Goal: Task Accomplishment & Management: Manage account settings

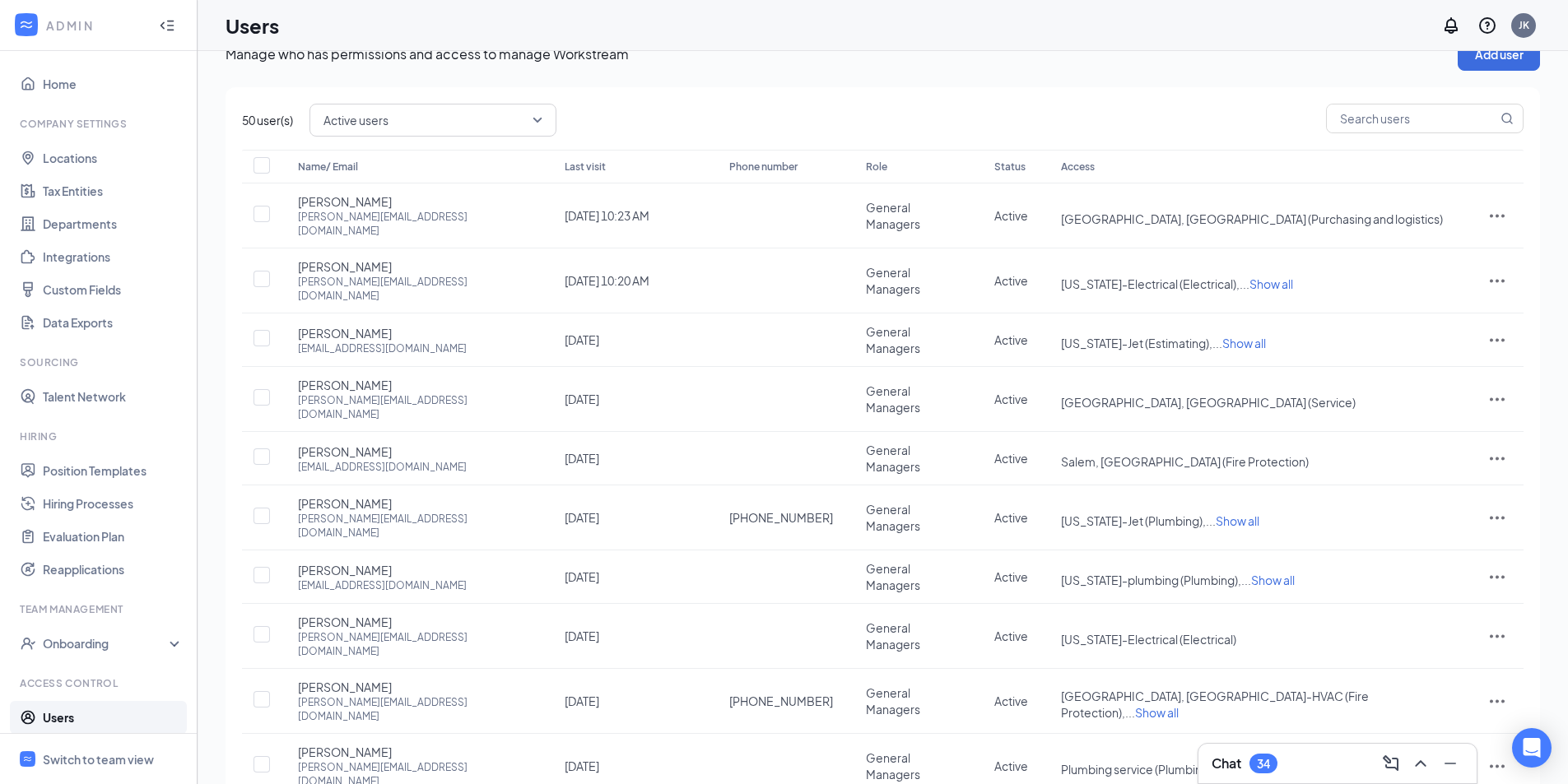
scroll to position [24, 0]
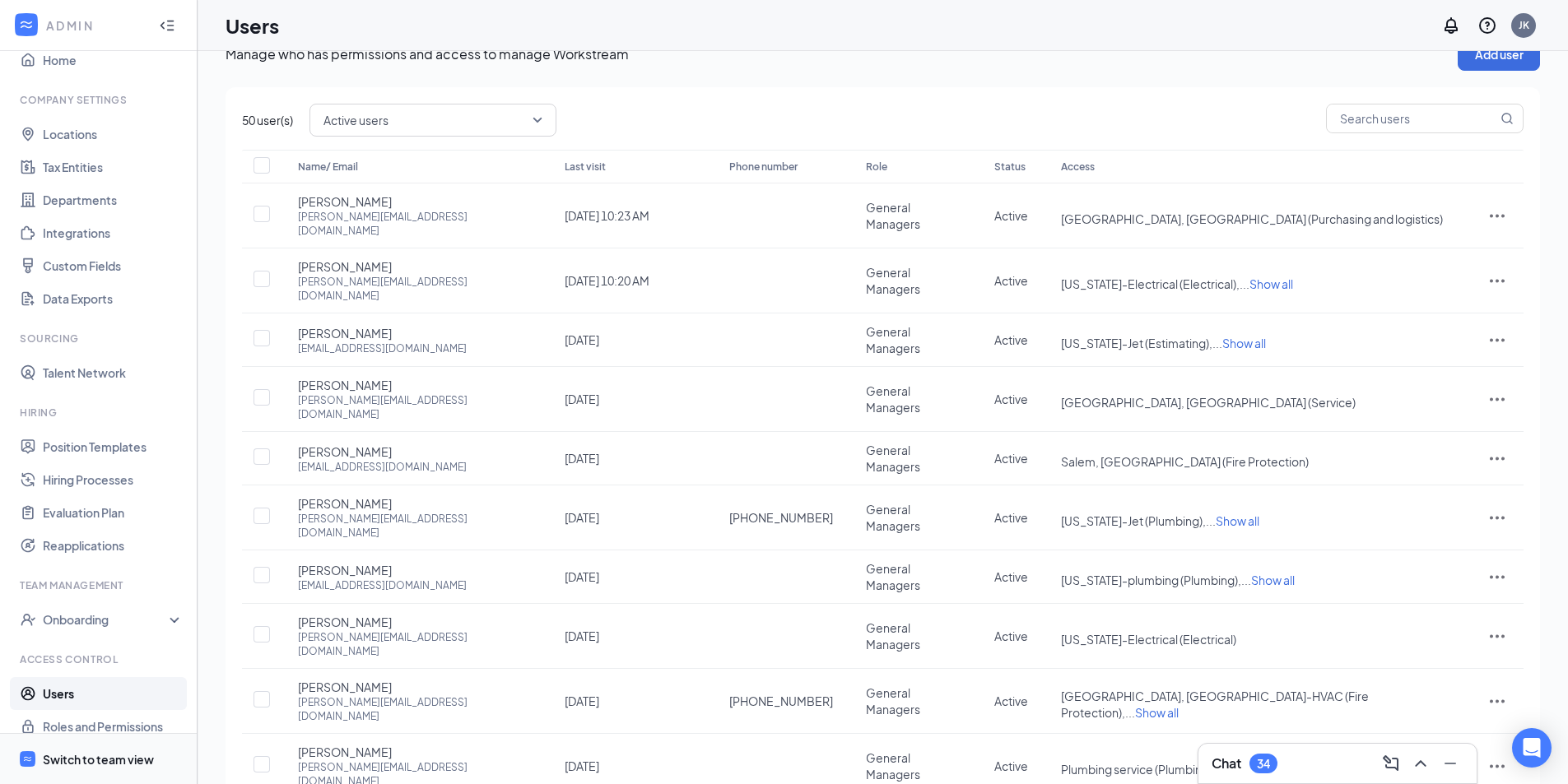
click at [55, 759] on div "Switch to team view" at bounding box center [98, 760] width 111 height 17
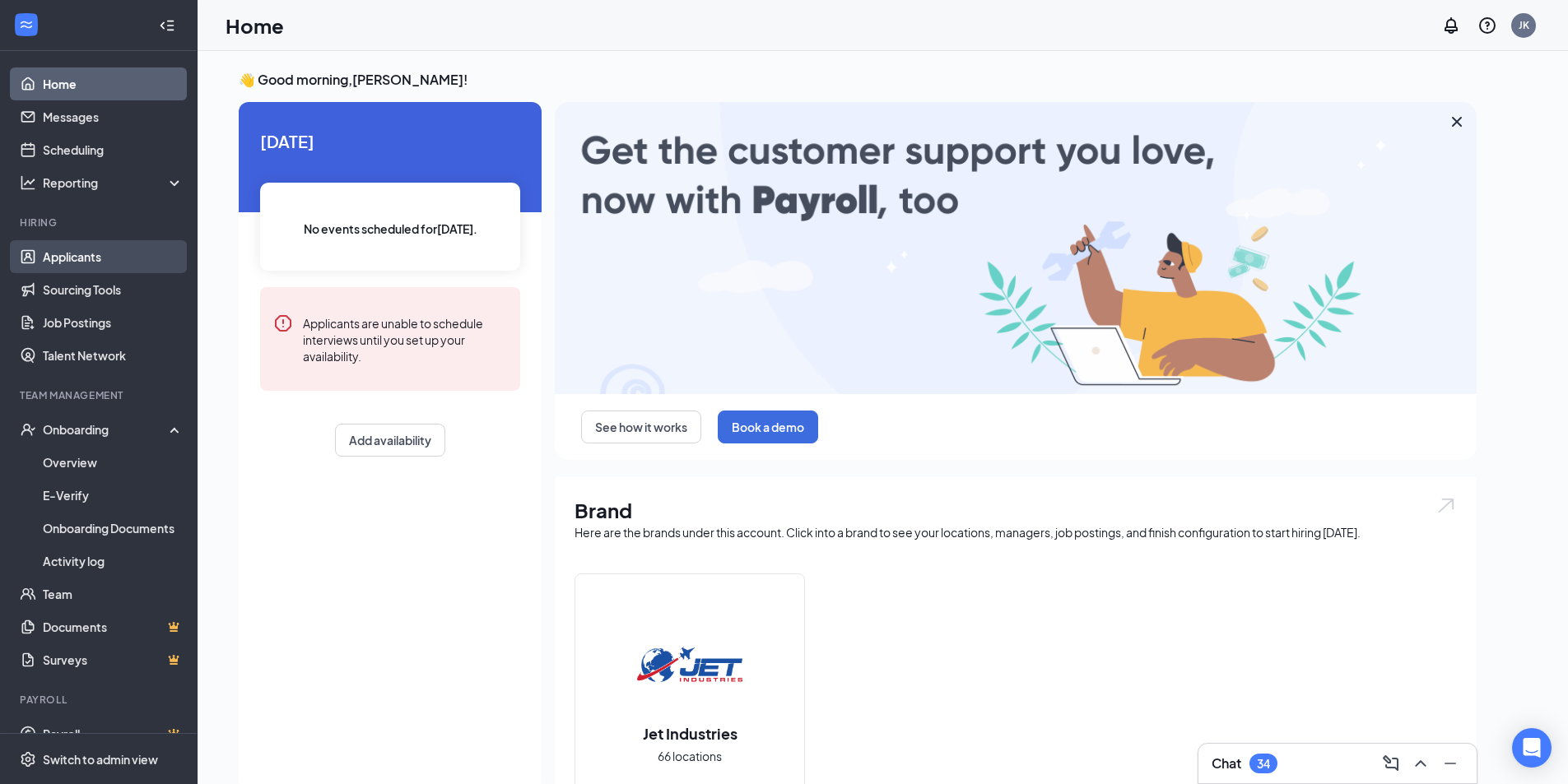
click at [79, 258] on link "Applicants" at bounding box center [113, 256] width 140 height 33
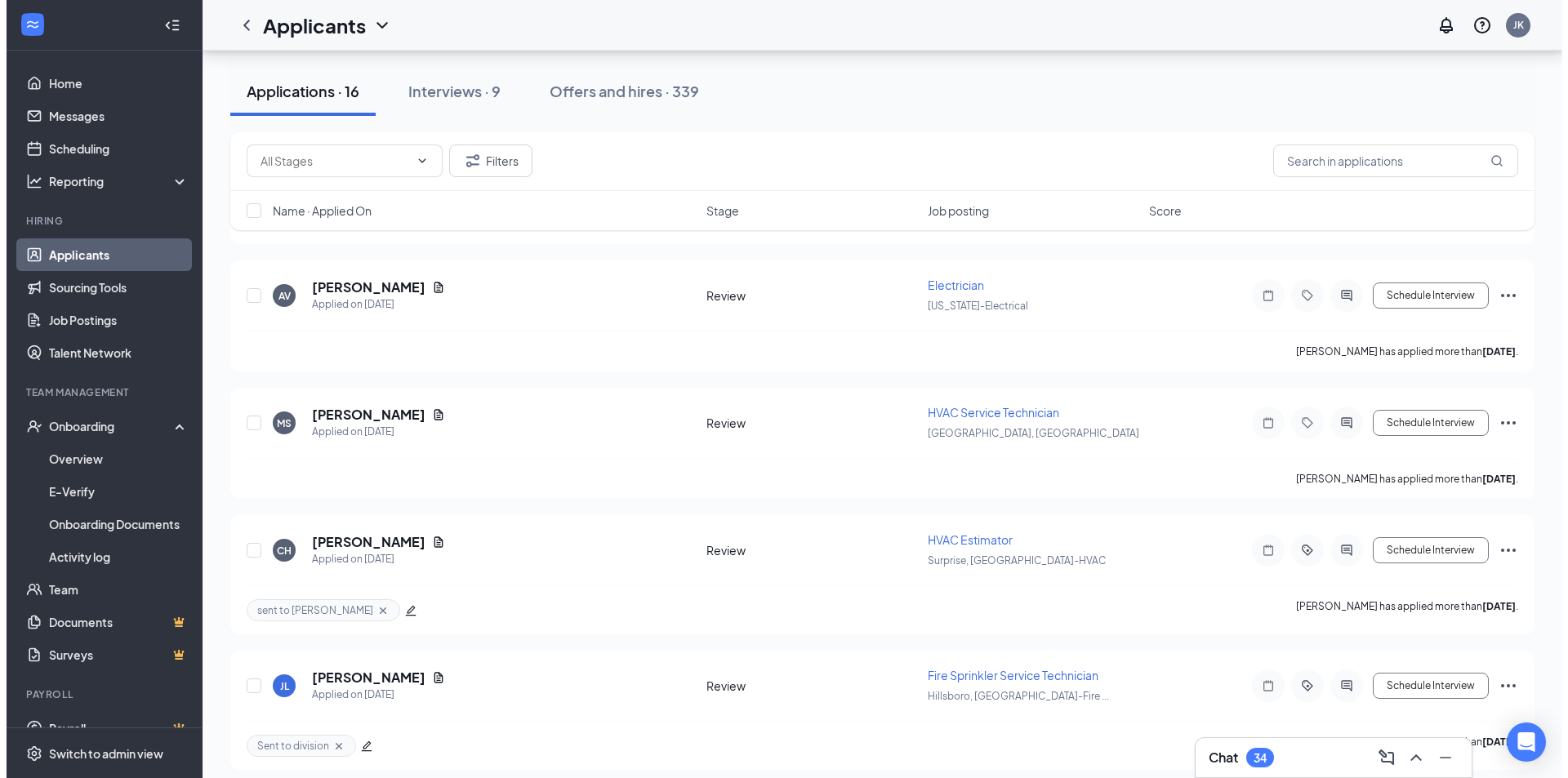
scroll to position [1306, 0]
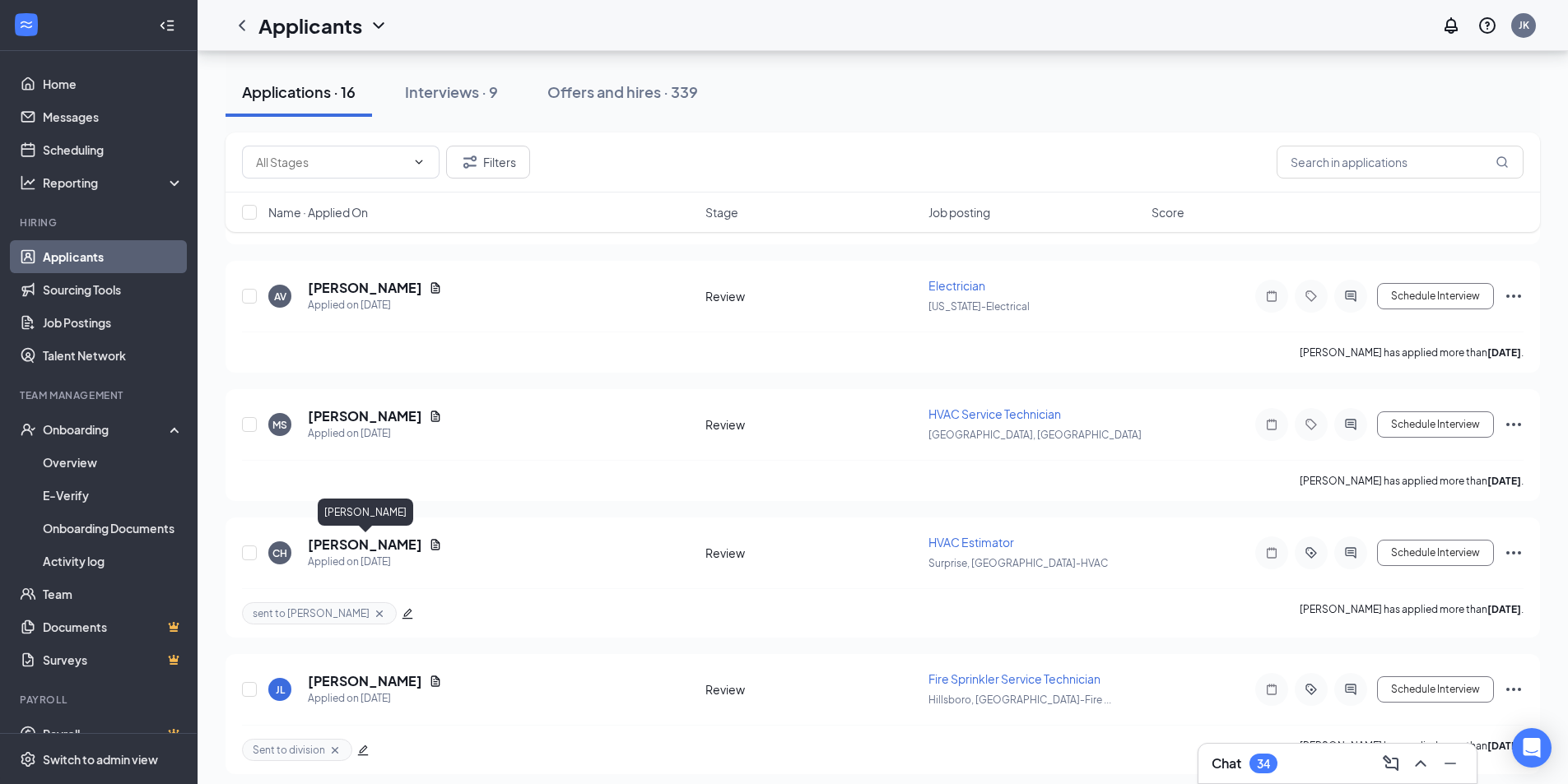
click at [382, 543] on h5 "[PERSON_NAME]" at bounding box center [365, 544] width 114 height 18
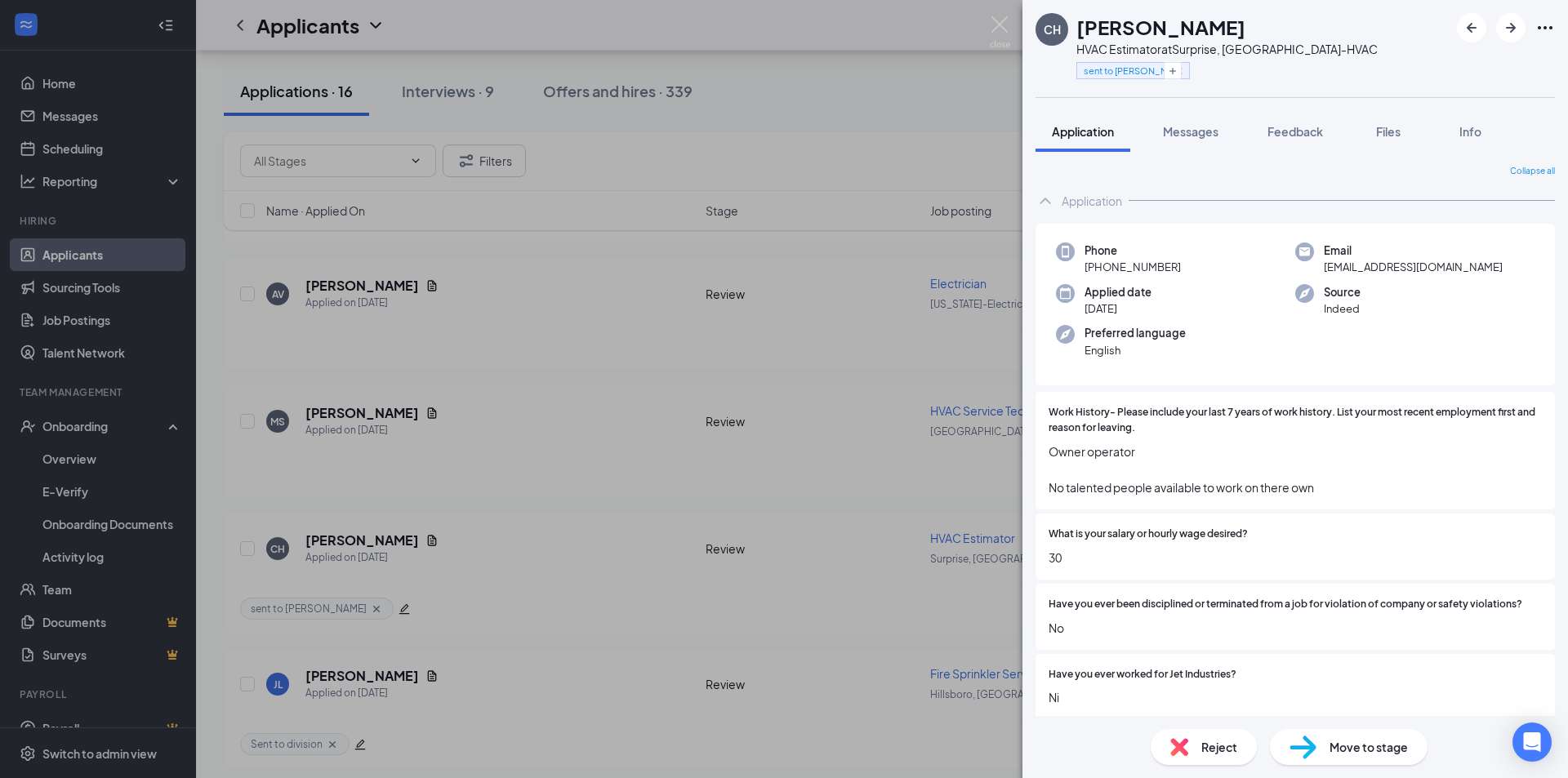
click at [464, 90] on div "CH [PERSON_NAME] HVAC Estimator at [GEOGRAPHIC_DATA], [GEOGRAPHIC_DATA]-HVAC se…" at bounding box center [784, 389] width 1568 height 778
click at [464, 86] on div "Interviews · 9" at bounding box center [448, 91] width 92 height 20
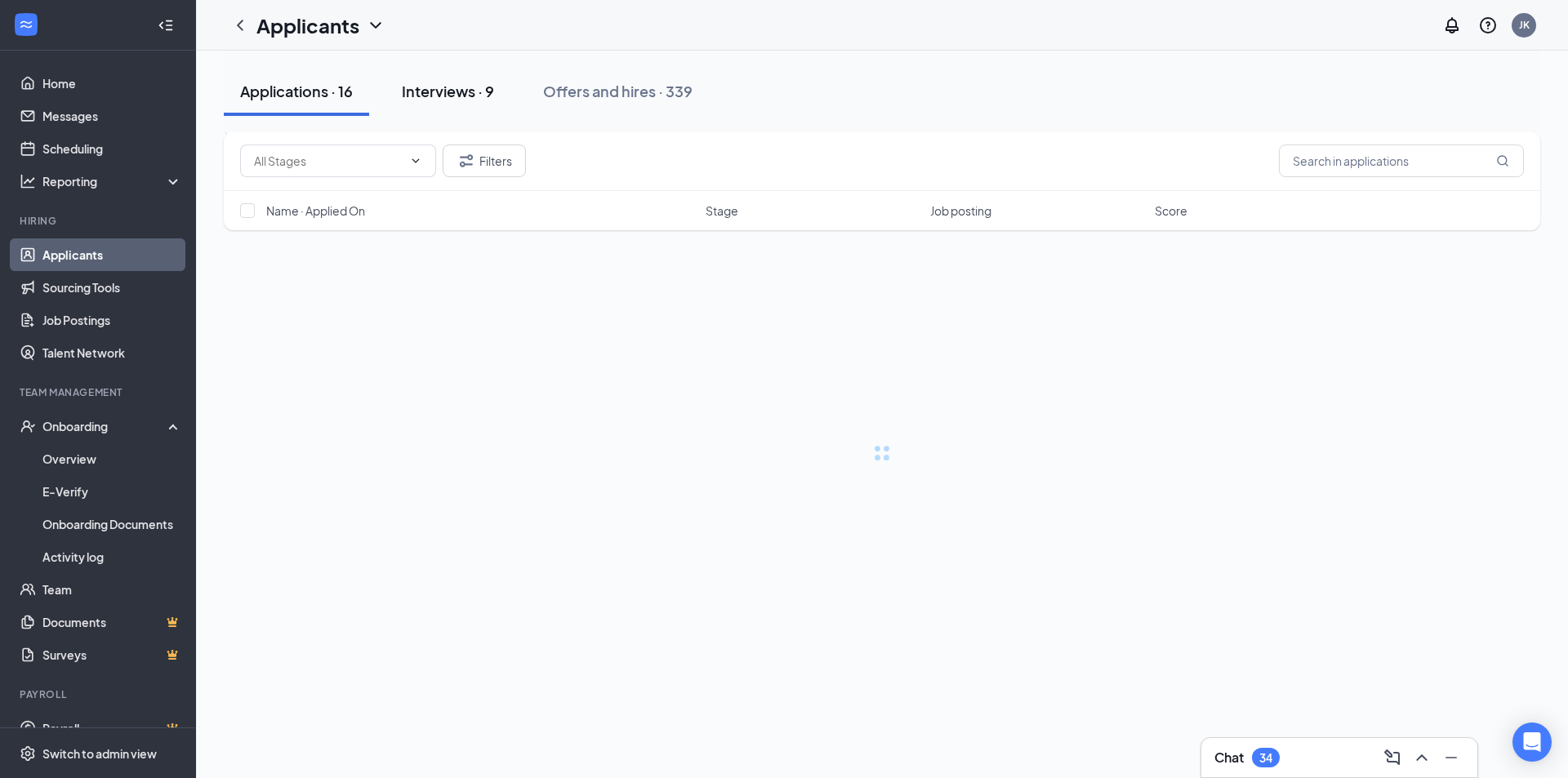
click at [464, 91] on div "Interviews · 9" at bounding box center [448, 91] width 92 height 20
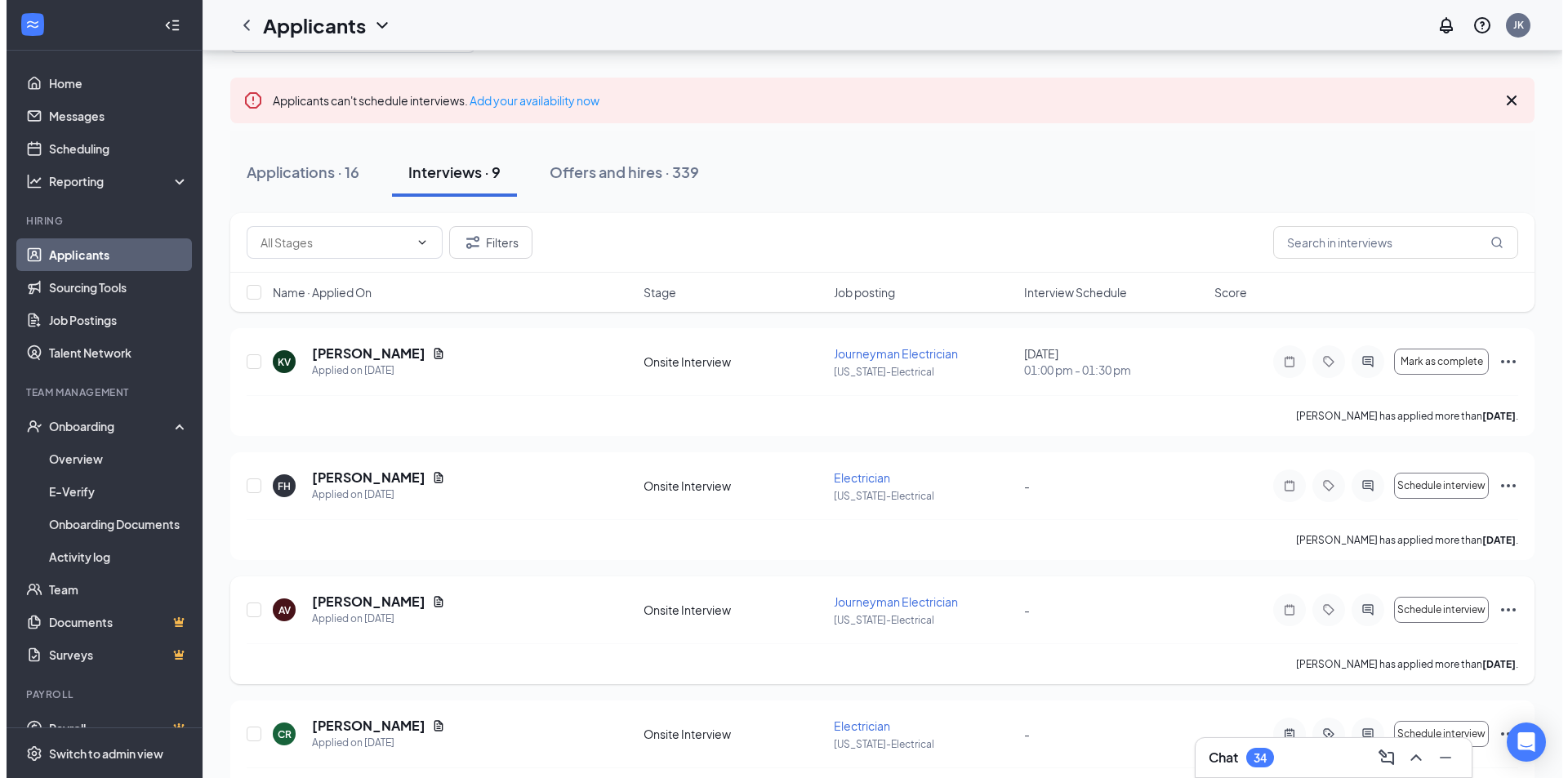
scroll to position [82, 0]
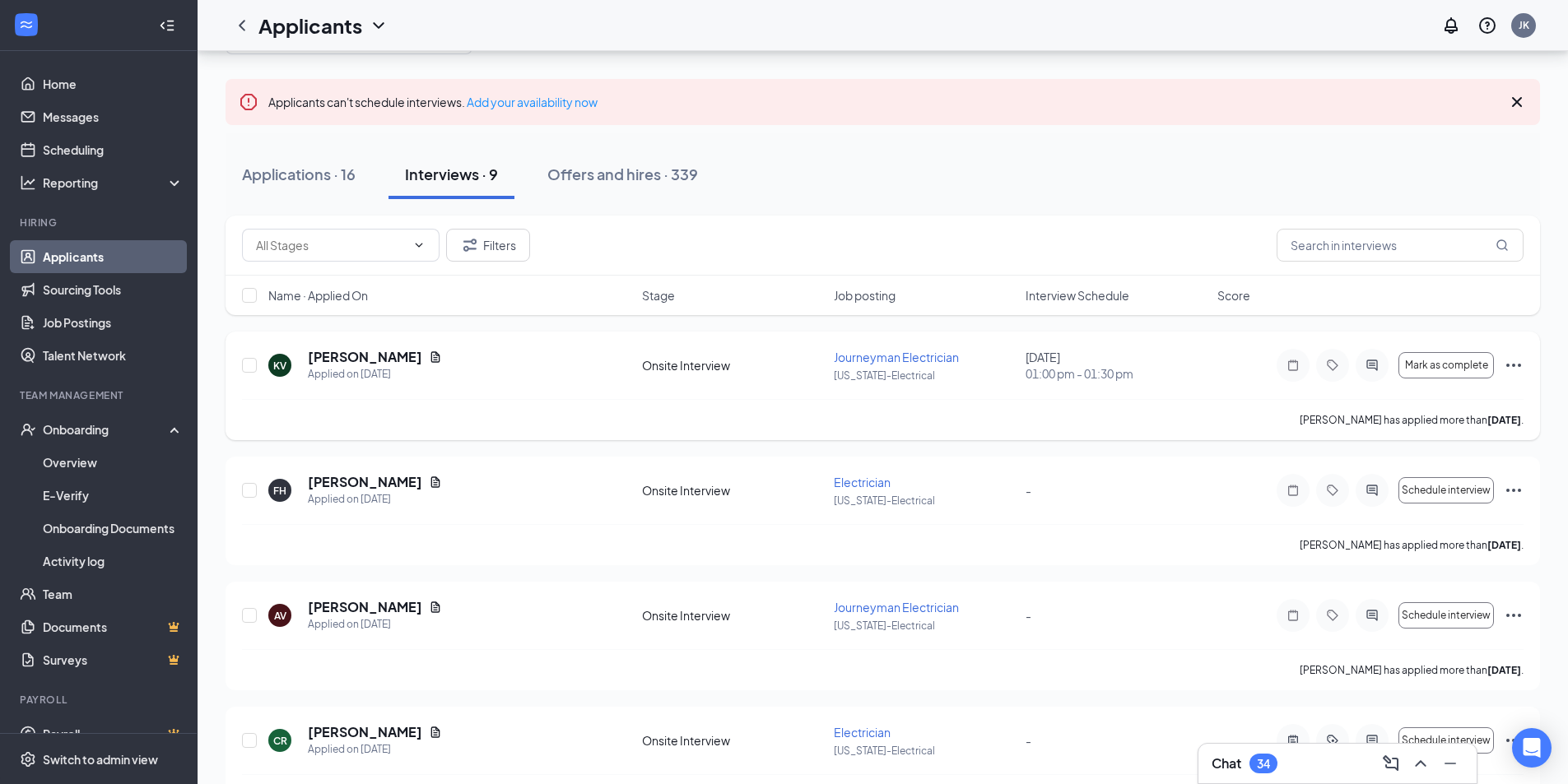
click at [1381, 358] on div at bounding box center [1371, 365] width 33 height 33
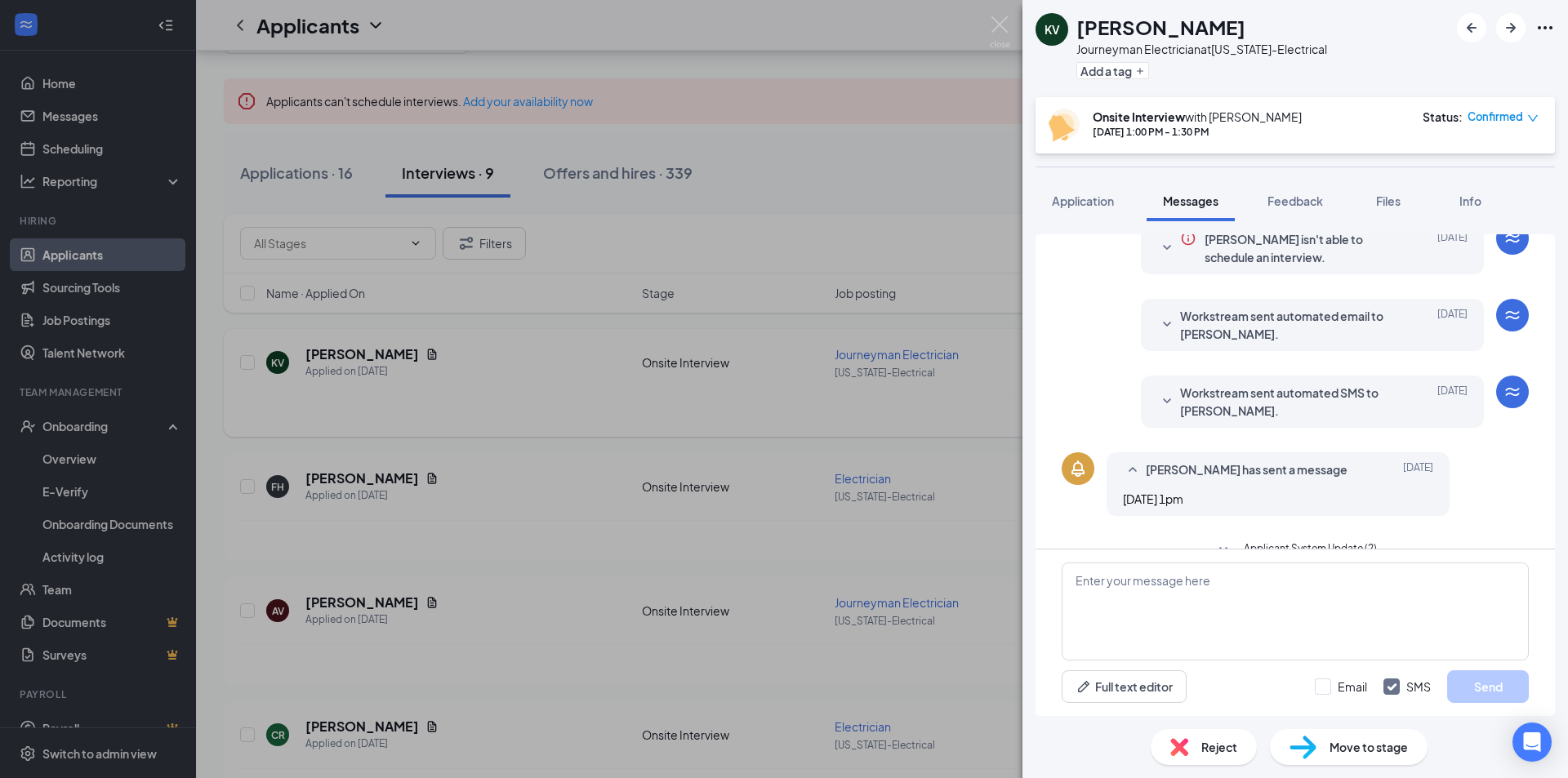
scroll to position [382, 0]
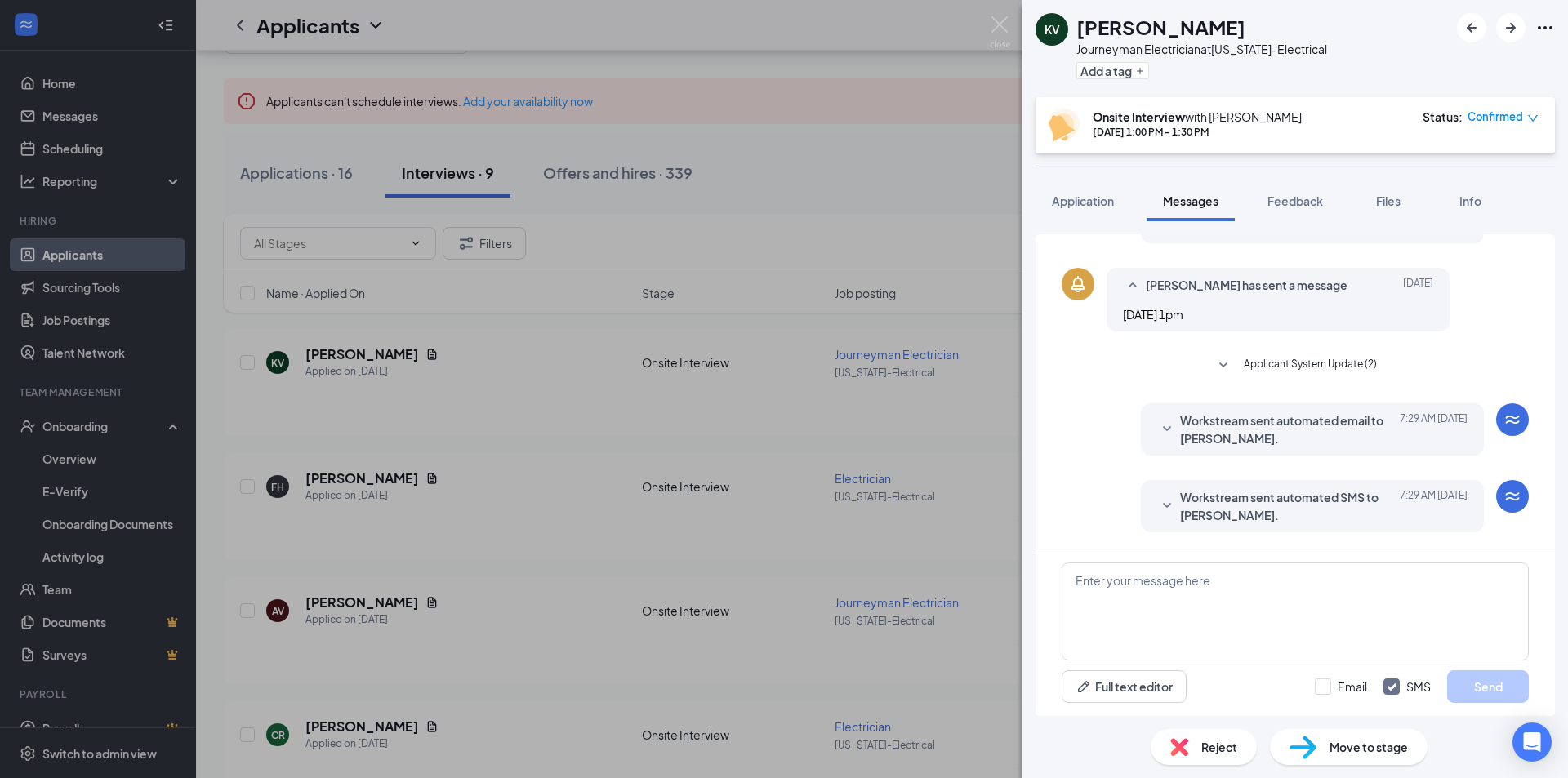
click at [1286, 356] on span "Applicant System Update (2)" at bounding box center [1310, 365] width 133 height 19
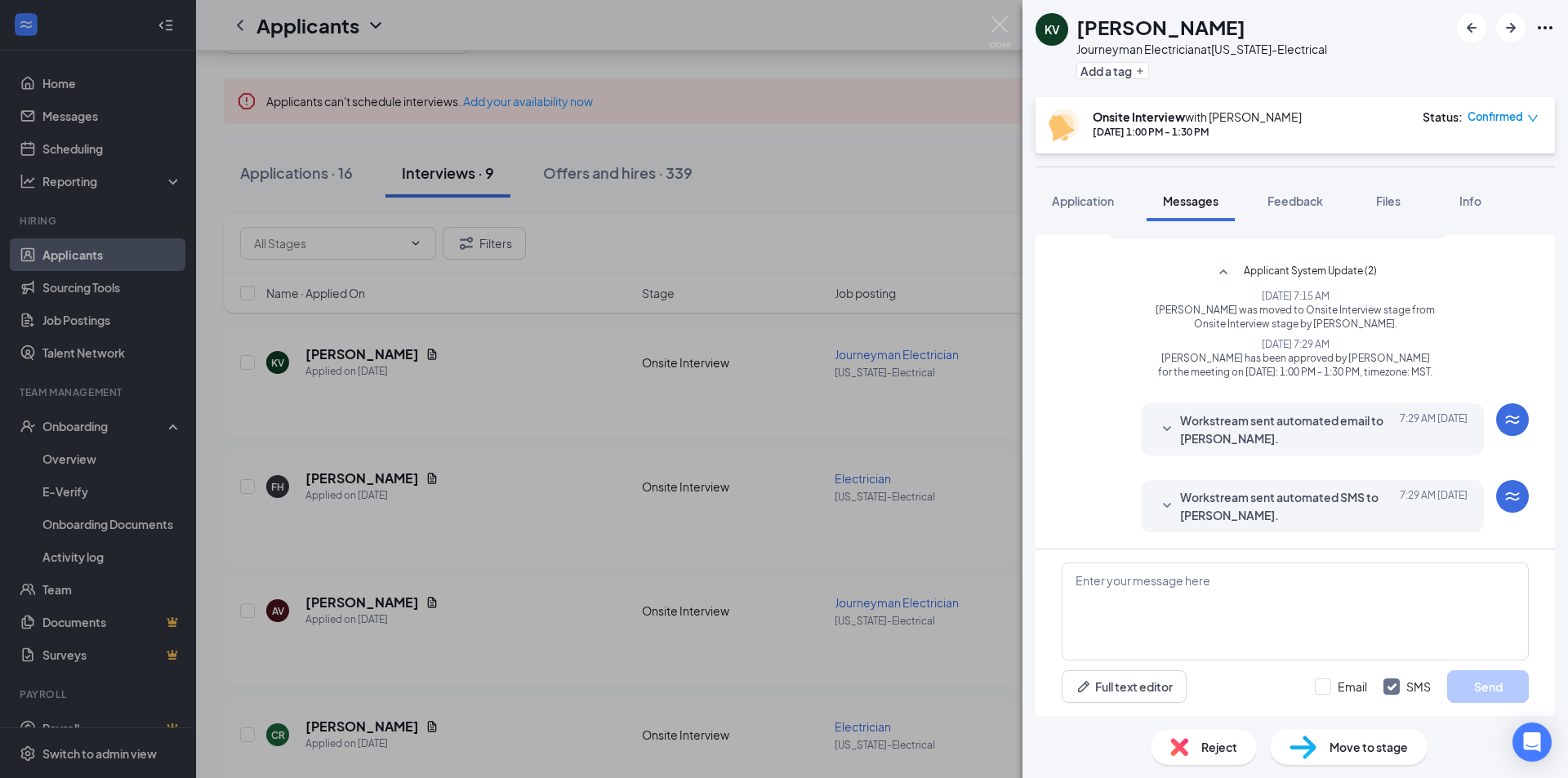
scroll to position [488, 0]
click at [1277, 421] on span "Workstream sent automated email to [PERSON_NAME]." at bounding box center [1287, 429] width 214 height 36
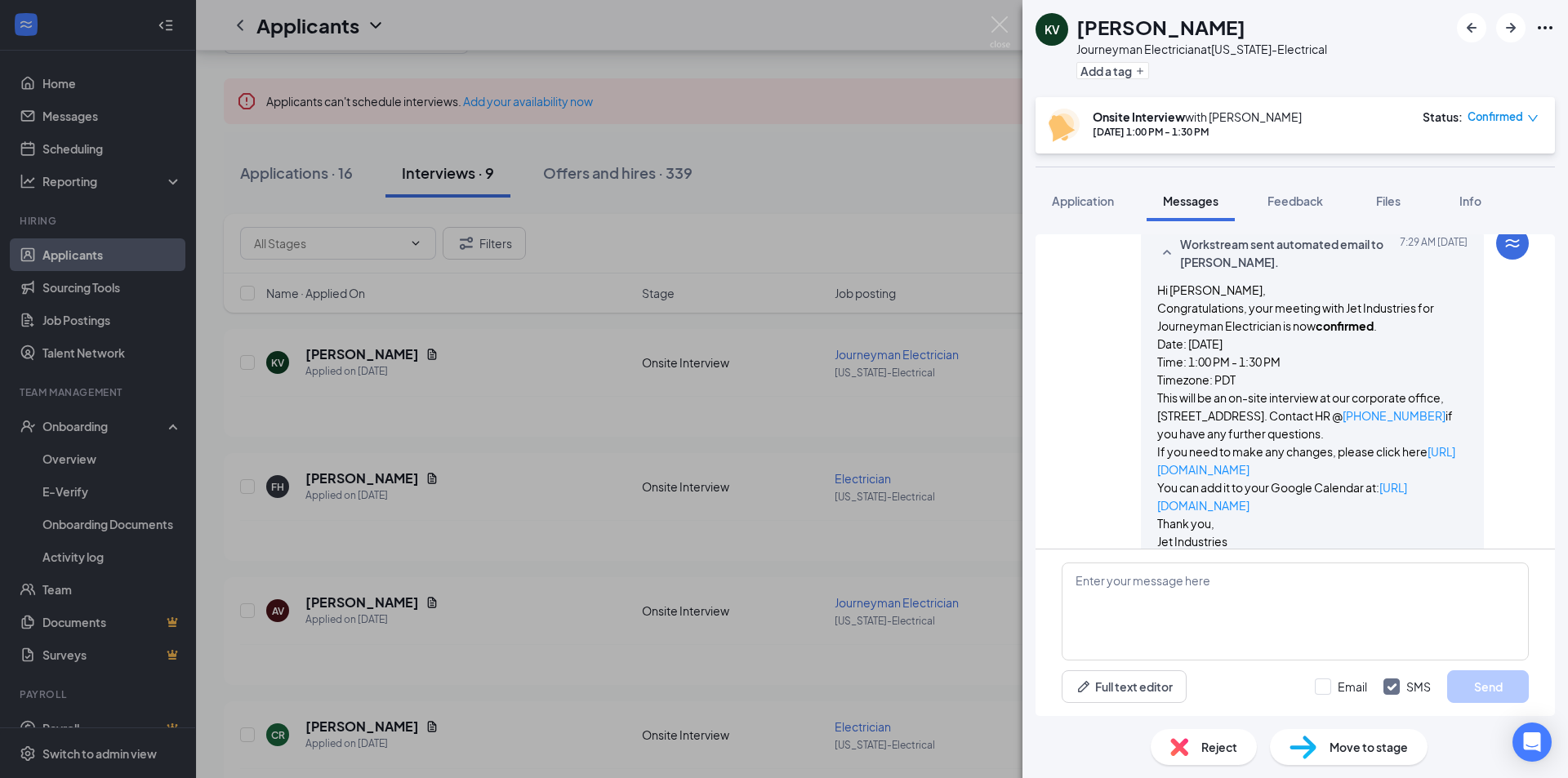
scroll to position [652, 0]
click at [876, 428] on div "KV [PERSON_NAME] Journeyman Electrician at [US_STATE]-Electrical Add a tag Onsi…" at bounding box center [784, 389] width 1568 height 778
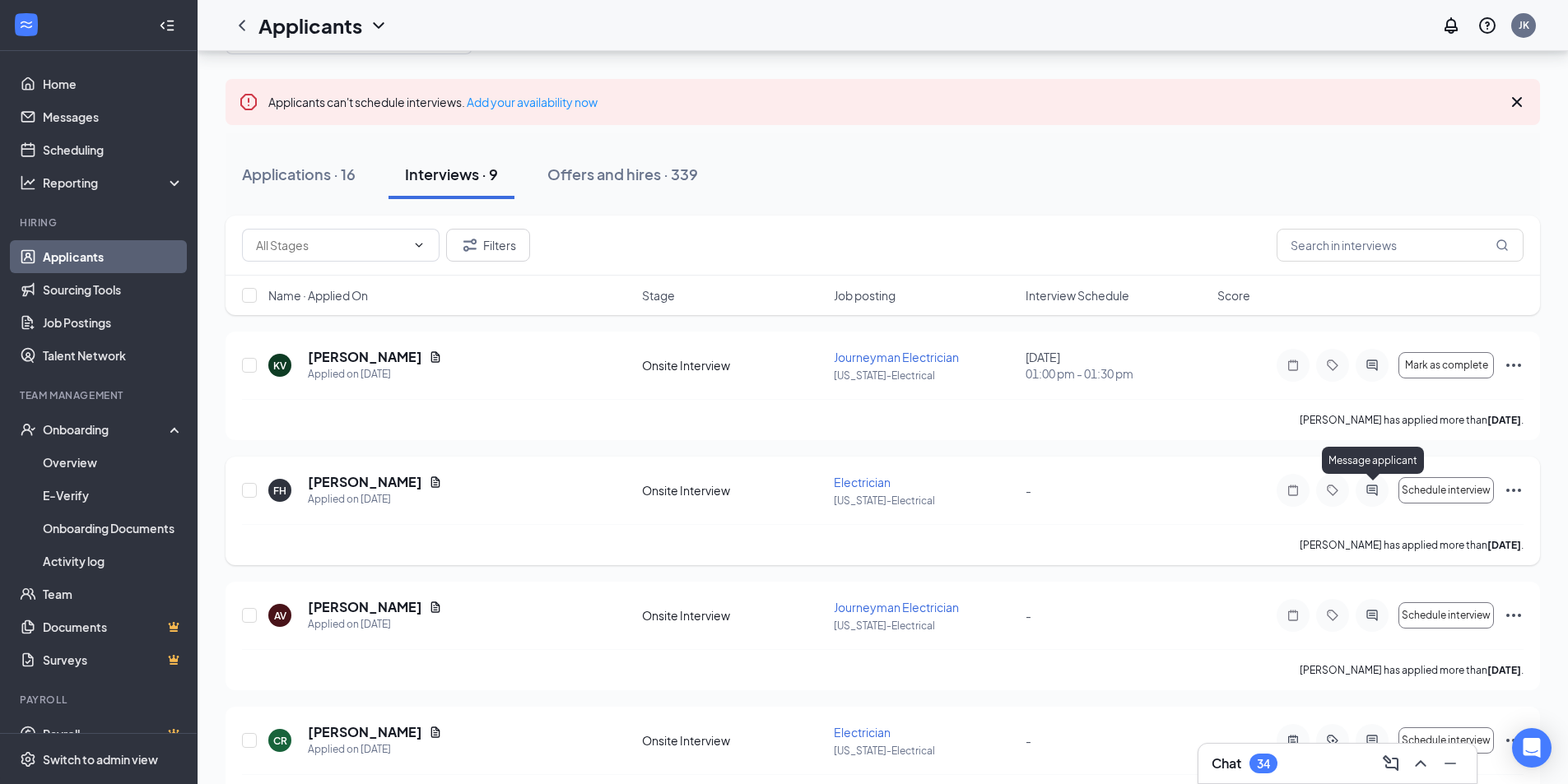
click at [1374, 487] on icon "ActiveChat" at bounding box center [1371, 490] width 20 height 13
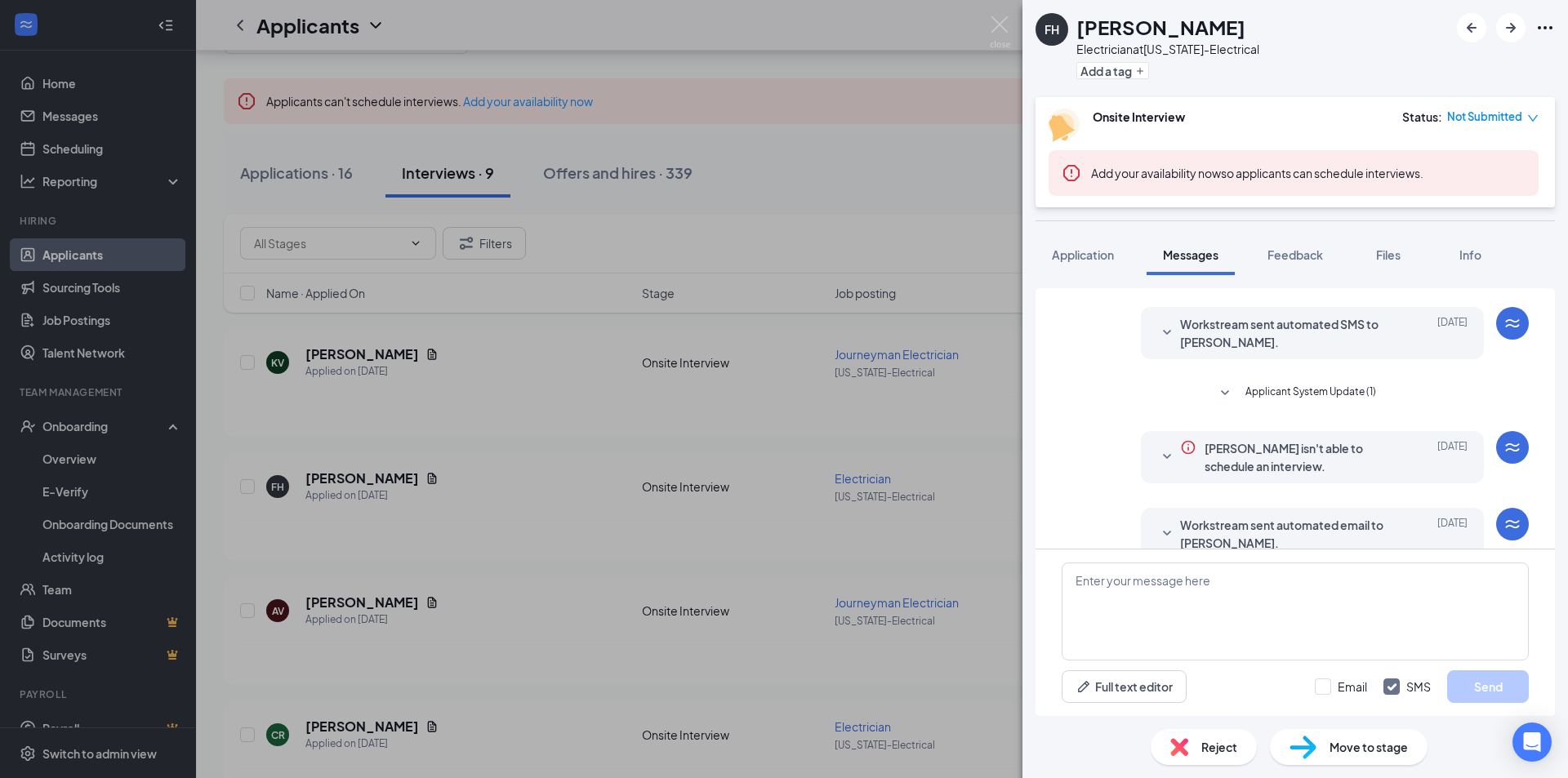
scroll to position [261, 0]
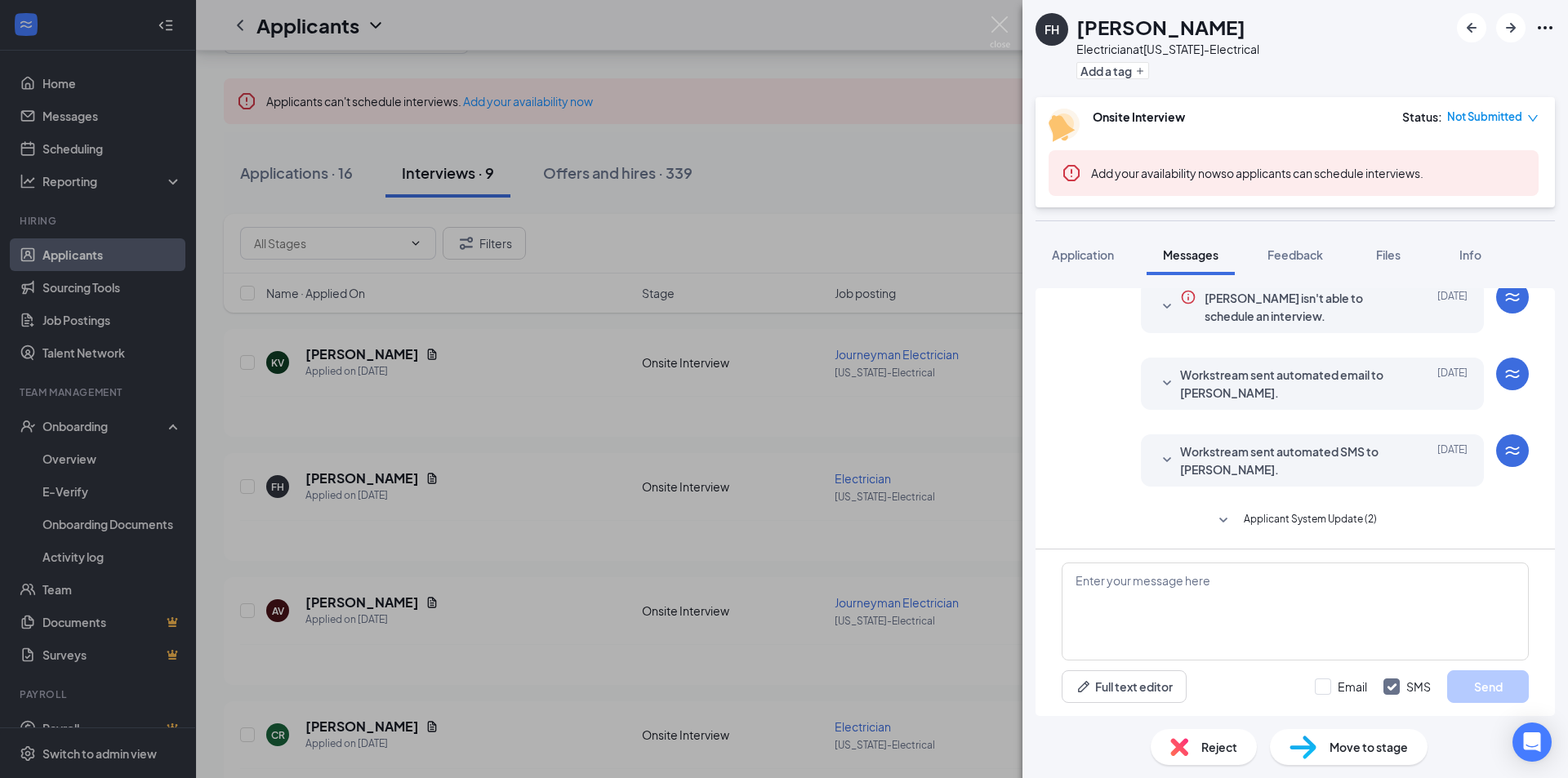
scroll to position [423, 0]
click at [1305, 464] on span "Workstream sent automated SMS to [PERSON_NAME]." at bounding box center [1287, 459] width 214 height 36
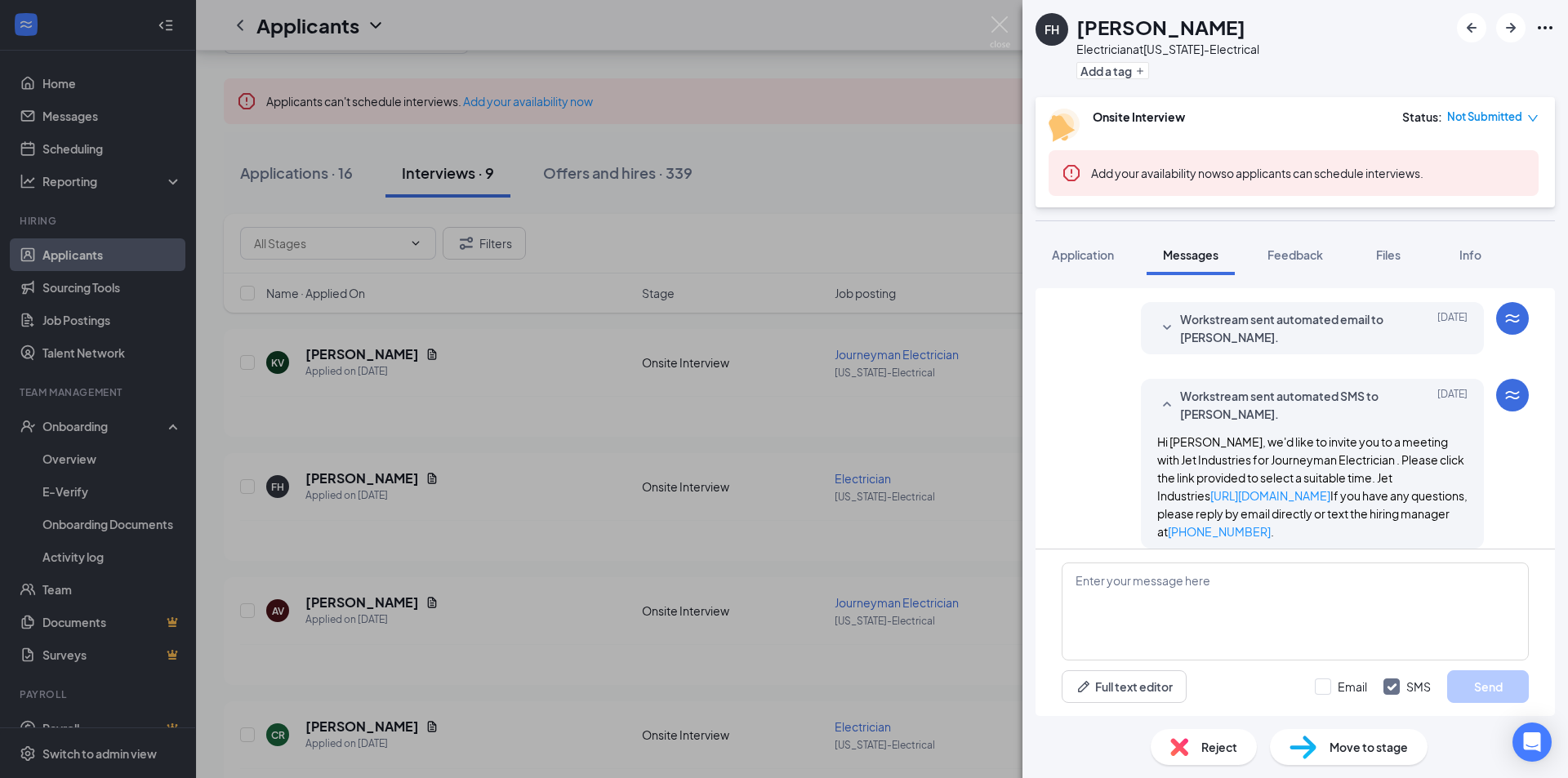
scroll to position [541, 0]
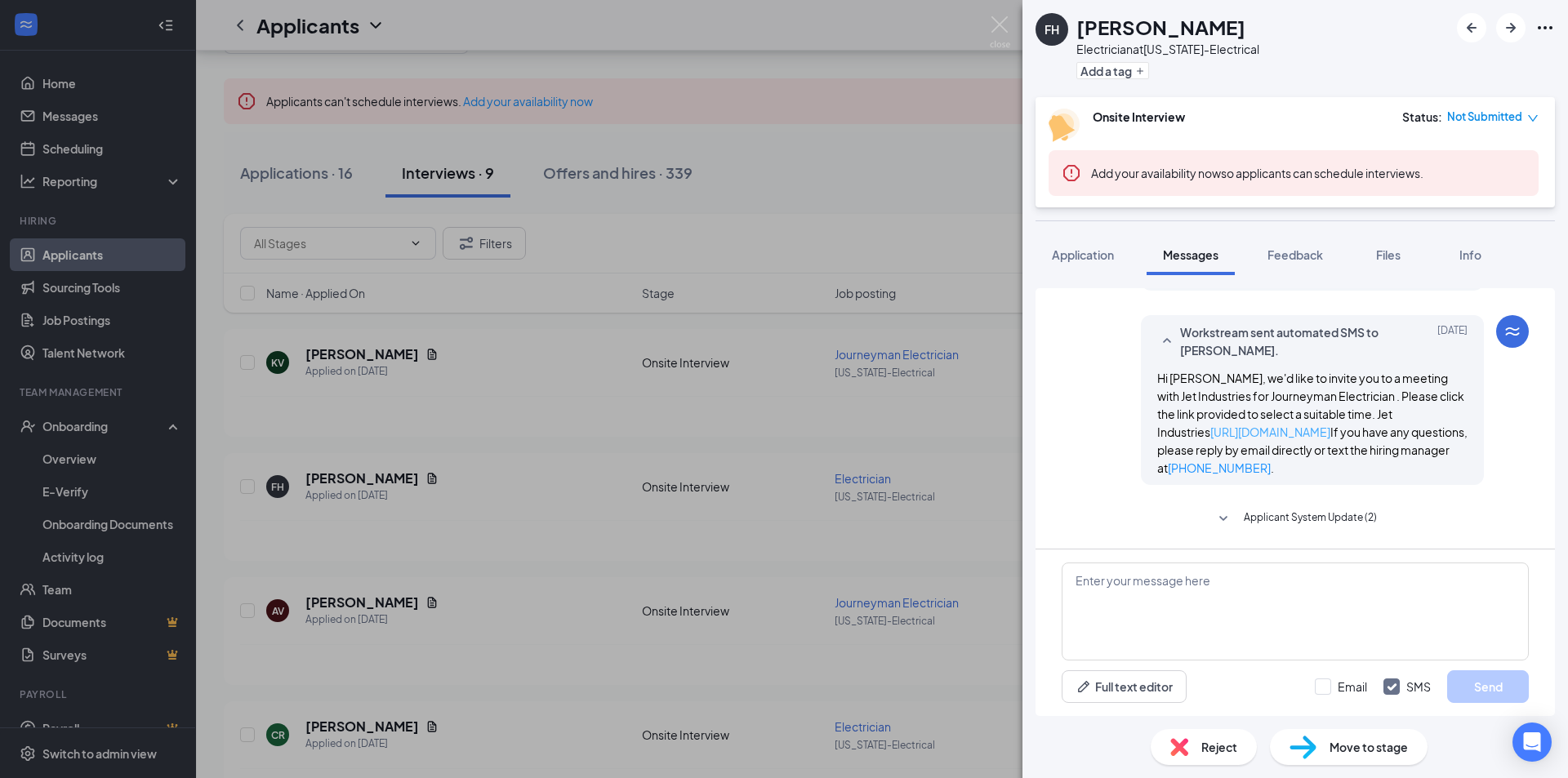
click at [1304, 433] on link "[URL][DOMAIN_NAME]" at bounding box center [1270, 432] width 120 height 15
click at [1329, 430] on link "[URL][DOMAIN_NAME]" at bounding box center [1270, 432] width 120 height 15
click at [493, 378] on div "FH [PERSON_NAME] Electrician at [US_STATE]-Electrical Add a tag Onsite Intervie…" at bounding box center [784, 389] width 1568 height 778
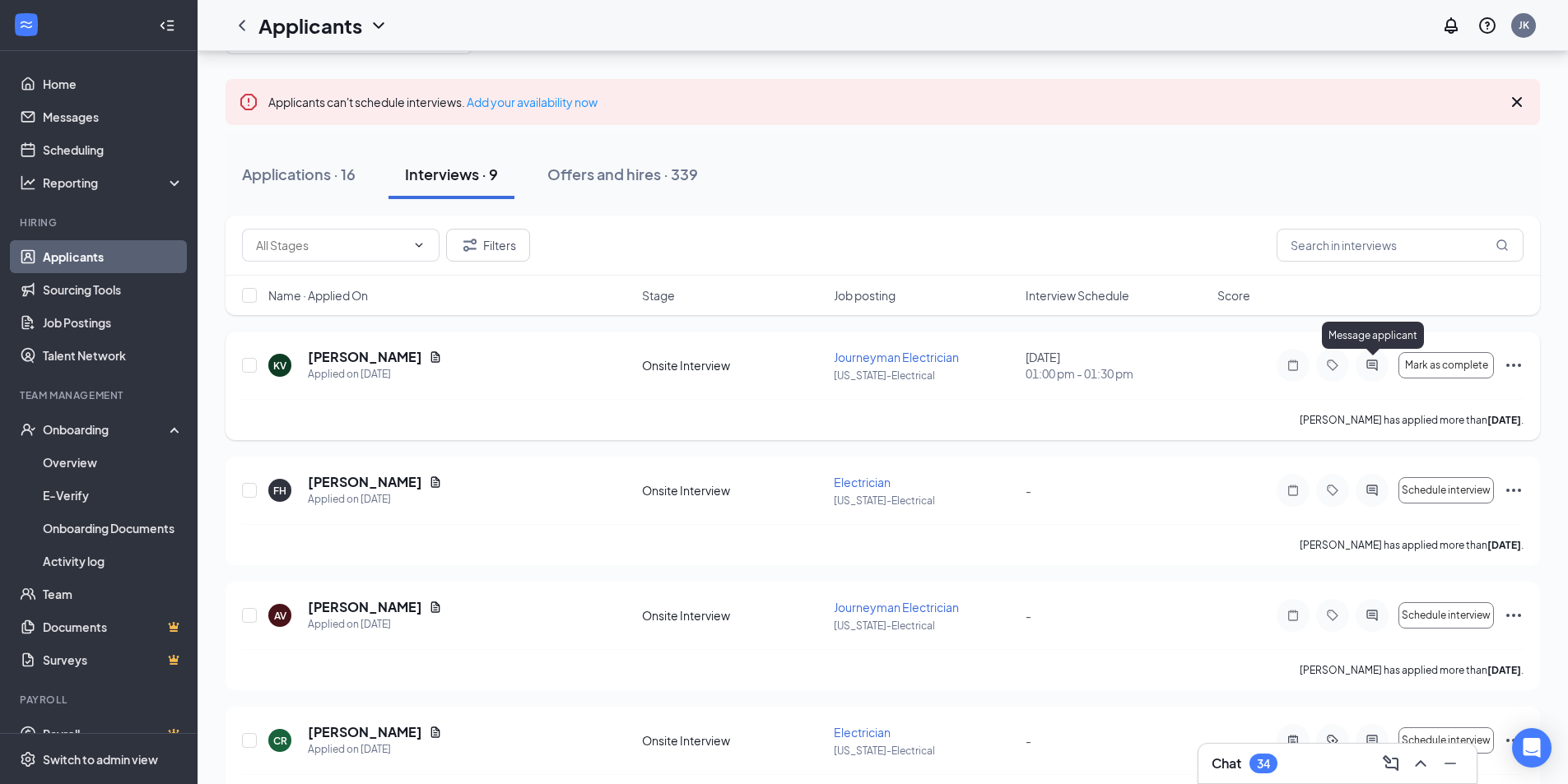
click at [1367, 370] on icon "ActiveChat" at bounding box center [1371, 365] width 20 height 13
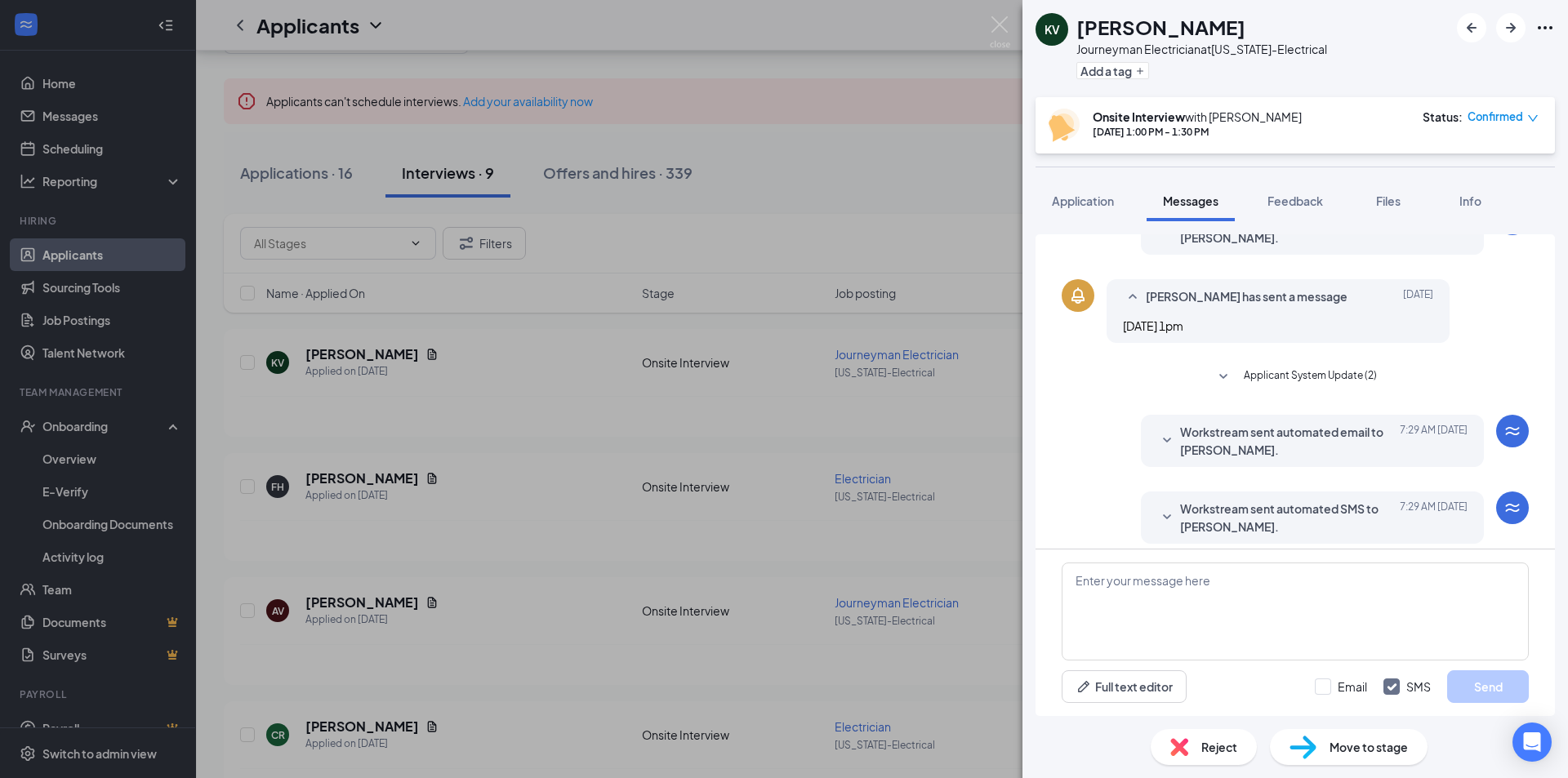
scroll to position [382, 0]
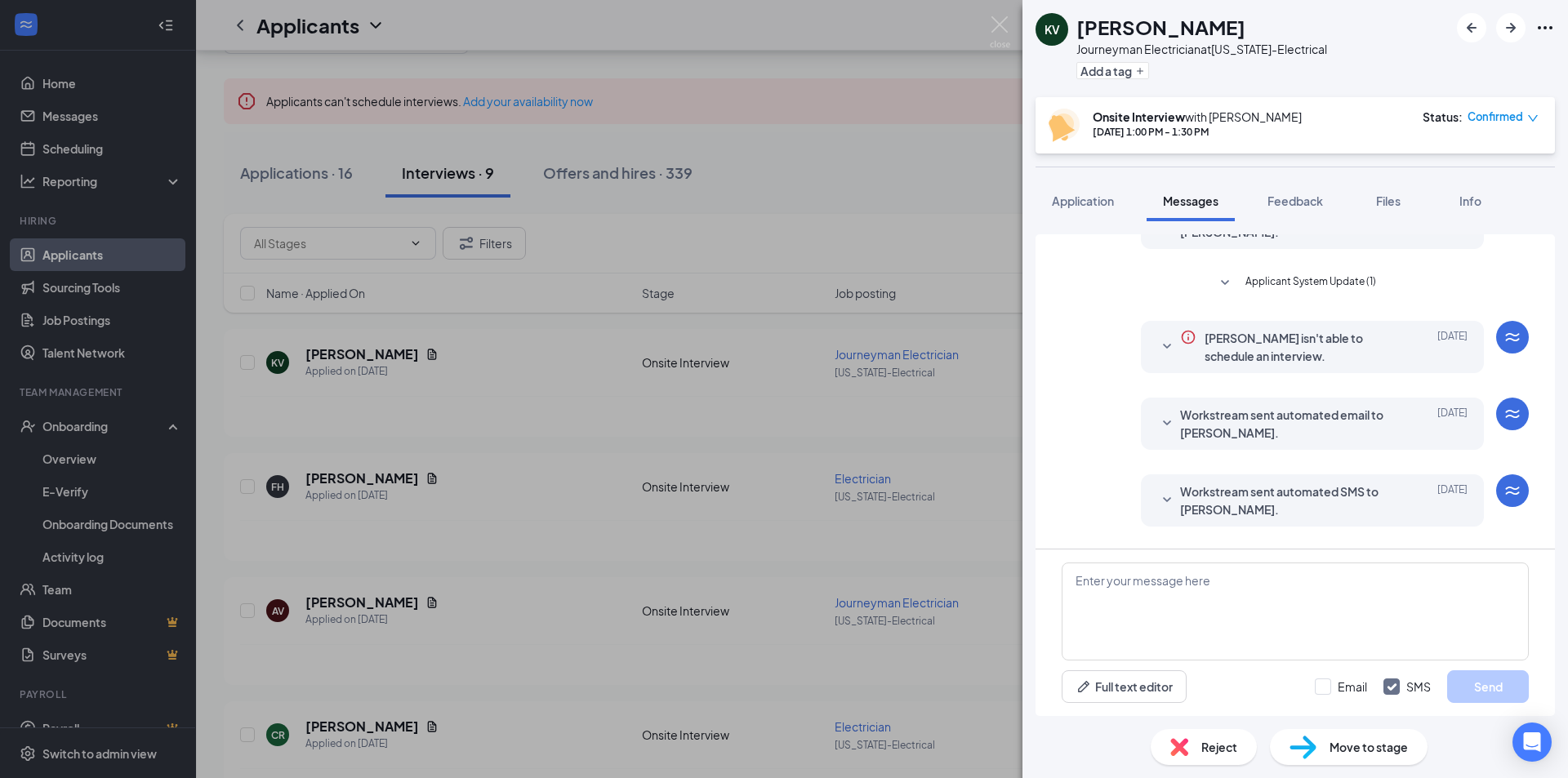
scroll to position [55, 0]
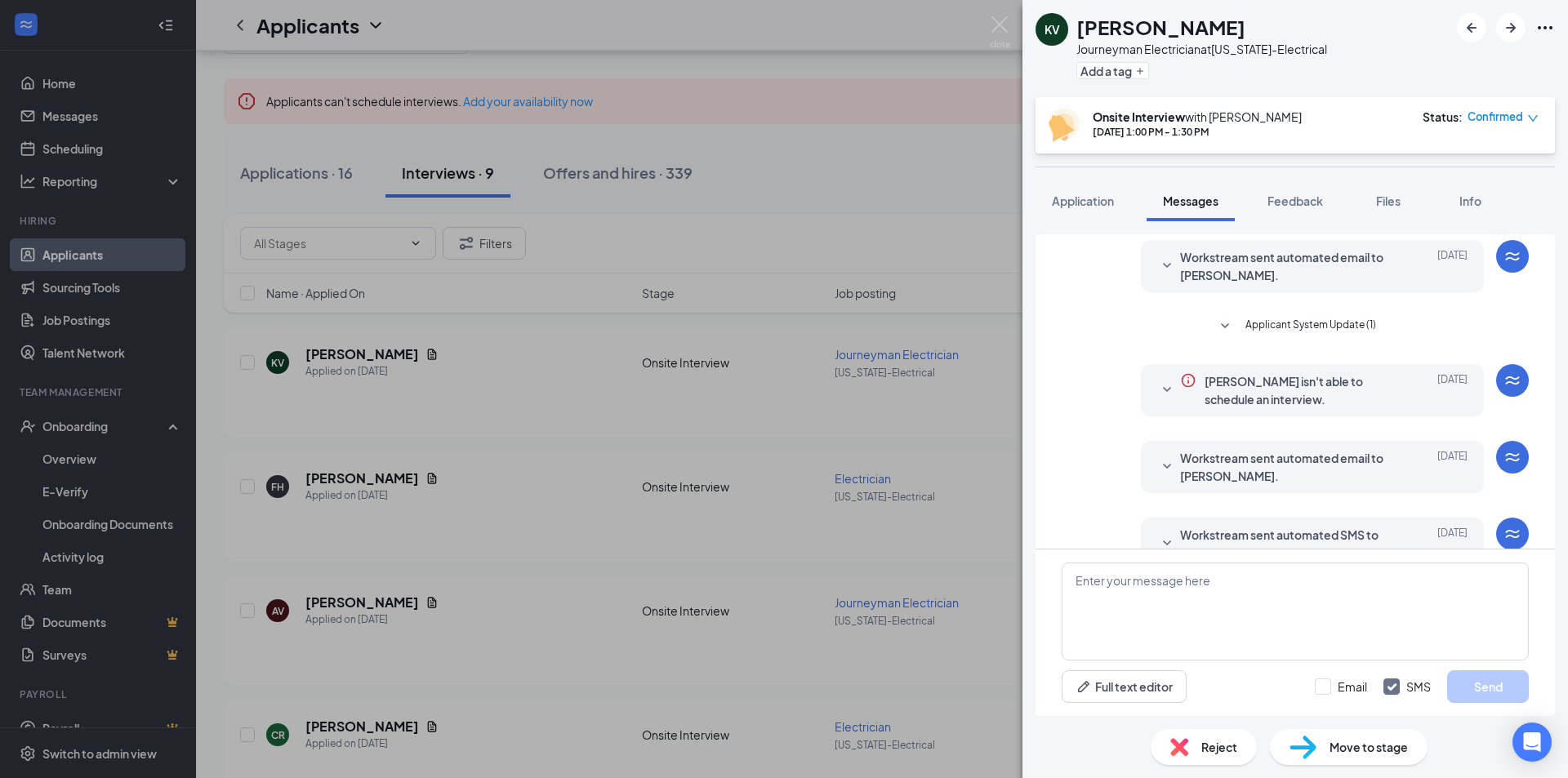
click at [1286, 323] on span "Applicant System Update (1)" at bounding box center [1311, 326] width 131 height 19
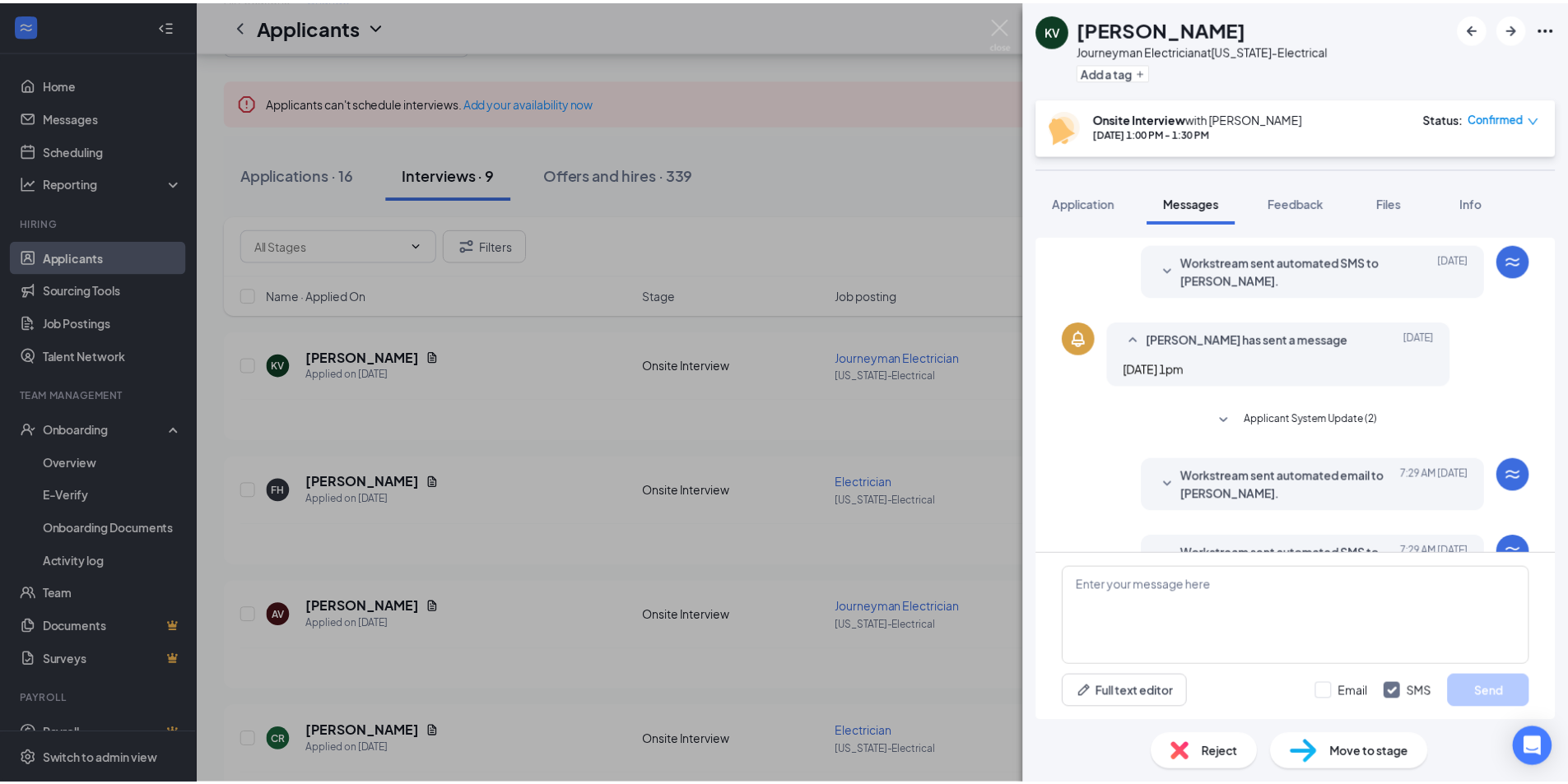
scroll to position [385, 0]
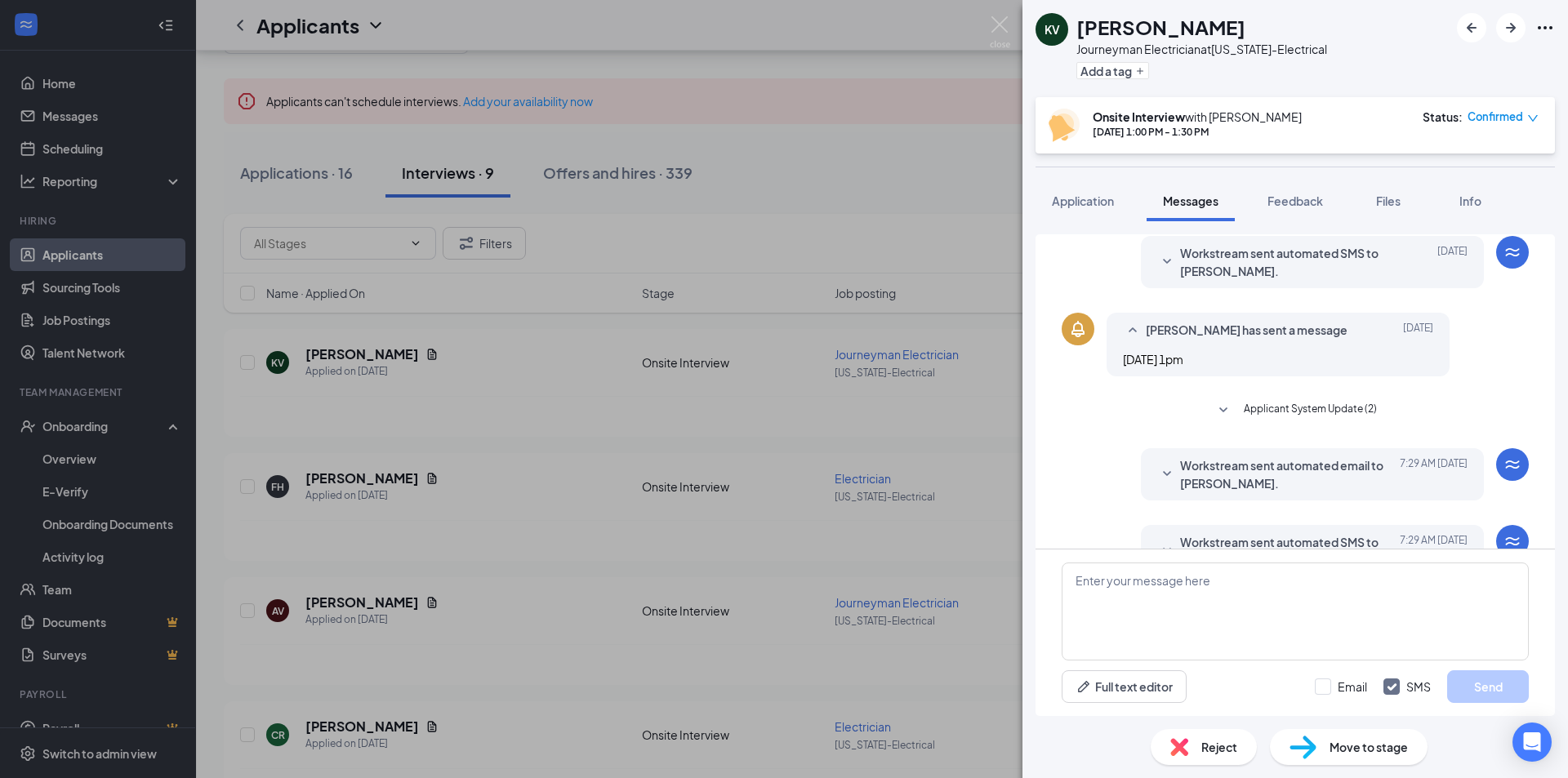
click at [1490, 125] on span "Confirmed" at bounding box center [1496, 117] width 56 height 17
click at [516, 422] on div "KV Kevin Vassil Journeyman Electrician at Arizona-Electrical Add a tag Onsite I…" at bounding box center [784, 389] width 1568 height 778
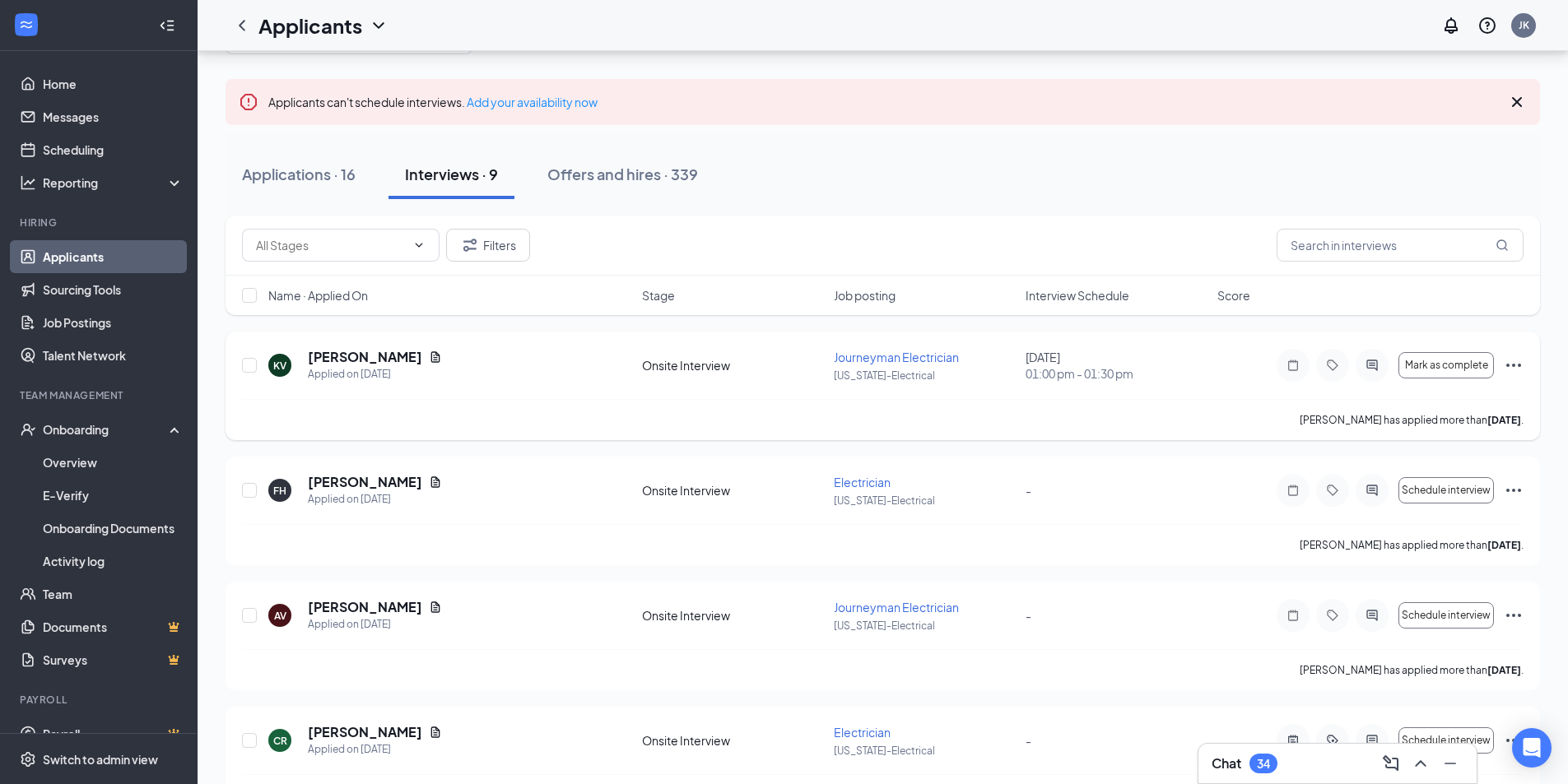
click at [573, 358] on div "KV Kevin Vassil Applied on Aug 24" at bounding box center [450, 365] width 364 height 35
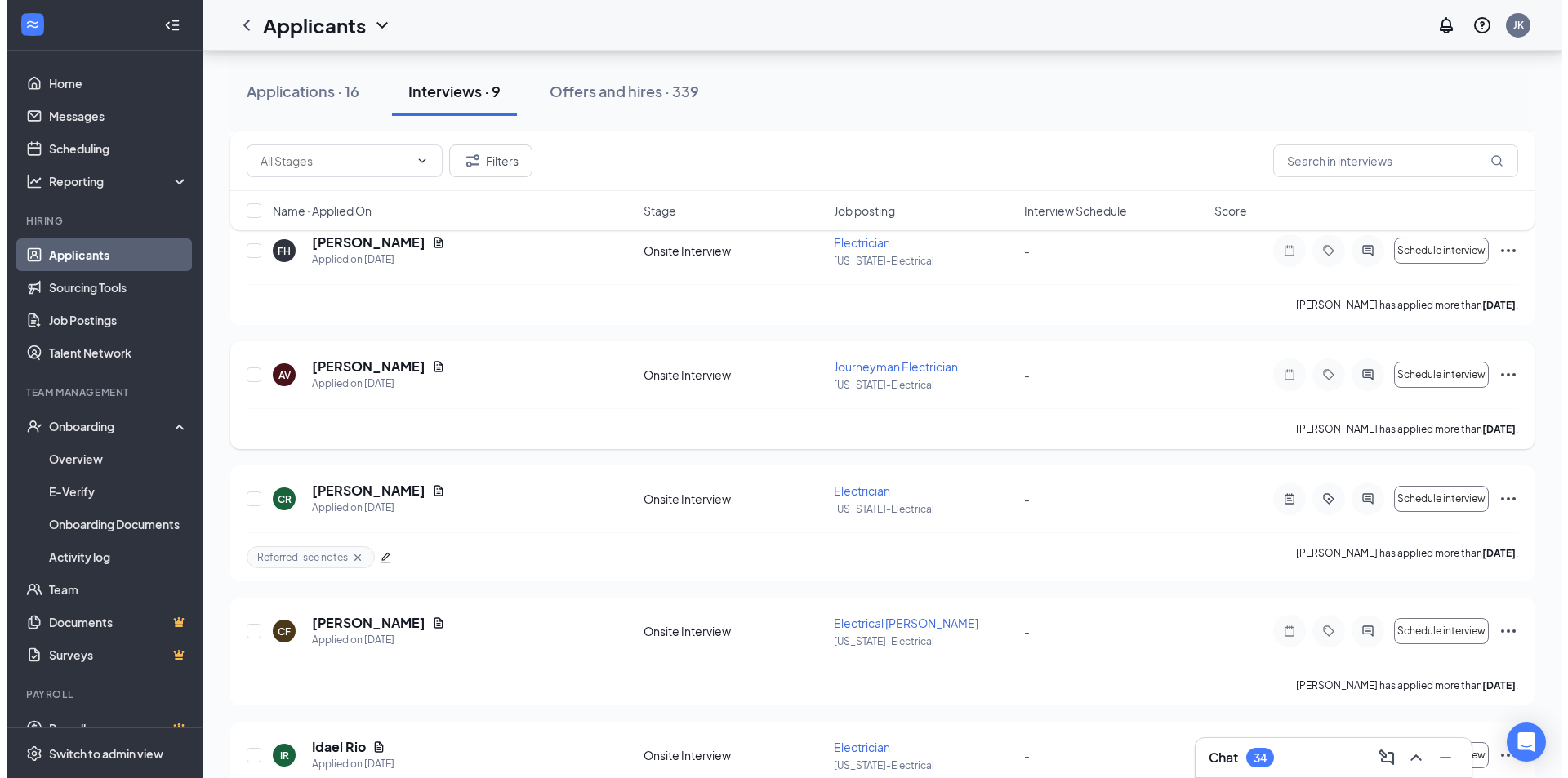
scroll to position [327, 0]
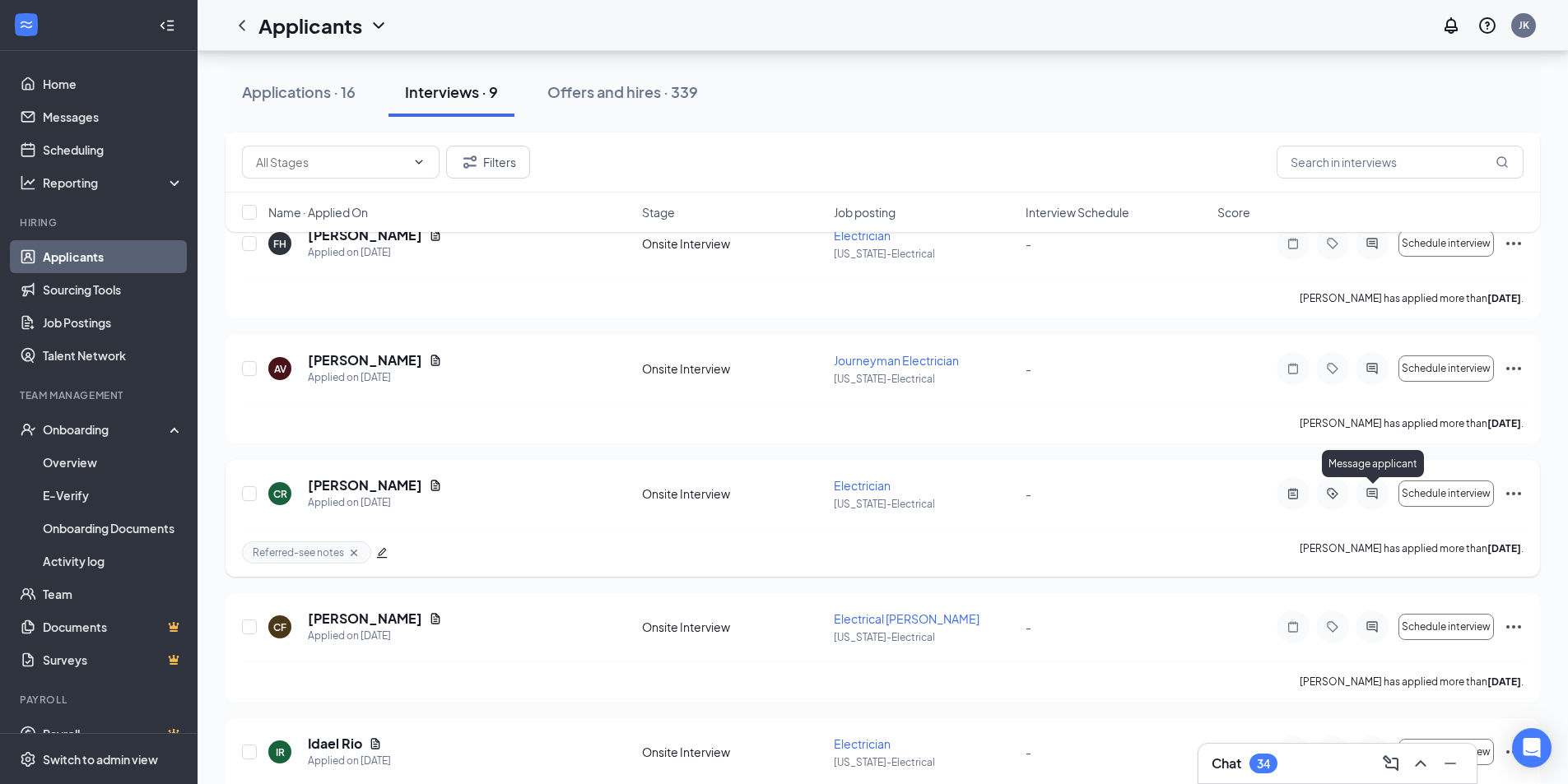
click at [1376, 496] on icon "ActiveChat" at bounding box center [1371, 494] width 20 height 13
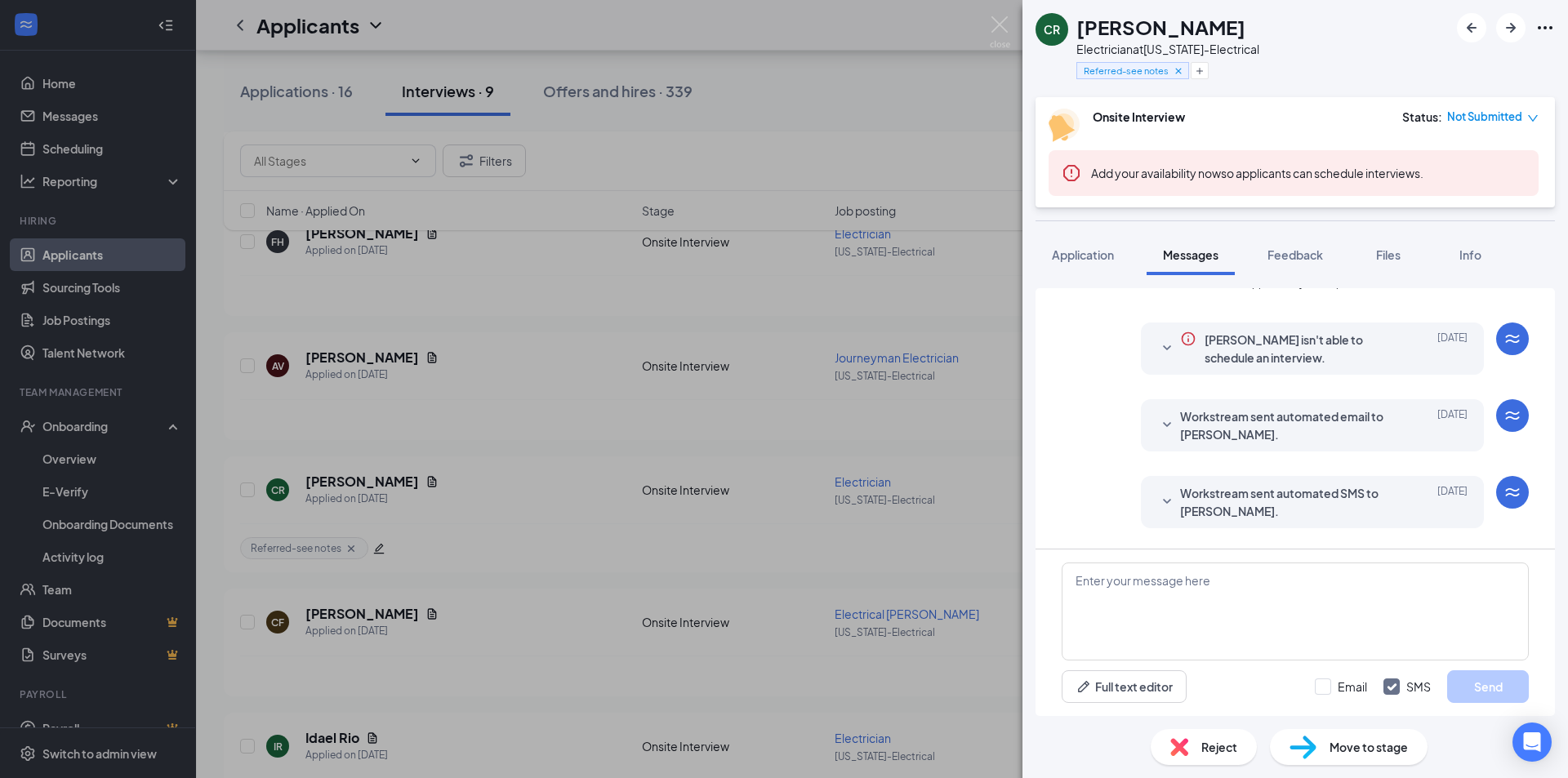
scroll to position [512, 0]
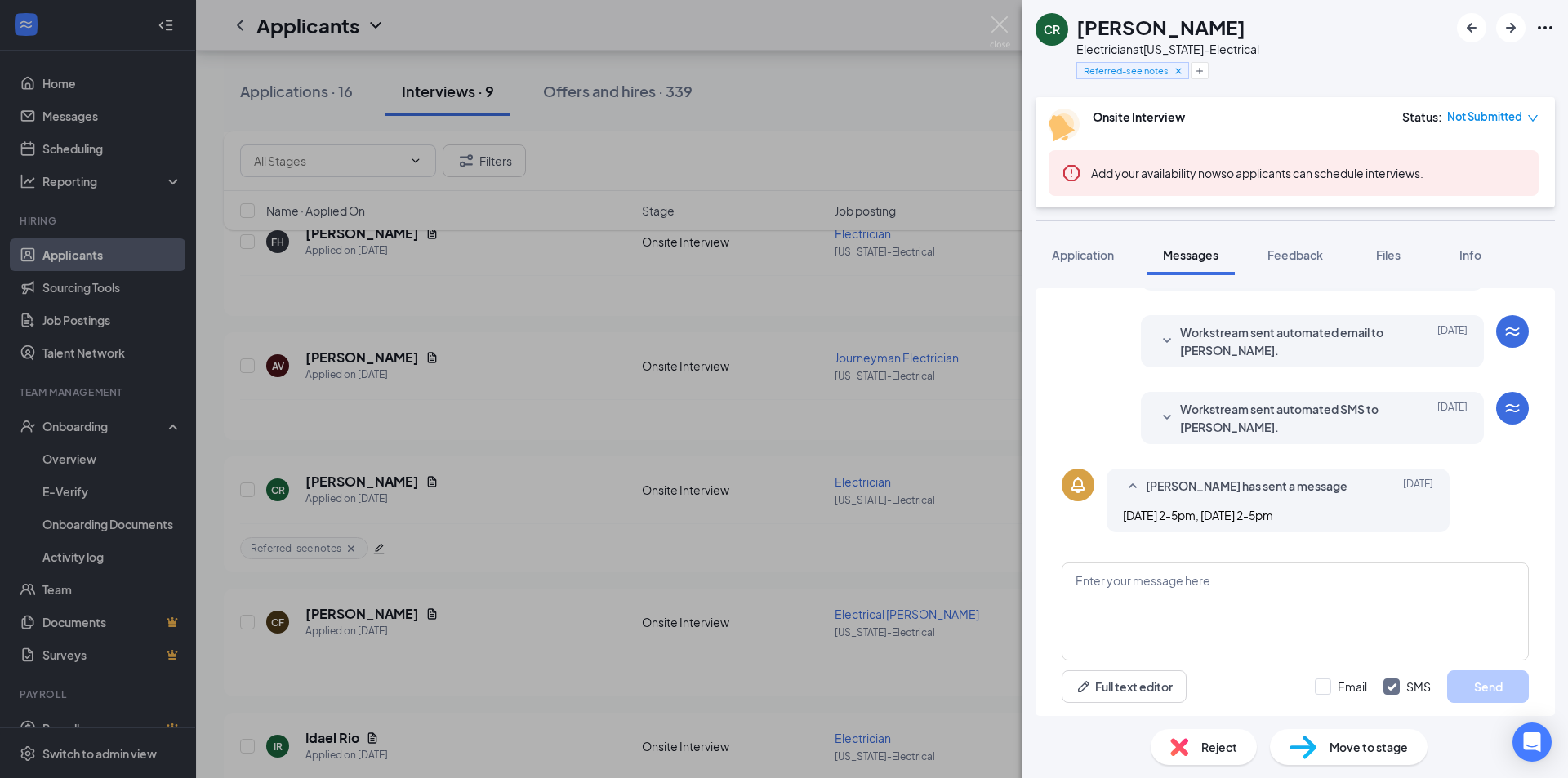
click at [1277, 425] on span "Workstream sent automated SMS to Camren Reynolds." at bounding box center [1287, 418] width 214 height 36
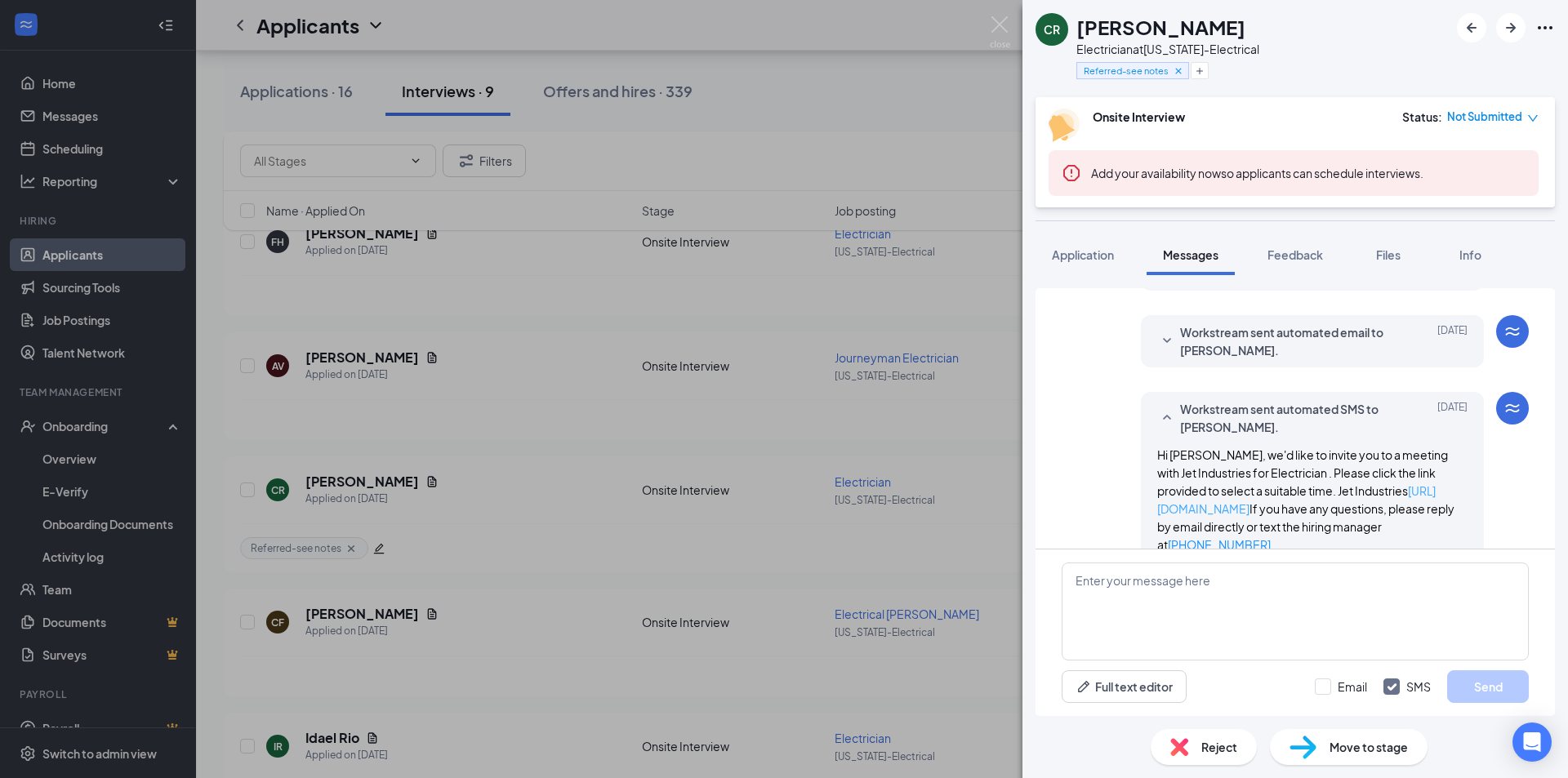
click at [1283, 505] on link "https://l.wrkstrm.us/VAUm0uwrM" at bounding box center [1297, 499] width 279 height 32
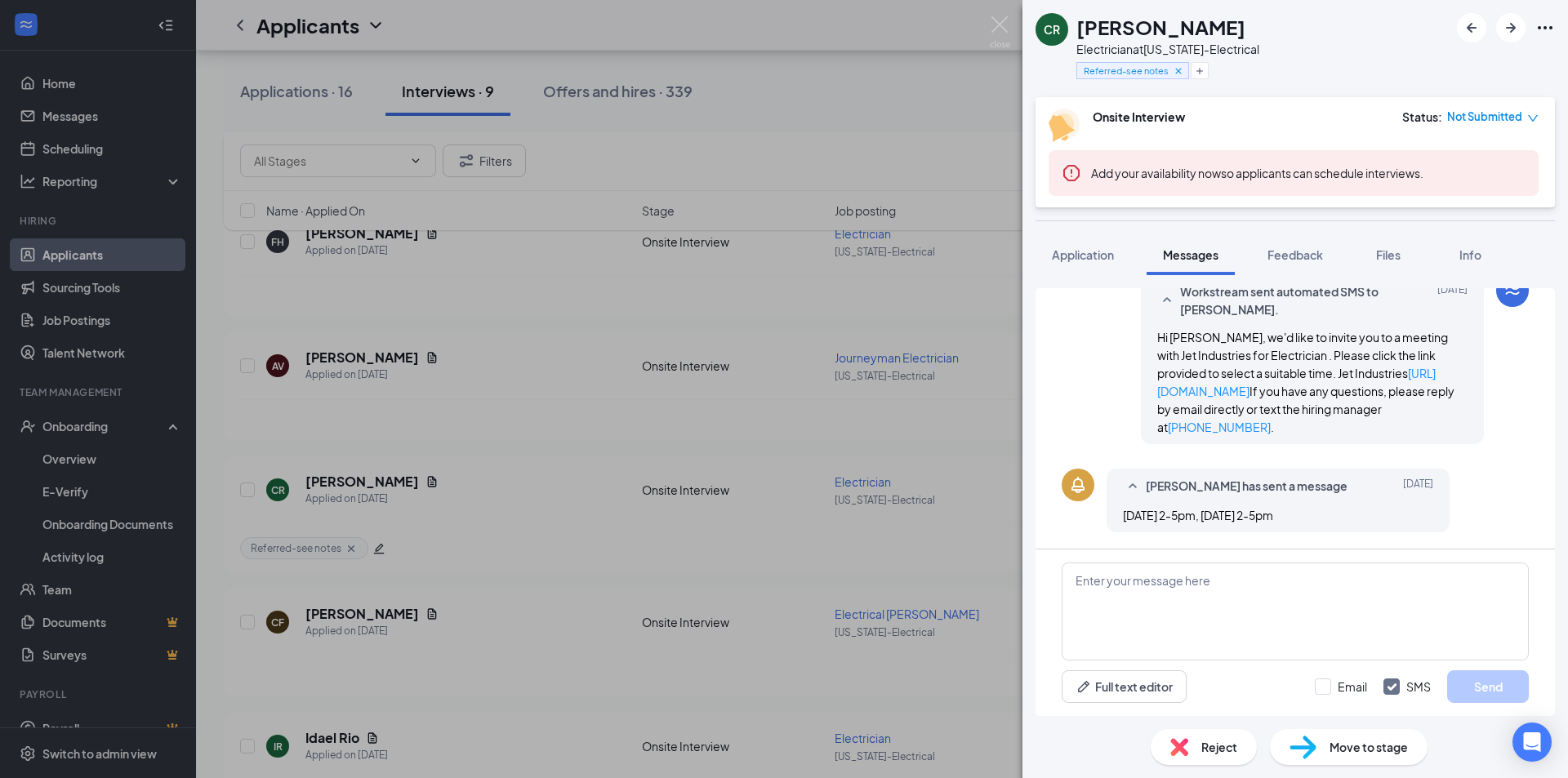
click at [1509, 122] on span "Not Submitted" at bounding box center [1484, 117] width 75 height 17
click at [1474, 171] on span "Assign Time" at bounding box center [1466, 163] width 63 height 18
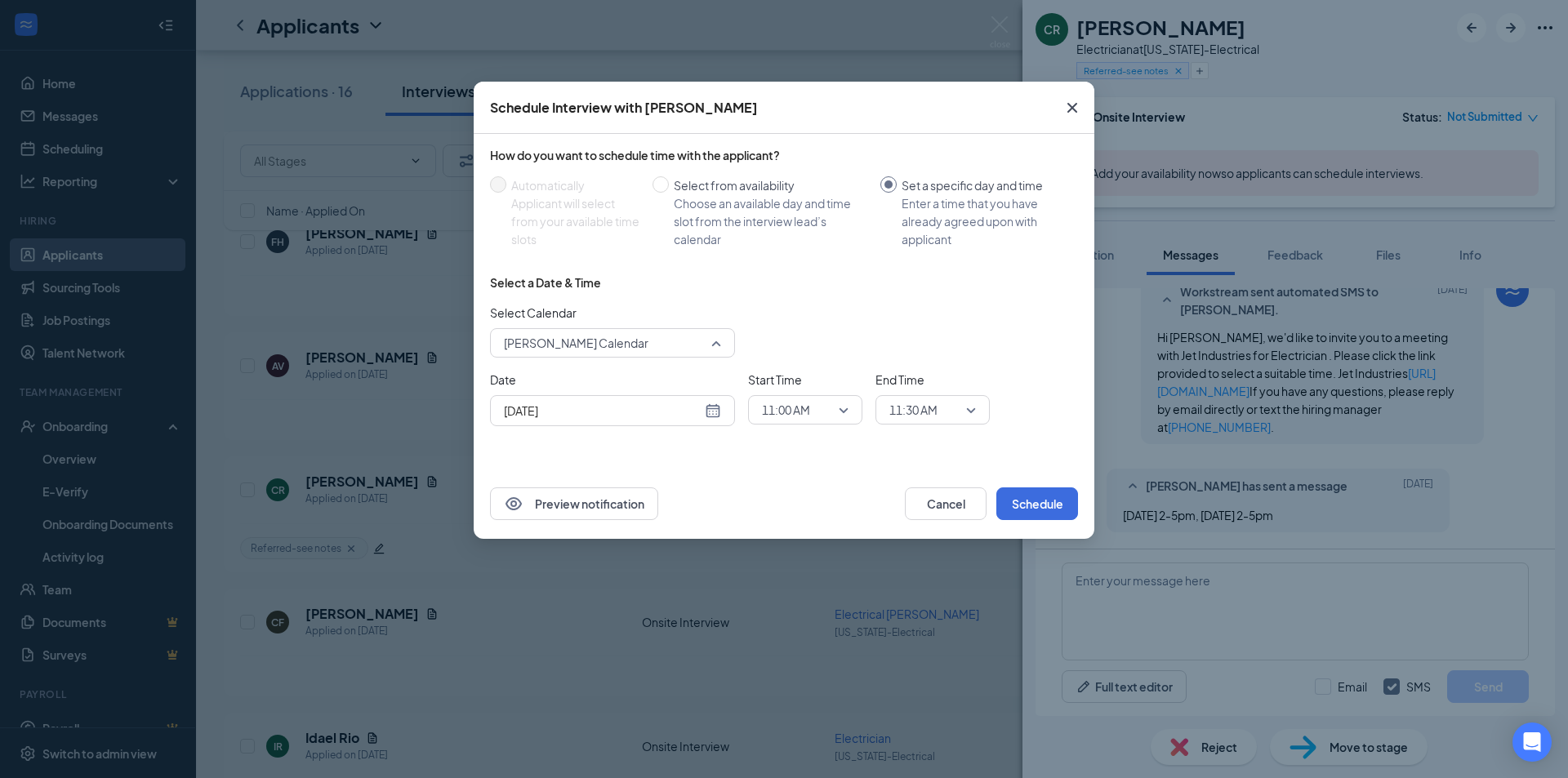
click at [701, 354] on span "Jake Kahn-Bass's Calendar" at bounding box center [606, 343] width 203 height 24
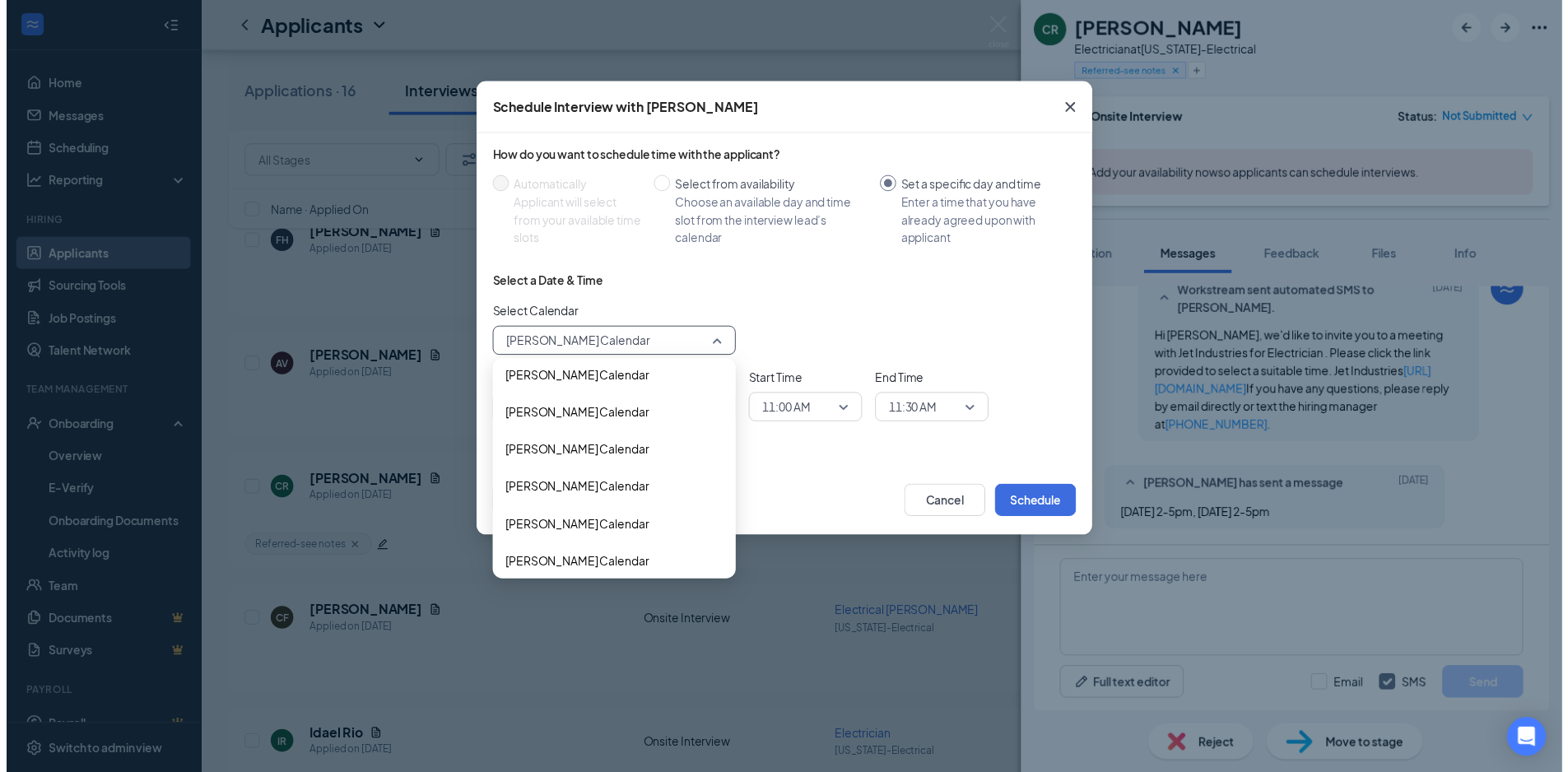
scroll to position [0, 0]
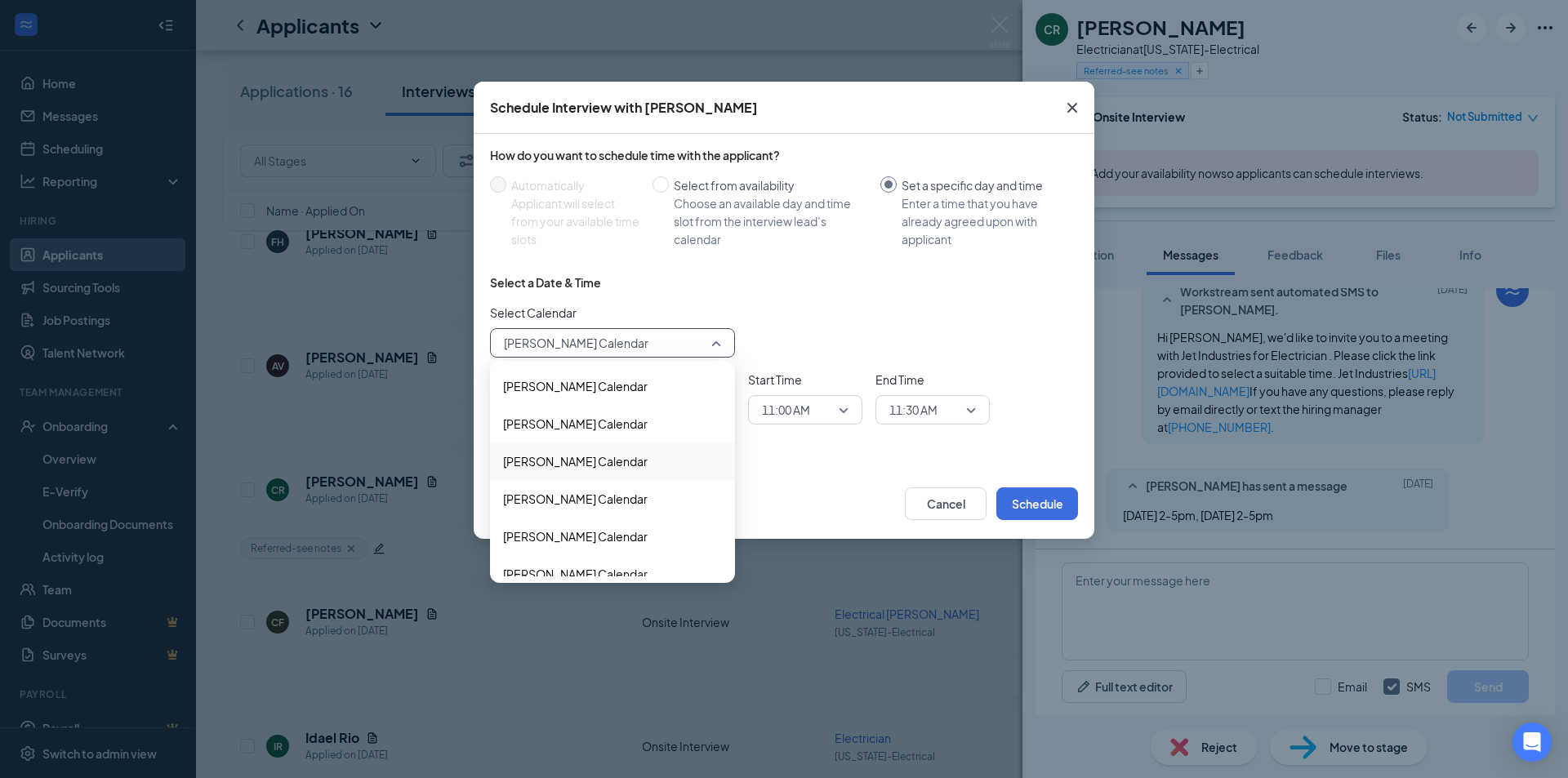
click at [598, 464] on span "Alejandro Amaro-Marquez's Calendar" at bounding box center [576, 460] width 145 height 18
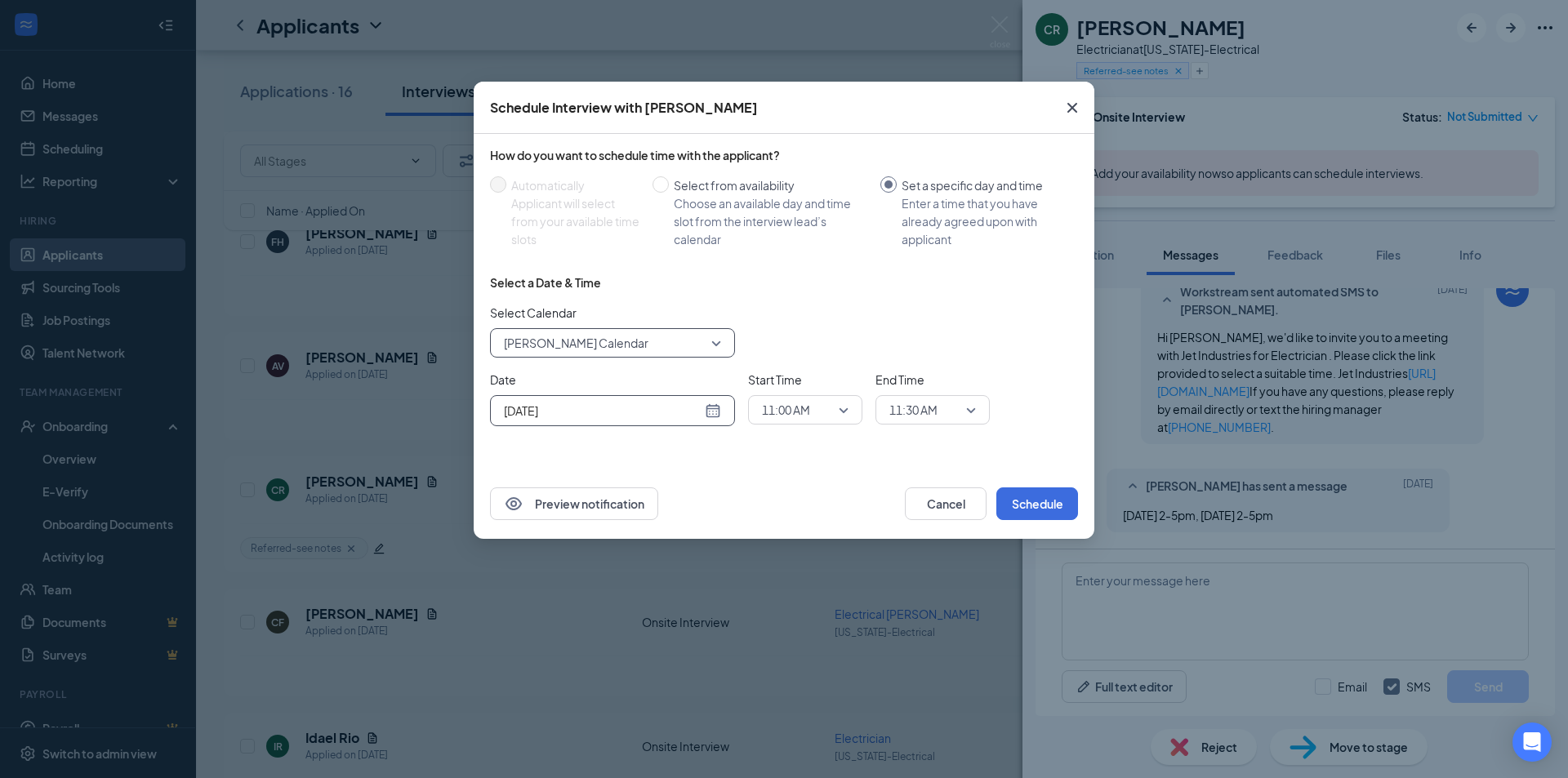
click at [633, 417] on input "Aug 26, 2025" at bounding box center [603, 410] width 198 height 18
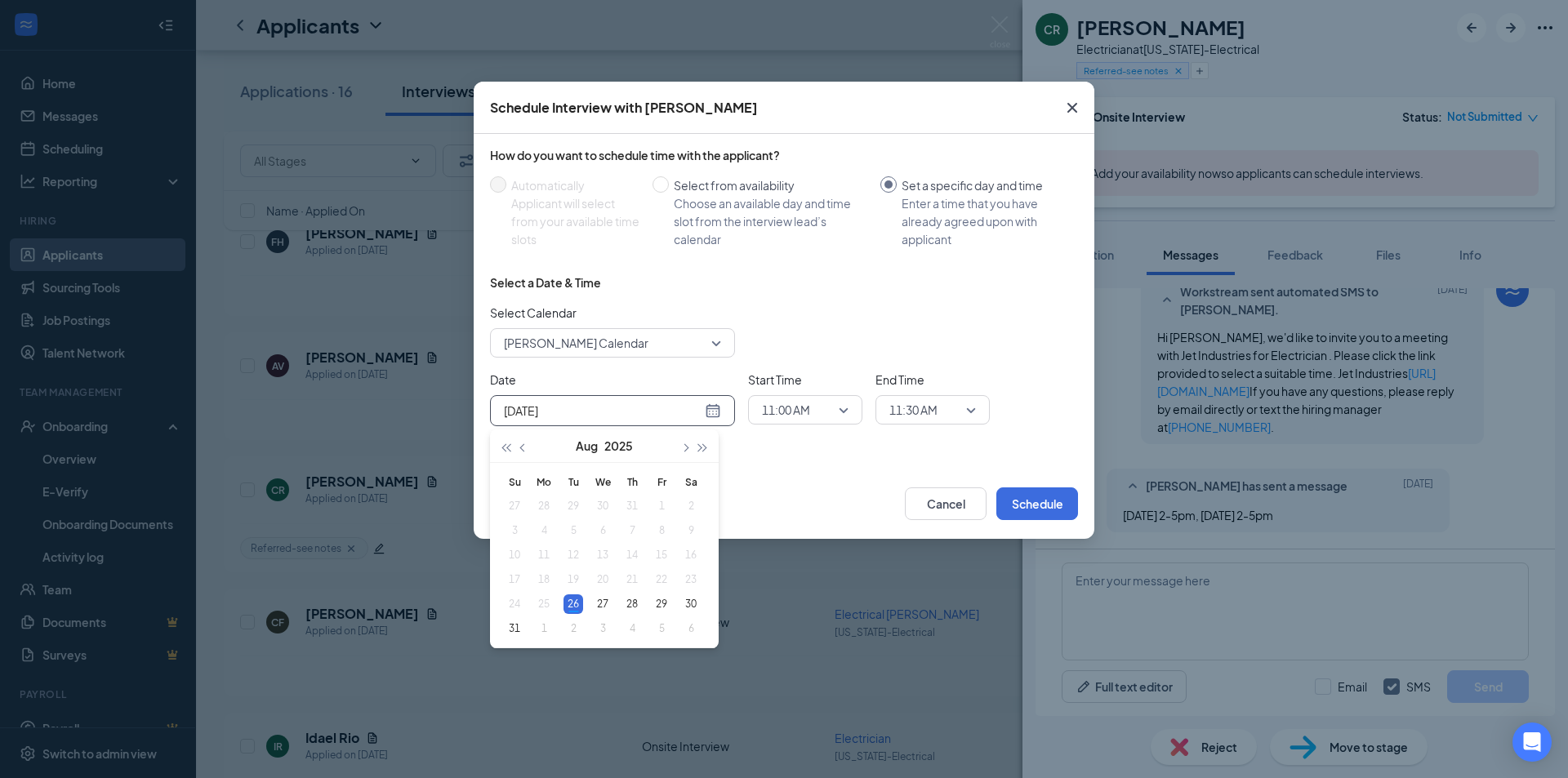
click at [1078, 105] on icon "Cross" at bounding box center [1072, 108] width 20 height 19
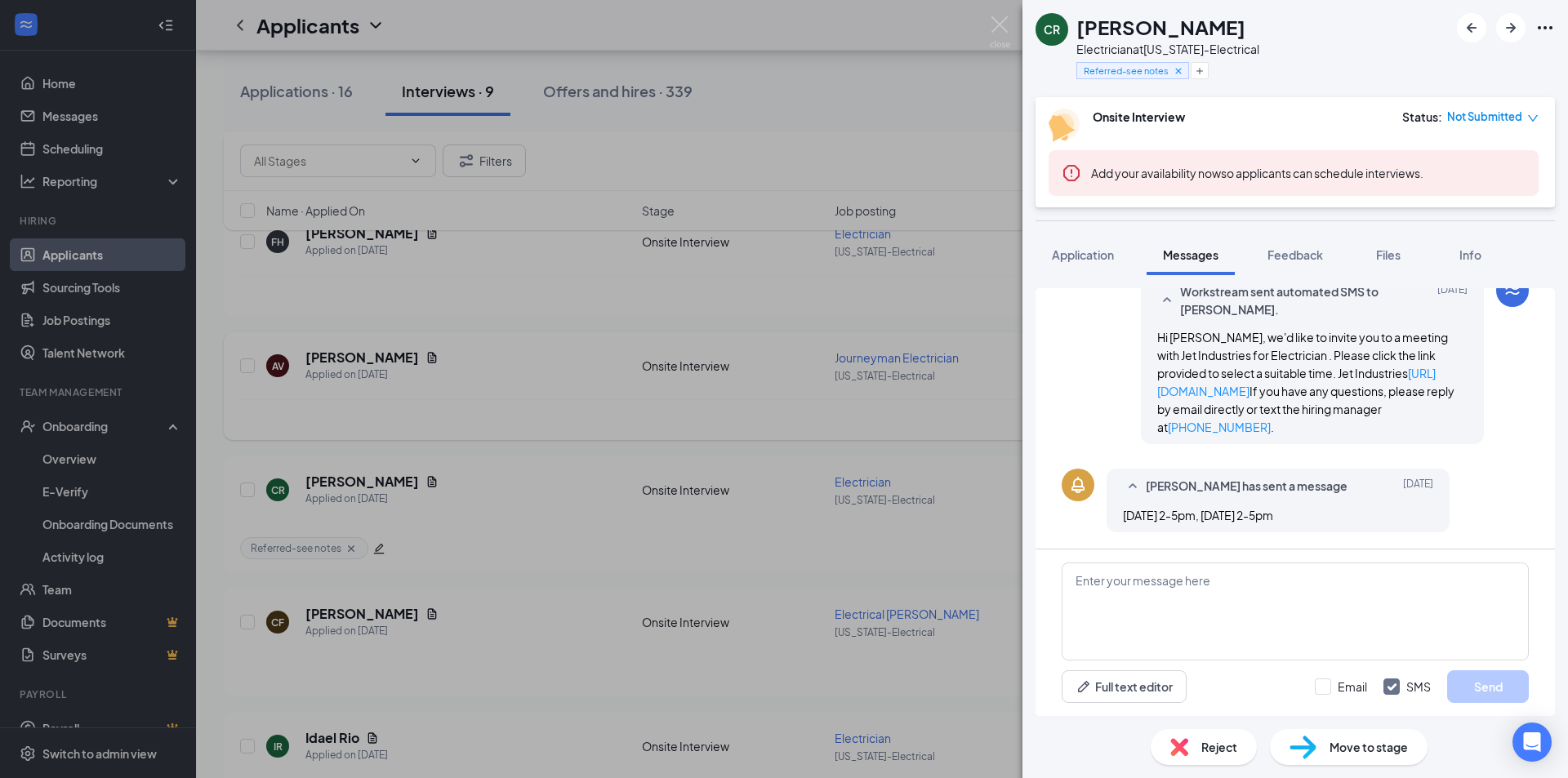
click at [786, 381] on div "CR Camren Reynolds Electrician at Arizona-Electrical Referred-see notes Onsite …" at bounding box center [784, 389] width 1568 height 778
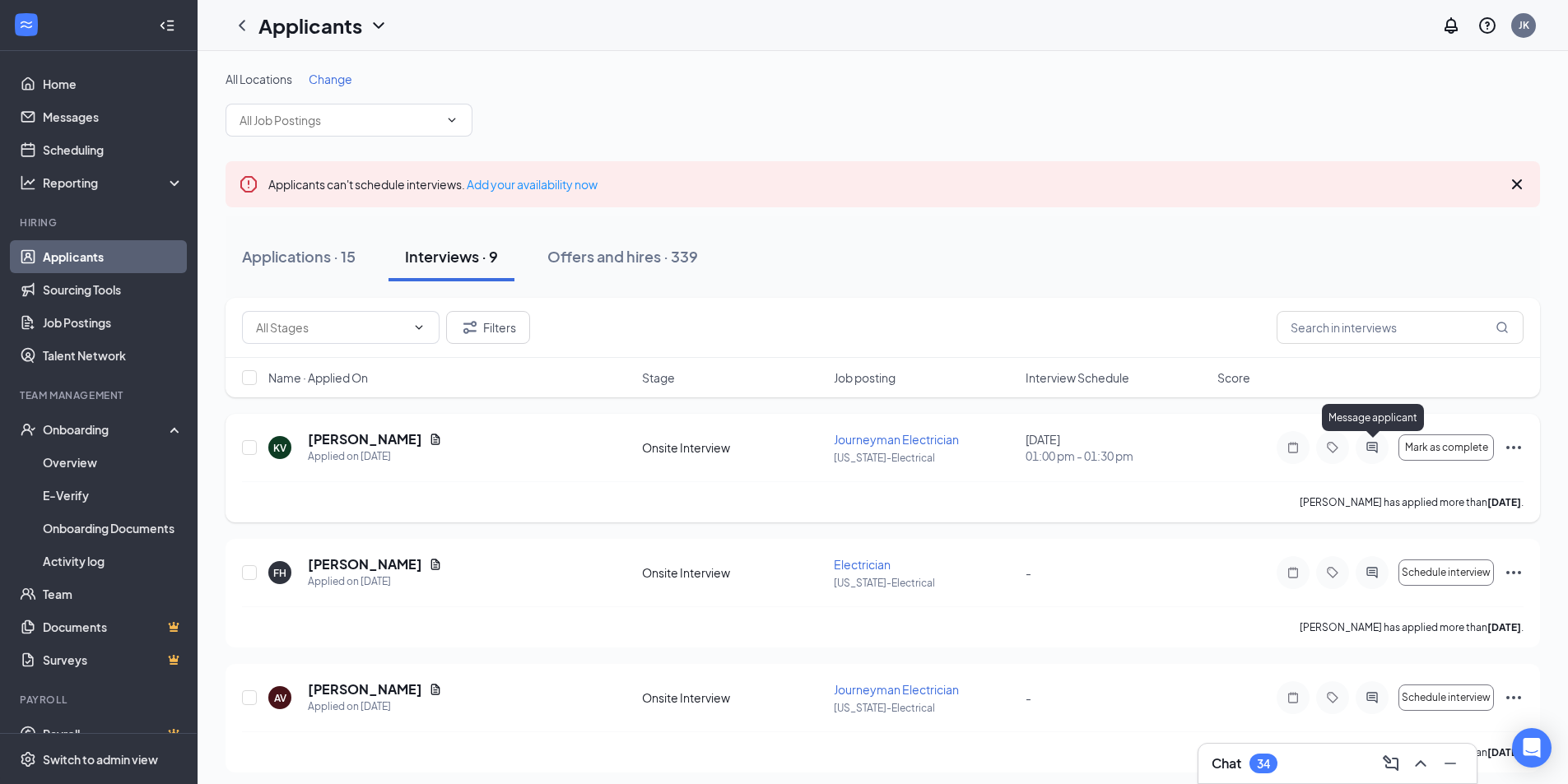
click at [1382, 448] on icon "ActiveChat" at bounding box center [1371, 447] width 20 height 13
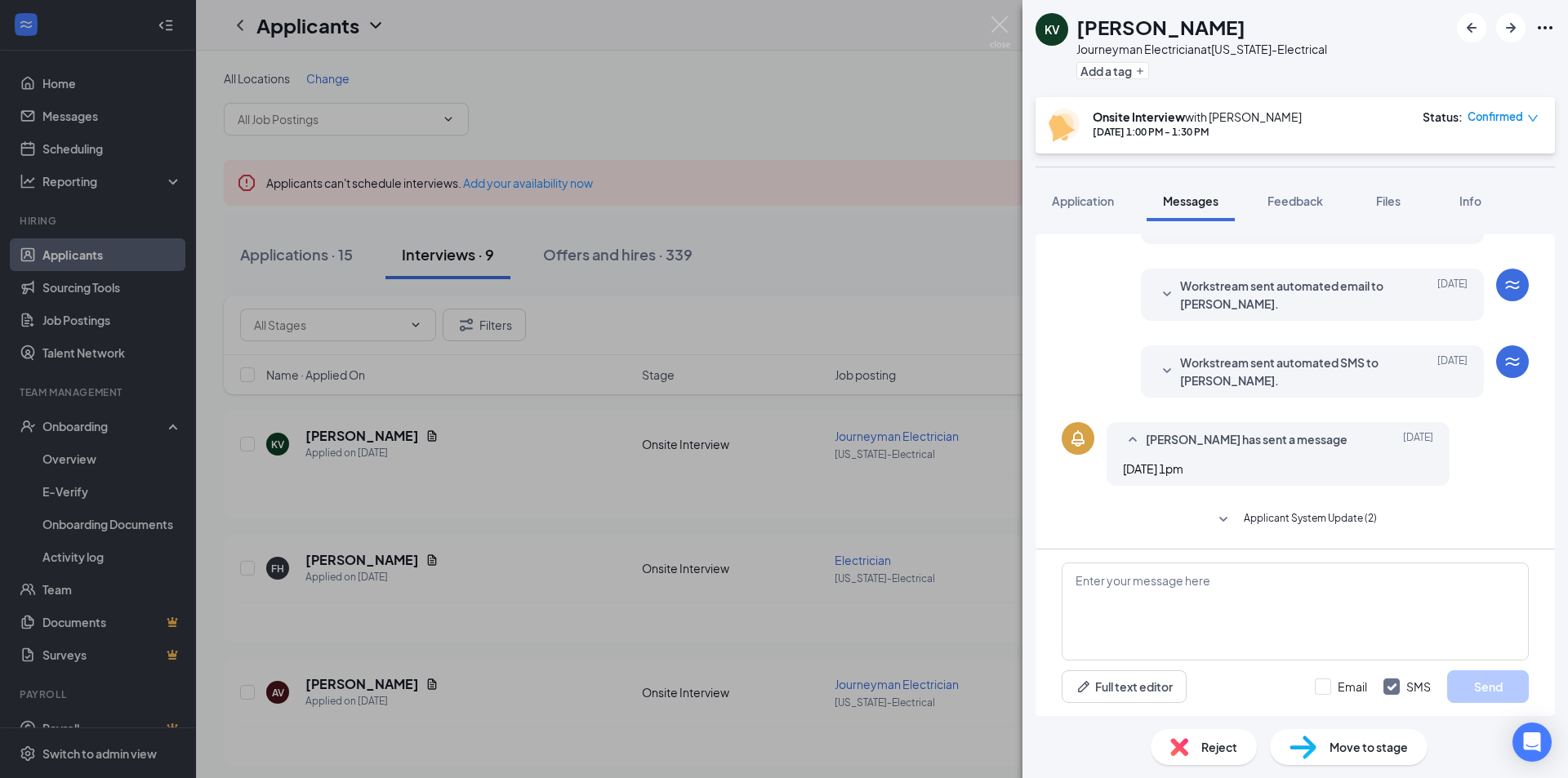
scroll to position [382, 0]
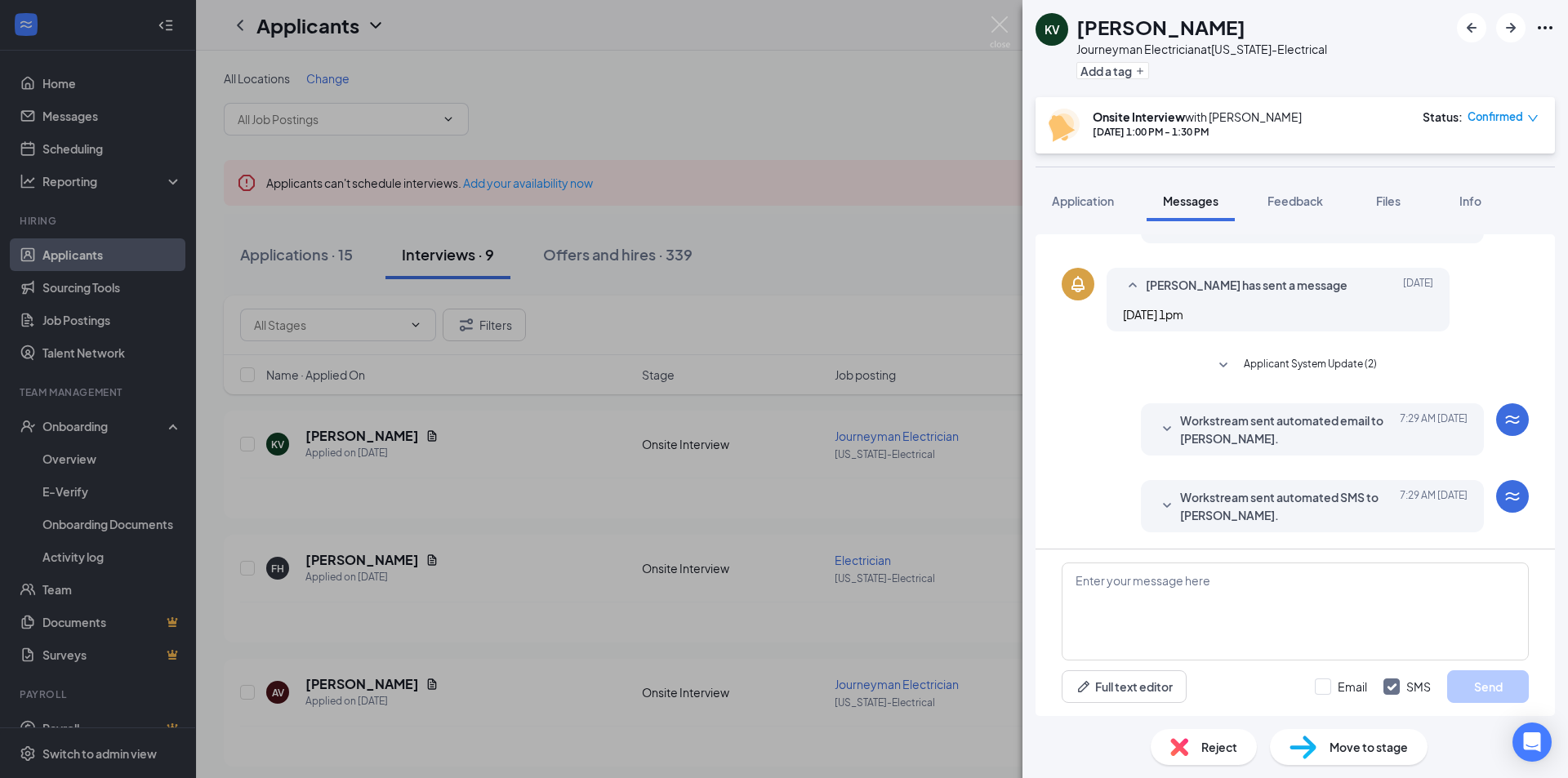
click at [1331, 496] on span "Workstream sent automated SMS to Kevin Vassil." at bounding box center [1287, 506] width 214 height 36
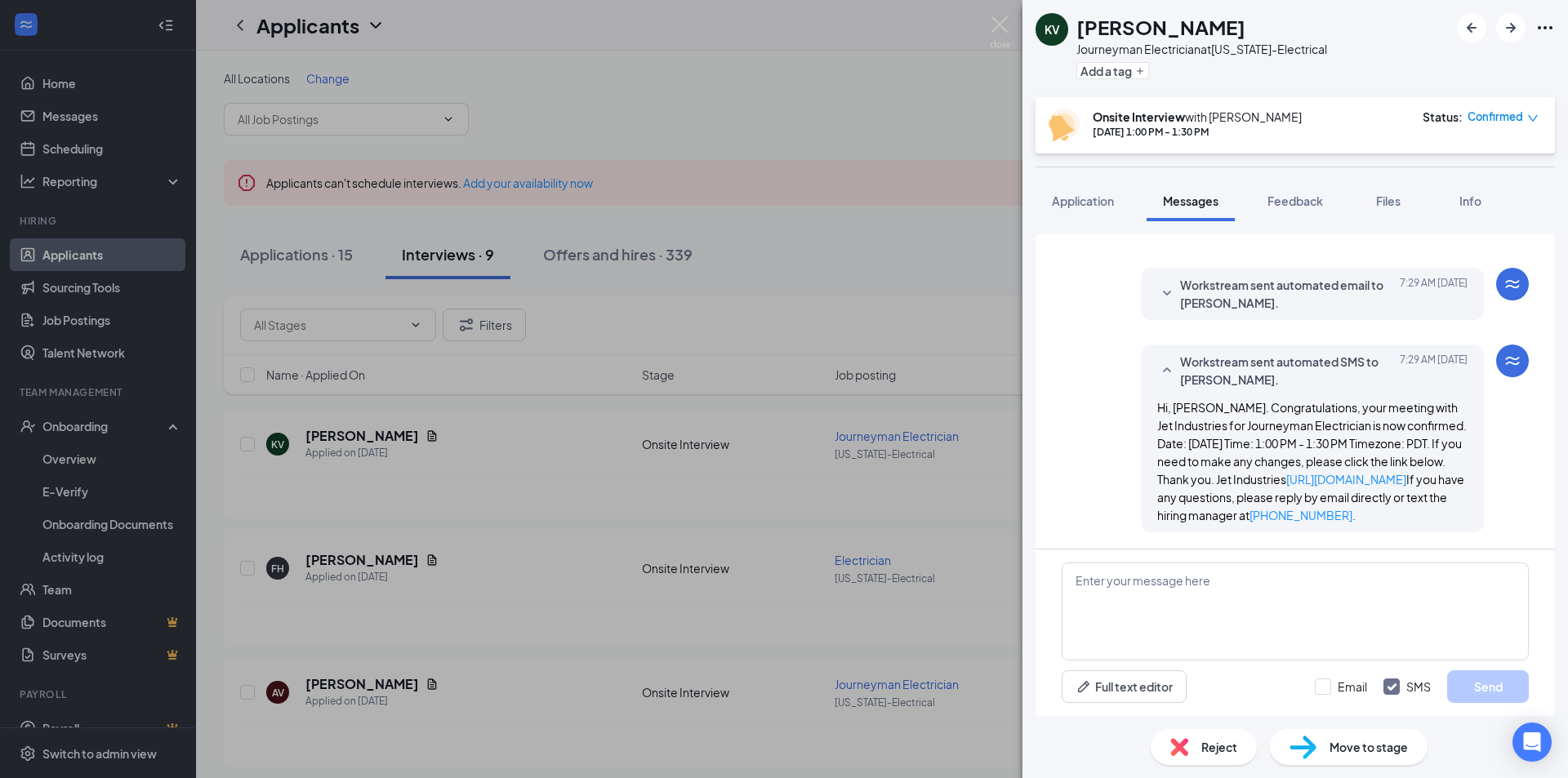
click at [1330, 276] on span "Workstream sent automated email to Kevin Vassil." at bounding box center [1287, 293] width 214 height 36
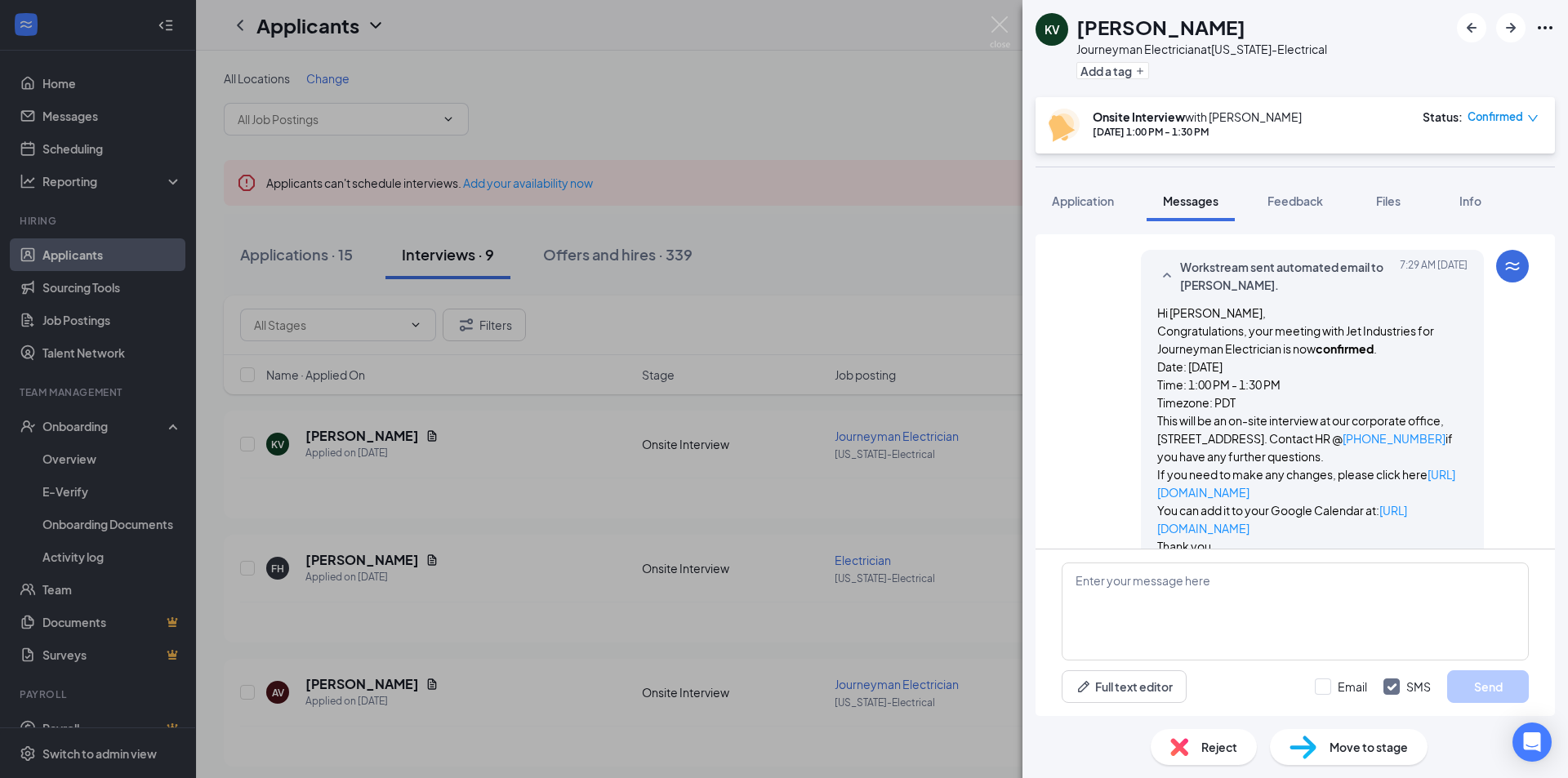
click at [1493, 118] on span "Confirmed" at bounding box center [1496, 117] width 56 height 17
click at [1487, 162] on span "Request Reschedule" at bounding box center [1470, 163] width 111 height 18
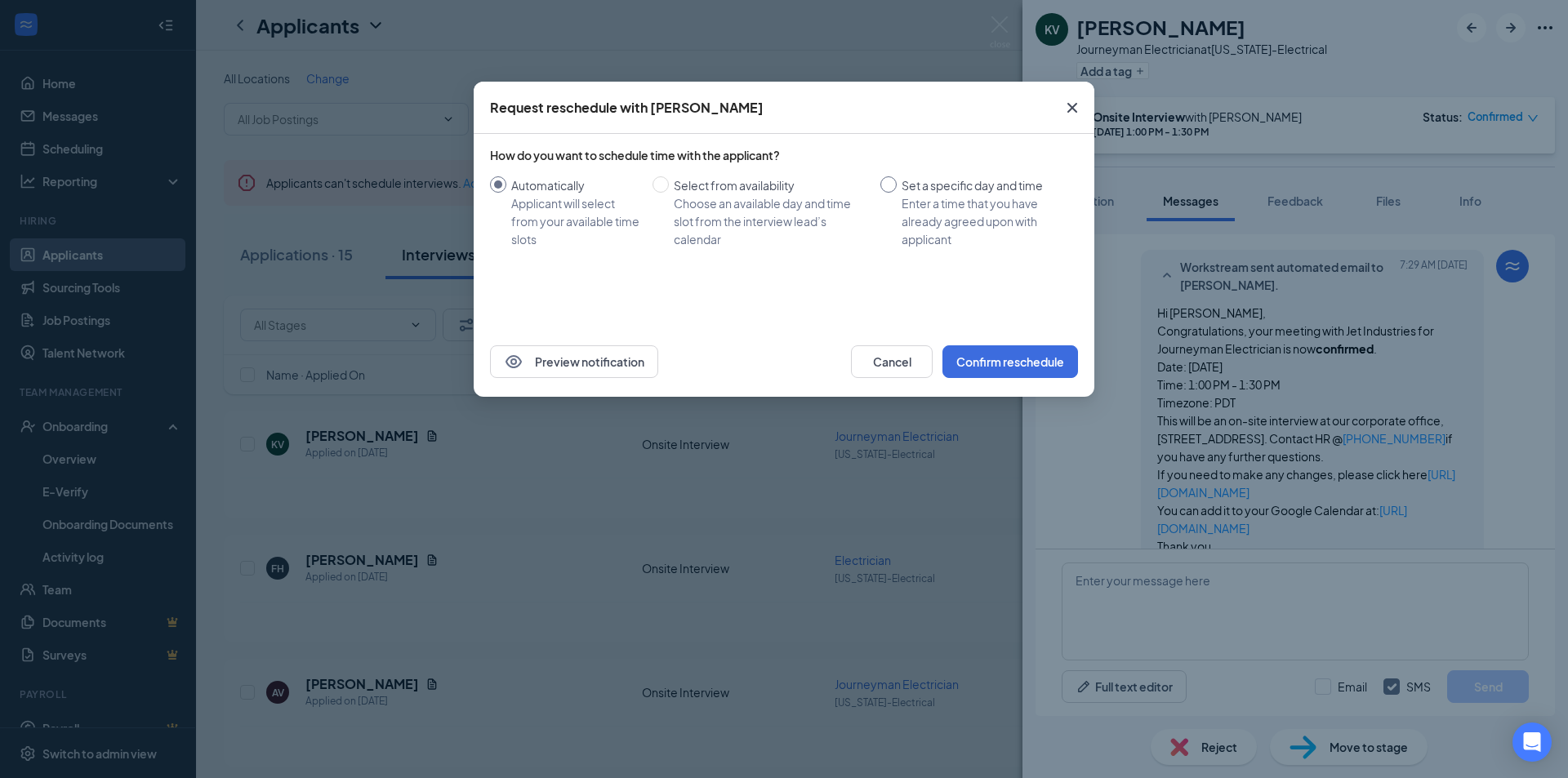
click at [916, 207] on div "Enter a time that you have already agreed upon with applicant" at bounding box center [984, 221] width 163 height 54
click at [897, 193] on input "Set a specific day and time Enter a time that you have already agreed upon with…" at bounding box center [889, 185] width 17 height 17
radio input "true"
radio input "false"
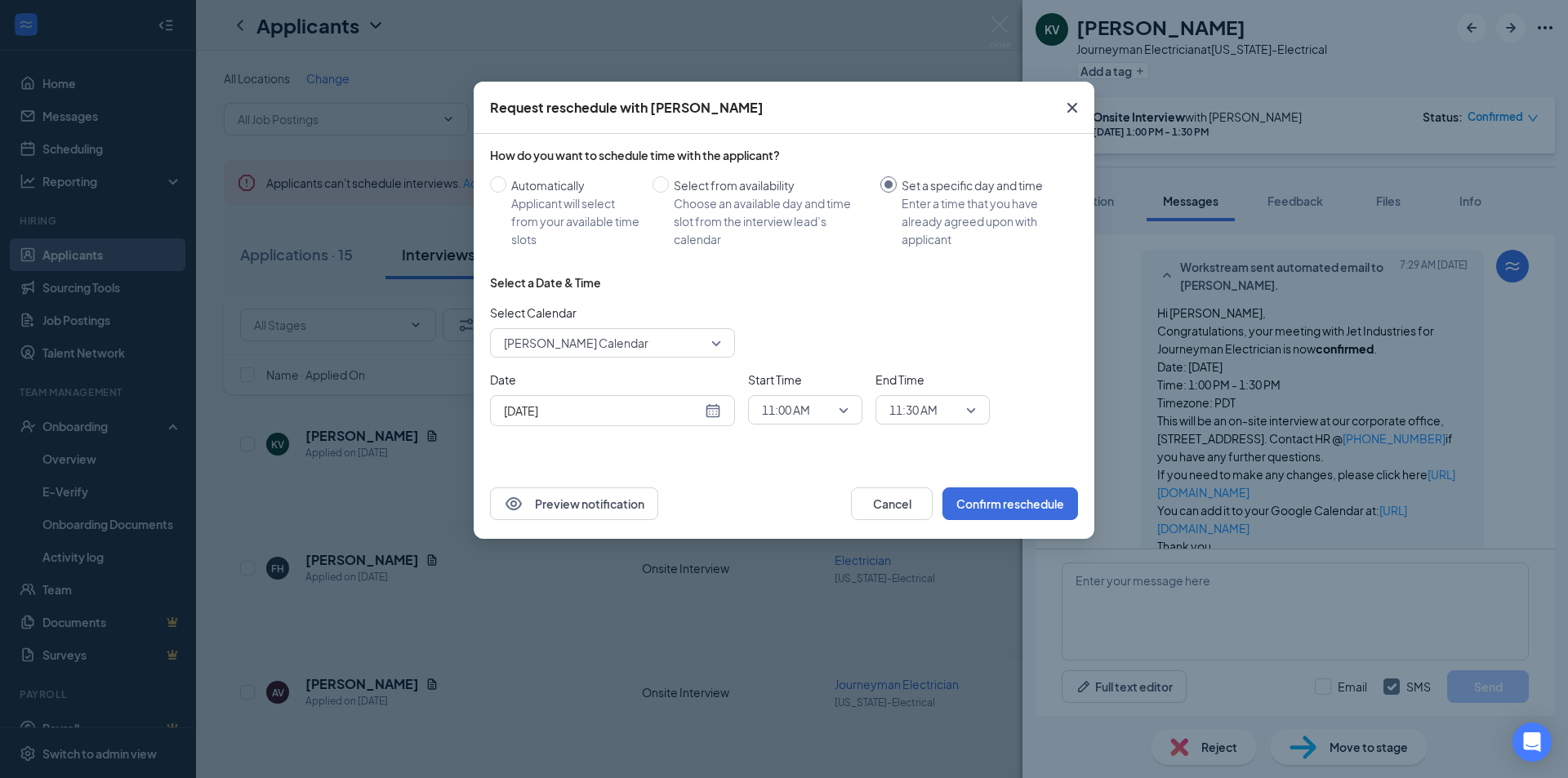
click at [693, 344] on span "Jake Kahn-Bass's Calendar" at bounding box center [606, 343] width 203 height 24
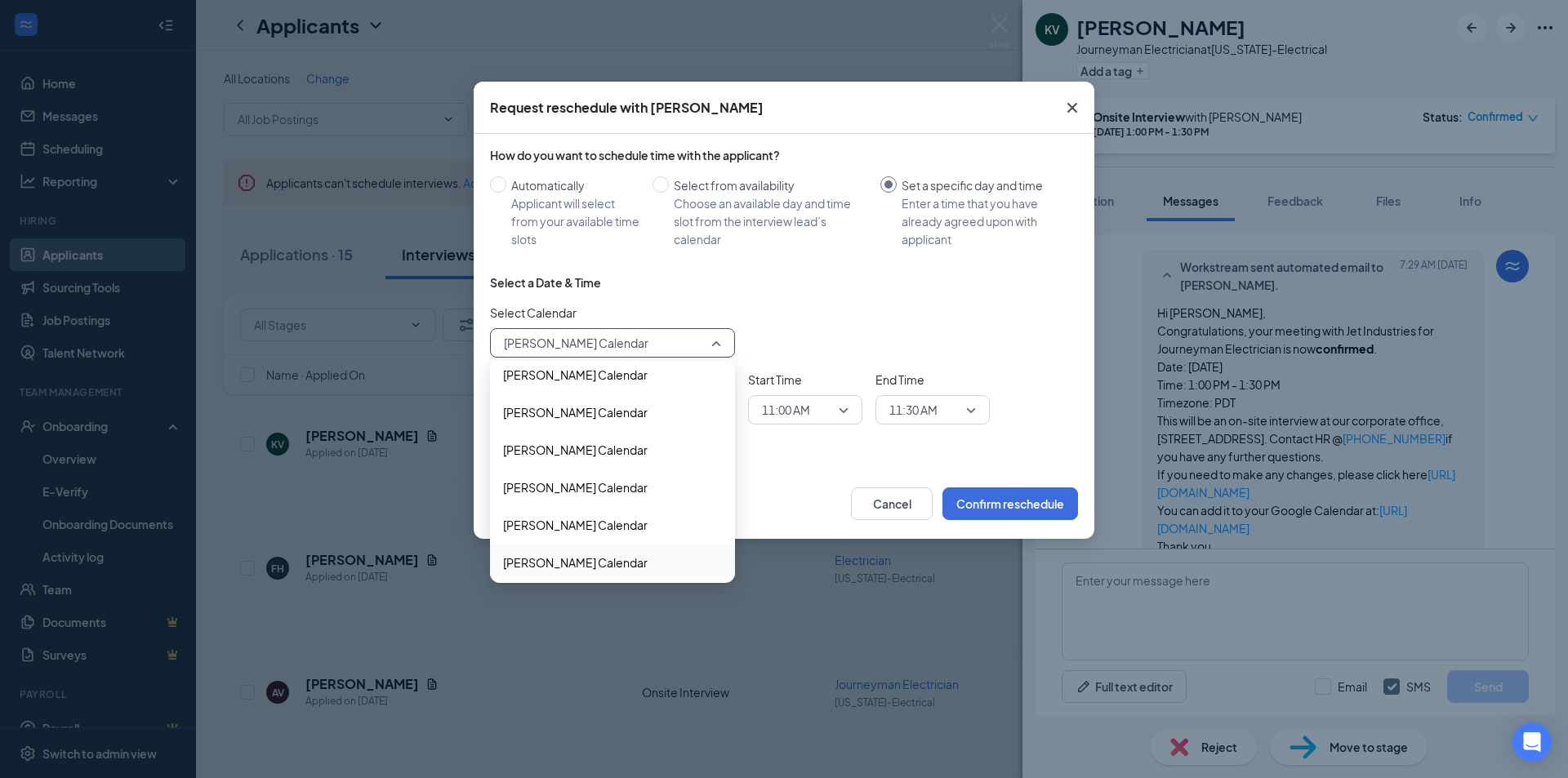
scroll to position [36, 0]
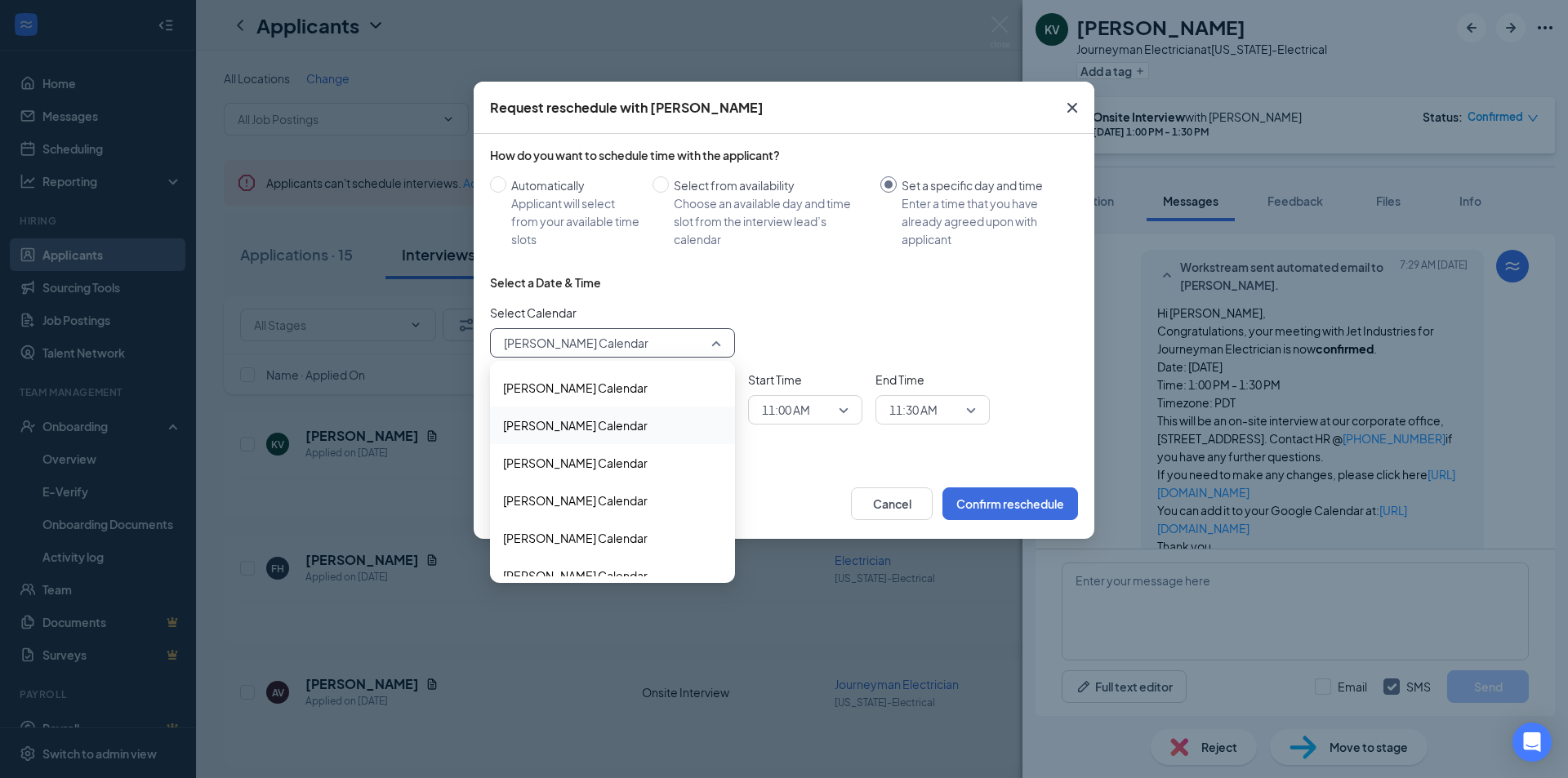
click at [647, 423] on span "Alejandro Amaro-Marquez's Calendar" at bounding box center [576, 425] width 145 height 18
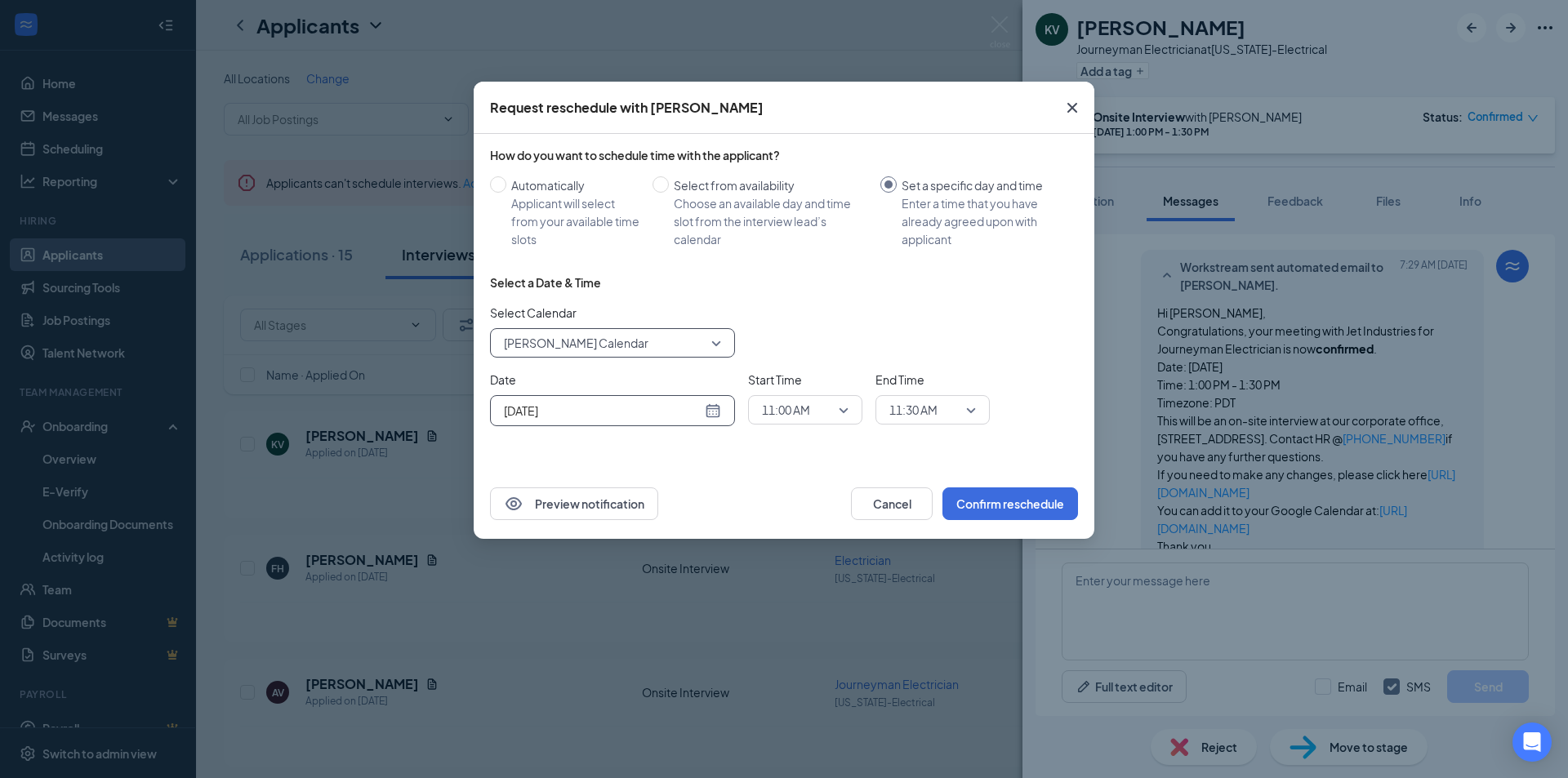
click at [714, 416] on div "Aug 26, 2025" at bounding box center [613, 410] width 217 height 18
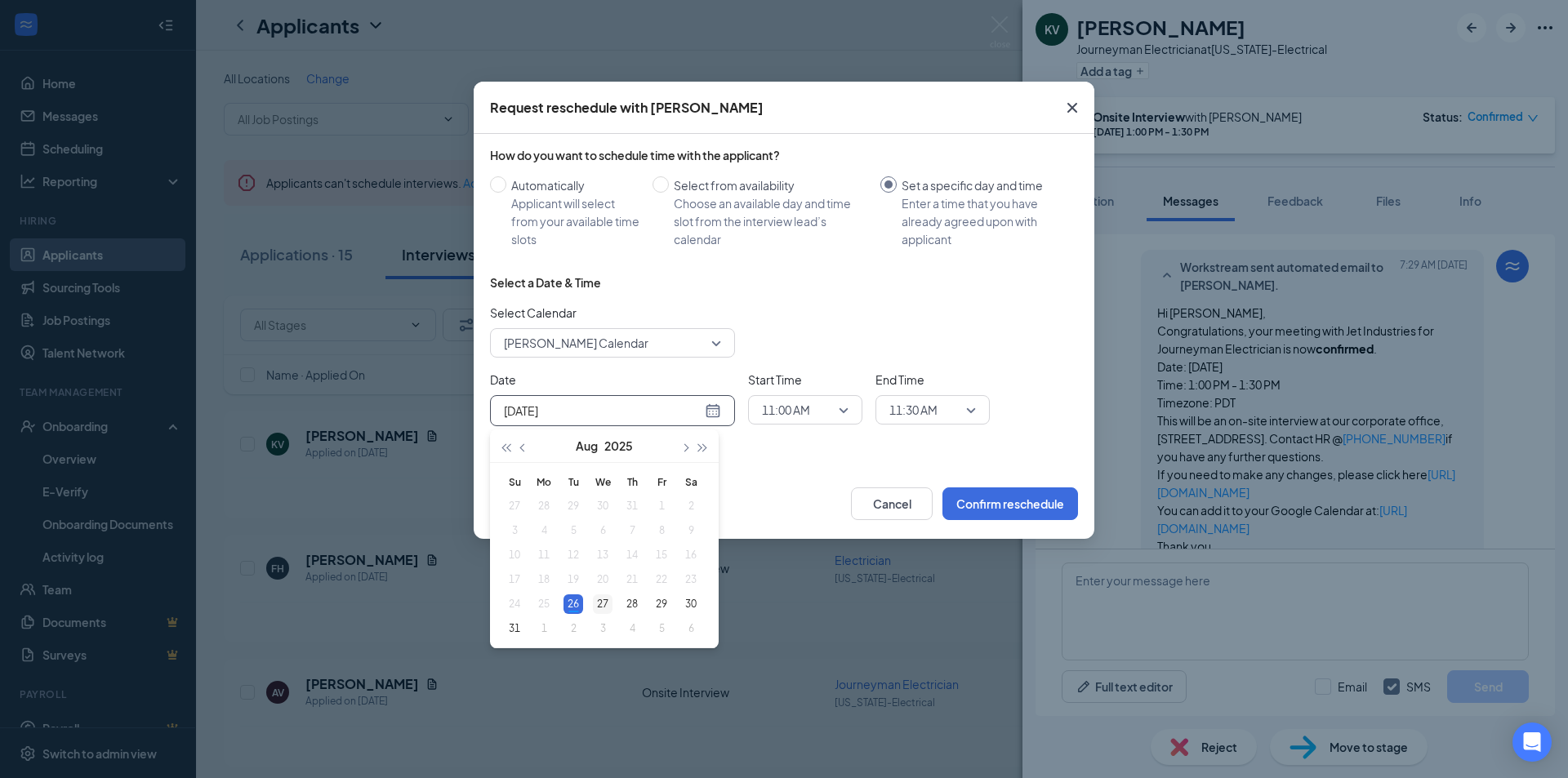
type input "Aug 27, 2025"
click at [609, 599] on div "27" at bounding box center [602, 603] width 20 height 19
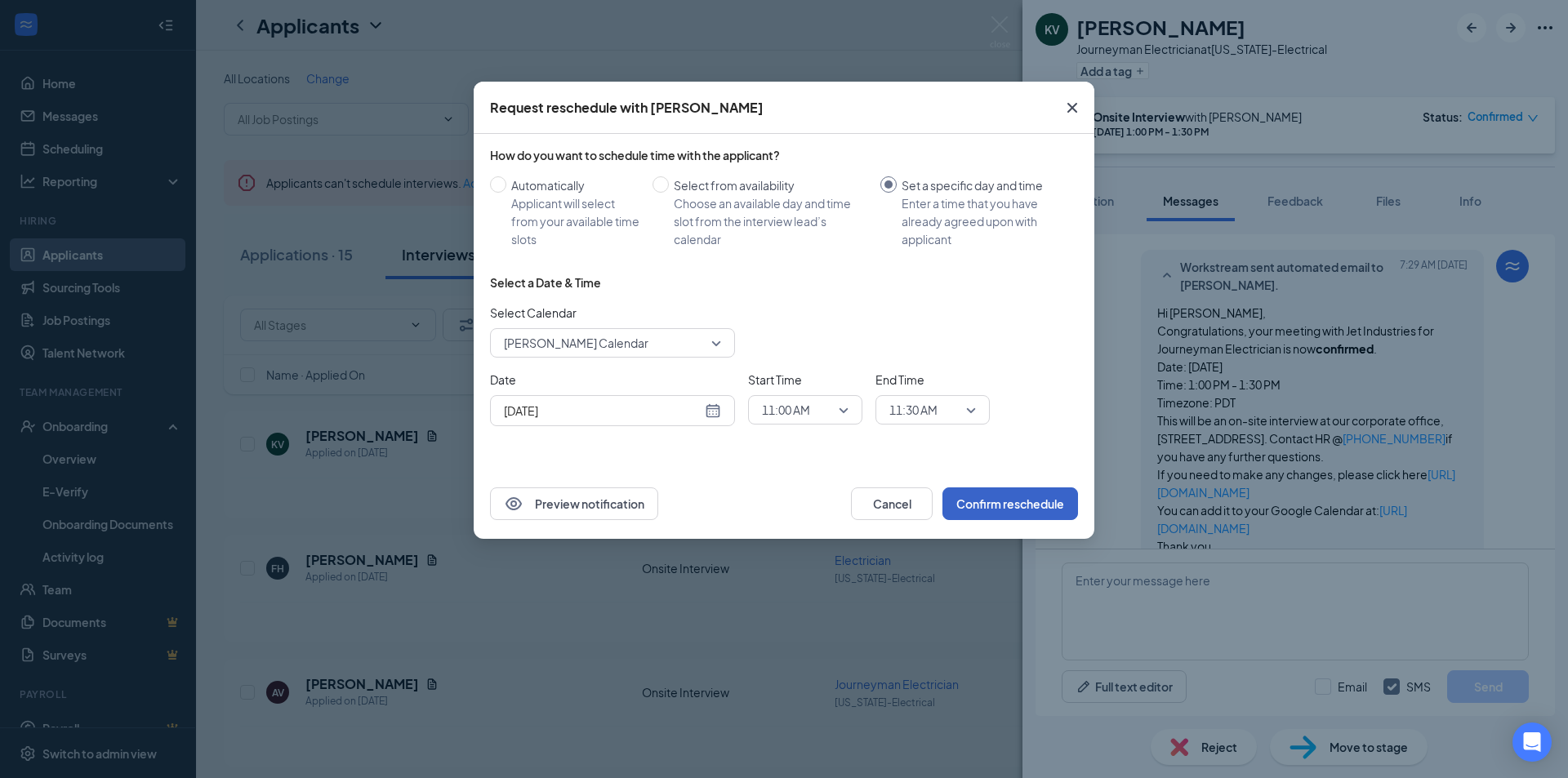
click at [1021, 503] on button "Confirm reschedule" at bounding box center [1011, 503] width 136 height 32
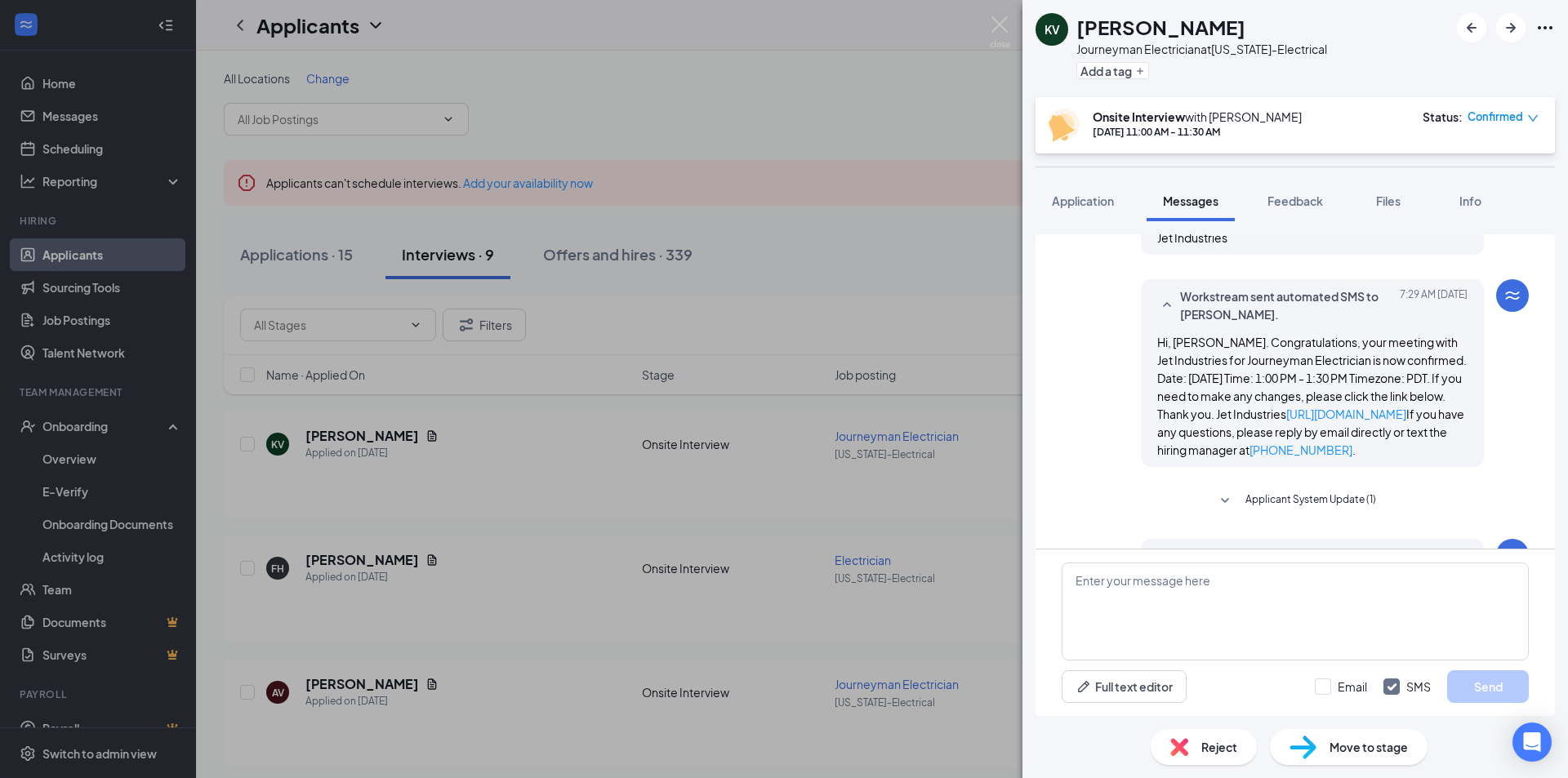
scroll to position [1015, 0]
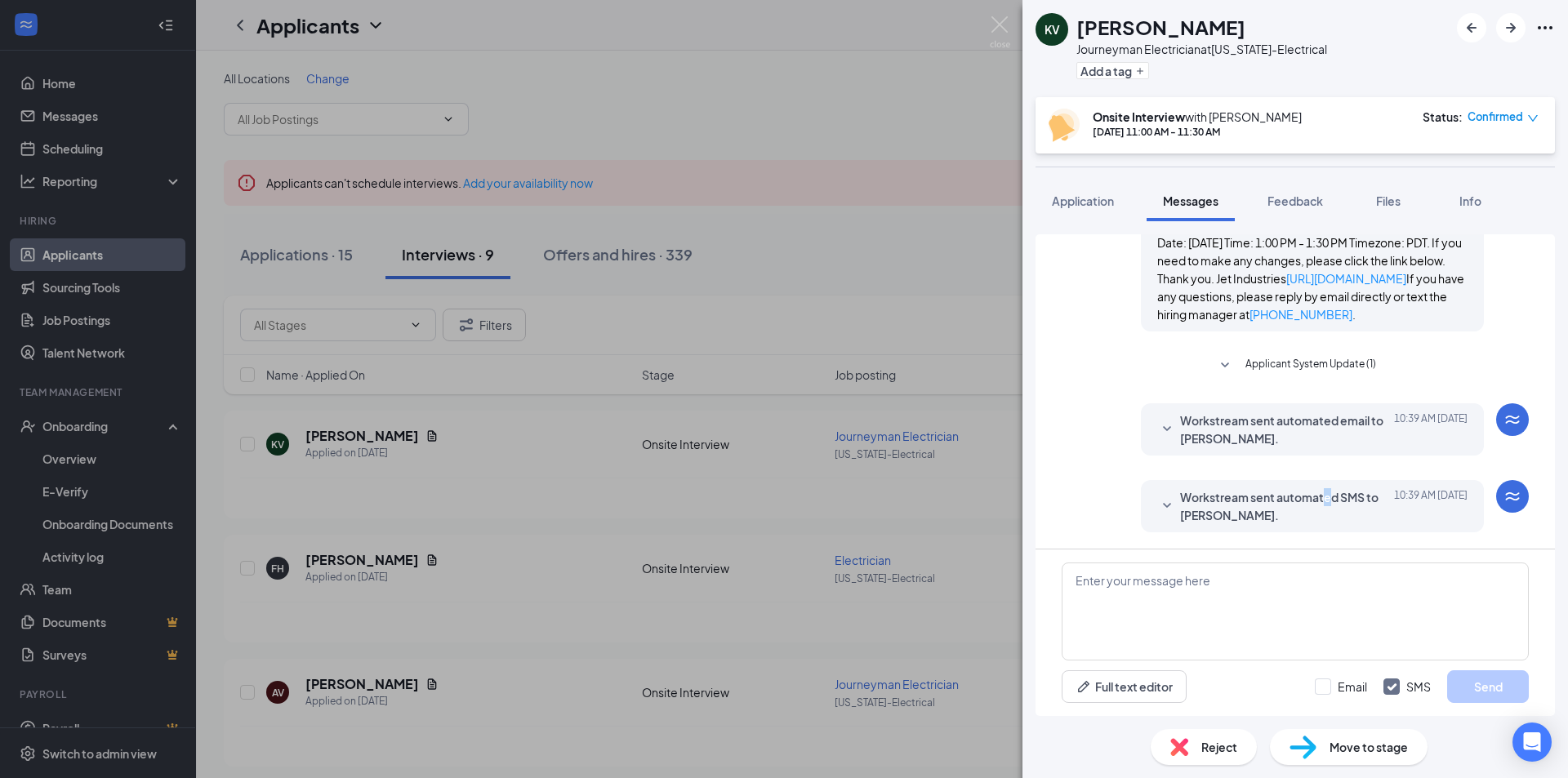
click at [1314, 496] on span "Workstream sent automated SMS to Kevin Vassil." at bounding box center [1287, 506] width 214 height 36
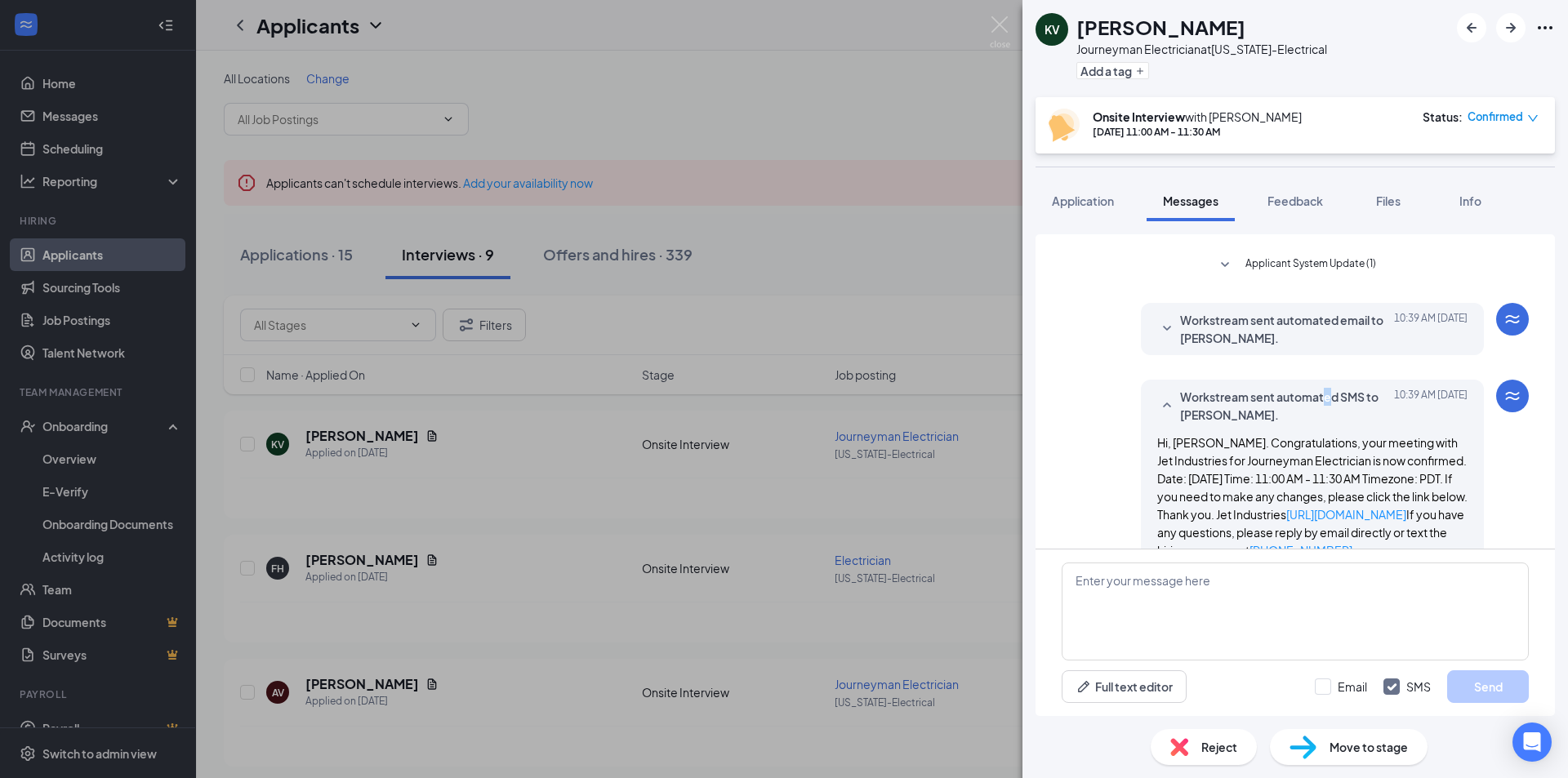
scroll to position [924, 0]
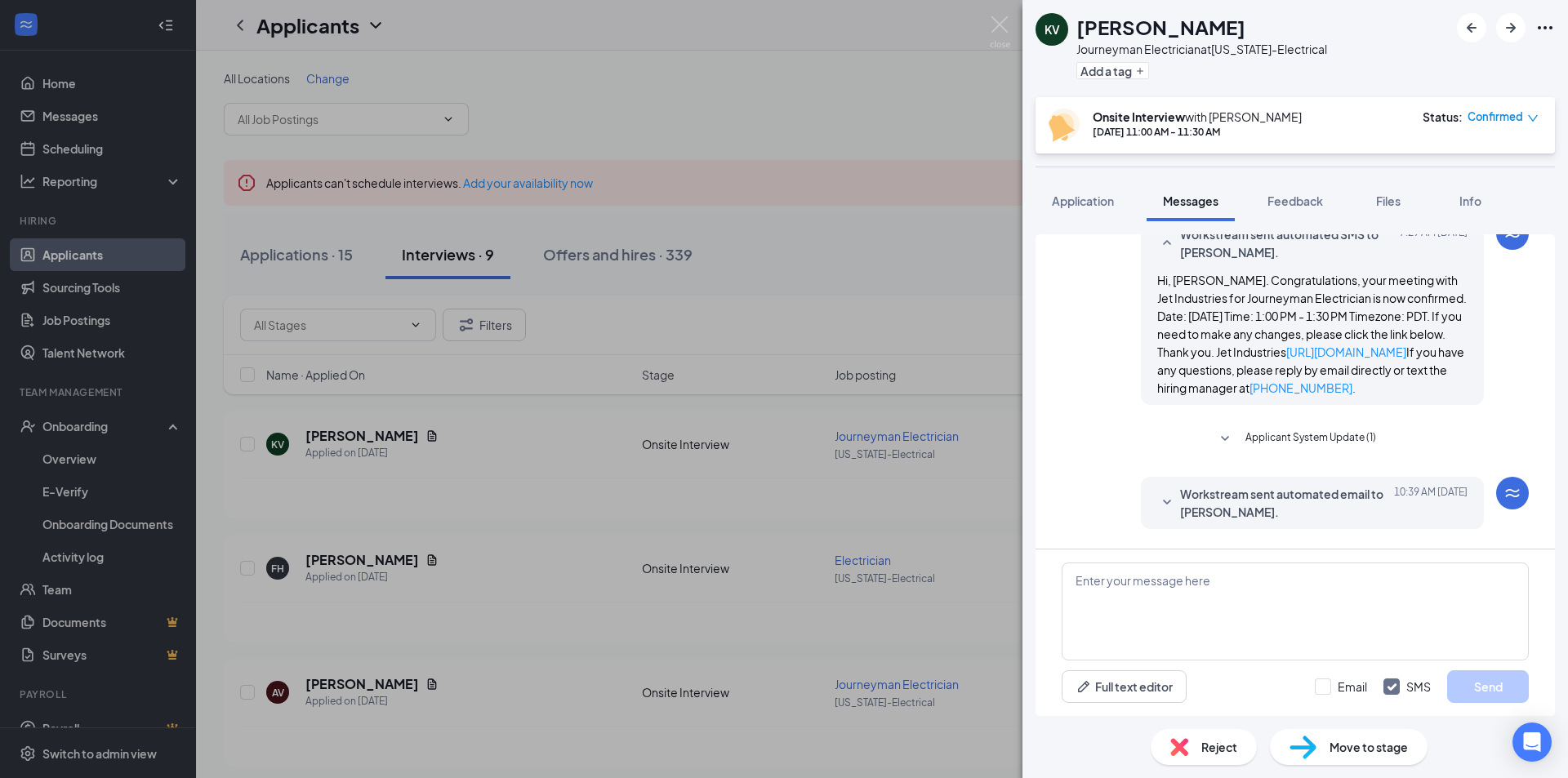
click at [1311, 449] on span "Applicant System Update (1)" at bounding box center [1311, 439] width 131 height 19
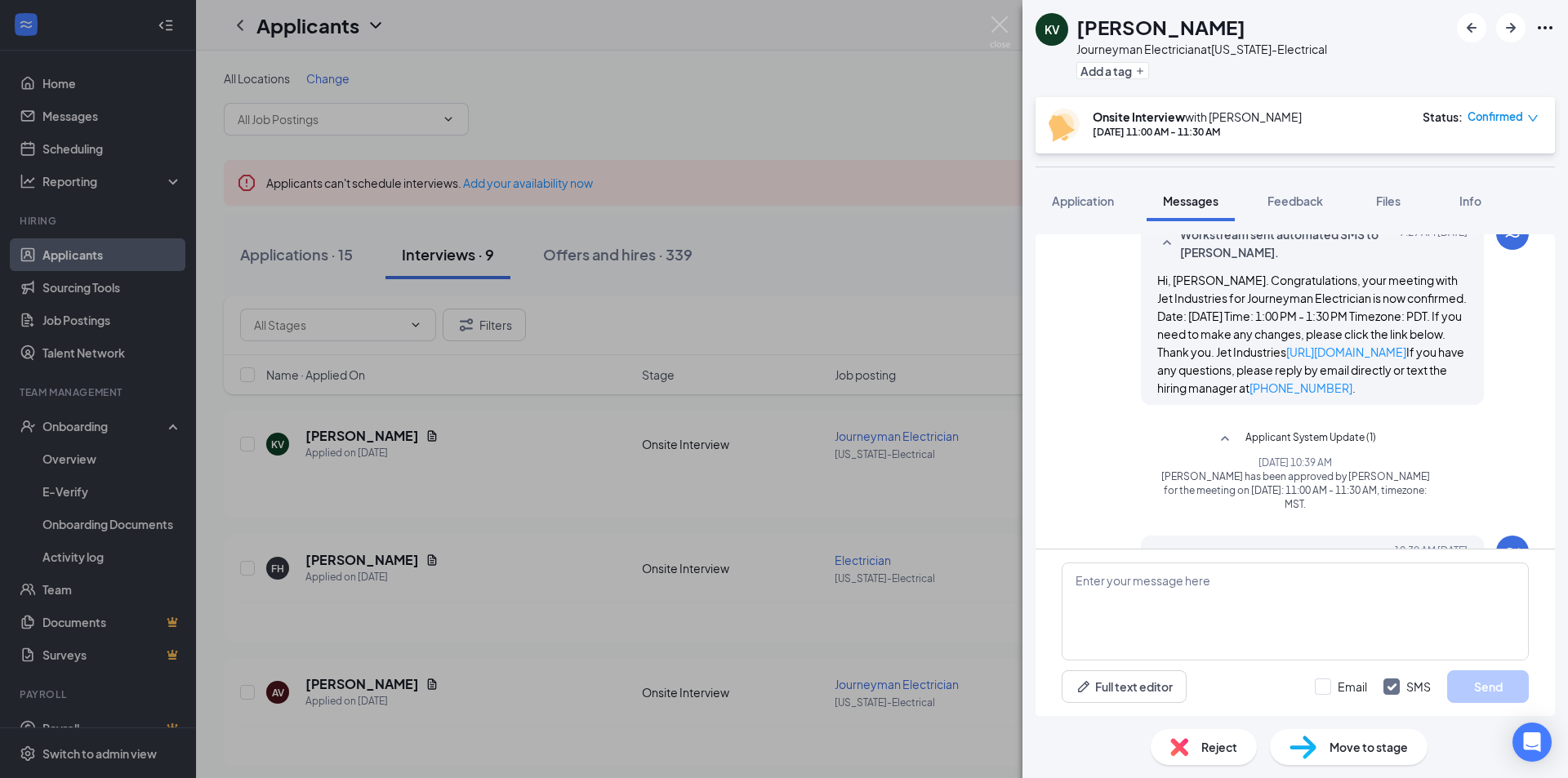
scroll to position [1087, 0]
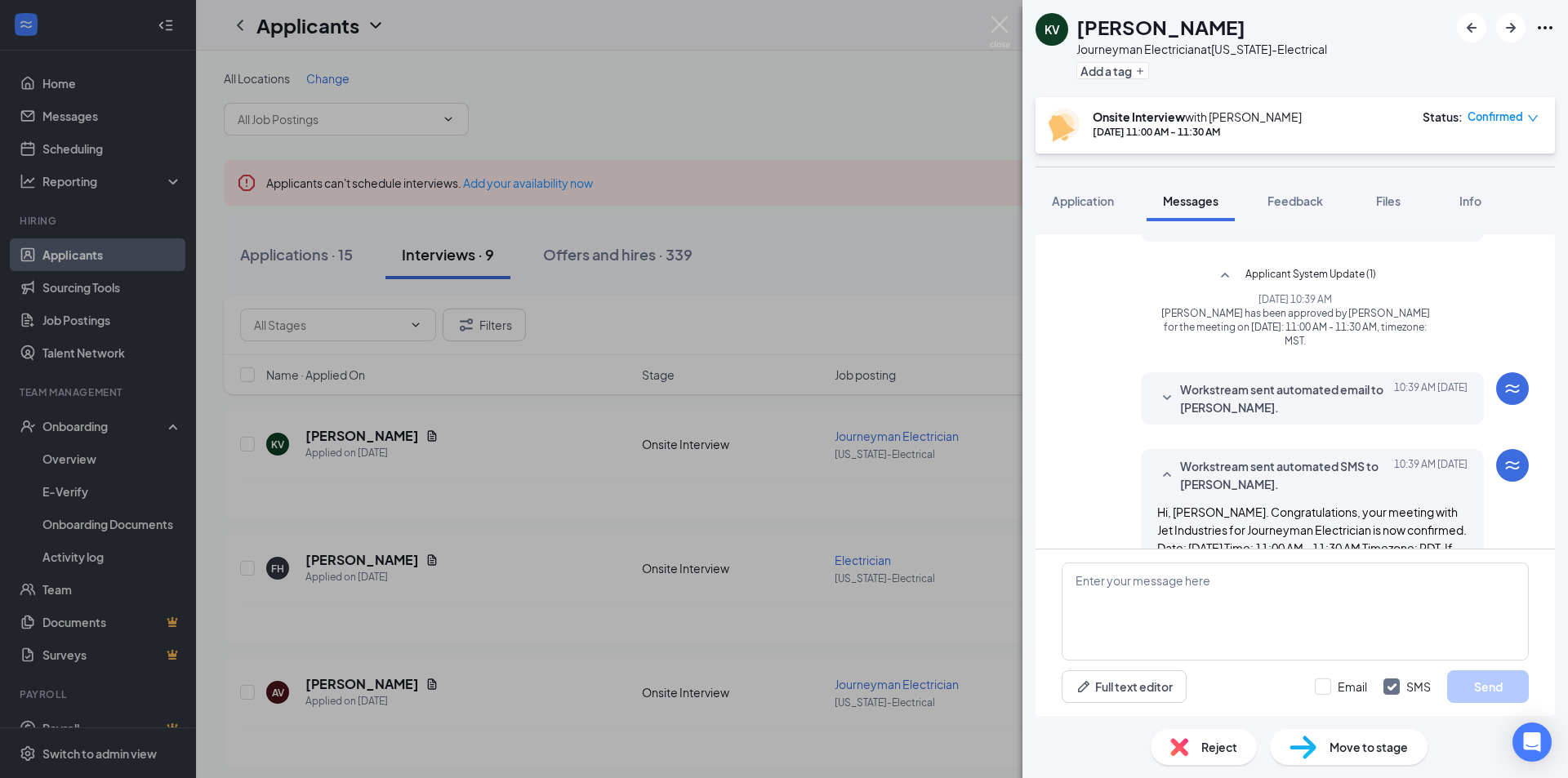
click at [1314, 424] on div "Workstream sent automated email to Kevin Vassil. Today 10:39 AM Hi Kevin Vassil…" at bounding box center [1313, 398] width 343 height 52
click at [1315, 417] on span "Workstream sent automated email to Kevin Vassil." at bounding box center [1287, 398] width 214 height 36
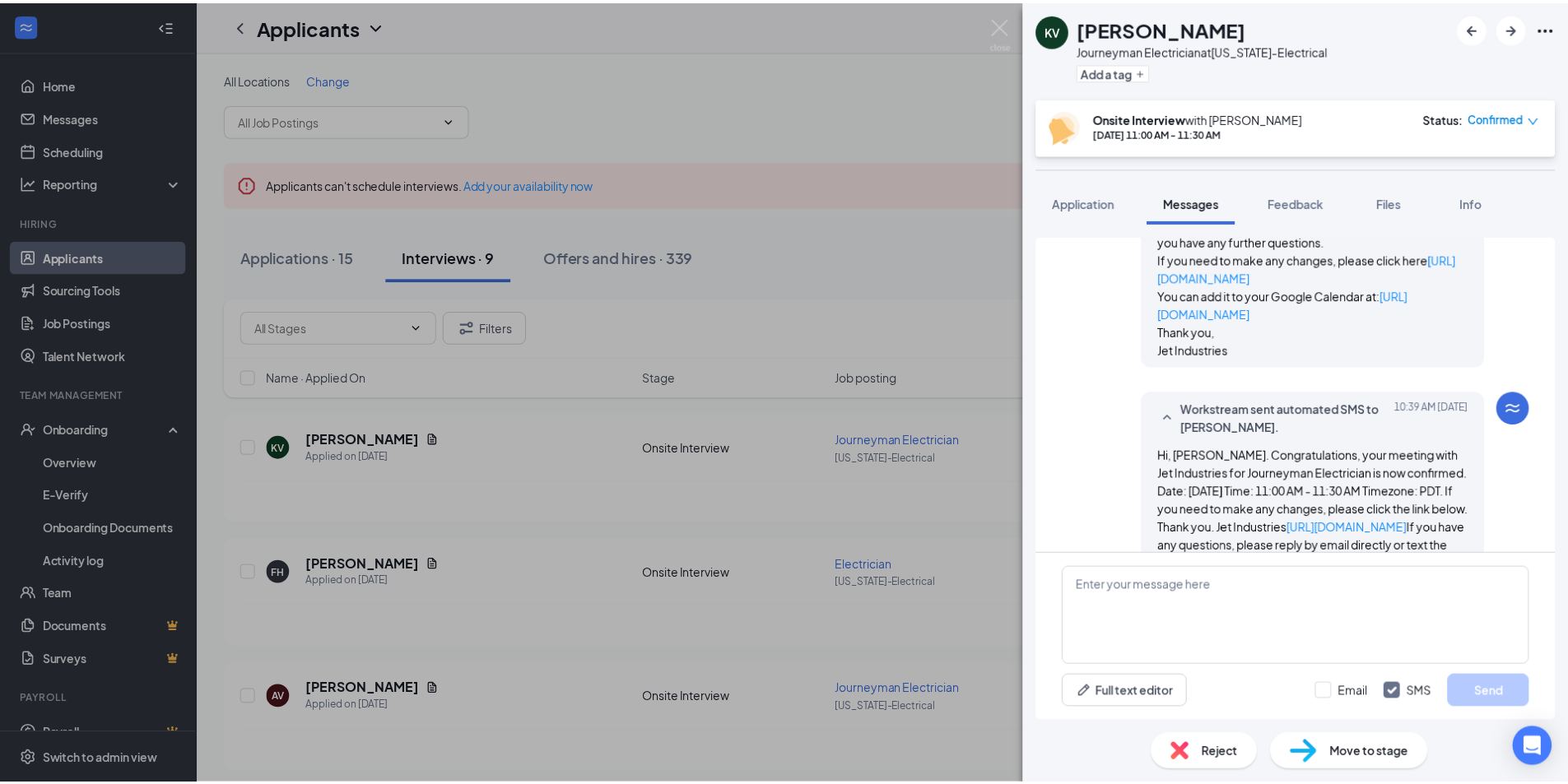
scroll to position [1518, 0]
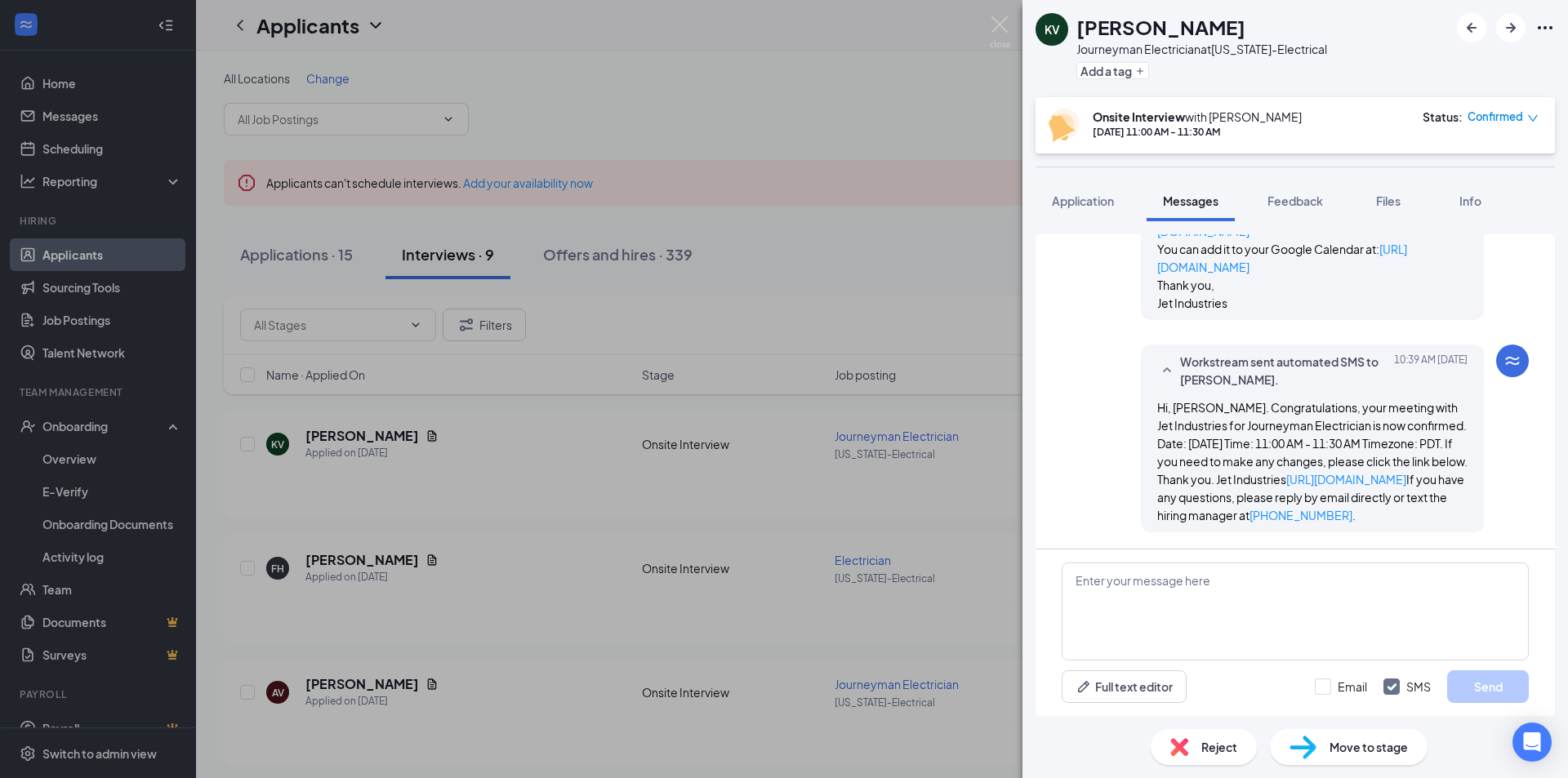
click at [1280, 457] on span "Hi, Kevin Vassil. Congratulations, your meeting with Jet Industries for Journey…" at bounding box center [1313, 461] width 310 height 123
click at [1287, 476] on link "https://l.wrkstrm.us/u3_k0Kw9p" at bounding box center [1346, 479] width 120 height 15
click at [786, 95] on div "KV Kevin Vassil Journeyman Electrician at Arizona-Electrical Add a tag Onsite I…" at bounding box center [784, 389] width 1568 height 778
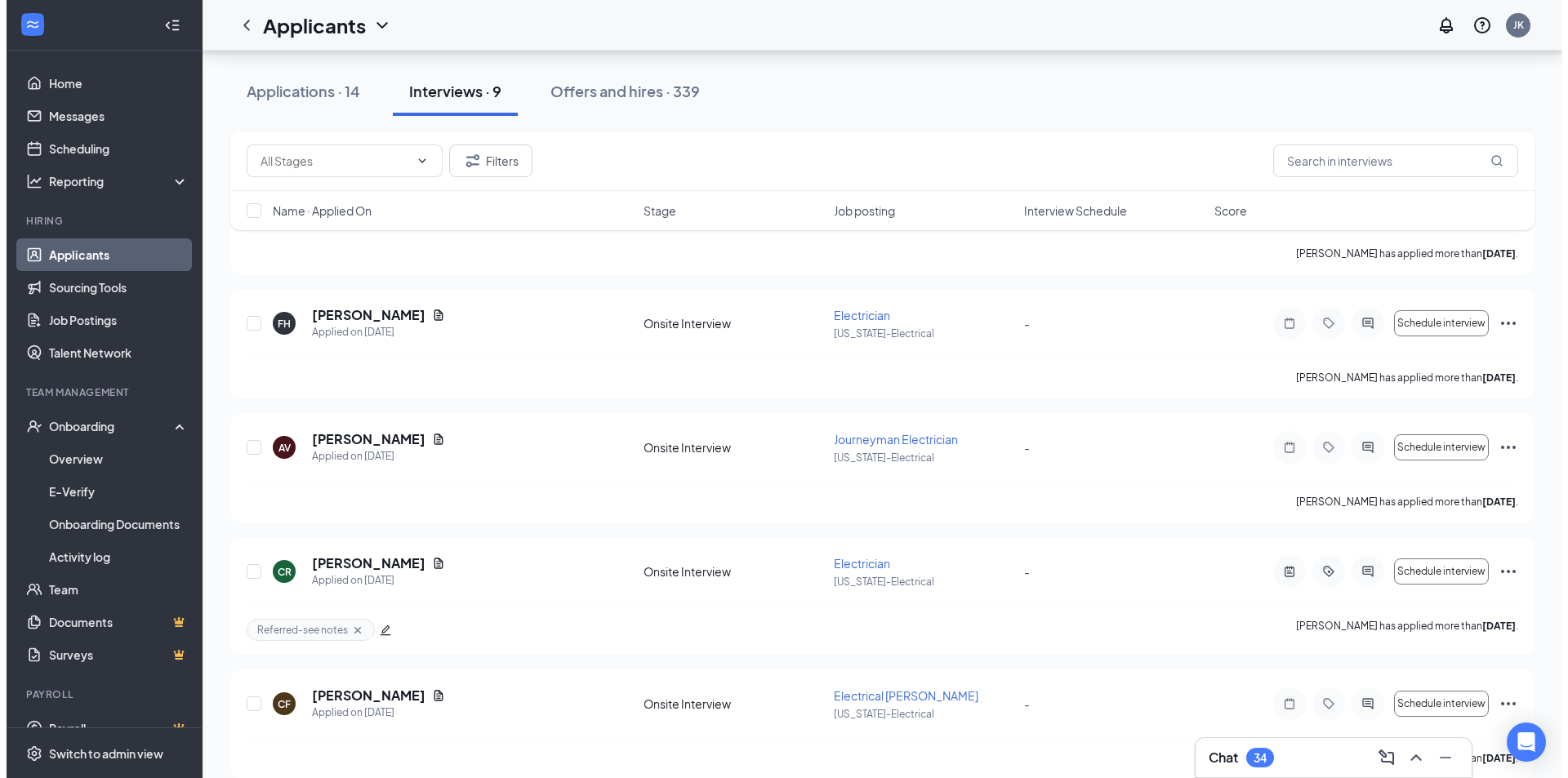
scroll to position [408, 0]
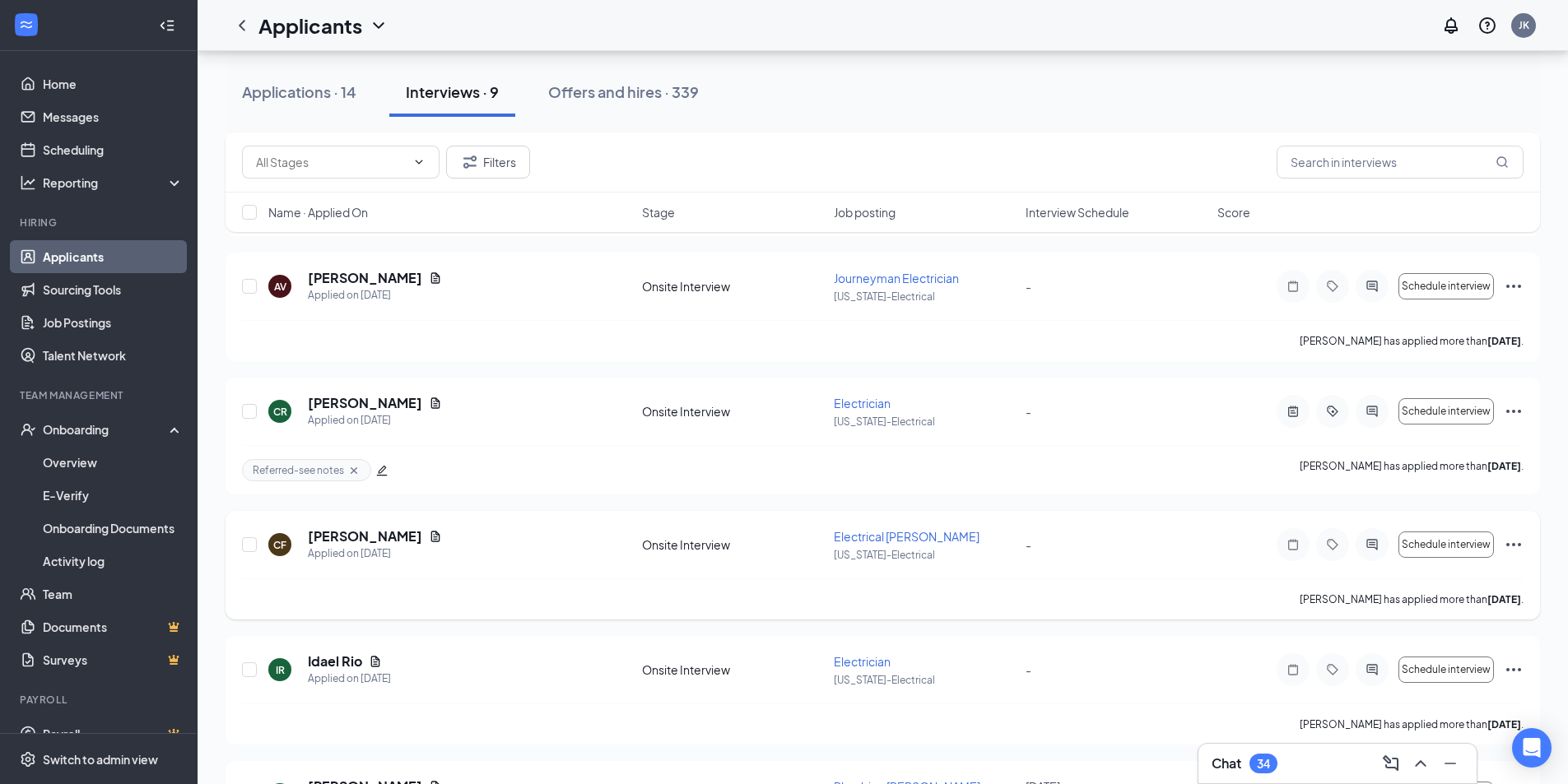
click at [1385, 540] on div at bounding box center [1371, 544] width 33 height 33
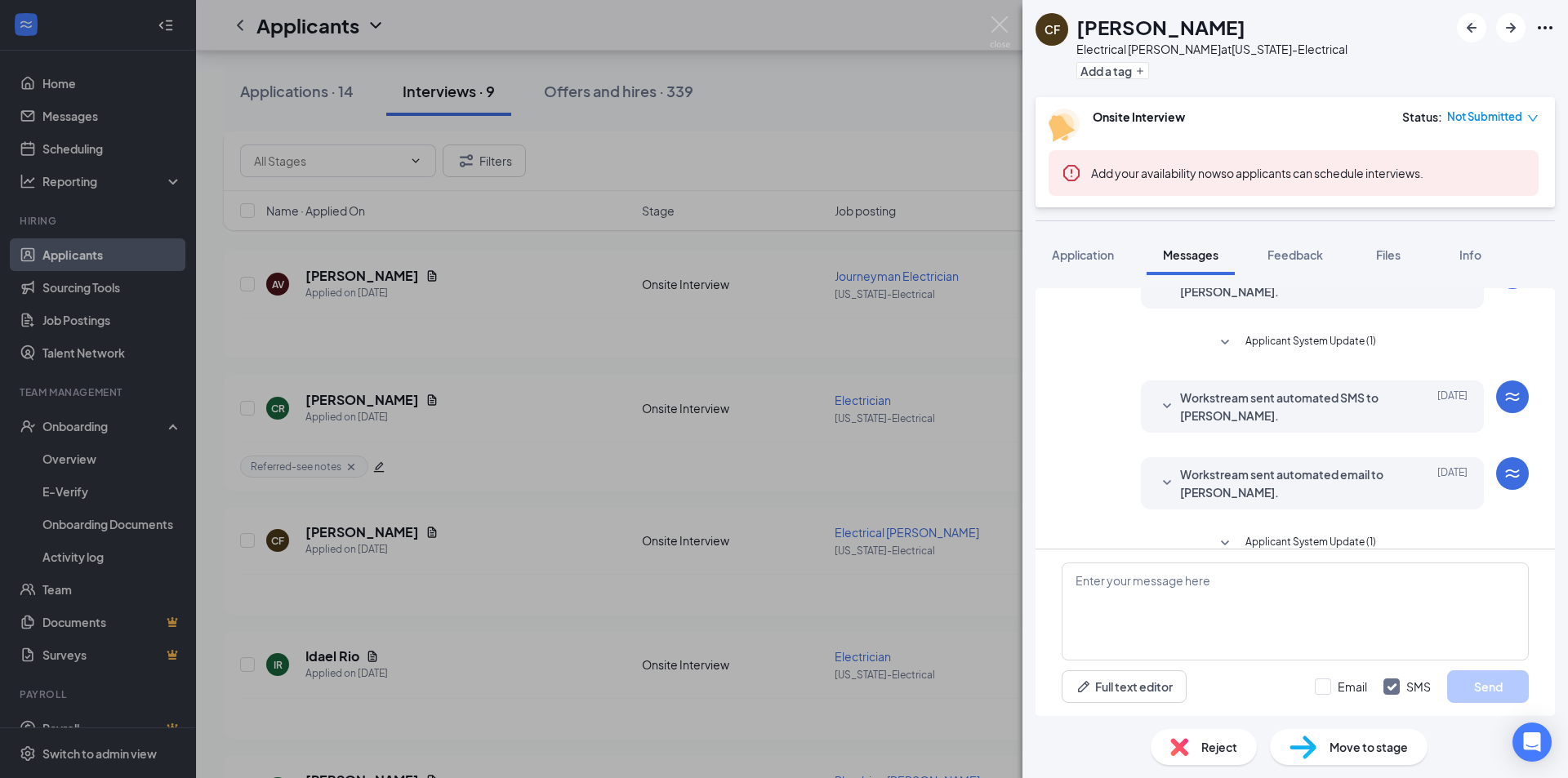
scroll to position [500, 0]
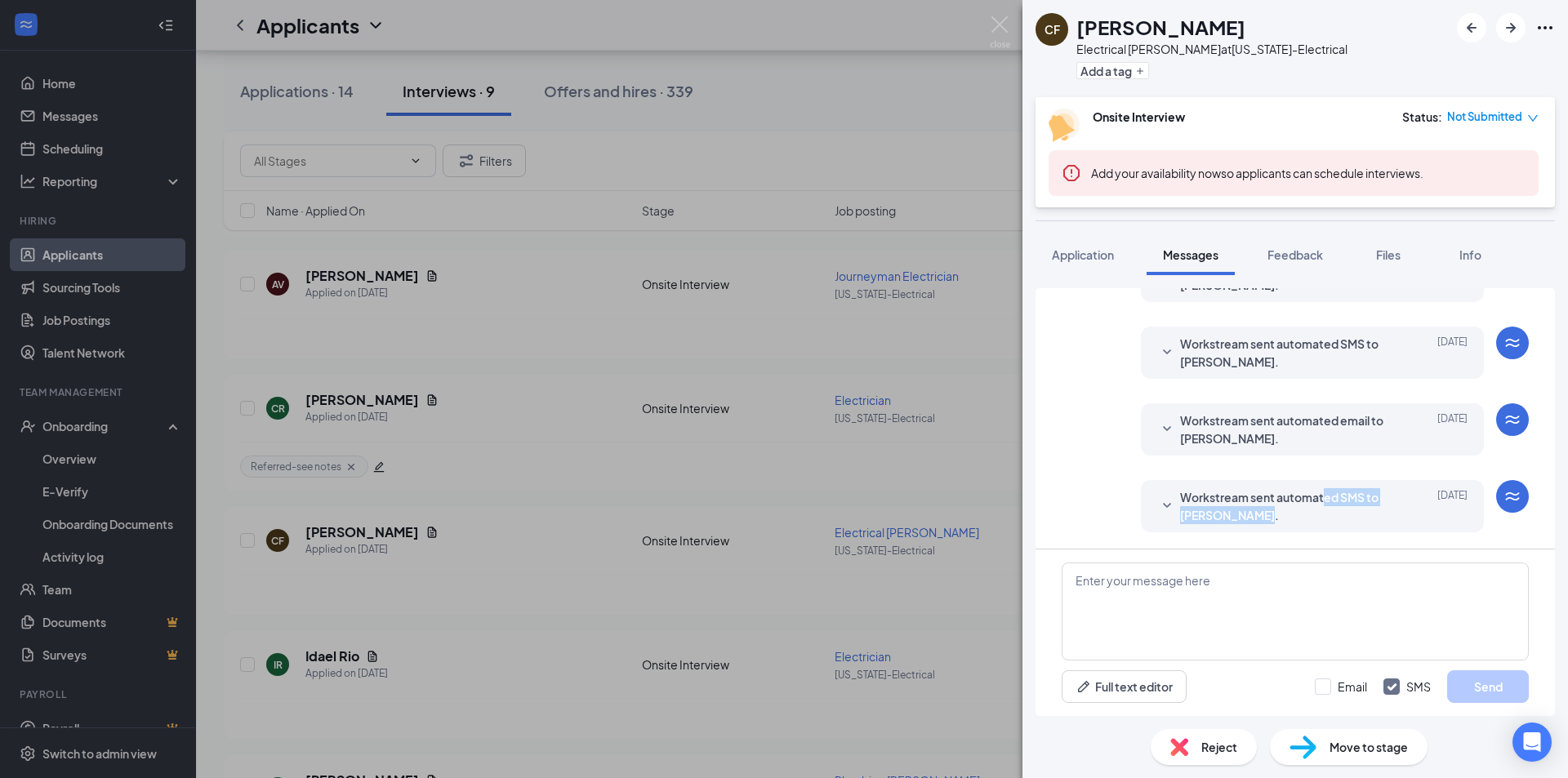
click at [1311, 505] on span "Workstream sent automated SMS to Chad Fleming." at bounding box center [1287, 506] width 214 height 36
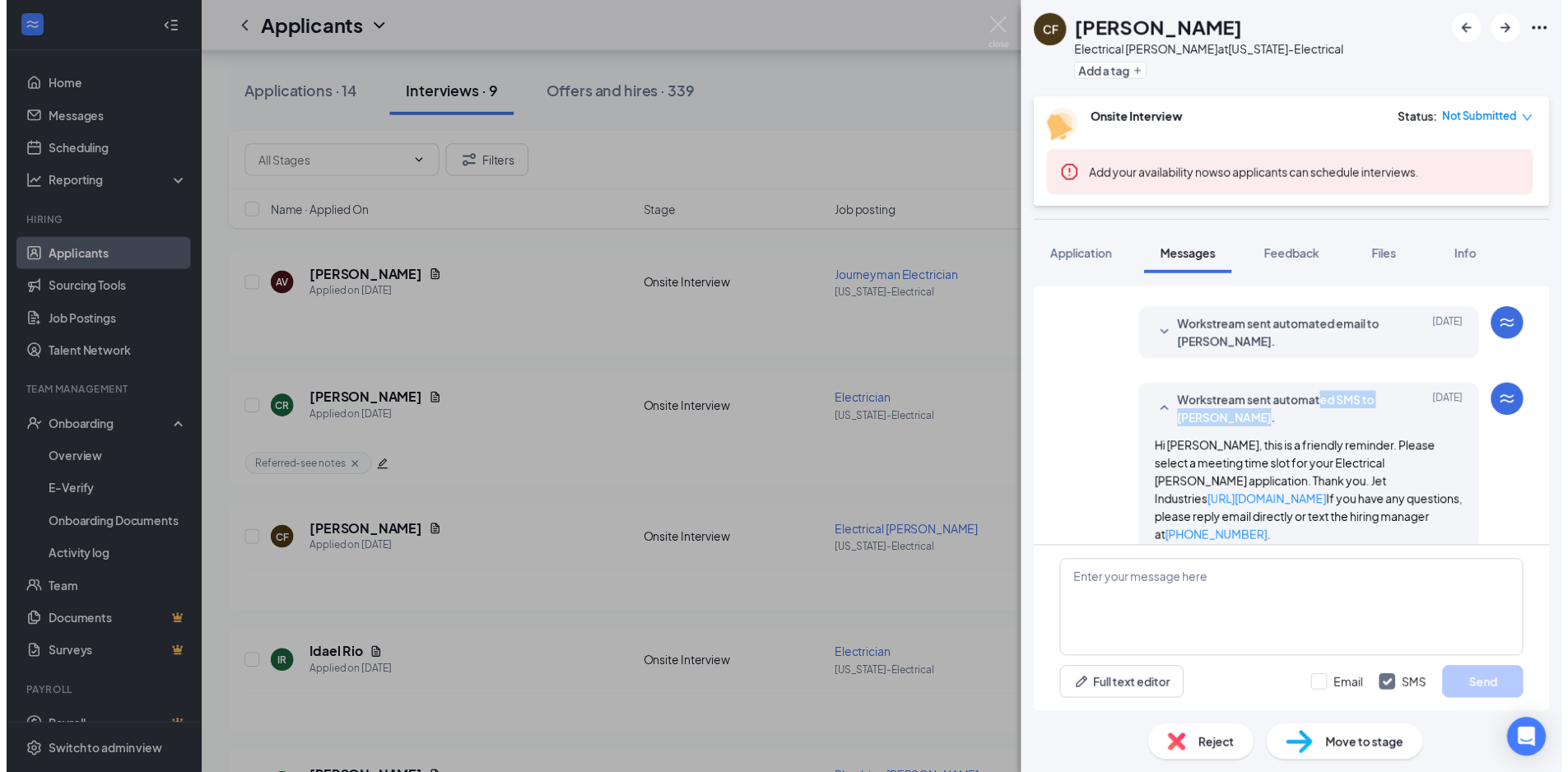
scroll to position [604, 0]
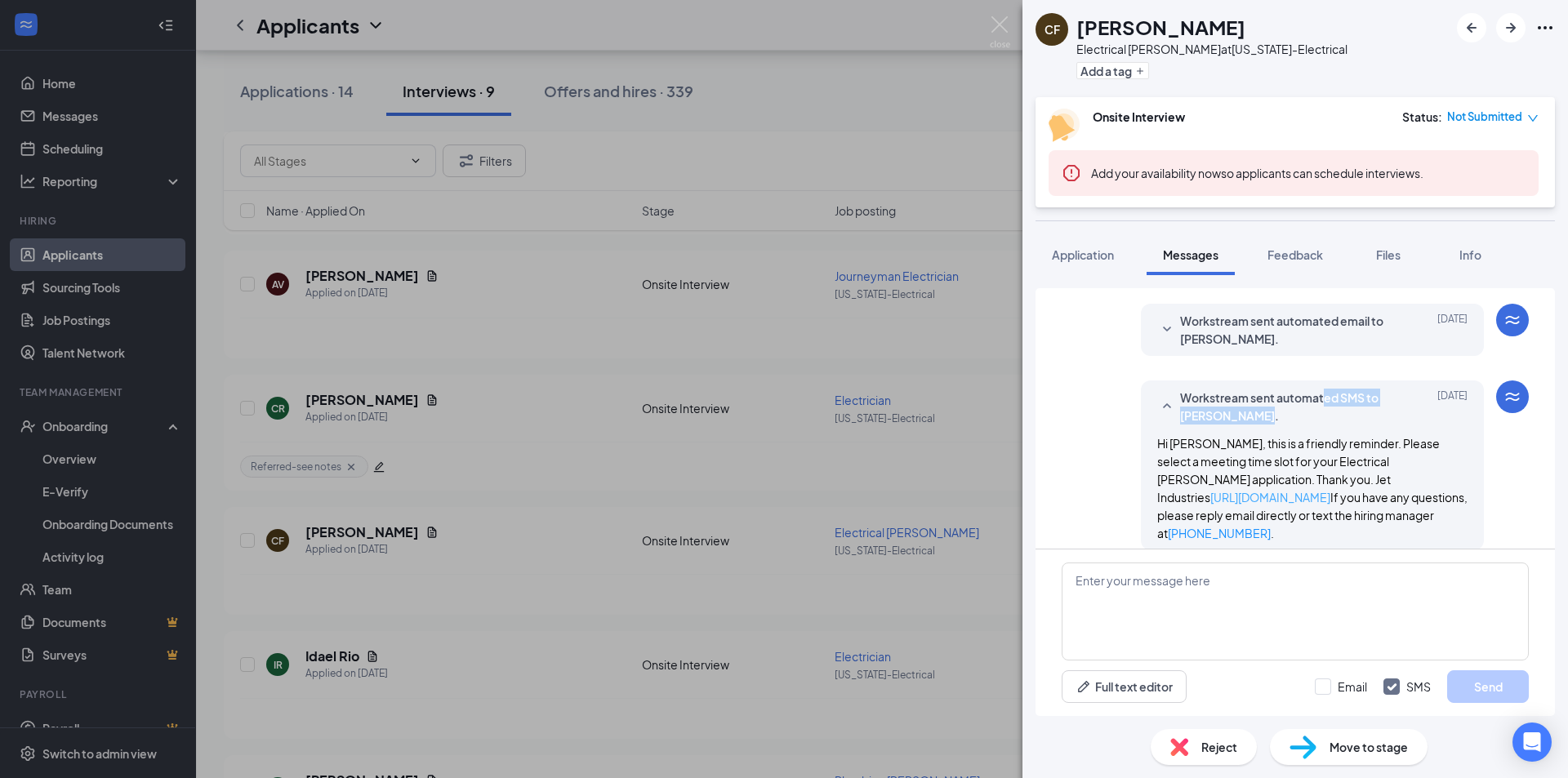
click at [1318, 490] on link "https://l.wrkstrm.us/jky1jq6rp" at bounding box center [1270, 498] width 120 height 15
click at [780, 116] on div "CF Chad Fleming Electrical Foreman at Arizona-Electrical Add a tag Onsite Inter…" at bounding box center [784, 389] width 1568 height 778
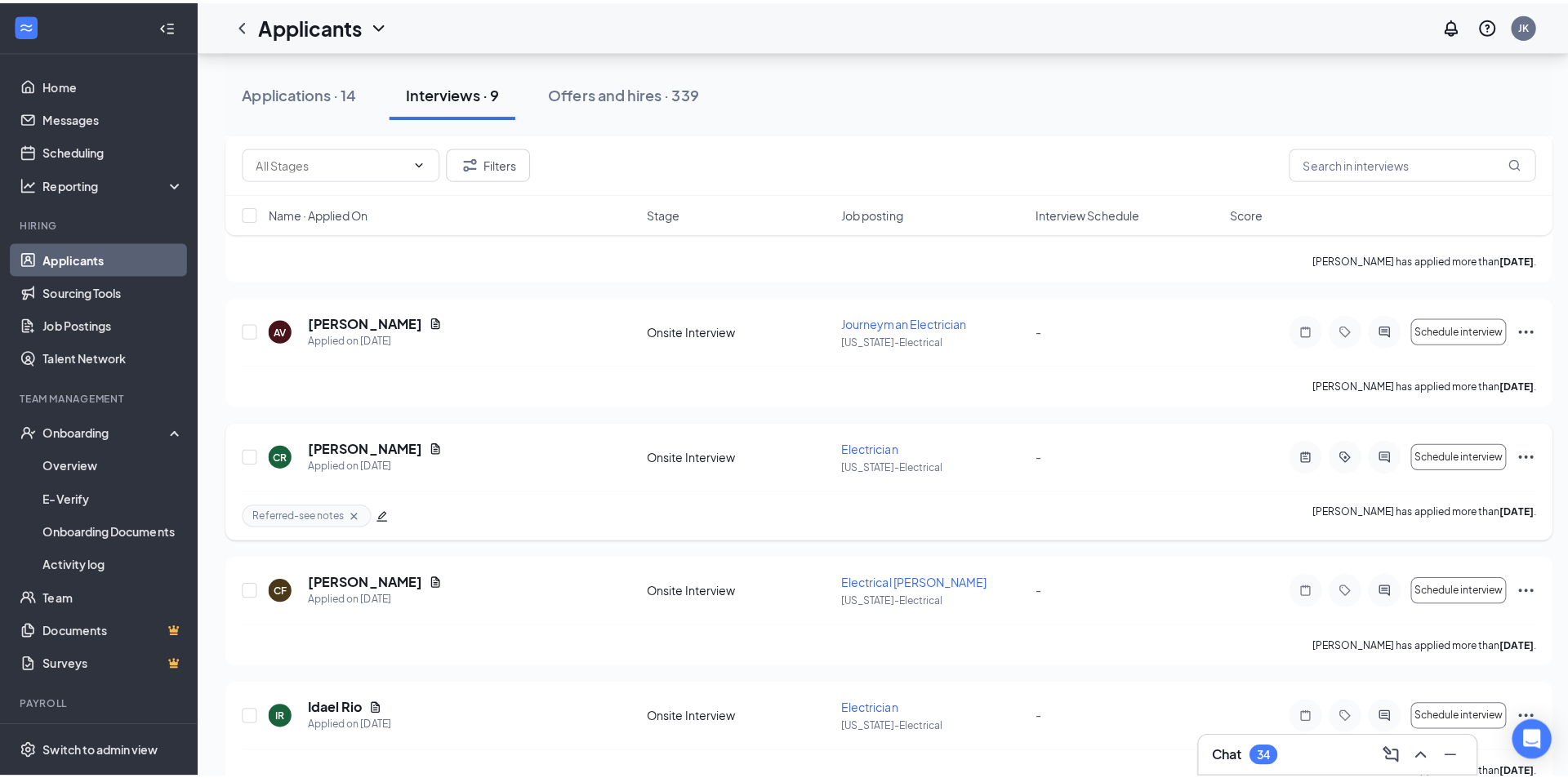
scroll to position [327, 0]
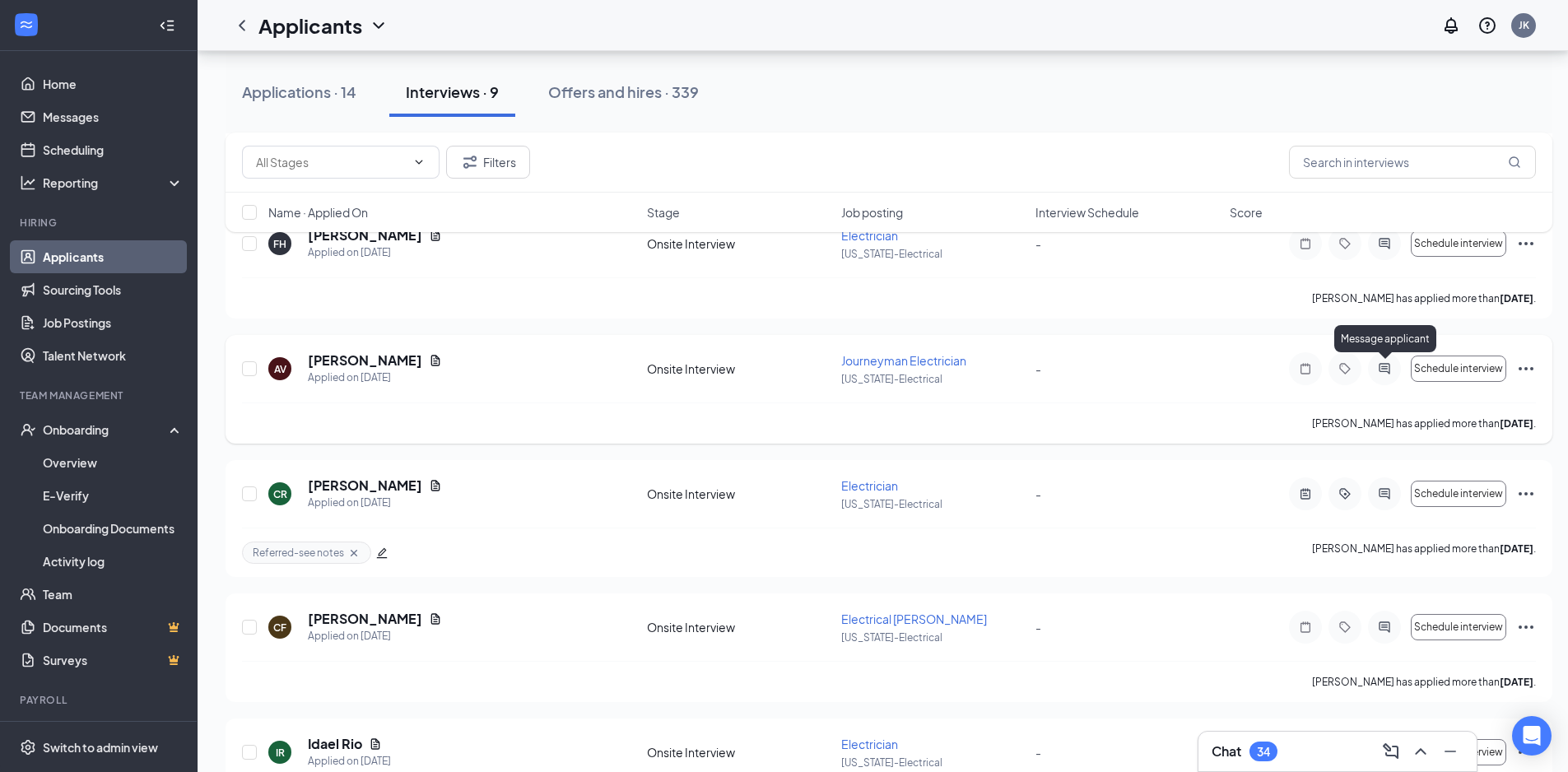
click at [1386, 370] on icon "ActiveChat" at bounding box center [1385, 369] width 20 height 13
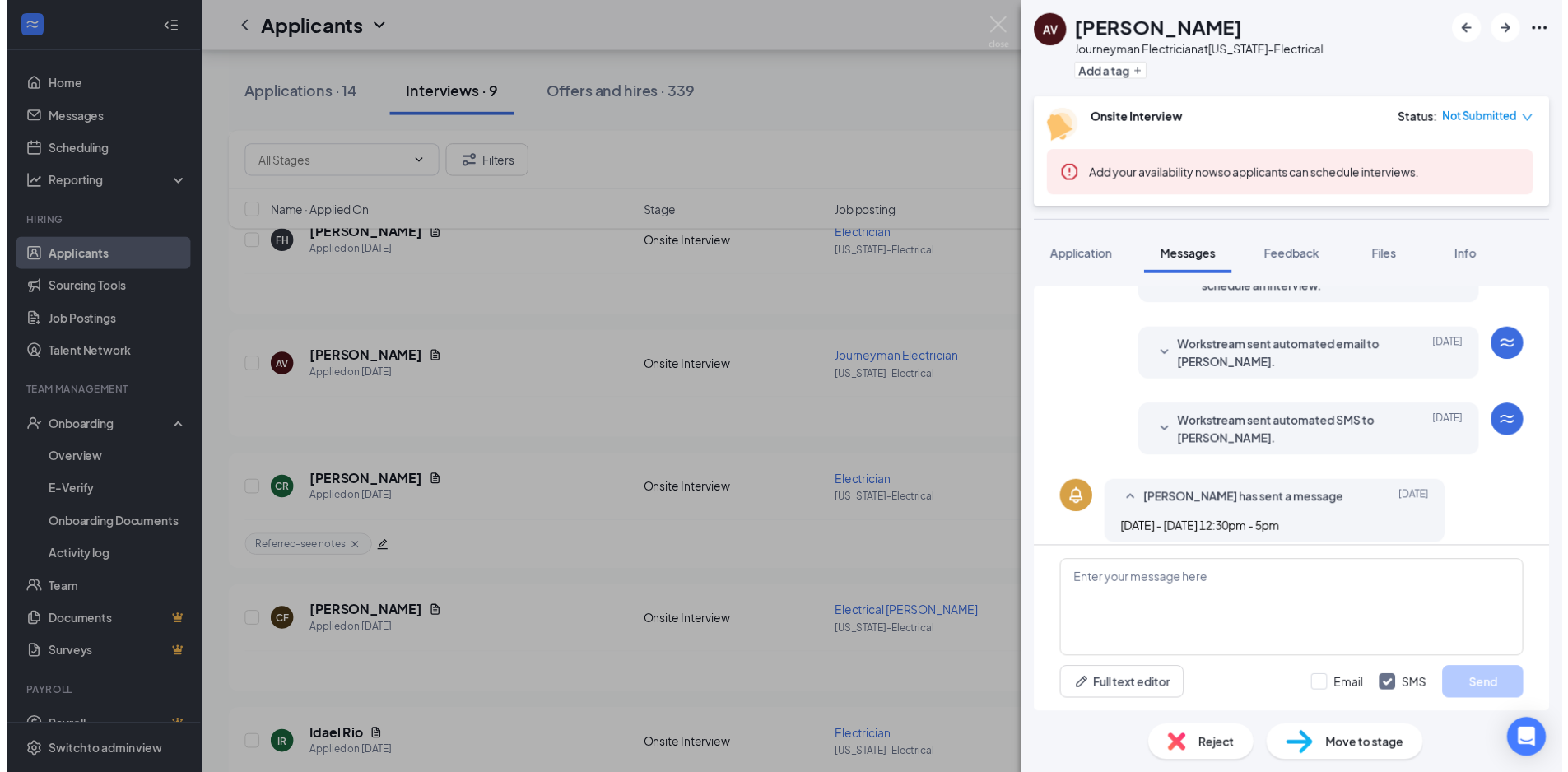
scroll to position [516, 0]
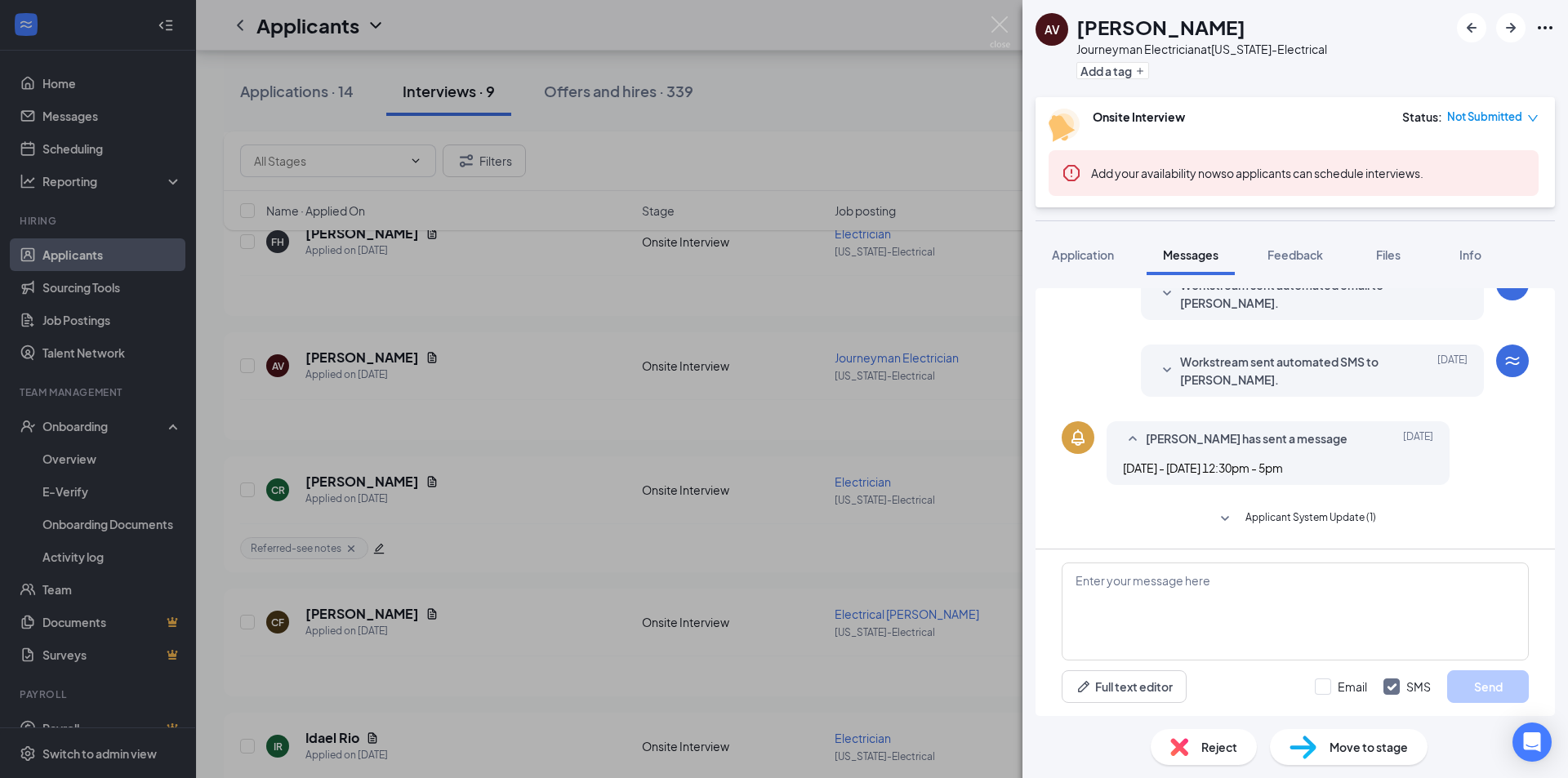
click at [1313, 371] on span "Workstream sent automated SMS to Adiel Vazquez." at bounding box center [1287, 370] width 214 height 36
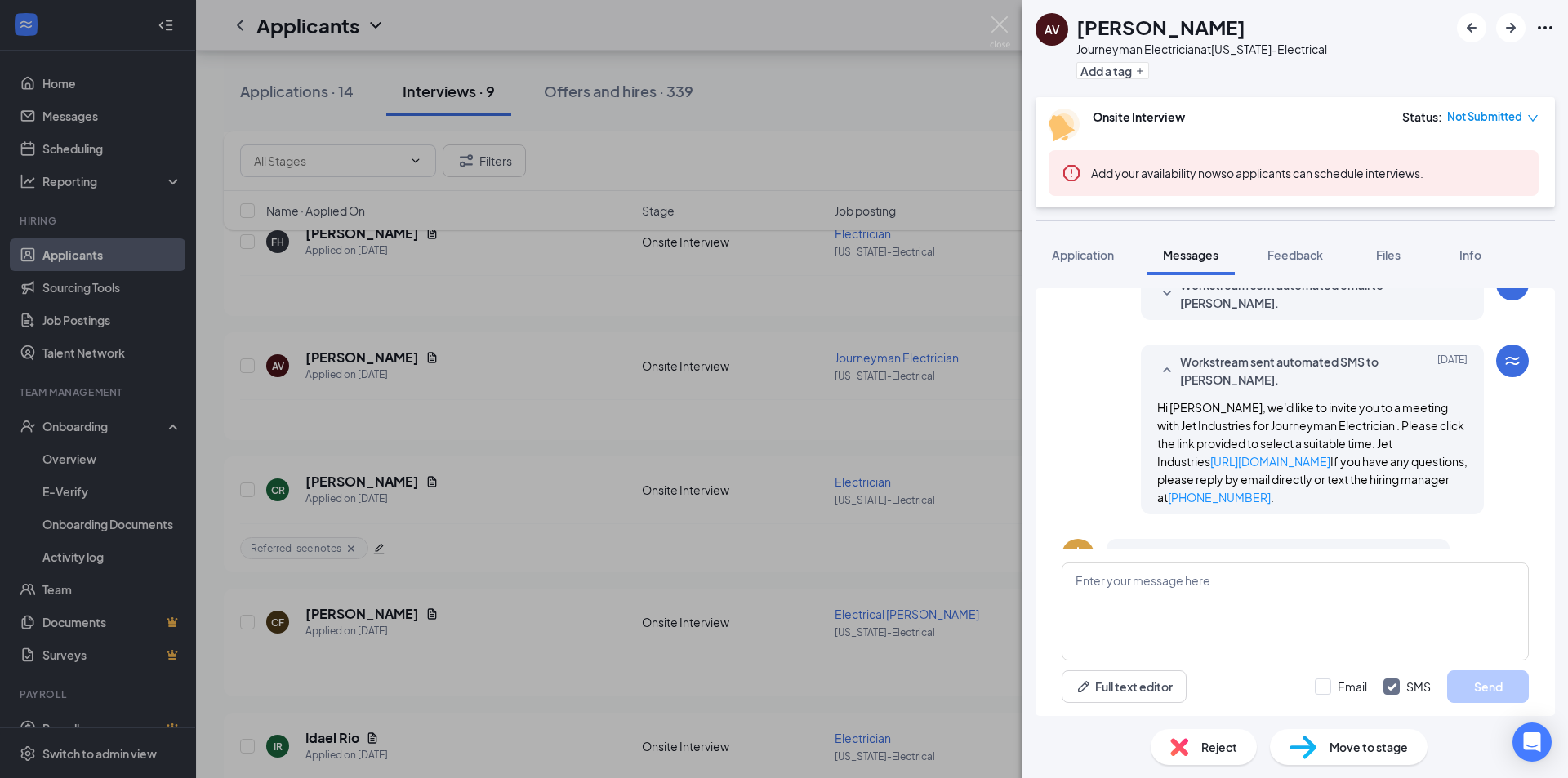
click at [1270, 471] on div "Hi Adiel Vazquez, we'd like to invite you to a meeting with Jet Industries for …" at bounding box center [1313, 452] width 310 height 108
click at [1270, 465] on link "https://l.wrkstrm.us/bcRHRb69M" at bounding box center [1270, 461] width 120 height 15
click at [79, 153] on div "AV Adiel Vazquez Journeyman Electrician at Arizona-Electrical Add a tag Onsite …" at bounding box center [784, 389] width 1568 height 778
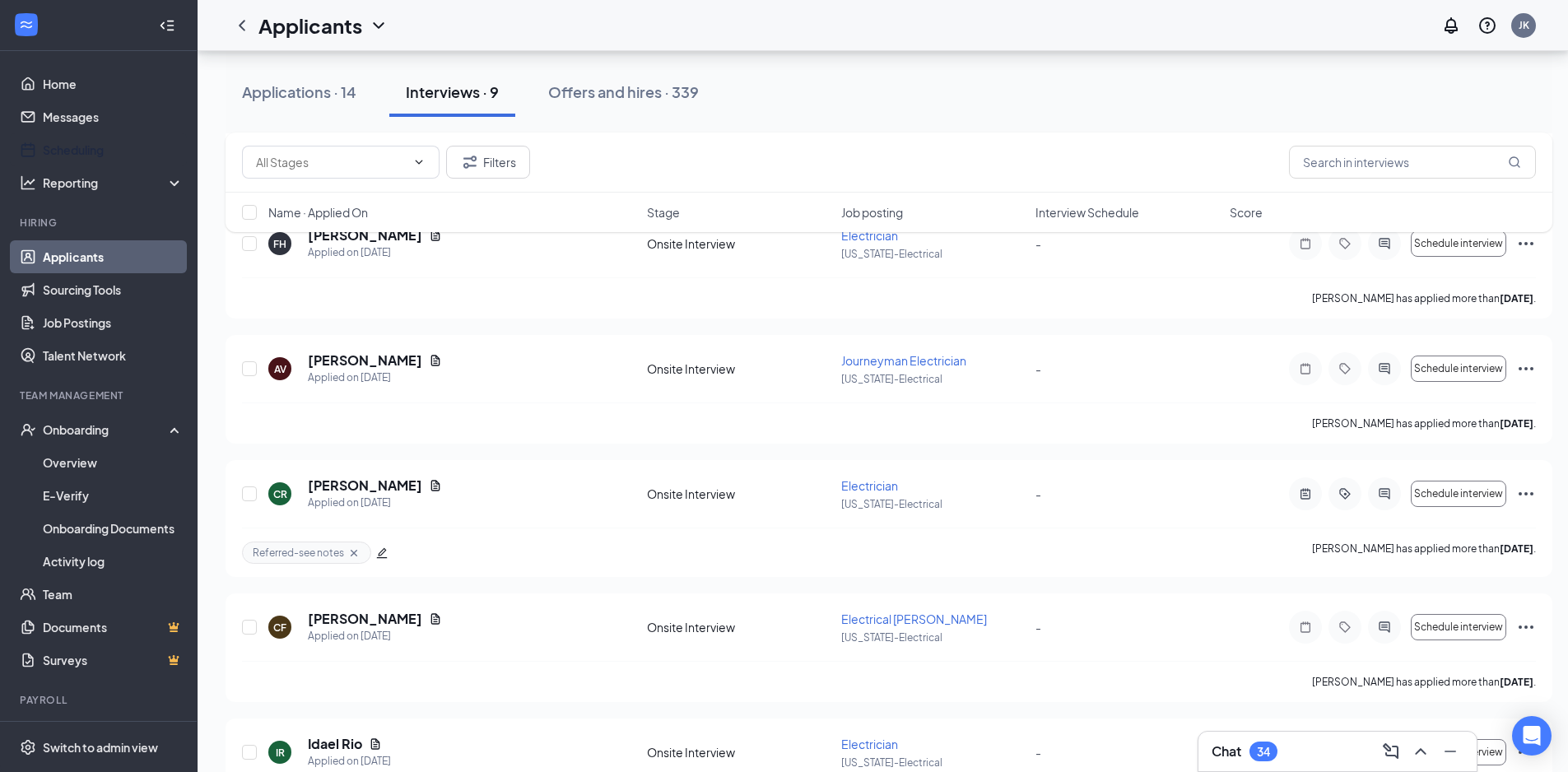
click at [80, 154] on link "Scheduling" at bounding box center [113, 149] width 140 height 33
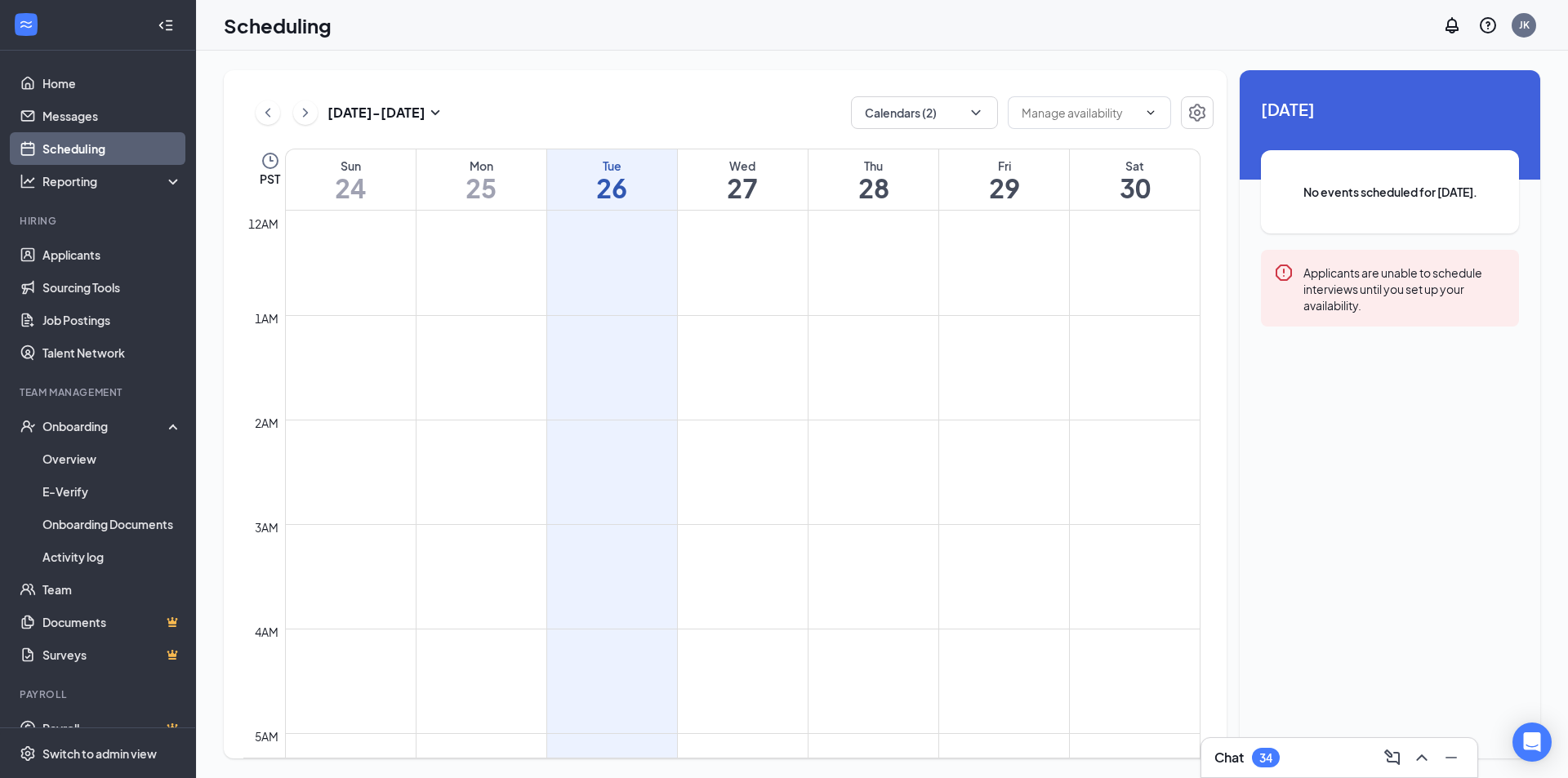
scroll to position [802, 0]
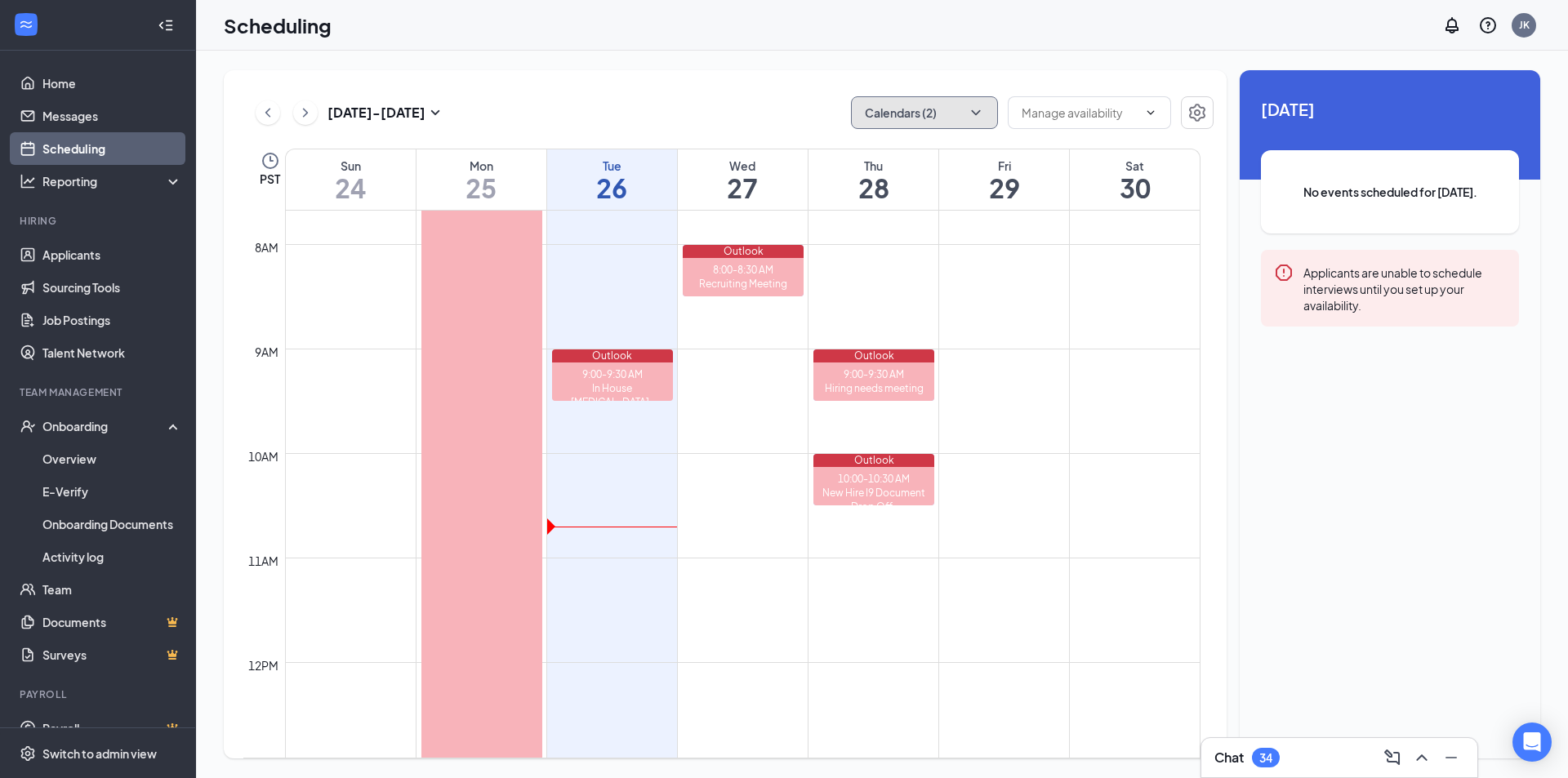
click at [958, 117] on button "Calendars (2)" at bounding box center [924, 112] width 147 height 32
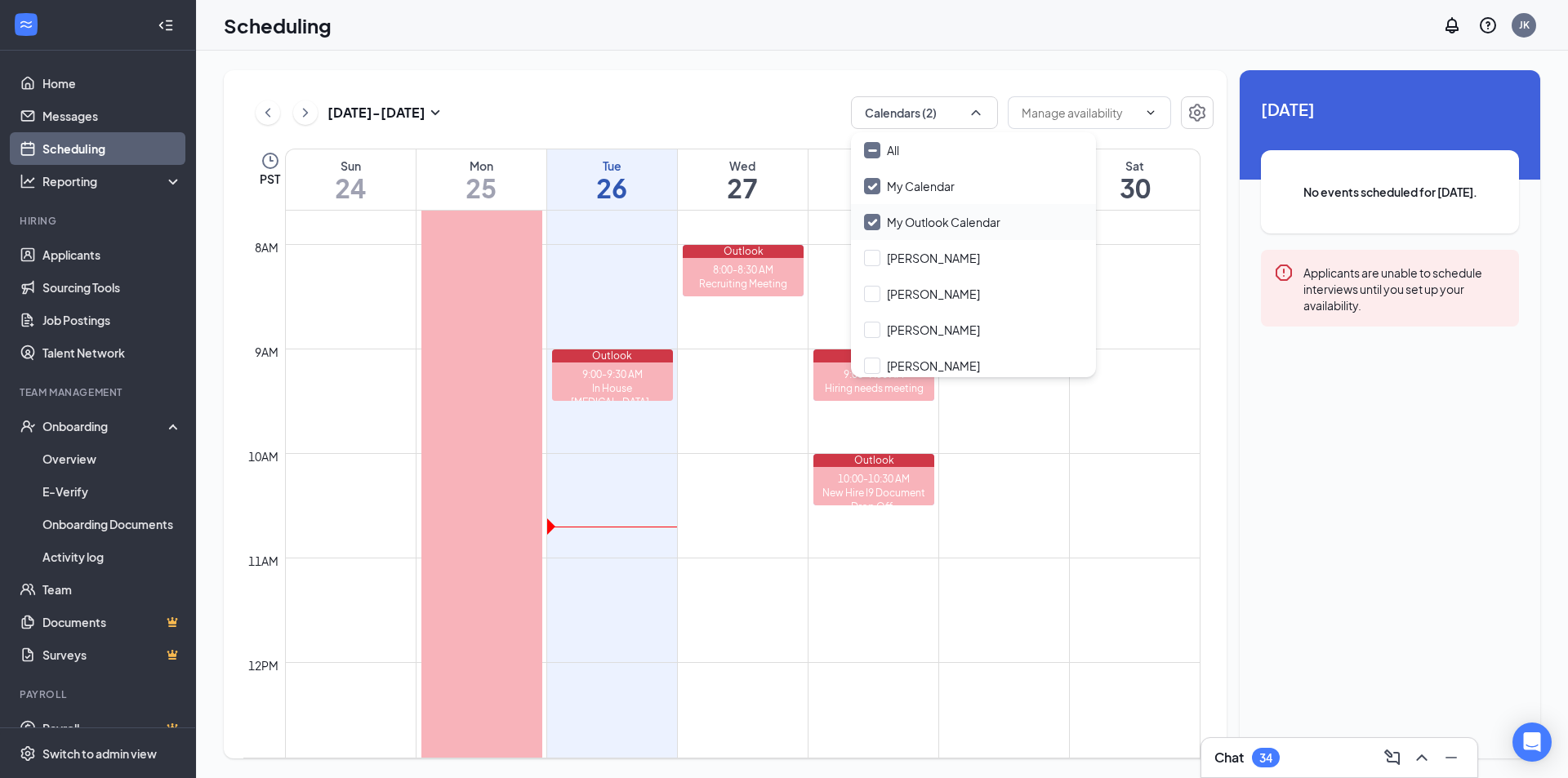
click at [873, 223] on input "My Outlook Calendar" at bounding box center [932, 222] width 137 height 17
checkbox input "false"
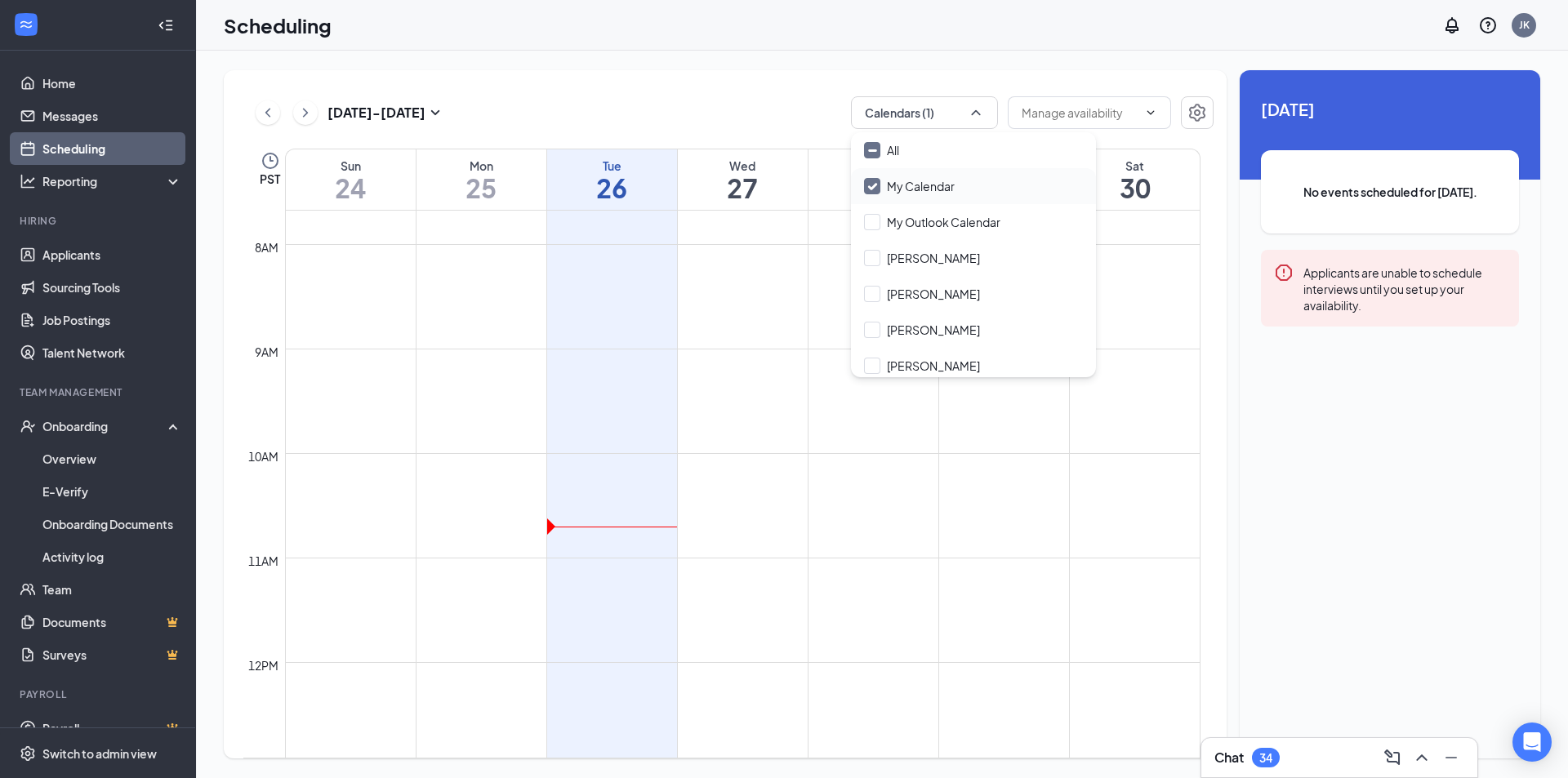
click at [880, 173] on div "My Calendar" at bounding box center [973, 186] width 245 height 36
click at [878, 181] on input "My Calendar" at bounding box center [909, 187] width 91 height 17
click at [878, 188] on input "My Calendar" at bounding box center [909, 187] width 91 height 17
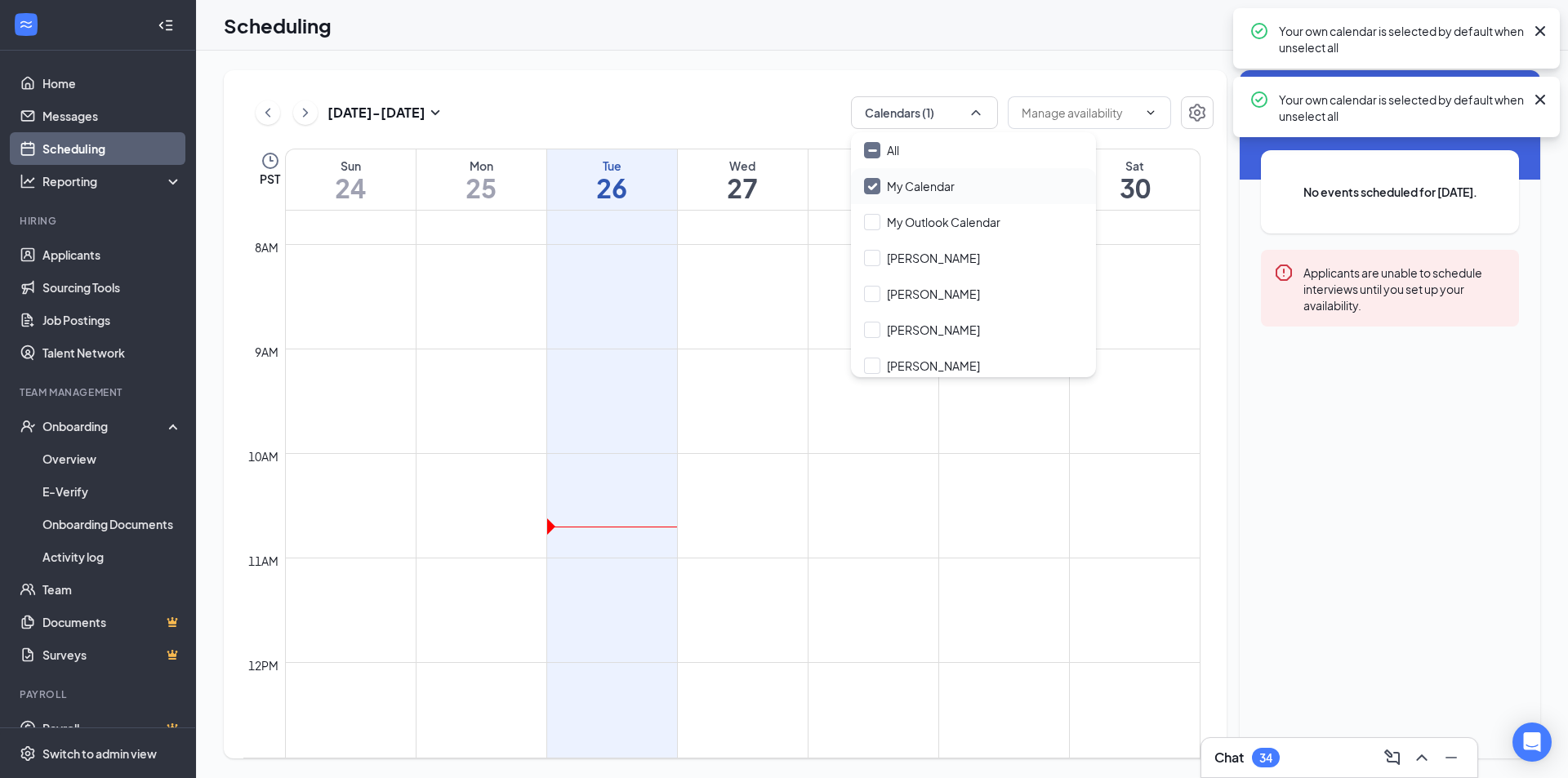
click at [878, 188] on input "My Calendar" at bounding box center [909, 187] width 91 height 17
checkbox input "true"
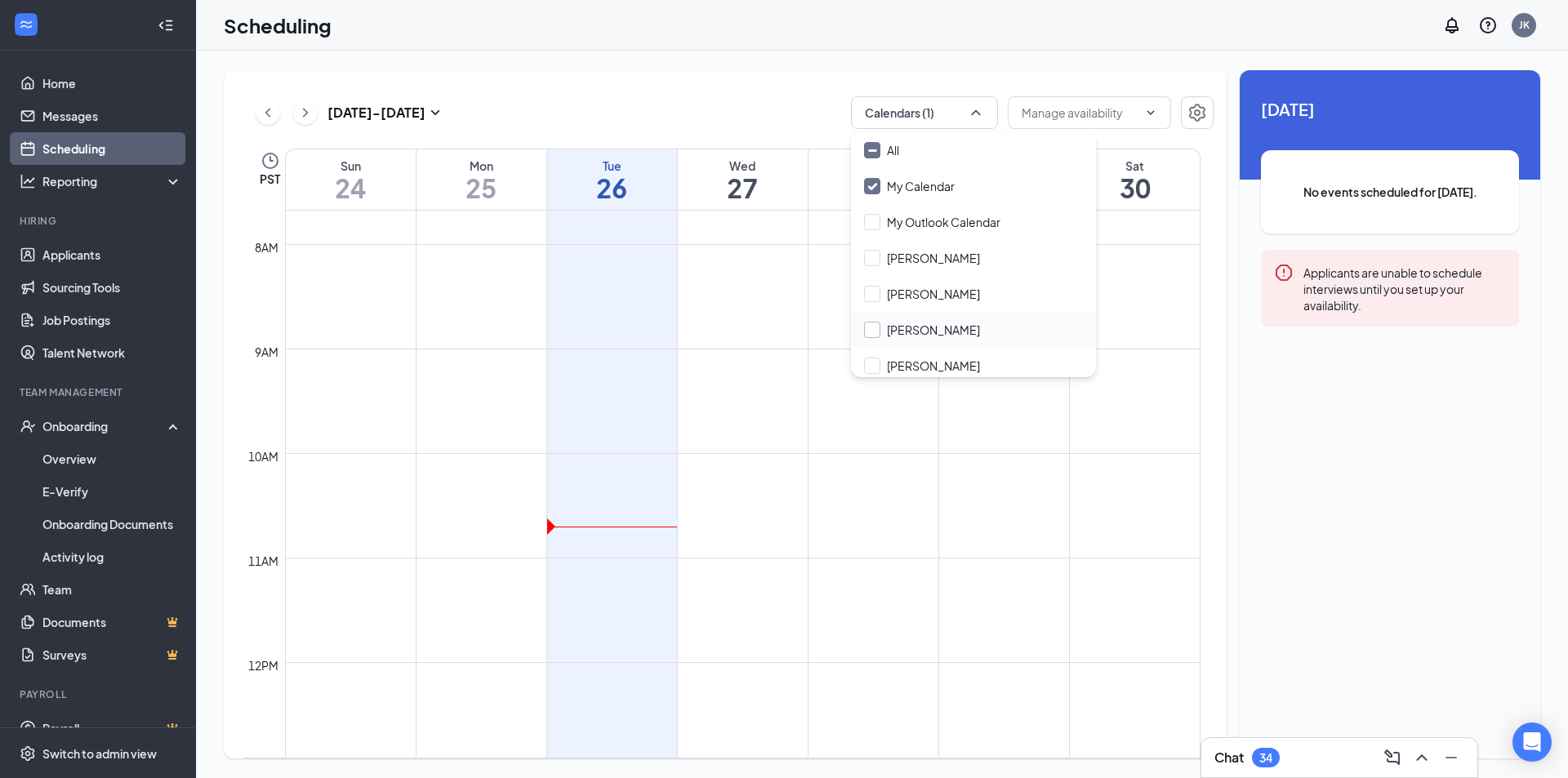
click at [886, 335] on input "Alejandro Amaro-Marquez" at bounding box center [921, 330] width 116 height 17
checkbox input "true"
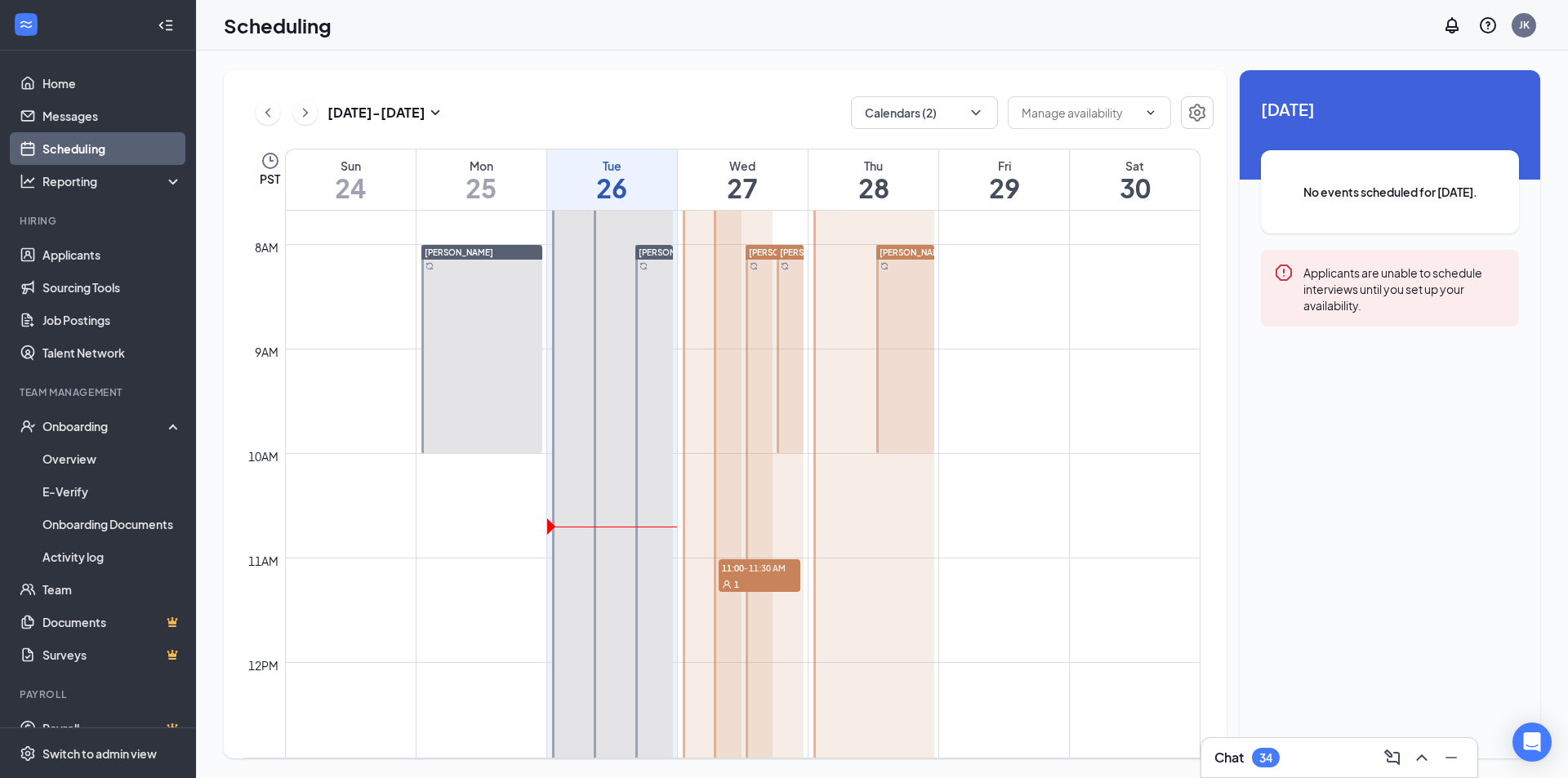
click at [1078, 60] on div "Aug 24 - Aug 30 Calendars (2) PST Sun 24 Mon 25 Tue 26 Wed 27 Thu 28 Fri 29 Sat…" at bounding box center [882, 415] width 1372 height 728
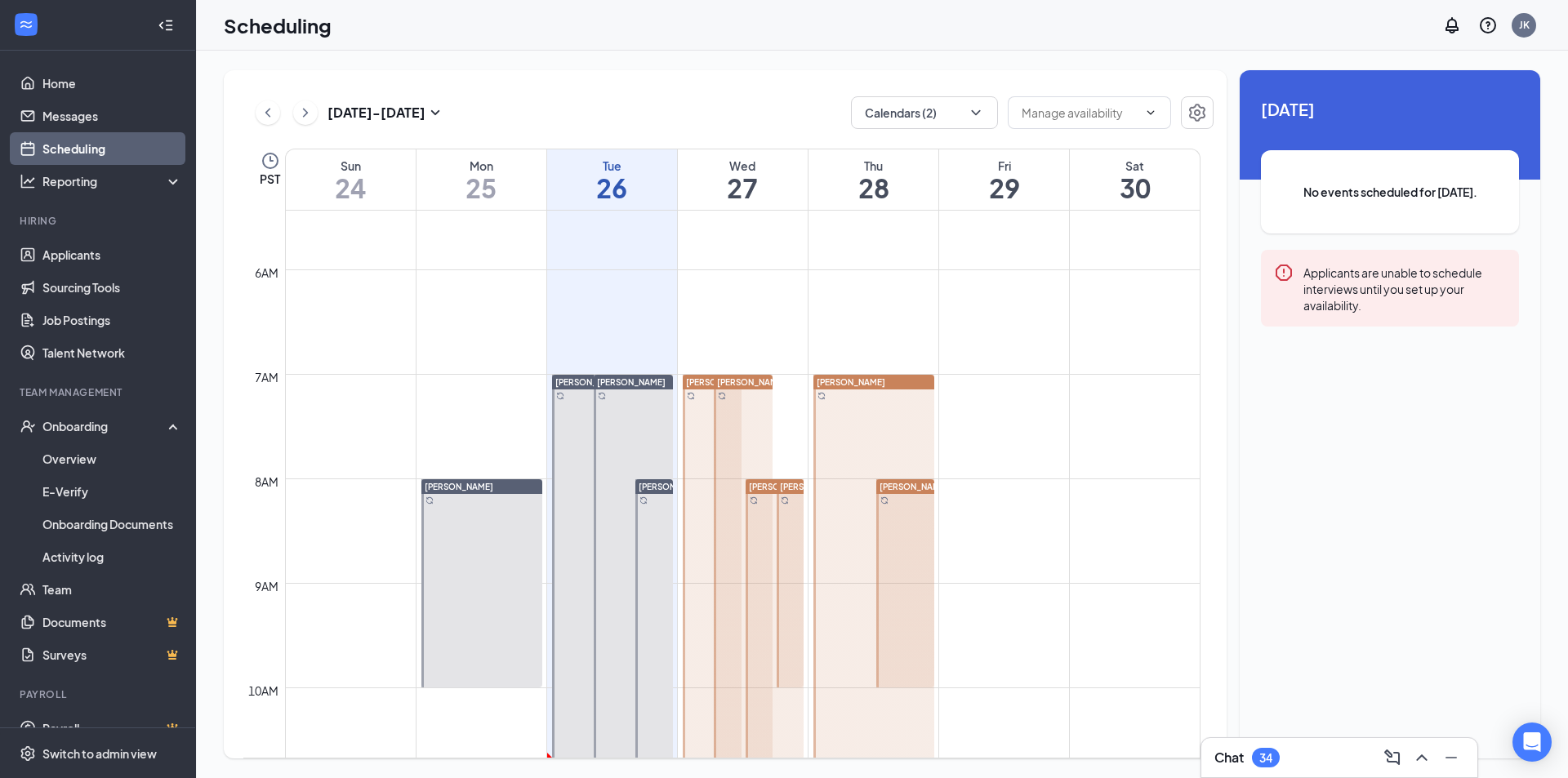
scroll to position [558, 0]
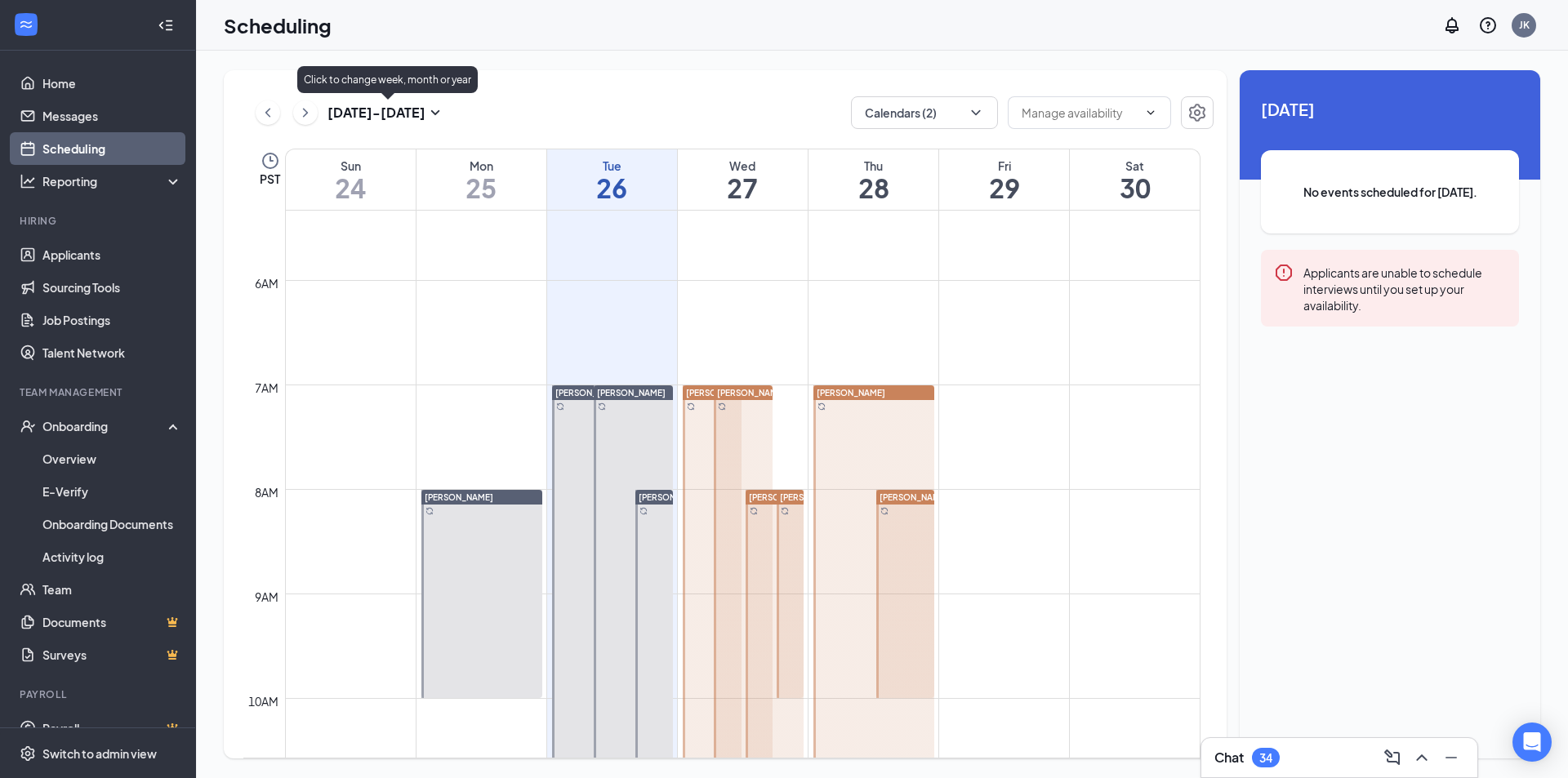
click at [440, 113] on icon "SmallChevronDown" at bounding box center [435, 112] width 20 height 19
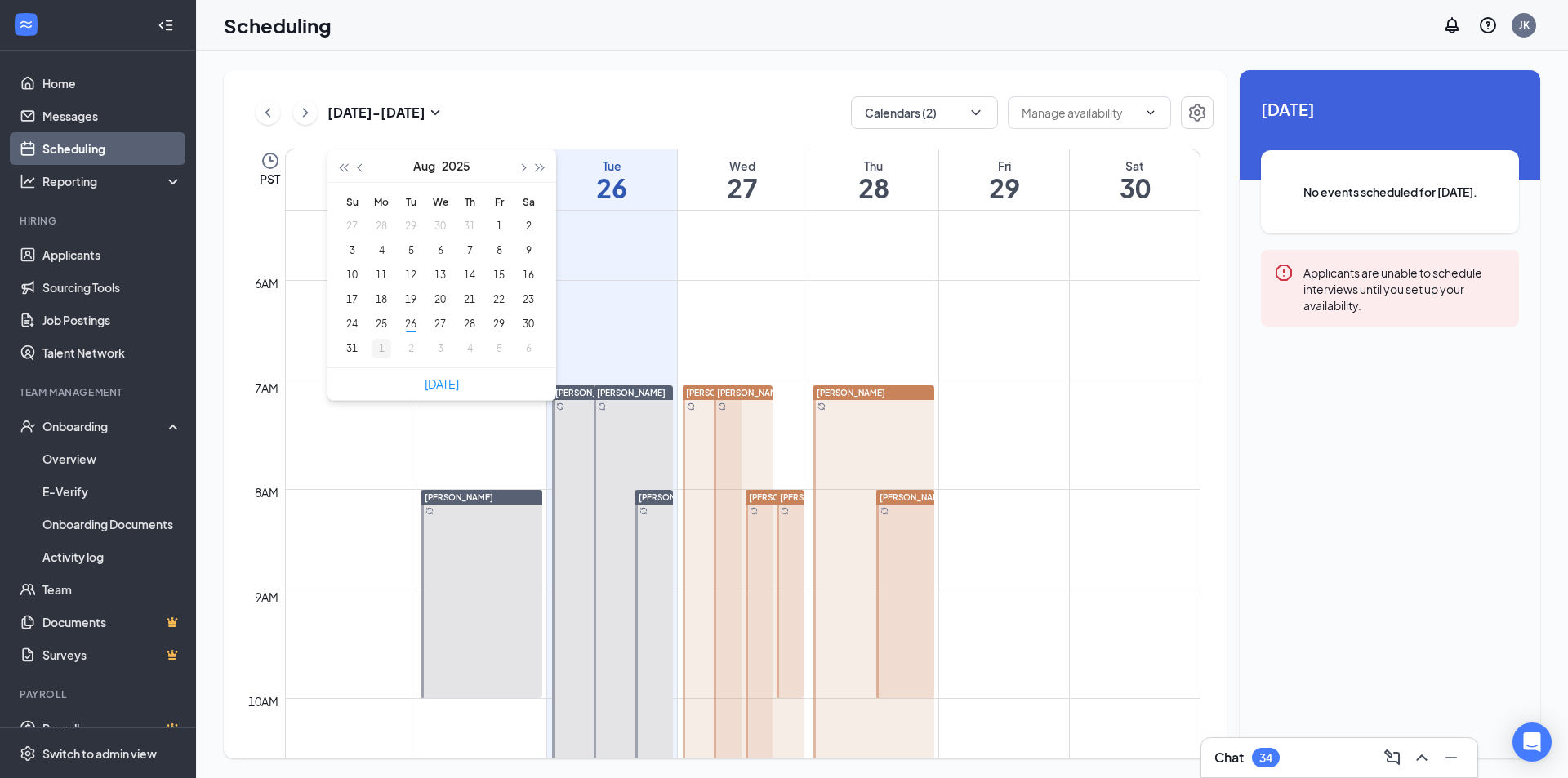
type input "2025-09-01"
click at [387, 351] on div "1" at bounding box center [381, 348] width 20 height 19
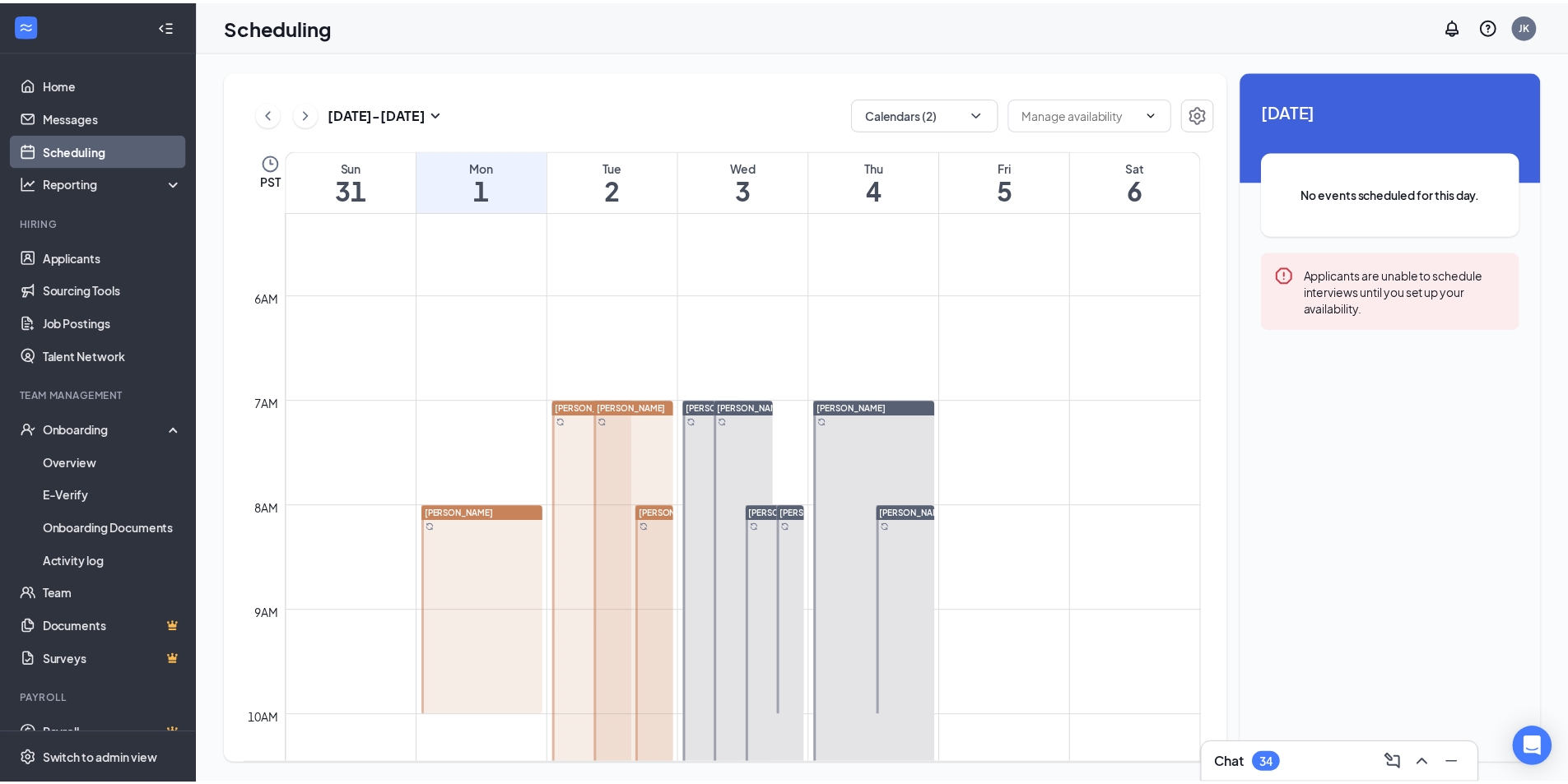
scroll to position [480, 0]
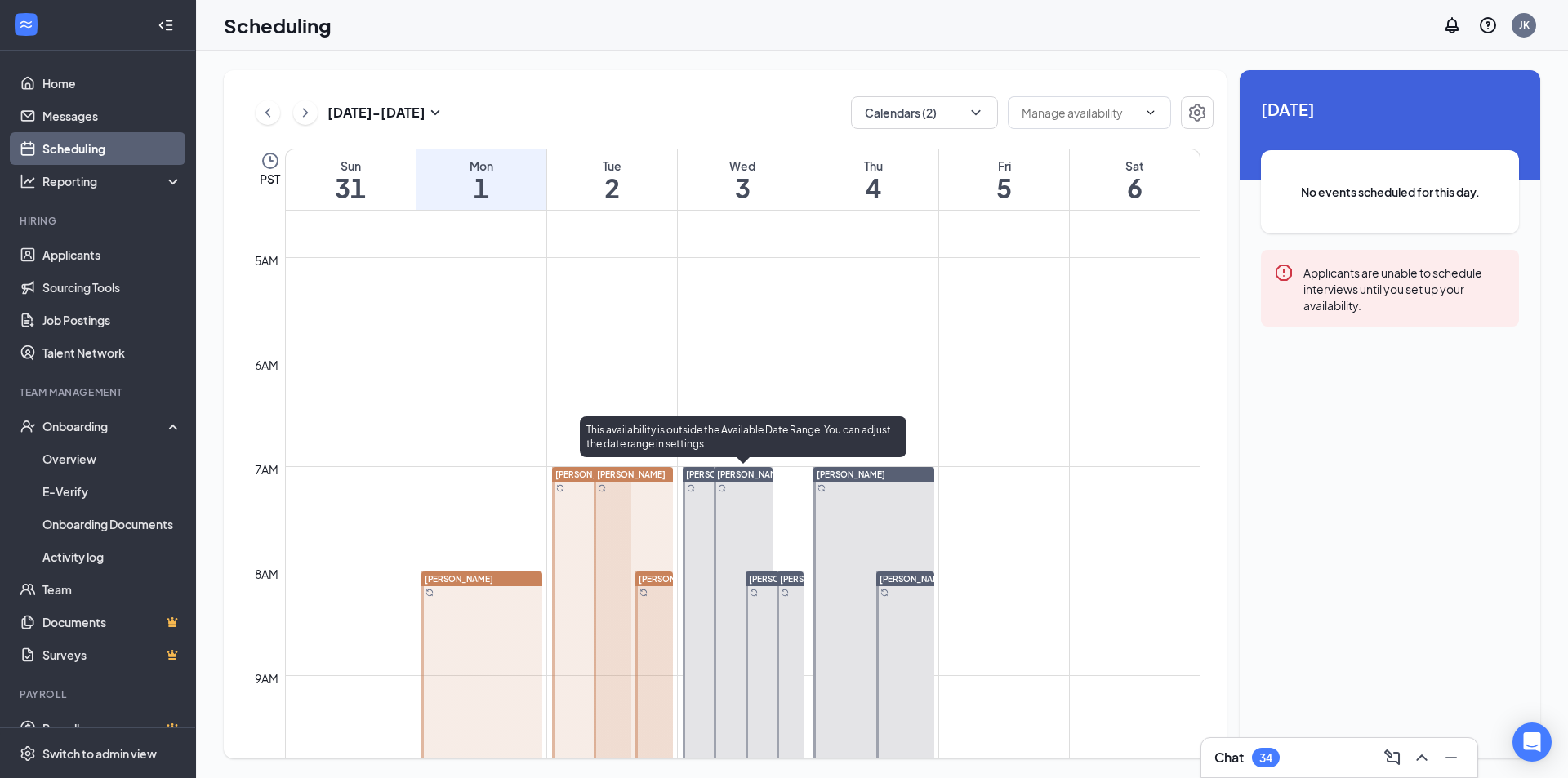
click at [754, 474] on span "Alejandro Amaro-Marquez" at bounding box center [751, 474] width 69 height 10
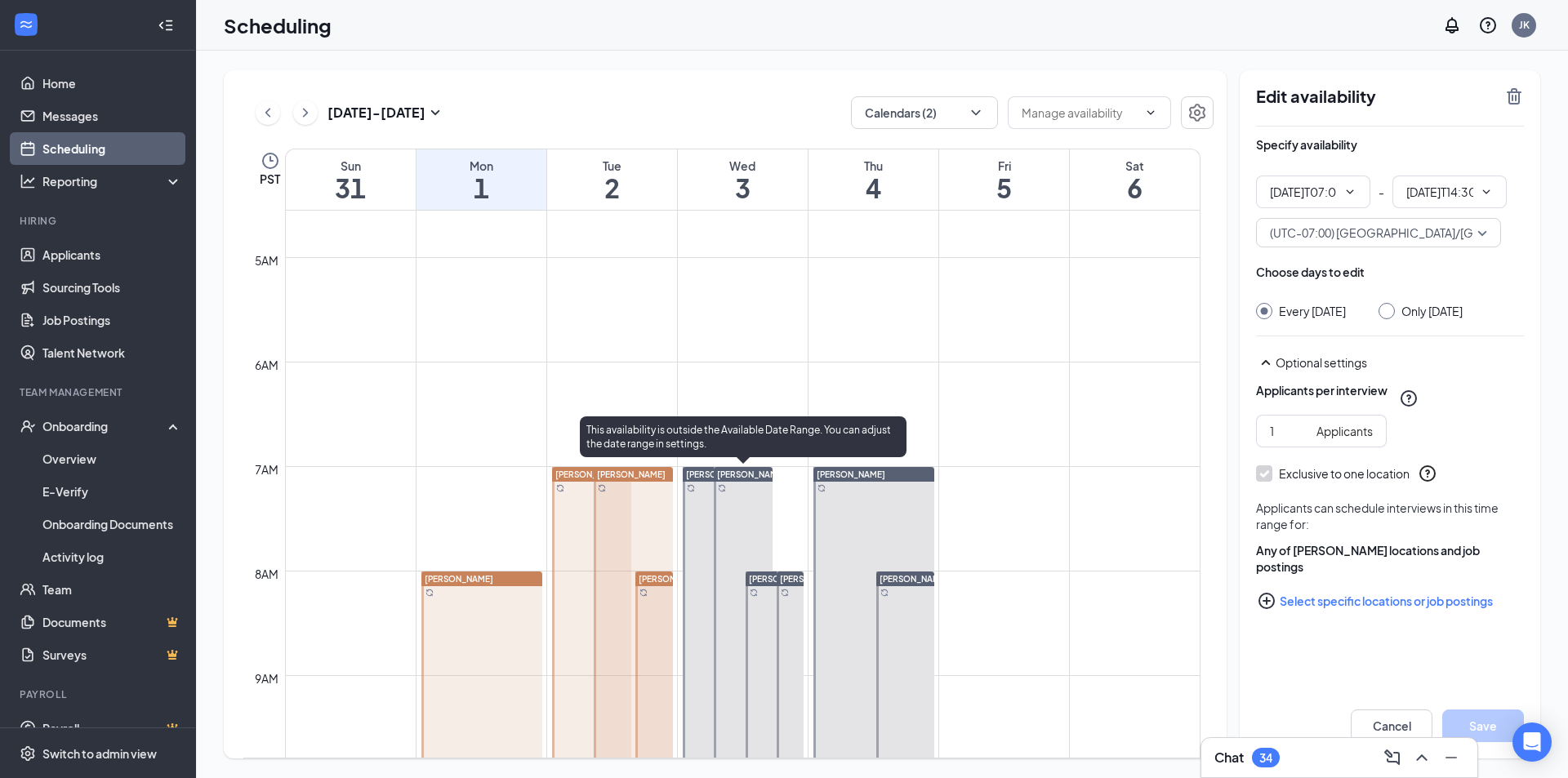
click at [754, 474] on span "Alejandro Amaro-Marquez" at bounding box center [751, 474] width 69 height 10
type input "07:00 AM"
type input "02:30 PM"
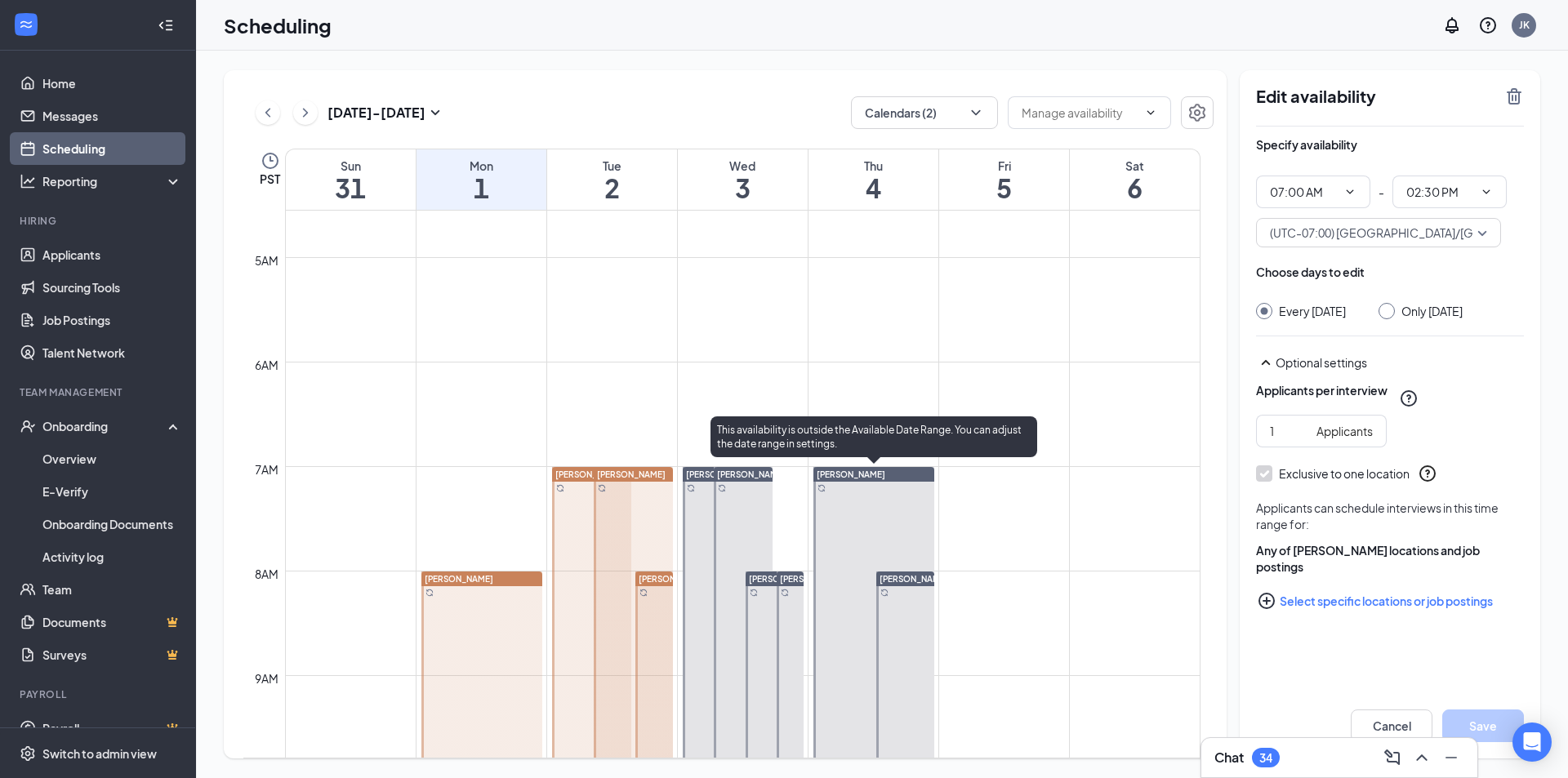
type input "07:00 AM"
type input "02:30 PM"
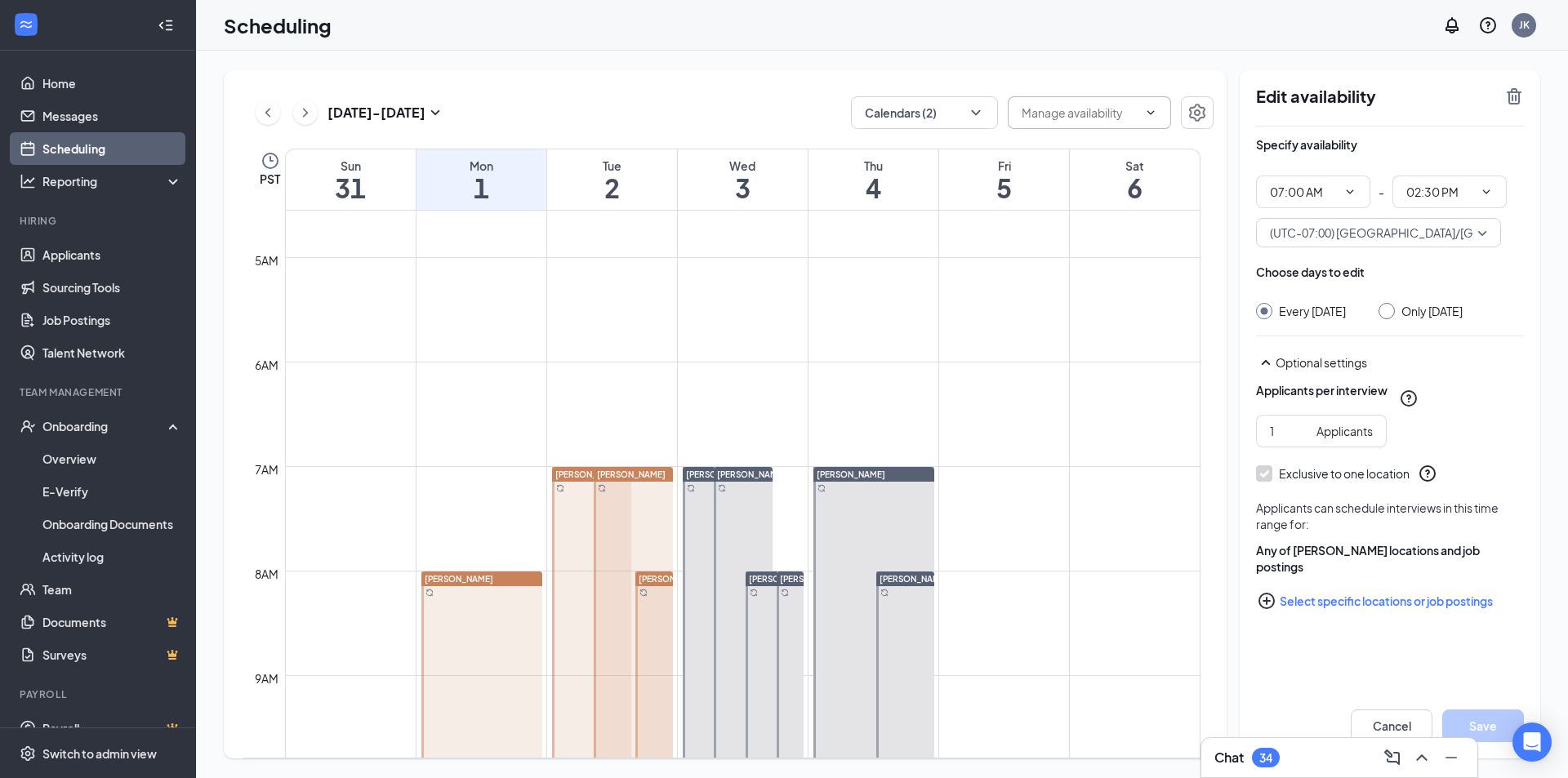
click at [1098, 106] on input "text" at bounding box center [1079, 112] width 116 height 18
click at [959, 111] on button "Calendars (2)" at bounding box center [924, 112] width 147 height 32
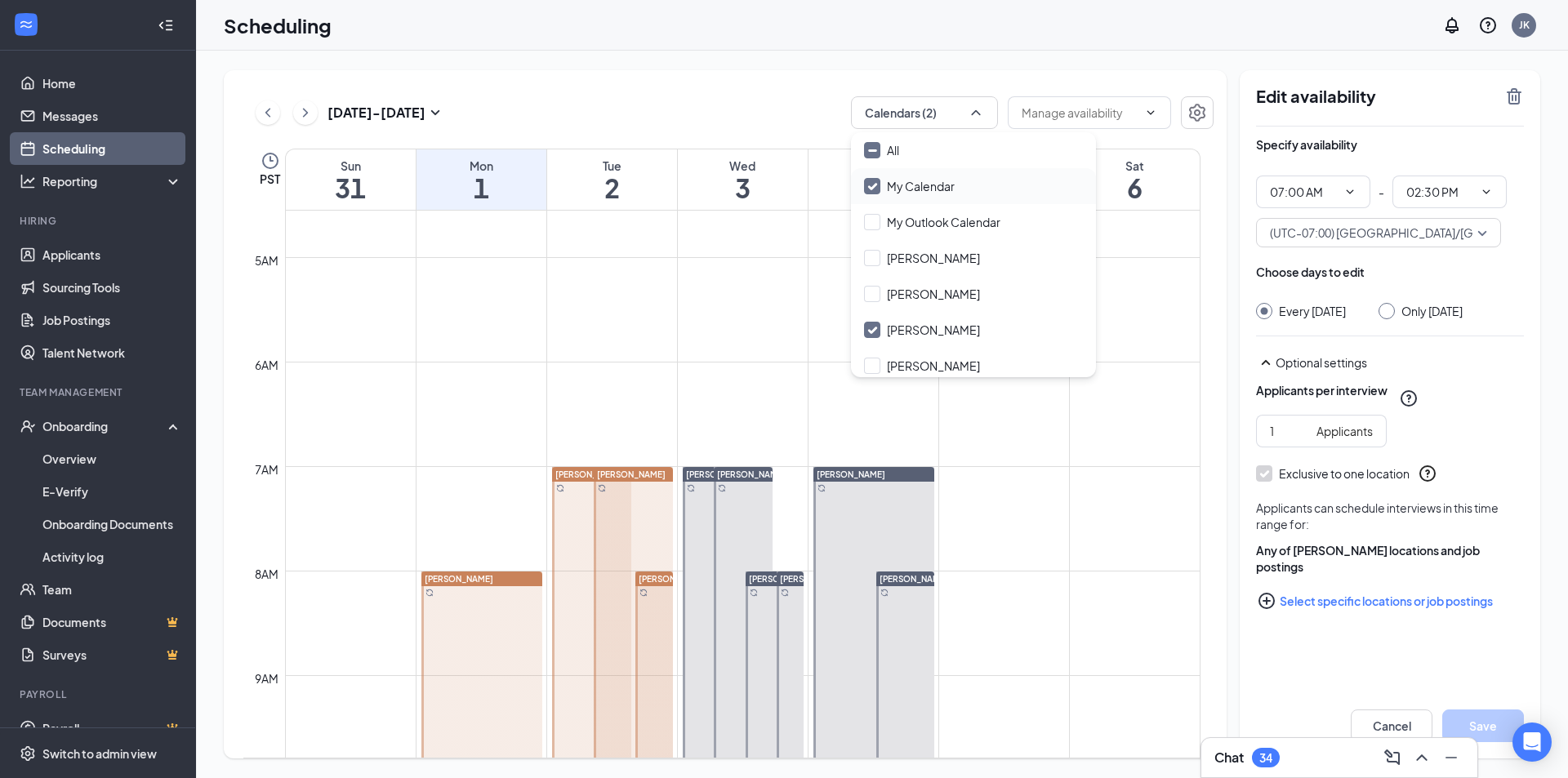
click at [881, 188] on input "My Calendar" at bounding box center [909, 187] width 91 height 17
checkbox input "false"
click at [730, 58] on div "Aug 31 - Sep 6 Calendars (1) PST Sun 31 Mon 1 Tue 2 Wed 3 Thu 4 Fri 5 Sat 6 12a…" at bounding box center [882, 415] width 1372 height 728
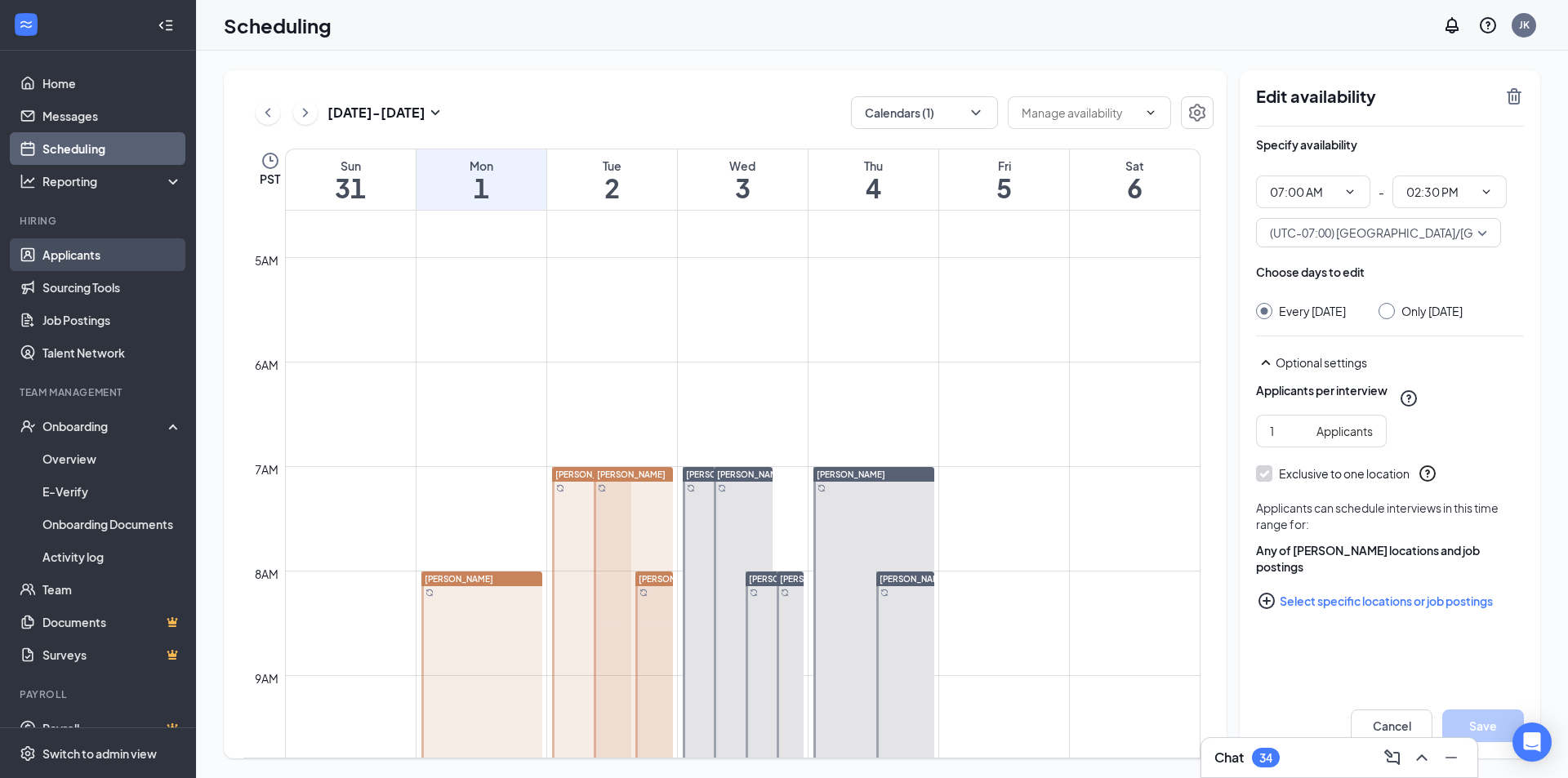
click at [78, 246] on link "Applicants" at bounding box center [112, 254] width 139 height 32
type input "07:00 AM"
type input "02:30 PM"
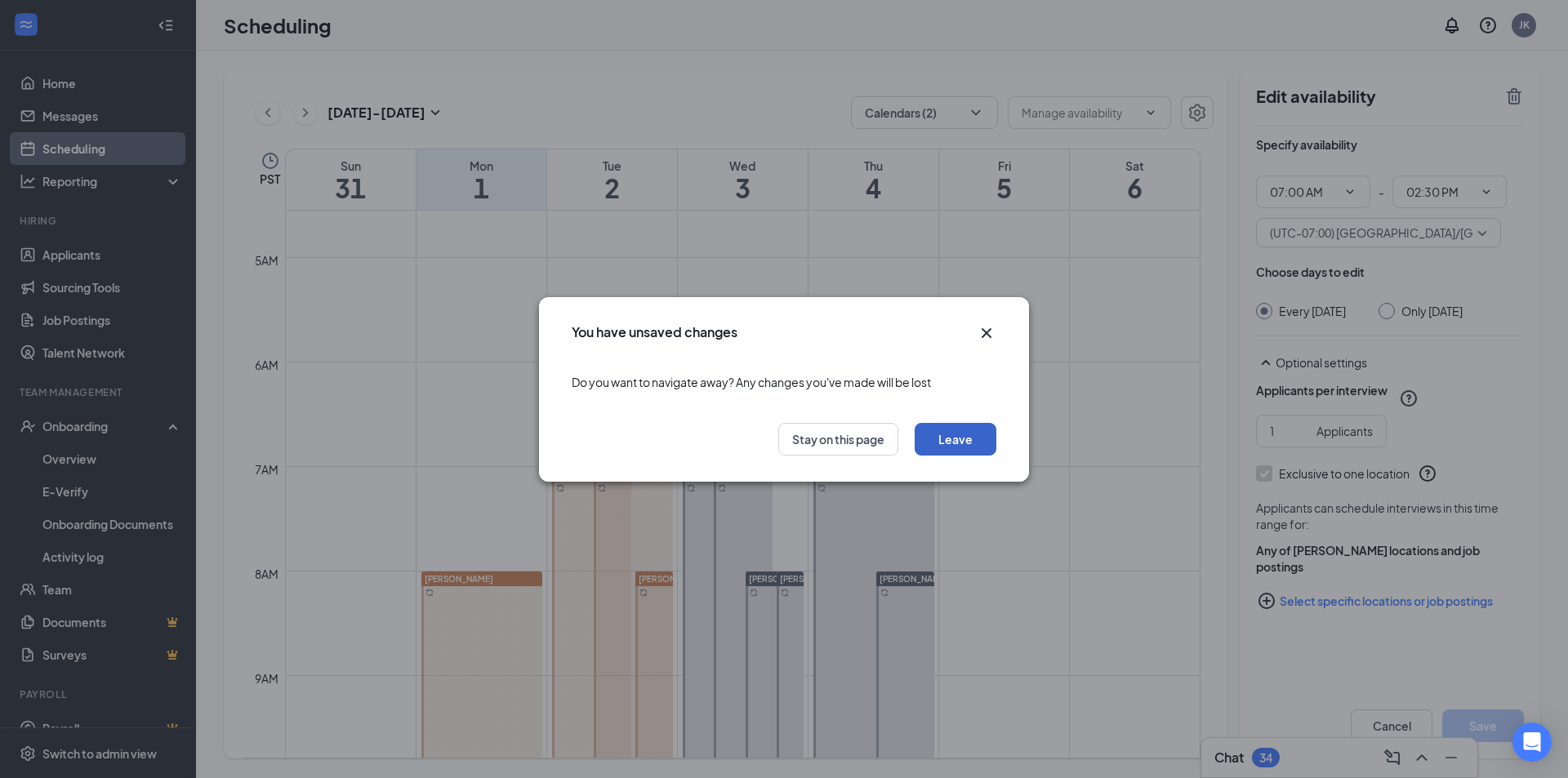
click at [966, 434] on button "Leave" at bounding box center [956, 439] width 82 height 32
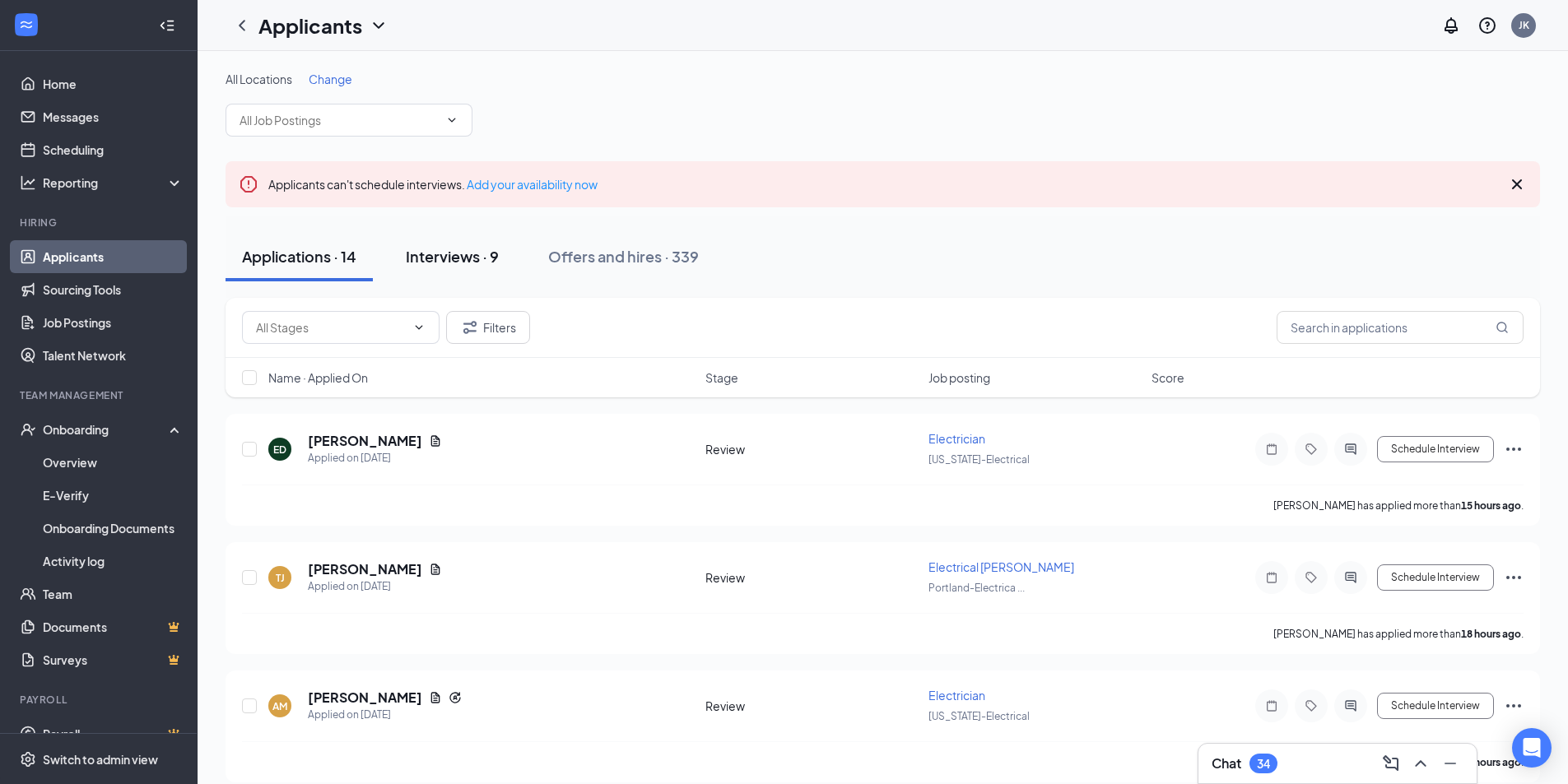
click at [453, 256] on div "Interviews · 9" at bounding box center [452, 256] width 93 height 21
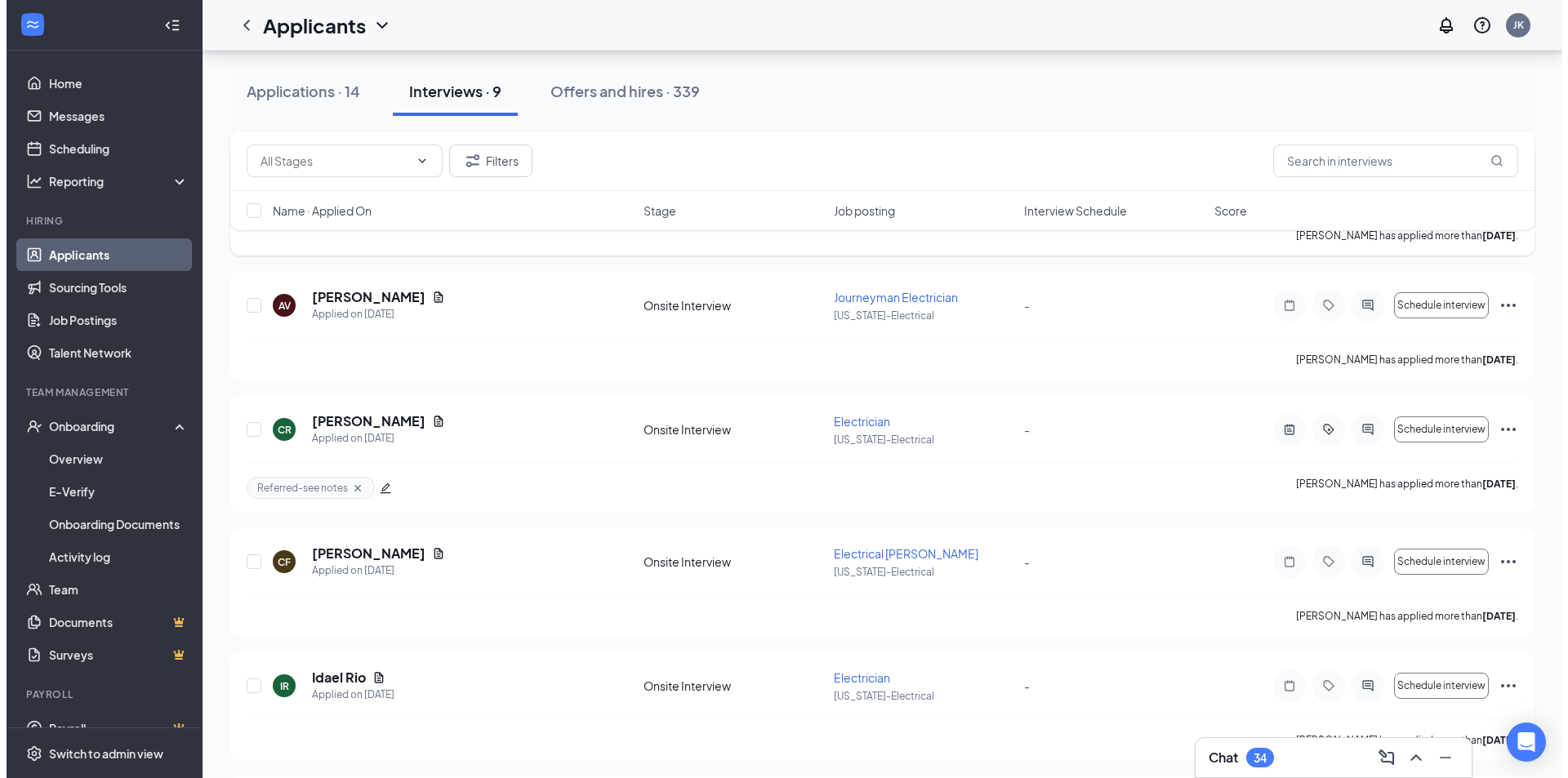
scroll to position [408, 0]
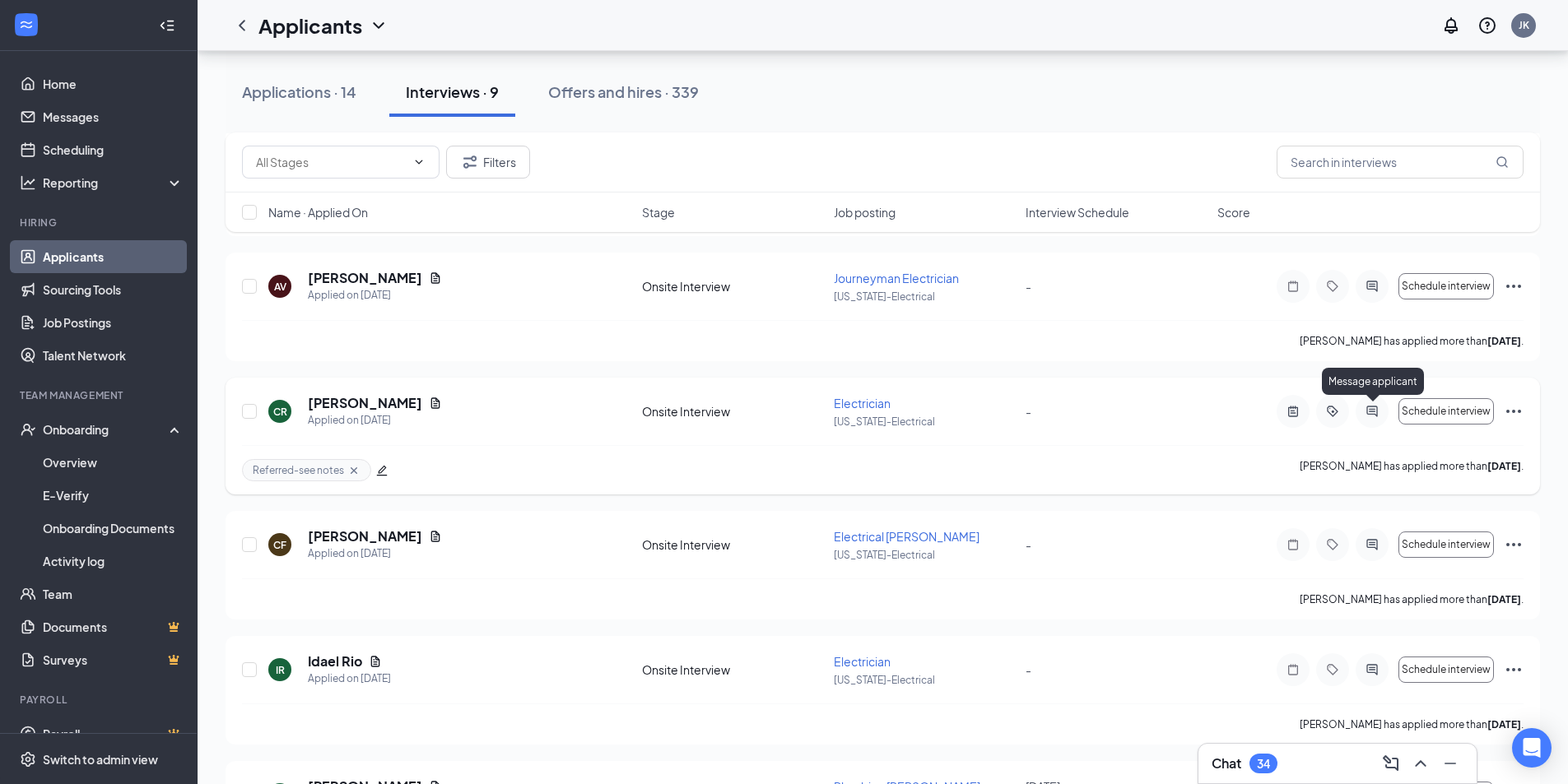
click at [1376, 409] on icon "ActiveChat" at bounding box center [1371, 412] width 20 height 13
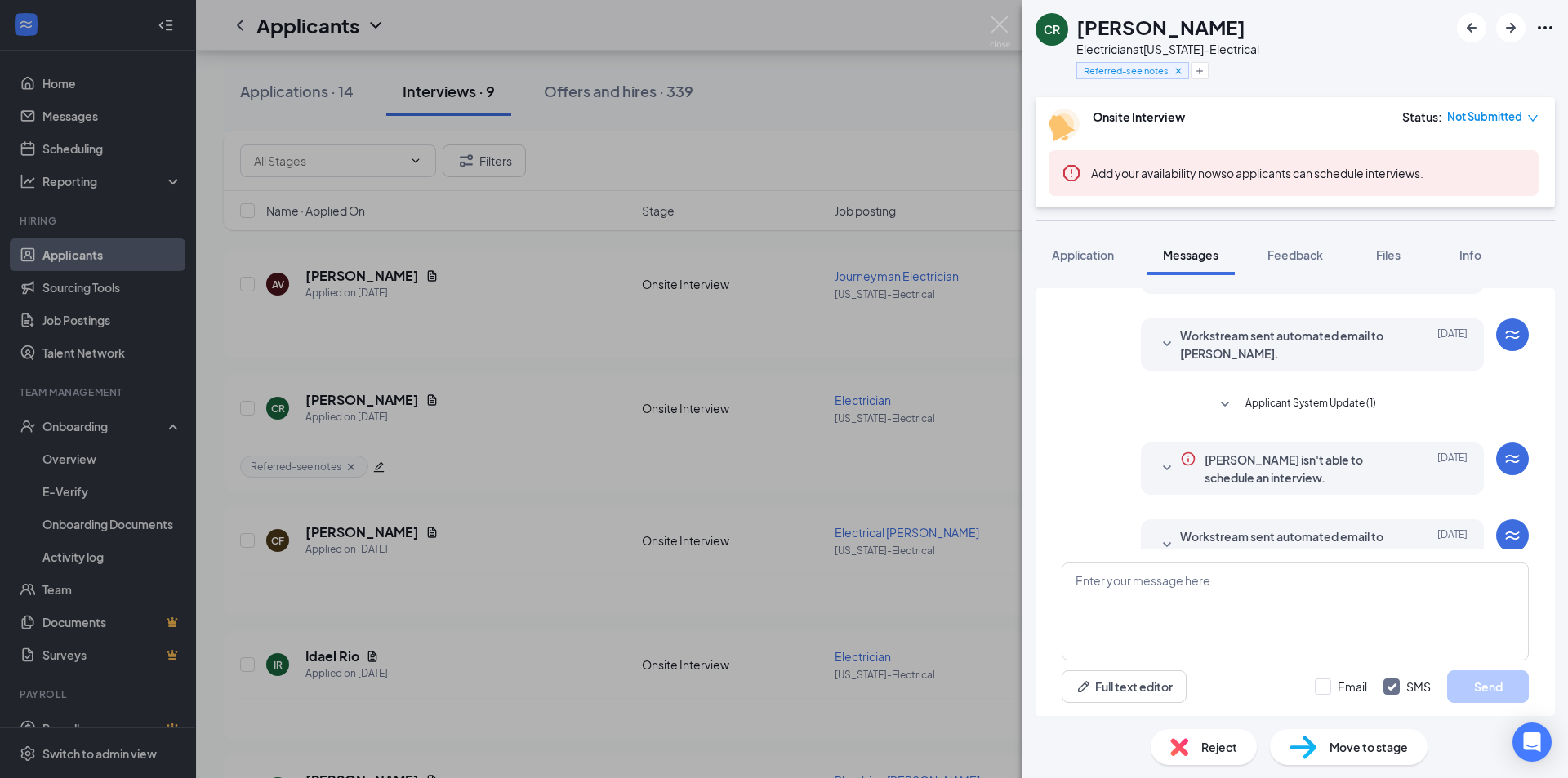
scroll to position [512, 0]
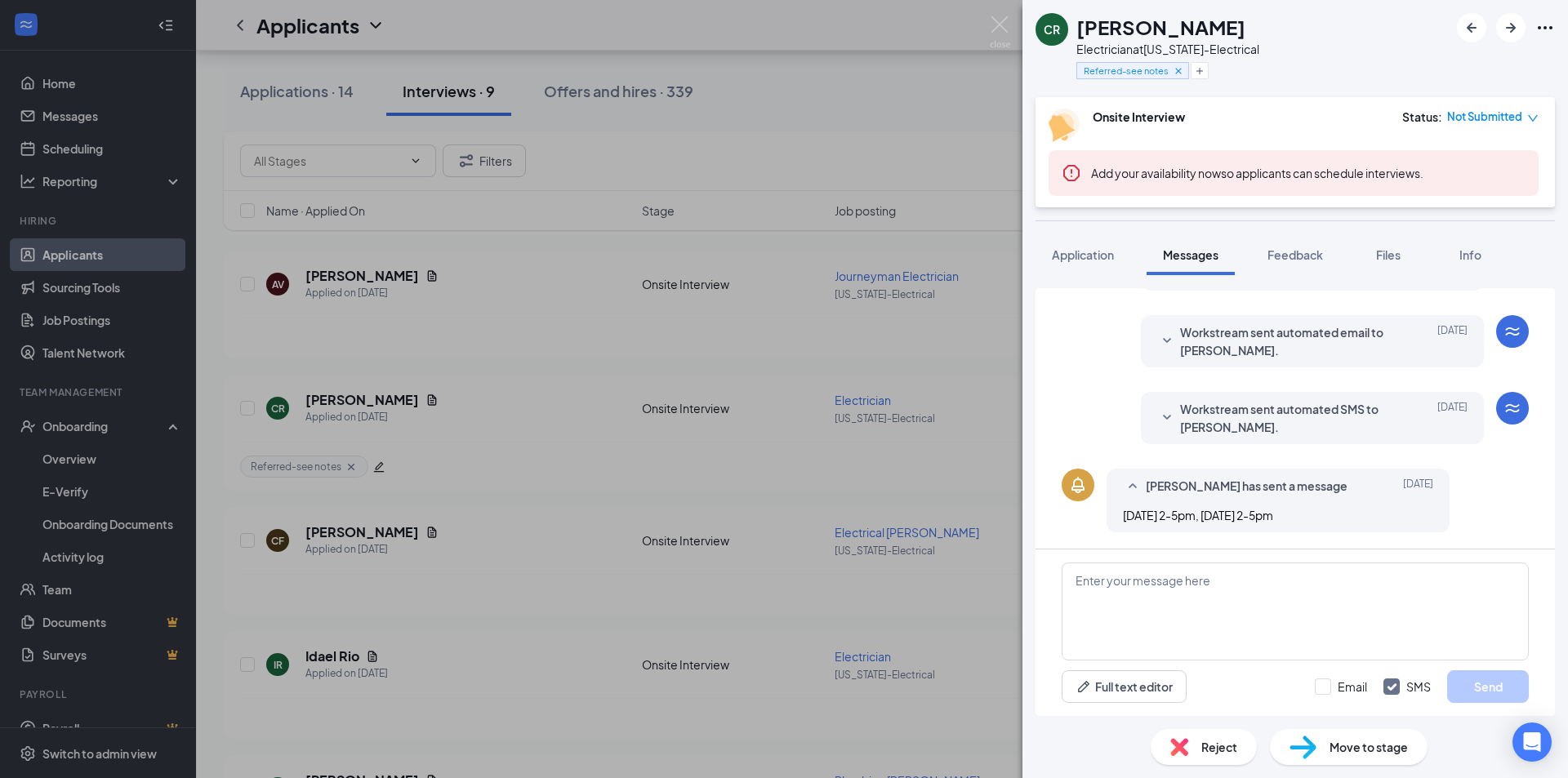
click at [584, 595] on div "CR Camren Reynolds Electrician at Arizona-Electrical Referred-see notes Onsite …" at bounding box center [784, 389] width 1568 height 778
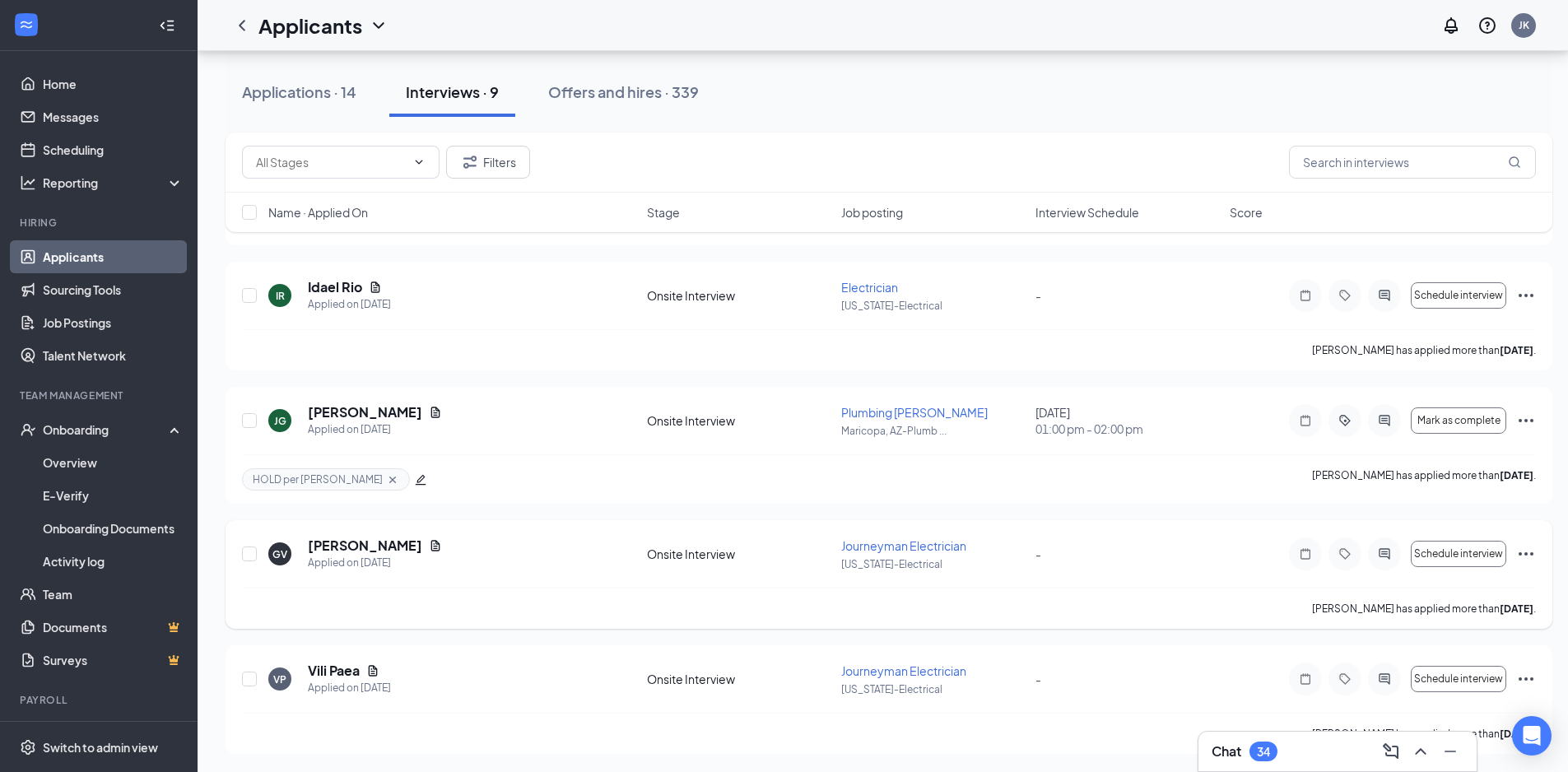
scroll to position [788, 0]
click at [1385, 677] on icon "ActiveChat" at bounding box center [1385, 677] width 20 height 13
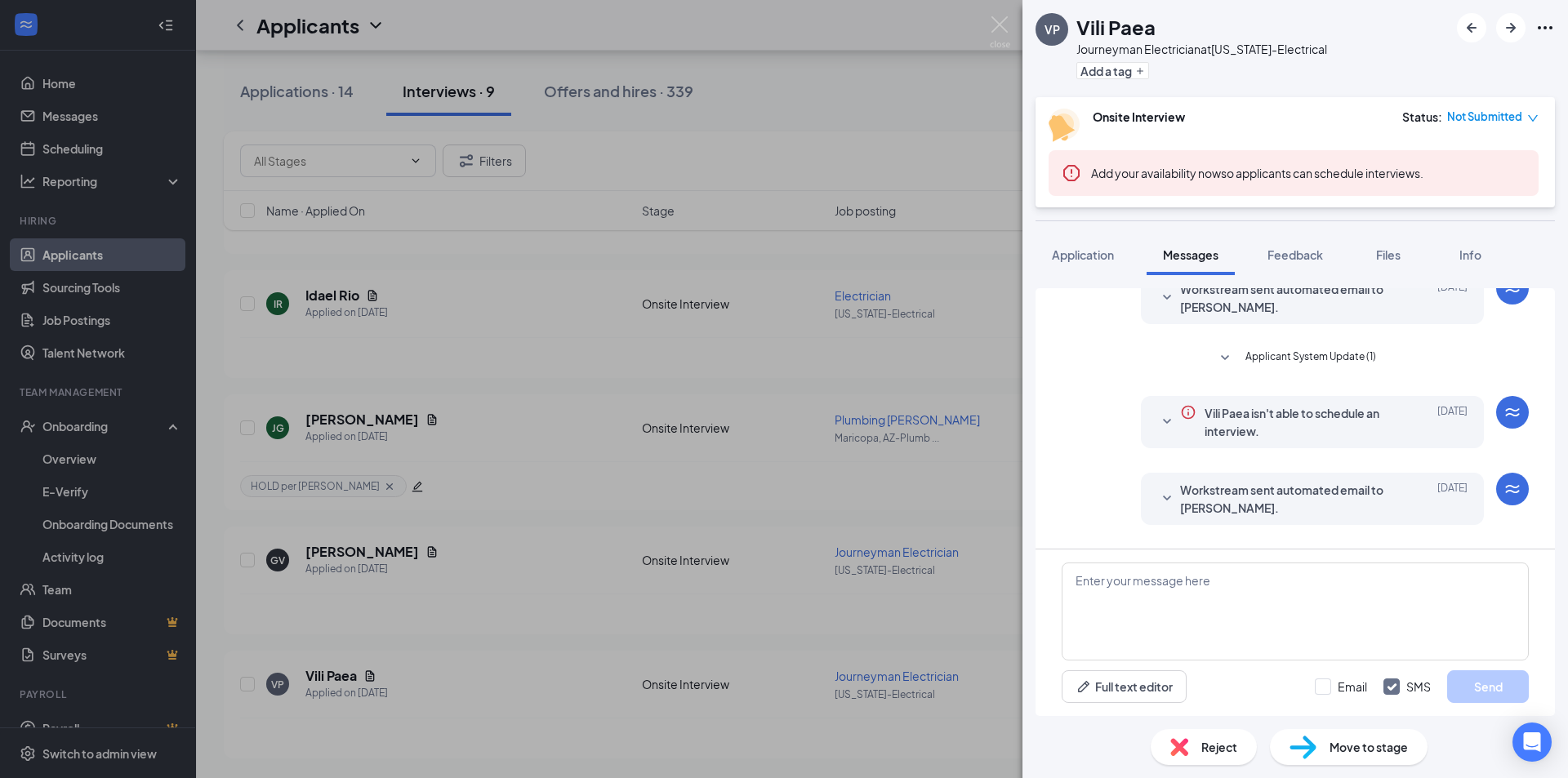
scroll to position [512, 0]
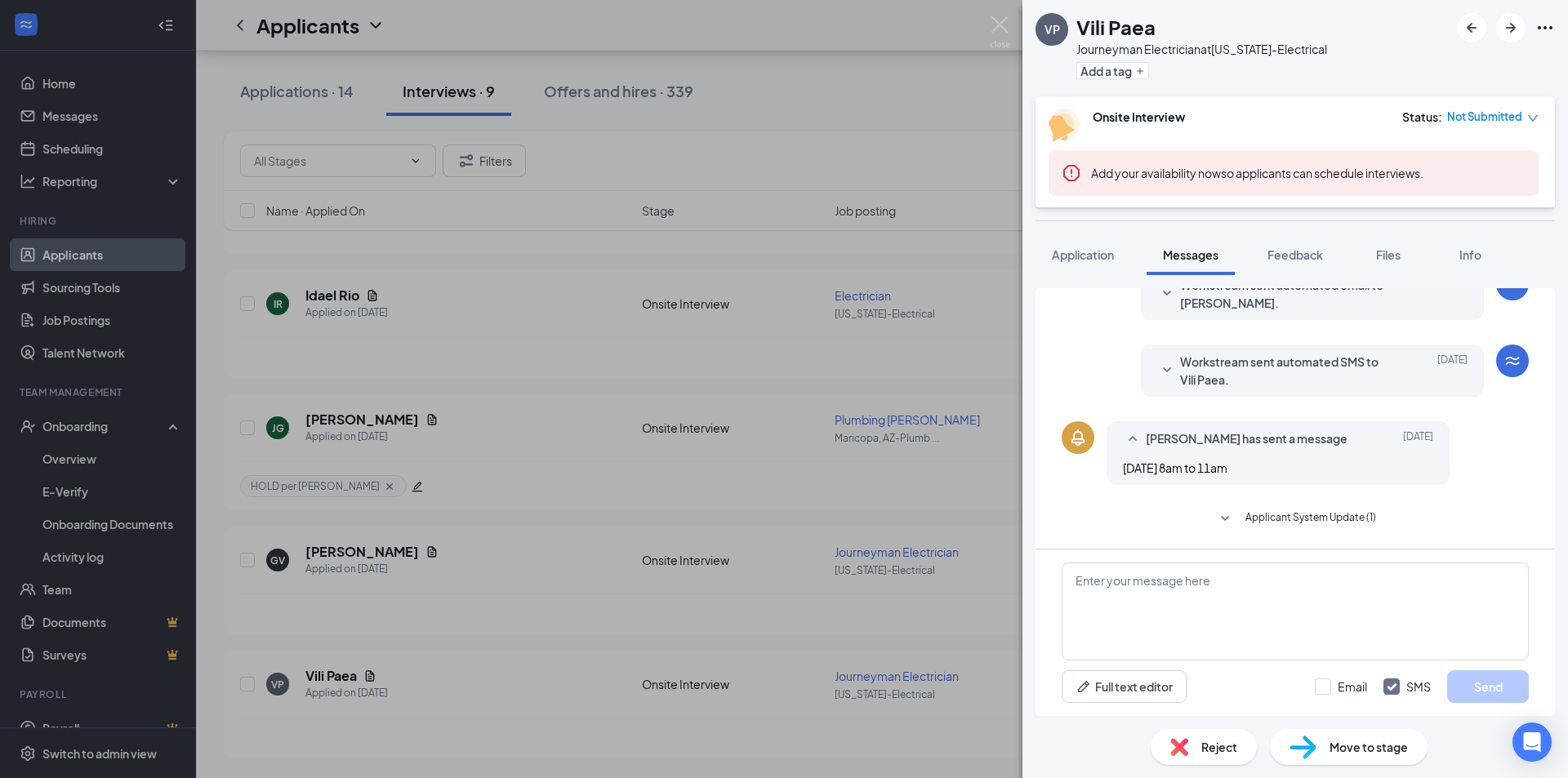
click at [1289, 518] on span "Applicant System Update (1)" at bounding box center [1311, 519] width 131 height 19
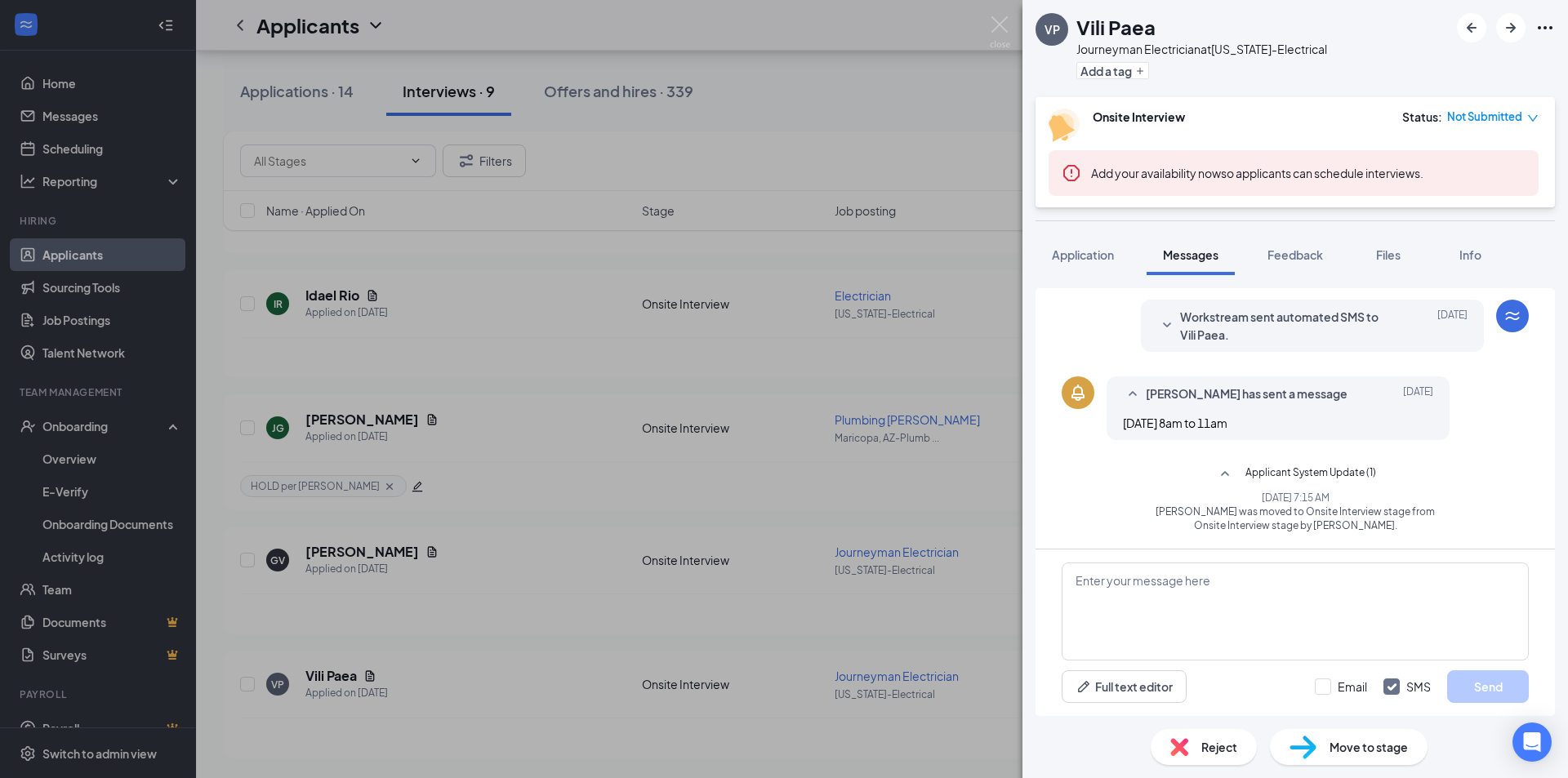
click at [1222, 475] on icon "SmallChevronUp" at bounding box center [1225, 473] width 20 height 19
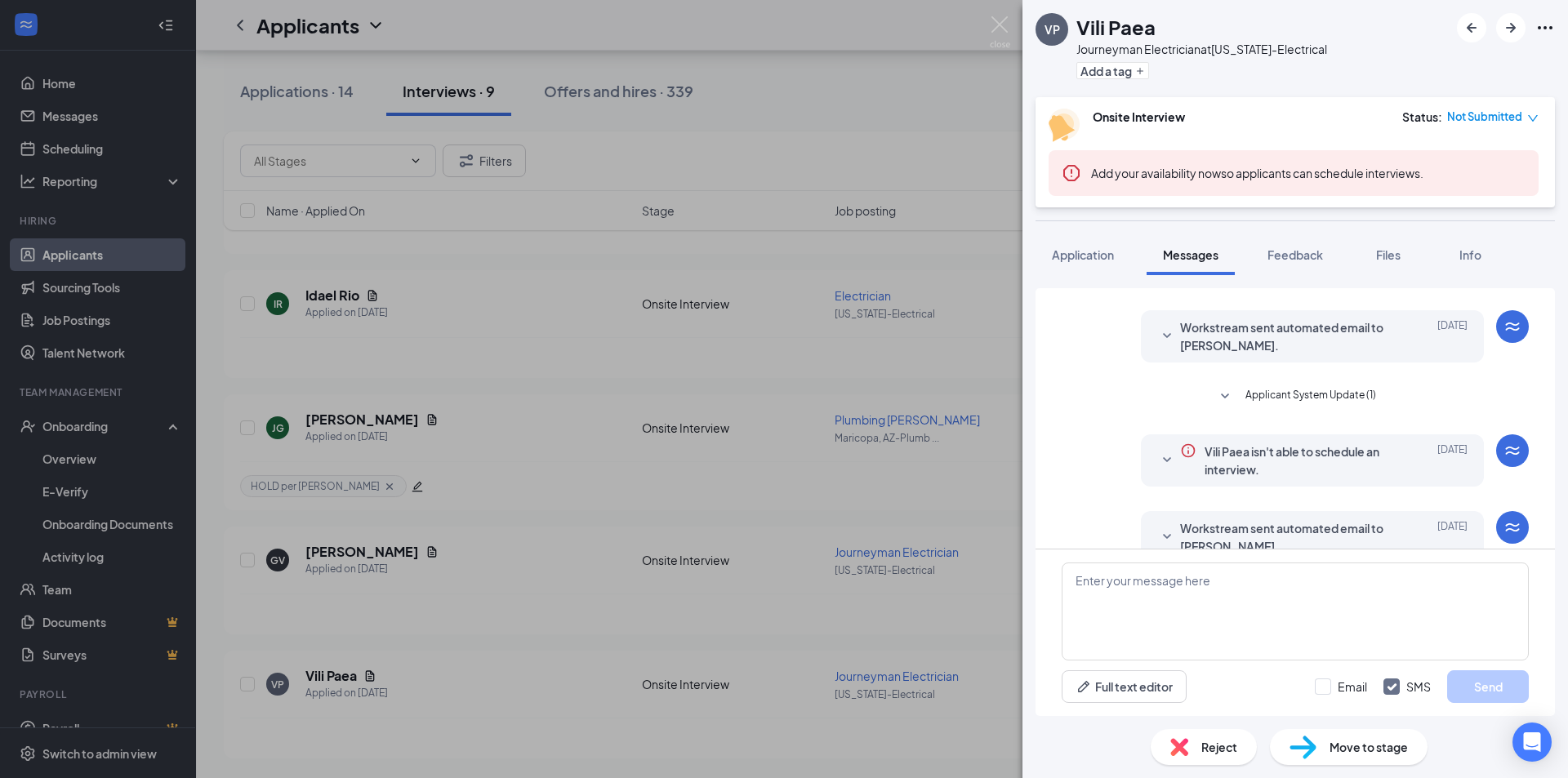
scroll to position [267, 0]
click at [1291, 404] on span "Applicant System Update (1)" at bounding box center [1311, 398] width 131 height 19
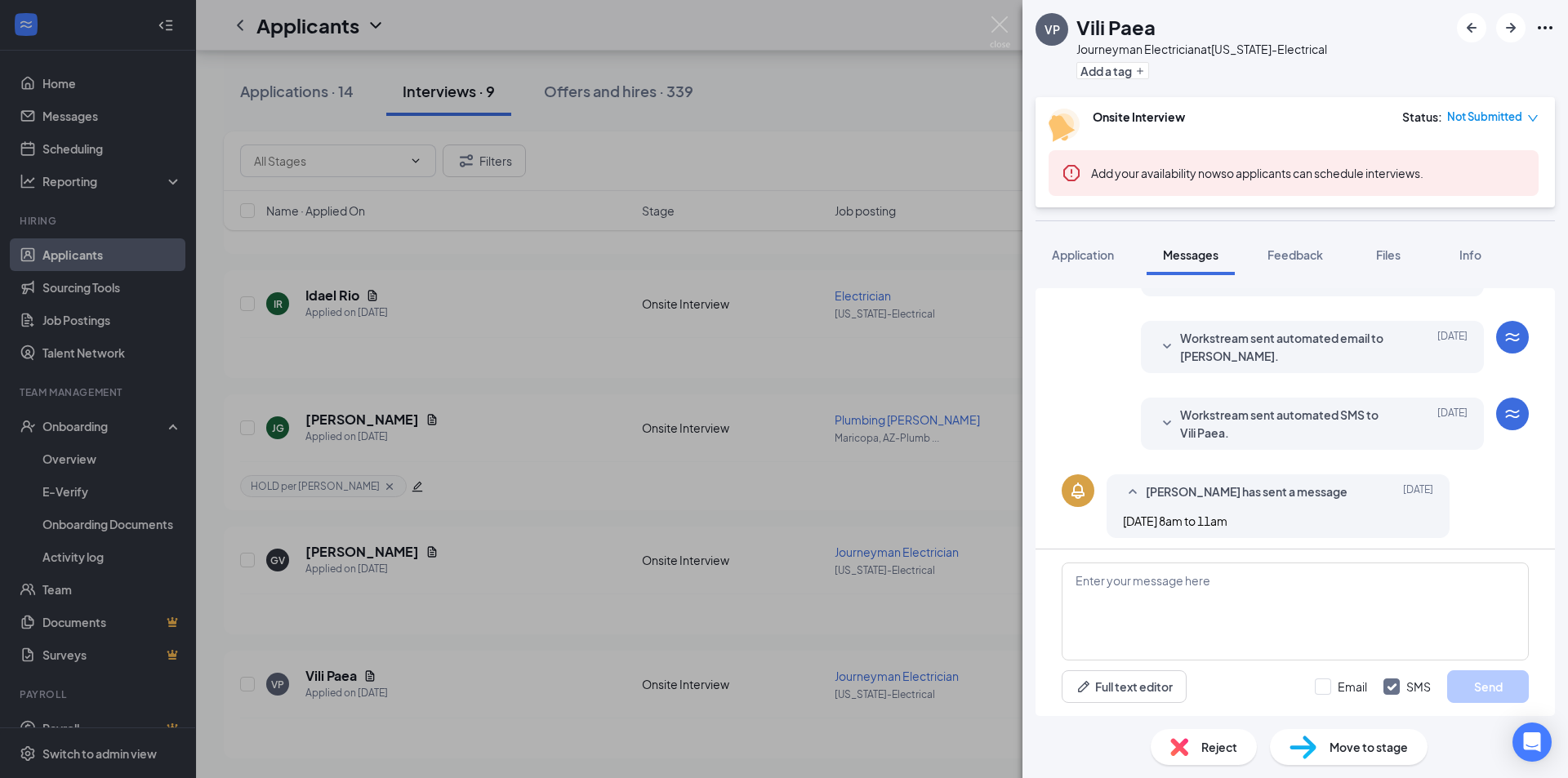
scroll to position [557, 0]
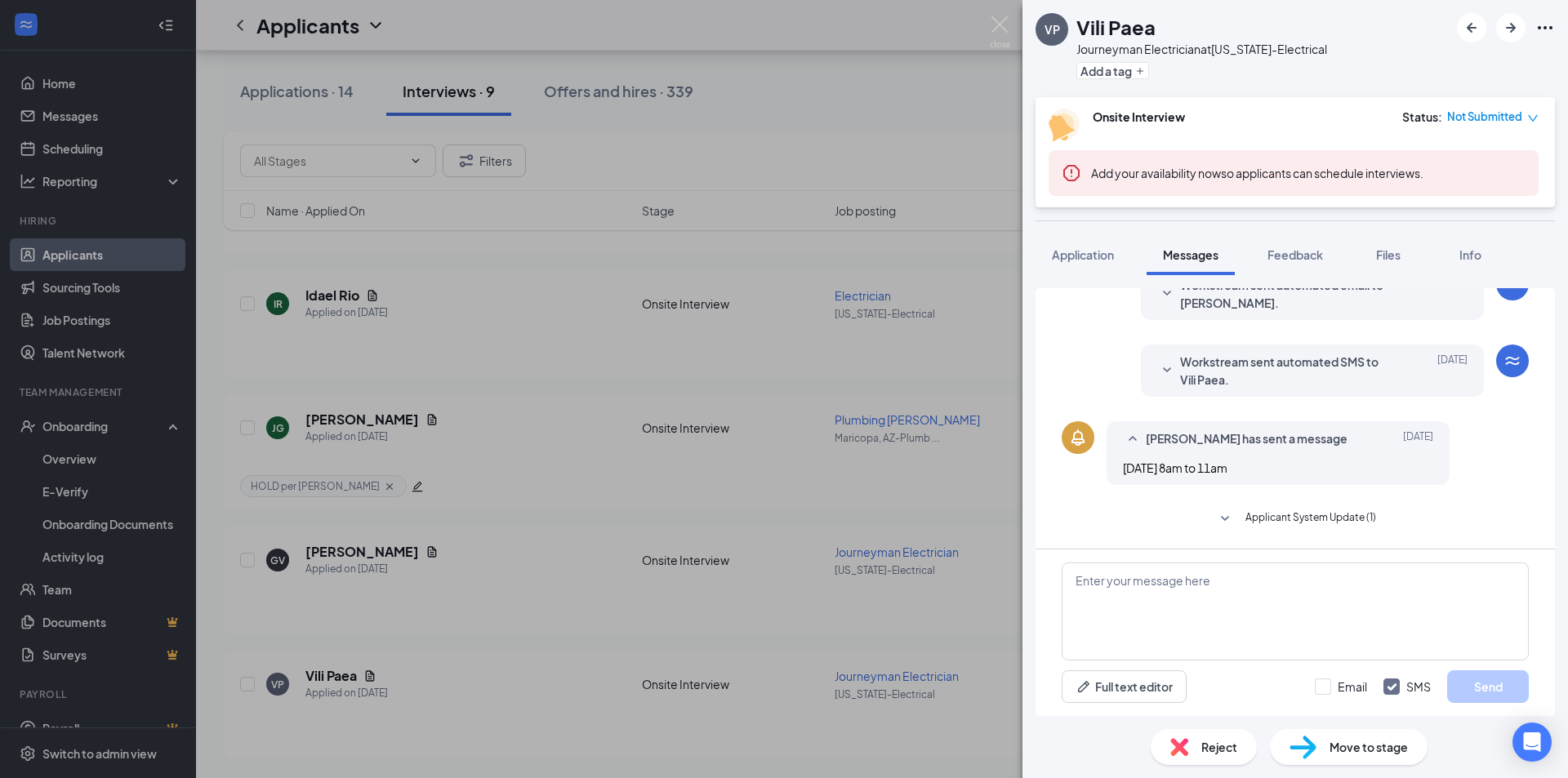
click at [325, 289] on div "VP Vili Paea Journeyman Electrician at Arizona-Electrical Add a tag Onsite Inte…" at bounding box center [784, 389] width 1568 height 778
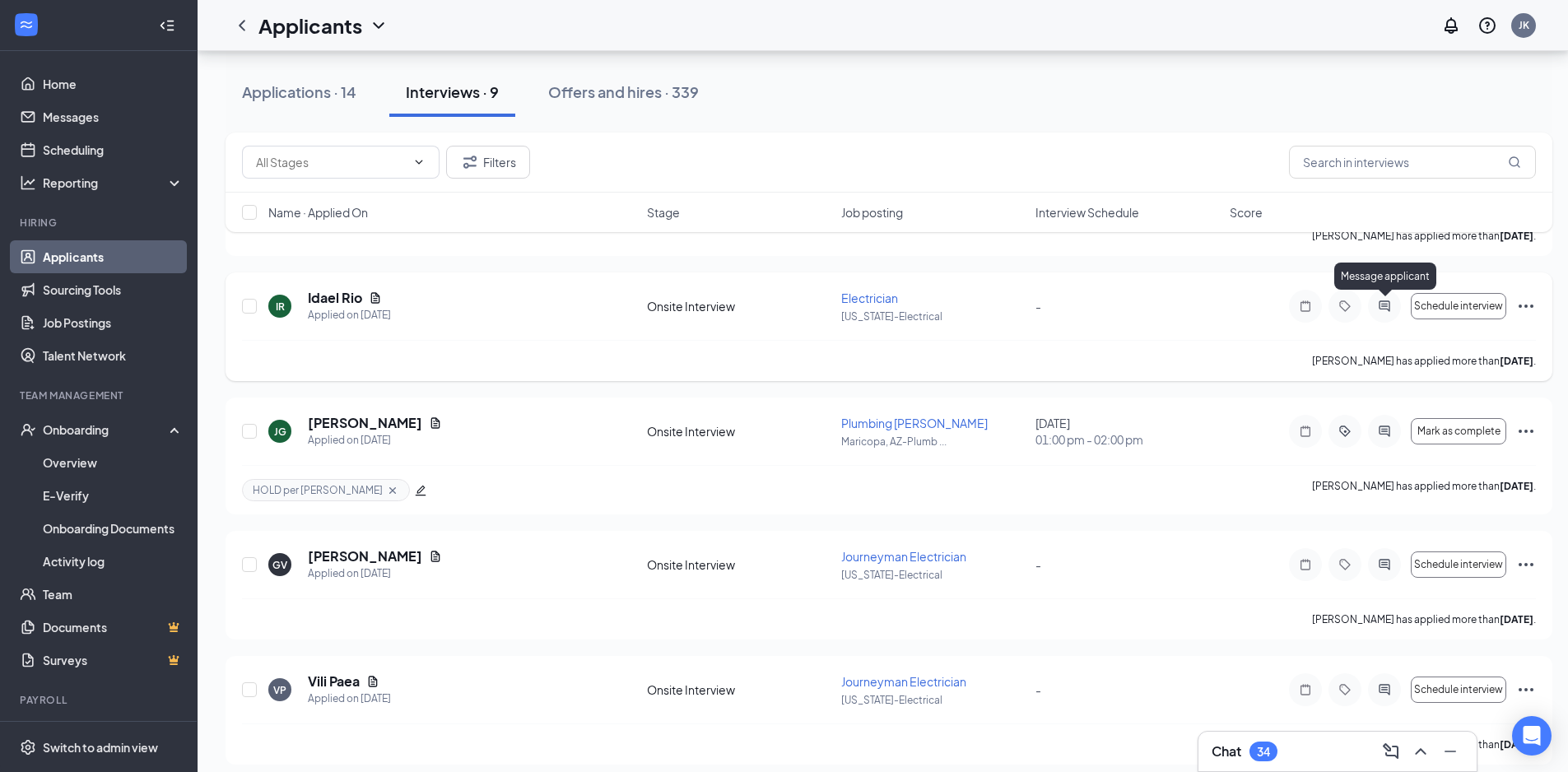
click at [1385, 310] on icon "ActiveChat" at bounding box center [1384, 305] width 10 height 10
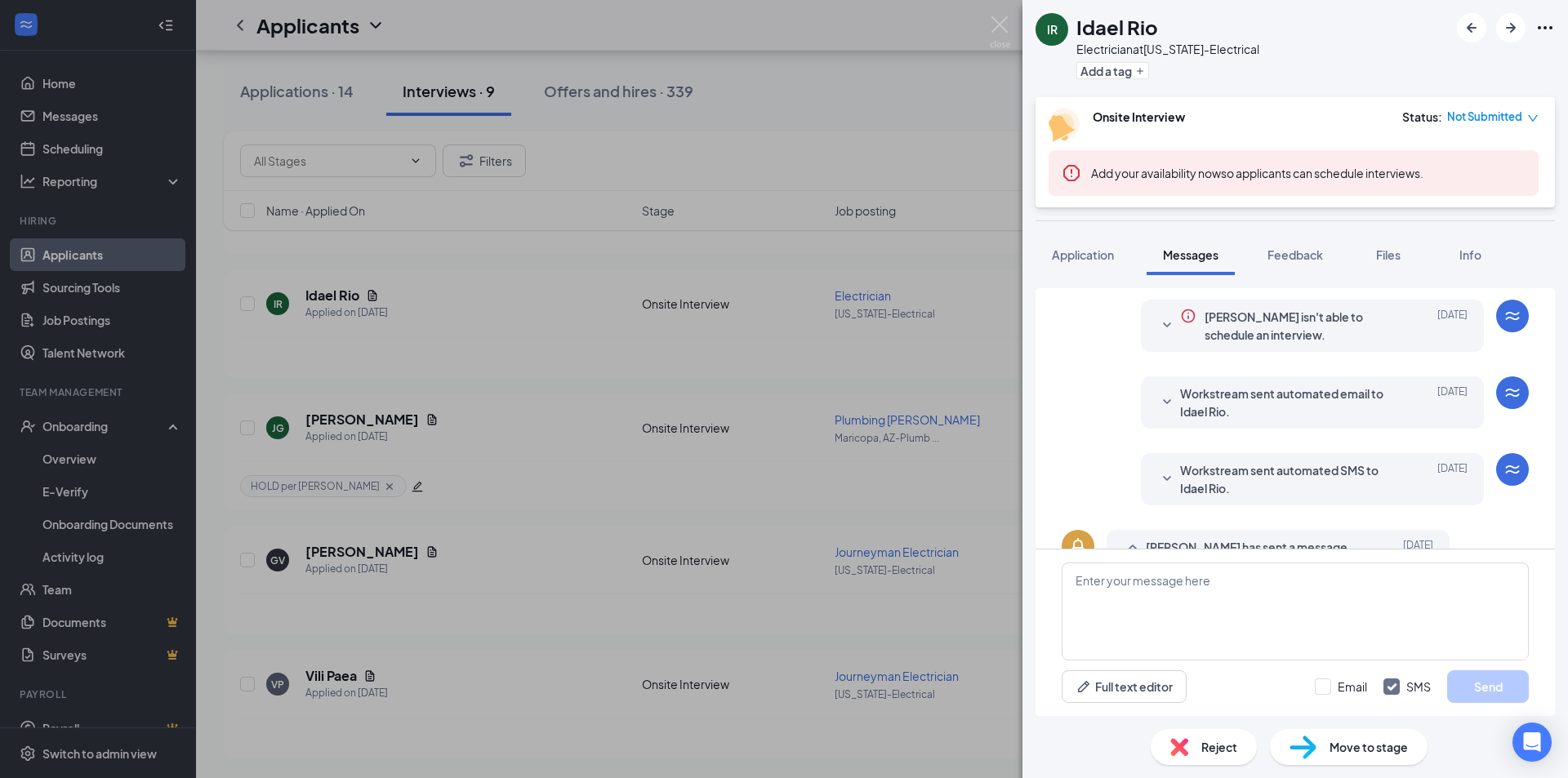
scroll to position [512, 0]
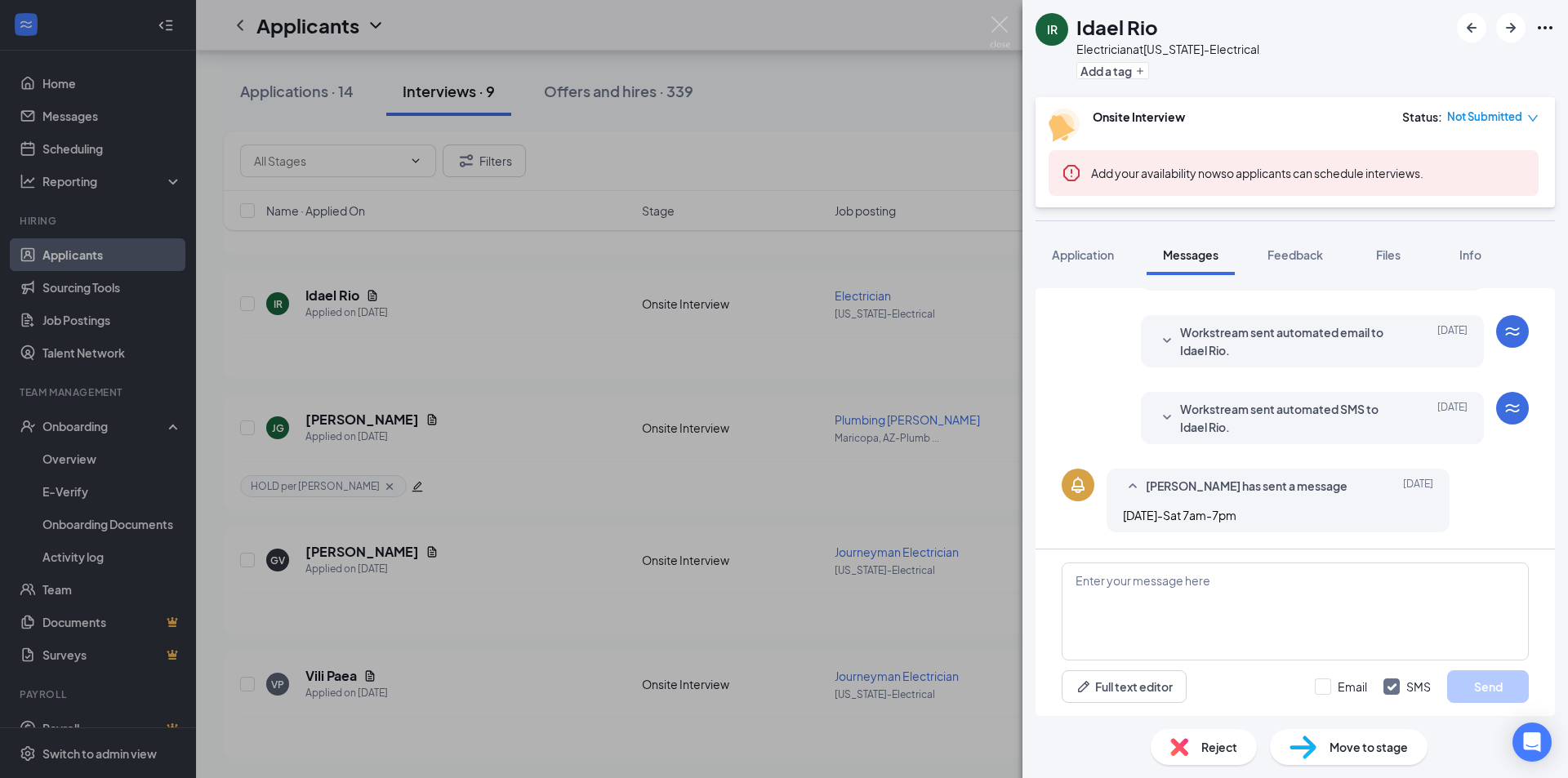
click at [1287, 431] on span "Workstream sent automated SMS to Idael Rio." at bounding box center [1287, 418] width 214 height 36
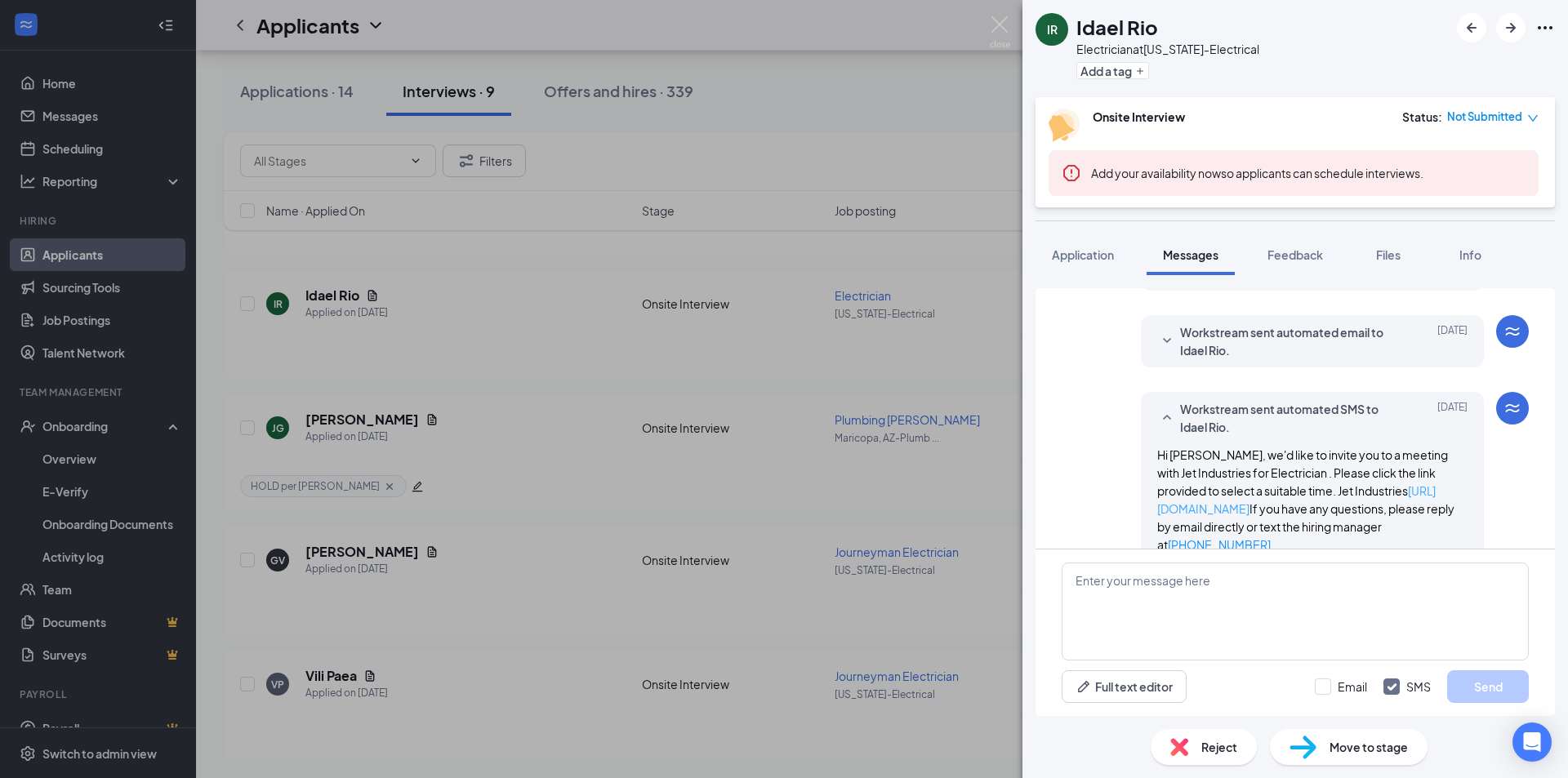
click at [1256, 512] on link "https://l.wrkstrm.us/0xdRjq69p" at bounding box center [1297, 499] width 279 height 32
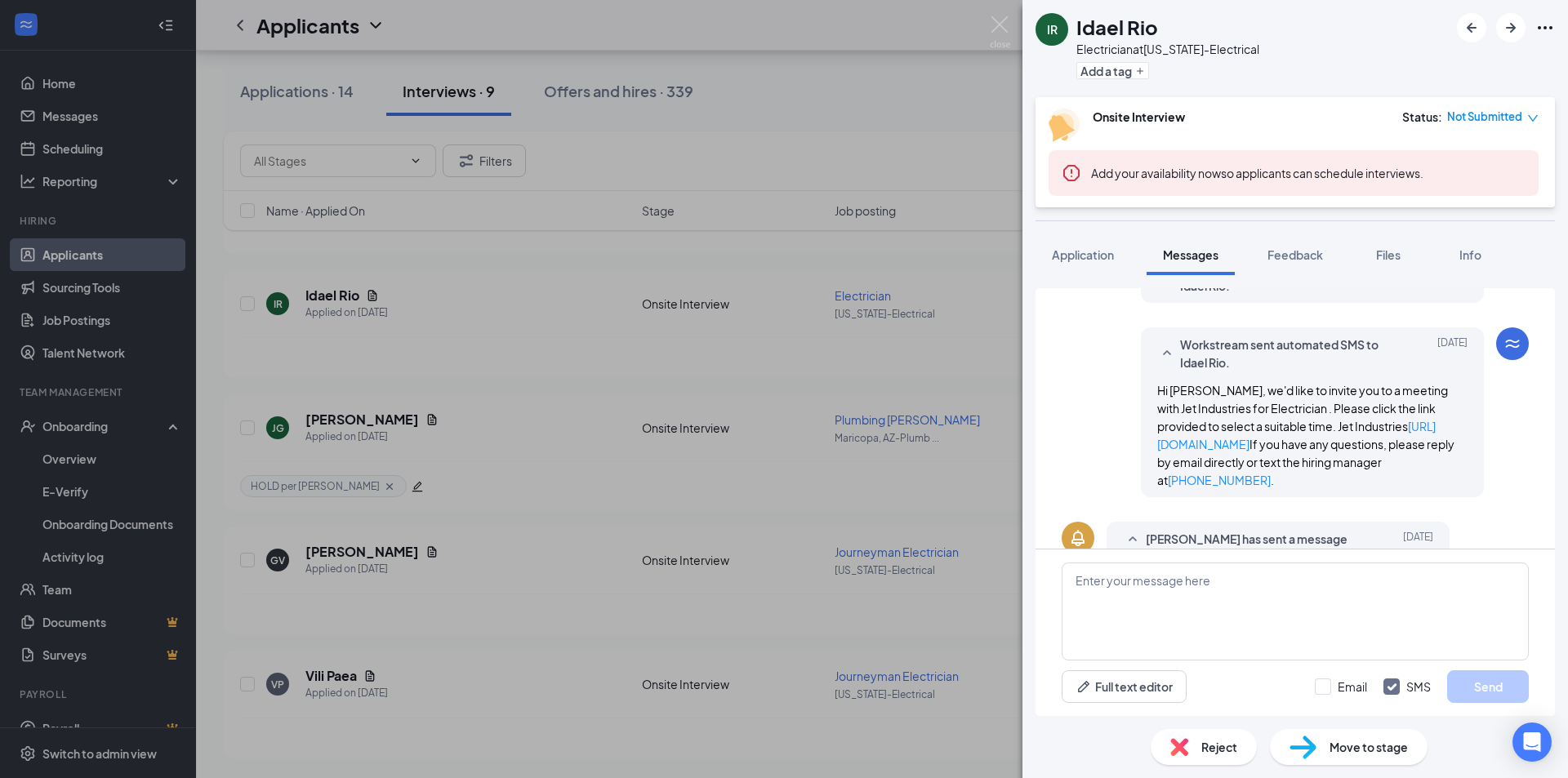
scroll to position [548, 0]
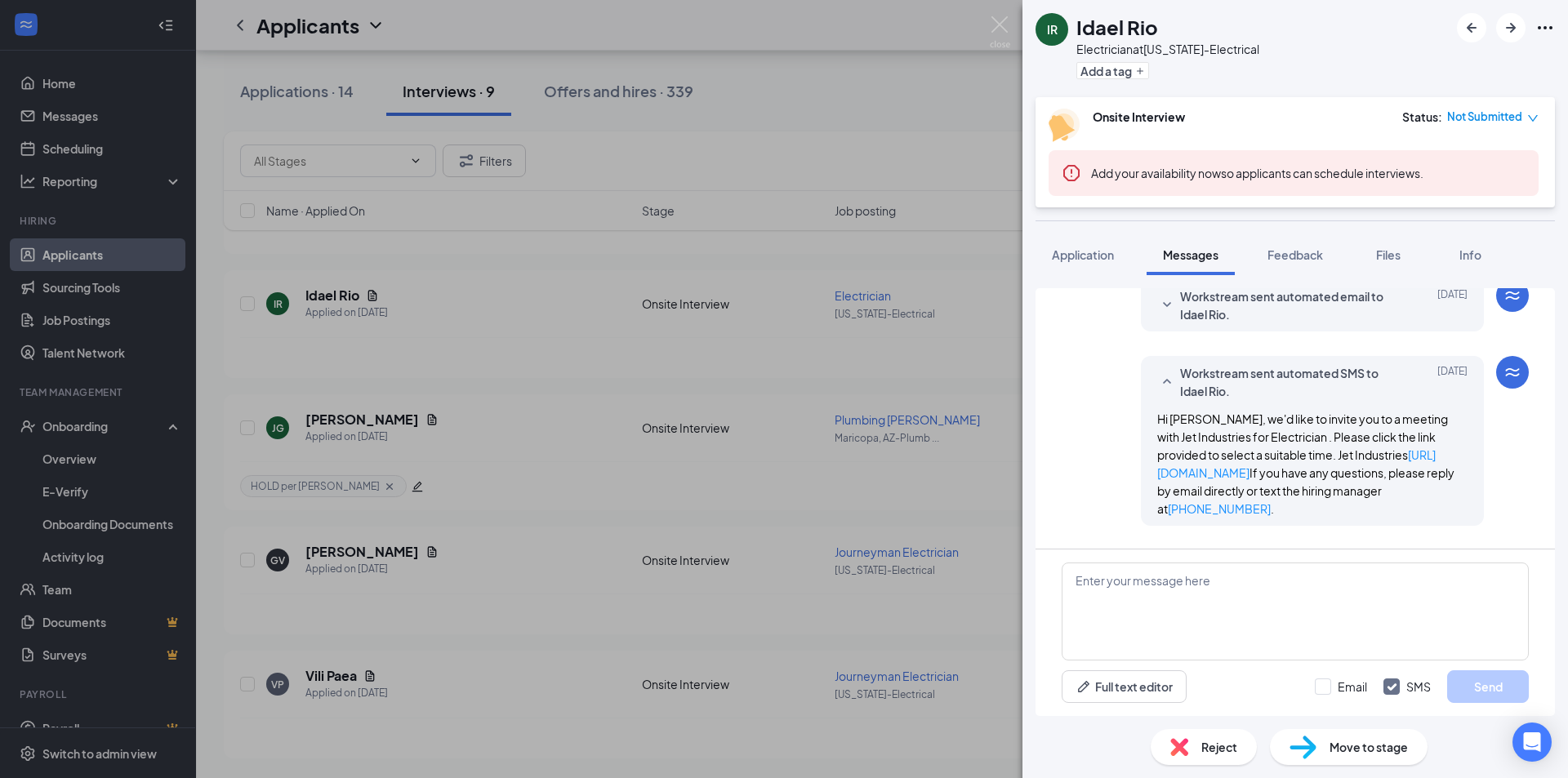
click at [1499, 119] on span "Not Submitted" at bounding box center [1484, 117] width 75 height 17
click at [1485, 163] on span "Assign Time" at bounding box center [1466, 163] width 63 height 18
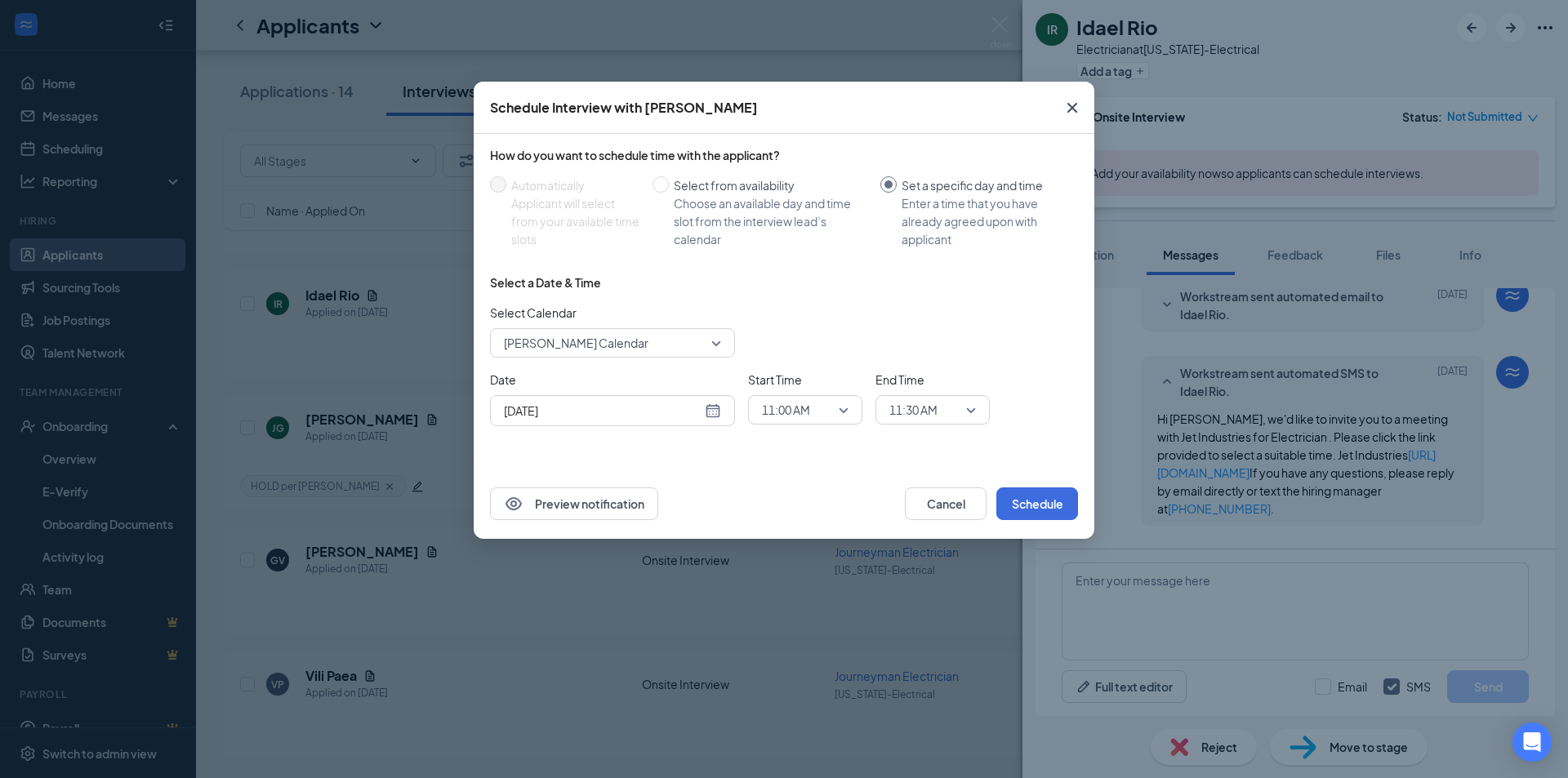
click at [655, 346] on span "Jake Kahn-Bass's Calendar" at bounding box center [606, 343] width 203 height 24
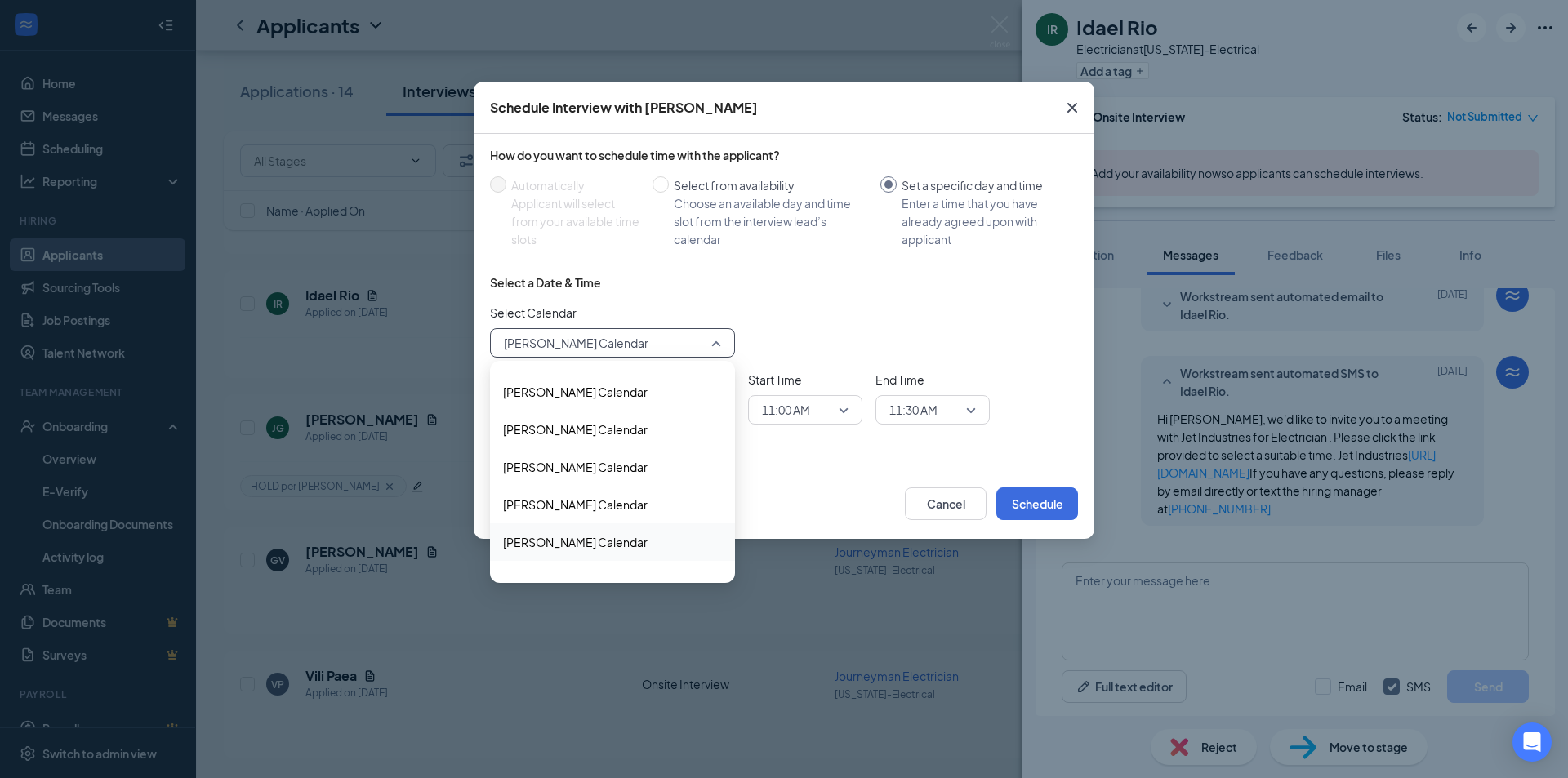
scroll to position [0, 0]
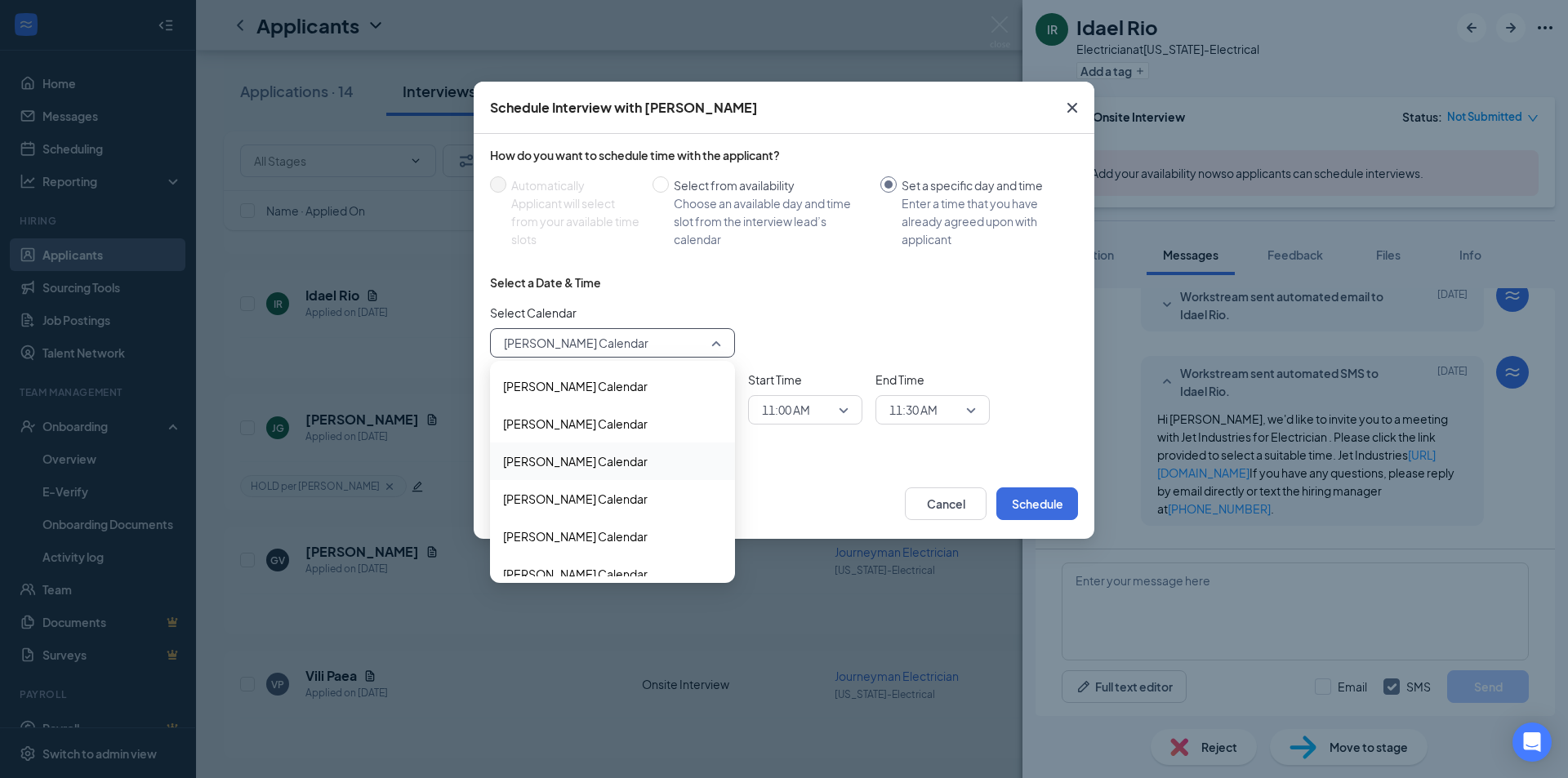
click at [613, 457] on span "Alejandro Amaro-Marquez's Calendar" at bounding box center [576, 460] width 145 height 18
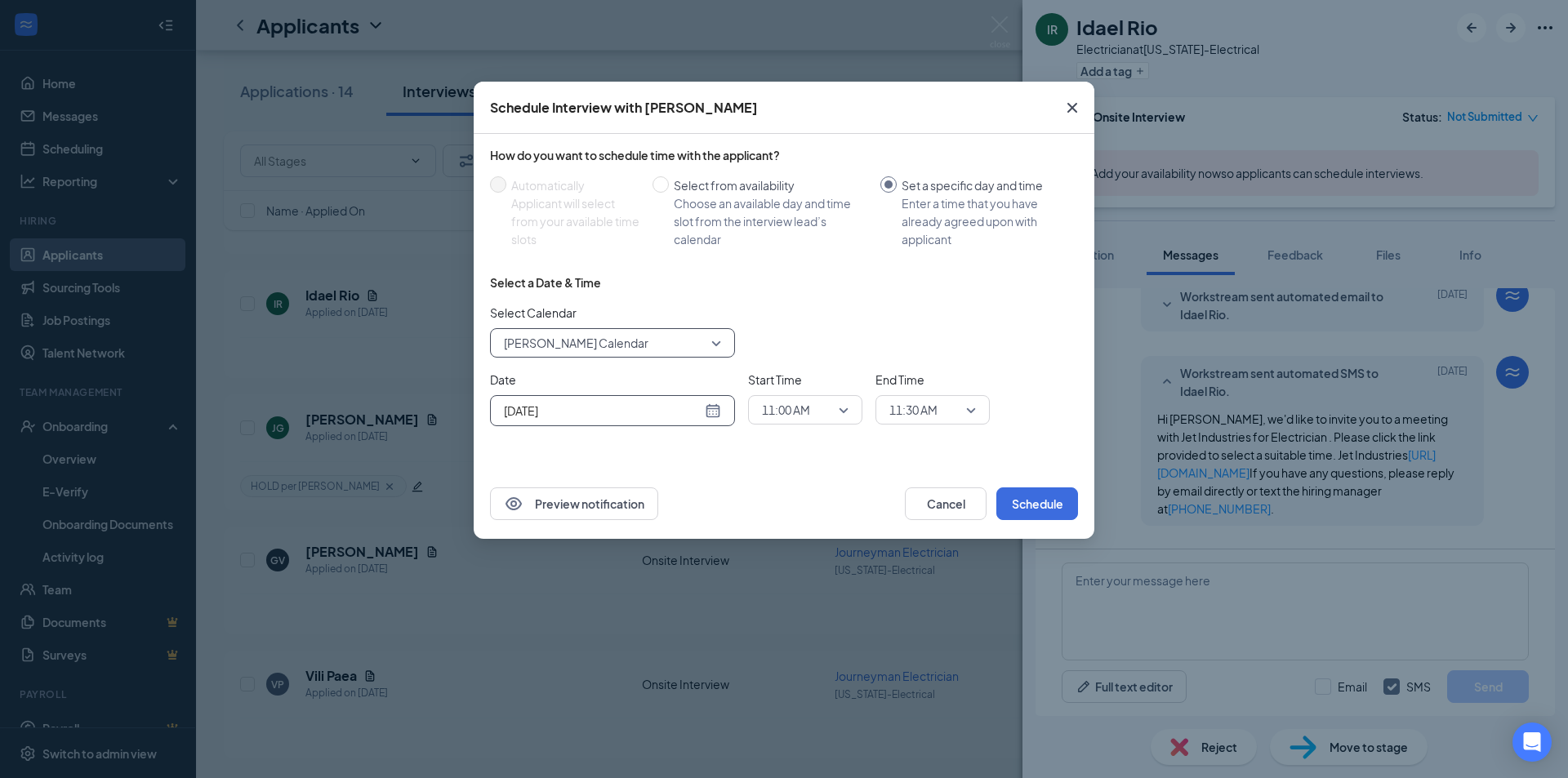
click at [714, 410] on div "Aug 26, 2025" at bounding box center [613, 410] width 217 height 18
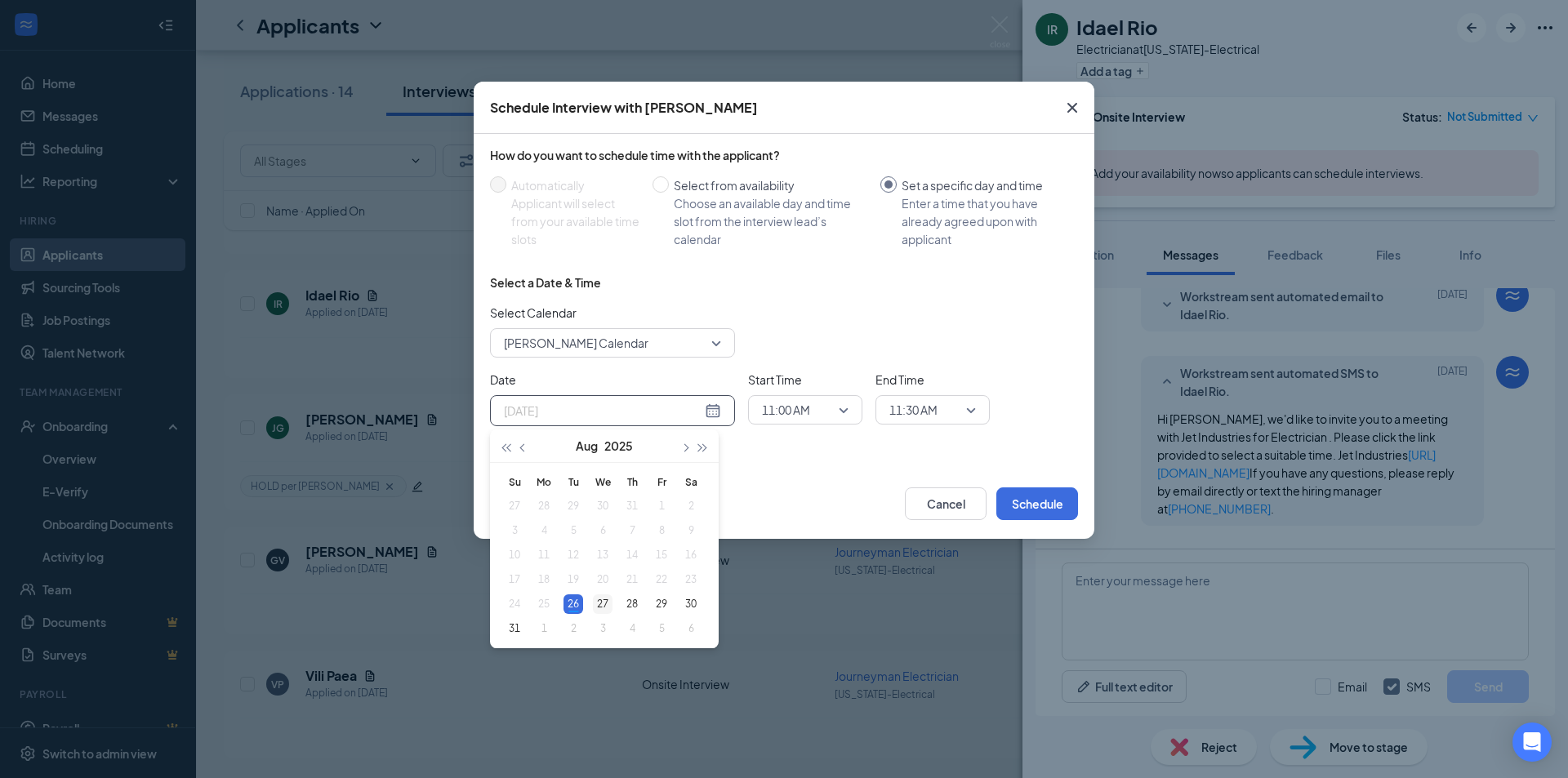
click at [613, 602] on td "27" at bounding box center [603, 604] width 30 height 24
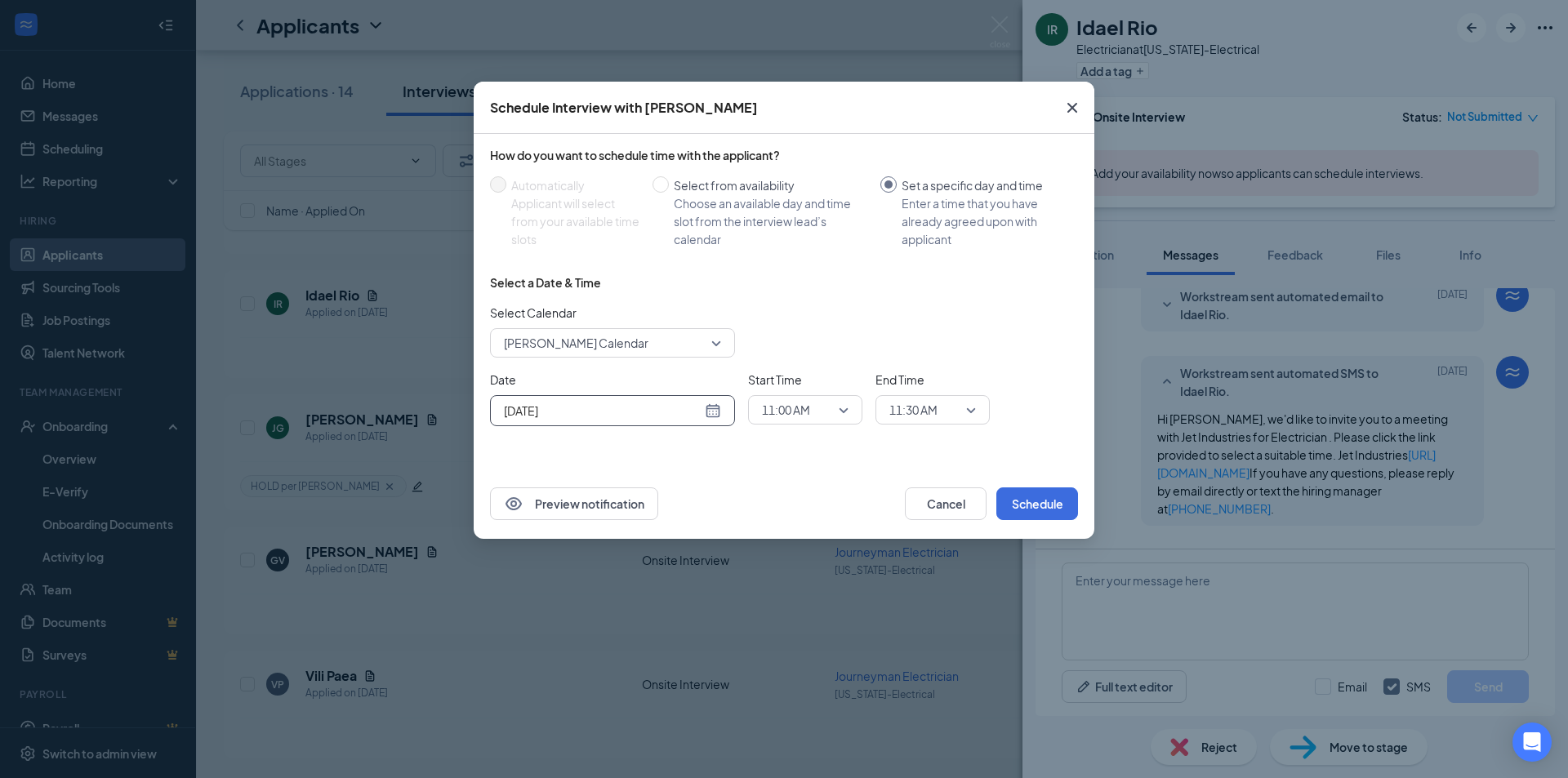
click at [855, 409] on div "11:00 AM" at bounding box center [805, 410] width 114 height 30
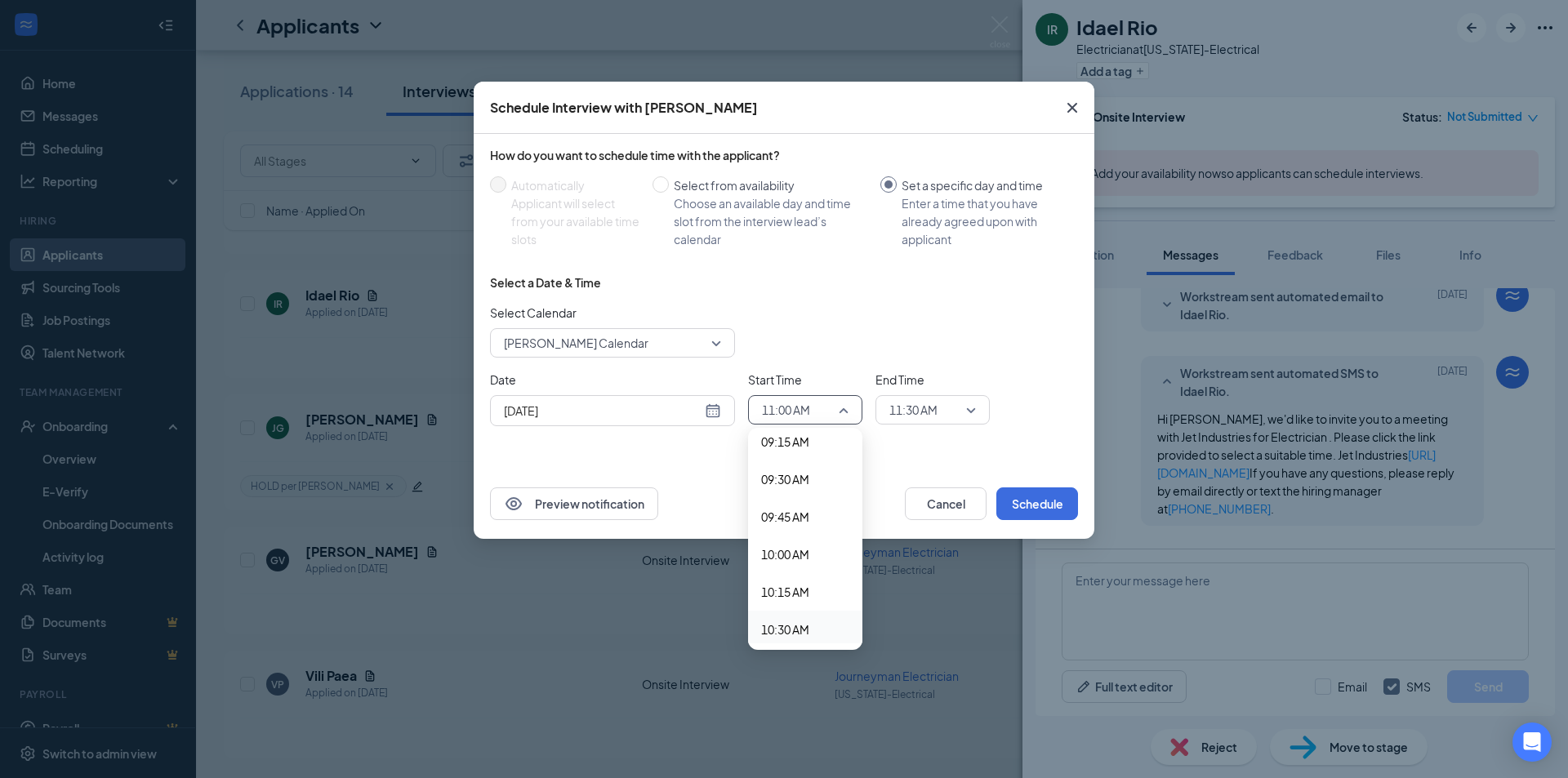
scroll to position [1319, 0]
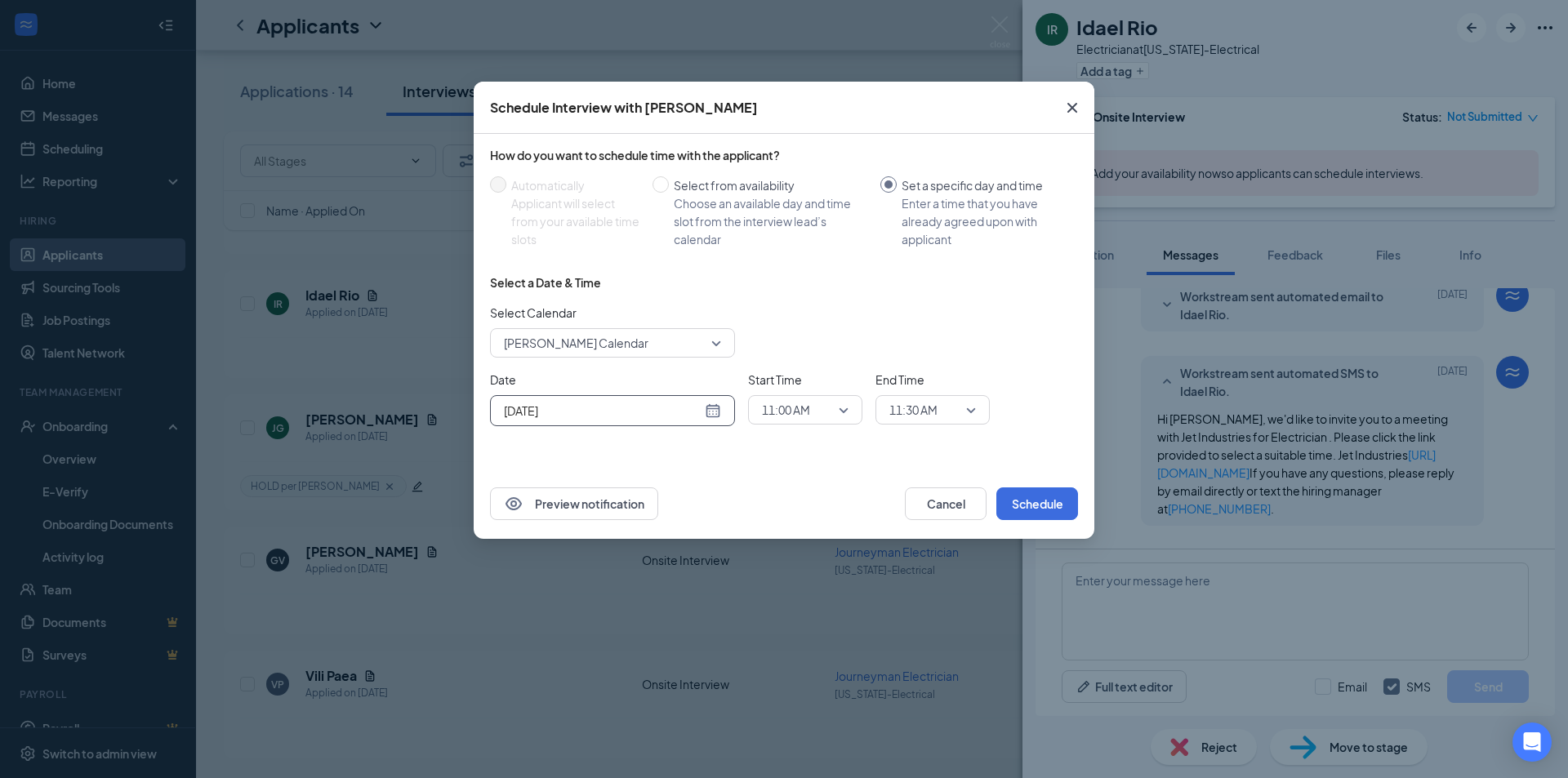
click at [708, 418] on div "Aug 27, 2025" at bounding box center [613, 410] width 217 height 18
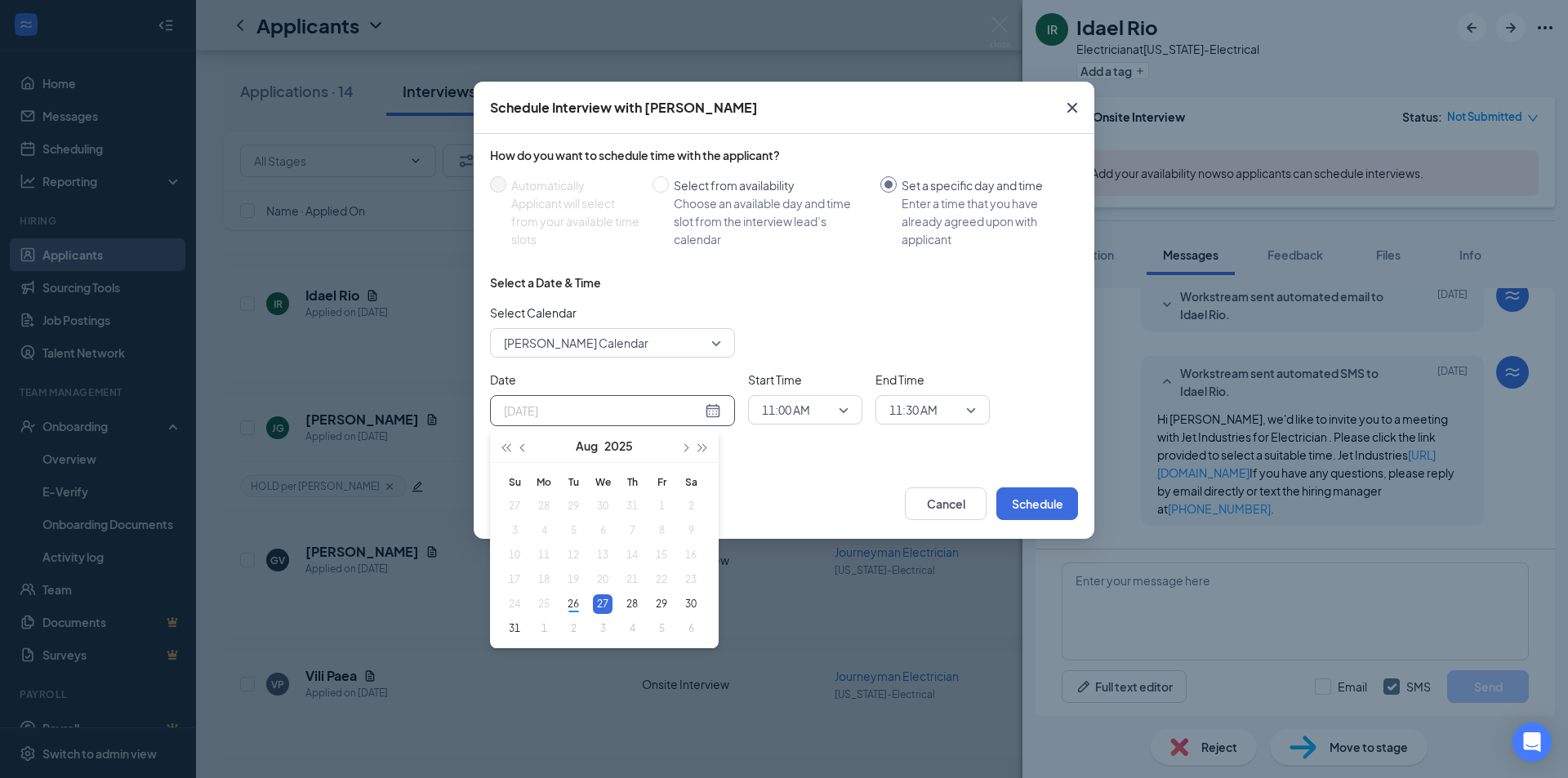
type input "Aug 27, 2025"
click at [1072, 111] on icon "Cross" at bounding box center [1072, 108] width 20 height 19
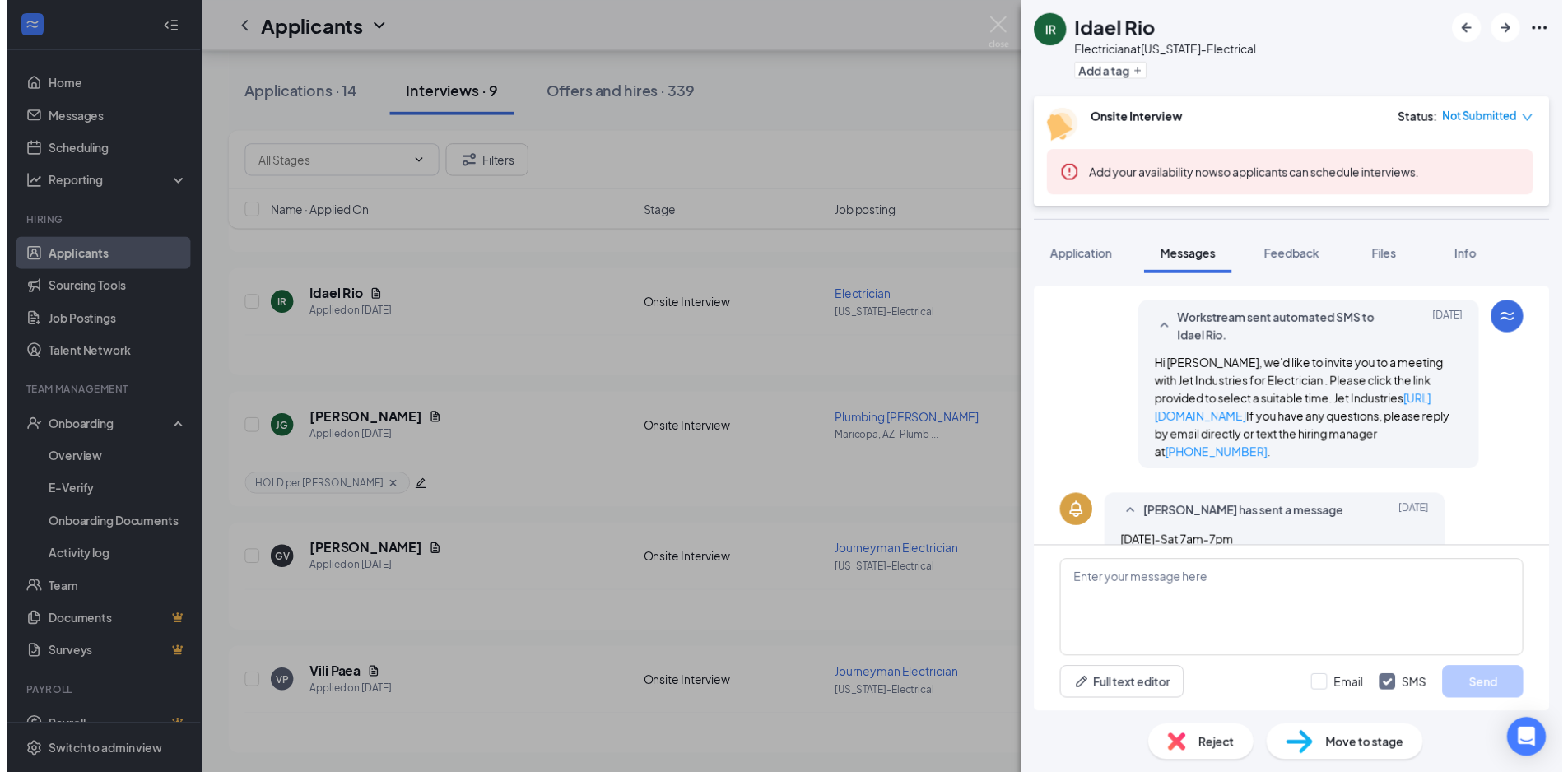
scroll to position [634, 0]
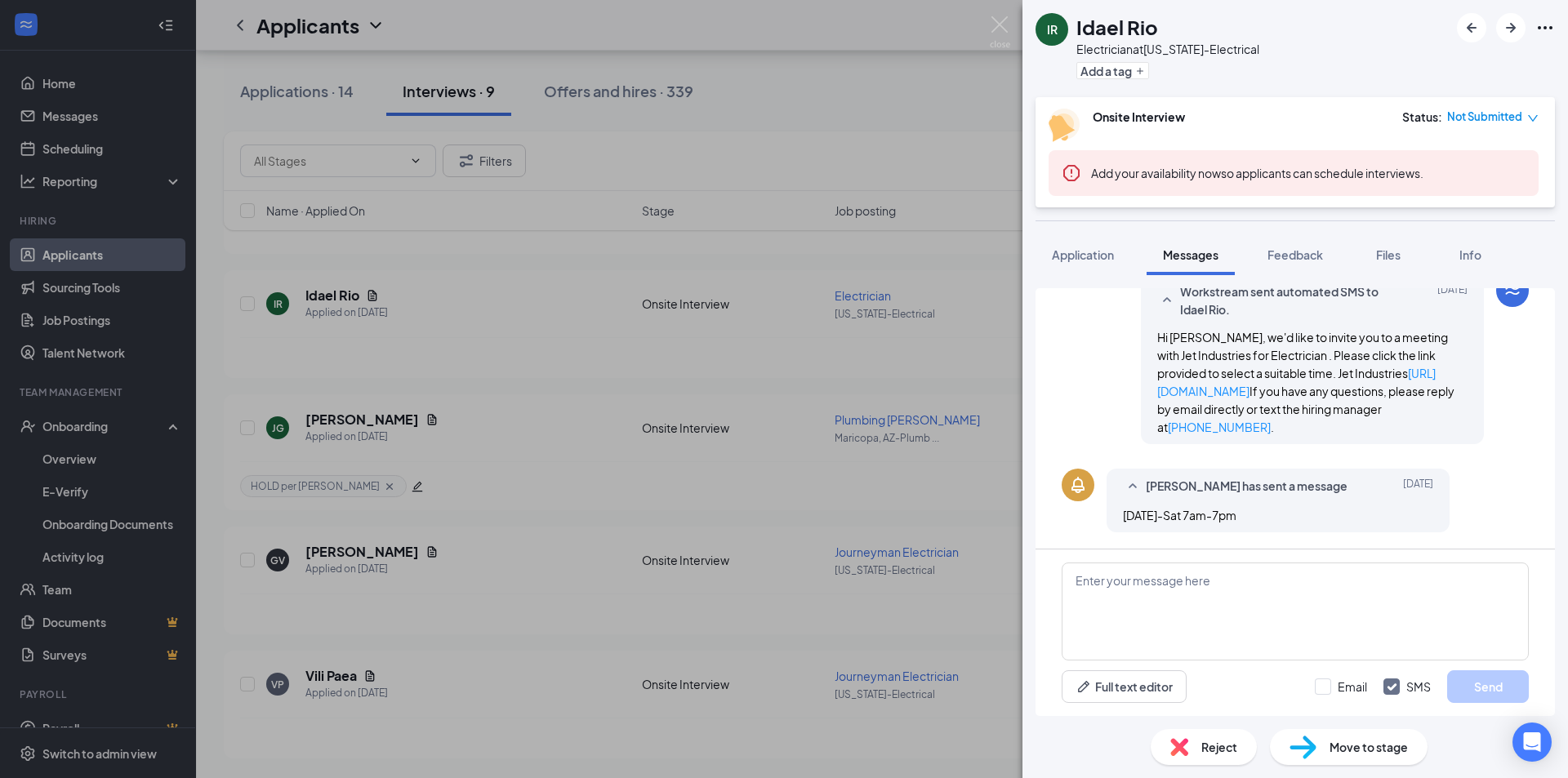
click at [850, 371] on div "IR Idael Rio Electrician at Arizona-Electrical Add a tag Onsite Interview Statu…" at bounding box center [784, 389] width 1568 height 778
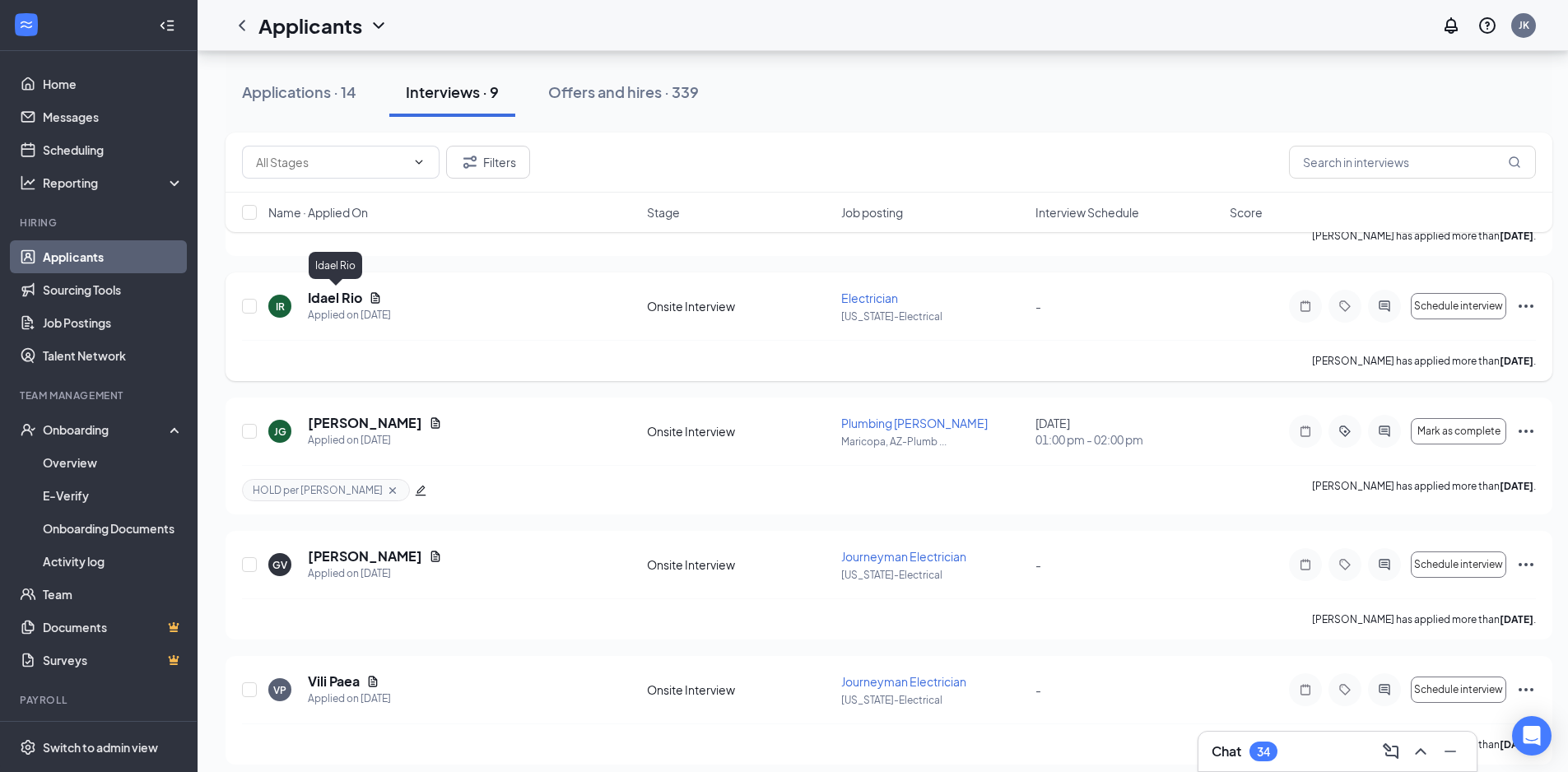
click at [336, 300] on h5 "Idael Rio" at bounding box center [335, 298] width 54 height 18
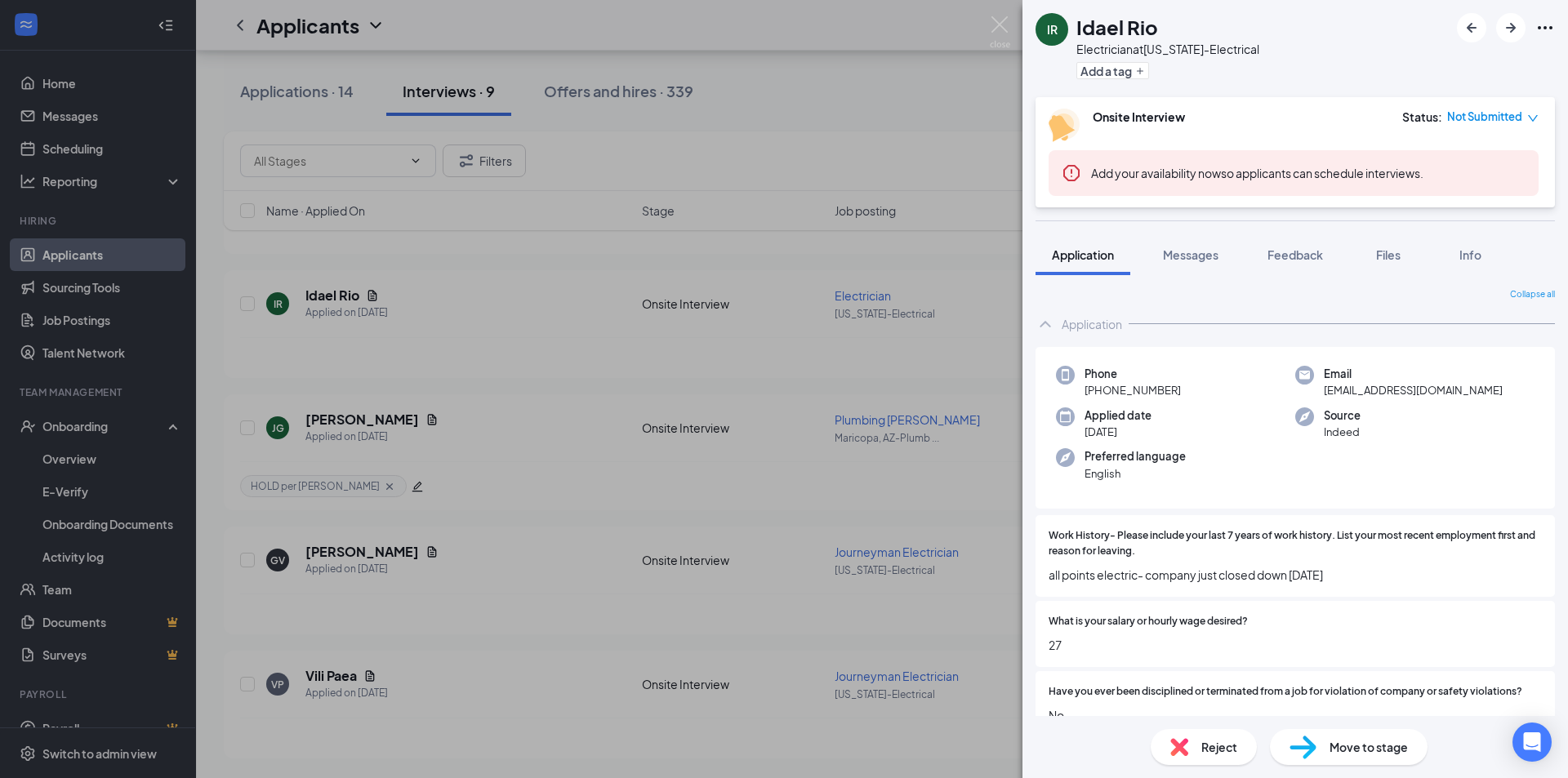
click at [998, 16] on div "IR Idael Rio Electrician at Arizona-Electrical Add a tag Onsite Interview Statu…" at bounding box center [784, 389] width 1568 height 778
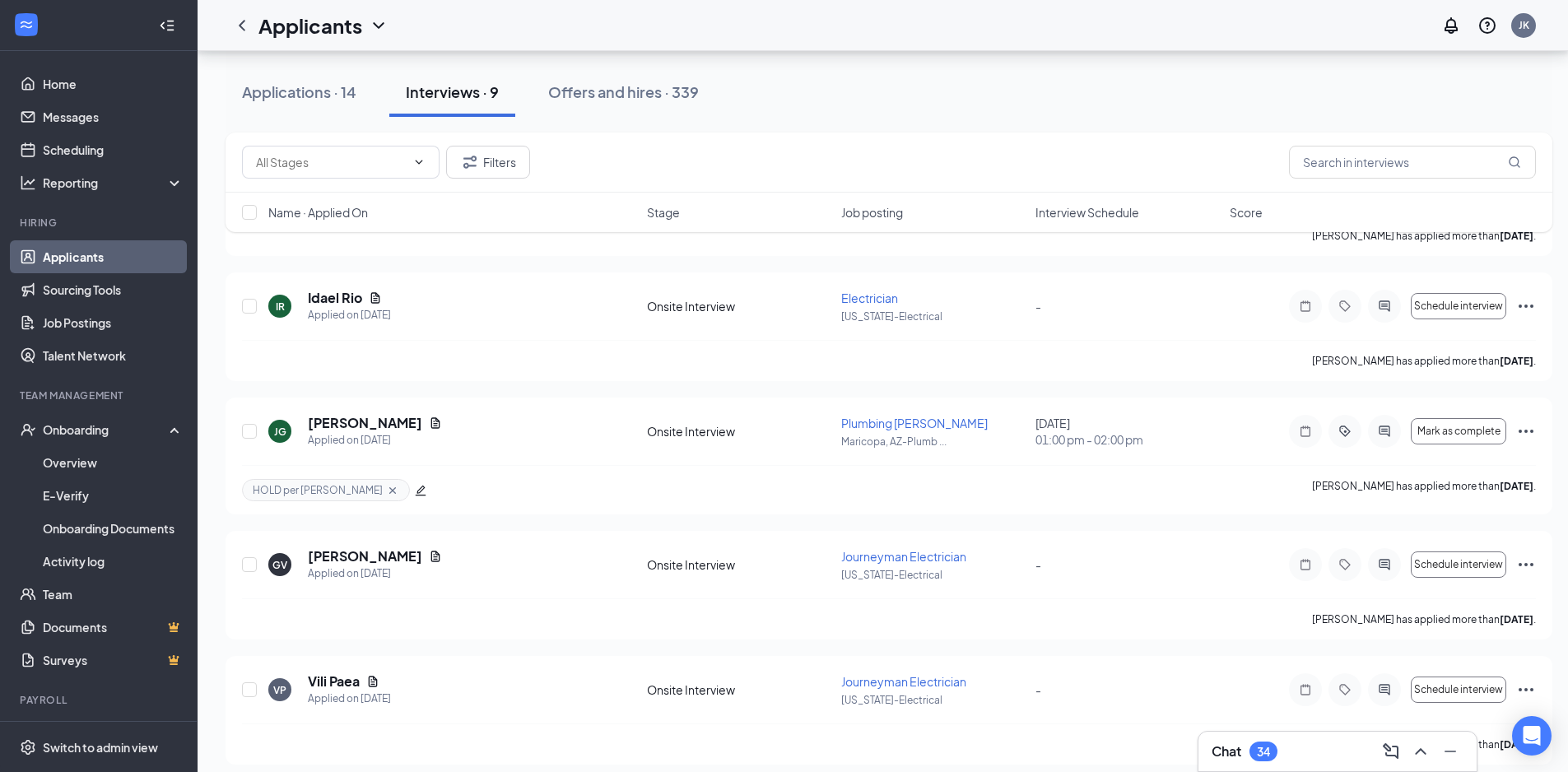
click at [999, 26] on div "Applicants JK" at bounding box center [883, 25] width 1370 height 51
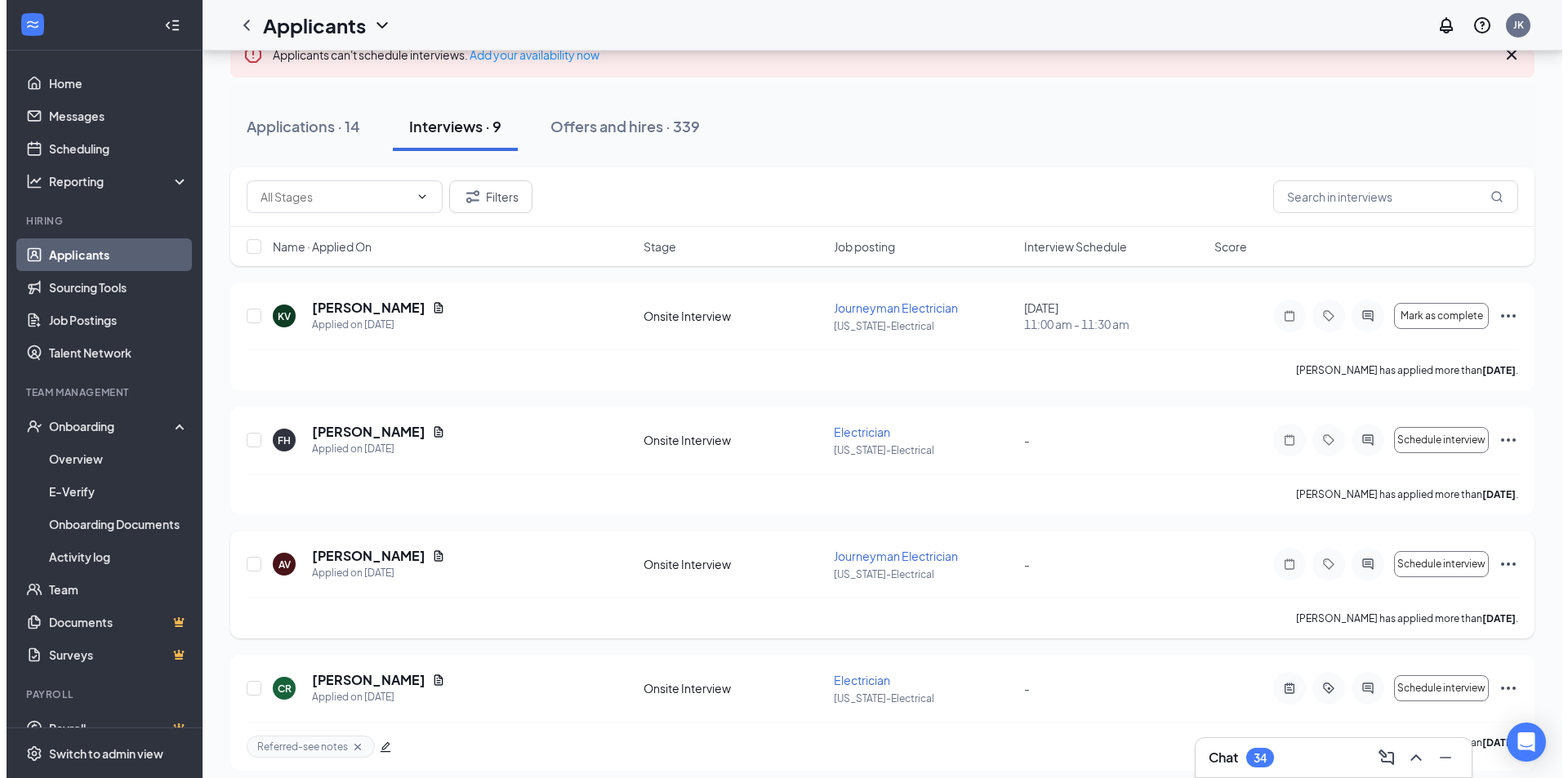
scroll to position [46, 0]
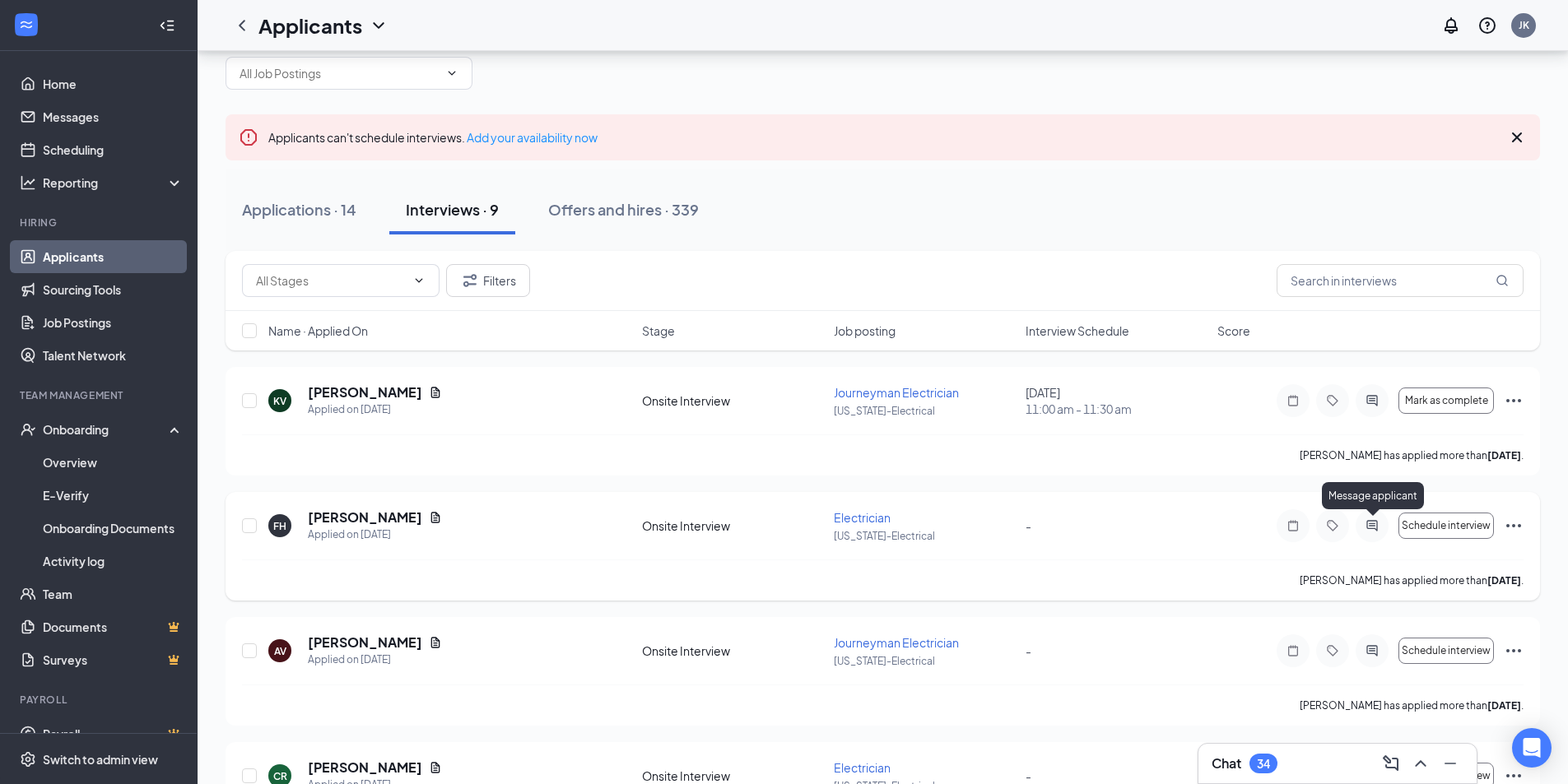
click at [1374, 522] on icon "ActiveChat" at bounding box center [1371, 526] width 20 height 13
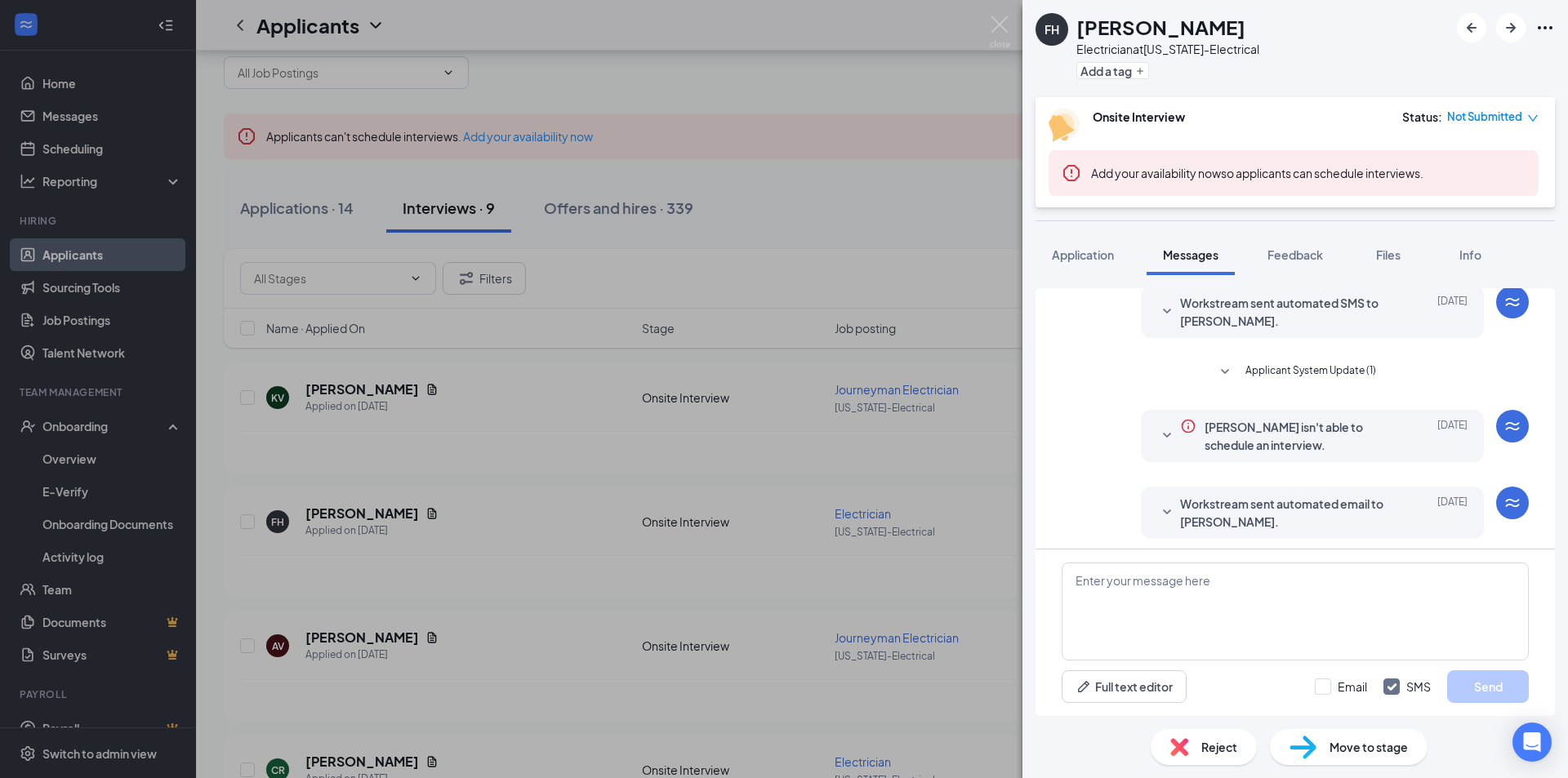
scroll to position [261, 0]
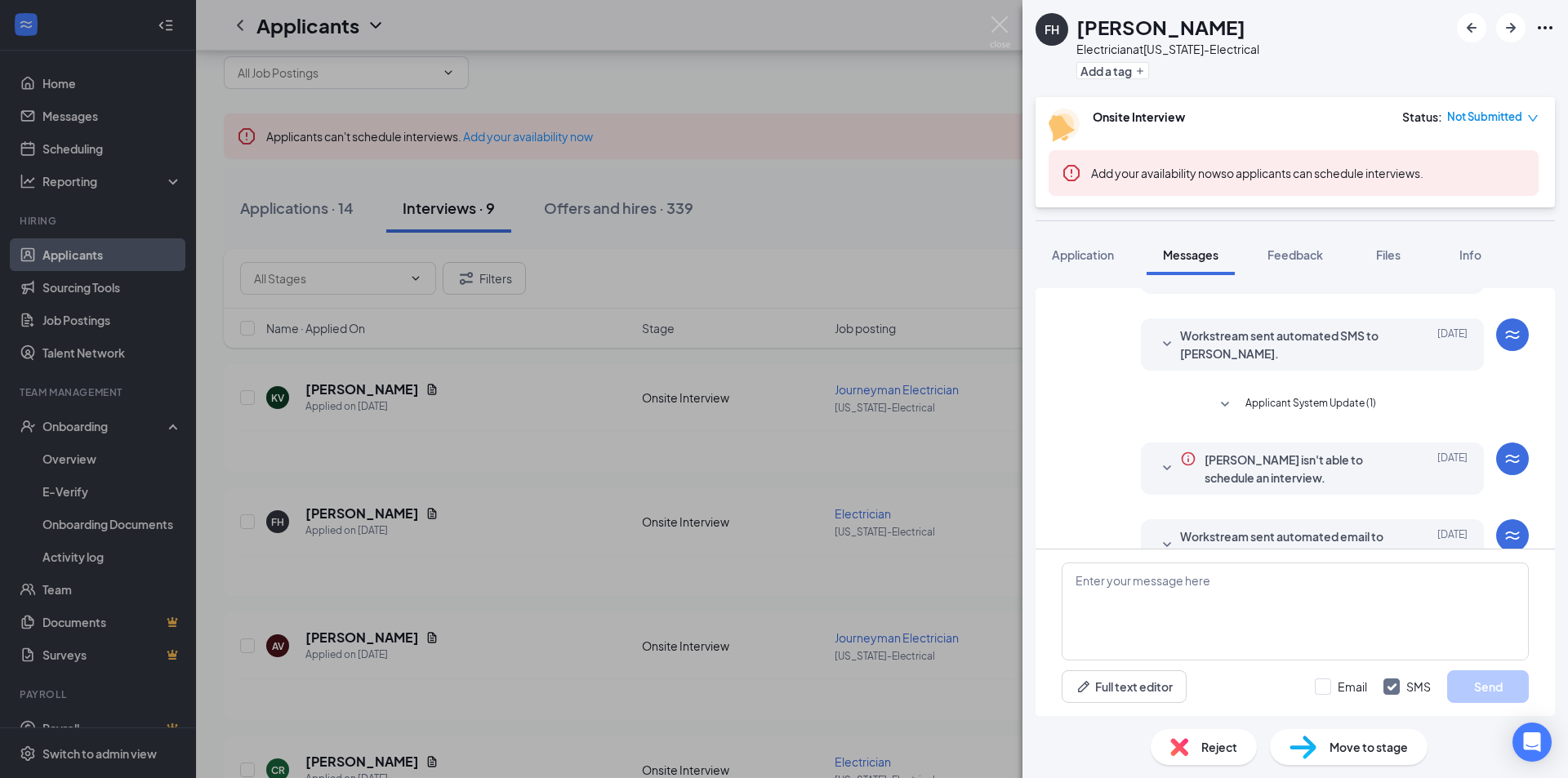
click at [1330, 402] on span "Applicant System Update (1)" at bounding box center [1311, 405] width 131 height 19
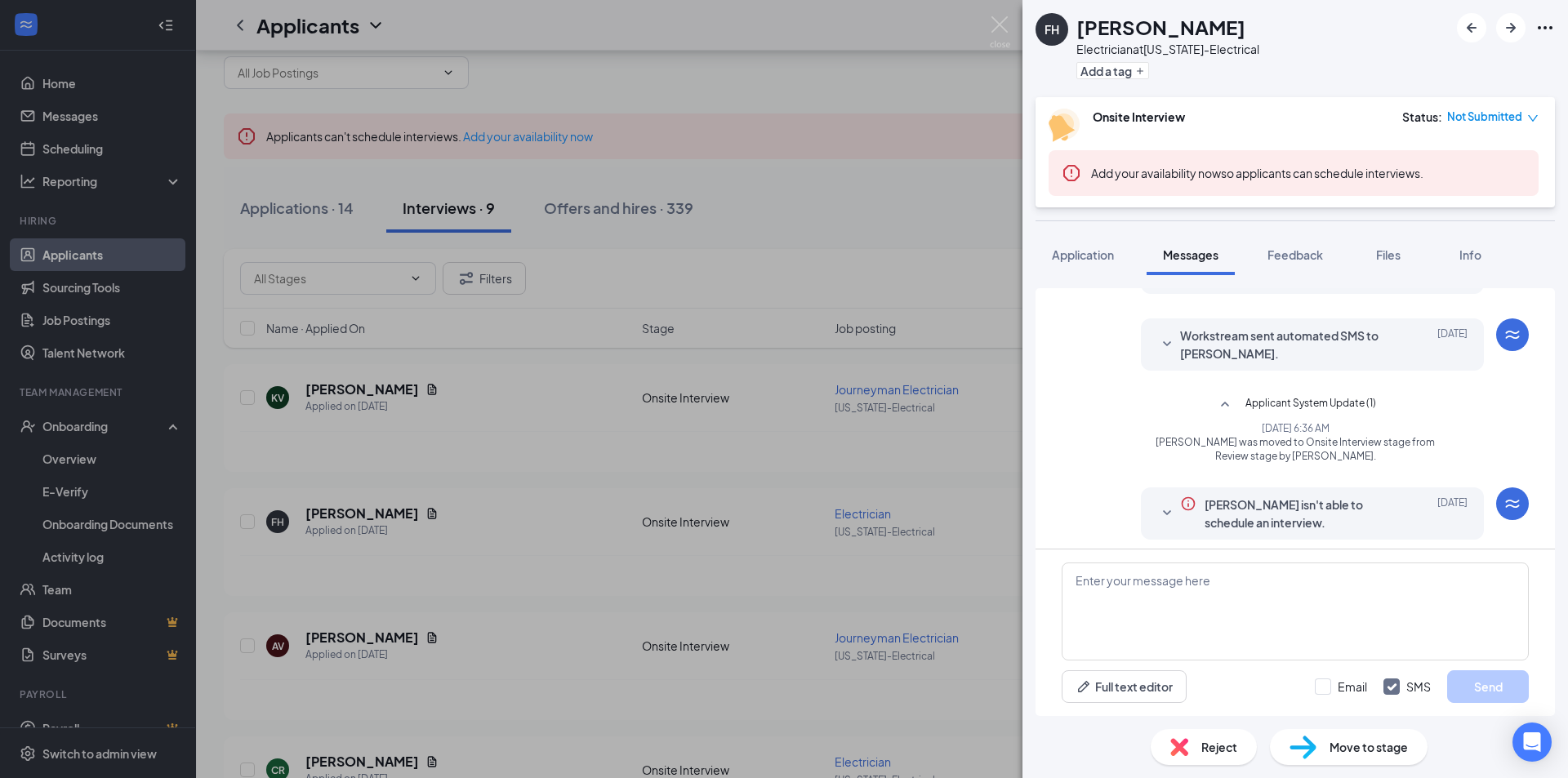
drag, startPoint x: 1405, startPoint y: 455, endPoint x: 1205, endPoint y: 449, distance: 200.1
click at [1235, 435] on span "Francisco Hernandez was moved to Onsite Interview stage from Review stage by Al…" at bounding box center [1296, 449] width 281 height 28
drag, startPoint x: 1230, startPoint y: 427, endPoint x: 1440, endPoint y: 467, distance: 213.8
click at [1440, 467] on div "Load earlier interactions (about 2 more) Workstream sent automated SMS to Franc…" at bounding box center [1295, 392] width 467 height 729
click at [433, 540] on div "FH Francisco Hernandez Electrician at Arizona-Electrical Add a tag Onsite Inter…" at bounding box center [784, 389] width 1568 height 778
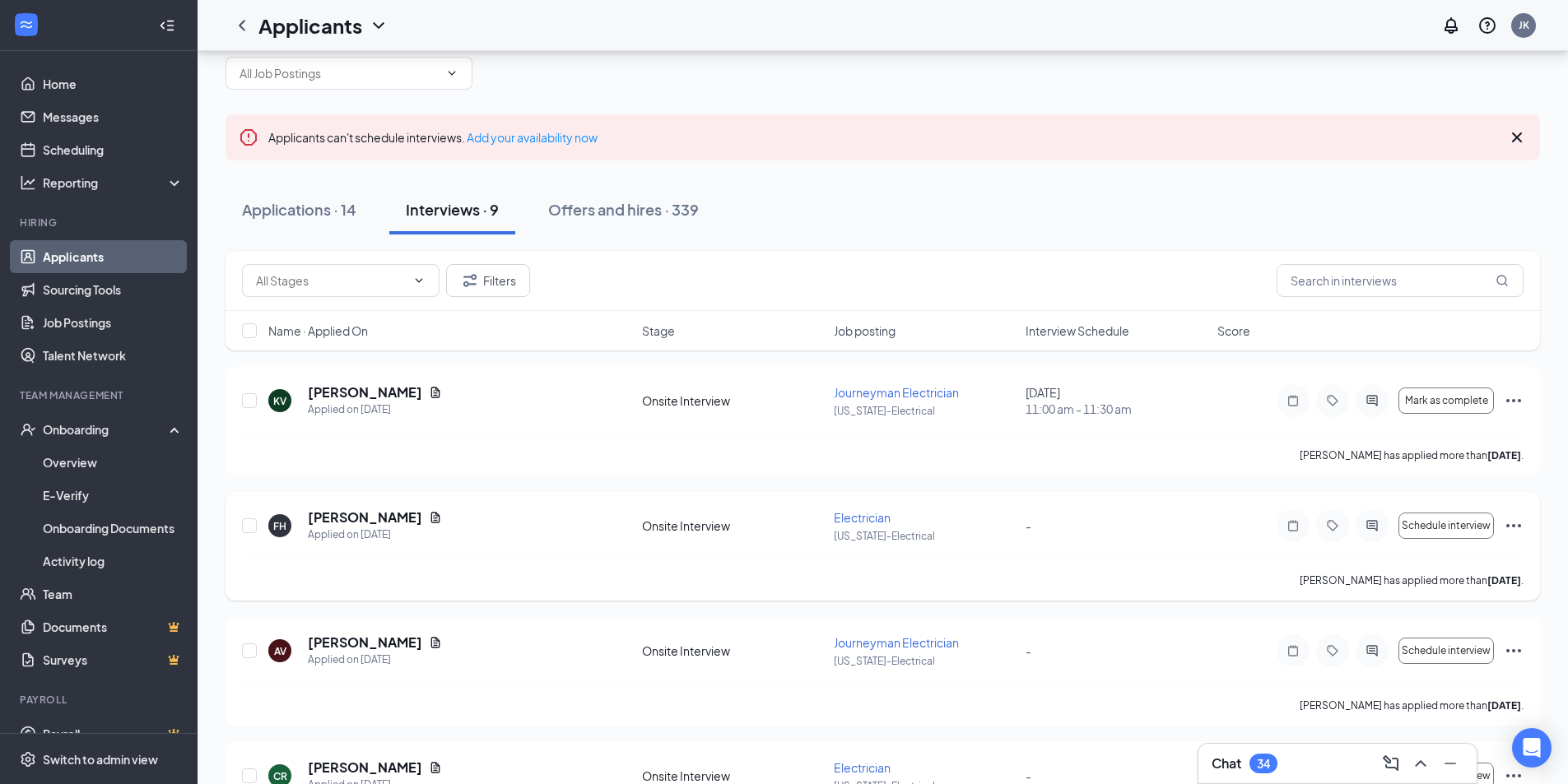
click at [423, 547] on div "FH Francisco Hernandez Applied on Aug 24 Onsite Interview Electrician Arizona-E…" at bounding box center [883, 533] width 1282 height 51
click at [1373, 397] on icon "ActiveChat" at bounding box center [1371, 400] width 20 height 13
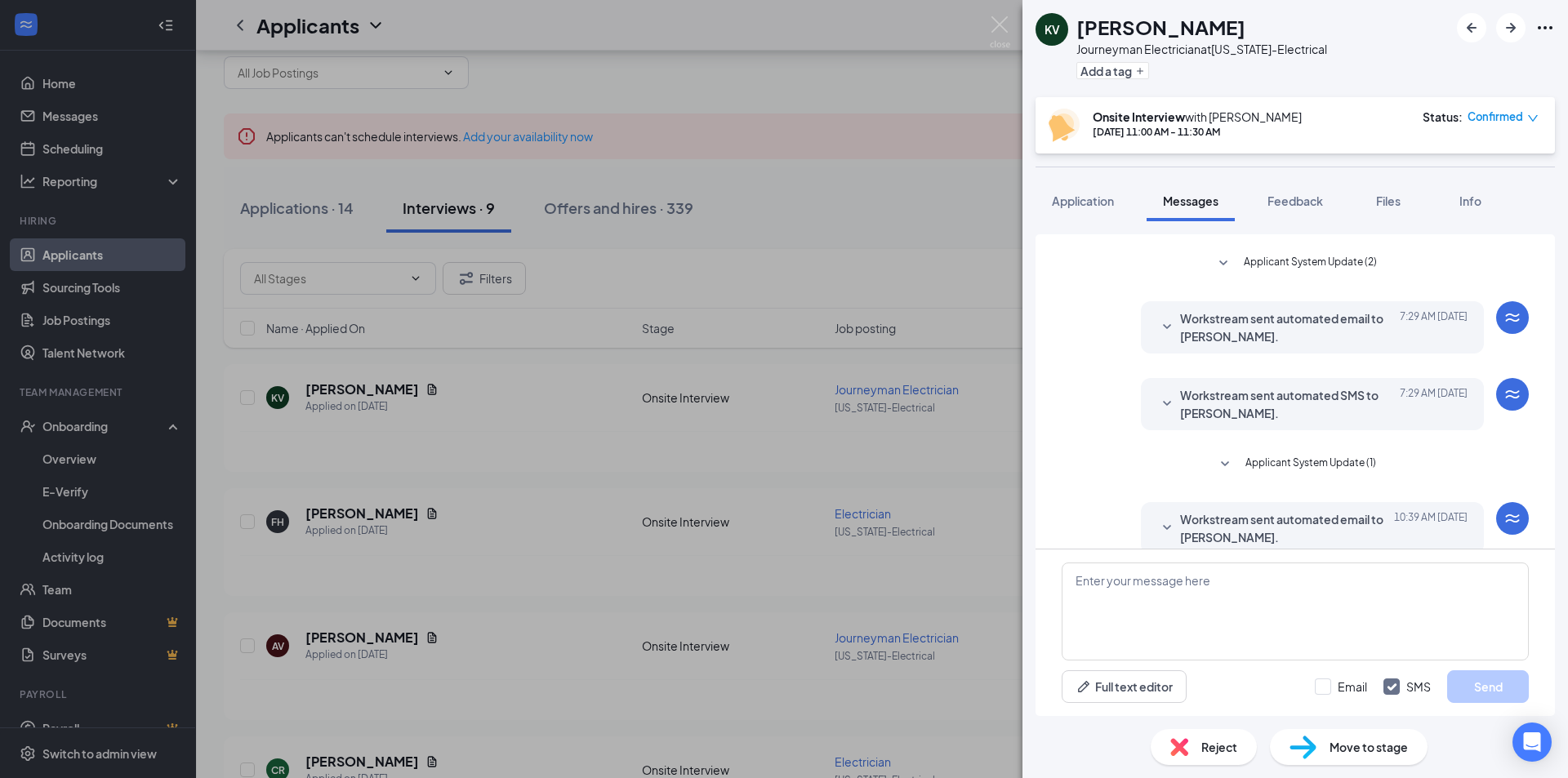
scroll to position [382, 0]
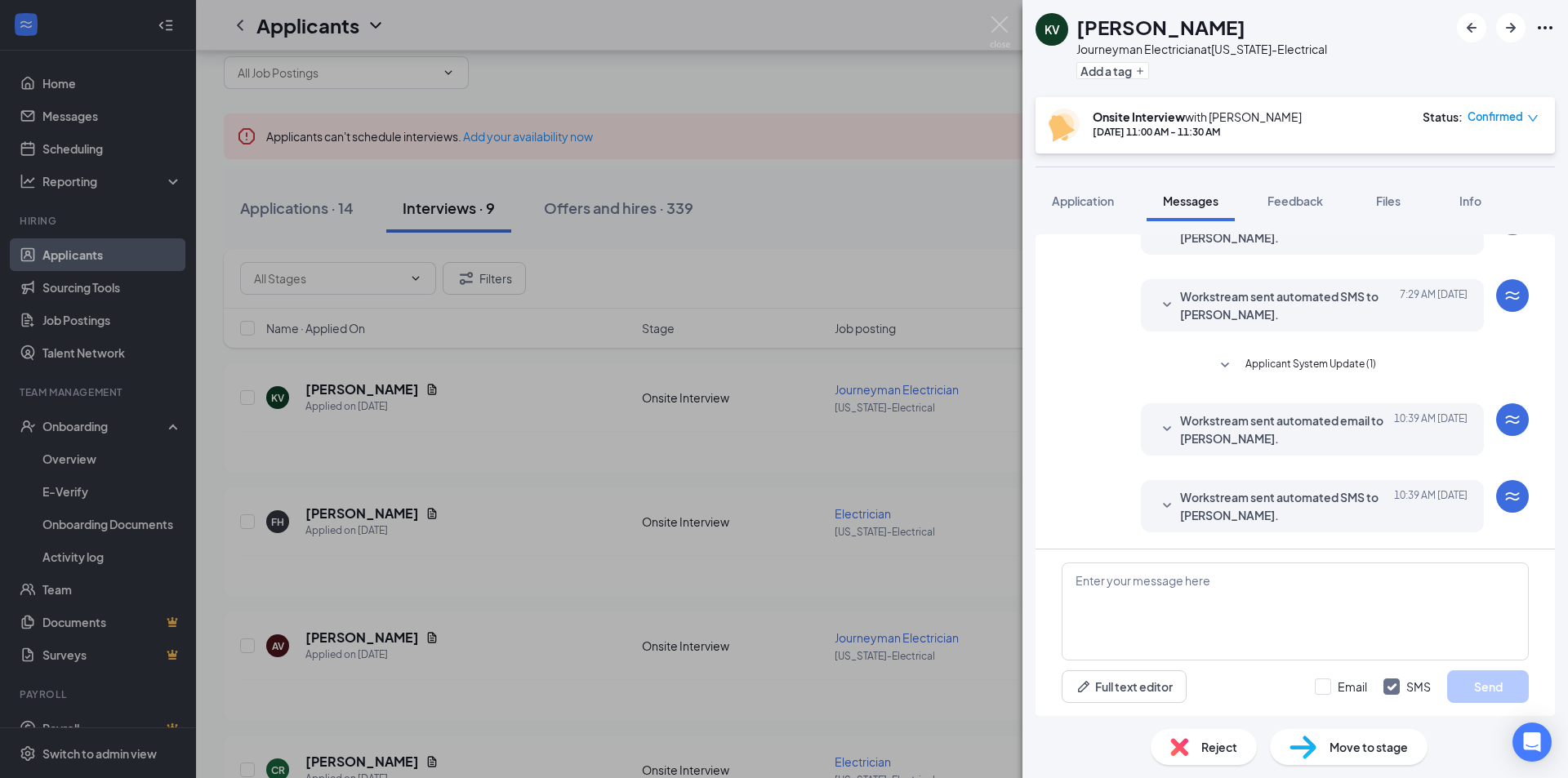
click at [1324, 362] on span "Applicant System Update (1)" at bounding box center [1311, 365] width 131 height 19
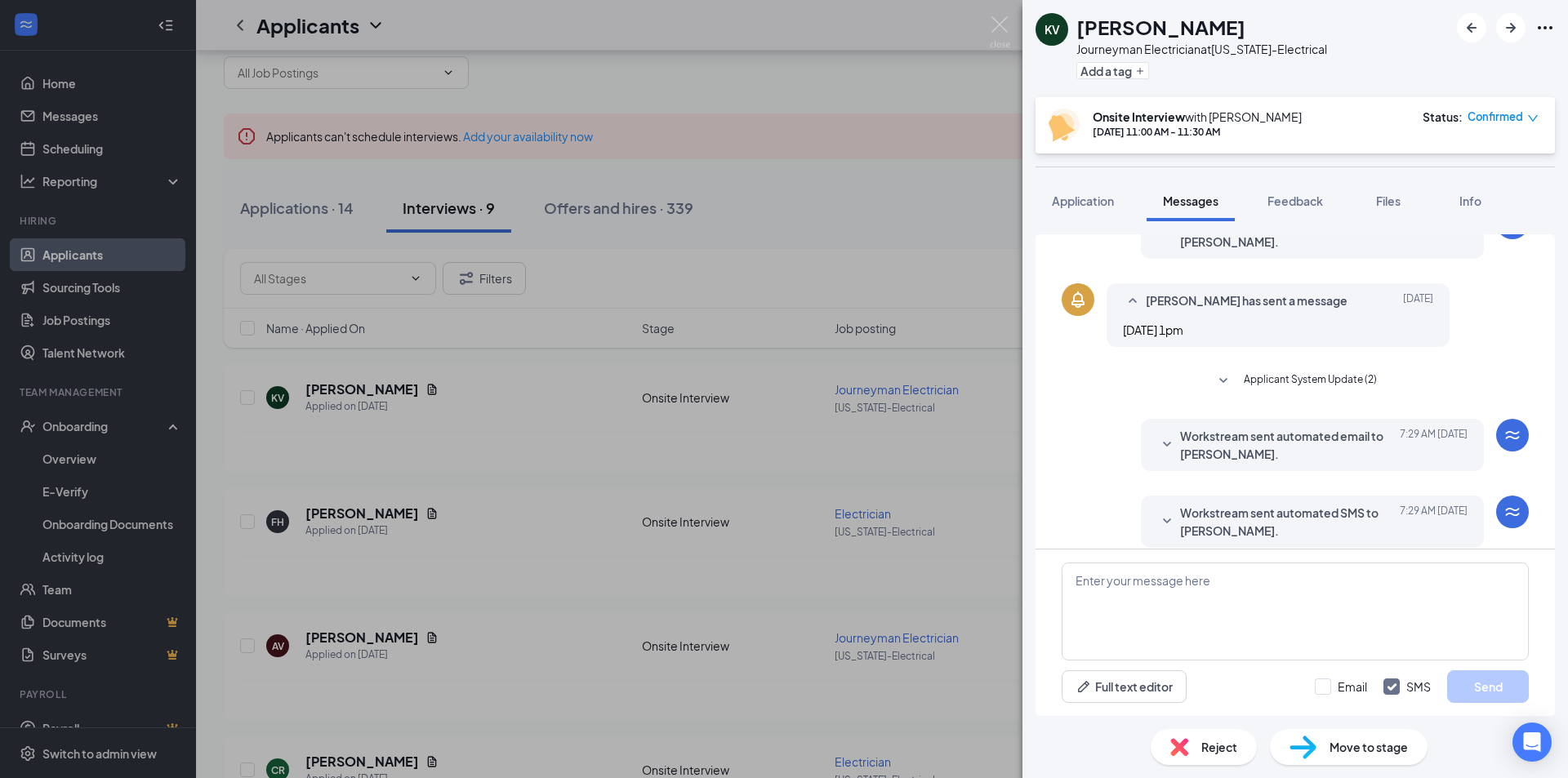
scroll to position [136, 0]
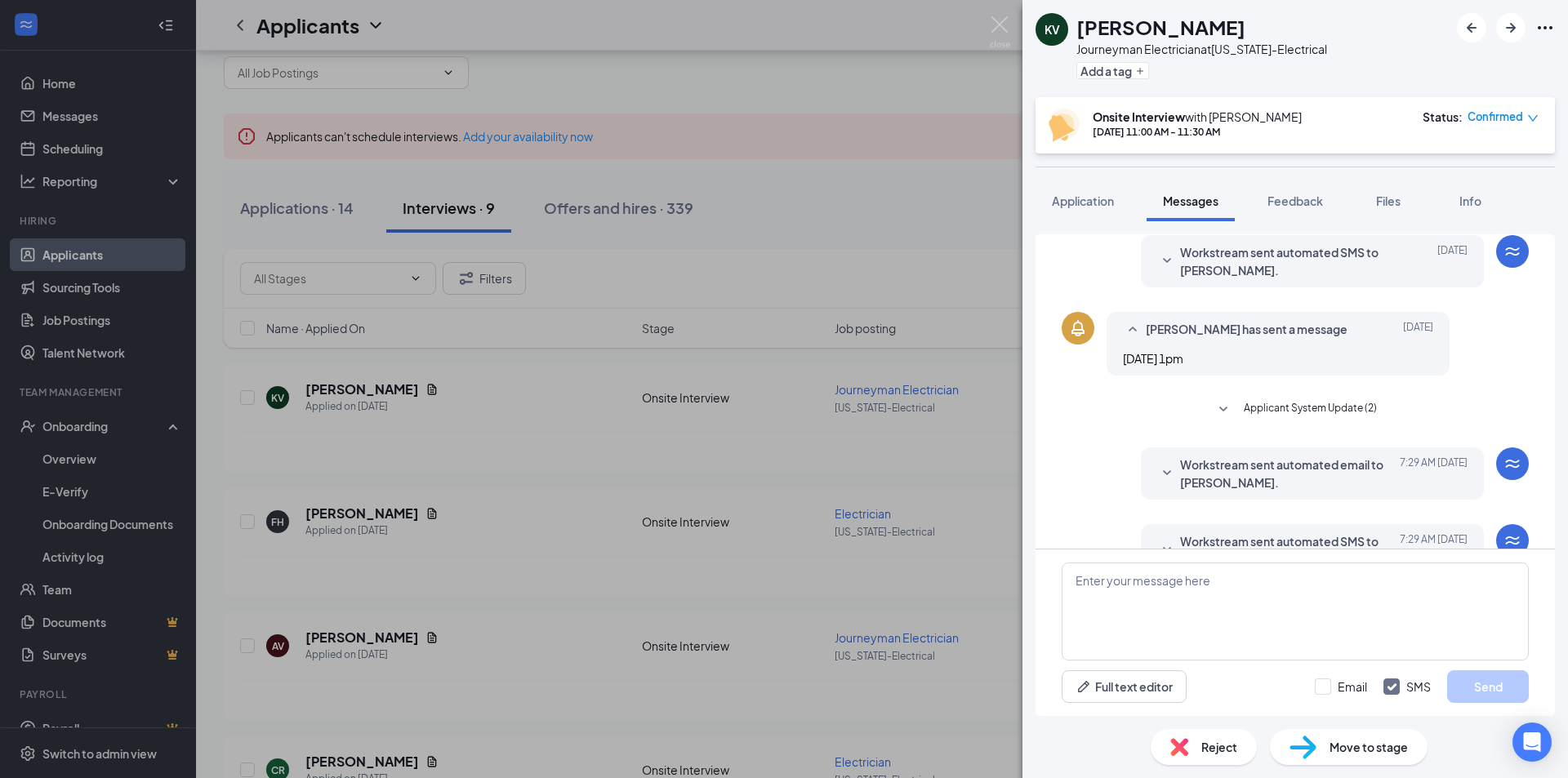
click at [1358, 404] on span "Applicant System Update (2)" at bounding box center [1310, 409] width 133 height 19
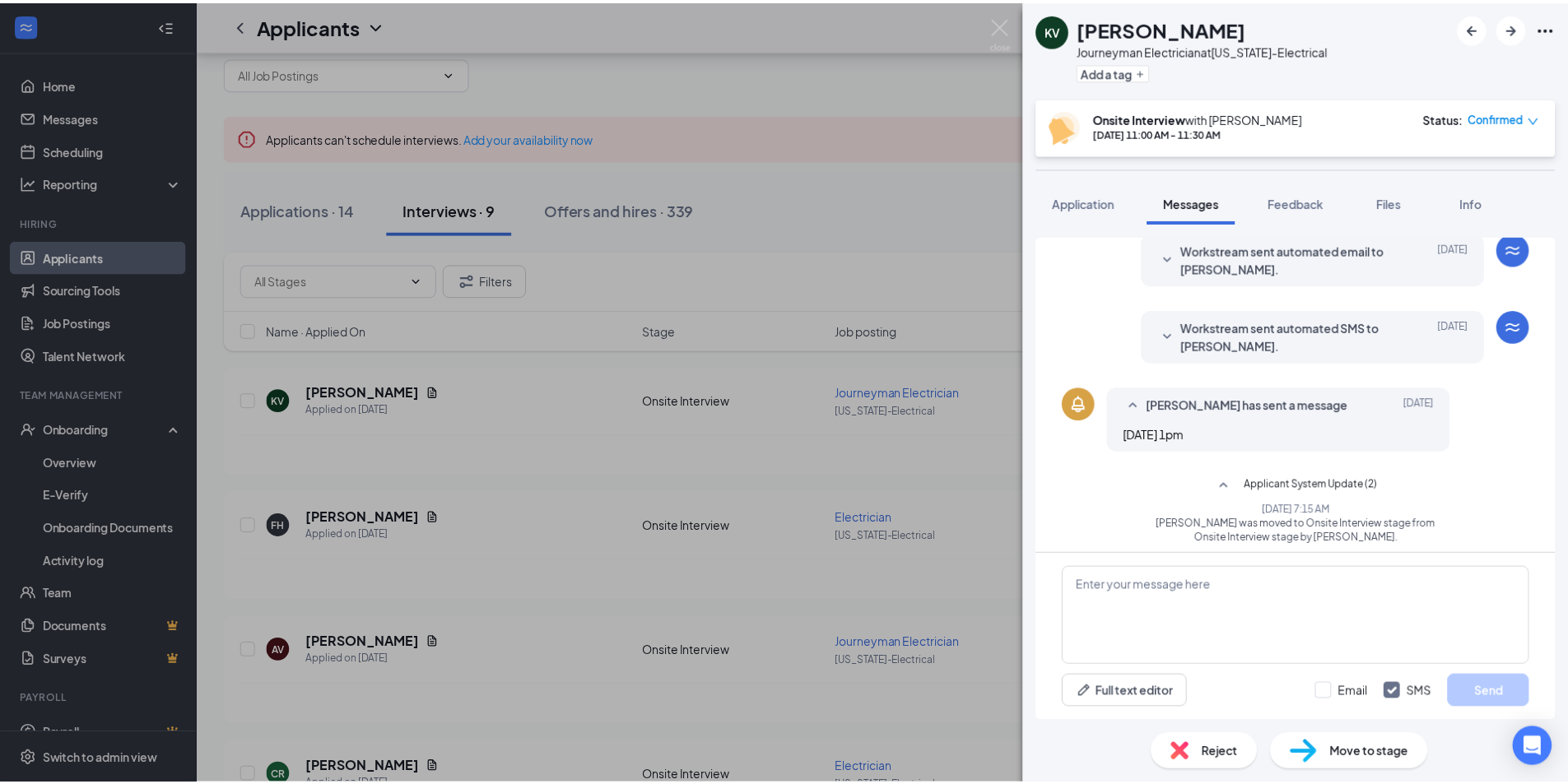
scroll to position [0, 0]
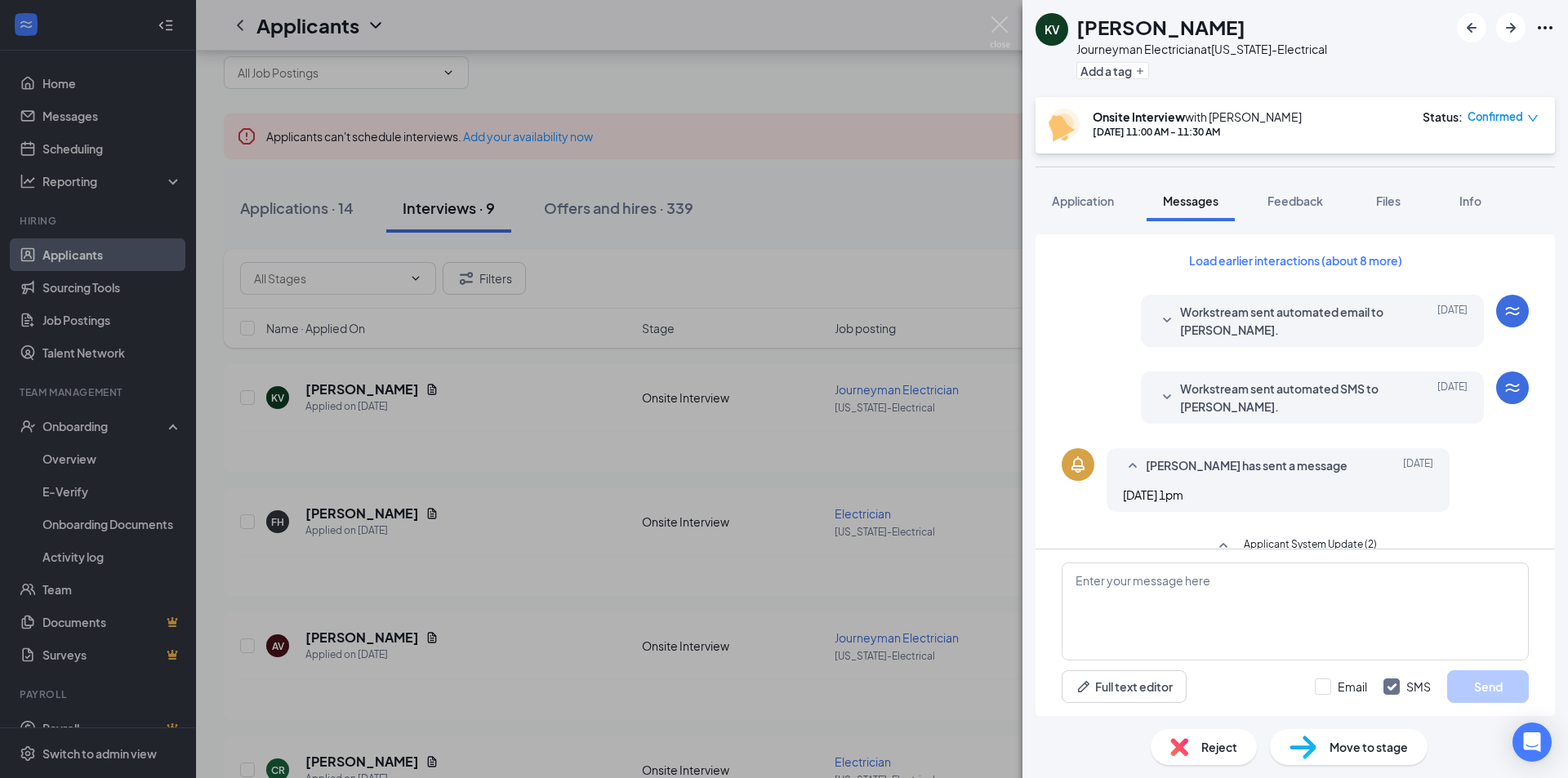
click at [550, 460] on div "KV Kevin Vassil Journeyman Electrician at Arizona-Electrical Add a tag Onsite I…" at bounding box center [784, 389] width 1568 height 778
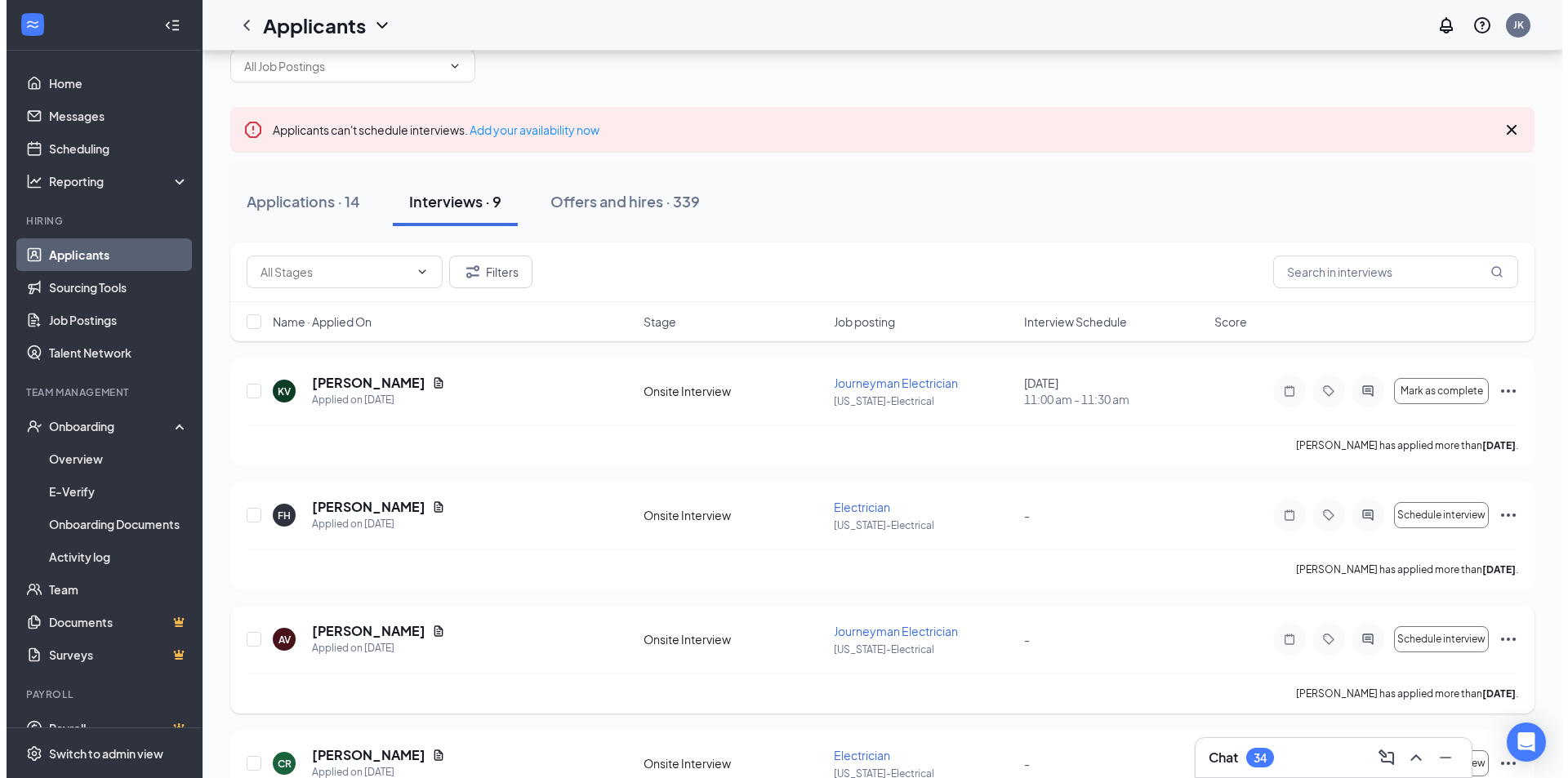
scroll to position [46, 0]
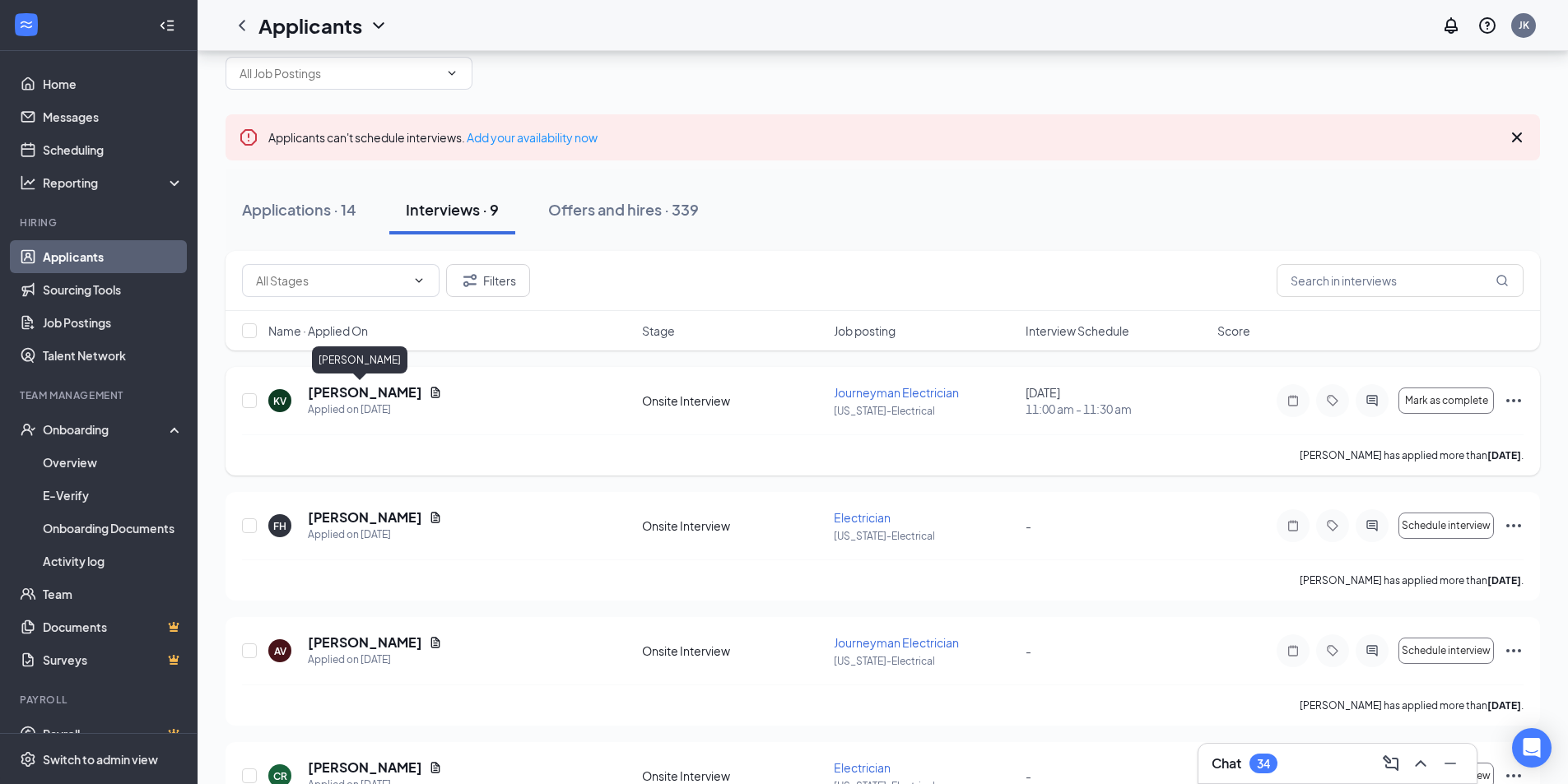
click at [315, 392] on h5 "Kevin Vassil" at bounding box center [365, 392] width 114 height 18
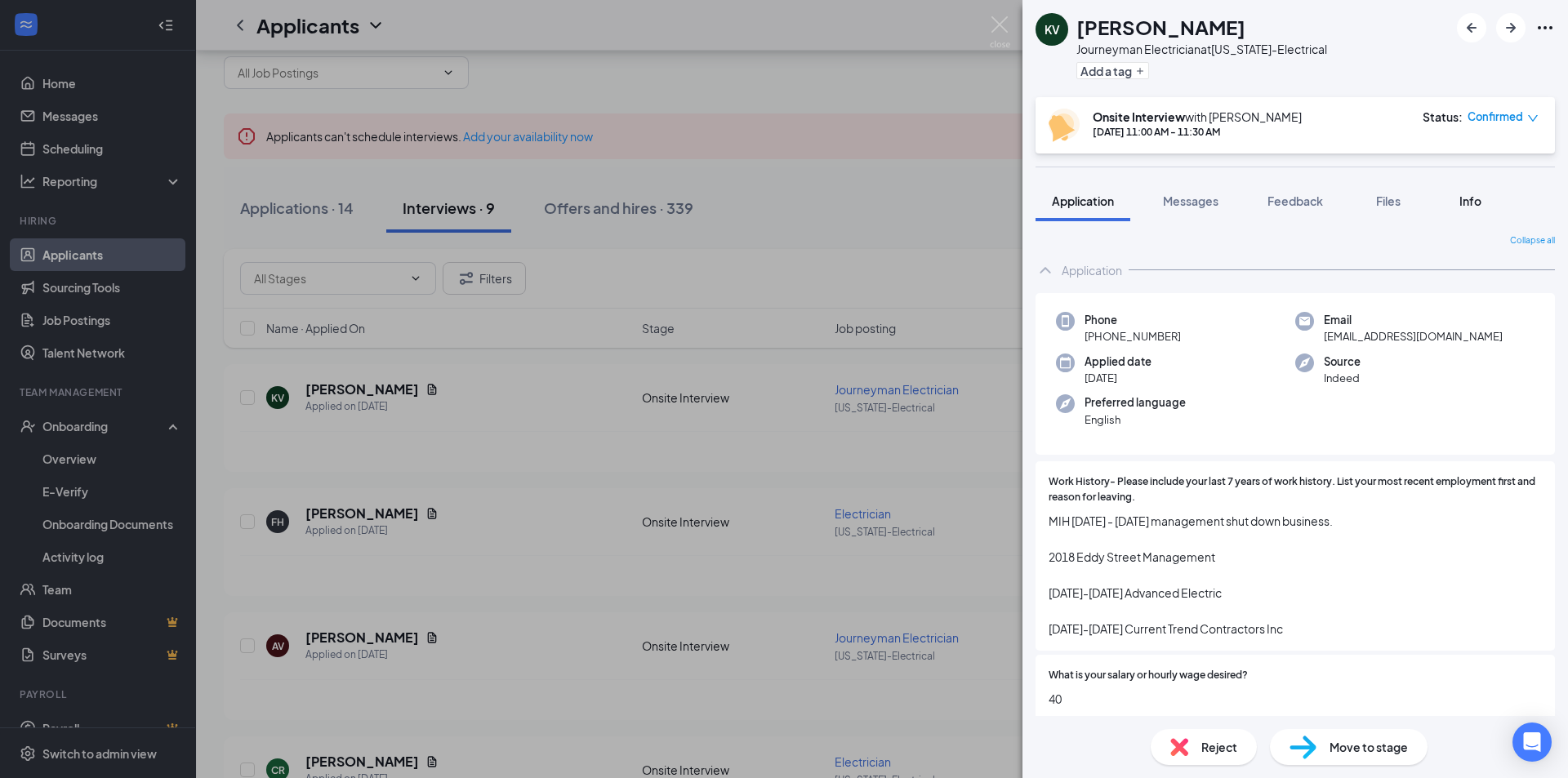
click at [1473, 207] on span "Info" at bounding box center [1471, 201] width 22 height 15
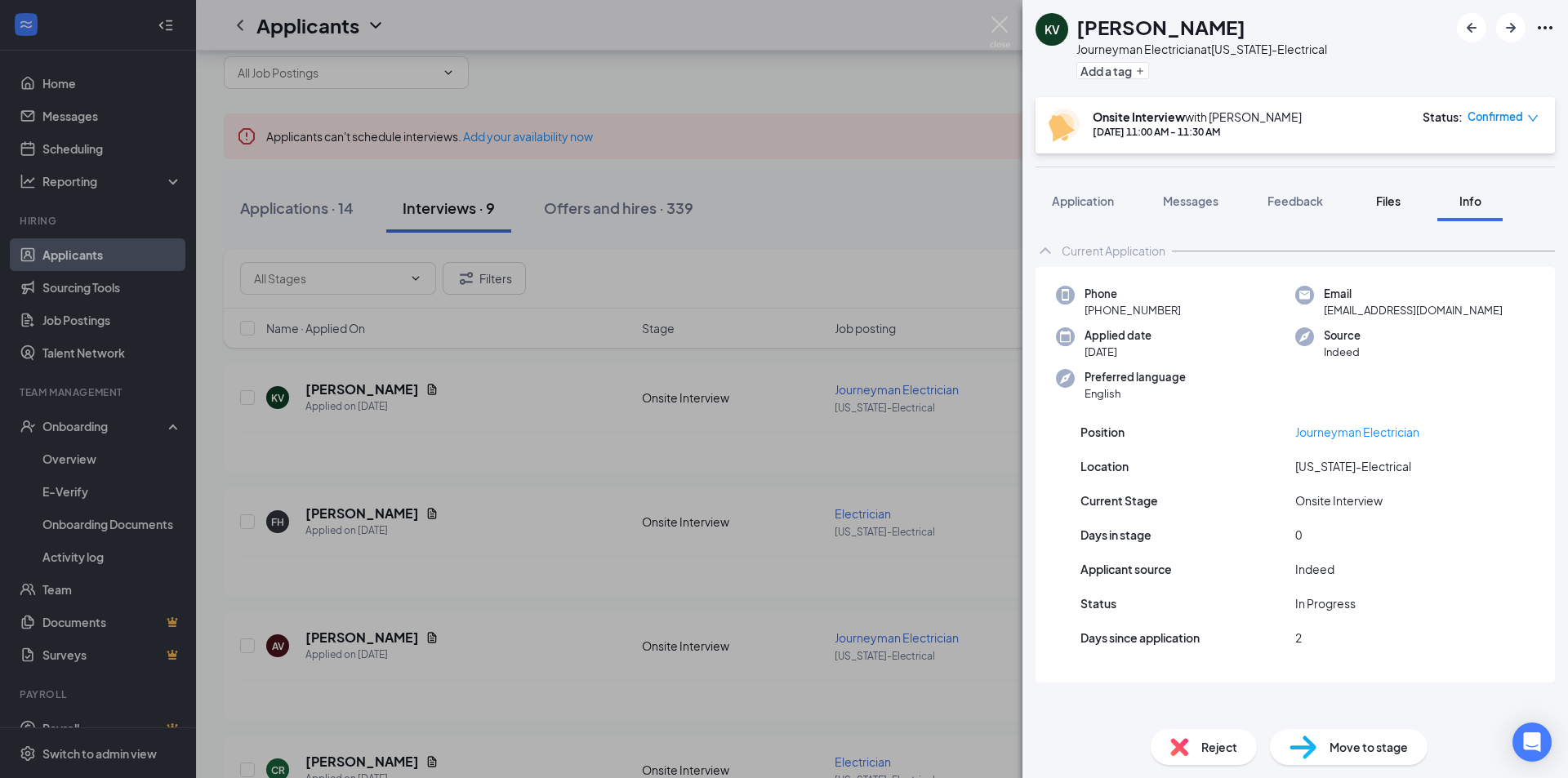
click at [1390, 200] on span "Files" at bounding box center [1389, 201] width 24 height 15
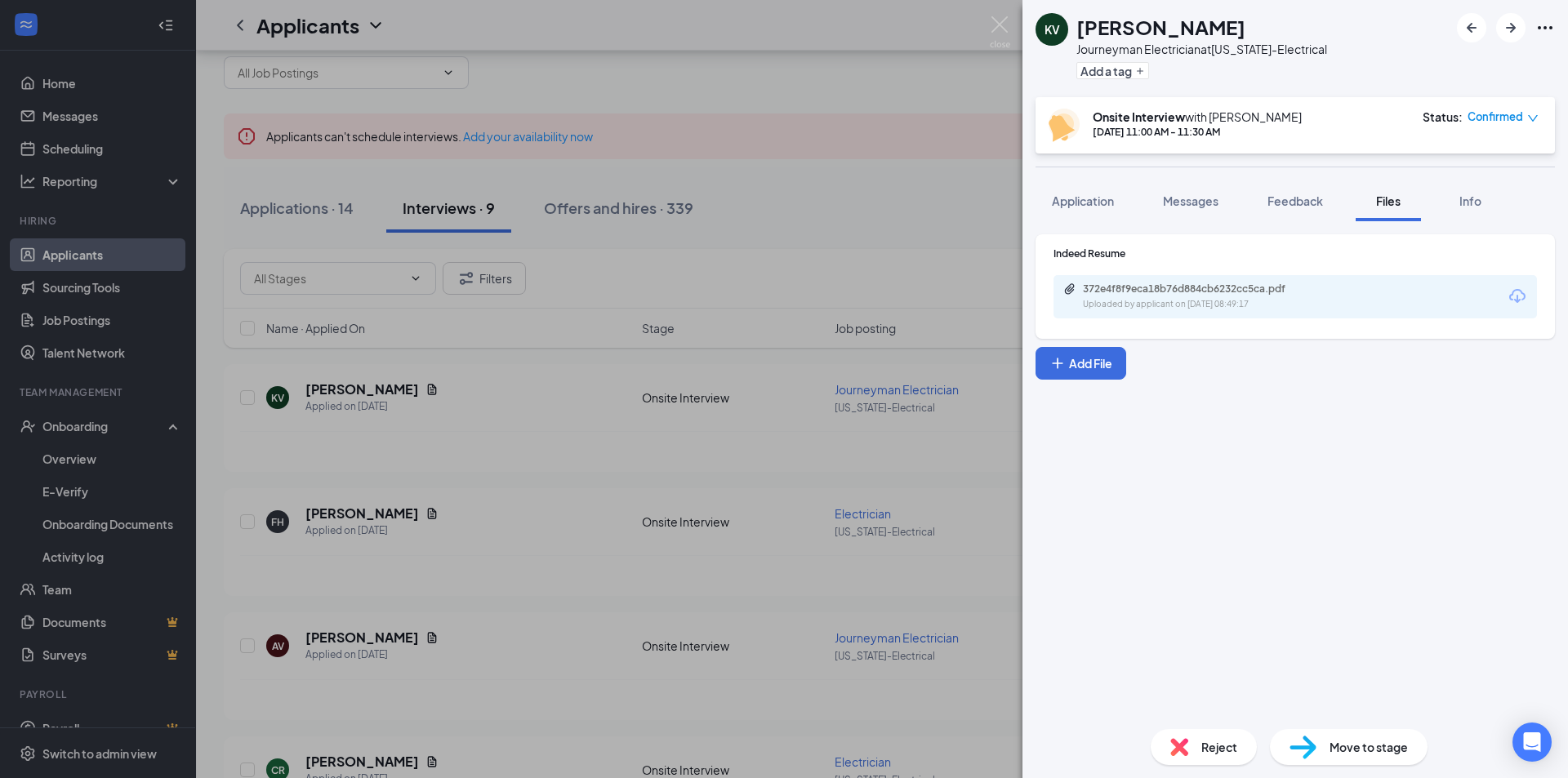
click at [586, 421] on div "KV Kevin Vassil Journeyman Electrician at Arizona-Electrical Add a tag Onsite I…" at bounding box center [784, 389] width 1568 height 778
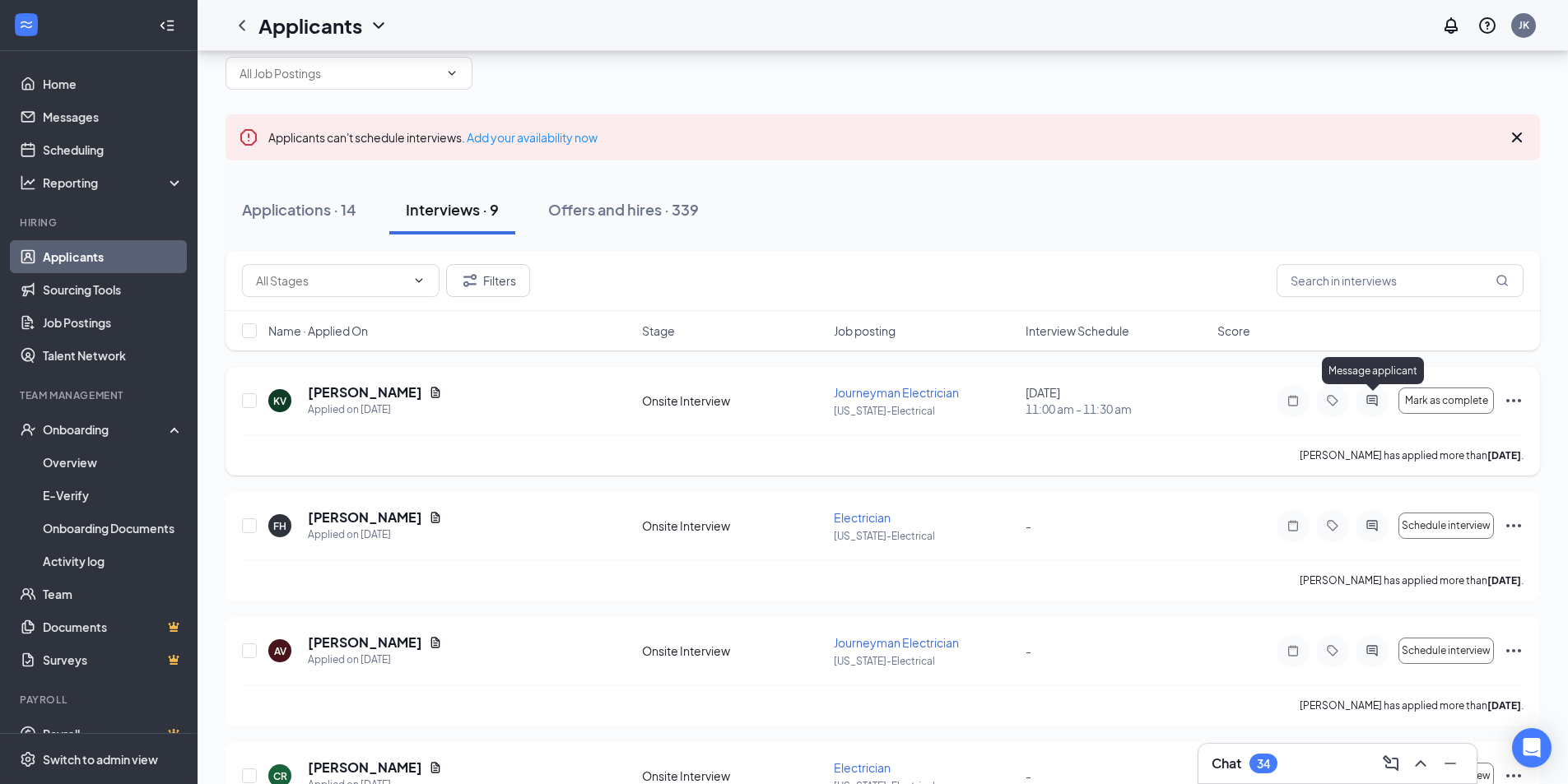
click at [1376, 396] on icon "ActiveChat" at bounding box center [1371, 399] width 10 height 10
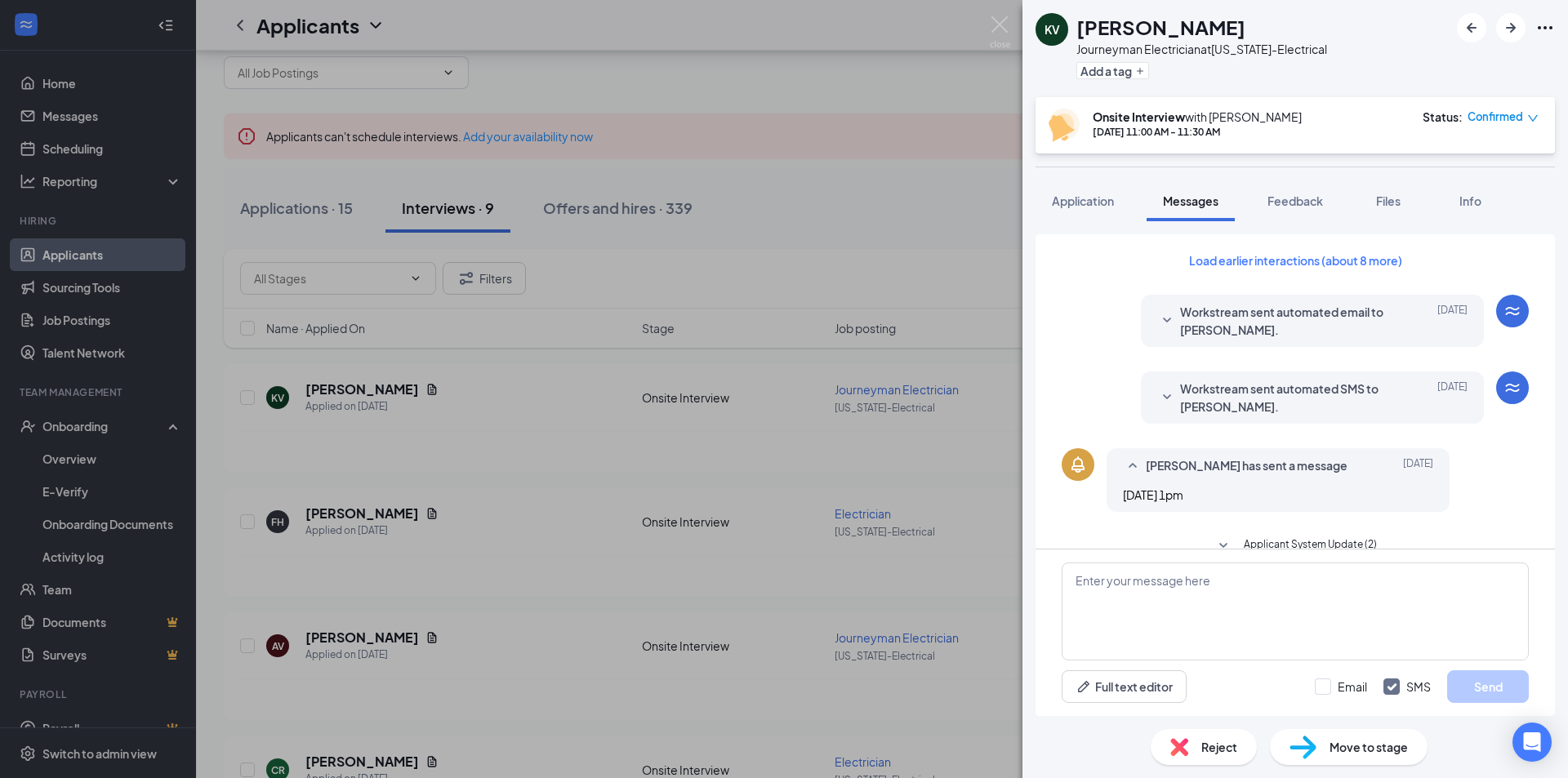
scroll to position [382, 0]
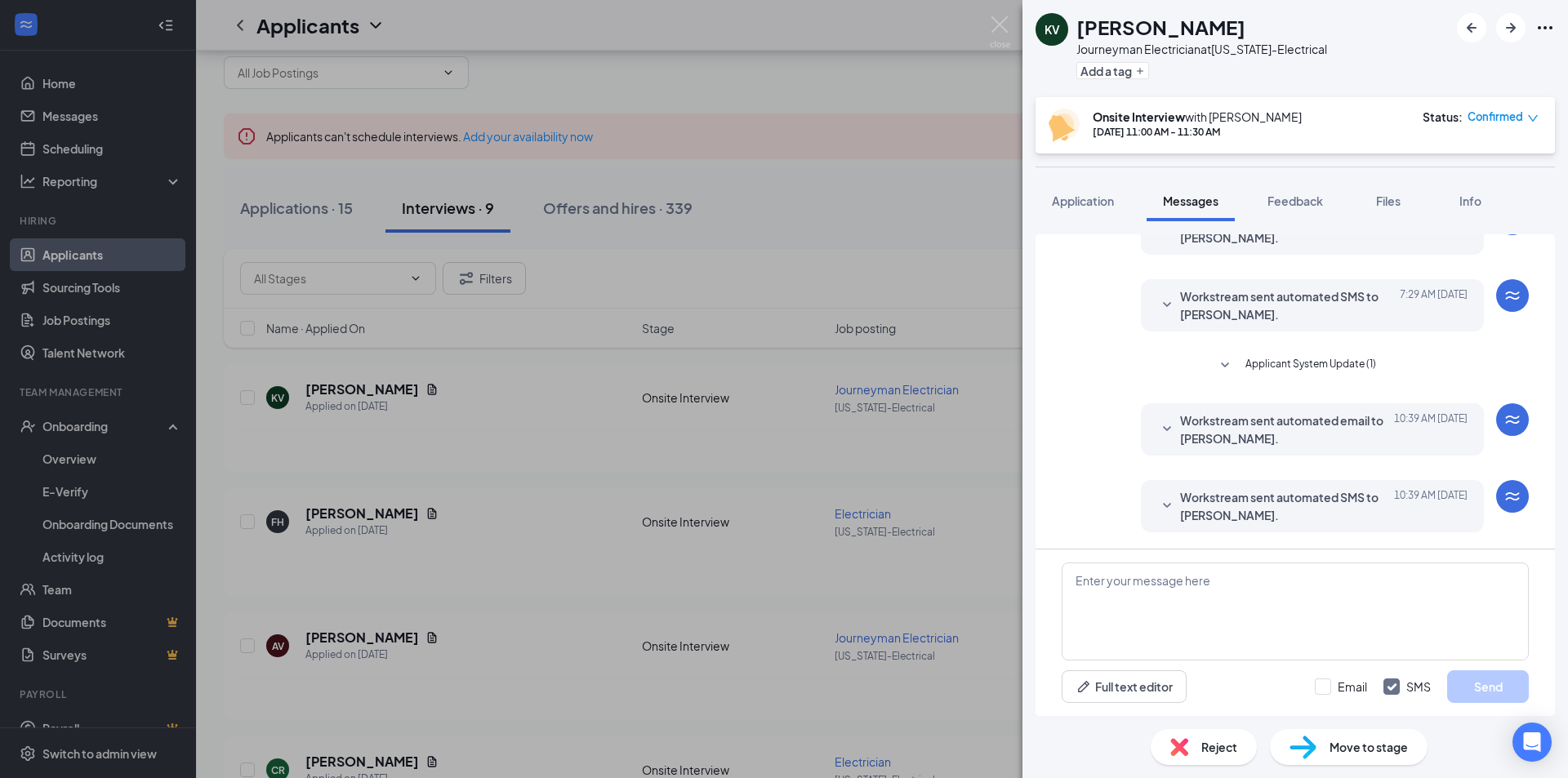
click at [1334, 510] on span "Workstream sent automated SMS to Kevin Vassil." at bounding box center [1287, 506] width 214 height 36
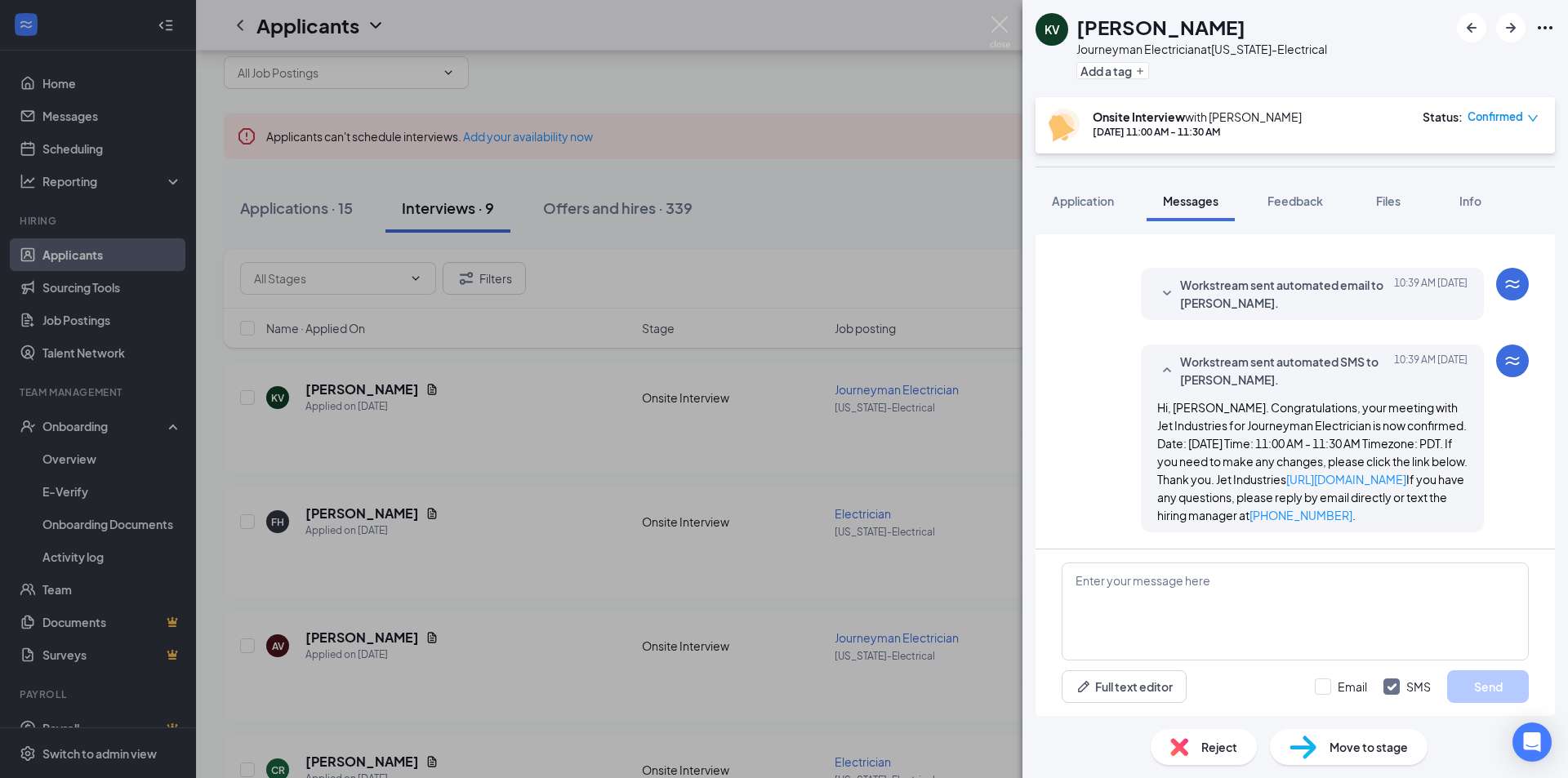
scroll to position [535, 0]
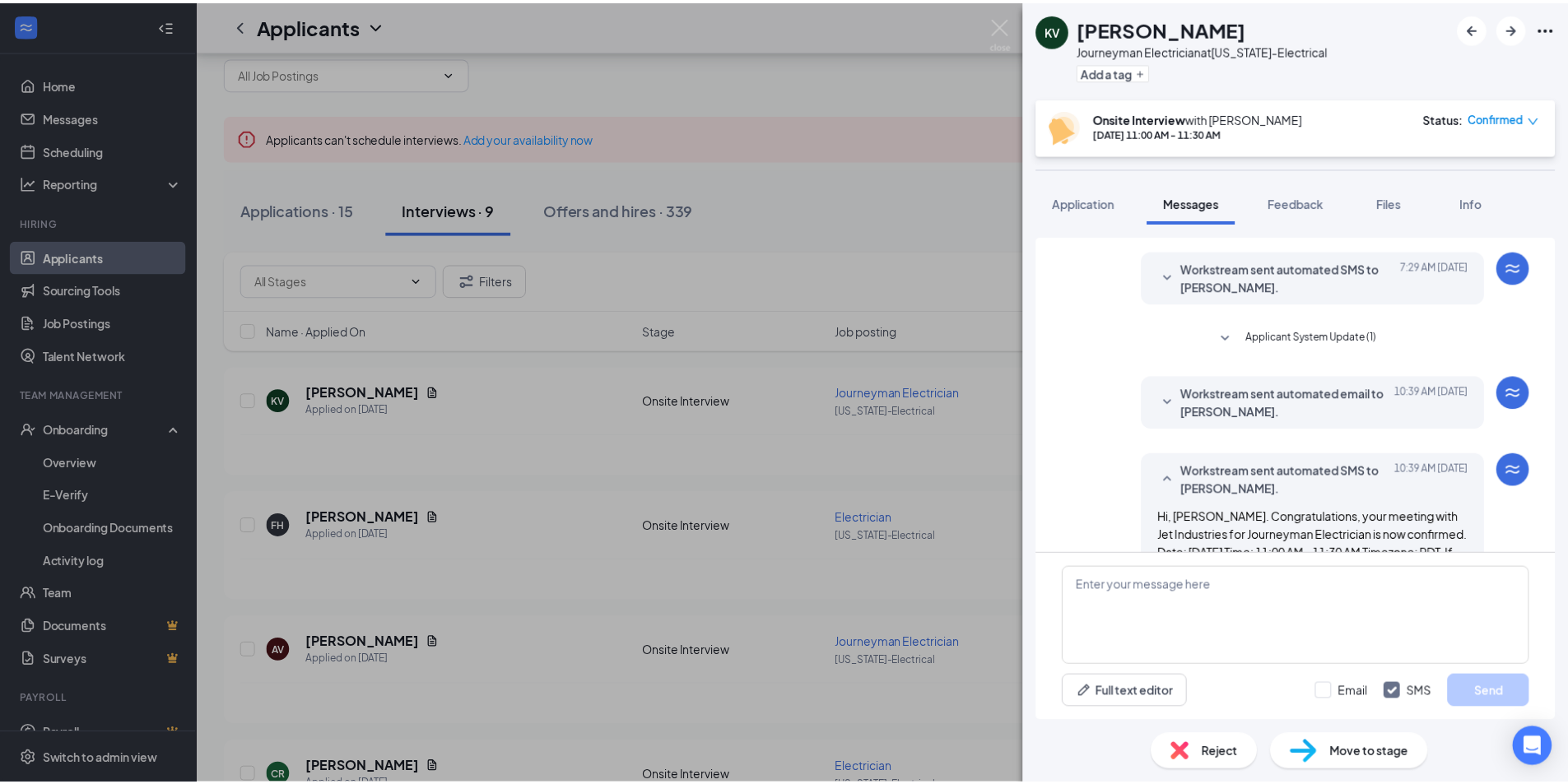
scroll to position [374, 0]
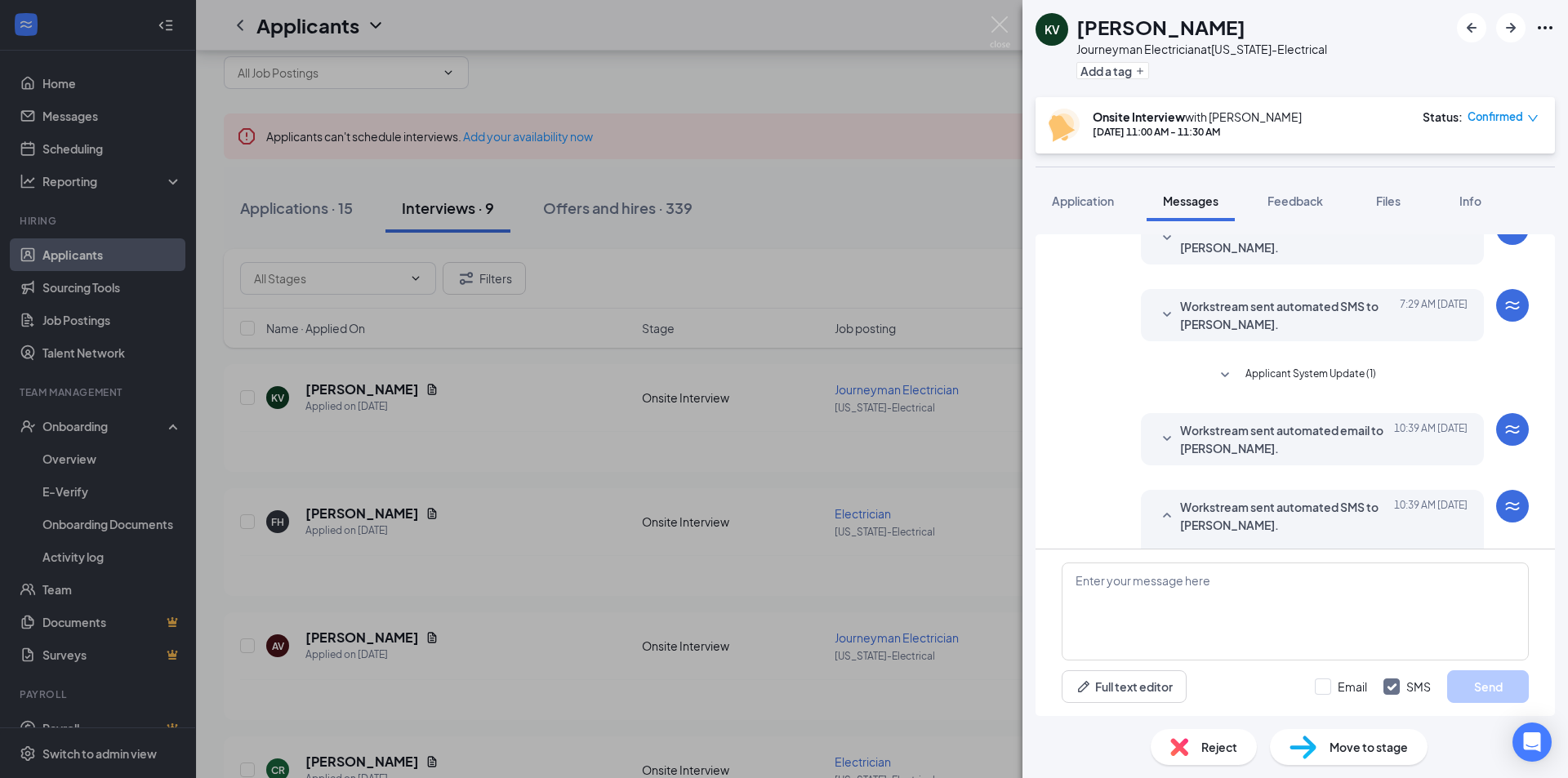
click at [1325, 373] on span "Applicant System Update (1)" at bounding box center [1311, 375] width 131 height 19
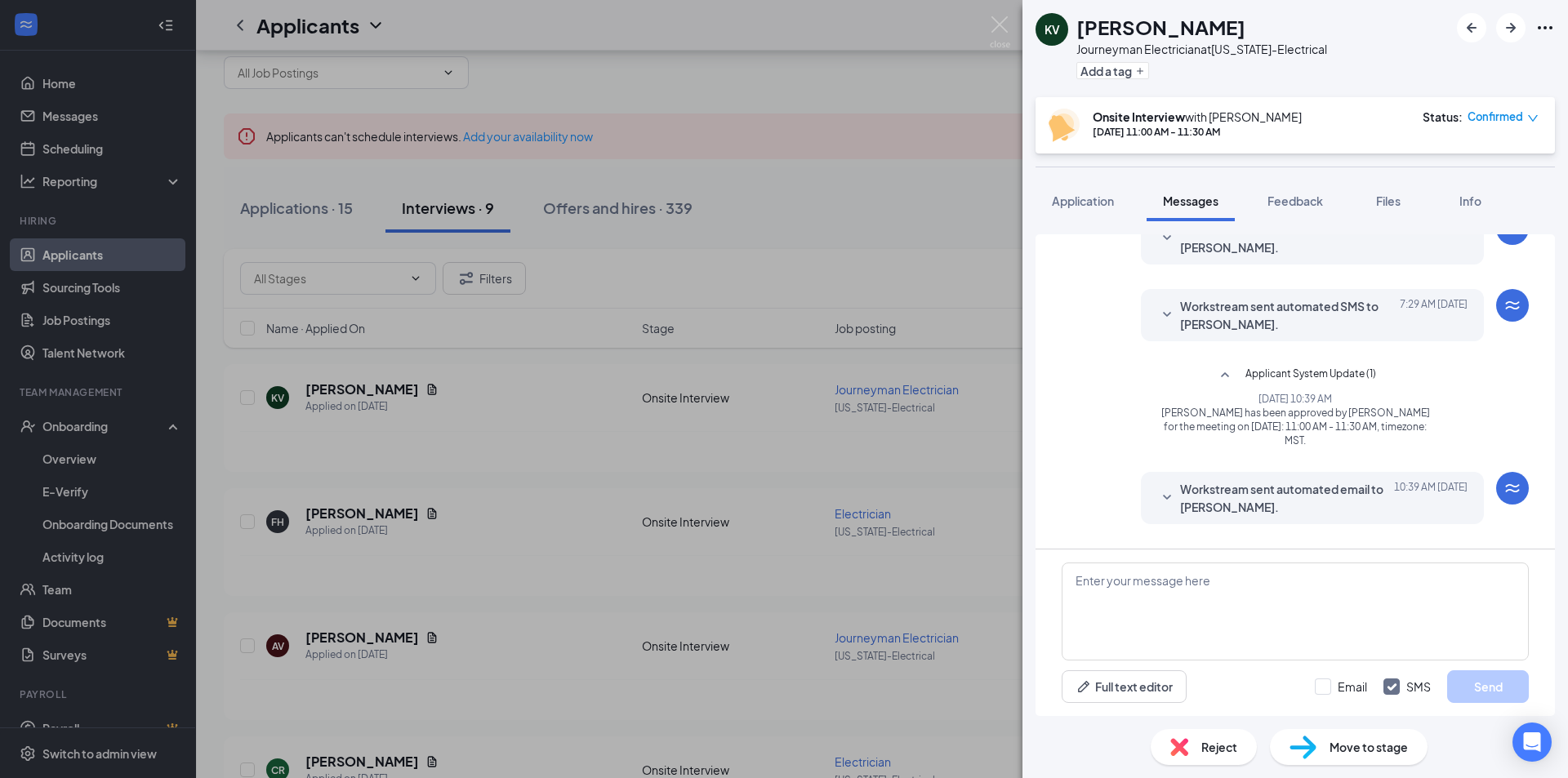
click at [1488, 119] on span "Confirmed" at bounding box center [1496, 117] width 56 height 17
click at [1384, 68] on div "KV Kevin Vassil Journeyman Electrician at Arizona-Electrical Add a tag" at bounding box center [1295, 48] width 545 height 97
click at [504, 471] on div "KV Kevin Vassil Journeyman Electrician at Arizona-Electrical Add a tag Onsite I…" at bounding box center [784, 389] width 1568 height 778
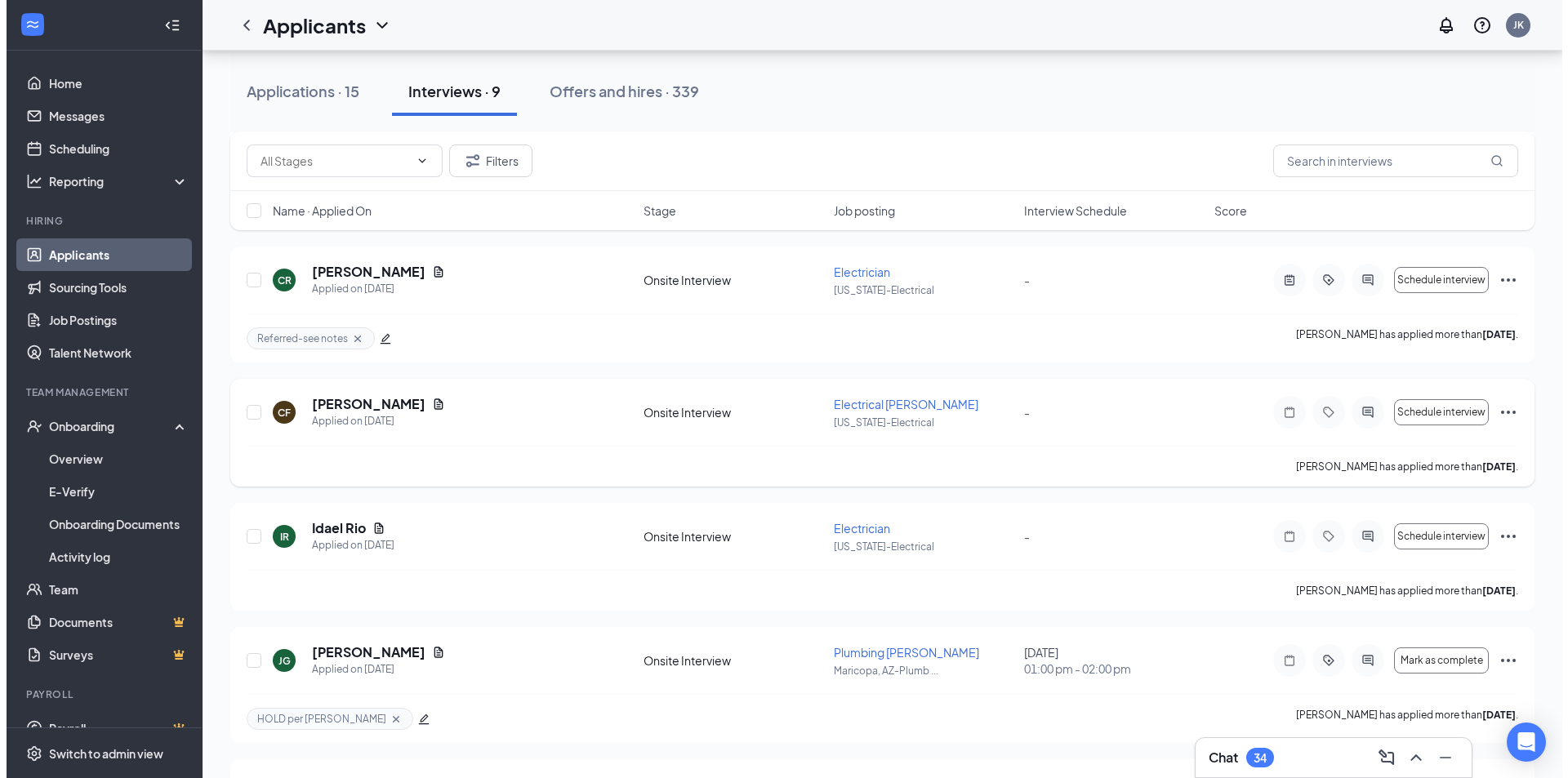
scroll to position [769, 0]
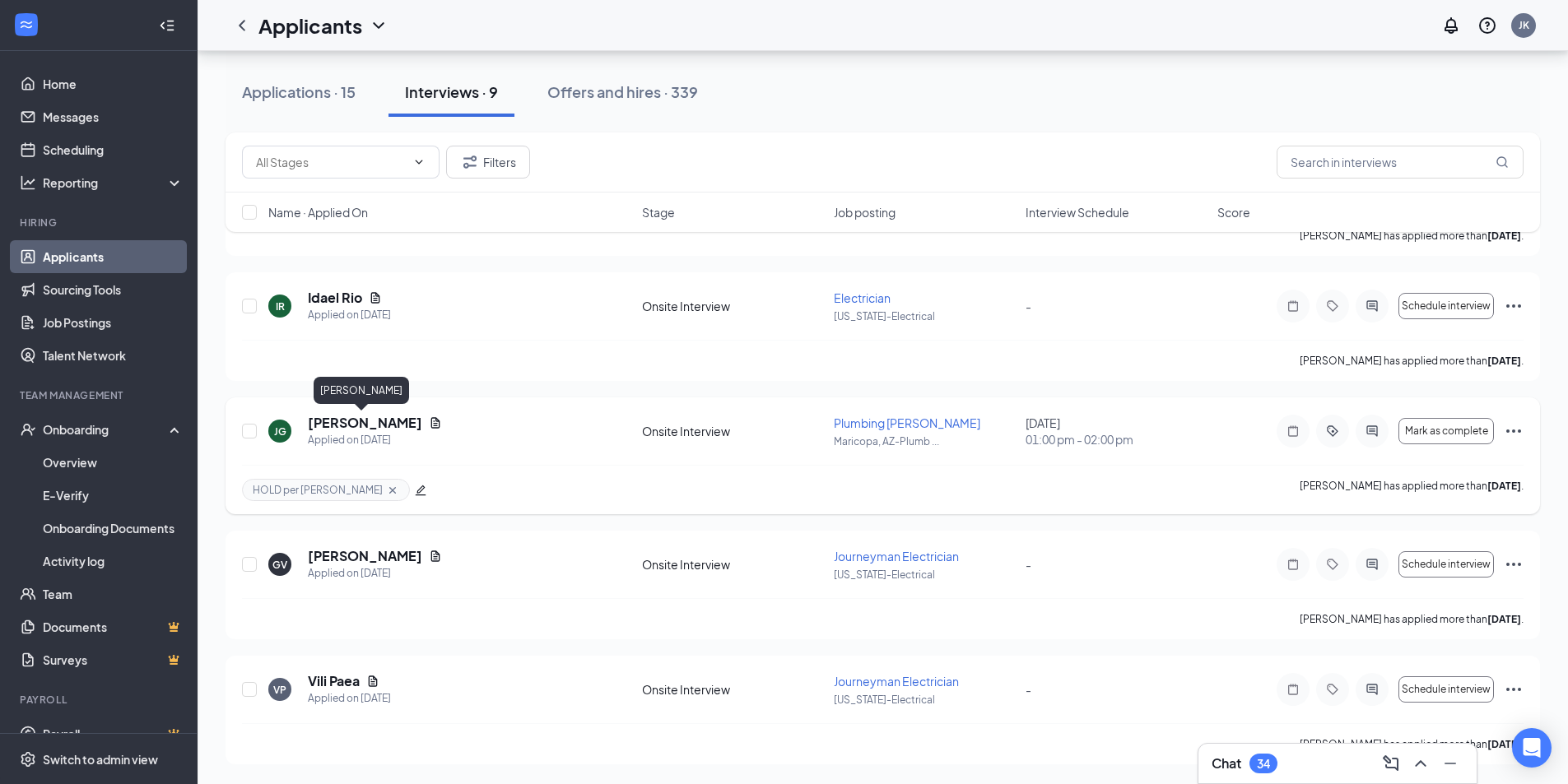
click at [372, 421] on h5 "Juan Gonzalez" at bounding box center [365, 422] width 114 height 18
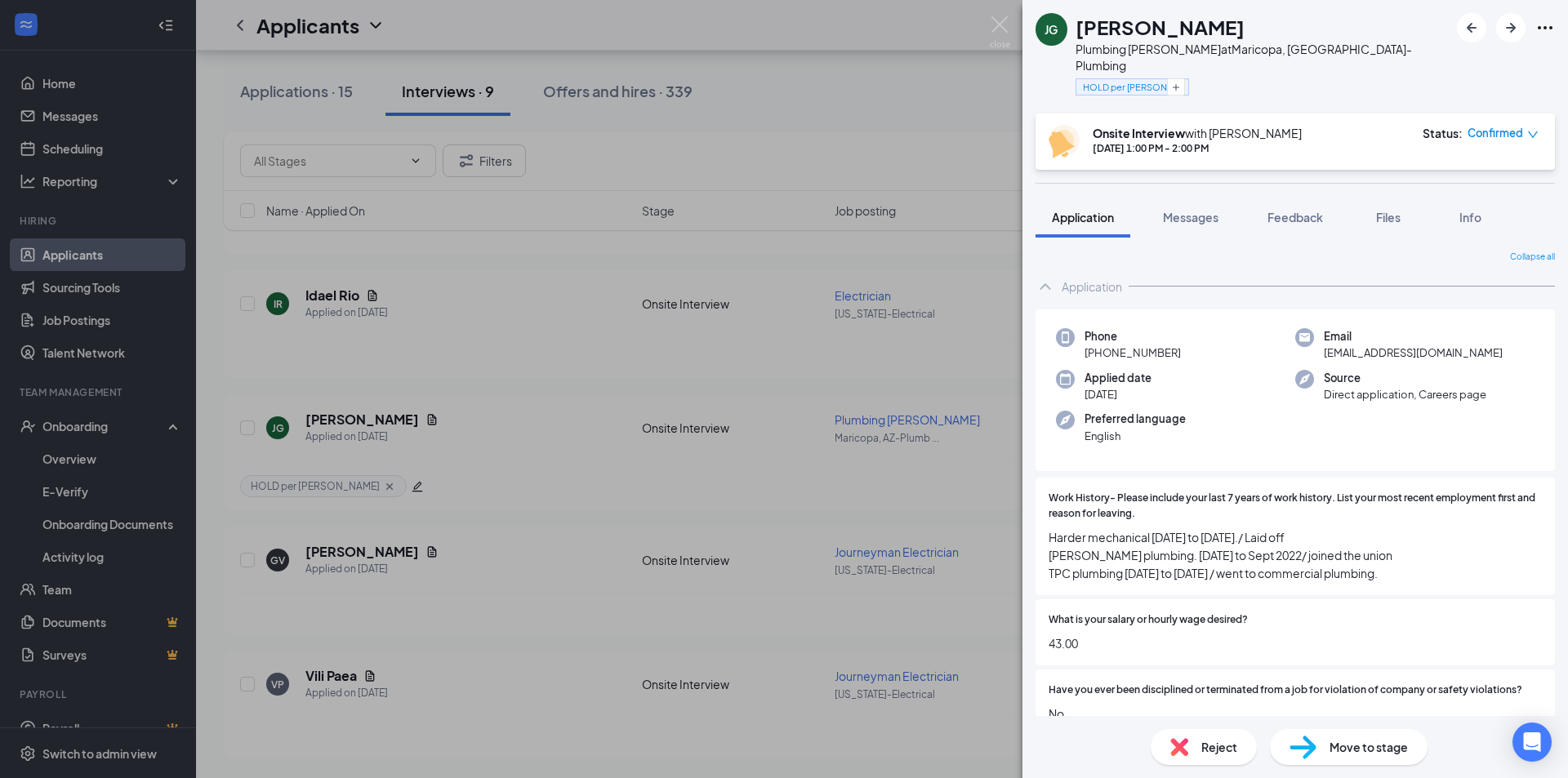
click at [712, 489] on div "JG Juan Gonzalez Plumbing Foreman at Maricopa, AZ-Plumbing HOLD per Ben Onsite …" at bounding box center [784, 389] width 1568 height 778
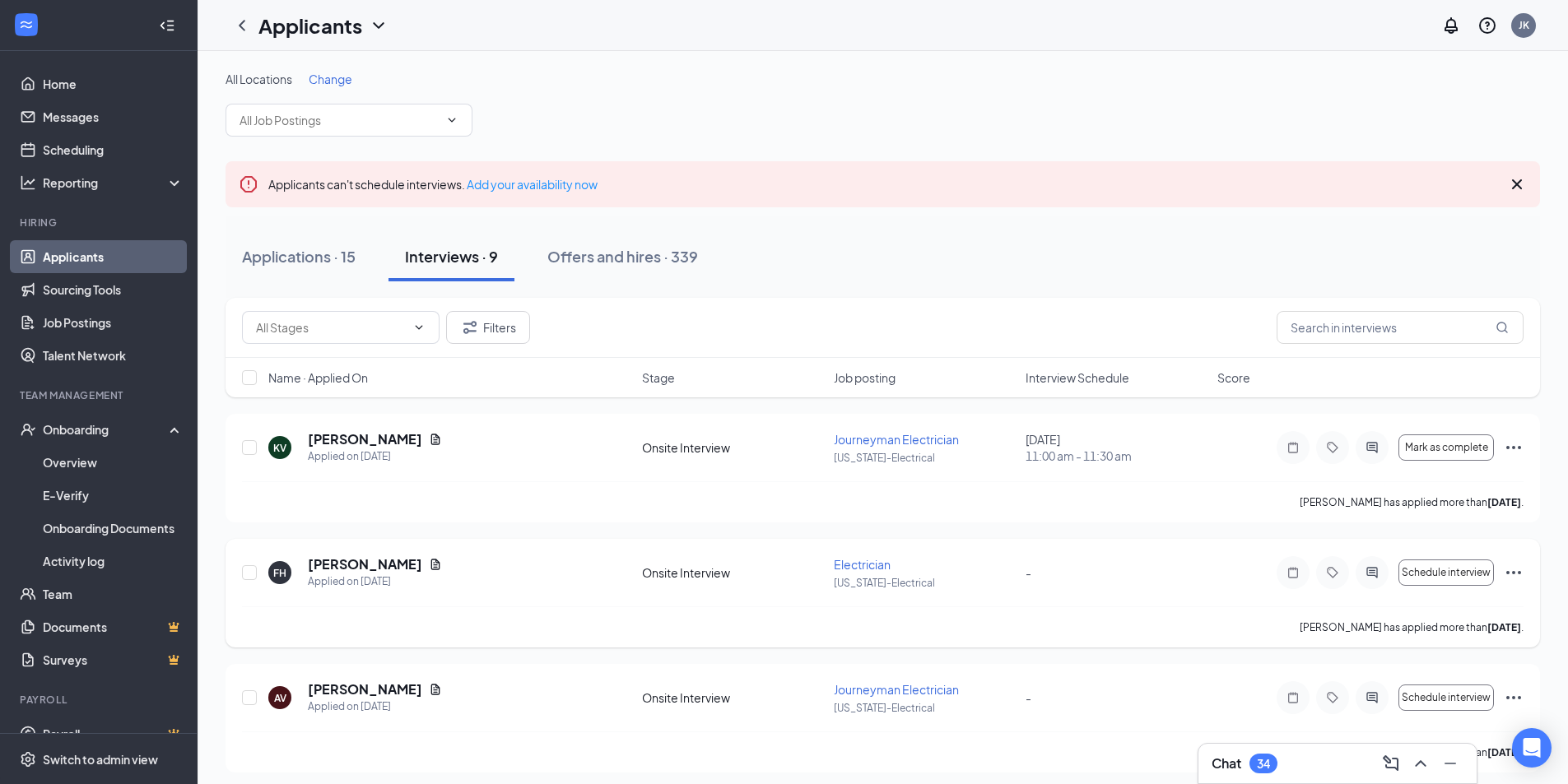
click at [885, 576] on p "[US_STATE]-Electrical" at bounding box center [925, 583] width 182 height 14
click at [857, 560] on span "Electrician" at bounding box center [862, 564] width 57 height 15
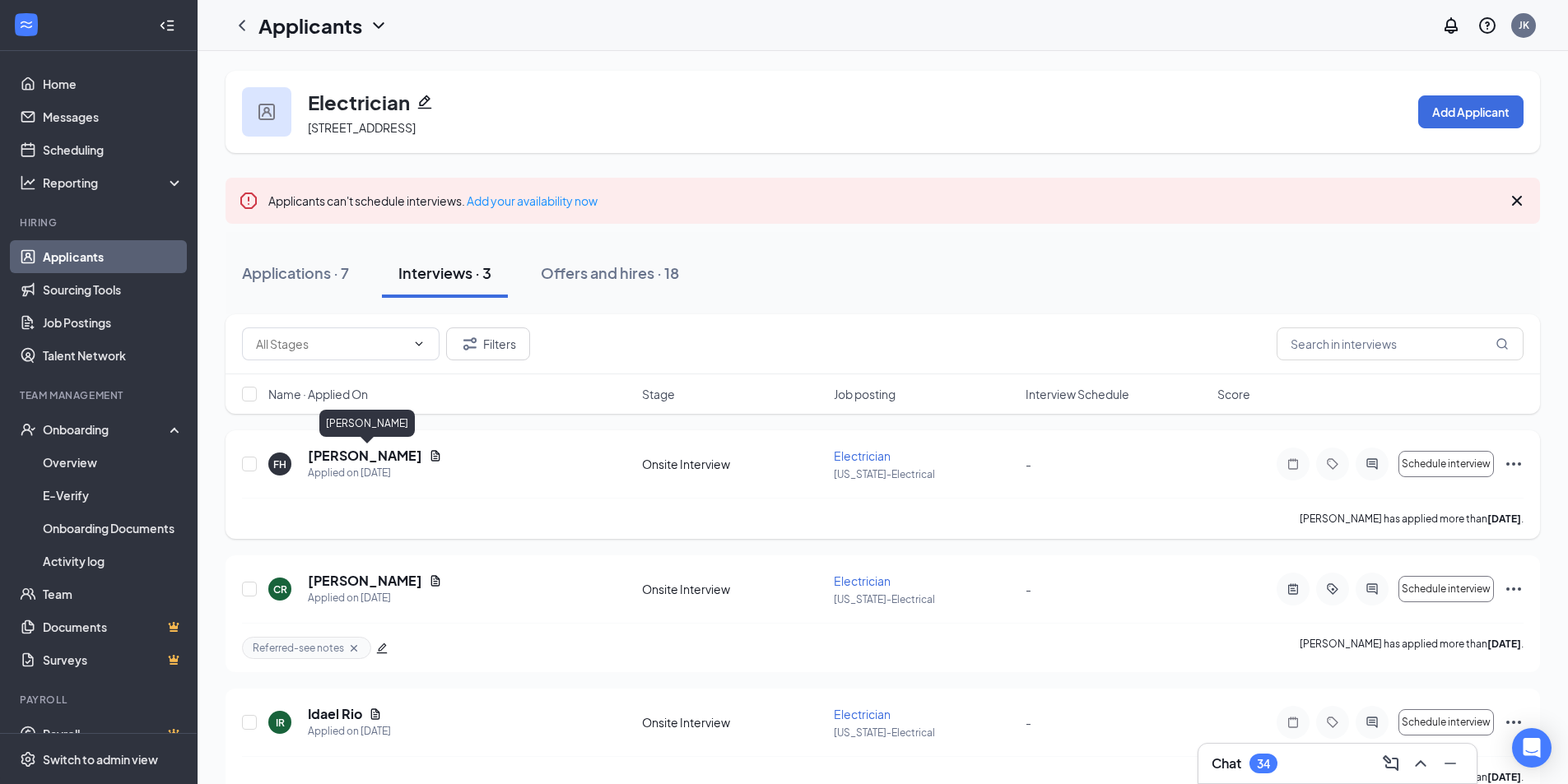
click at [418, 452] on h5 "Francisco Hernandez" at bounding box center [365, 456] width 114 height 18
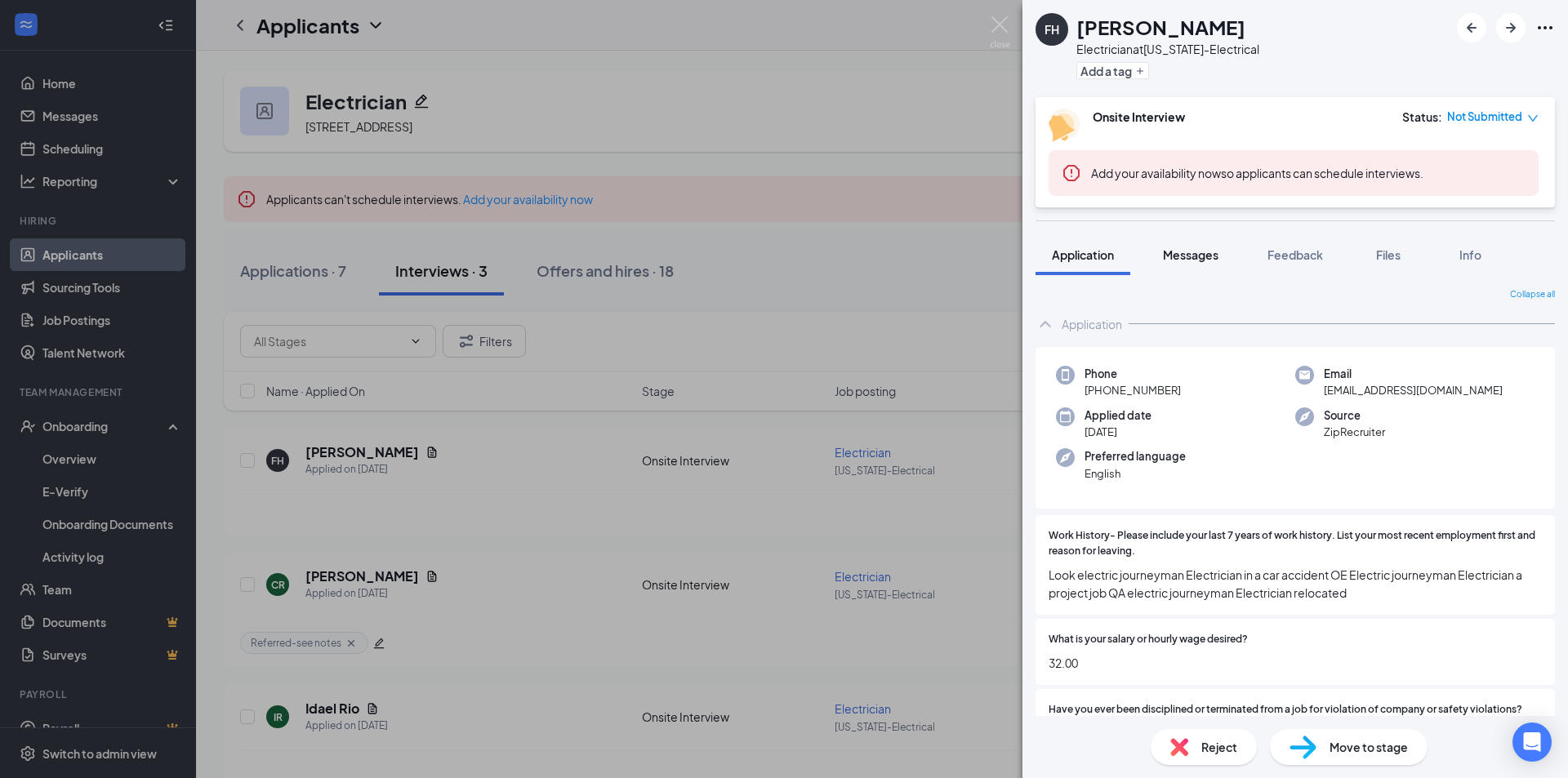
click at [1214, 252] on span "Messages" at bounding box center [1191, 254] width 56 height 15
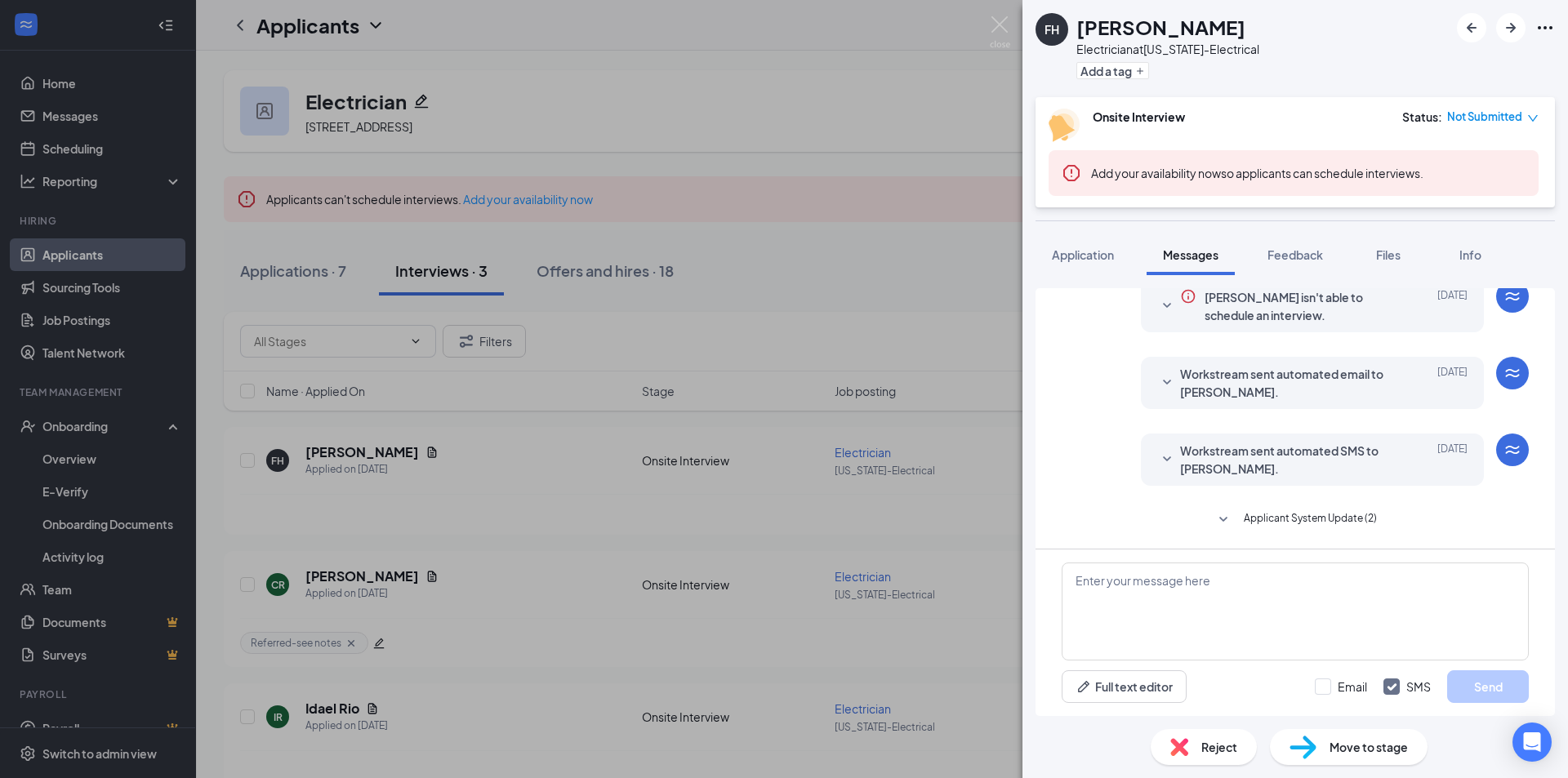
scroll to position [423, 0]
click at [1287, 513] on span "Applicant System Update (2)" at bounding box center [1310, 519] width 133 height 19
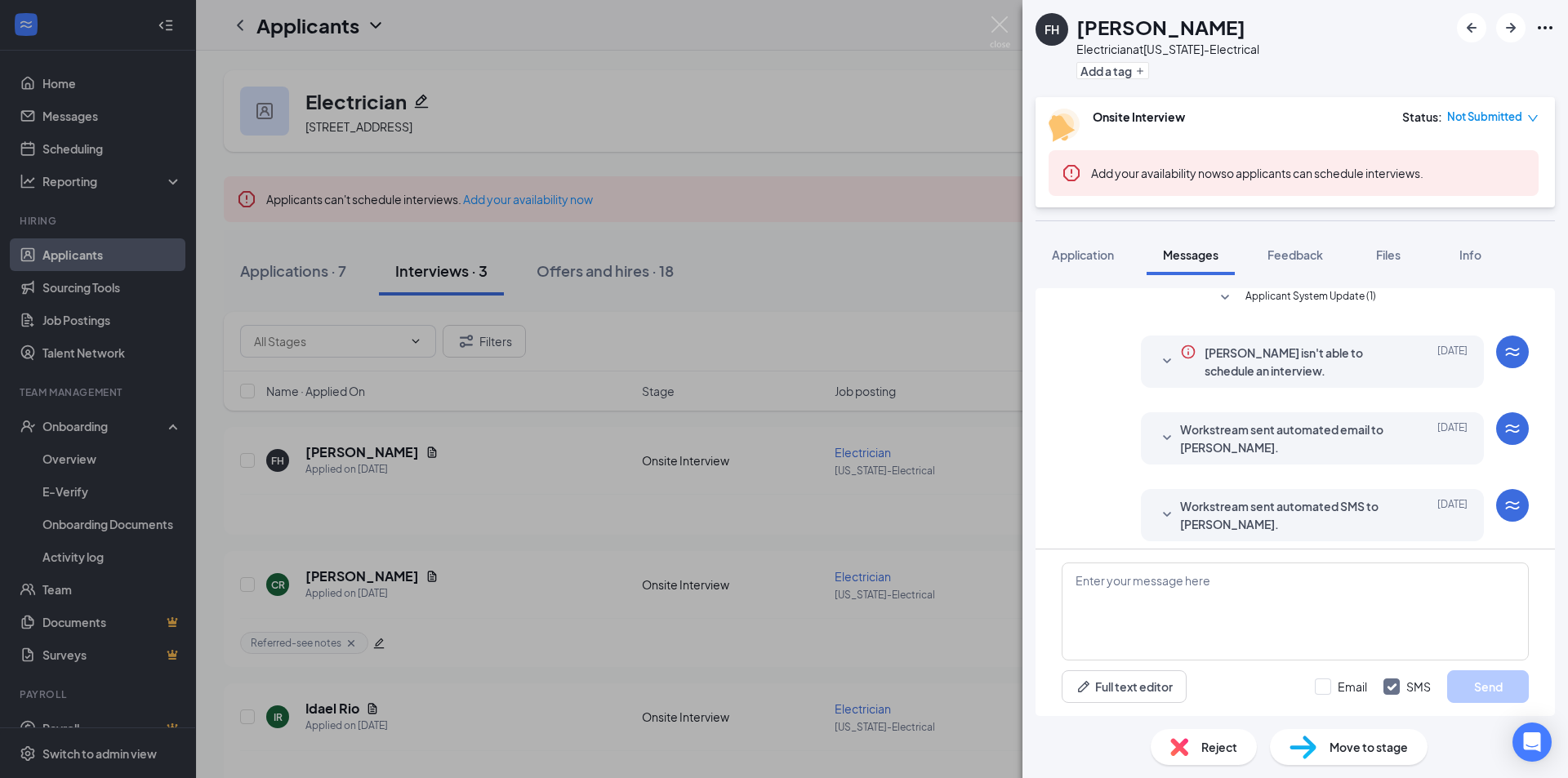
scroll to position [286, 0]
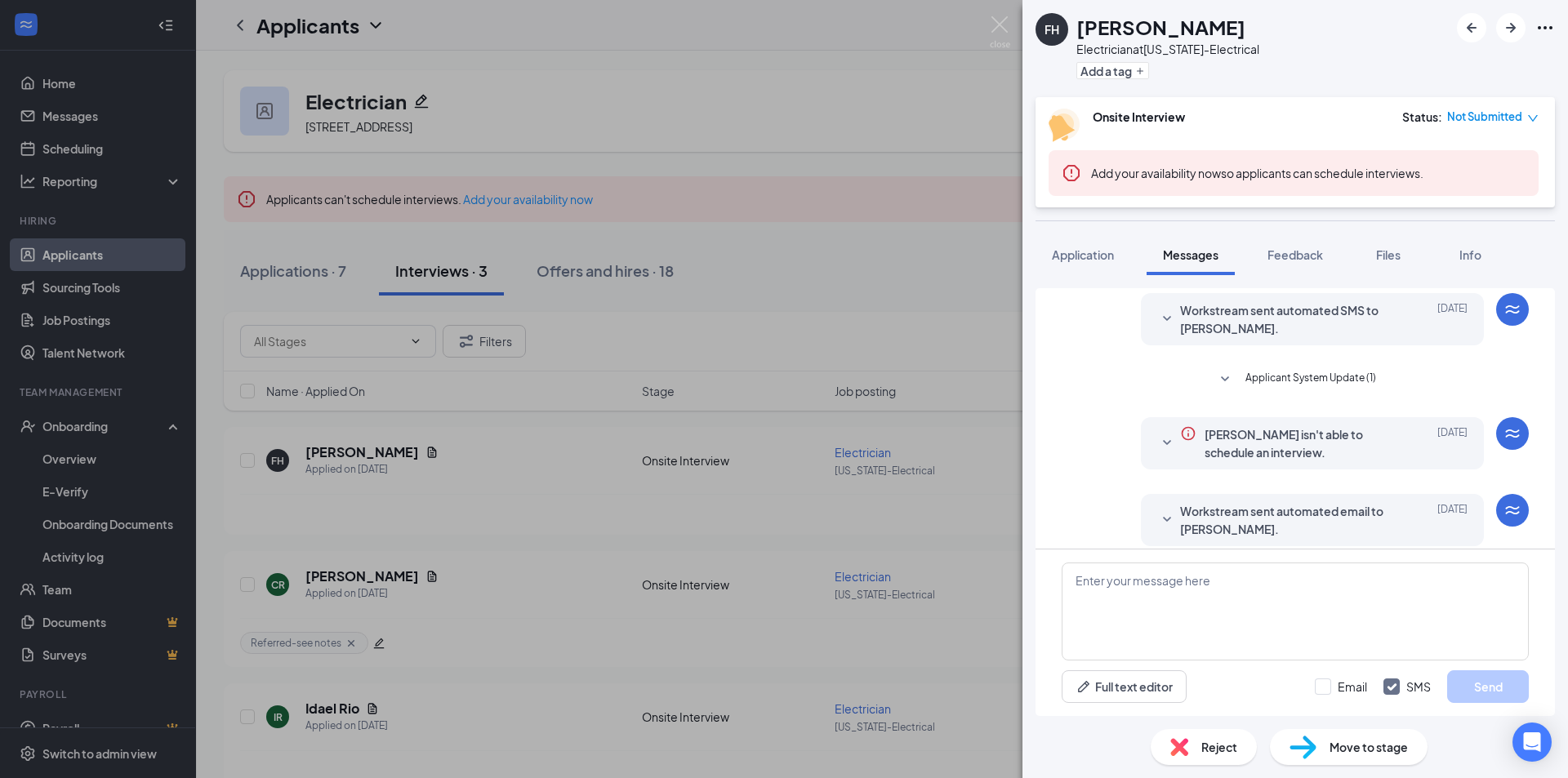
click at [1332, 382] on span "Applicant System Update (1)" at bounding box center [1311, 379] width 131 height 19
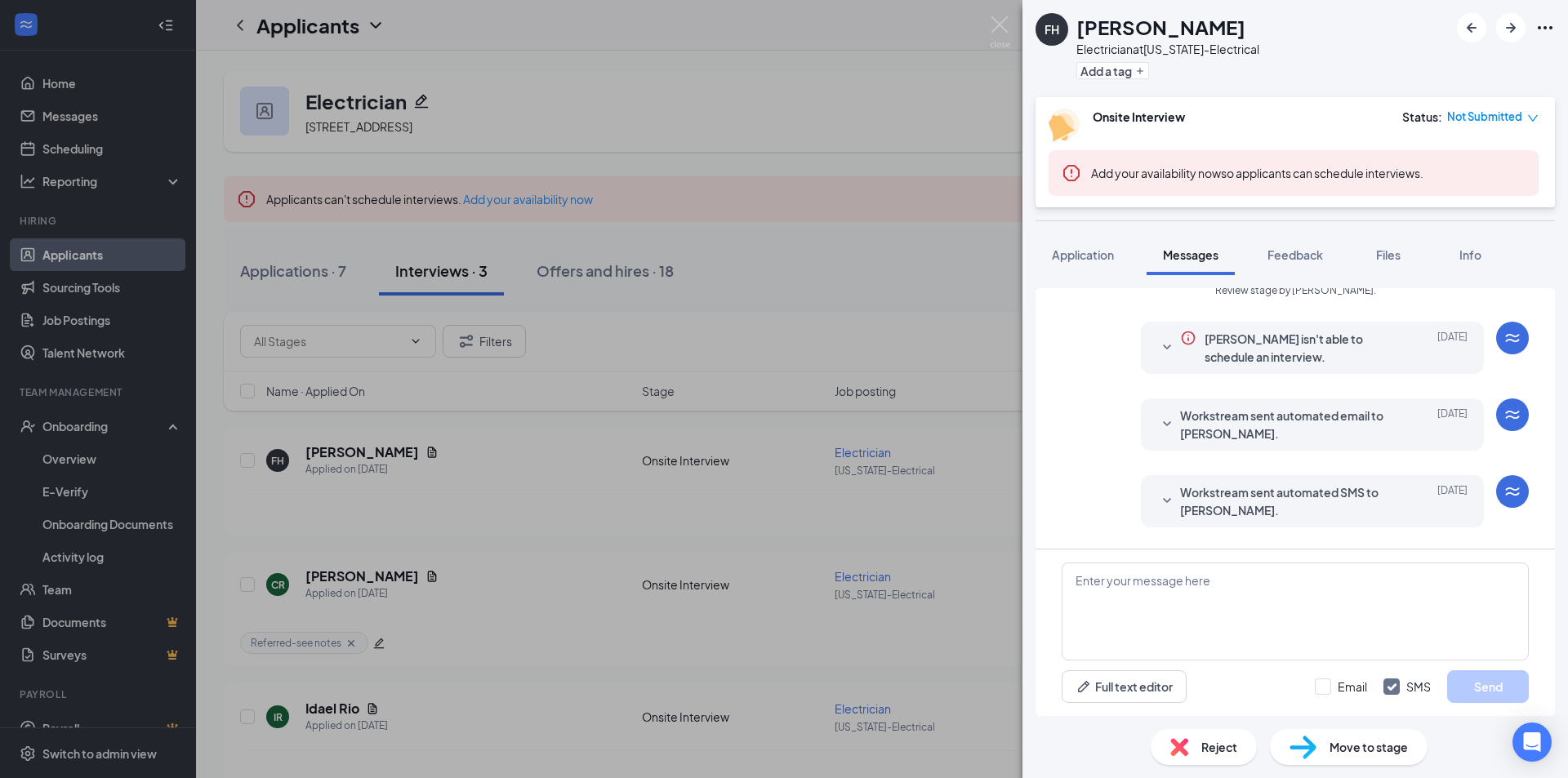
scroll to position [531, 0]
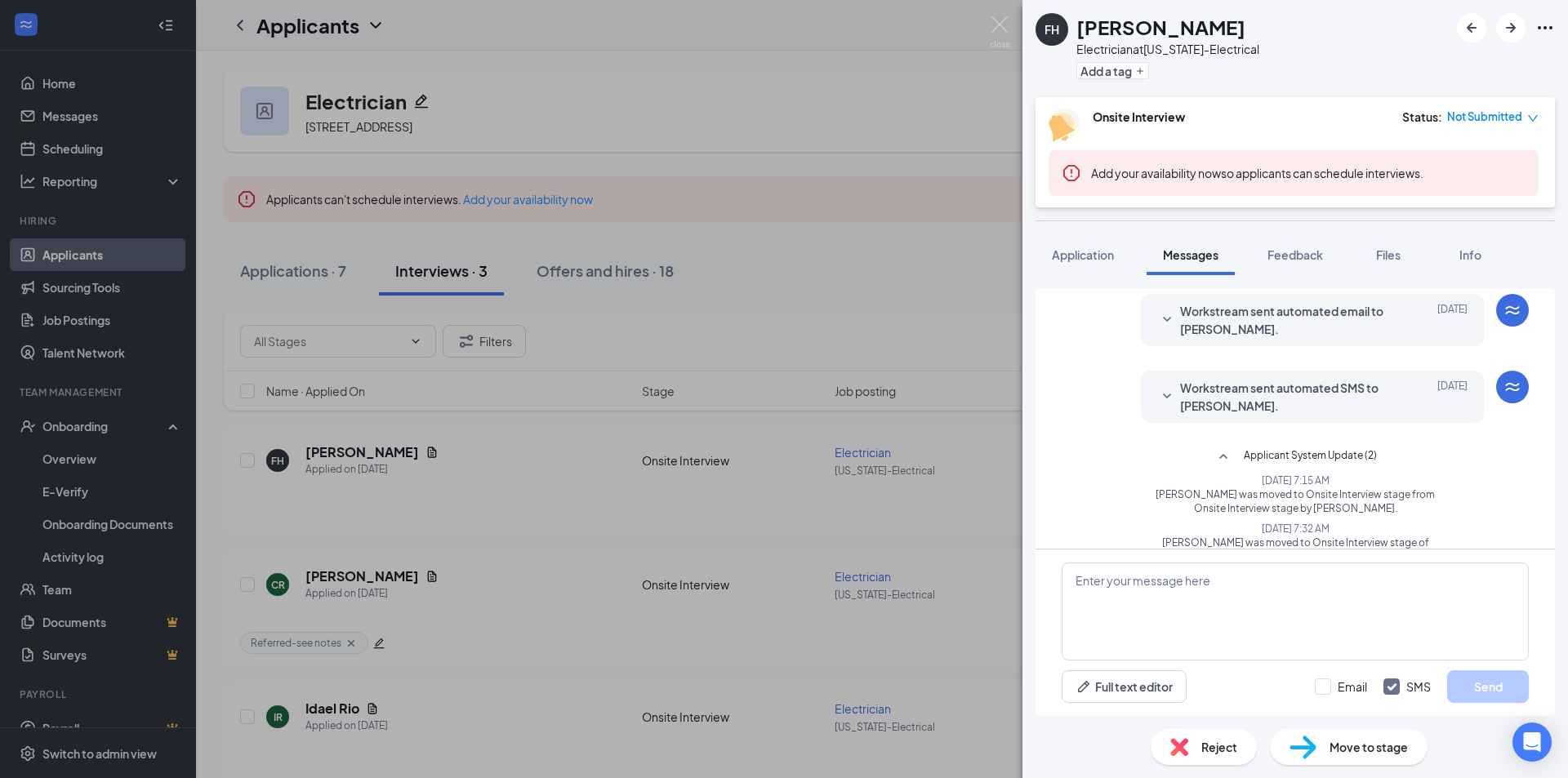
click at [1292, 405] on span "Workstream sent automated SMS to Francisco Hernandez." at bounding box center [1287, 396] width 214 height 36
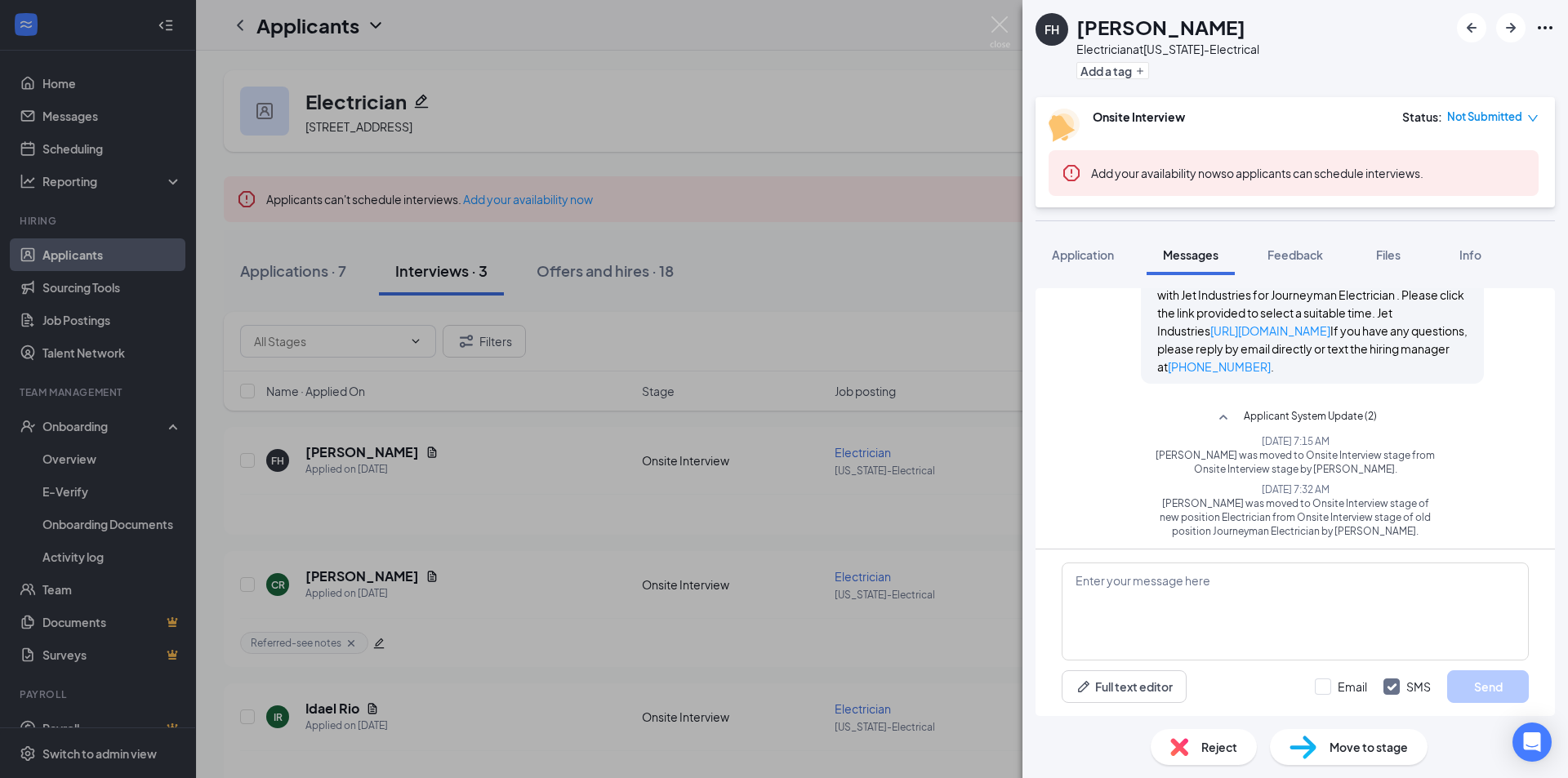
scroll to position [694, 0]
click at [1250, 321] on link "https://l.wrkstrm.us/JPemQs6rp" at bounding box center [1270, 325] width 120 height 15
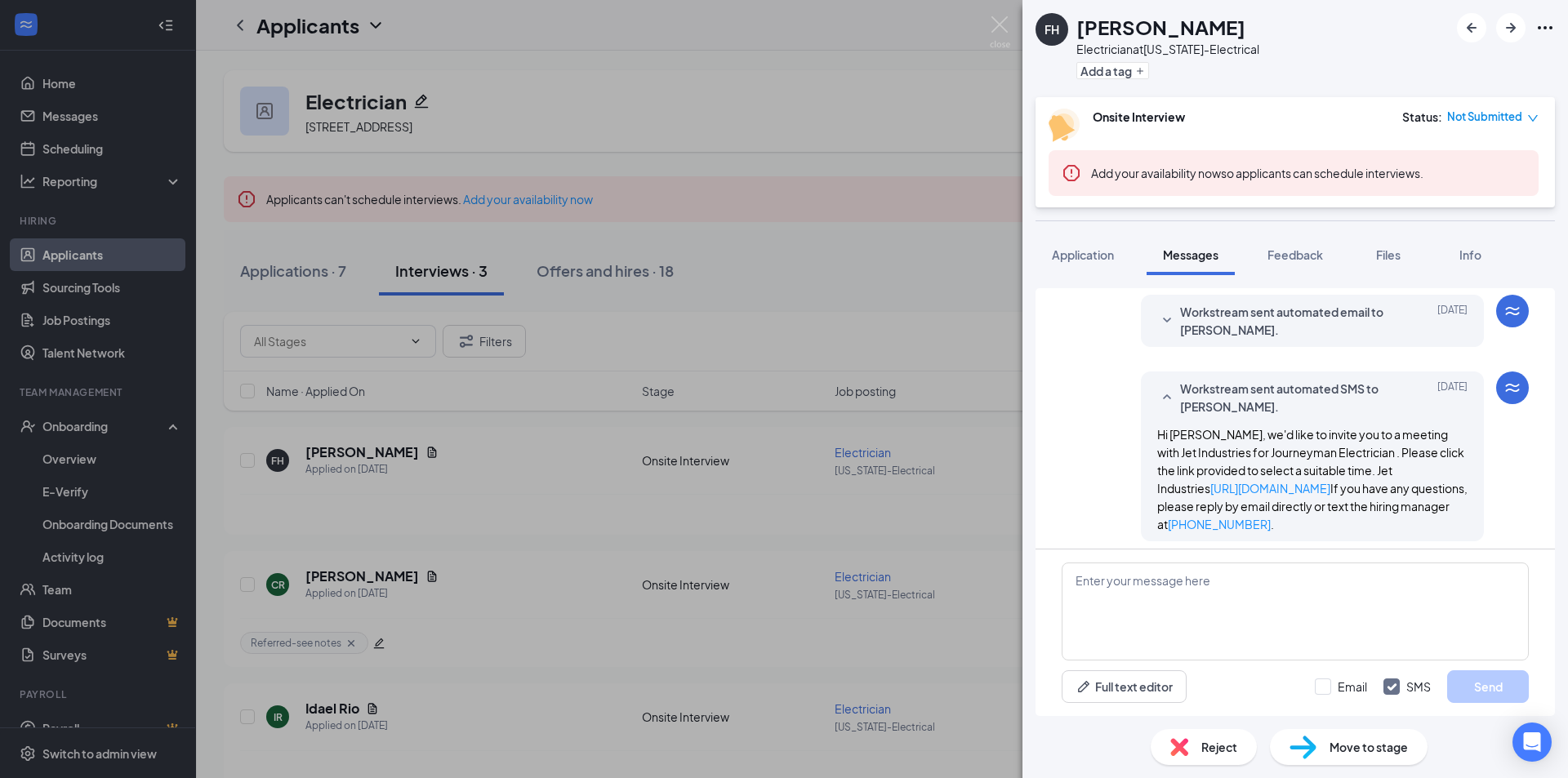
scroll to position [448, 0]
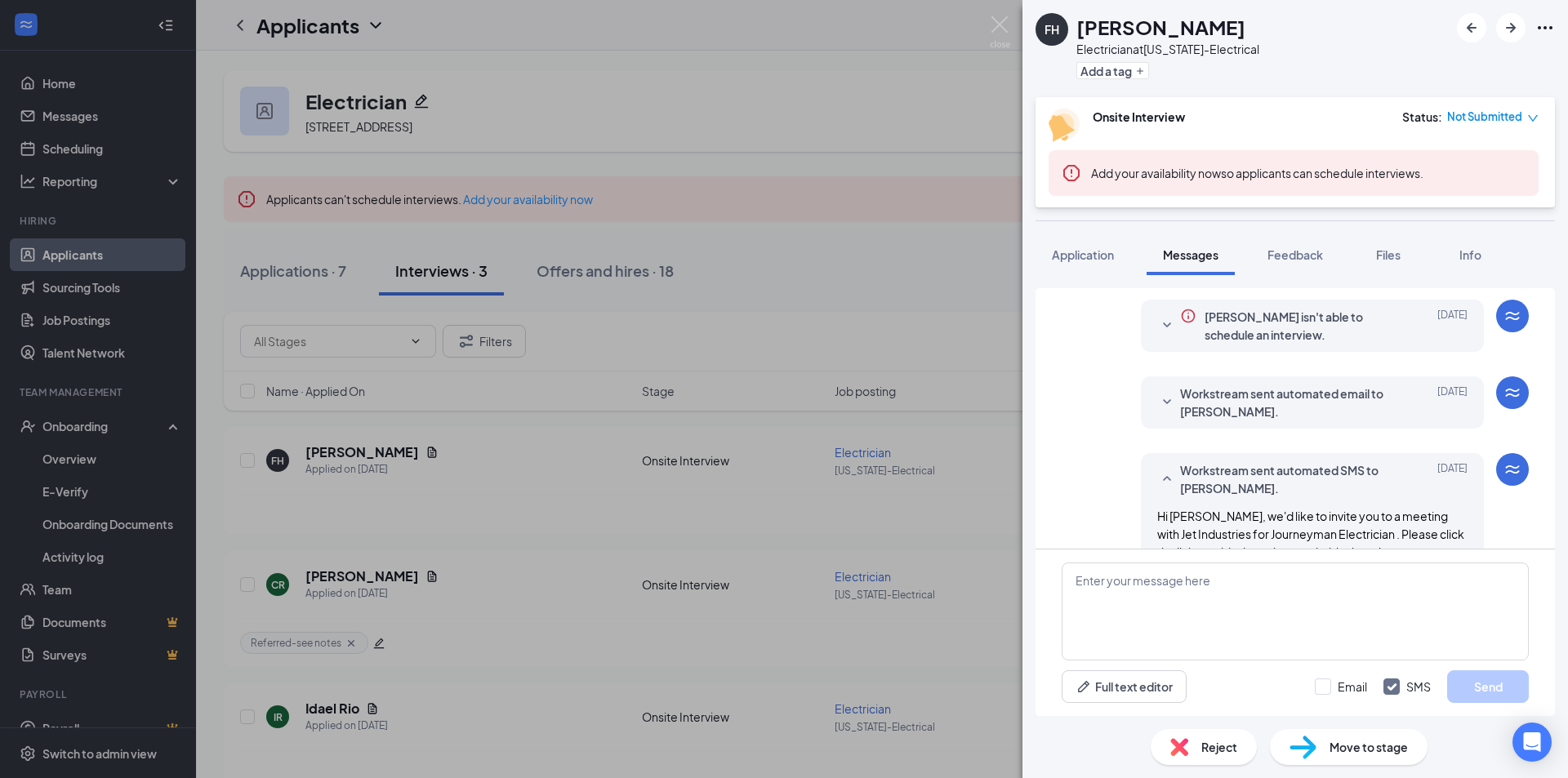
click at [1394, 487] on div "Aug 24" at bounding box center [1431, 479] width 73 height 36
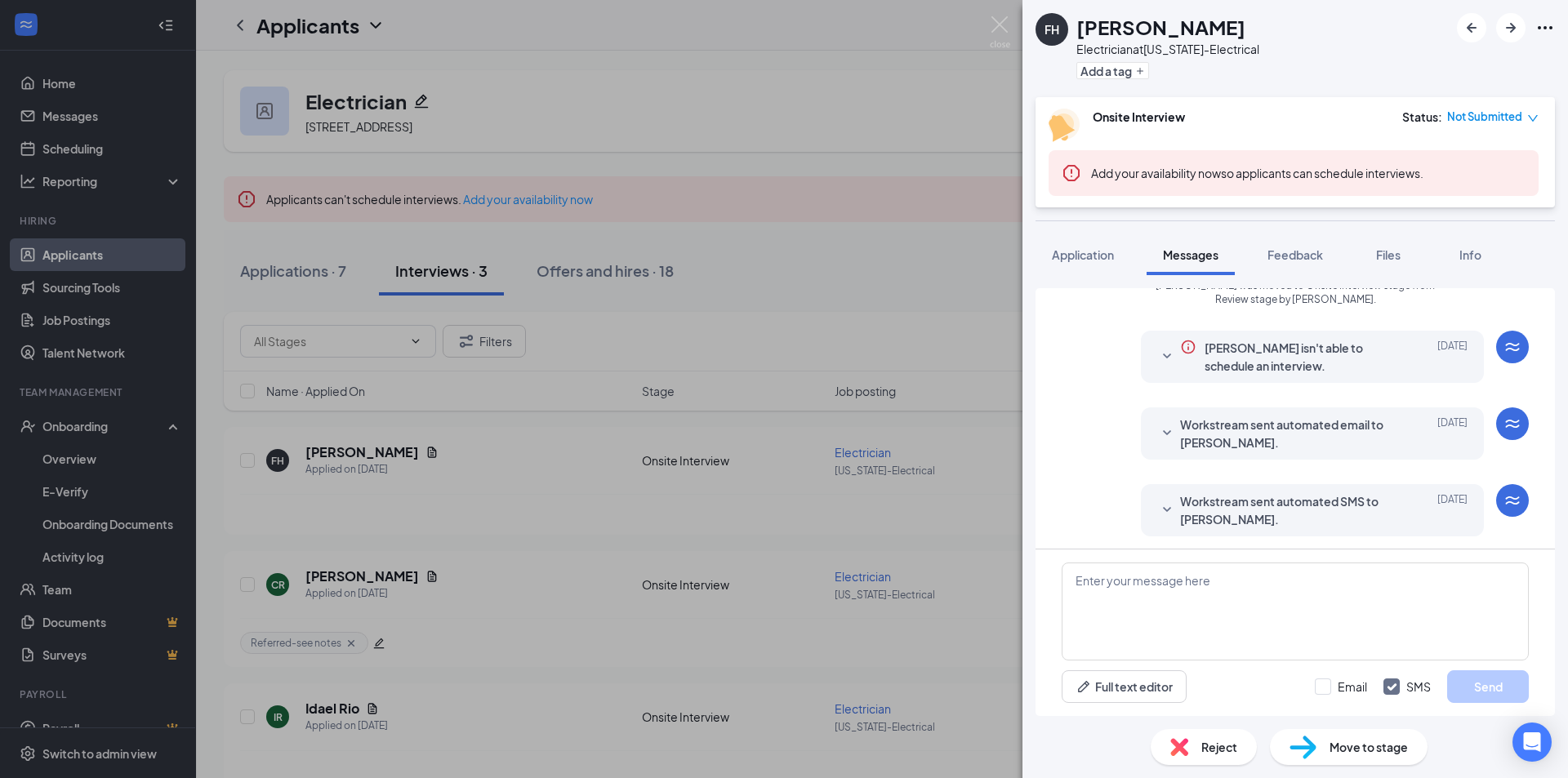
scroll to position [412, 0]
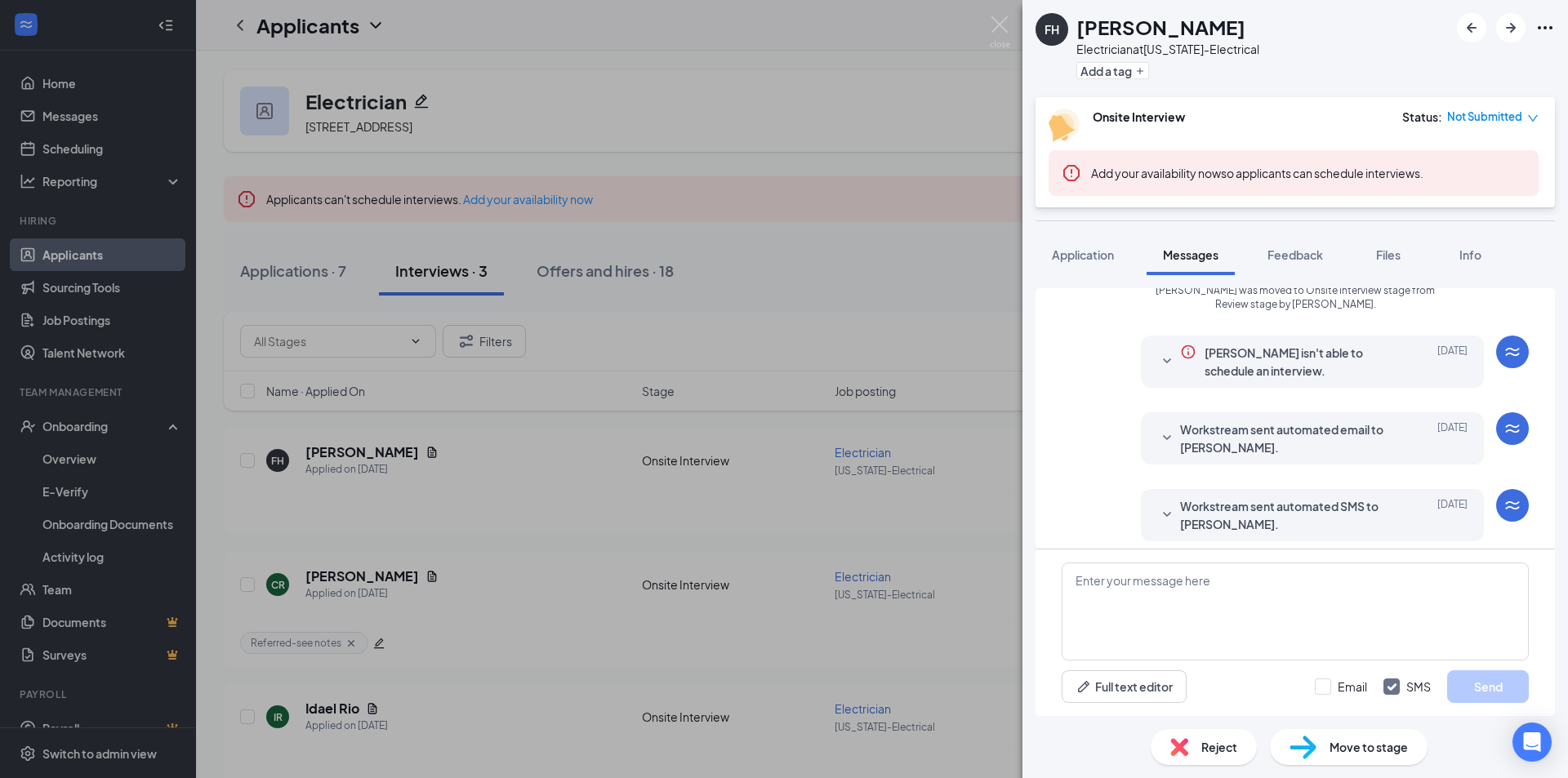
click at [1363, 501] on span "Workstream sent automated SMS to Francisco Hernandez." at bounding box center [1287, 515] width 214 height 36
click at [1345, 447] on span "Workstream sent automated email to Francisco Hernandez." at bounding box center [1287, 438] width 214 height 36
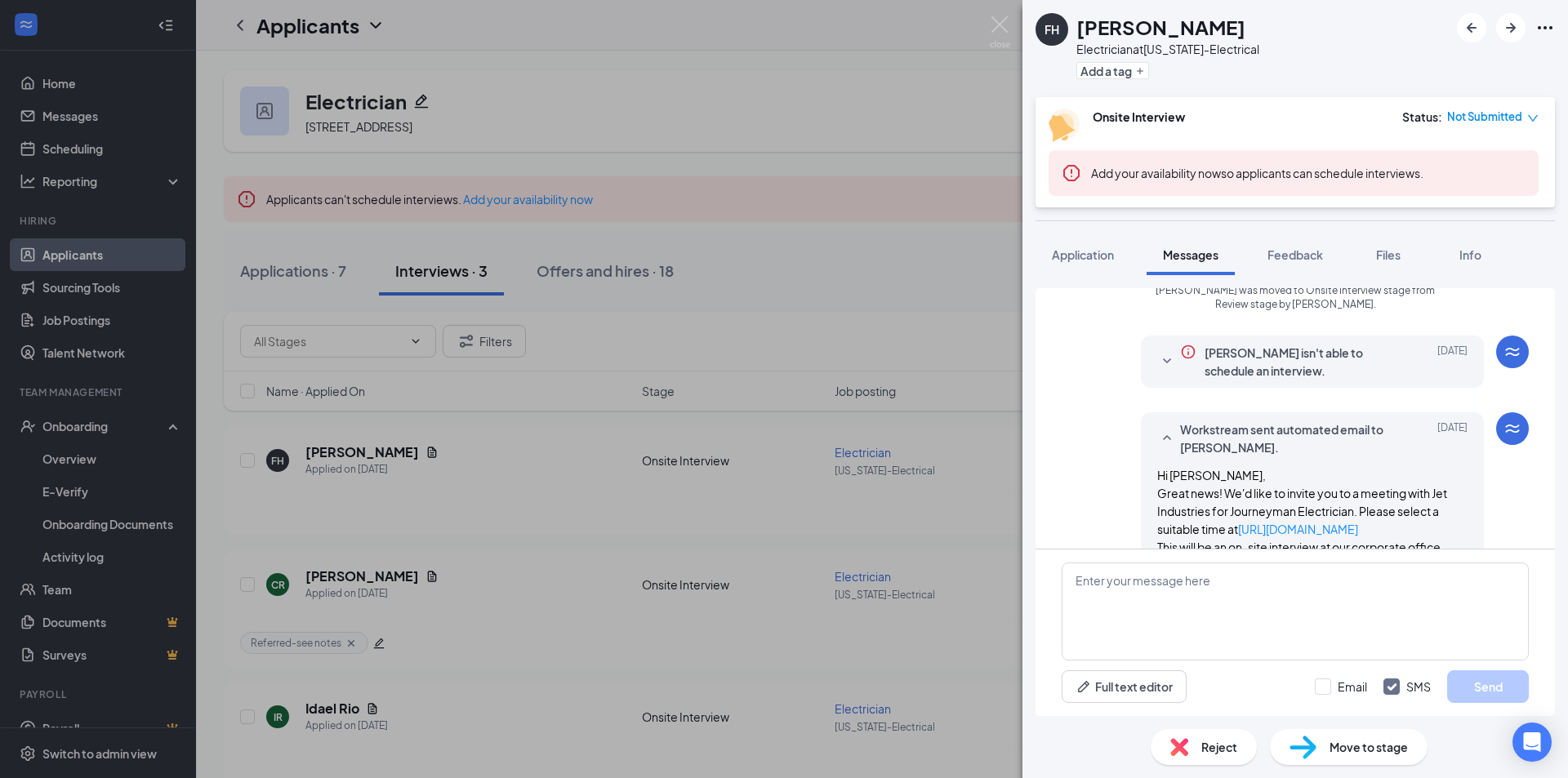
click at [1330, 367] on span "Francisco Hernandez isn't able to schedule an interview." at bounding box center [1300, 361] width 189 height 36
click at [1331, 364] on span "Francisco Hernandez isn't able to schedule an interview." at bounding box center [1300, 361] width 189 height 36
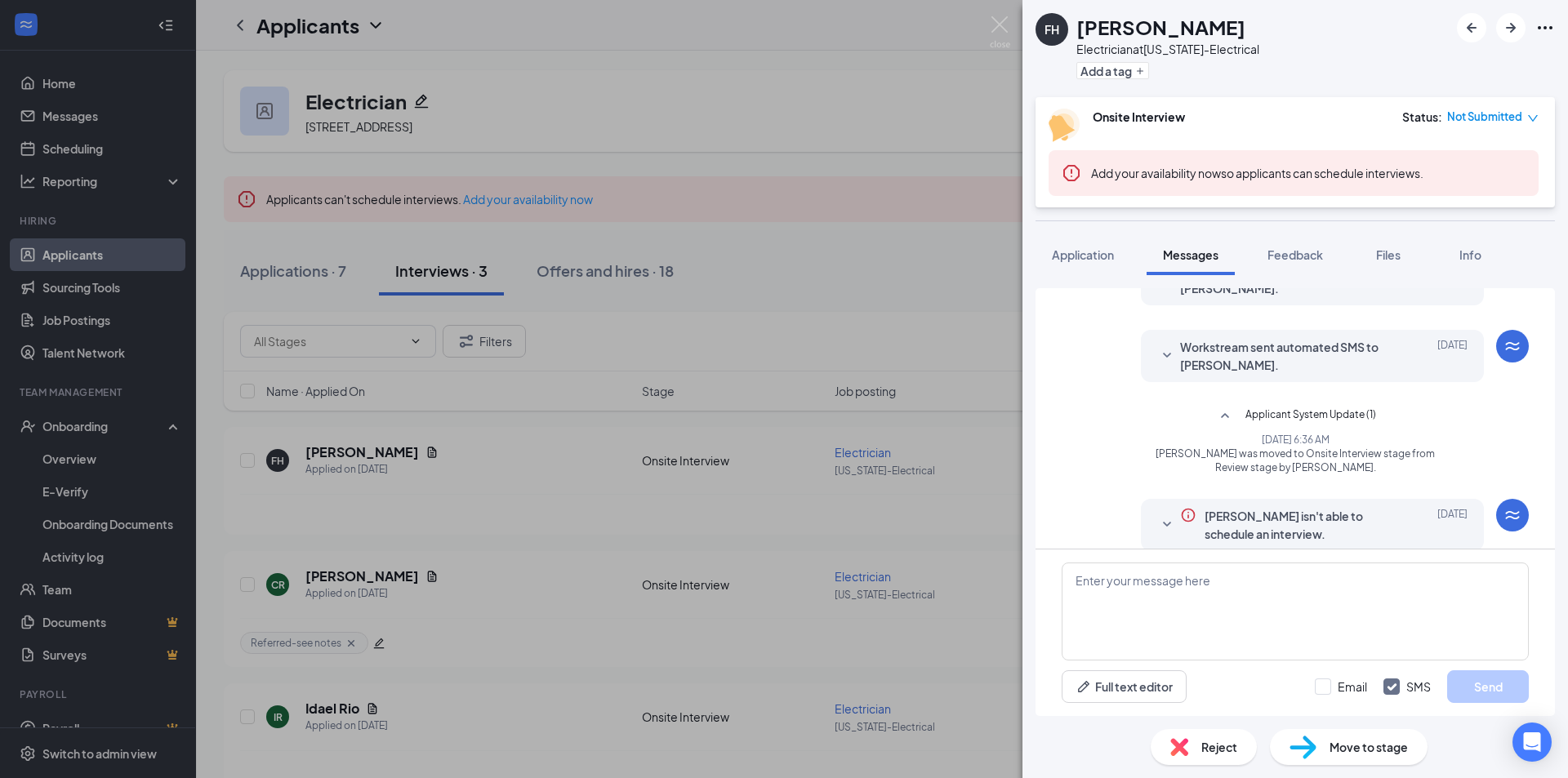
click at [1317, 351] on span "Workstream sent automated SMS to Francisco Hernandez." at bounding box center [1287, 356] width 214 height 36
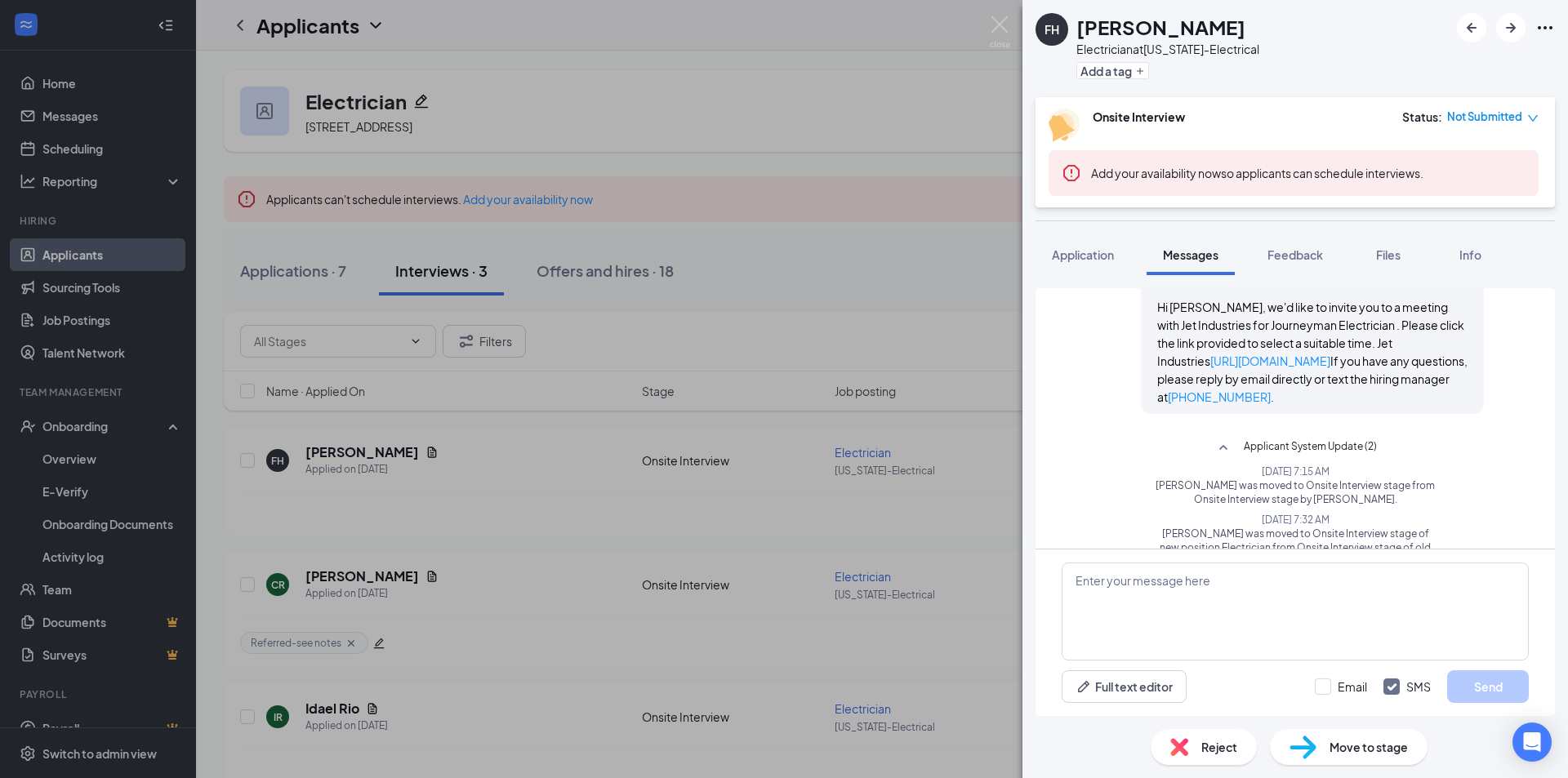
scroll to position [982, 0]
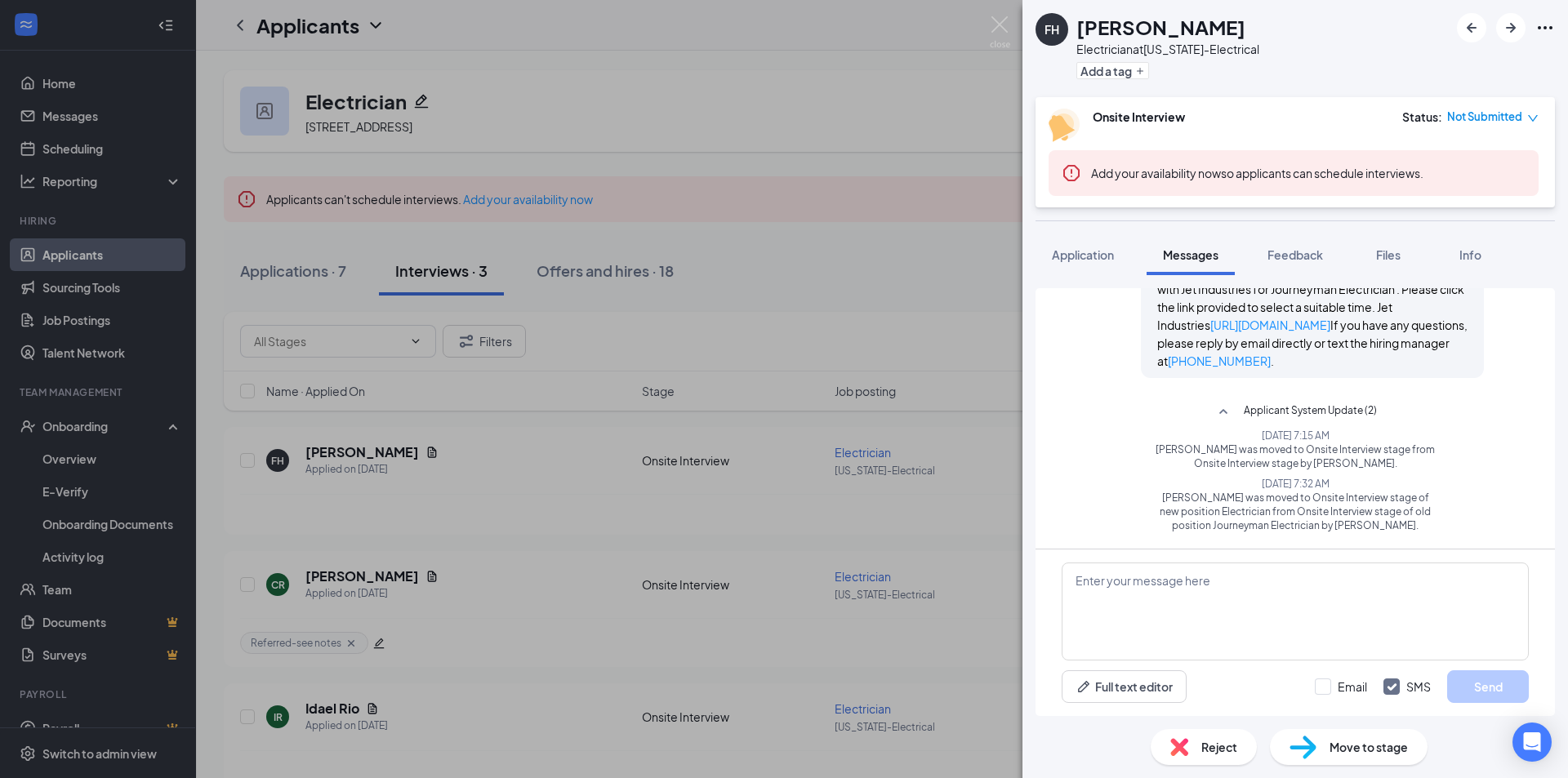
click at [459, 493] on div "FH Francisco Hernandez Electrician at Arizona-Electrical Add a tag Onsite Inter…" at bounding box center [784, 389] width 1568 height 778
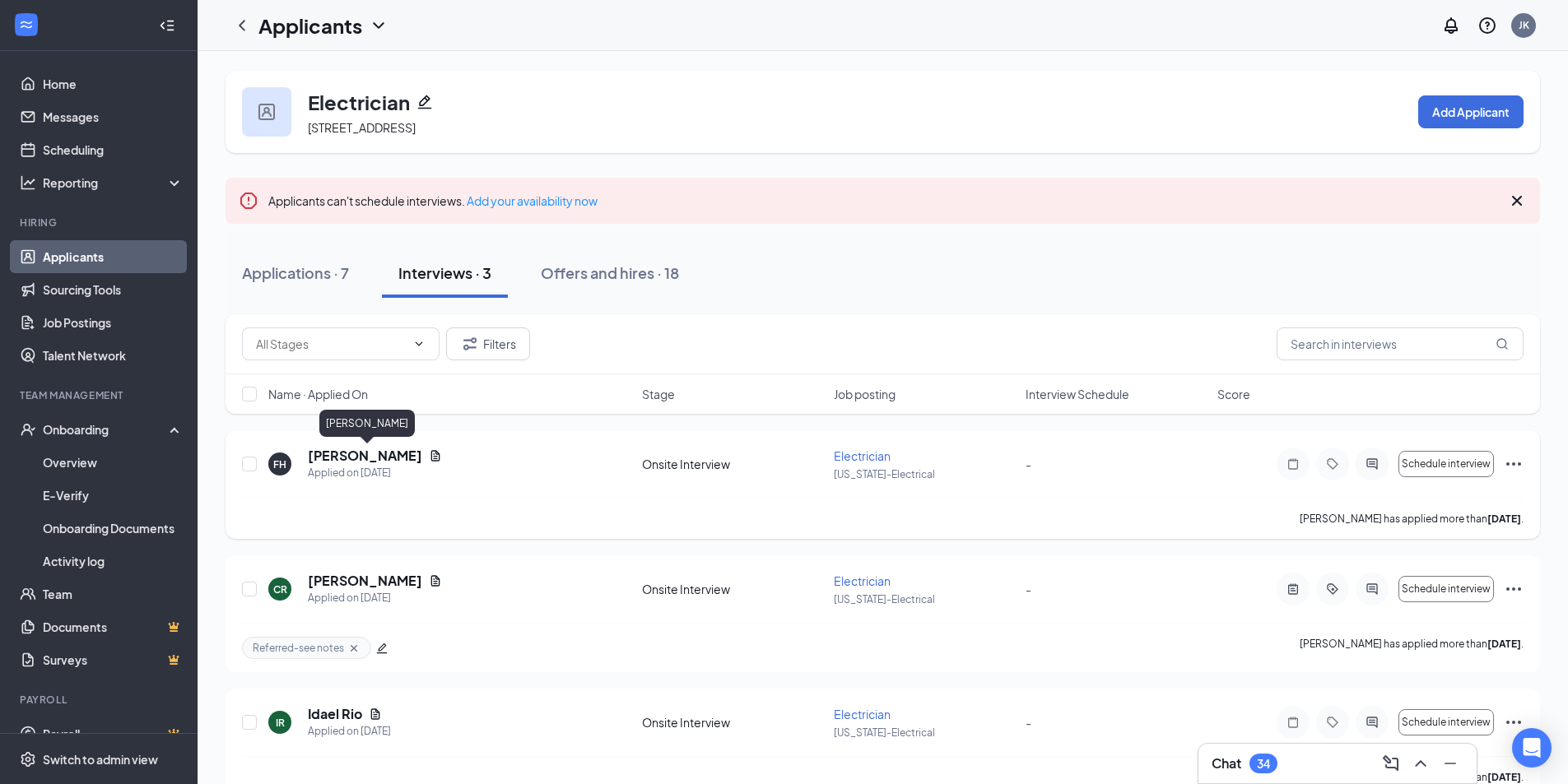
click at [403, 454] on h5 "Francisco Hernandez" at bounding box center [365, 456] width 114 height 18
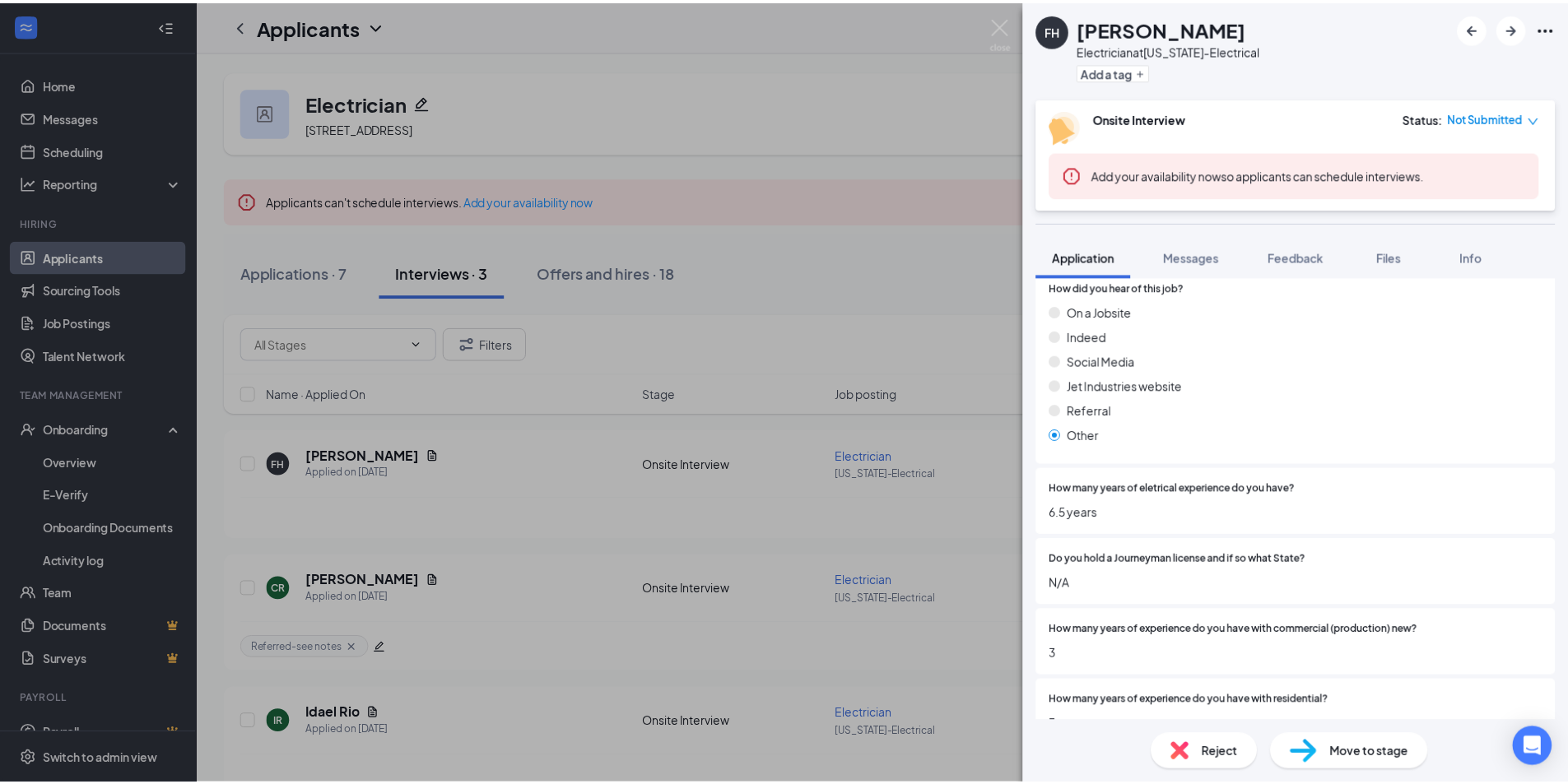
scroll to position [576, 0]
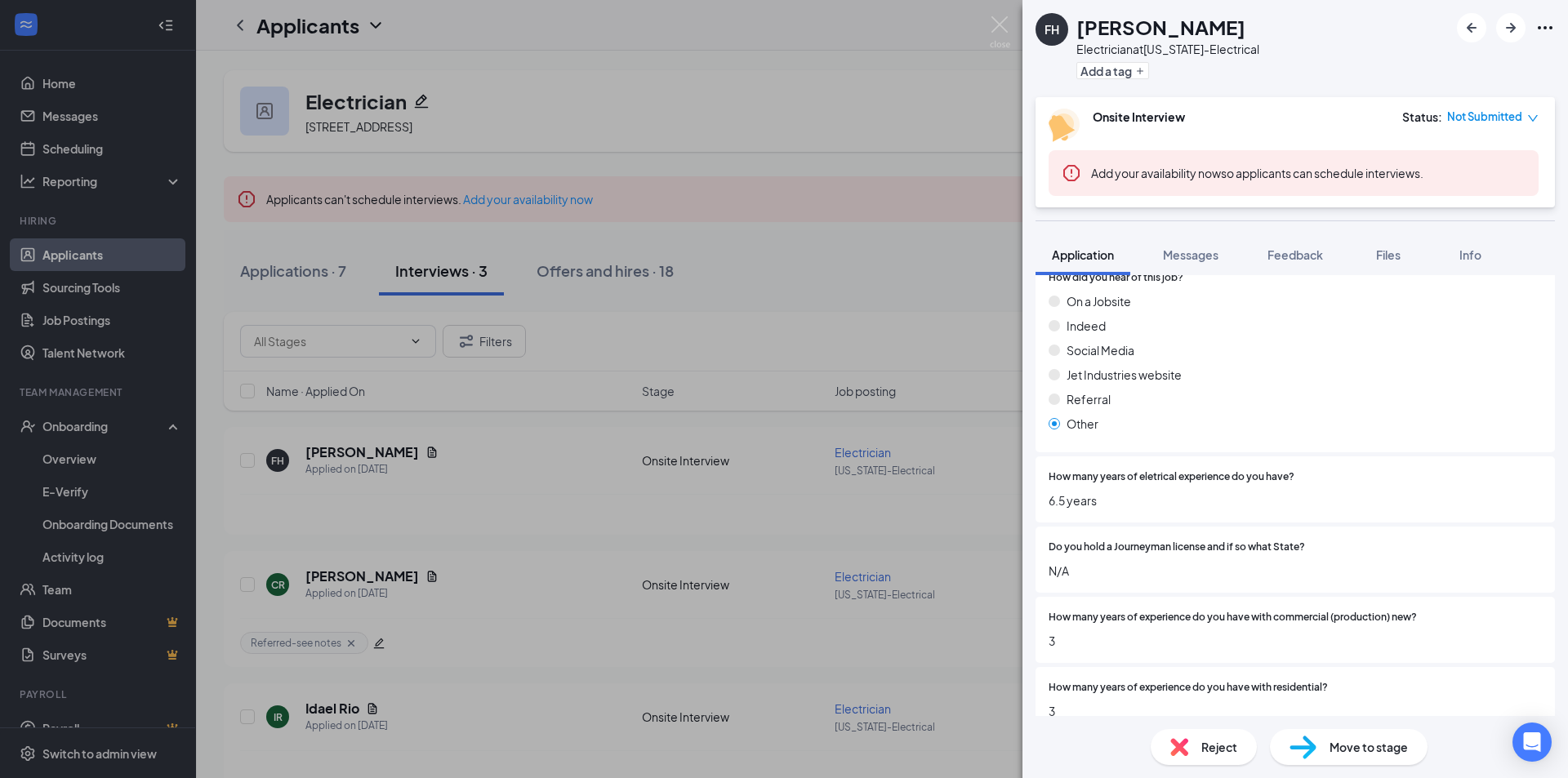
click at [882, 263] on div "FH Francisco Hernandez Electrician at Arizona-Electrical Add a tag Onsite Inter…" at bounding box center [784, 389] width 1568 height 778
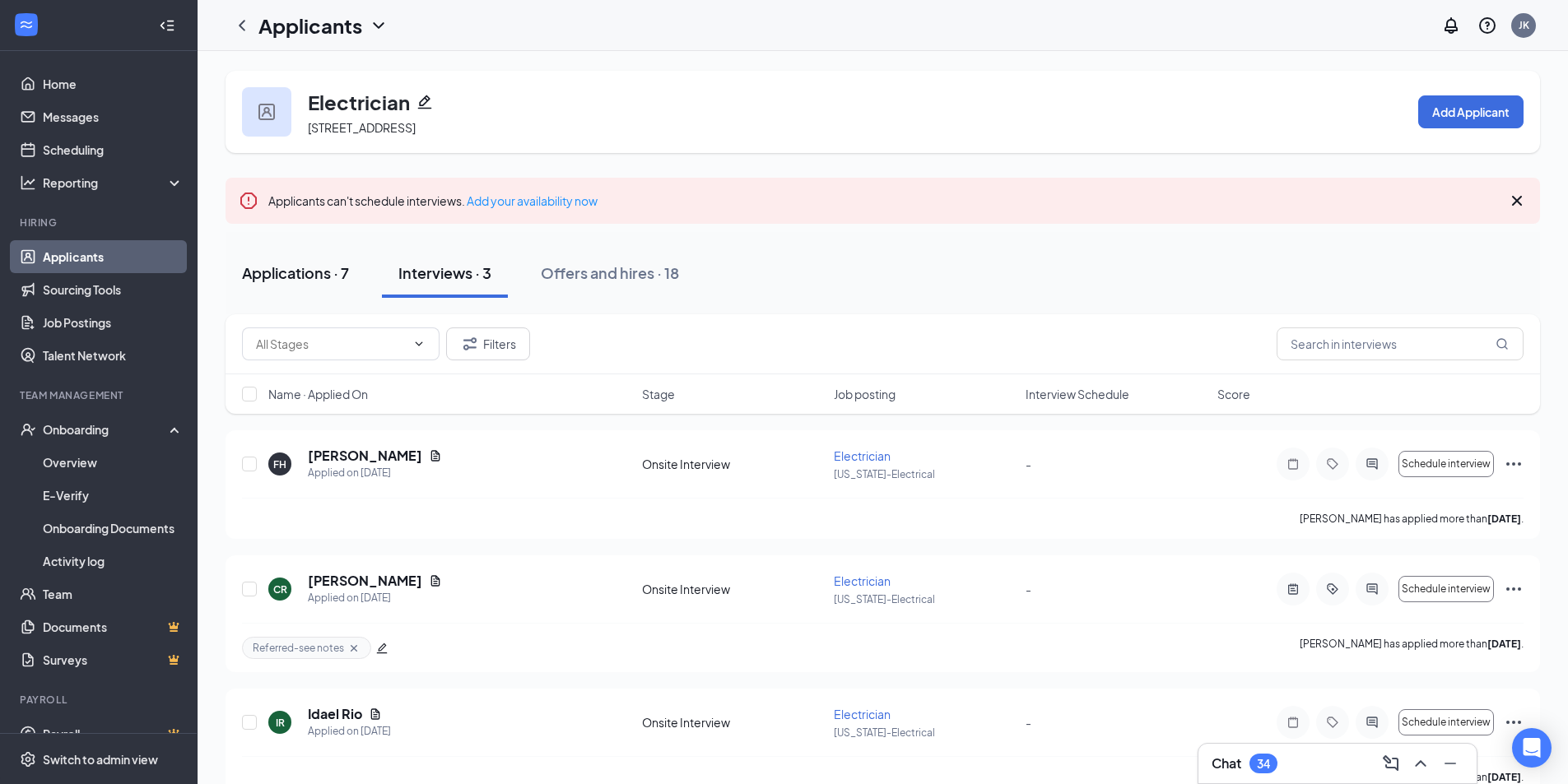
click at [276, 282] on div "Applications · 7" at bounding box center [296, 273] width 107 height 21
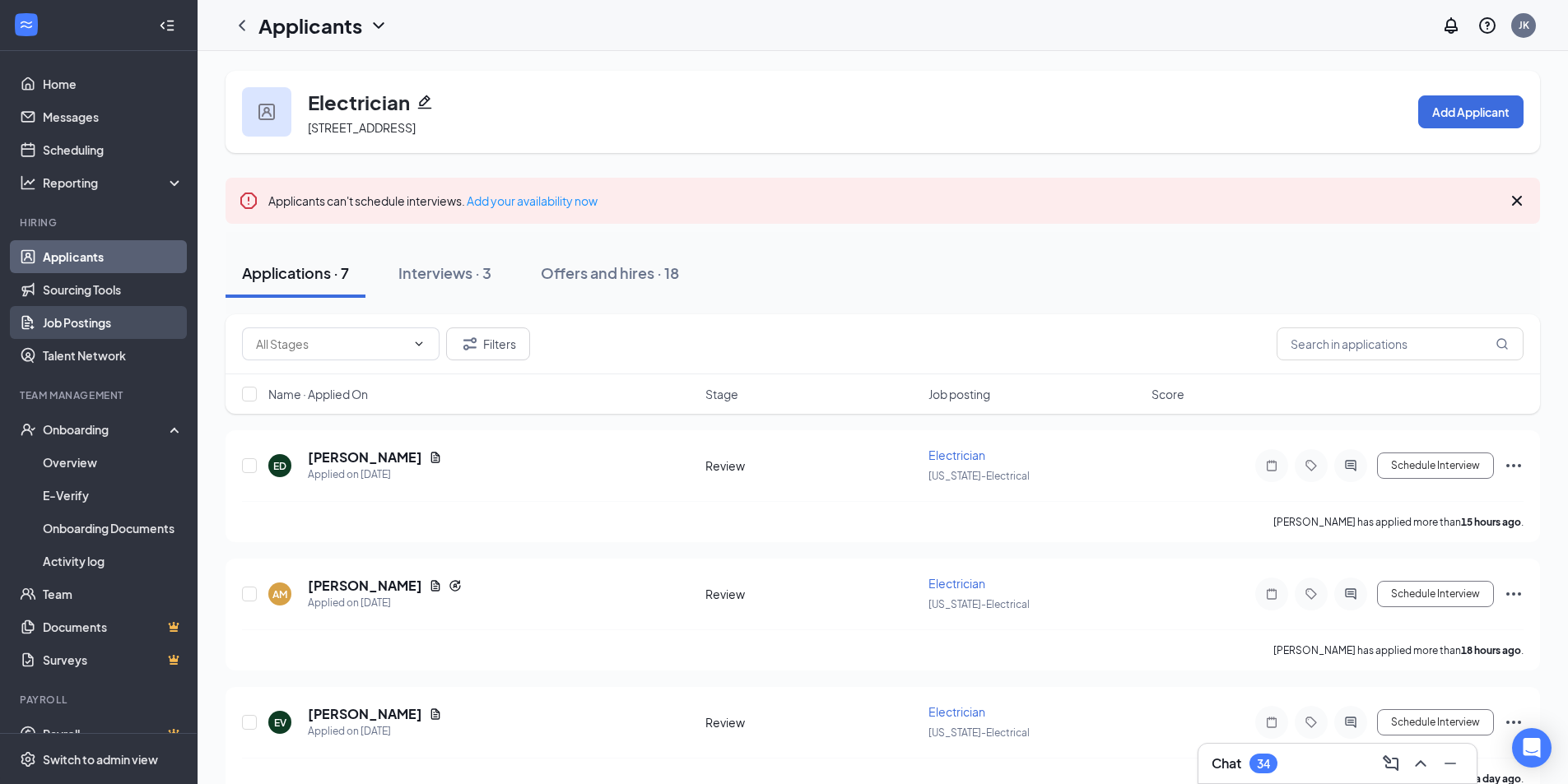
click at [90, 329] on link "Job Postings" at bounding box center [113, 322] width 140 height 33
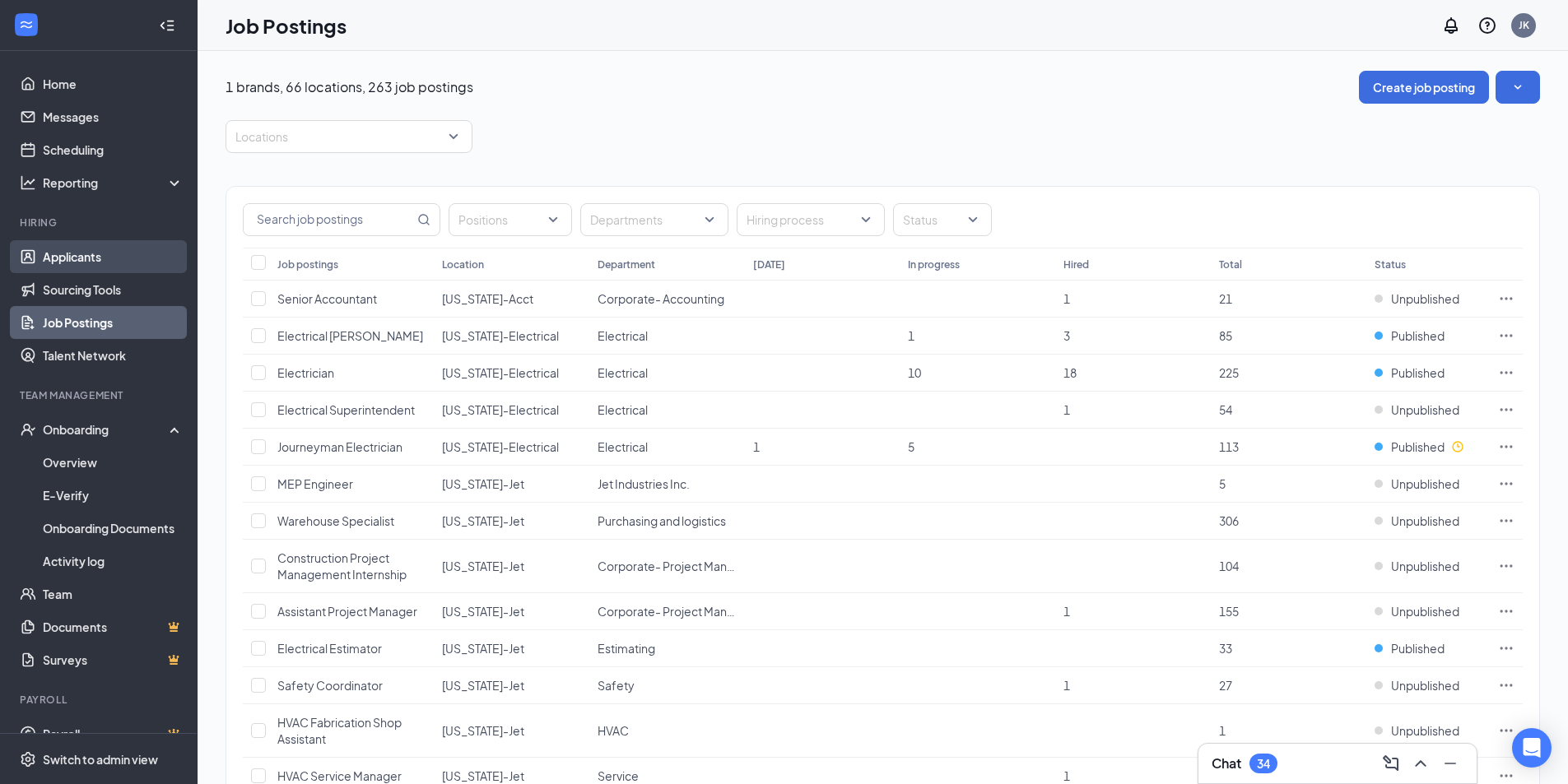
click at [80, 263] on link "Applicants" at bounding box center [113, 256] width 140 height 33
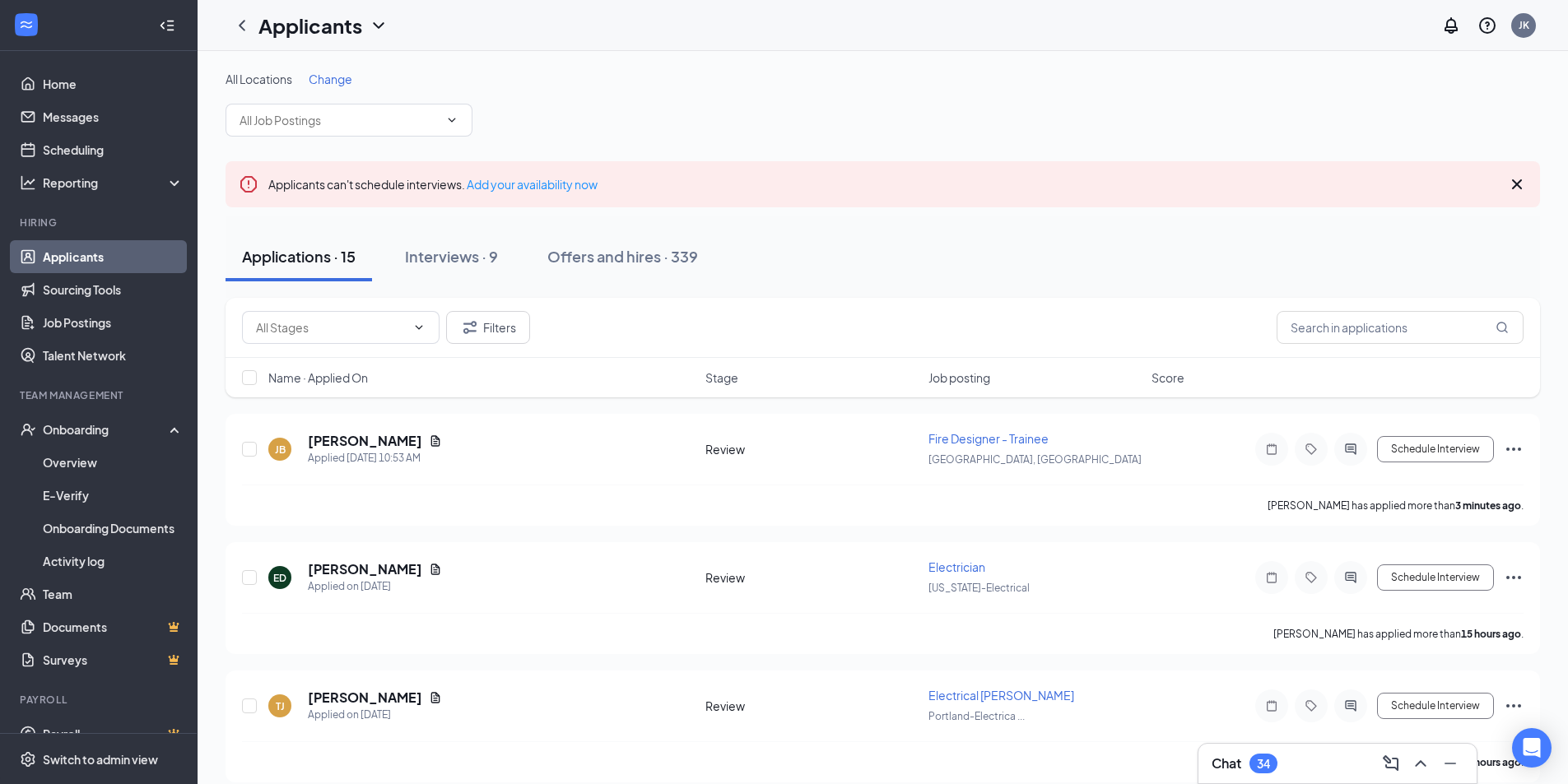
click at [485, 261] on div "Interviews · 9" at bounding box center [451, 256] width 93 height 21
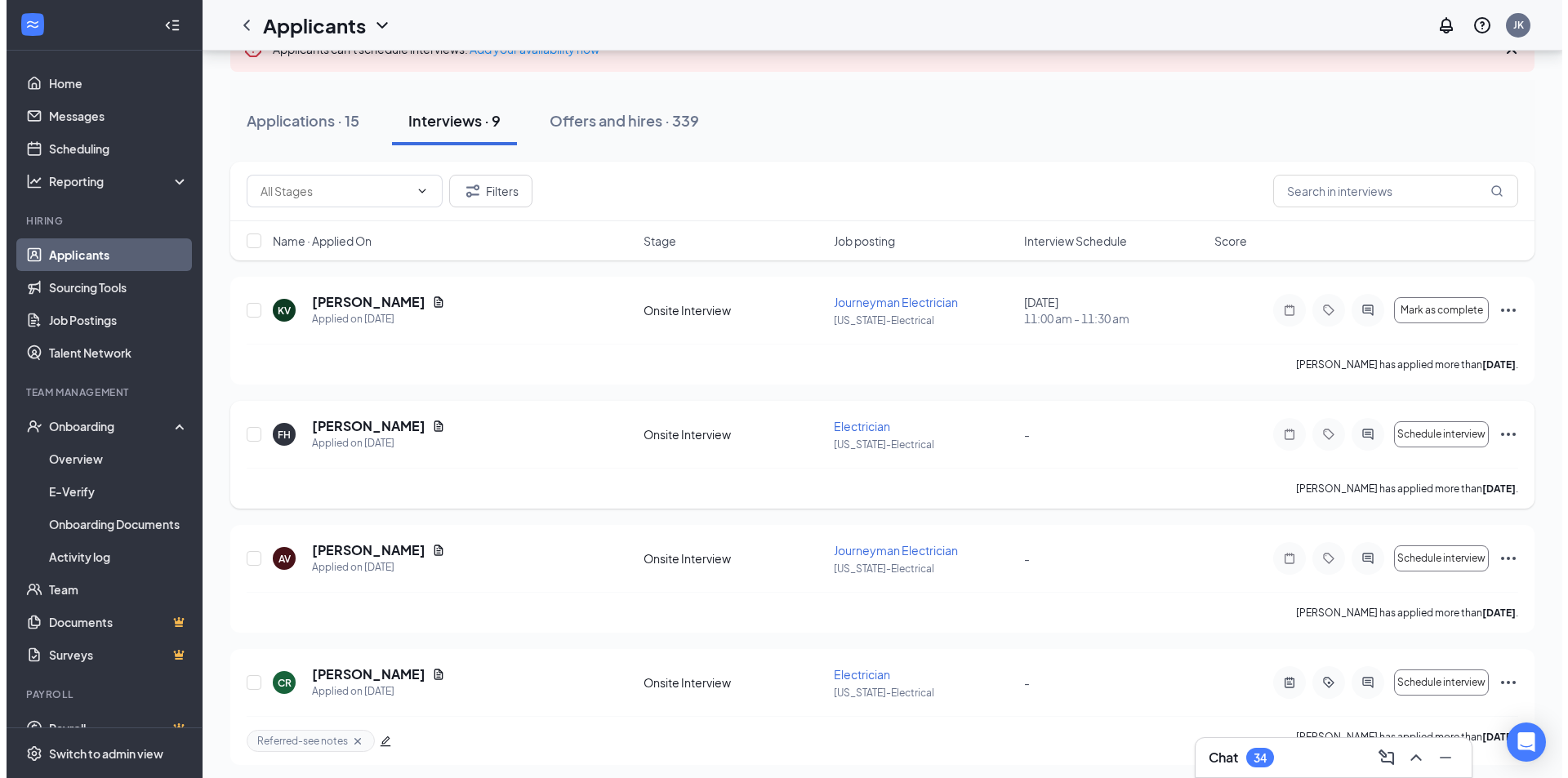
scroll to position [163, 0]
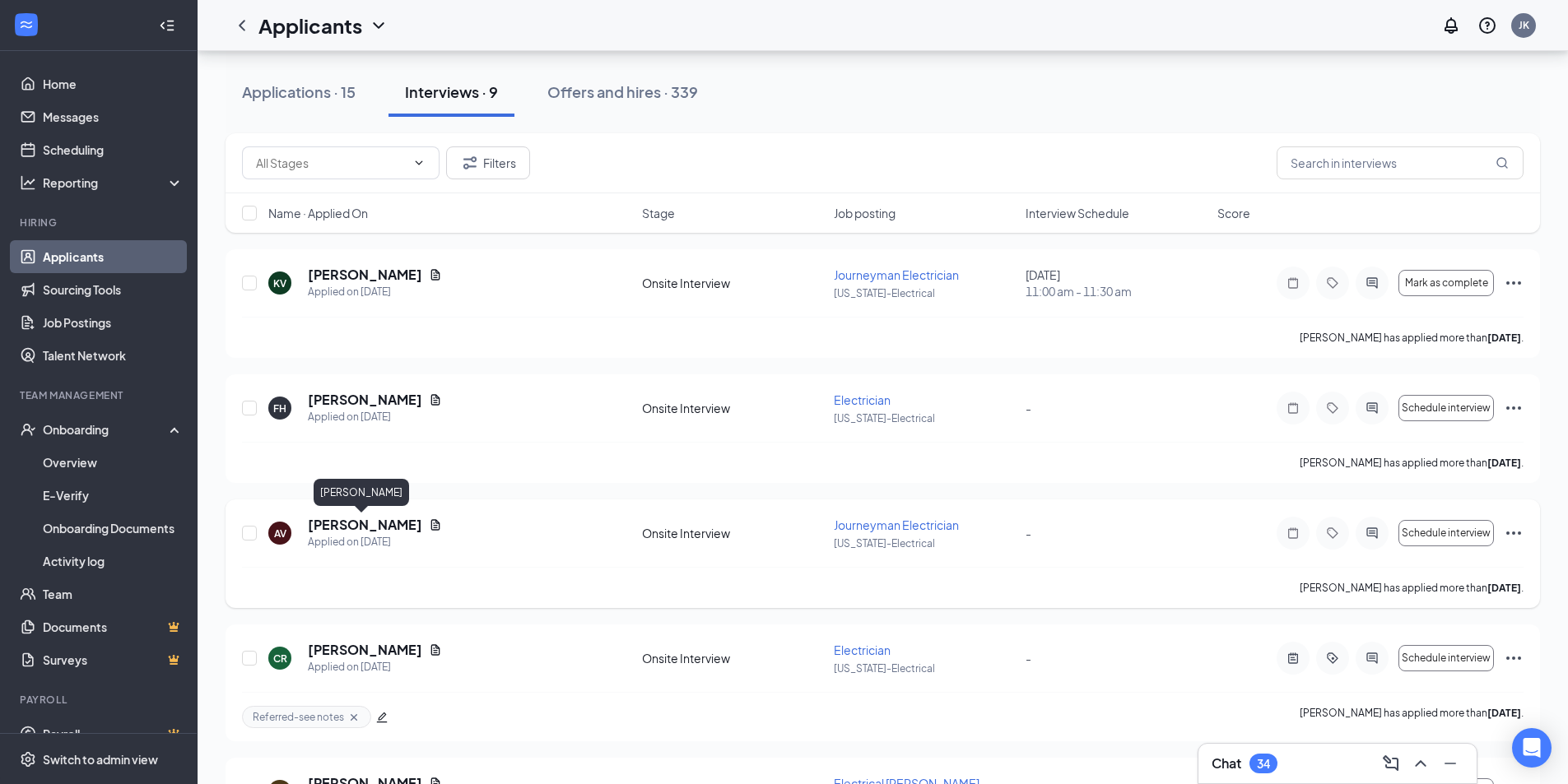
click at [357, 524] on h5 "[PERSON_NAME]" at bounding box center [365, 524] width 114 height 18
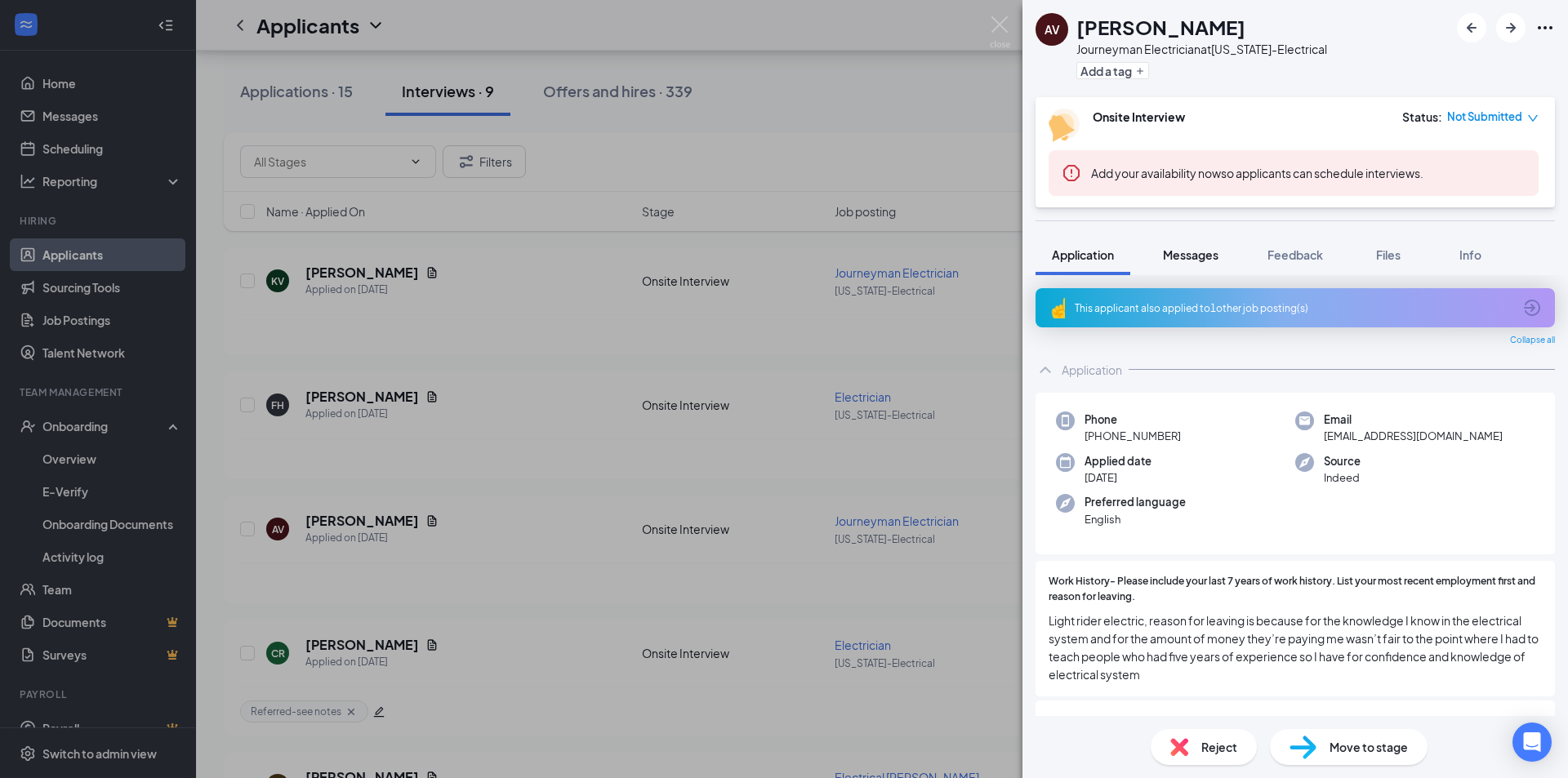
click at [1190, 249] on span "Messages" at bounding box center [1191, 254] width 56 height 15
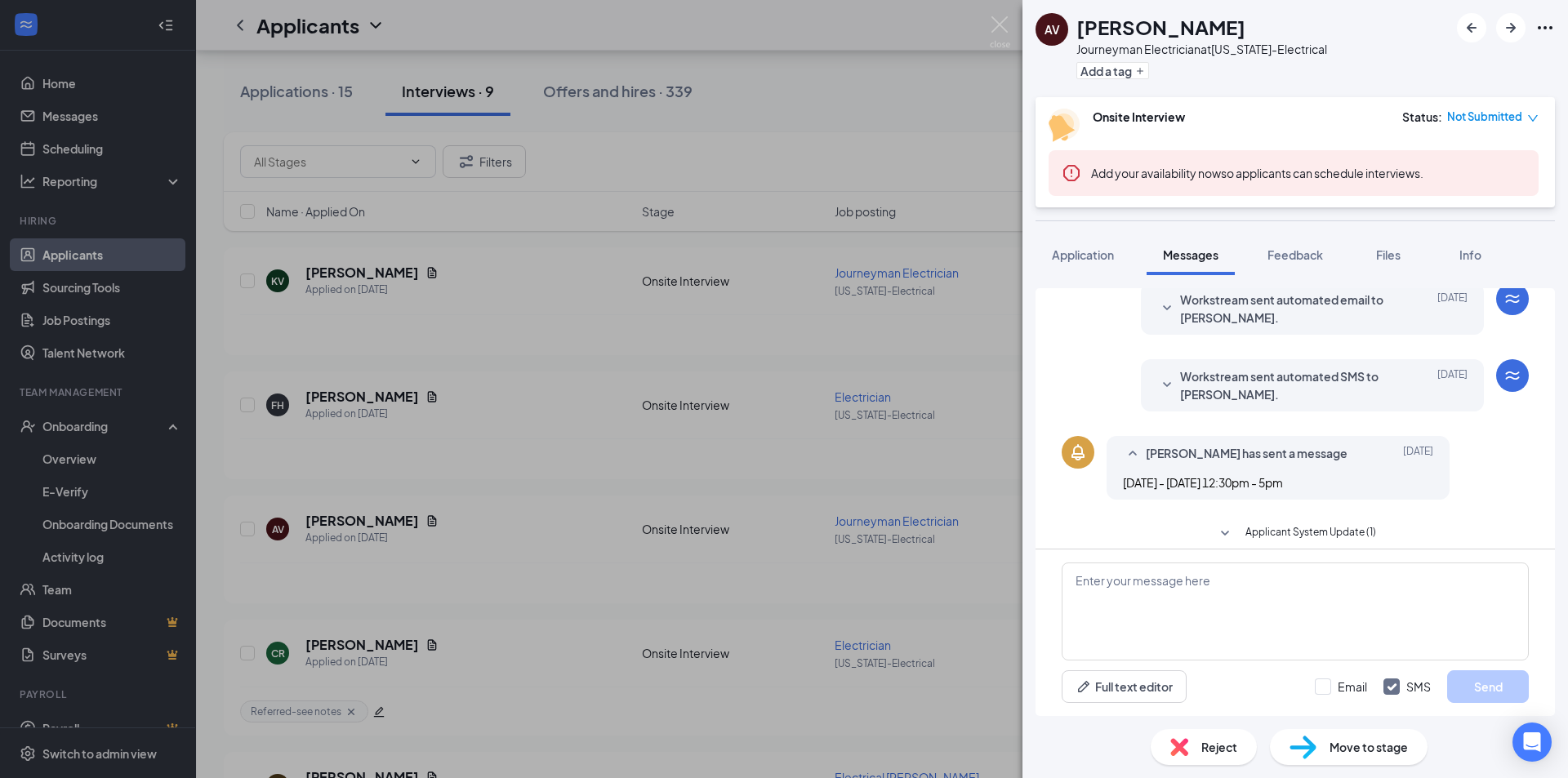
scroll to position [512, 0]
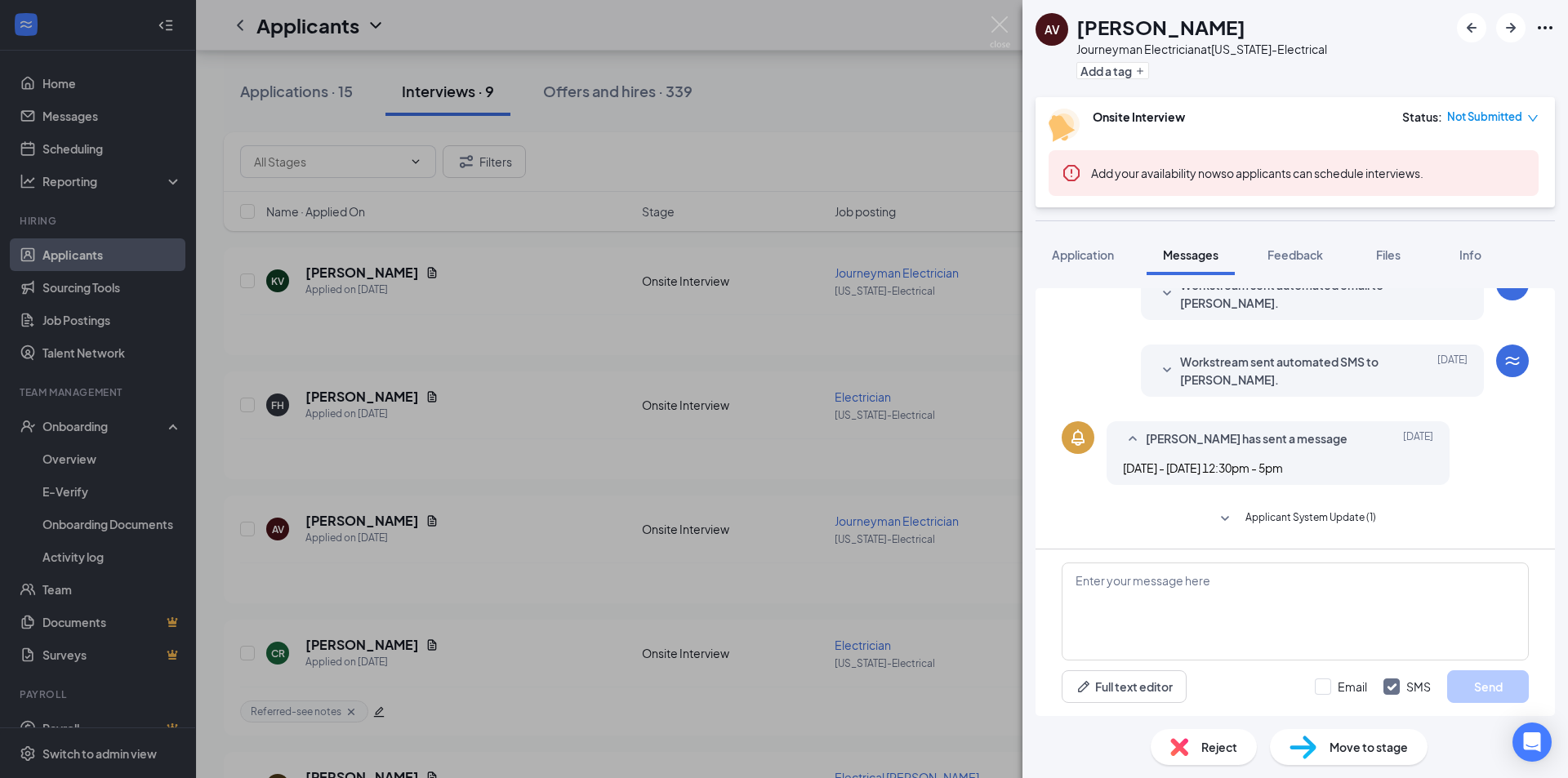
click at [1274, 519] on span "Applicant System Update (1)" at bounding box center [1311, 519] width 131 height 19
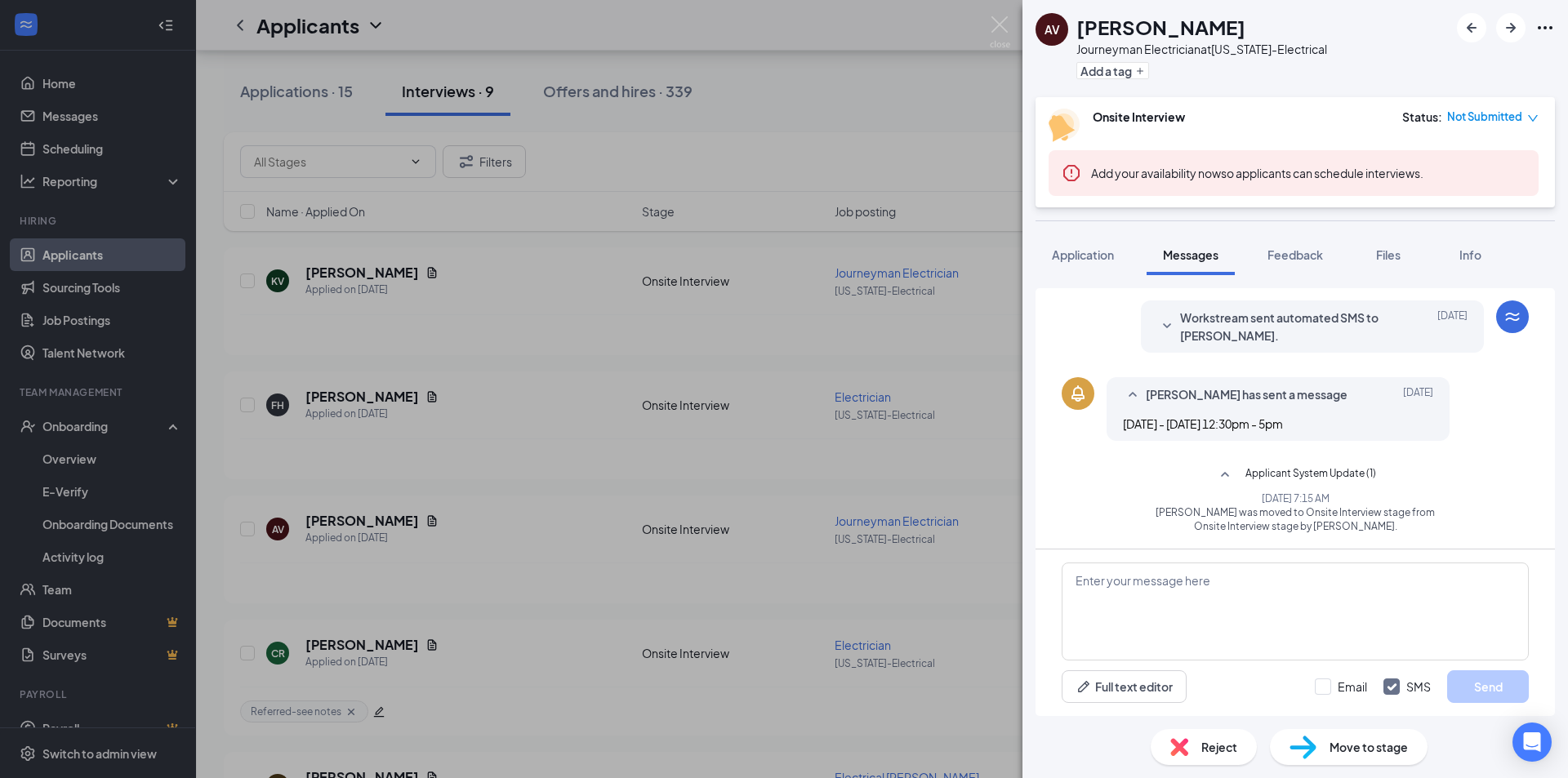
scroll to position [557, 0]
click at [1281, 475] on span "Applicant System Update (1)" at bounding box center [1311, 473] width 131 height 19
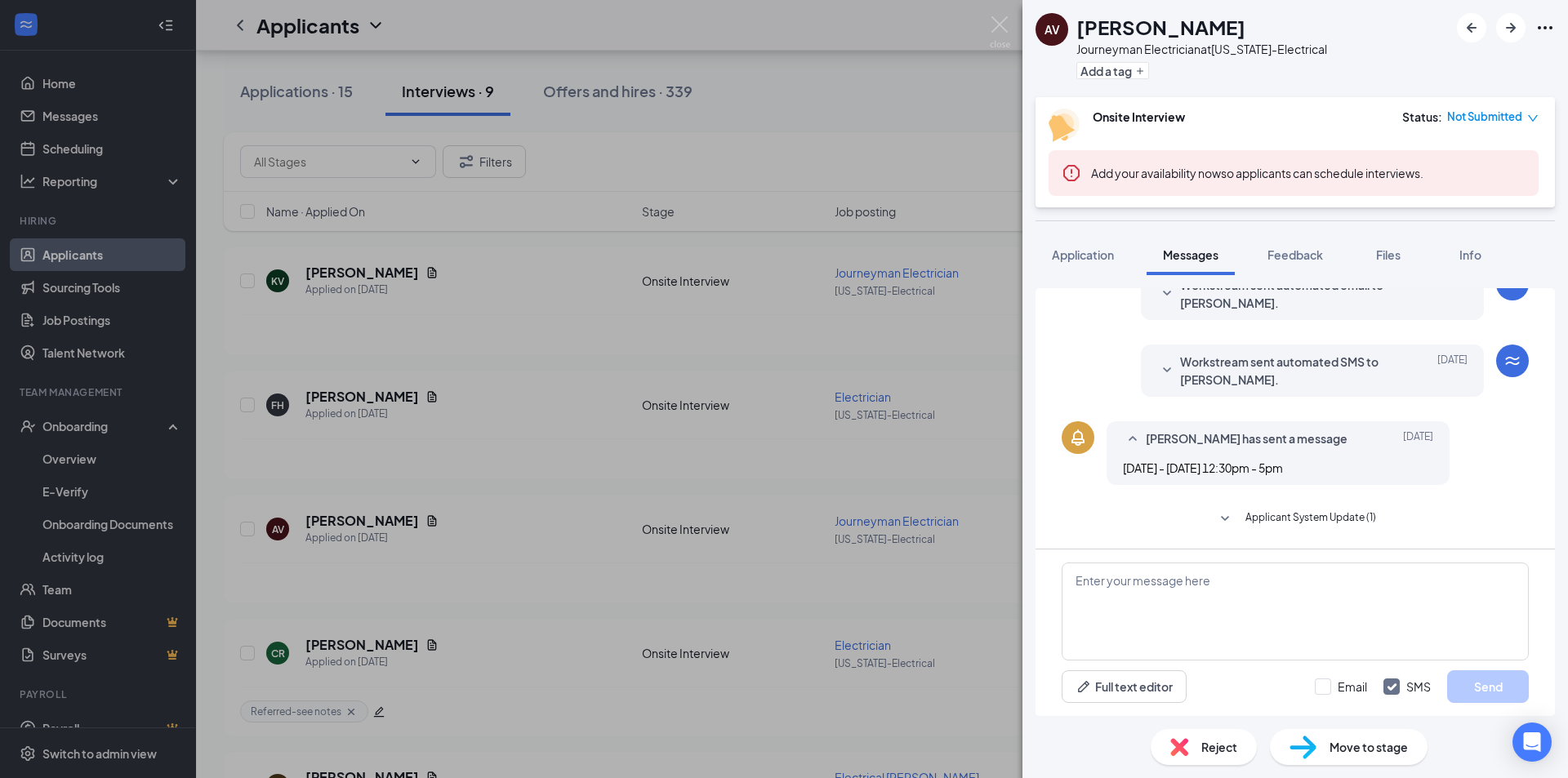
click at [1281, 372] on span "Workstream sent automated SMS to [PERSON_NAME]." at bounding box center [1287, 370] width 214 height 36
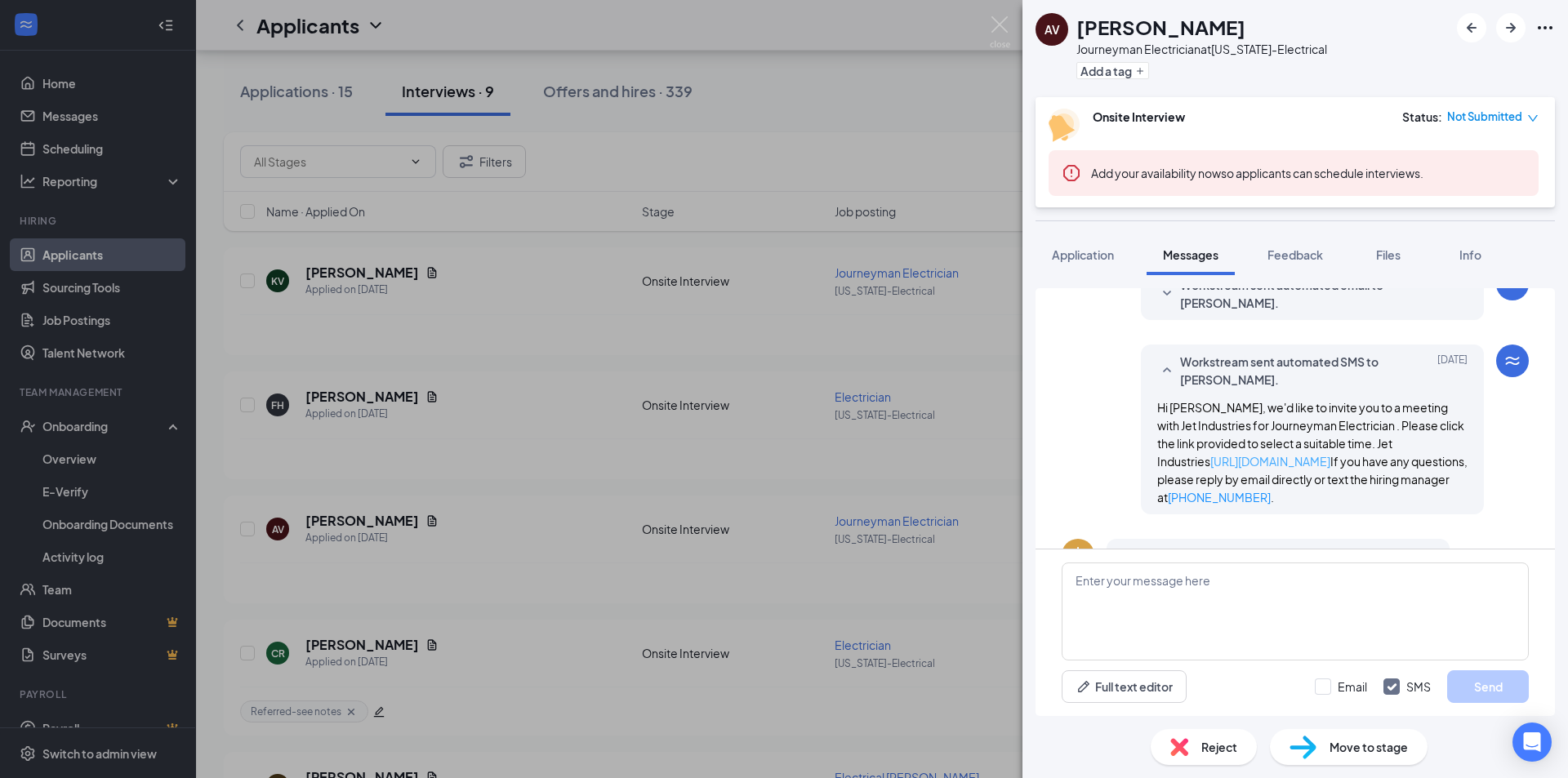
click at [1290, 462] on link "[URL][DOMAIN_NAME]" at bounding box center [1270, 461] width 120 height 15
click at [586, 445] on div "AV [PERSON_NAME] Journeyman Electrician at [US_STATE]-Electrical Add a tag Onsi…" at bounding box center [784, 389] width 1568 height 778
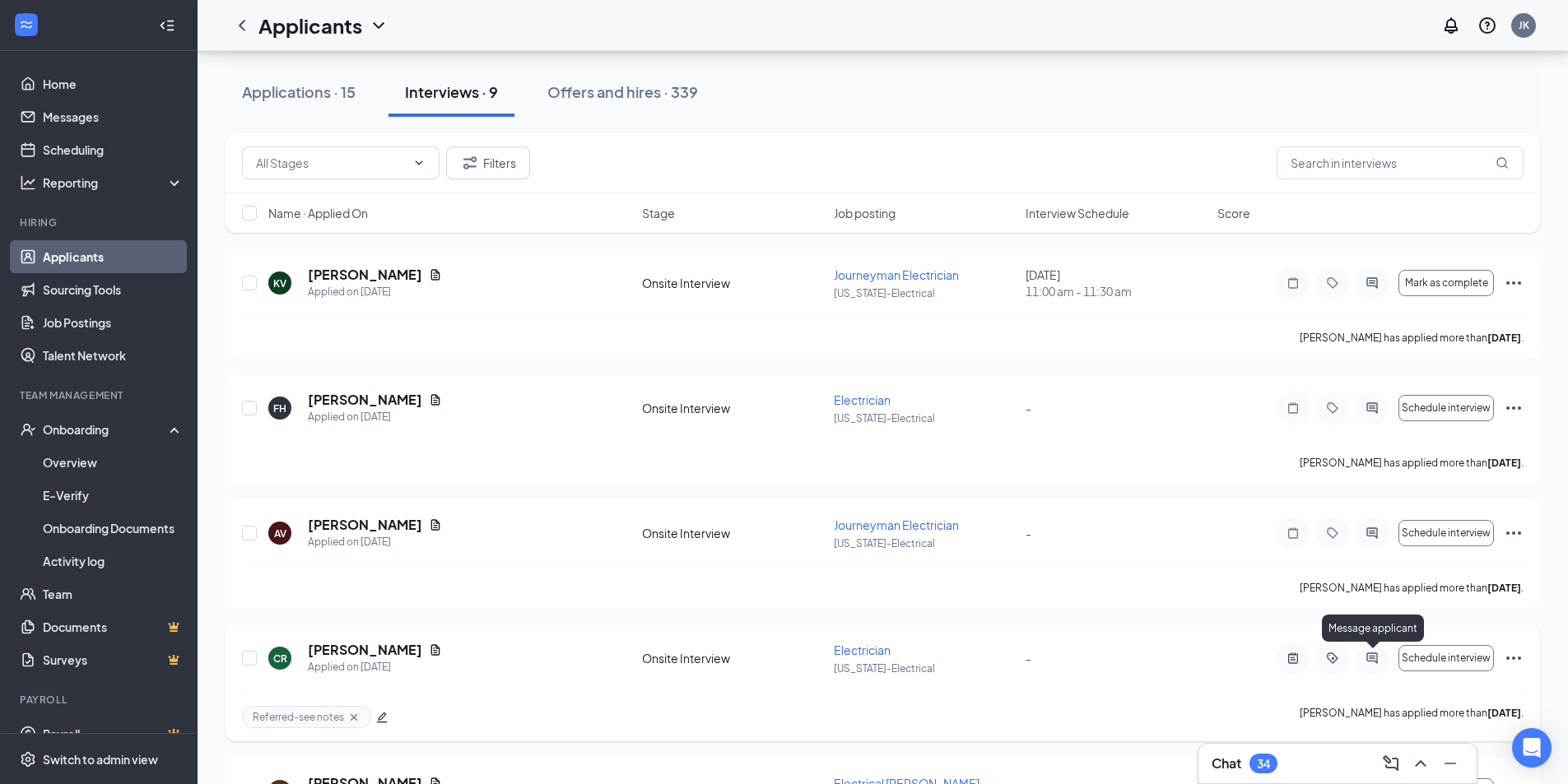
click at [1371, 661] on icon "ActiveChat" at bounding box center [1371, 657] width 10 height 10
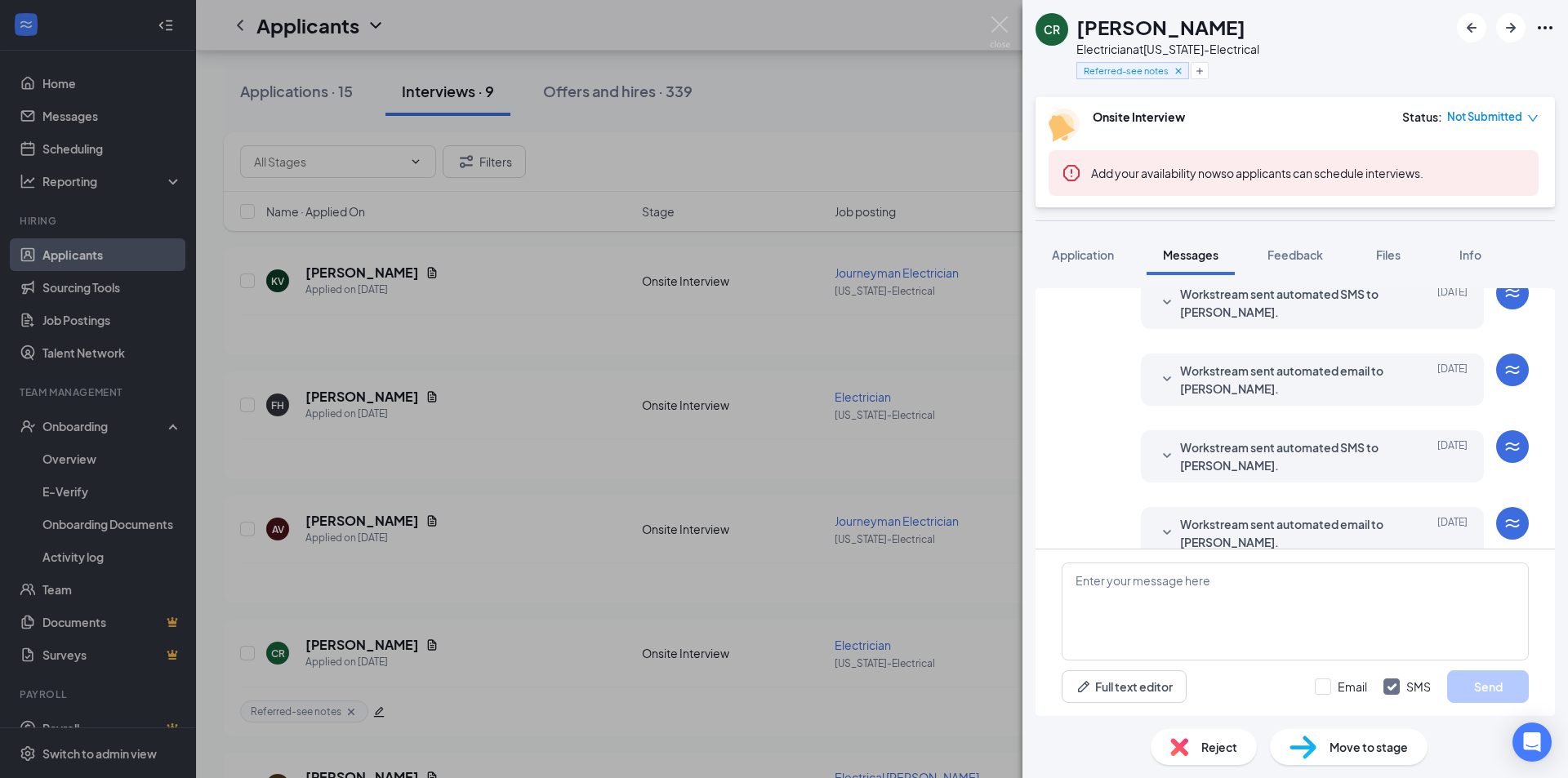
scroll to position [245, 0]
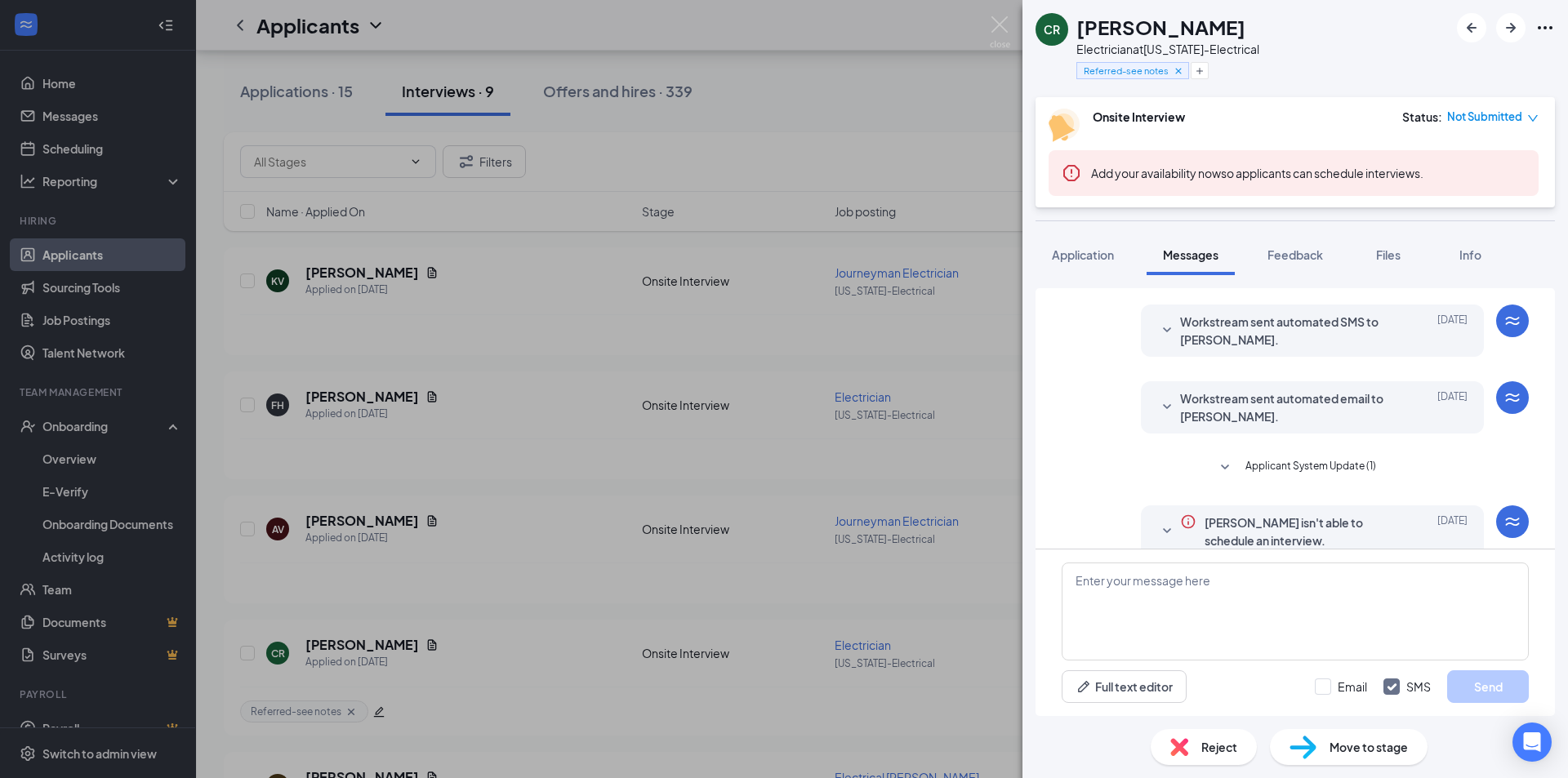
click at [1281, 416] on span "Workstream sent automated email to [PERSON_NAME]." at bounding box center [1287, 407] width 214 height 36
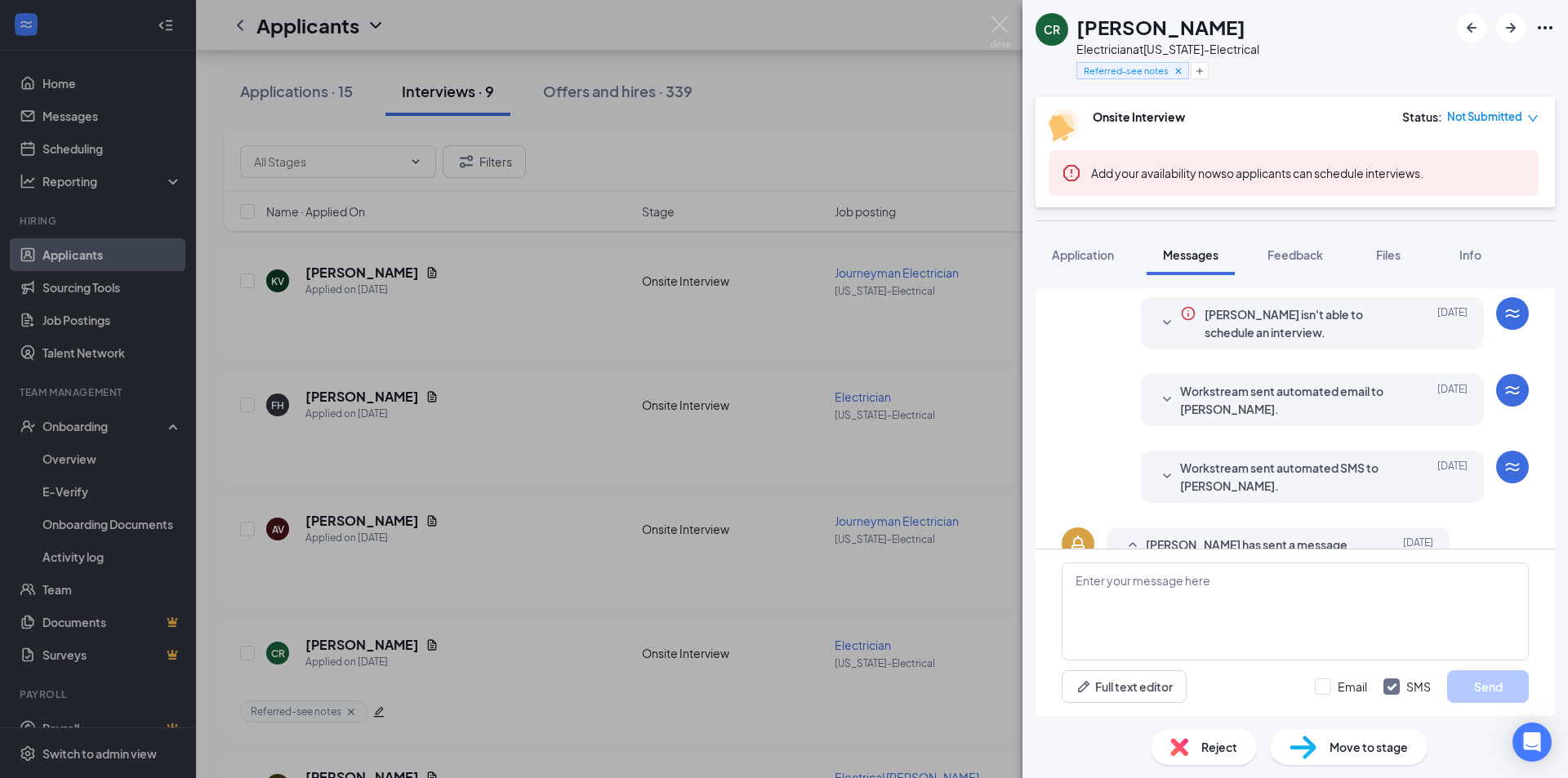
scroll to position [572, 0]
click at [1266, 408] on span "Workstream sent automated email to [PERSON_NAME]." at bounding box center [1287, 399] width 214 height 36
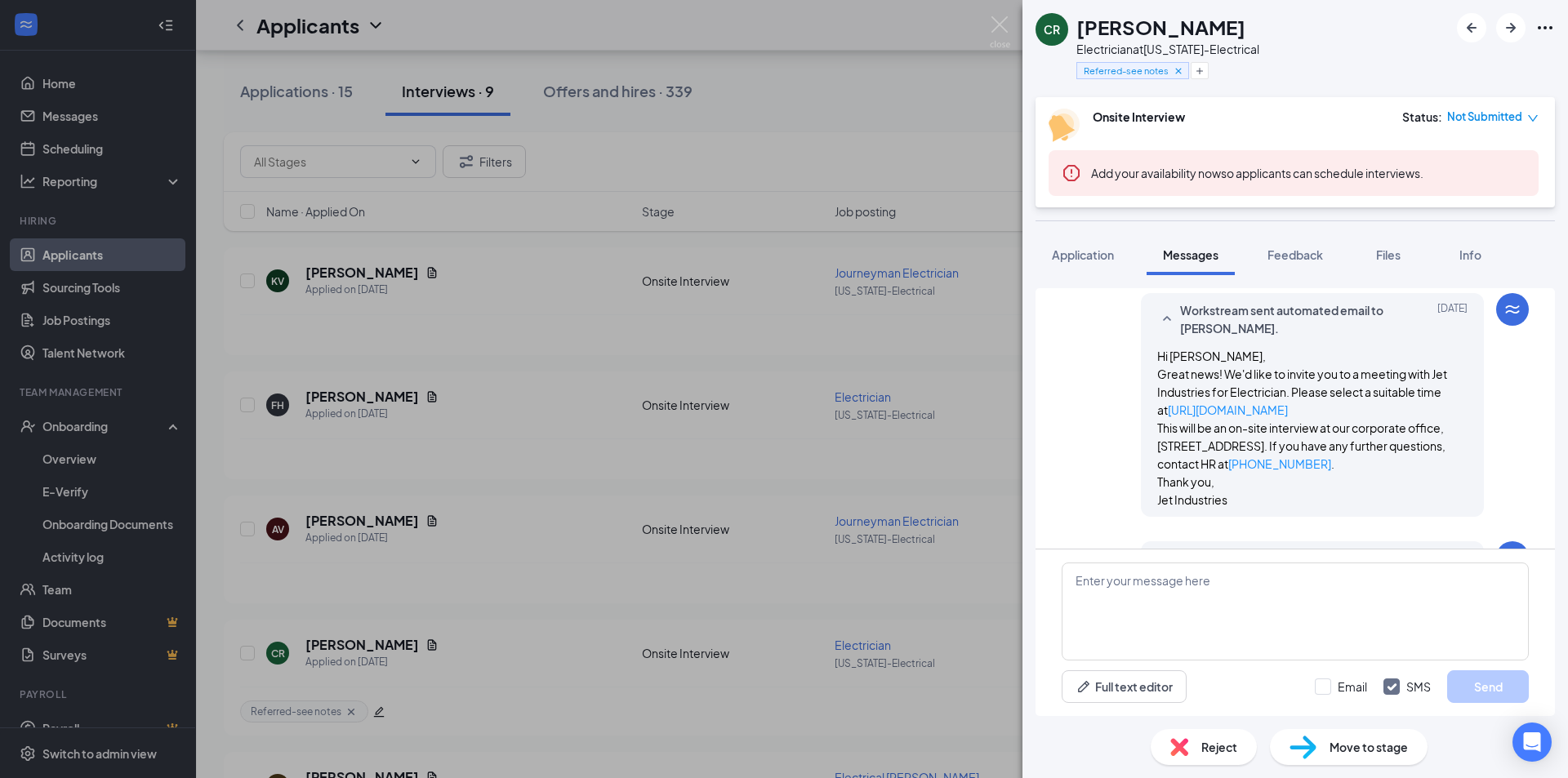
scroll to position [654, 0]
click at [1225, 417] on p "This will be an on-site interview at our corporate office, 1935 Silverton Rd Sa…" at bounding box center [1313, 444] width 310 height 54
click at [1223, 411] on link "[URL][DOMAIN_NAME]" at bounding box center [1228, 408] width 120 height 15
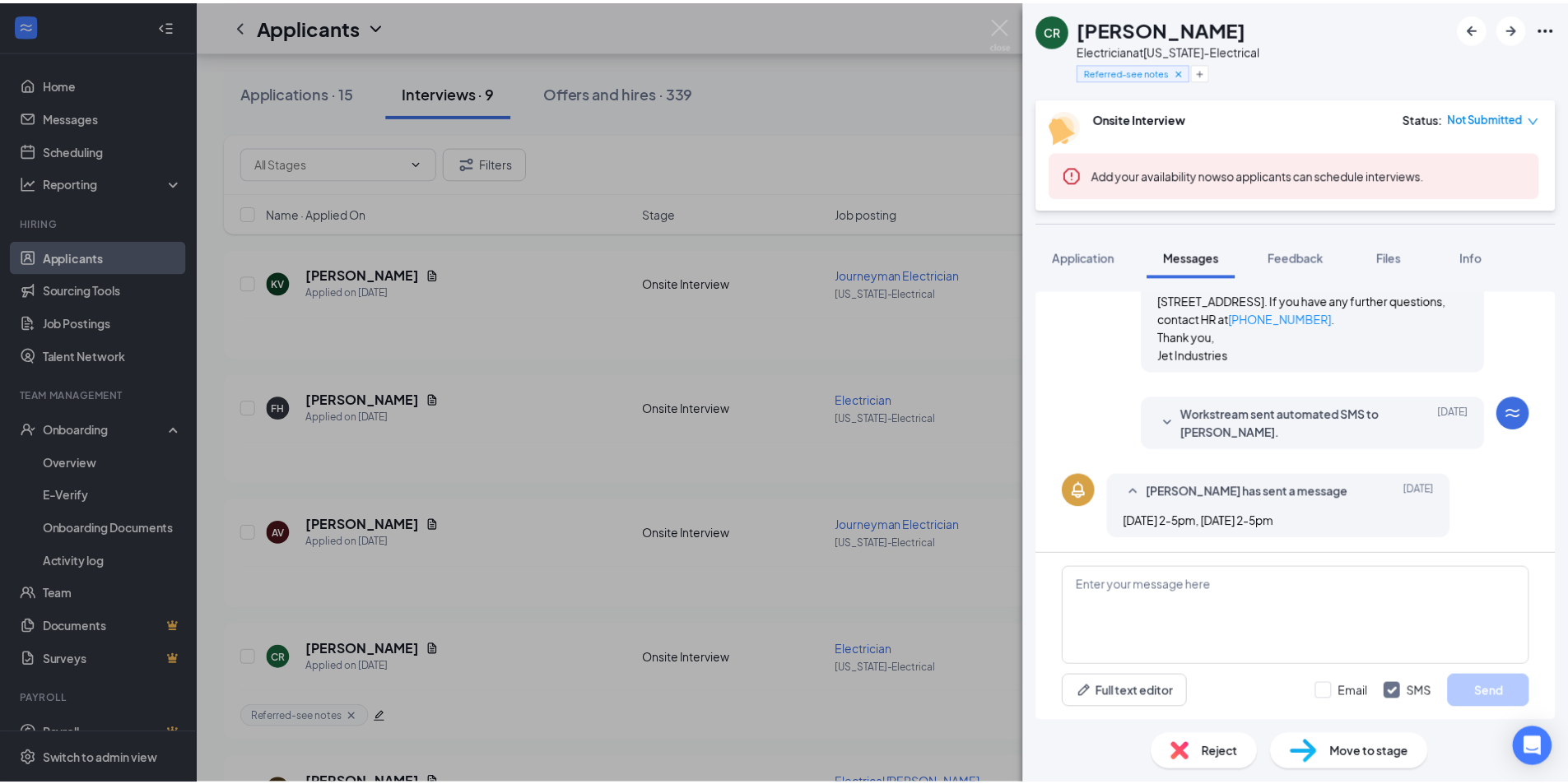
scroll to position [807, 0]
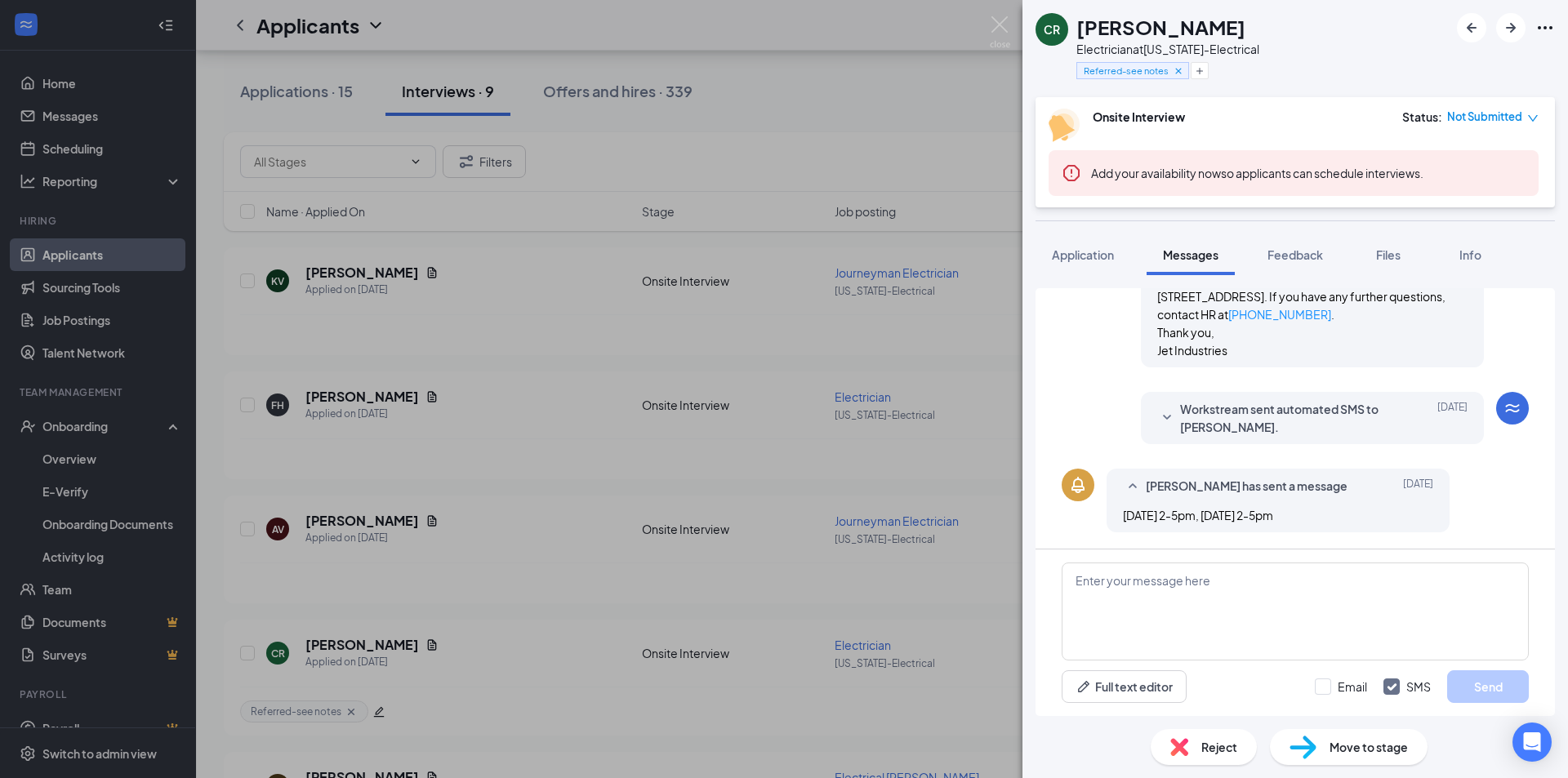
click at [1008, 484] on div "[PERSON_NAME] Electrician at [US_STATE]-Electrical Referred-see notes Onsite In…" at bounding box center [784, 389] width 1568 height 778
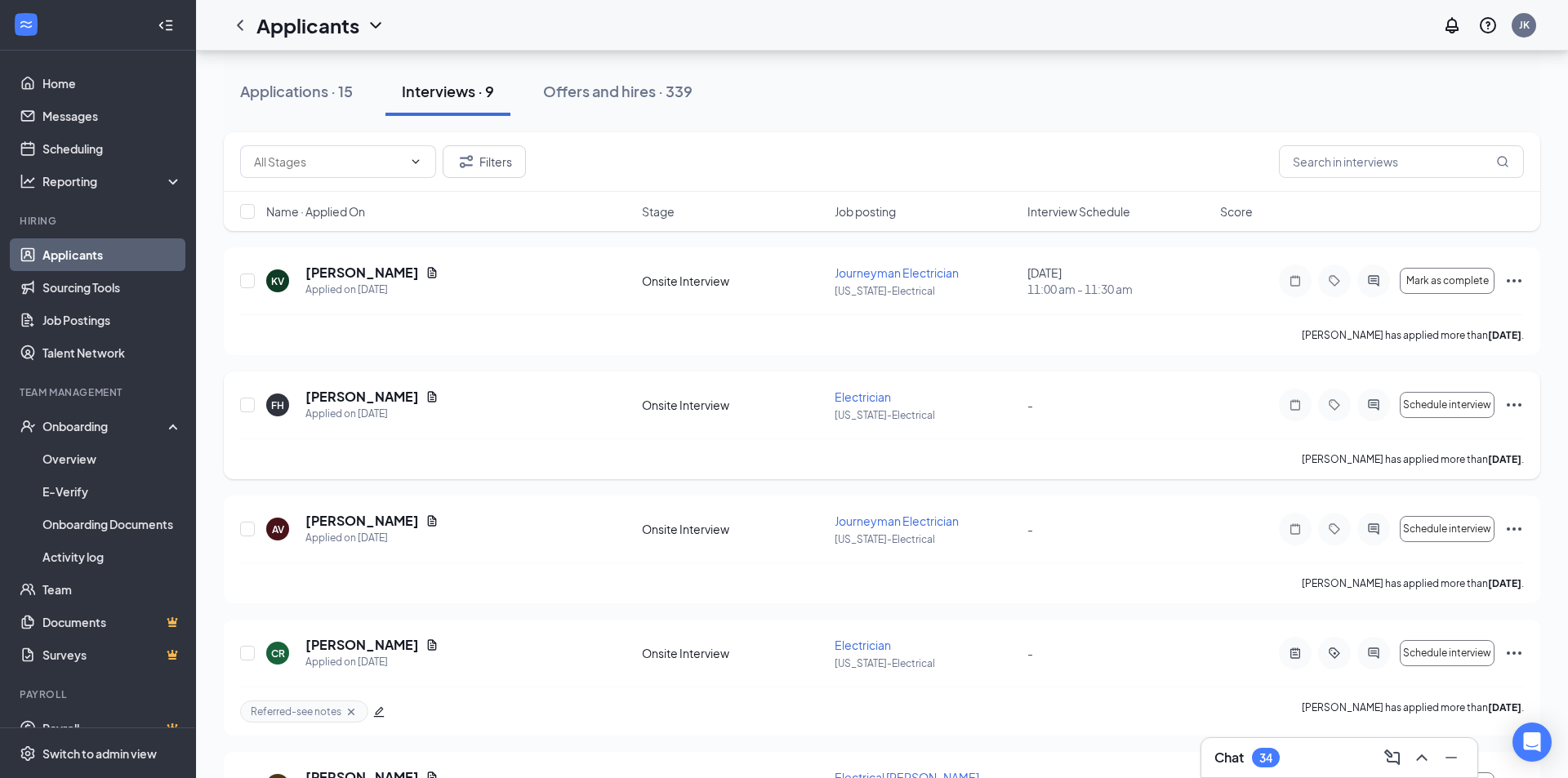
click at [865, 478] on div "Francisco Hernandez has applied more than 2 days ago ." at bounding box center [882, 459] width 1284 height 41
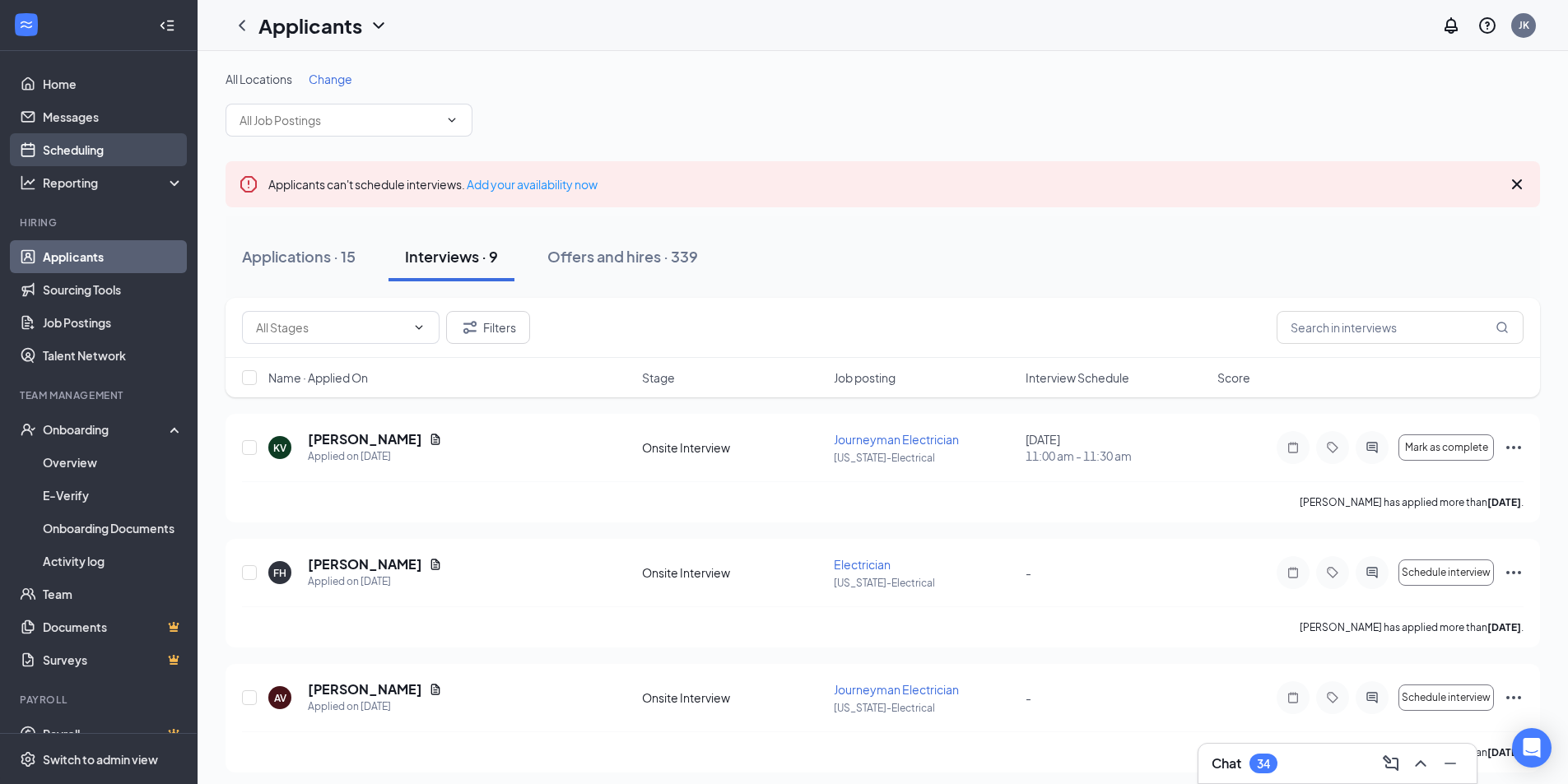
click at [107, 154] on link "Scheduling" at bounding box center [113, 149] width 140 height 33
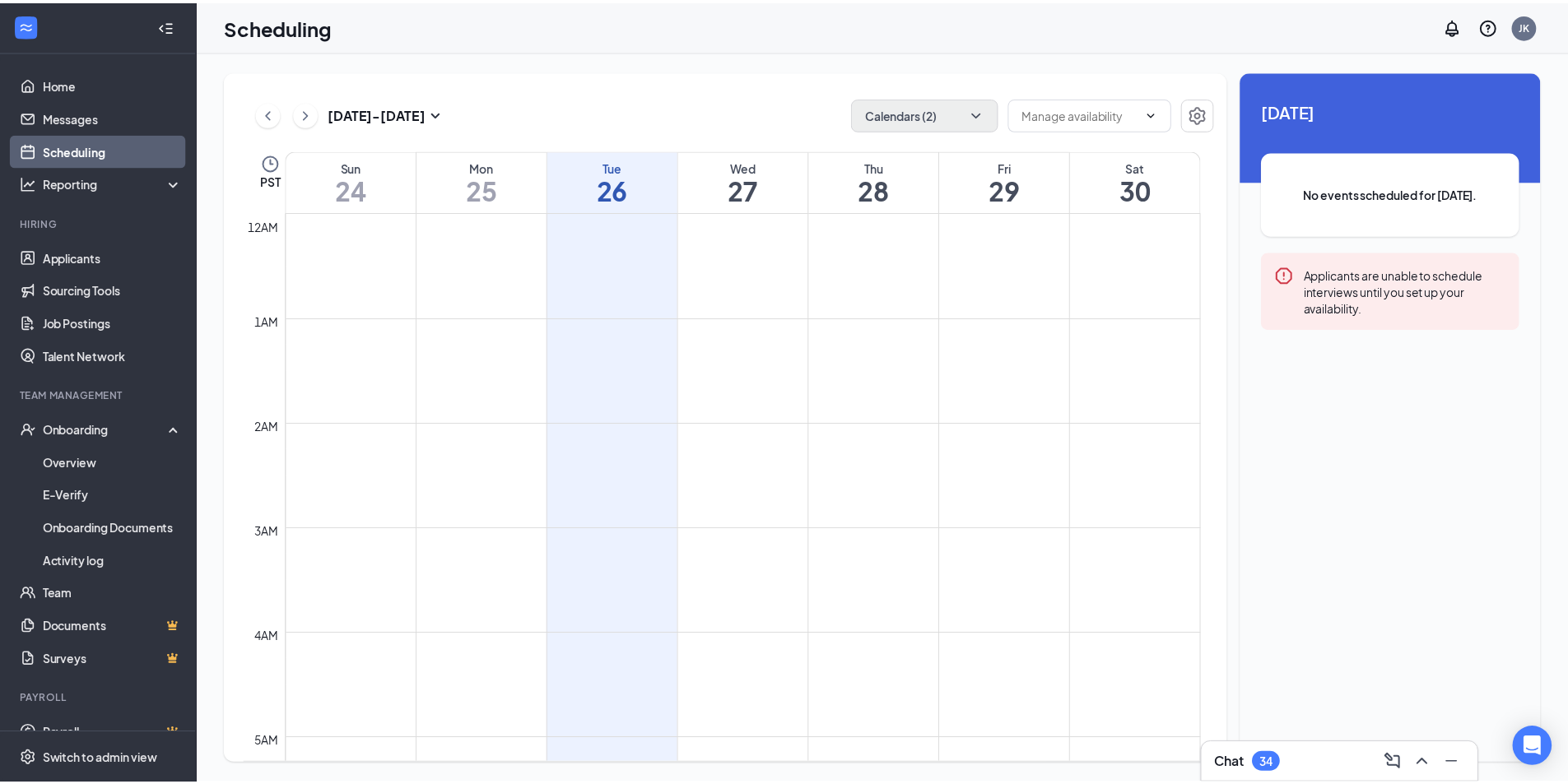
scroll to position [808, 0]
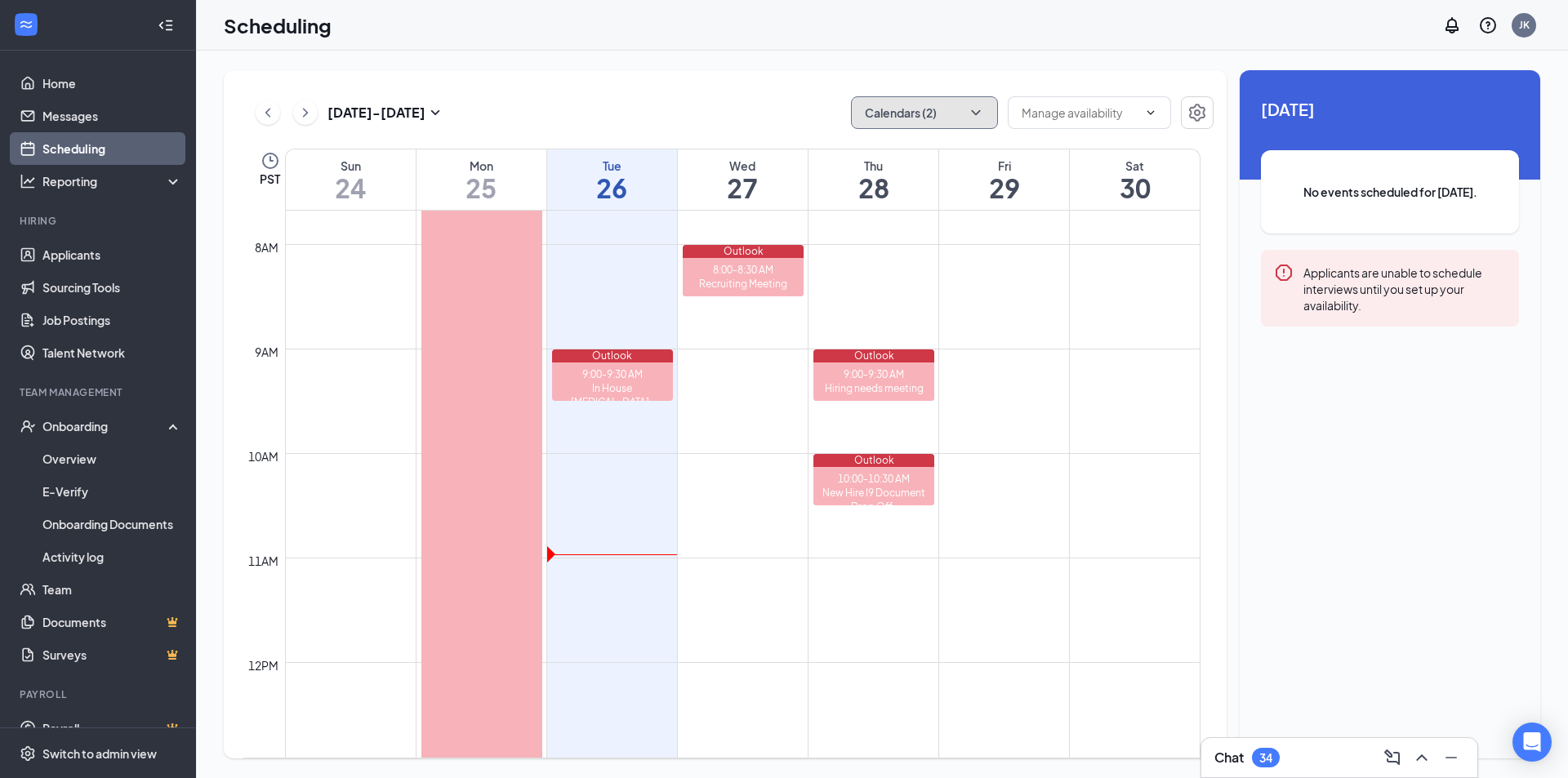
click at [985, 115] on button "Calendars (2)" at bounding box center [924, 112] width 147 height 32
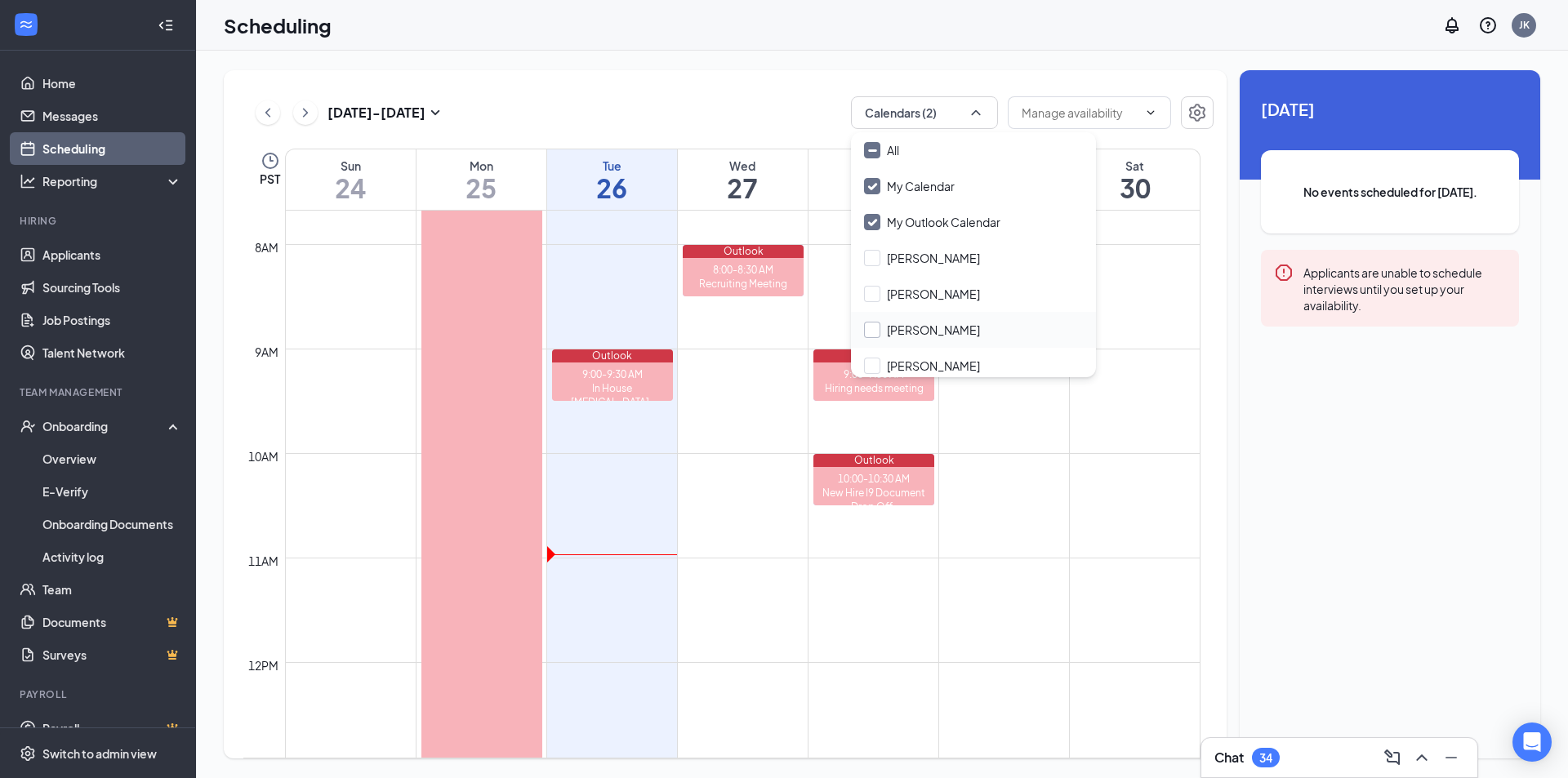
click at [967, 332] on input "[PERSON_NAME]" at bounding box center [921, 330] width 116 height 17
checkbox input "true"
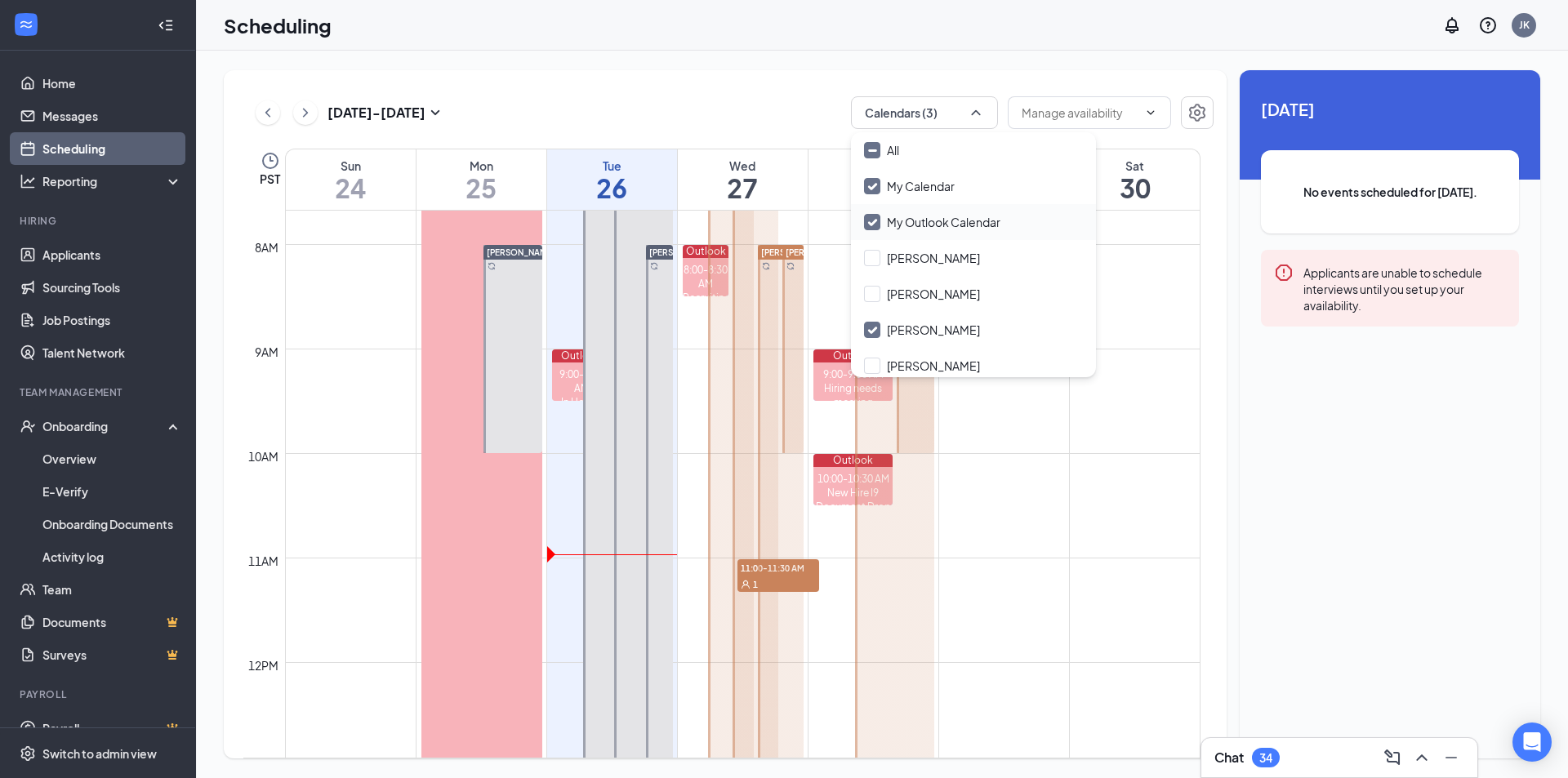
click at [878, 221] on input "My Outlook Calendar" at bounding box center [932, 222] width 137 height 17
checkbox input "false"
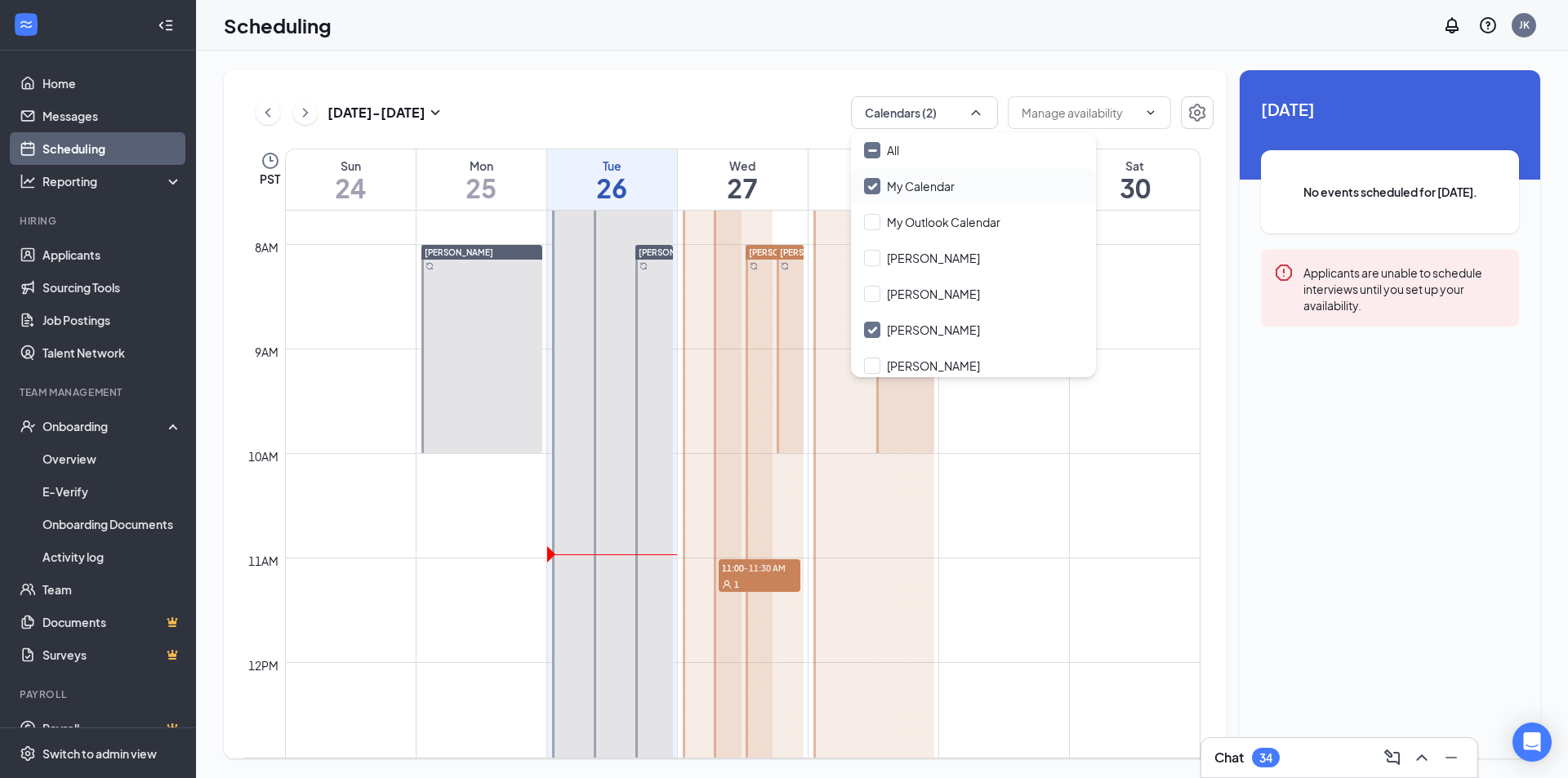
click at [878, 187] on input "My Calendar" at bounding box center [909, 187] width 91 height 17
checkbox input "false"
click at [708, 63] on div "Aug 24 - Aug 30 Calendars (1) PST Sun 24 Mon 25 Tue 26 Wed 27 Thu 28 Fri 29 Sat…" at bounding box center [882, 415] width 1372 height 728
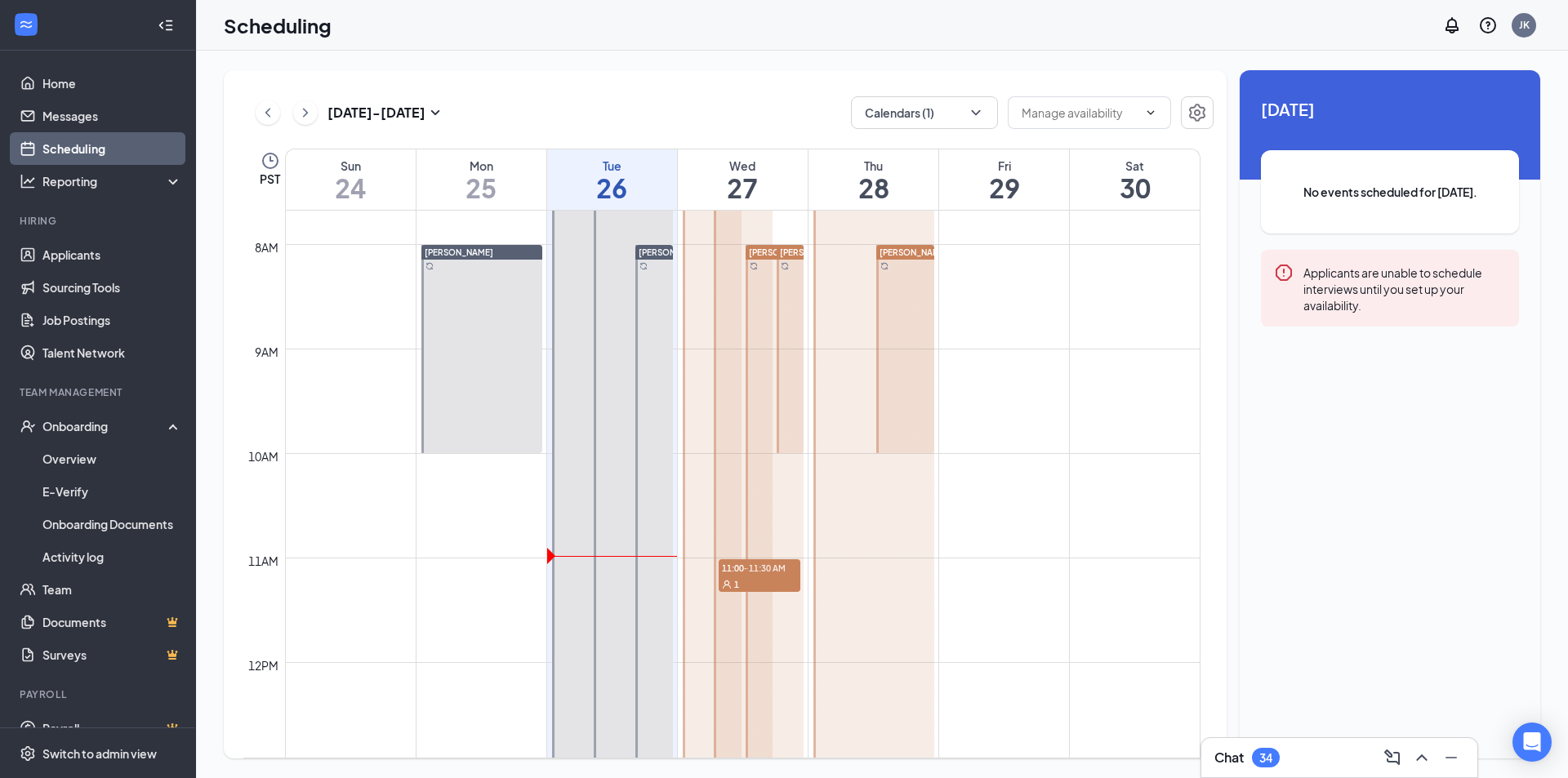
click at [702, 33] on div "Scheduling JK" at bounding box center [882, 25] width 1372 height 51
click at [72, 266] on link "Applicants" at bounding box center [112, 254] width 139 height 32
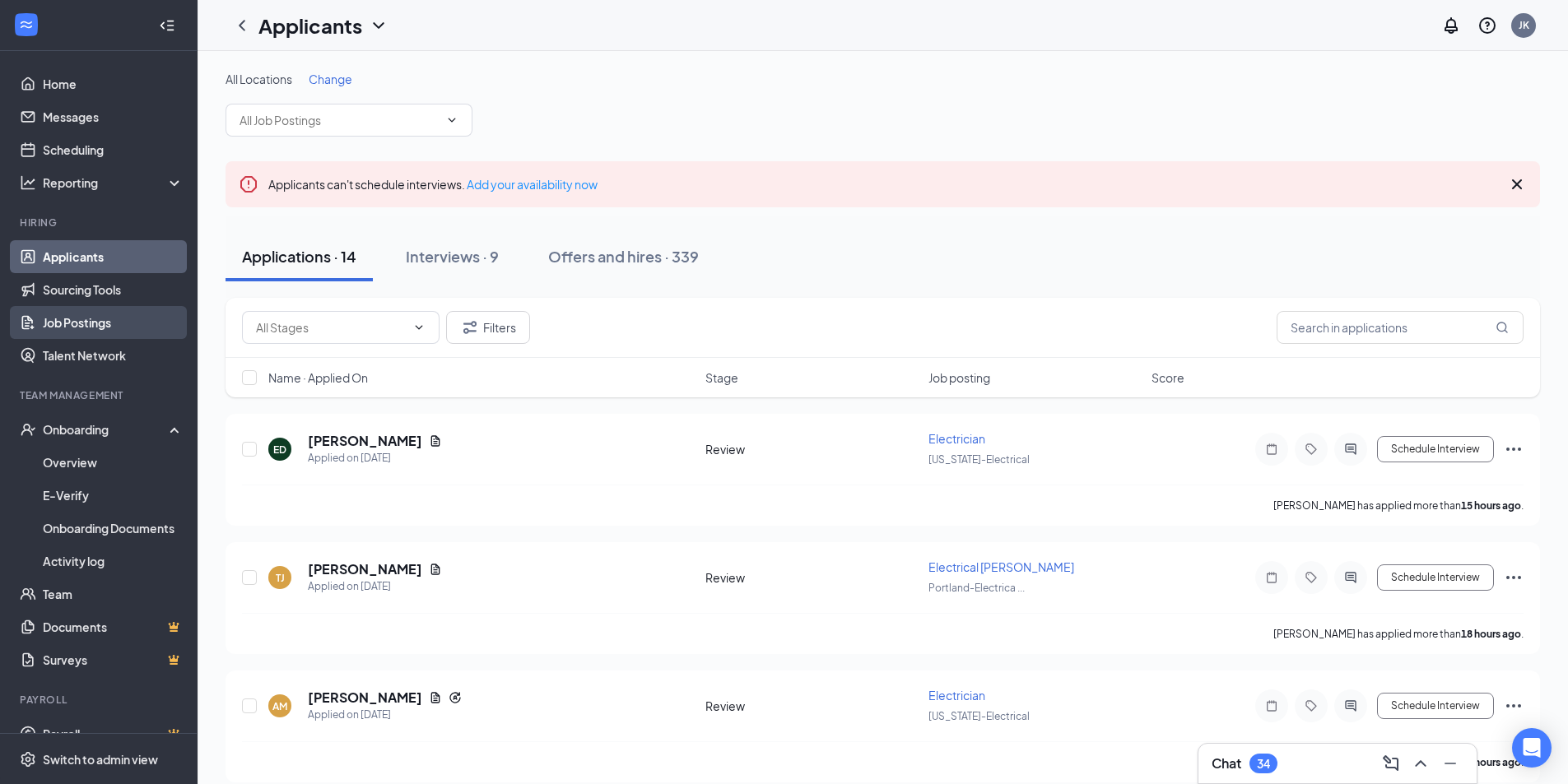
click at [92, 322] on link "Job Postings" at bounding box center [113, 322] width 140 height 33
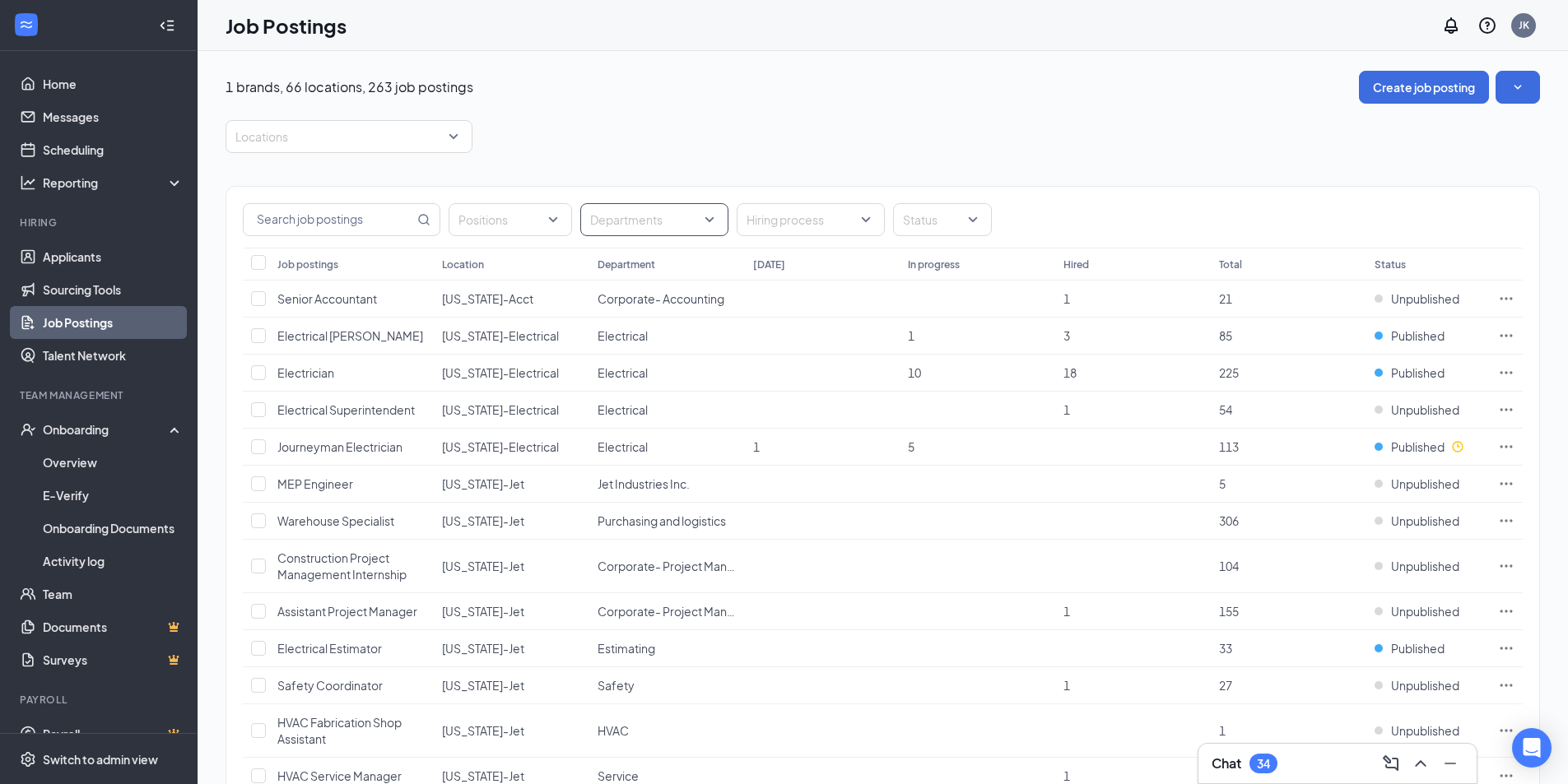
click at [640, 231] on div at bounding box center [646, 220] width 124 height 26
click at [672, 426] on div "Electrical" at bounding box center [695, 416] width 228 height 37
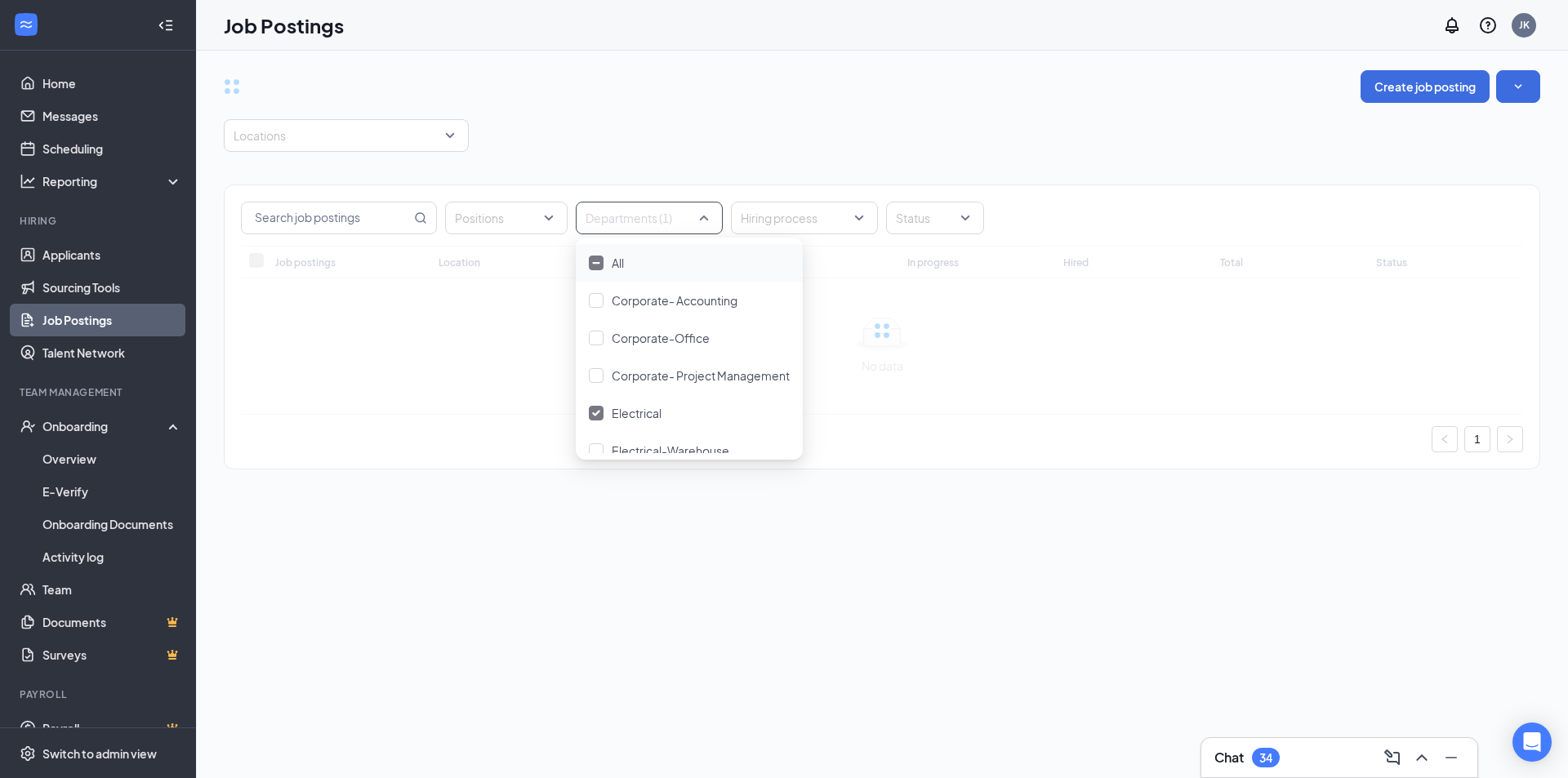
click at [764, 139] on div "Locations" at bounding box center [882, 135] width 1317 height 32
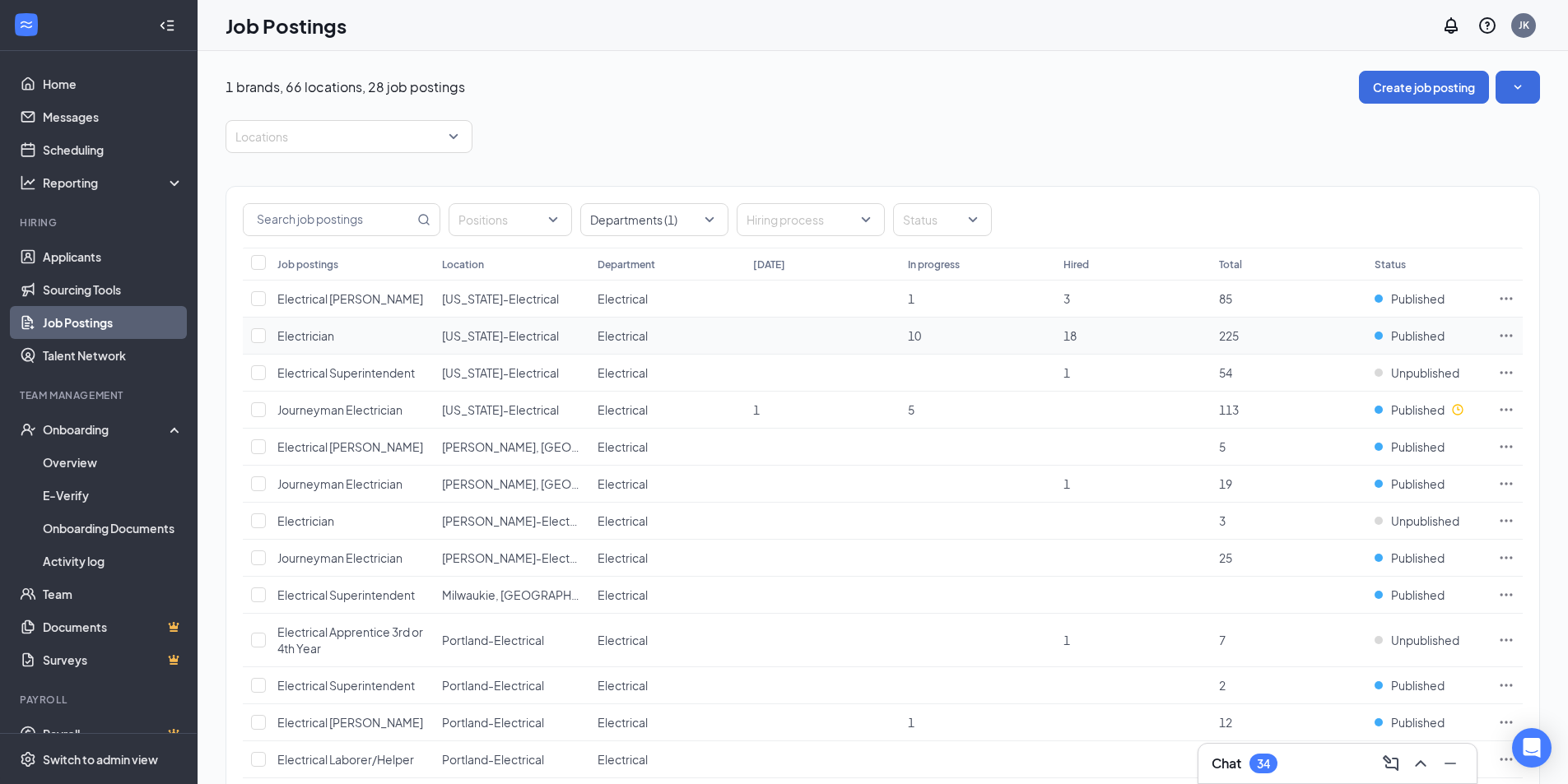
click at [311, 333] on span "Electrician" at bounding box center [305, 336] width 57 height 15
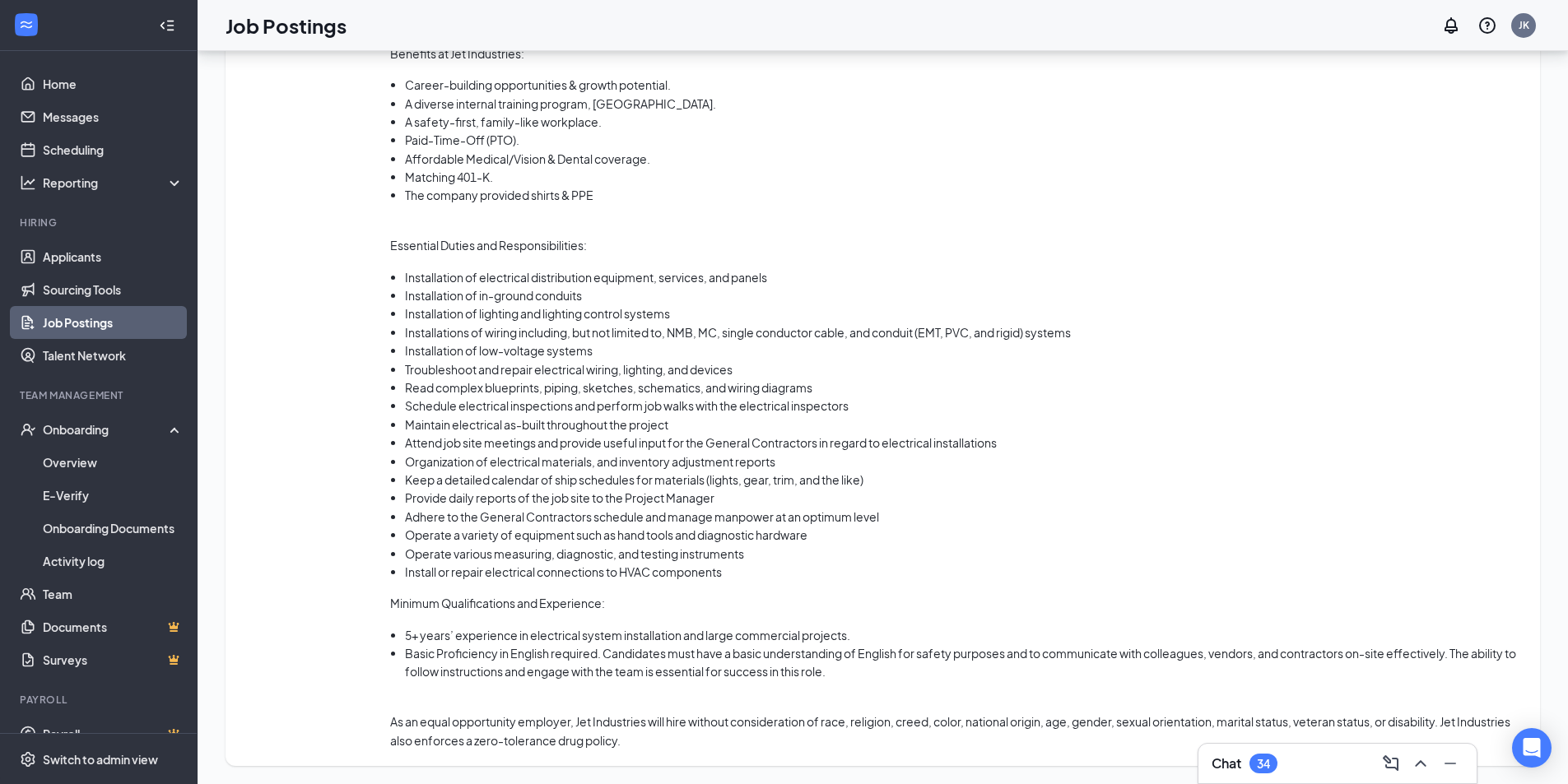
scroll to position [1038, 0]
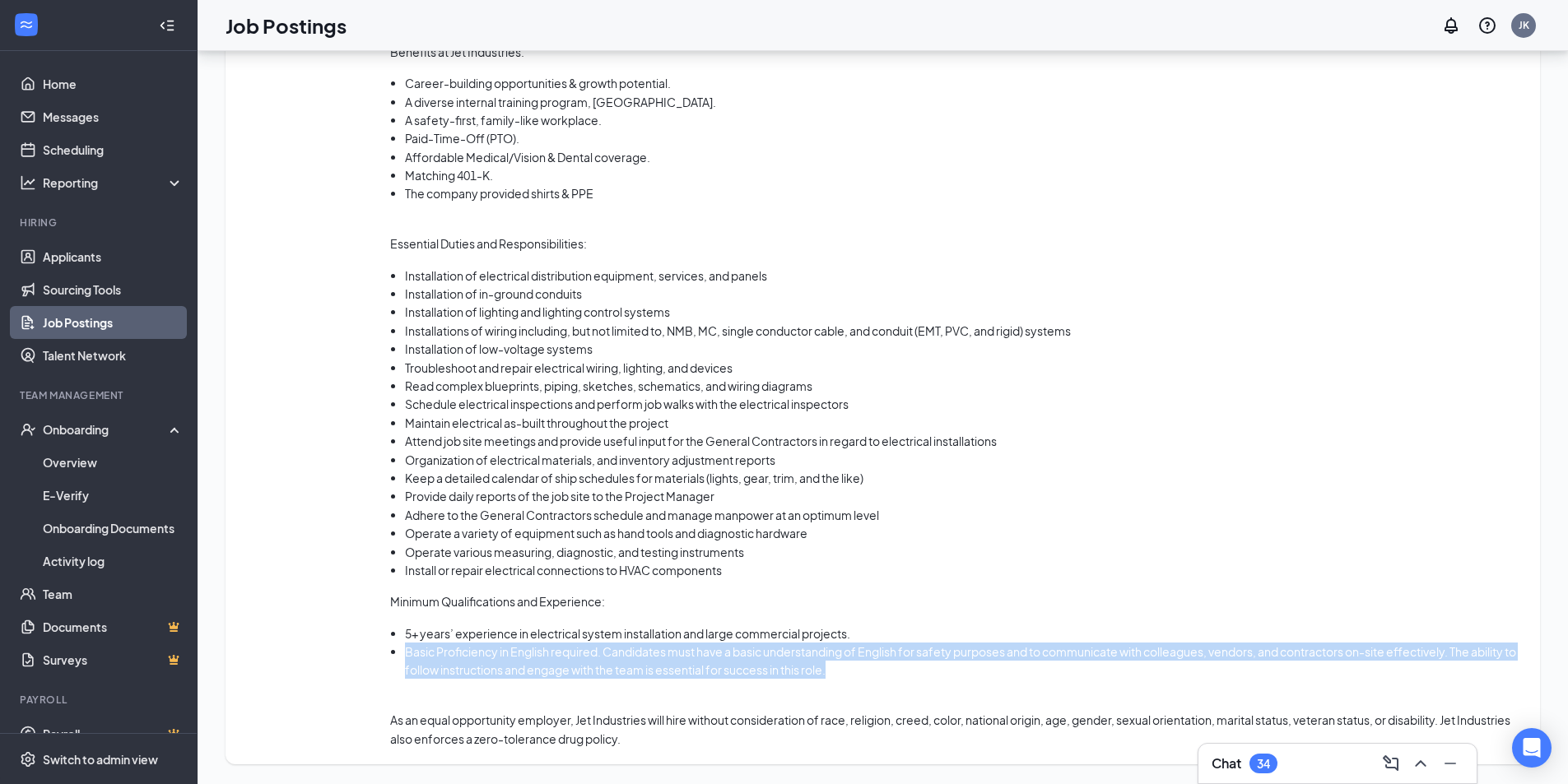
drag, startPoint x: 879, startPoint y: 674, endPoint x: 398, endPoint y: 647, distance: 481.8
click at [398, 647] on ul "5+ years’ experience in electrical system installation and large commercial pro…" at bounding box center [957, 651] width 1134 height 55
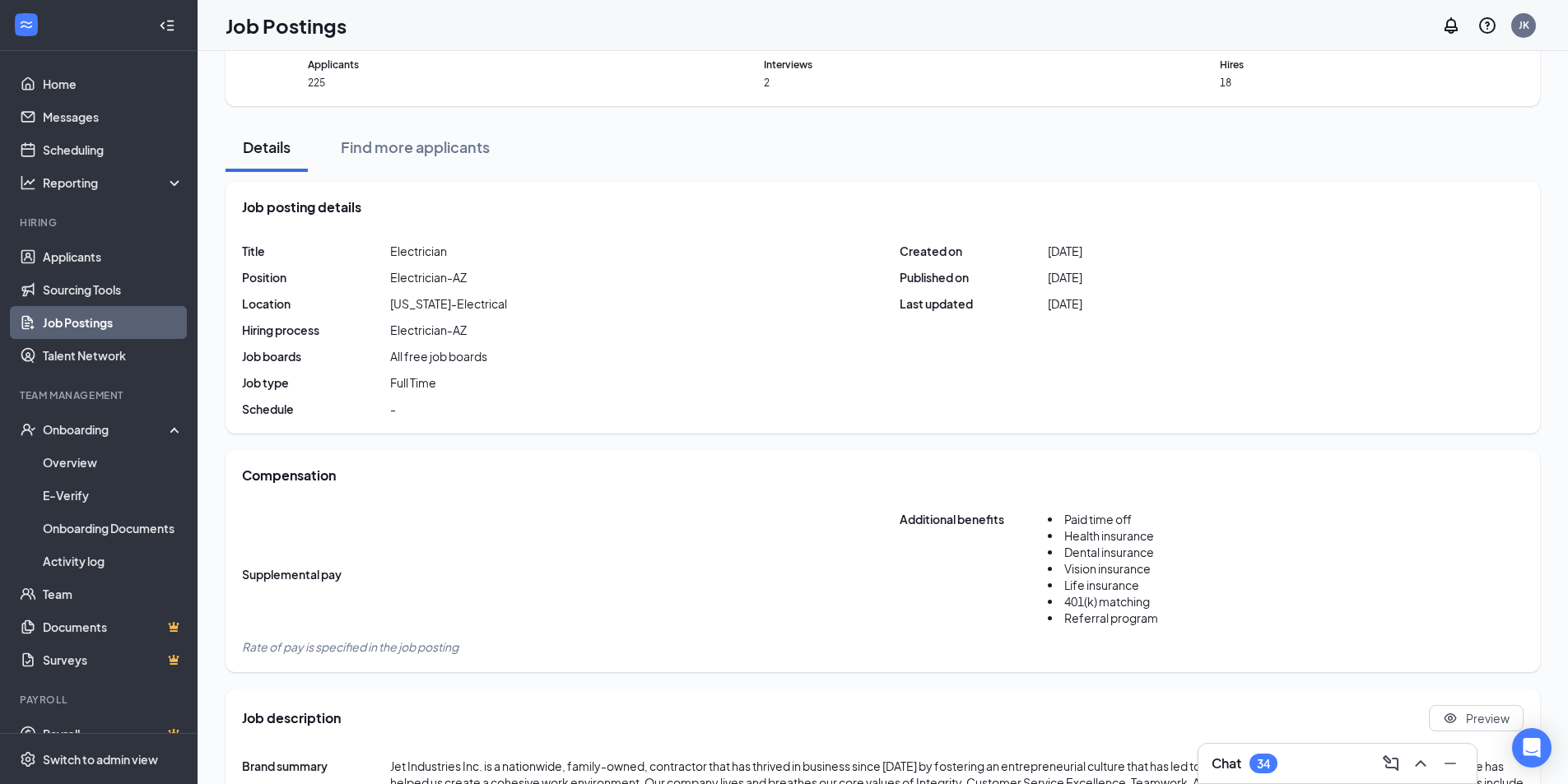
scroll to position [0, 0]
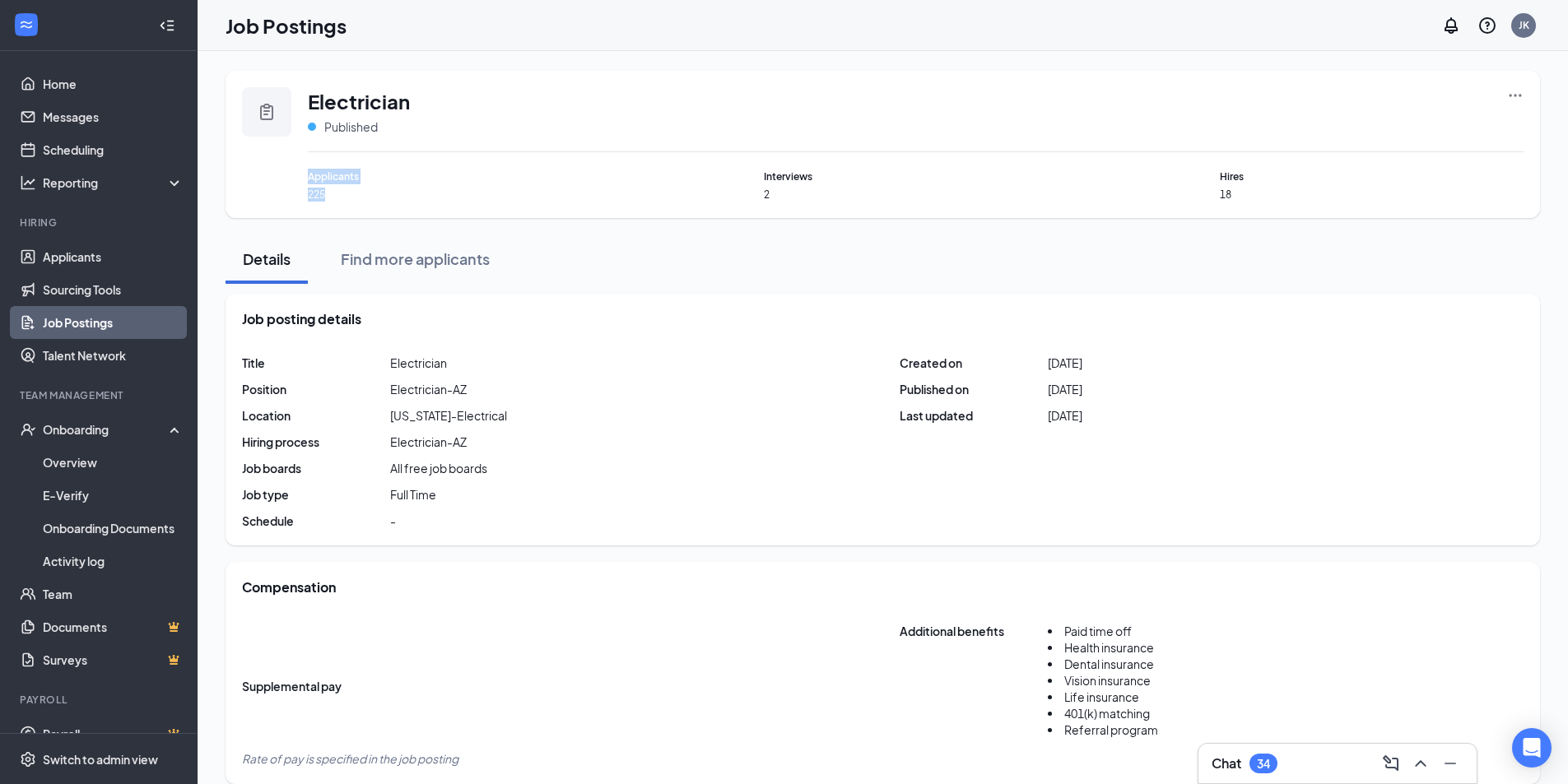
drag, startPoint x: 359, startPoint y: 194, endPoint x: 271, endPoint y: 183, distance: 88.7
click at [271, 182] on div "Electrician Published Applicants 225 Interviews 2 Hires 18" at bounding box center [883, 144] width 1282 height 114
drag, startPoint x: 1121, startPoint y: 390, endPoint x: 997, endPoint y: 399, distance: 124.3
click at [997, 399] on div "Title Electrician Position Electrician-AZ Location Arizona-Electrical Hiring pr…" at bounding box center [883, 442] width 1282 height 174
click at [1014, 332] on div "Job posting details Title Electrician Position Electrician-AZ Location Arizona-…" at bounding box center [883, 419] width 1314 height 252
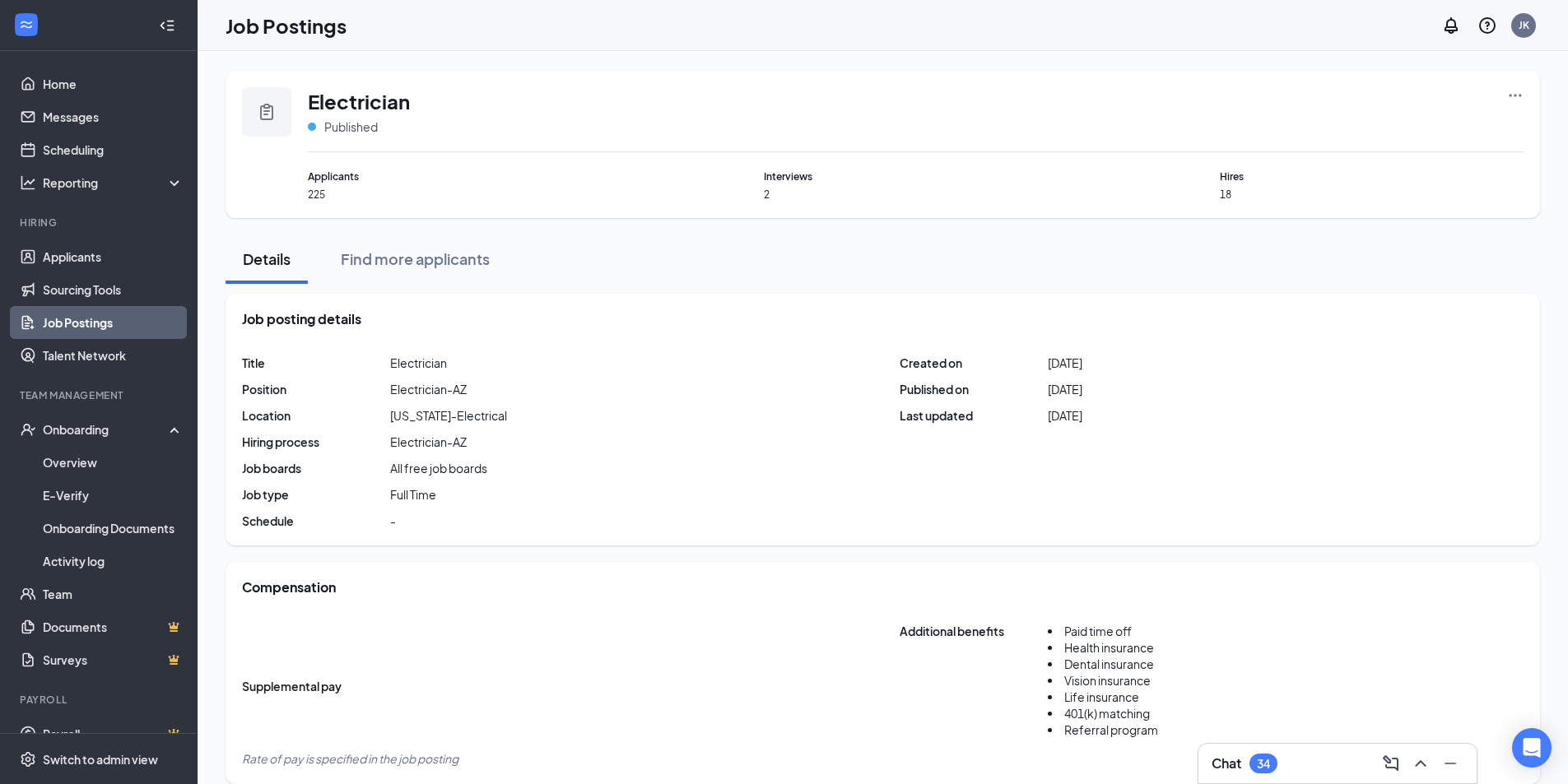
click at [1519, 93] on icon "Ellipses" at bounding box center [1516, 95] width 17 height 17
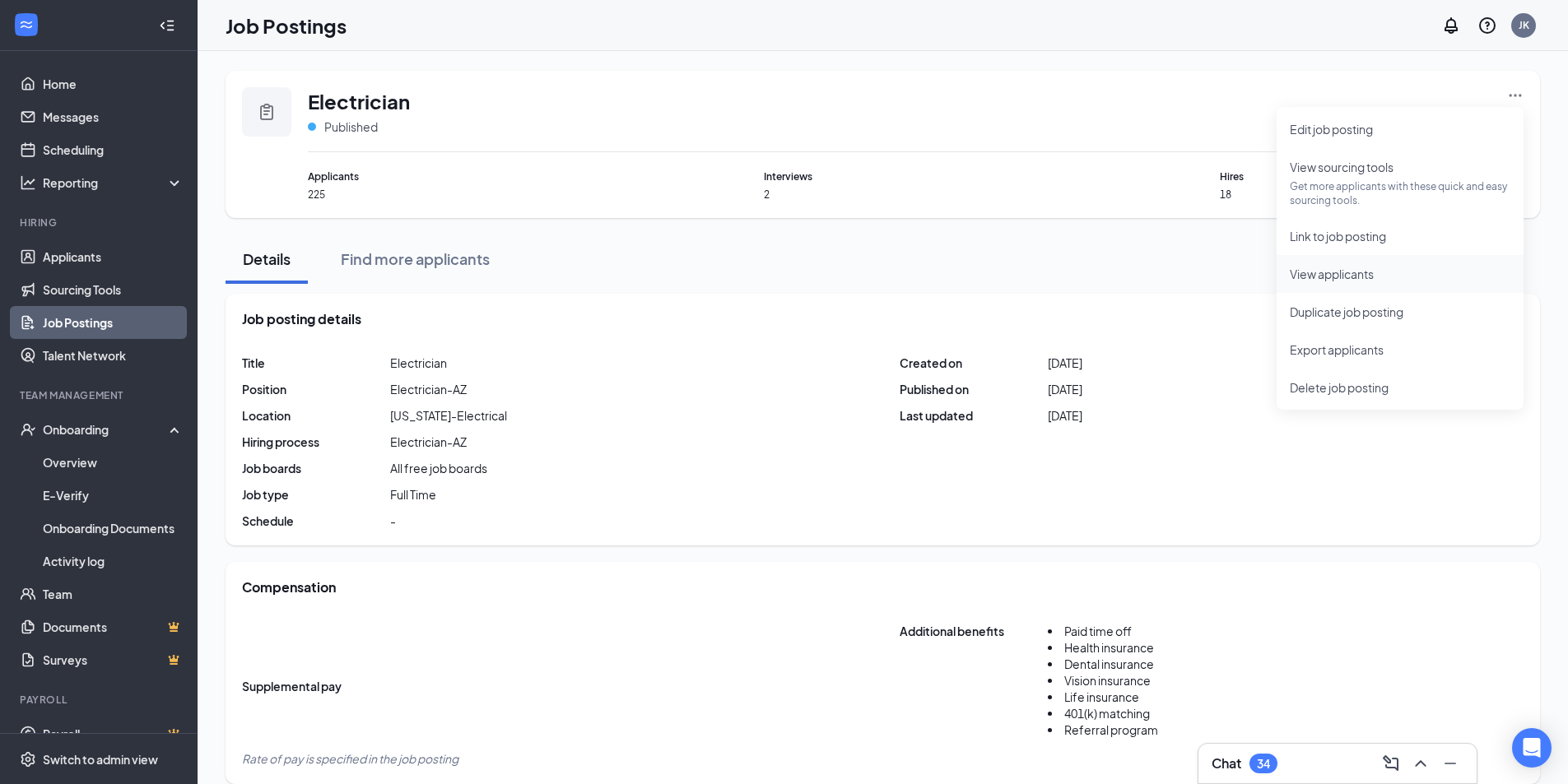
click at [1345, 277] on span "View applicants" at bounding box center [1332, 274] width 84 height 15
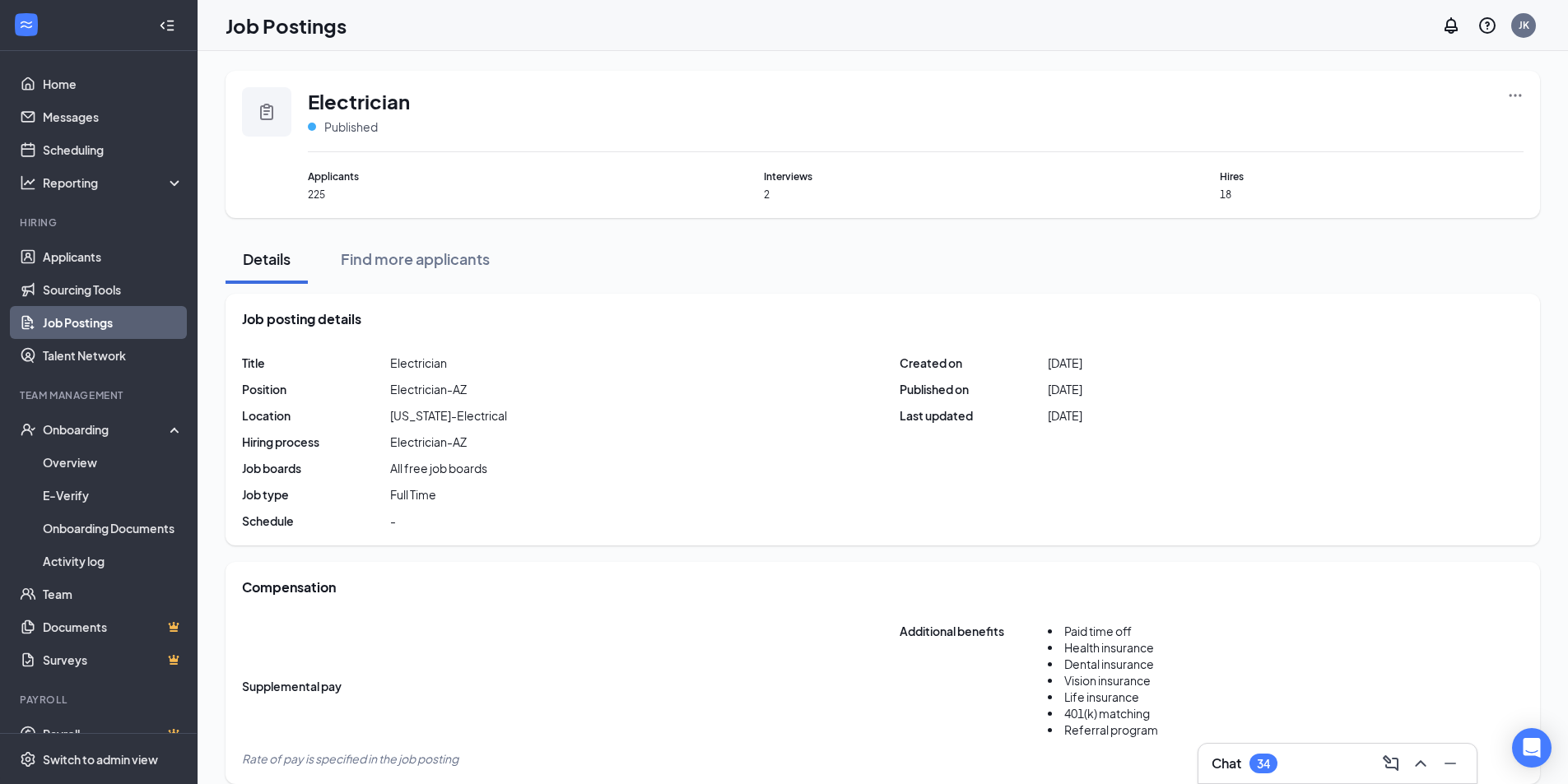
click at [93, 334] on link "Job Postings" at bounding box center [113, 322] width 140 height 33
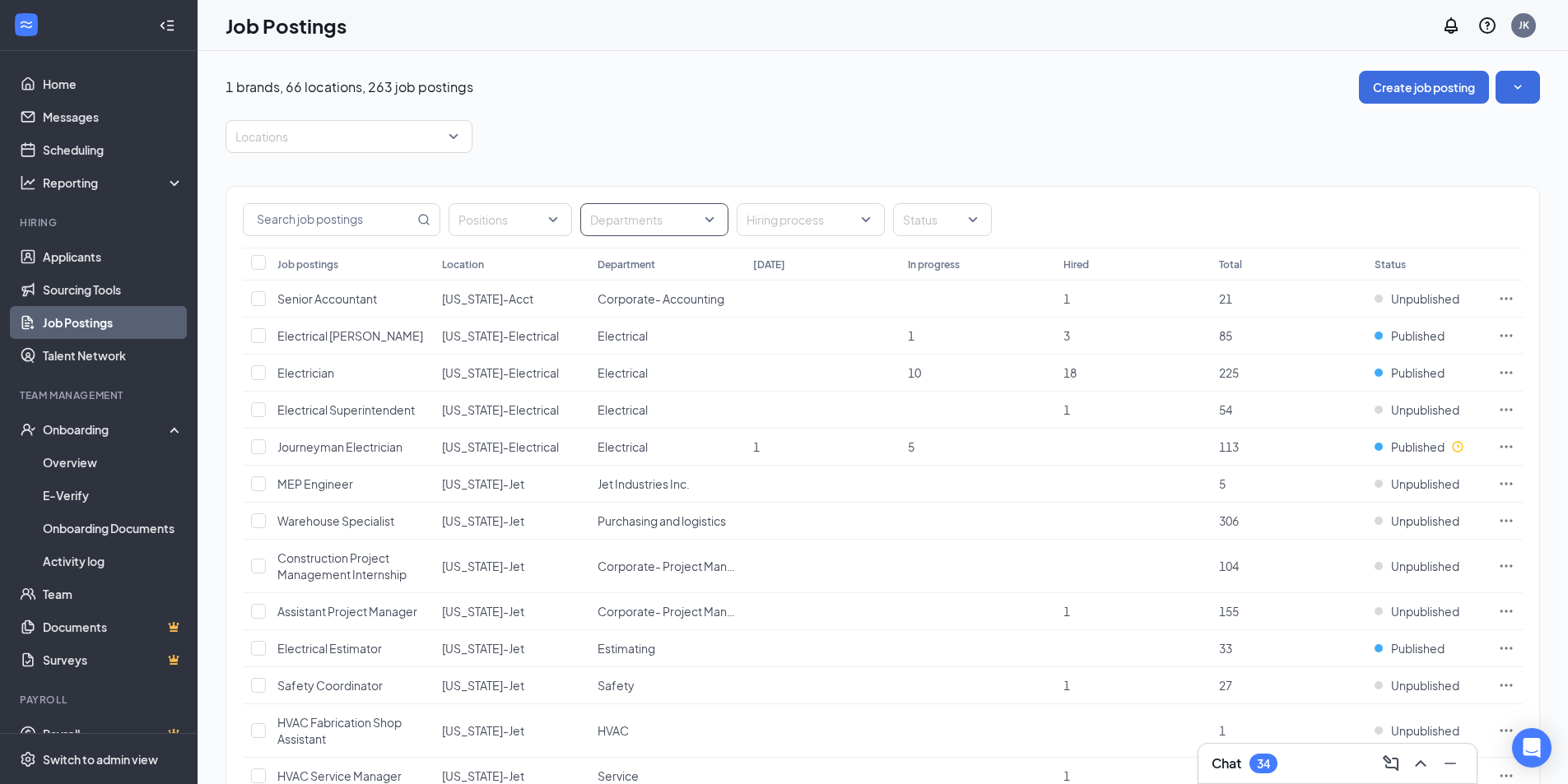
click at [718, 222] on div "Departments" at bounding box center [654, 219] width 148 height 33
click at [672, 420] on div "Electrical" at bounding box center [695, 415] width 202 height 18
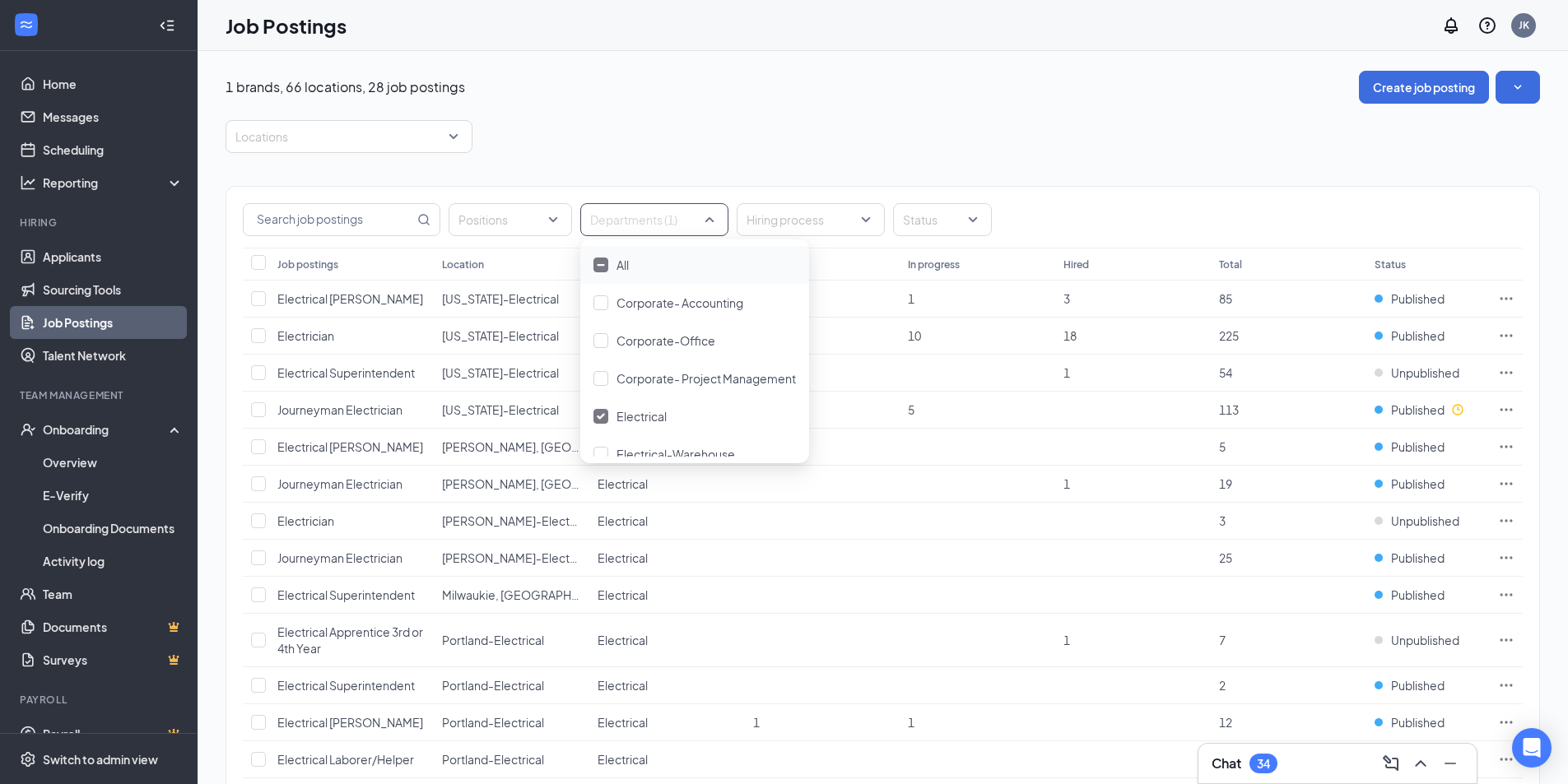
click at [707, 114] on div "1 brands, 66 locations, 28 job postings Create job posting Locations Positions …" at bounding box center [883, 762] width 1314 height 1384
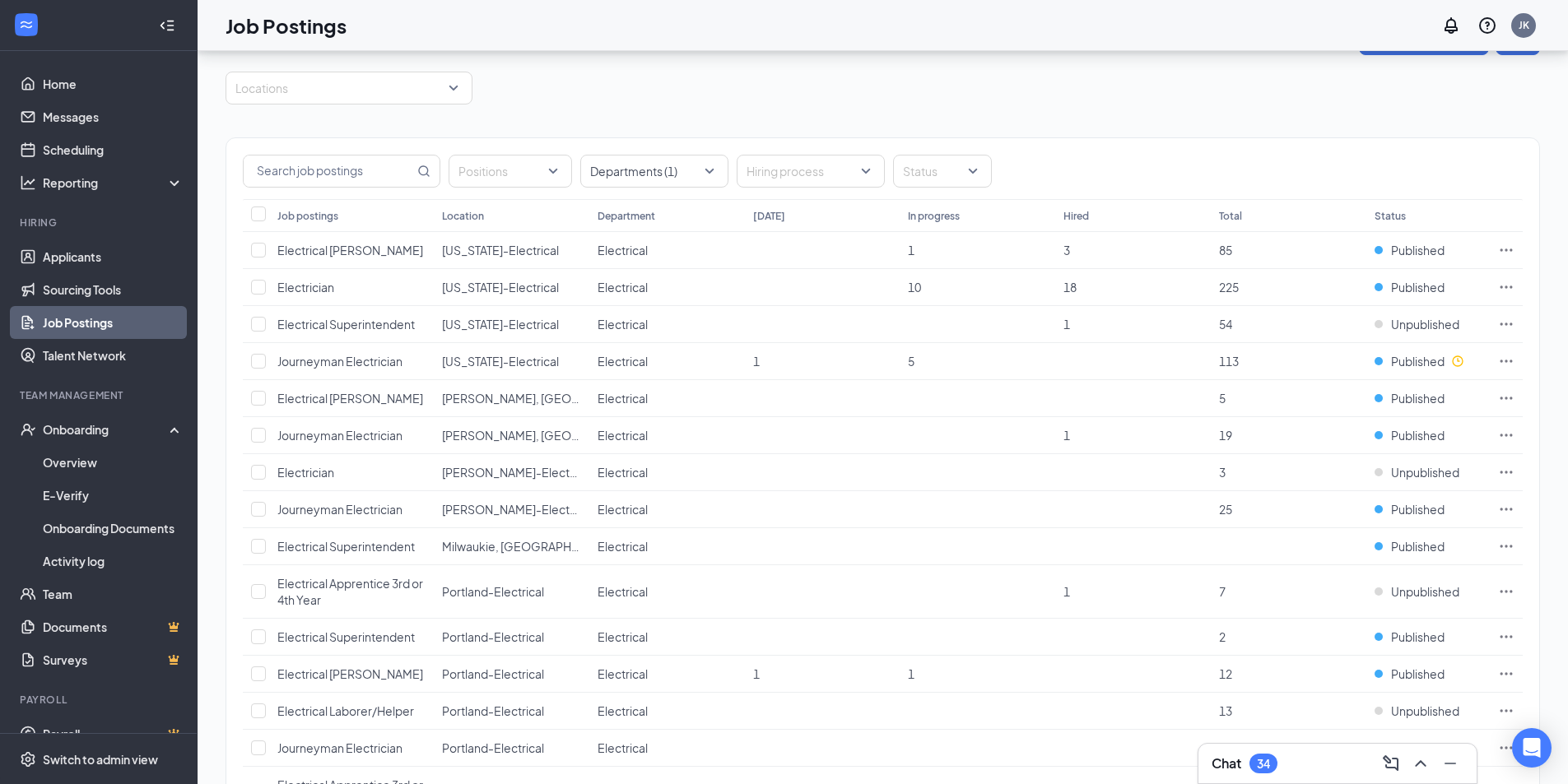
scroll to position [32, 0]
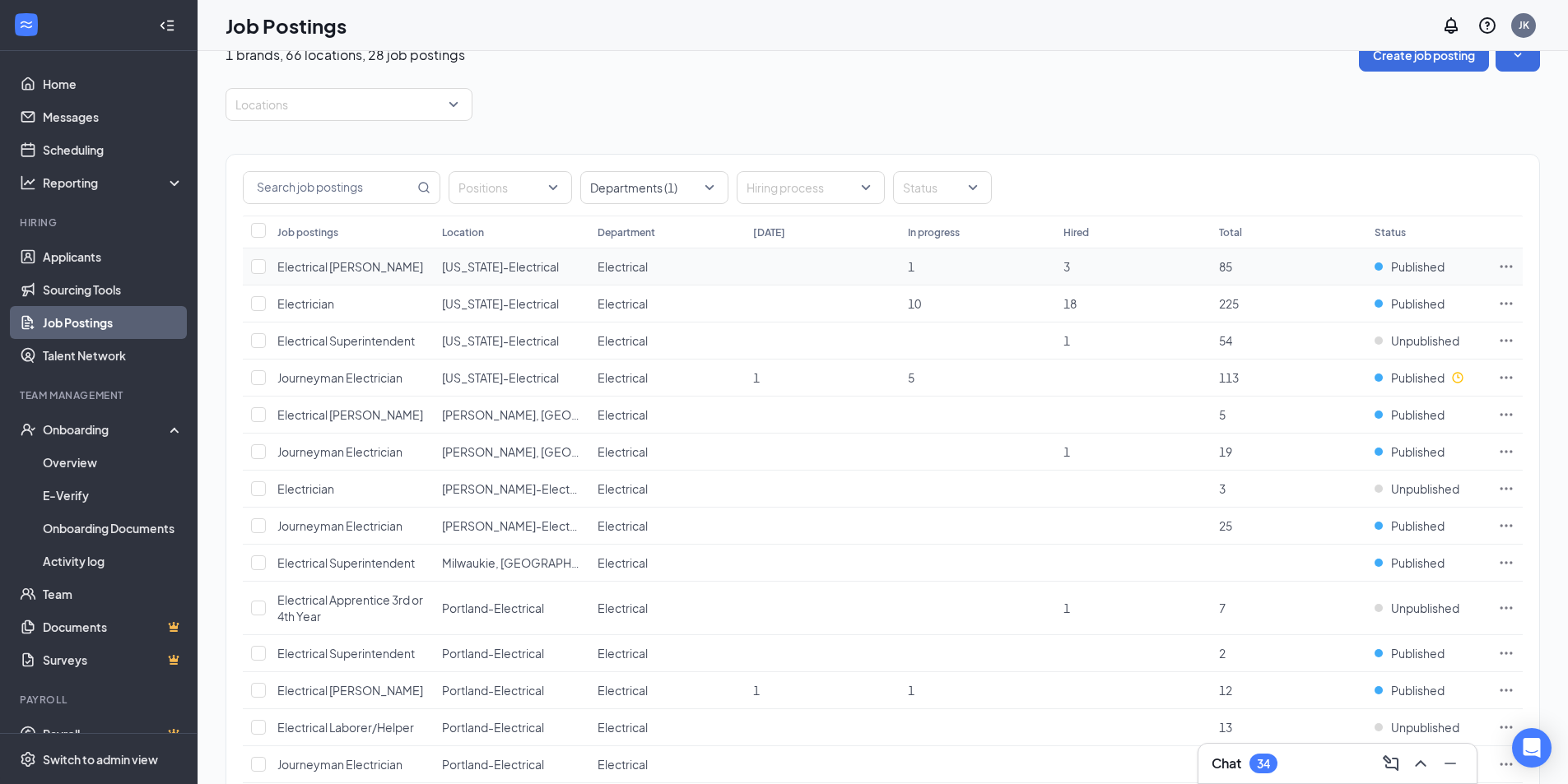
click at [318, 269] on span "Electrical [PERSON_NAME]" at bounding box center [350, 267] width 146 height 15
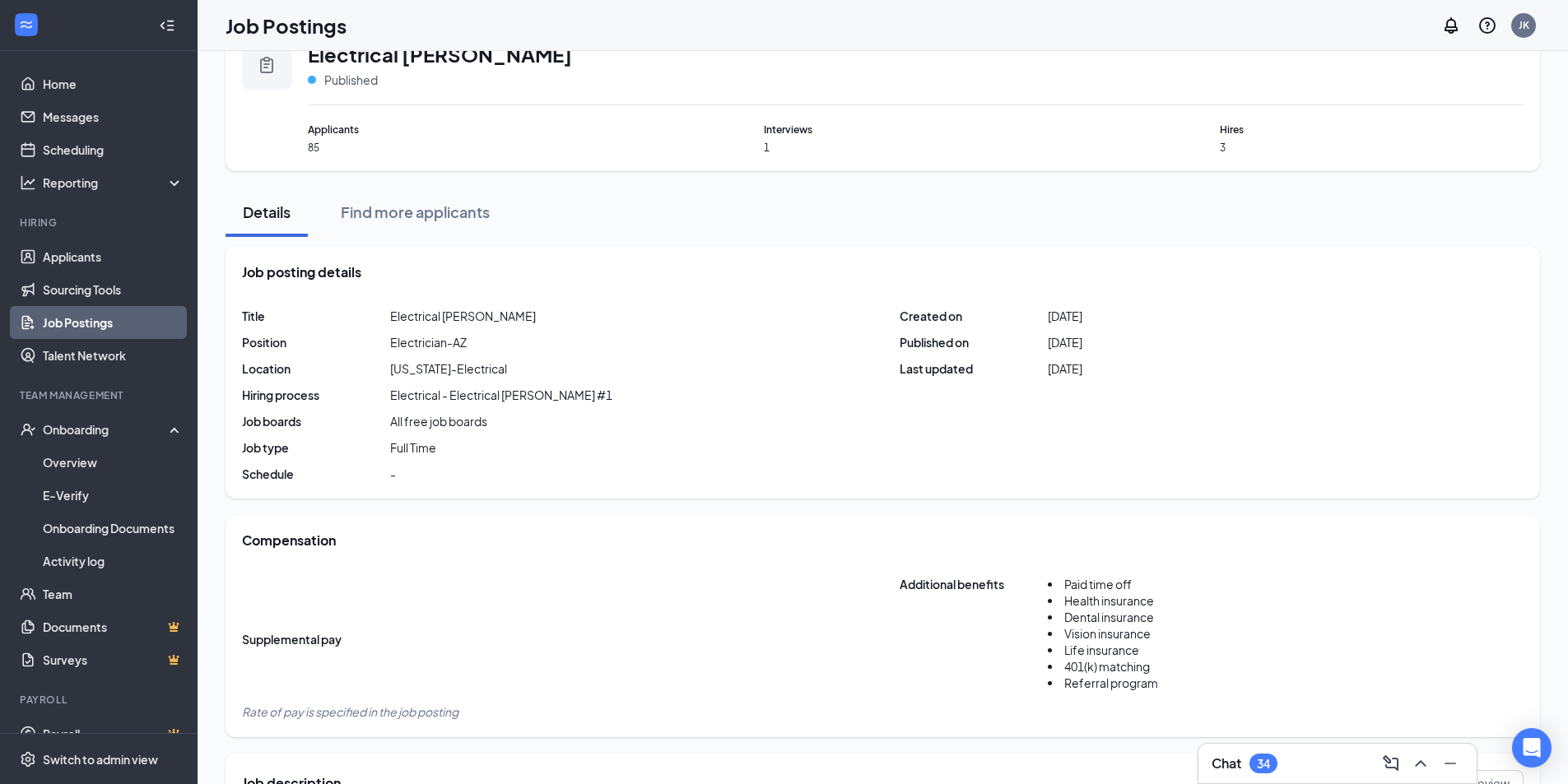
scroll to position [32, 0]
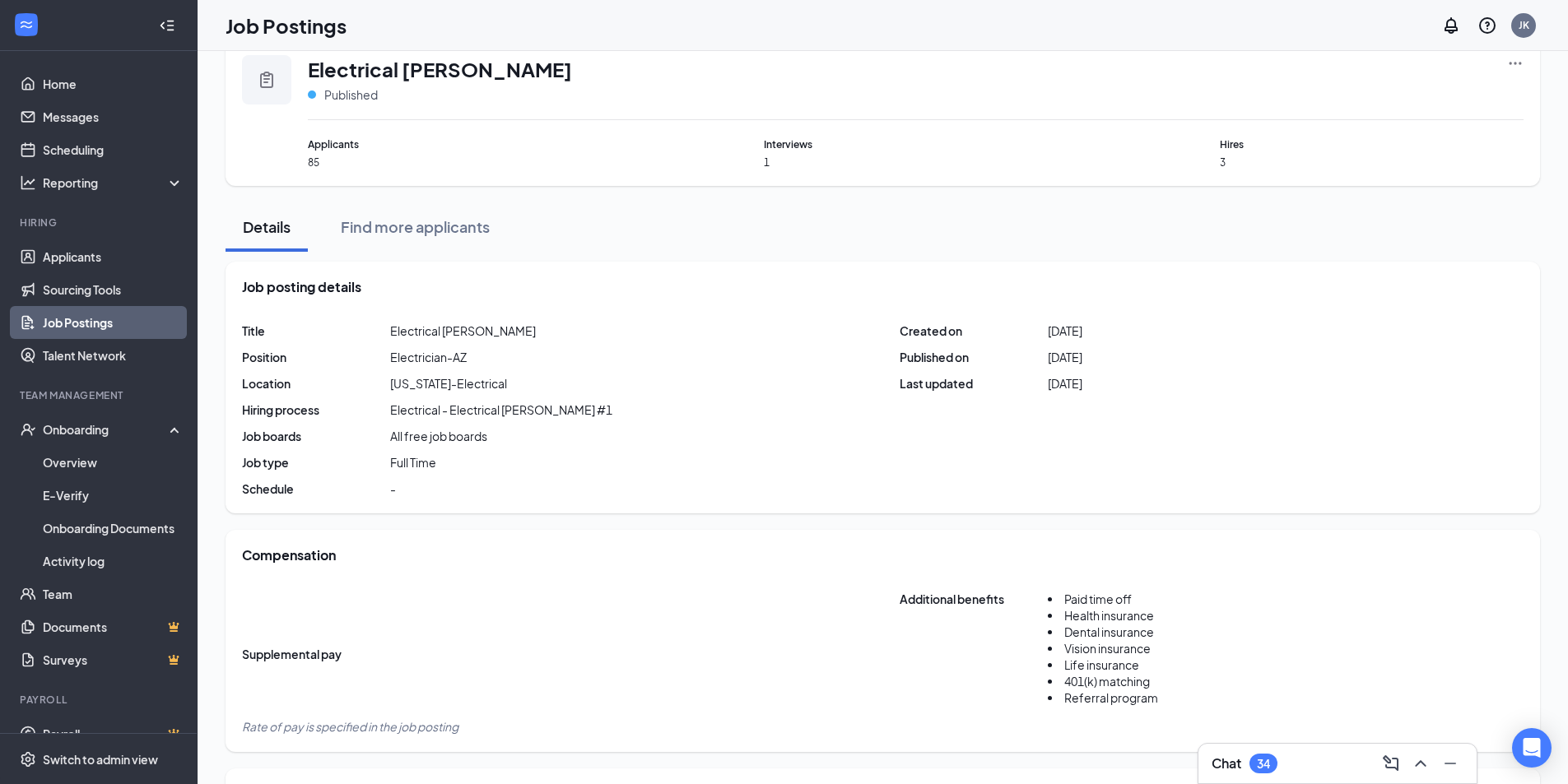
click at [1517, 65] on icon "Ellipses" at bounding box center [1516, 64] width 17 height 17
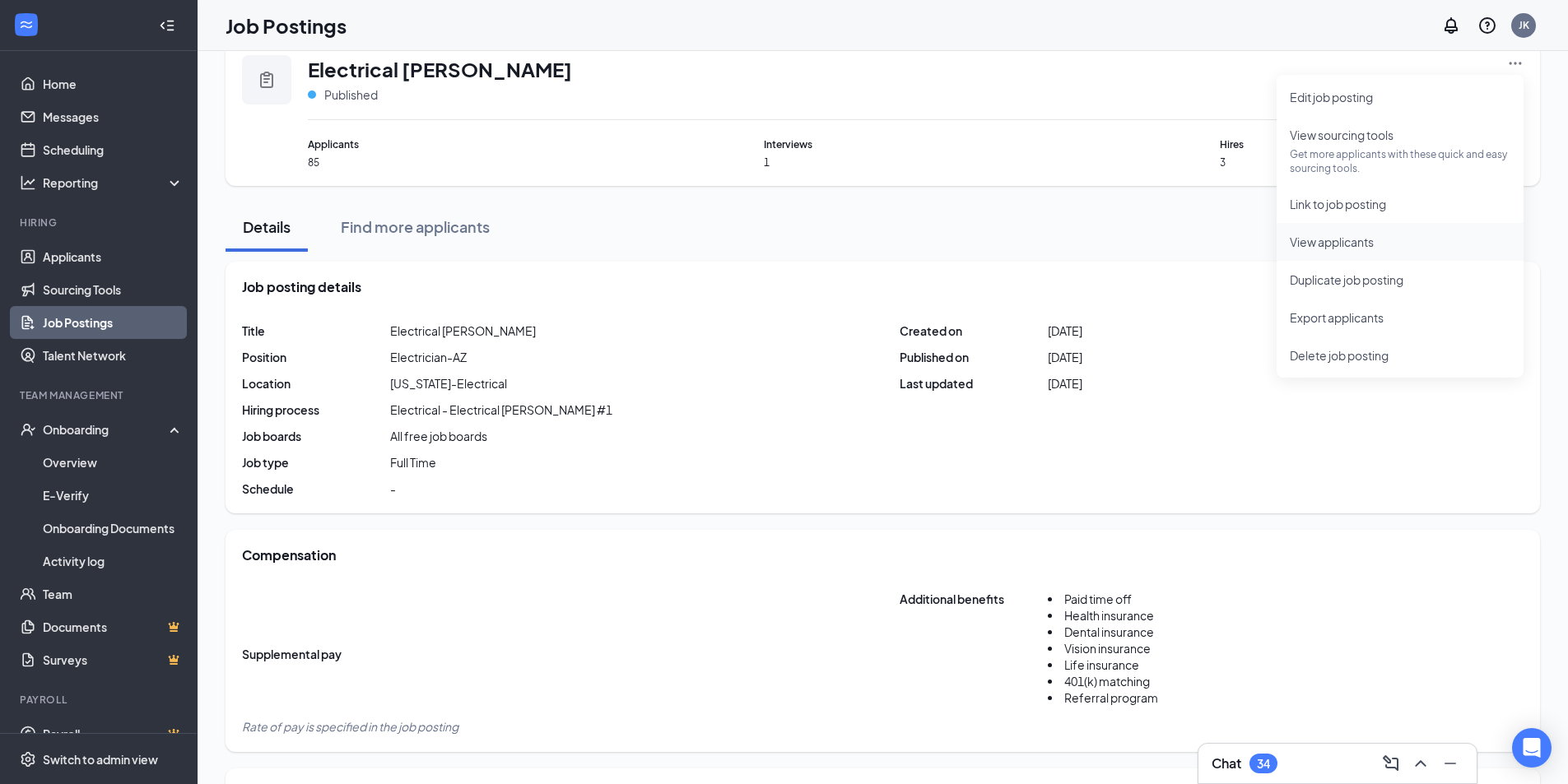
click at [1340, 247] on span "View applicants" at bounding box center [1332, 242] width 84 height 15
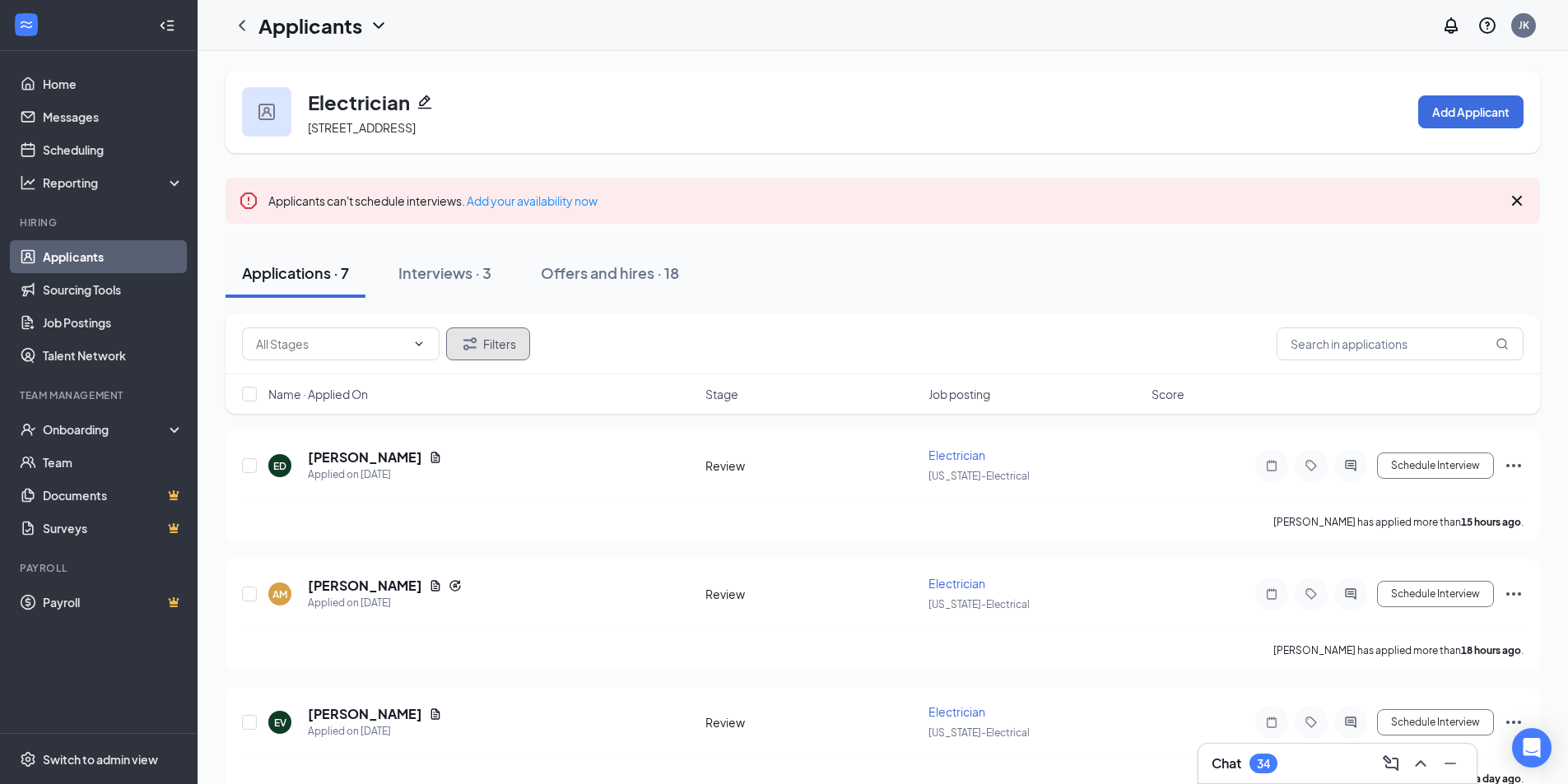
click at [510, 343] on button "Filters" at bounding box center [489, 343] width 84 height 33
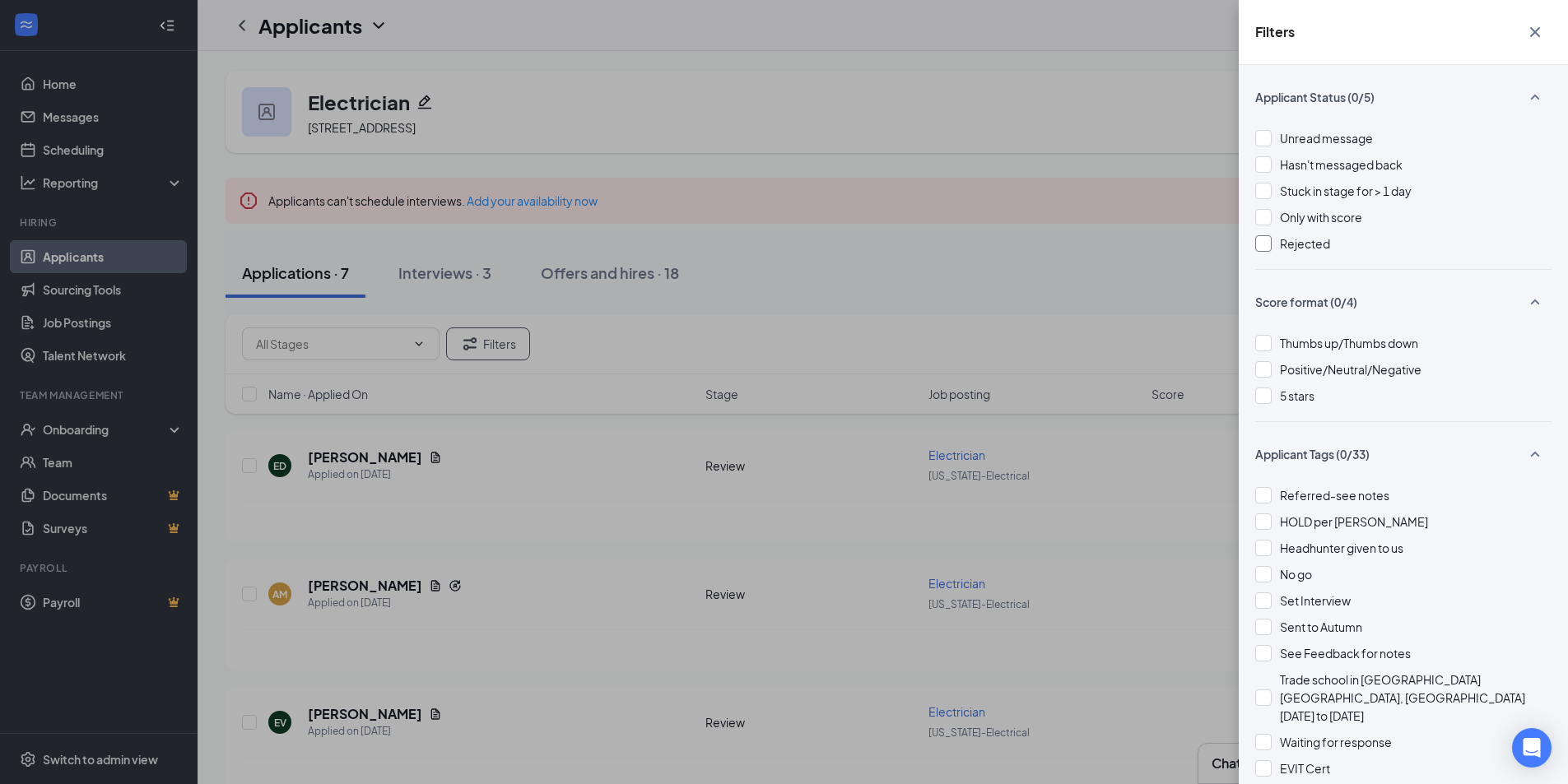
click at [1261, 244] on div at bounding box center [1264, 244] width 17 height 17
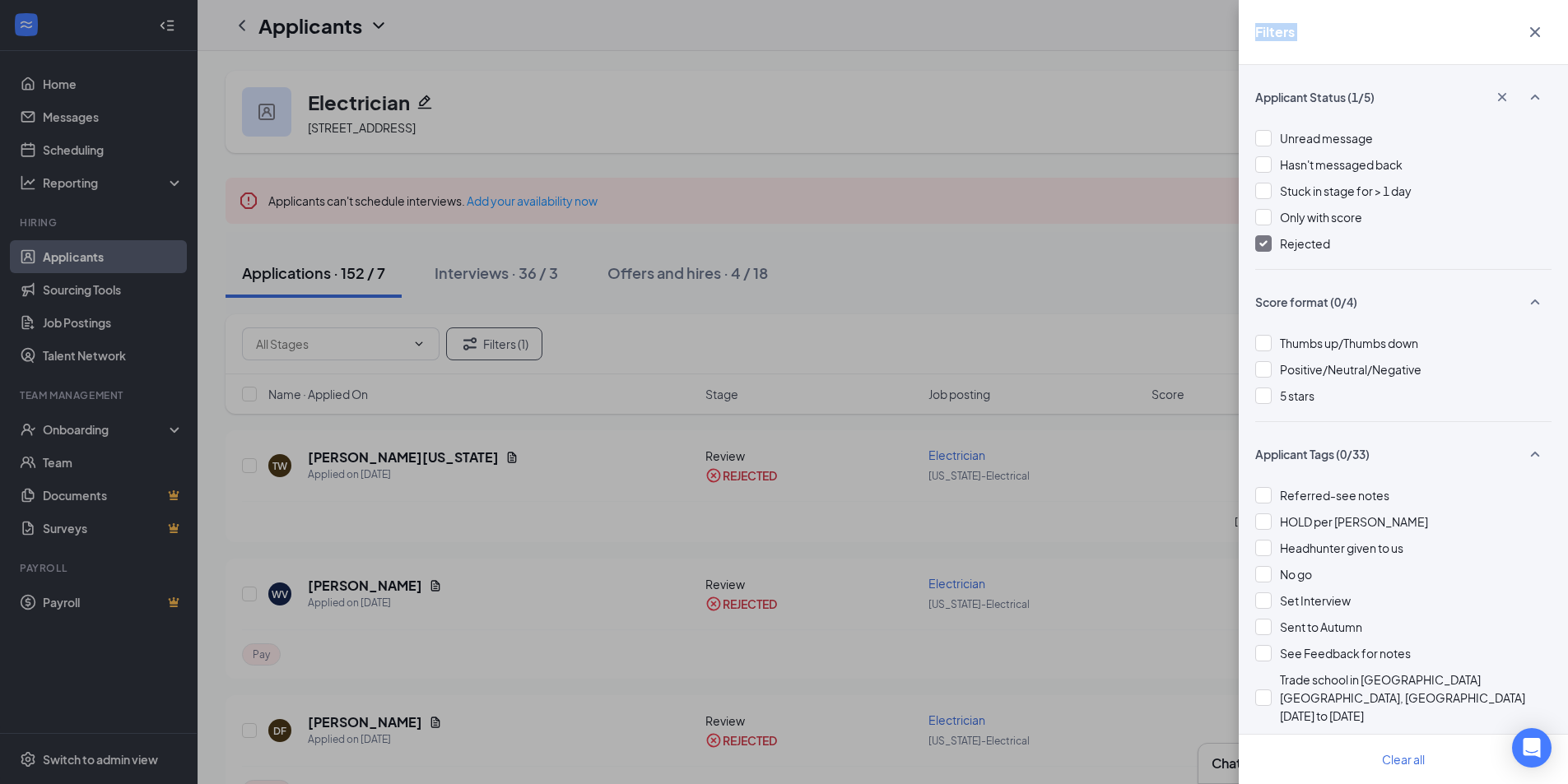
click at [813, 65] on div "Filters Applicant Status (1/5) Unread message Hasn't messaged back Stuck in sta…" at bounding box center [784, 392] width 1568 height 784
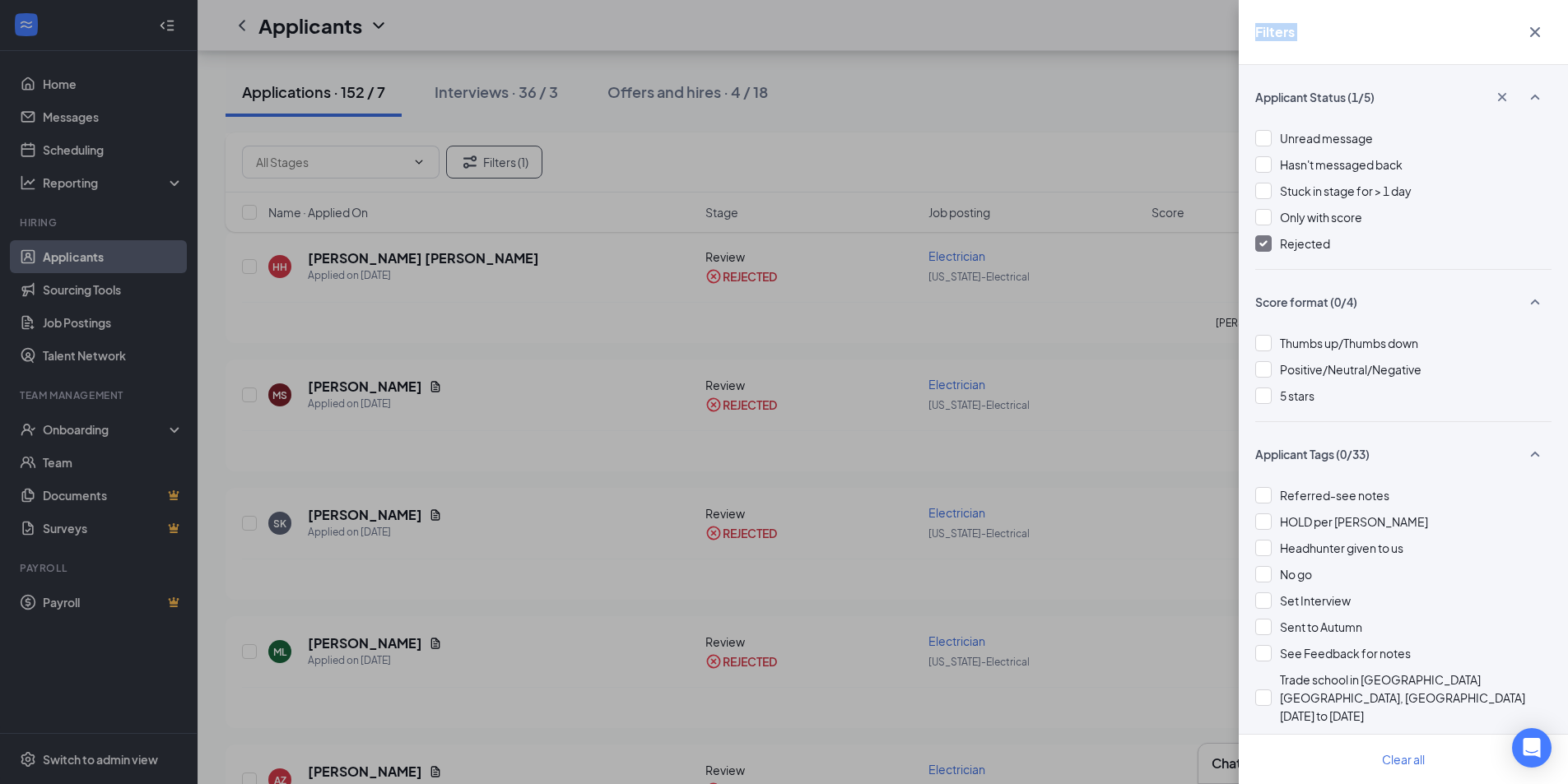
scroll to position [3196, 0]
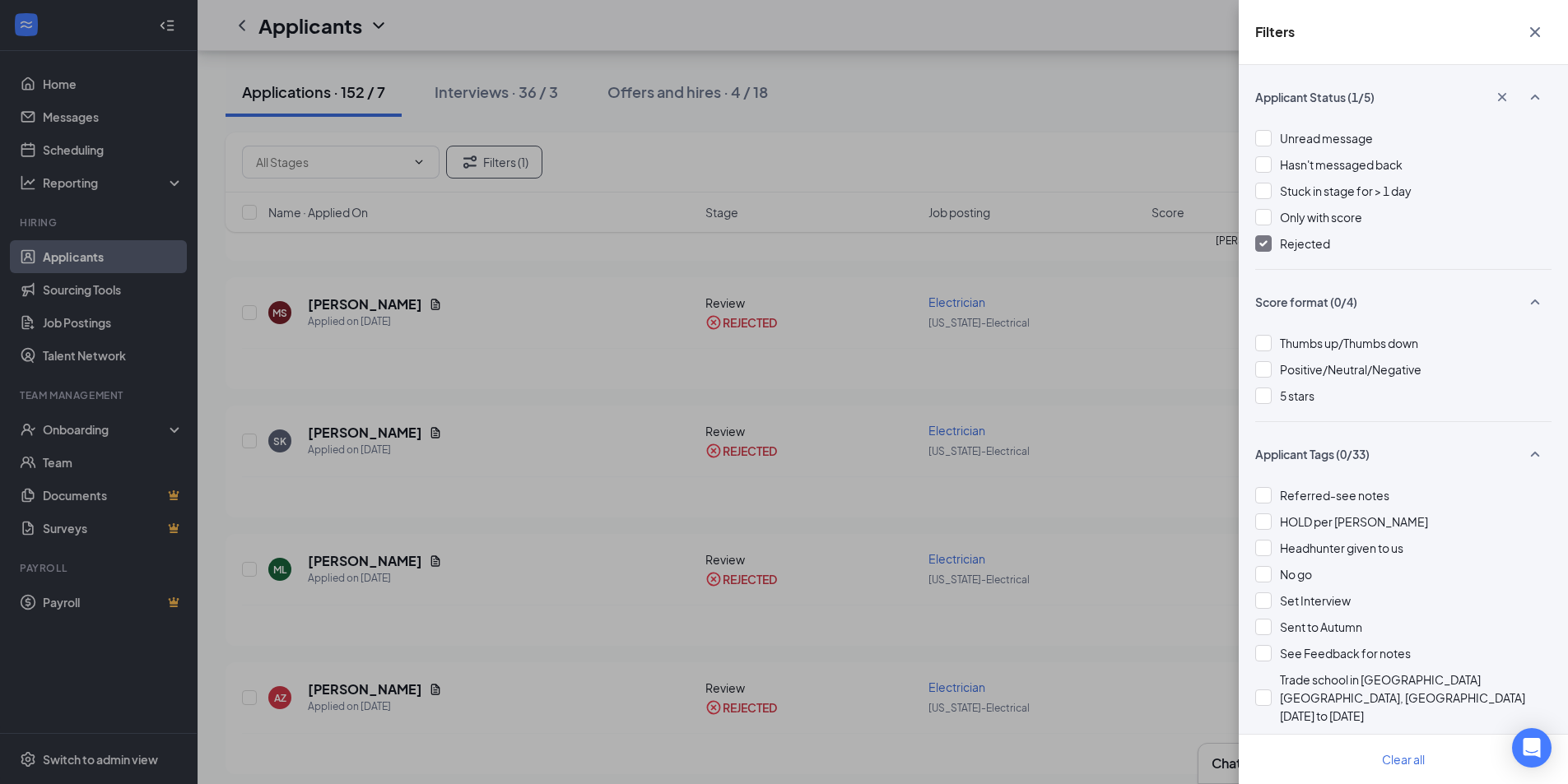
click at [566, 366] on div "Filters Applicant Status (1/5) Unread message Hasn't messaged back Stuck in sta…" at bounding box center [784, 392] width 1568 height 784
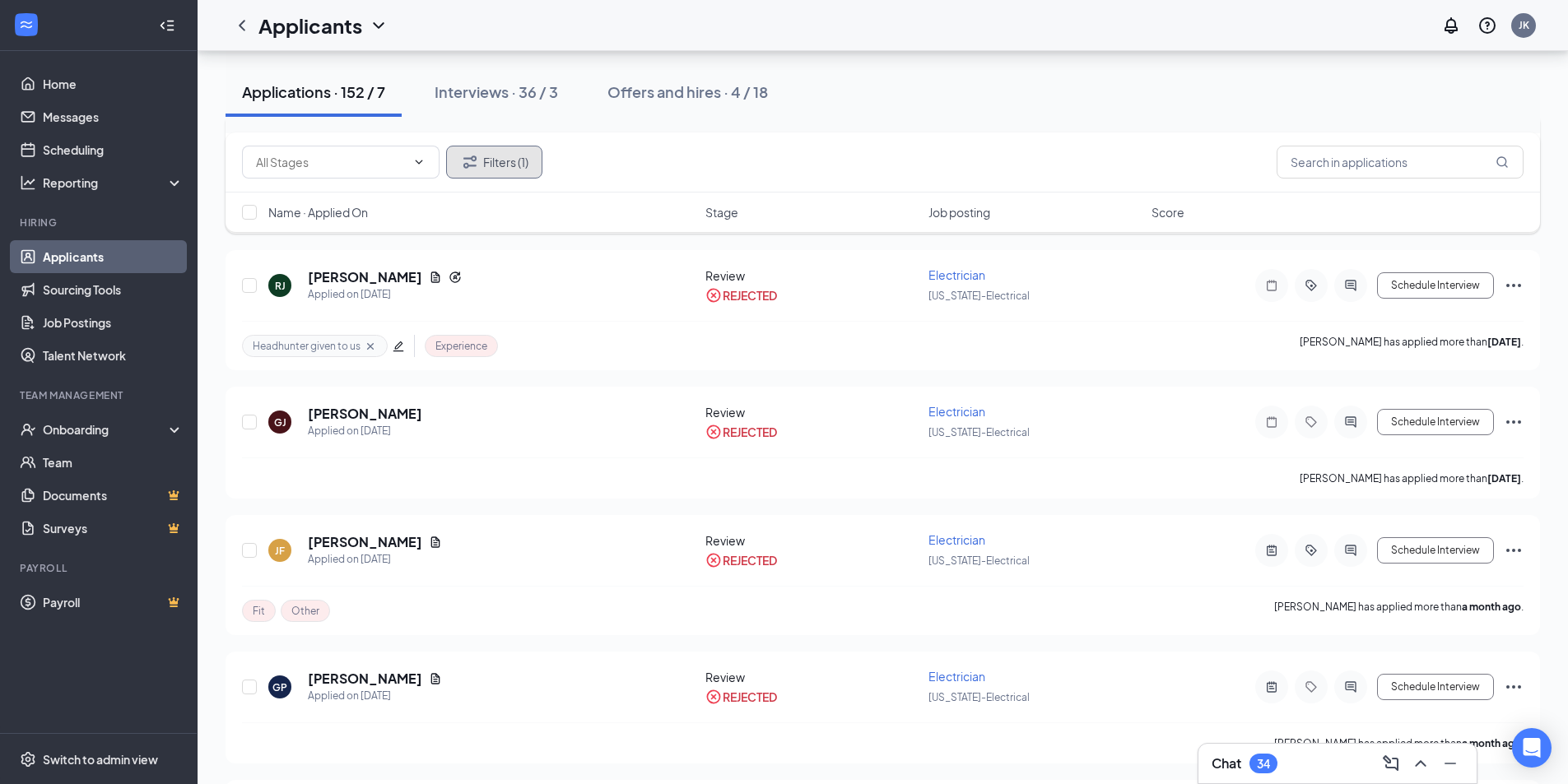
scroll to position [2043, 0]
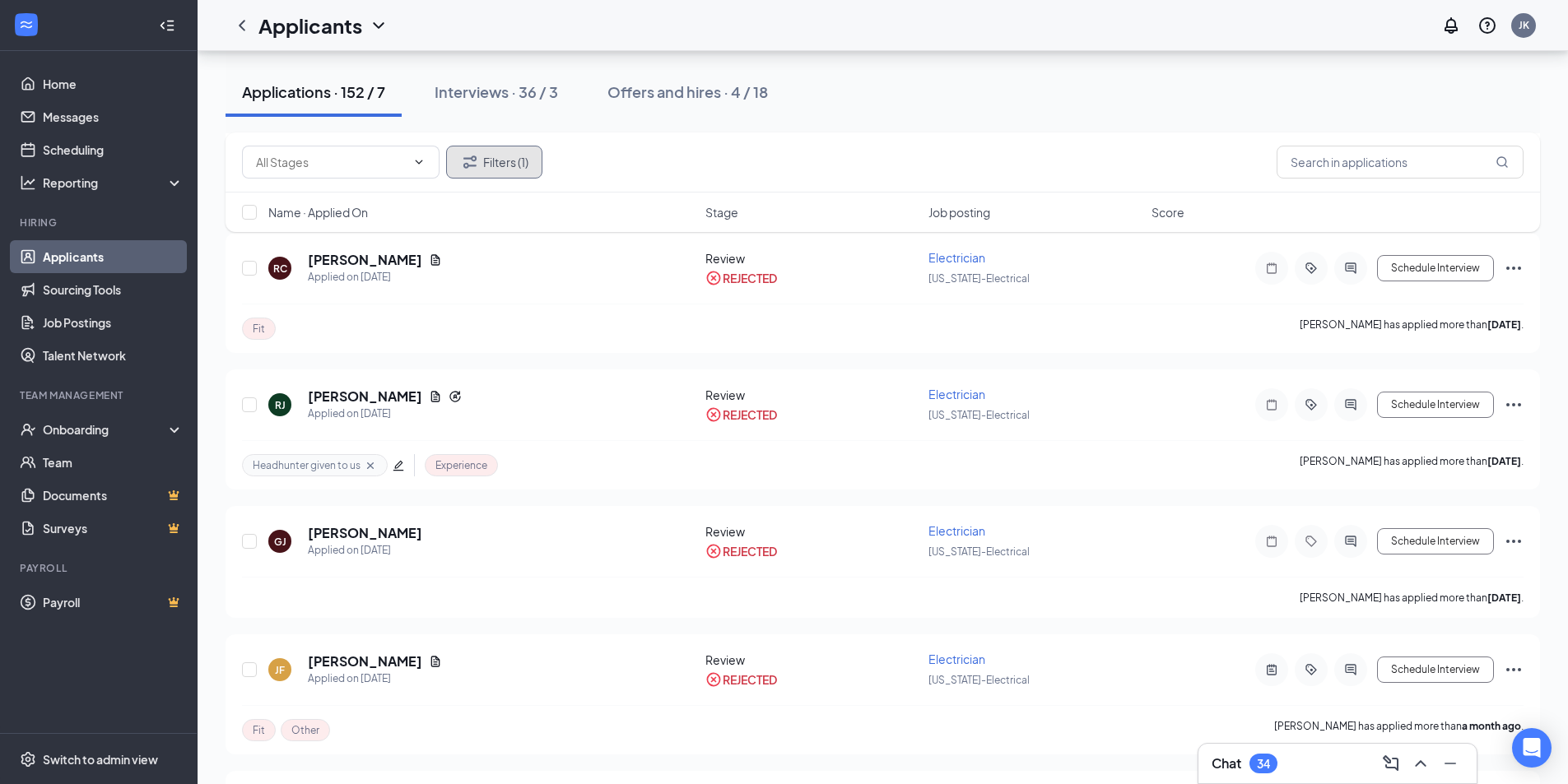
click at [508, 152] on button "Filters (1)" at bounding box center [494, 162] width 96 height 33
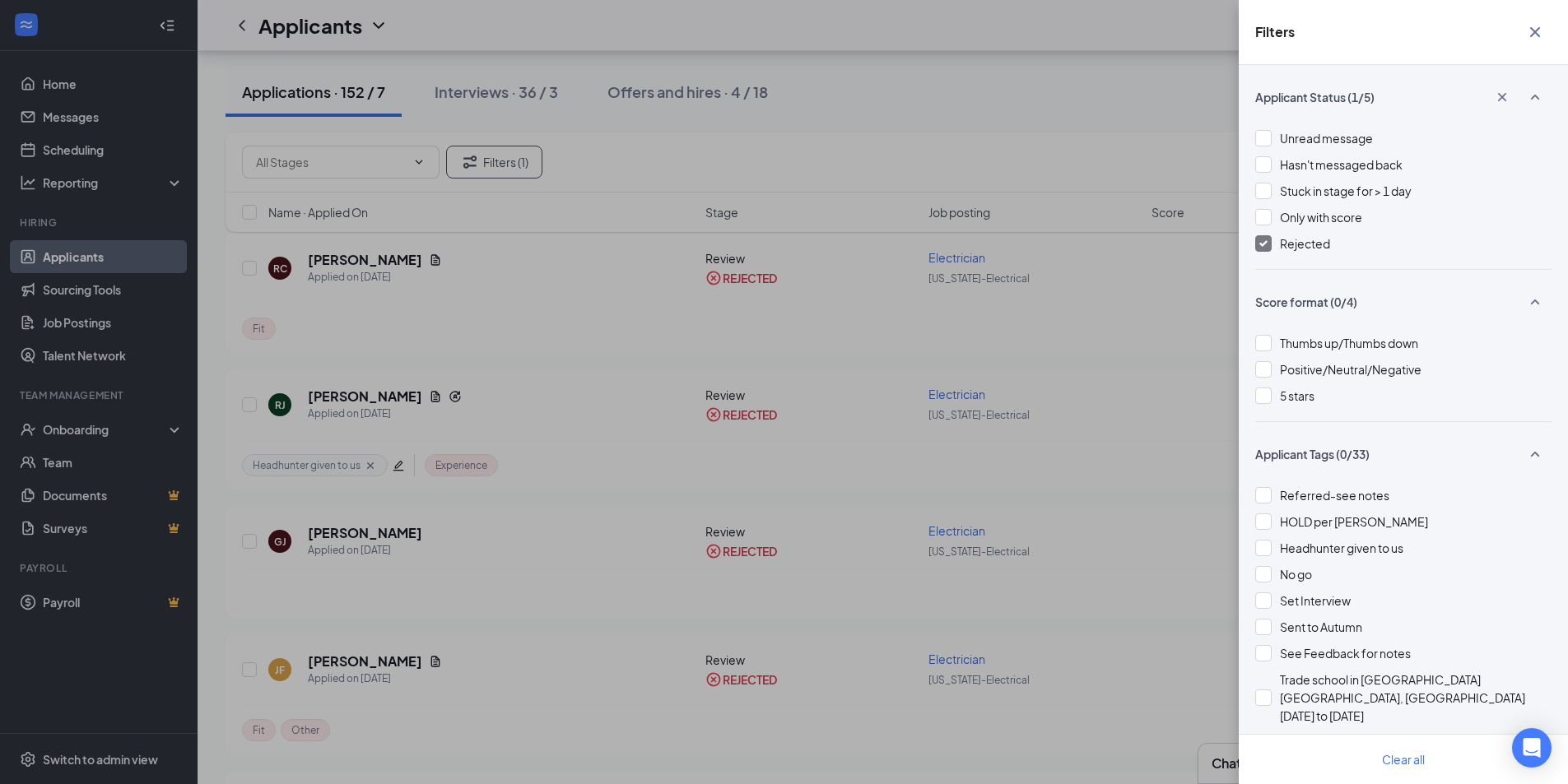
click at [1267, 240] on img at bounding box center [1264, 243] width 8 height 7
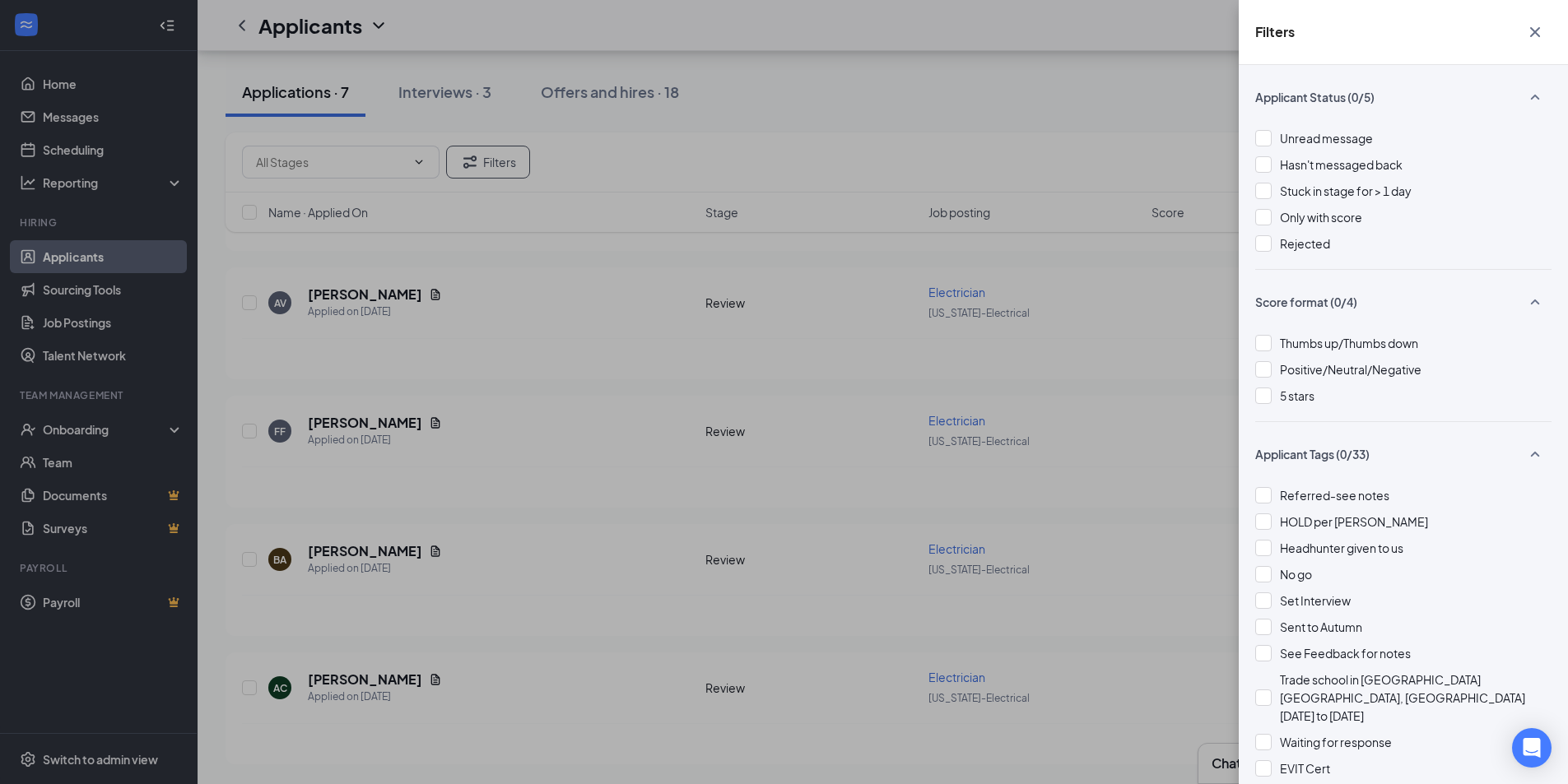
scroll to position [548, 0]
click at [561, 397] on div "Filters Applicant Status (0/5) Unread message Hasn't messaged back Stuck in sta…" at bounding box center [784, 392] width 1568 height 784
click at [594, 370] on div "Filters Applicant Status (0/5) Unread message Hasn't messaged back Stuck in sta…" at bounding box center [784, 392] width 1568 height 784
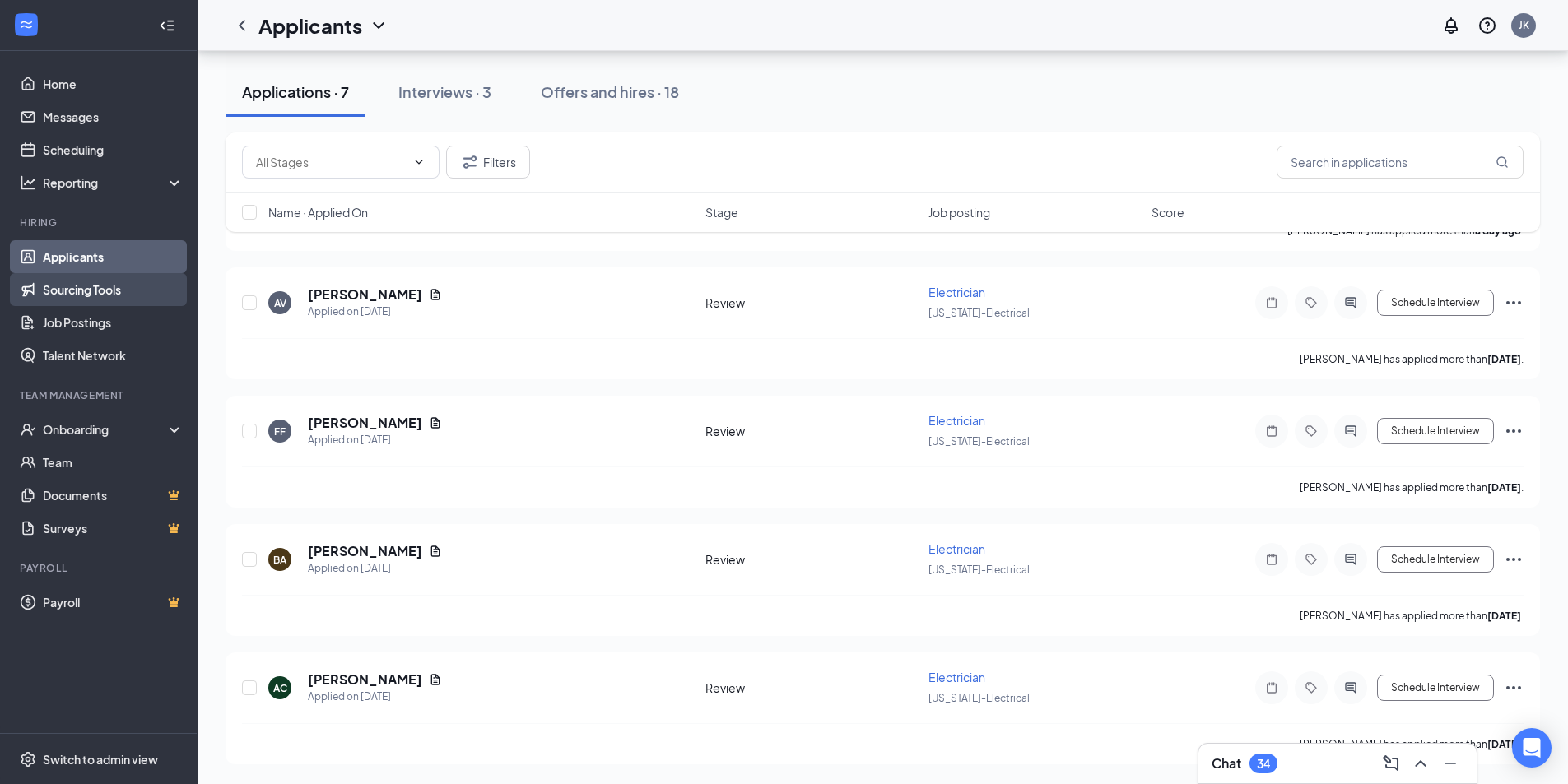
click at [87, 298] on link "Sourcing Tools" at bounding box center [113, 289] width 140 height 33
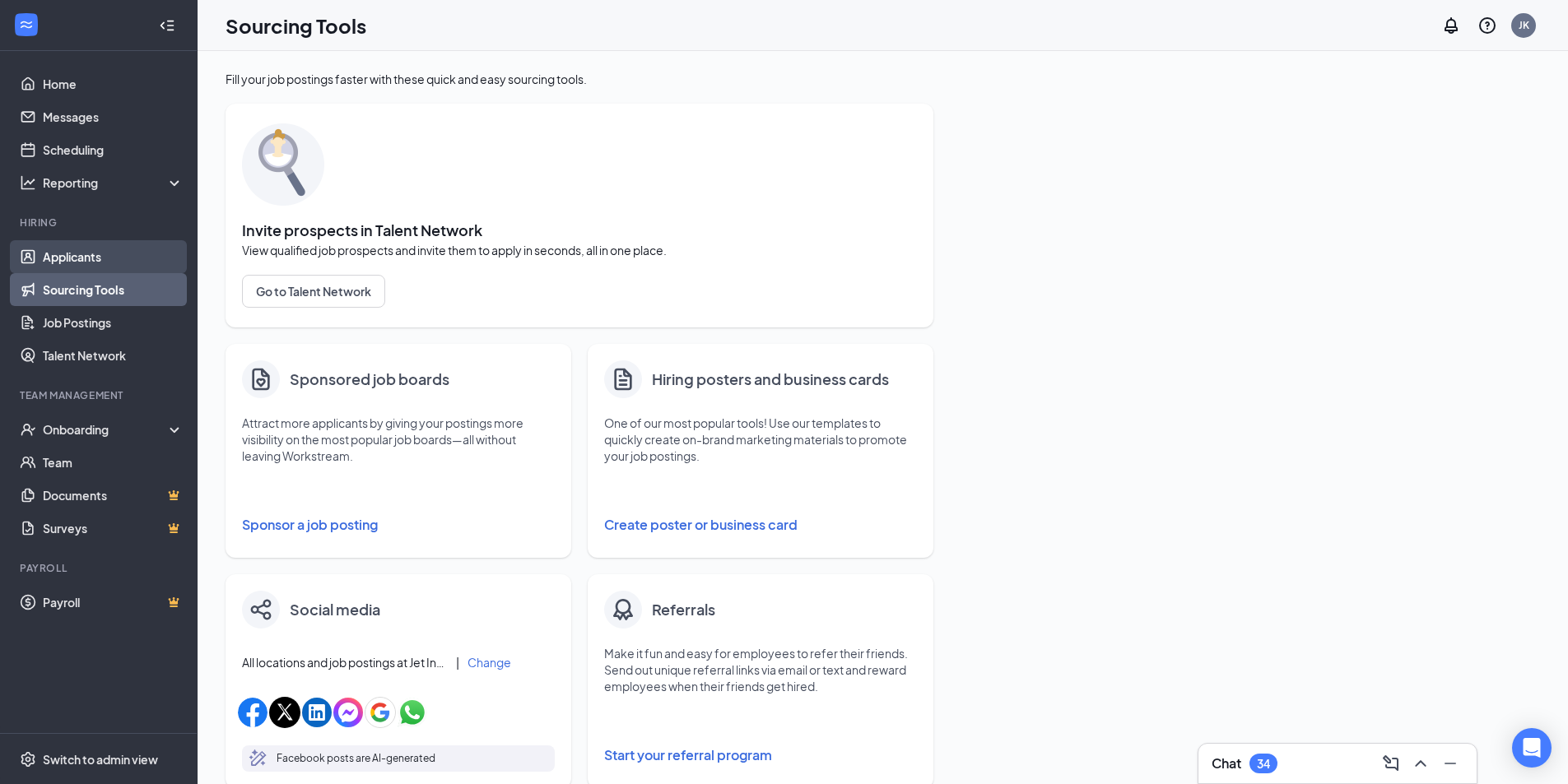
click at [106, 261] on link "Applicants" at bounding box center [113, 256] width 140 height 33
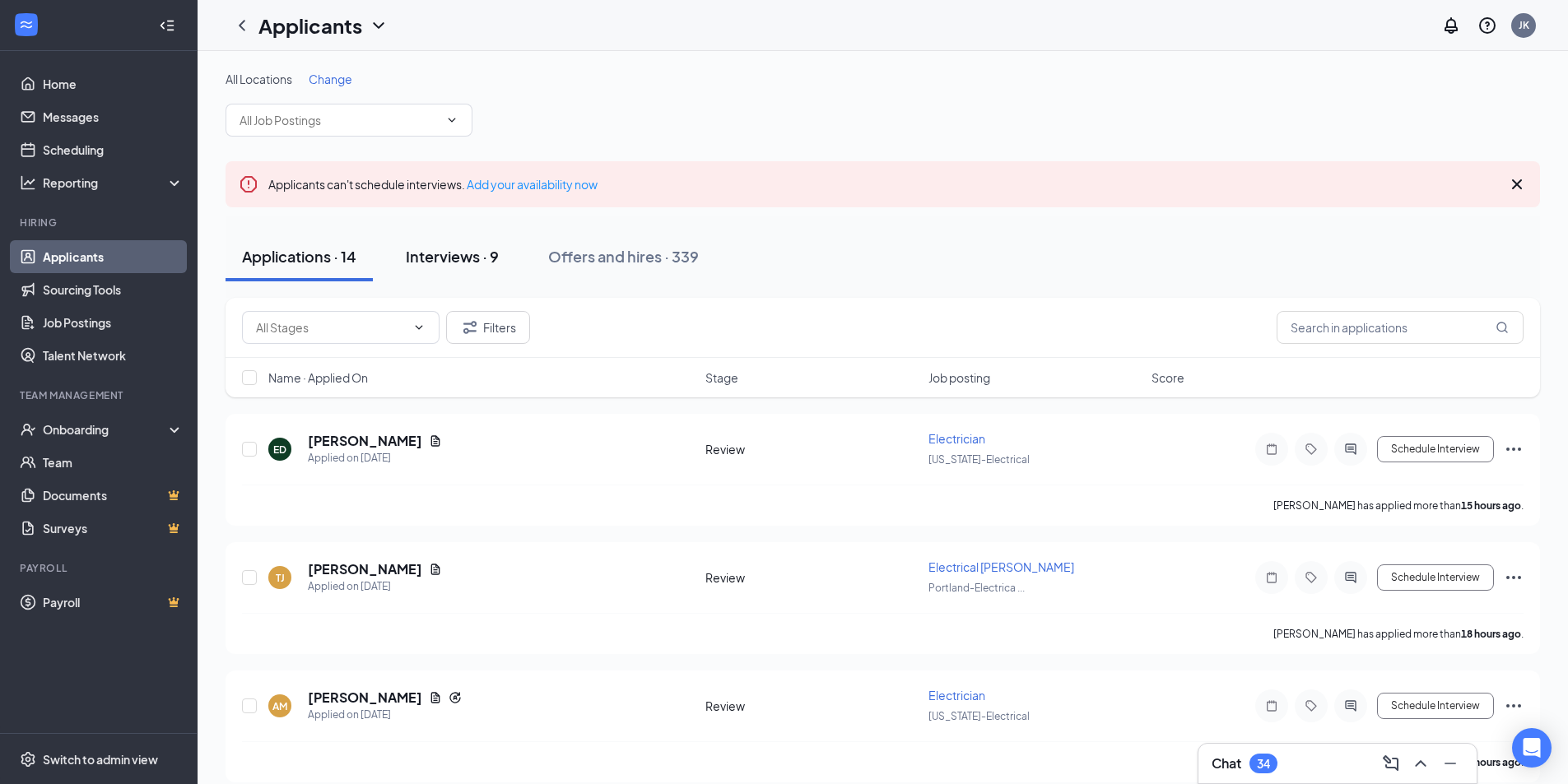
click at [462, 261] on div "Interviews · 9" at bounding box center [452, 256] width 93 height 21
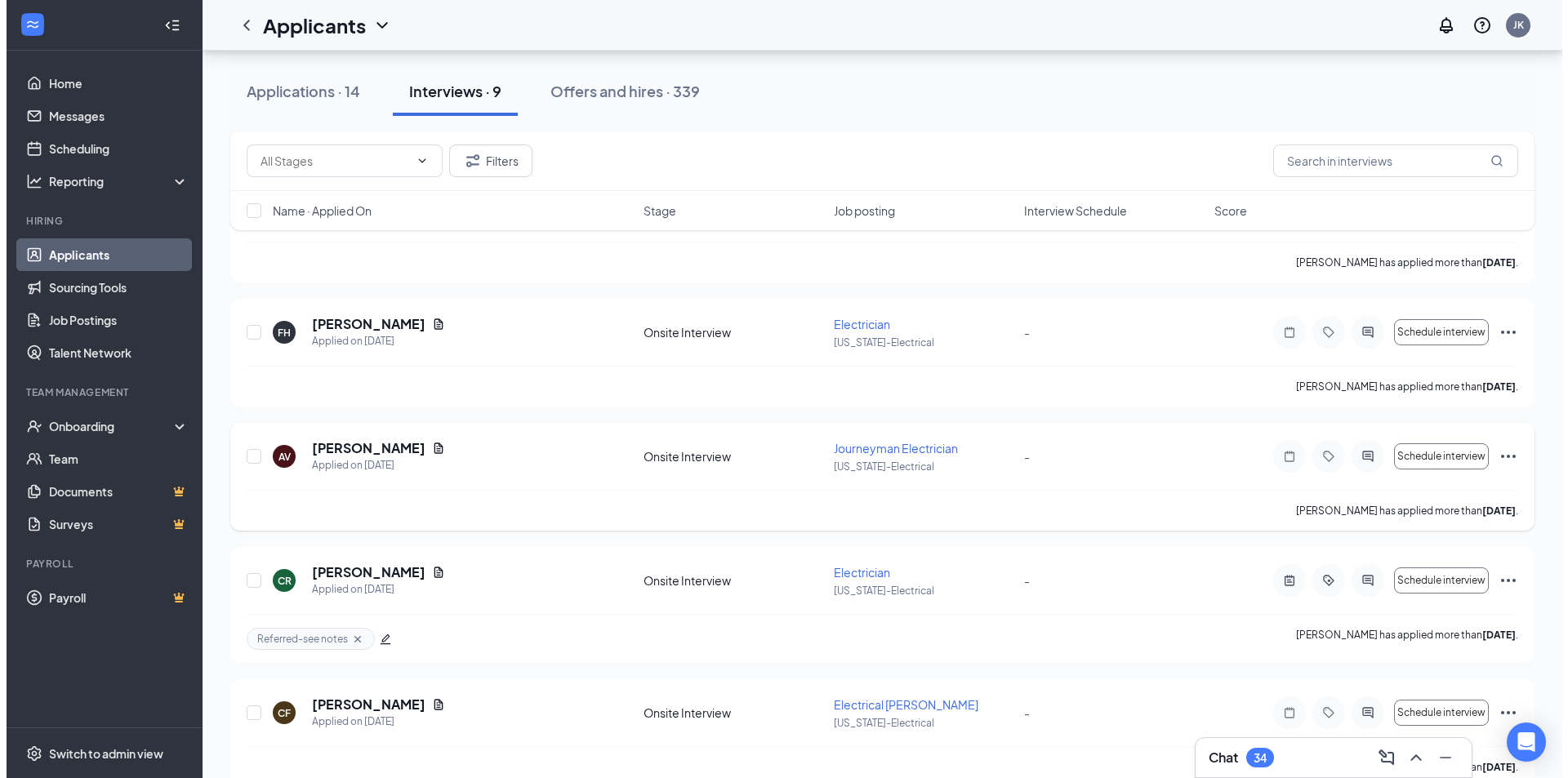
scroll to position [245, 0]
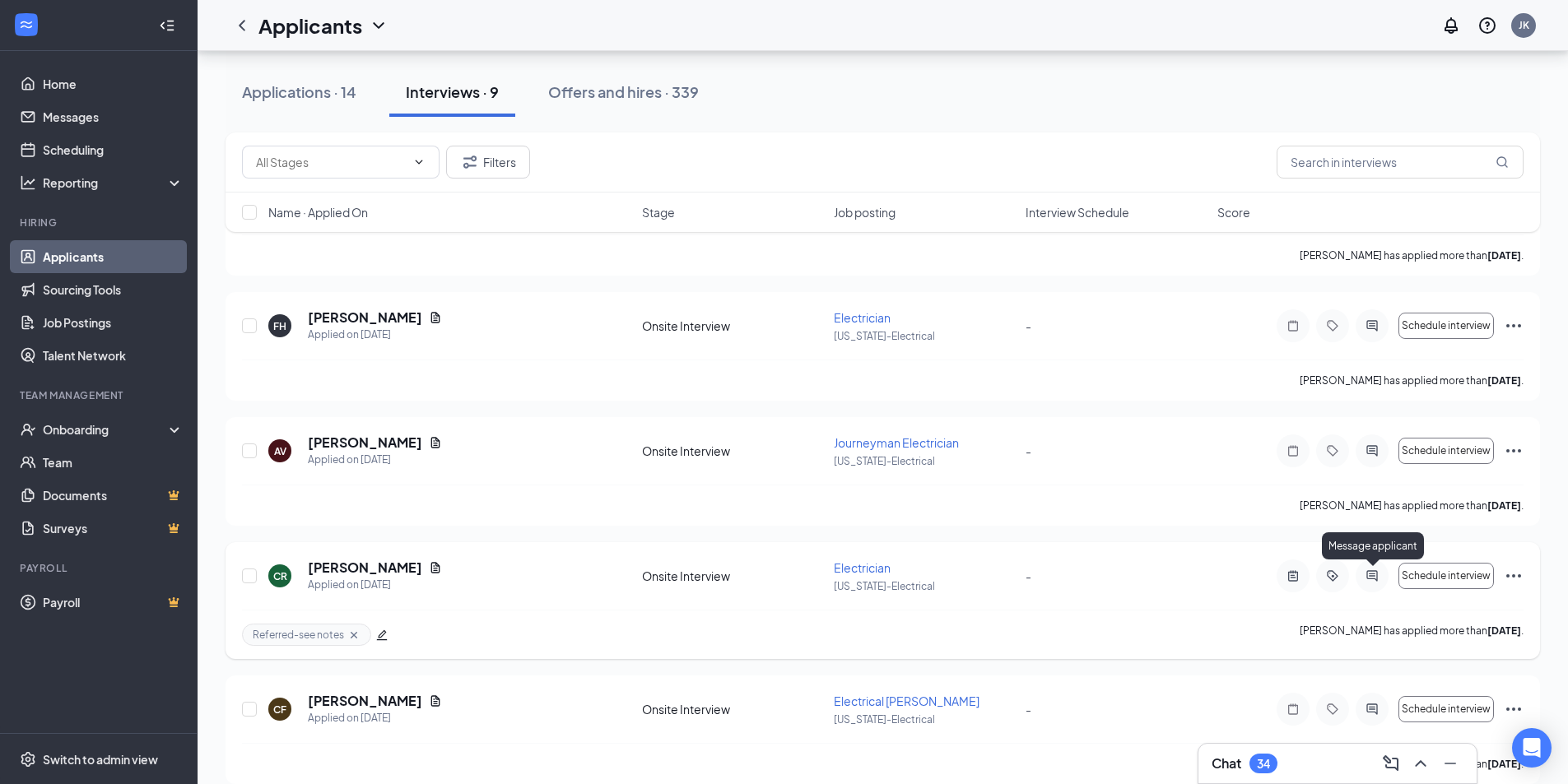
click at [1377, 573] on icon "ActiveChat" at bounding box center [1371, 574] width 10 height 10
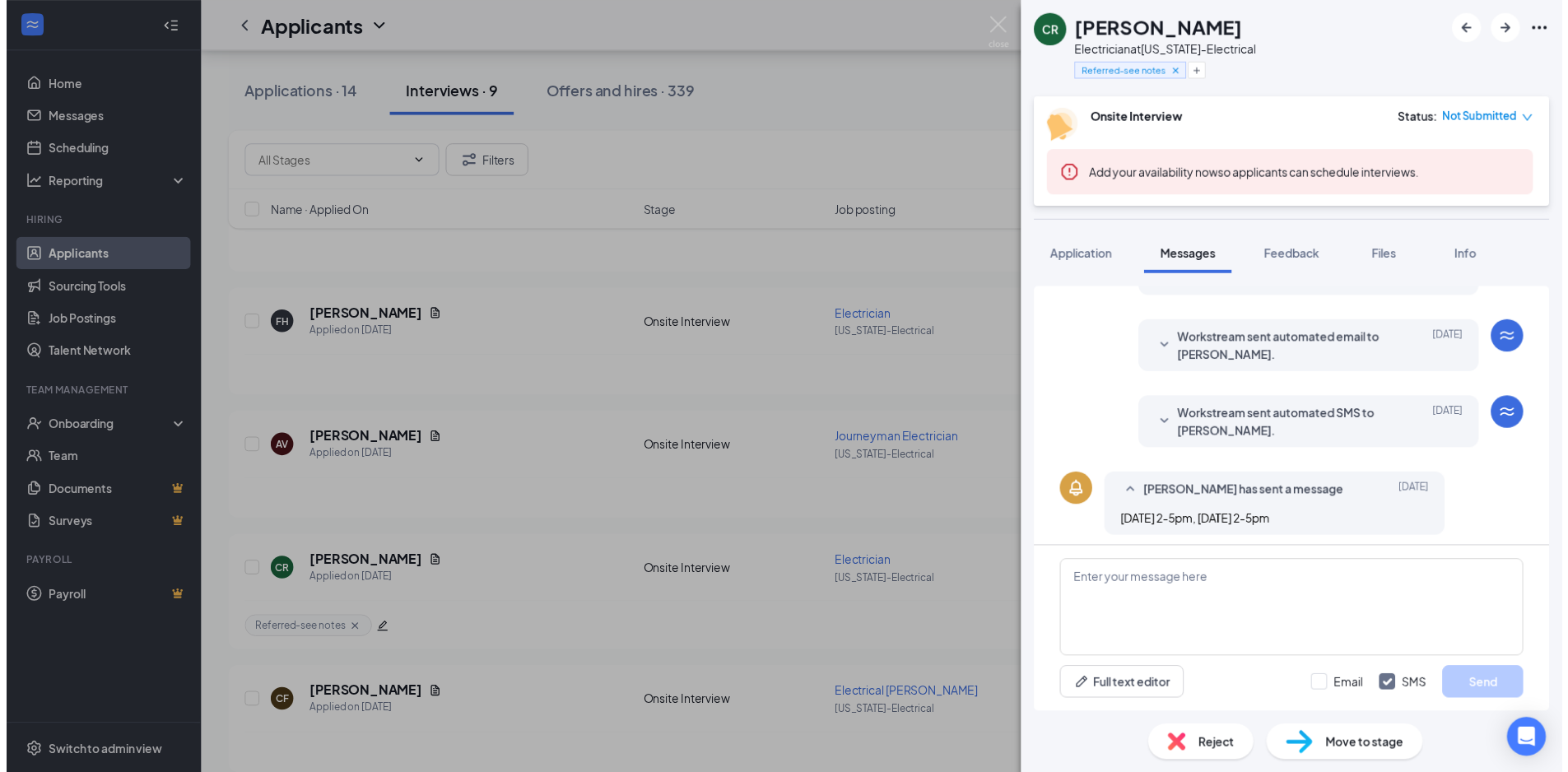
scroll to position [516, 0]
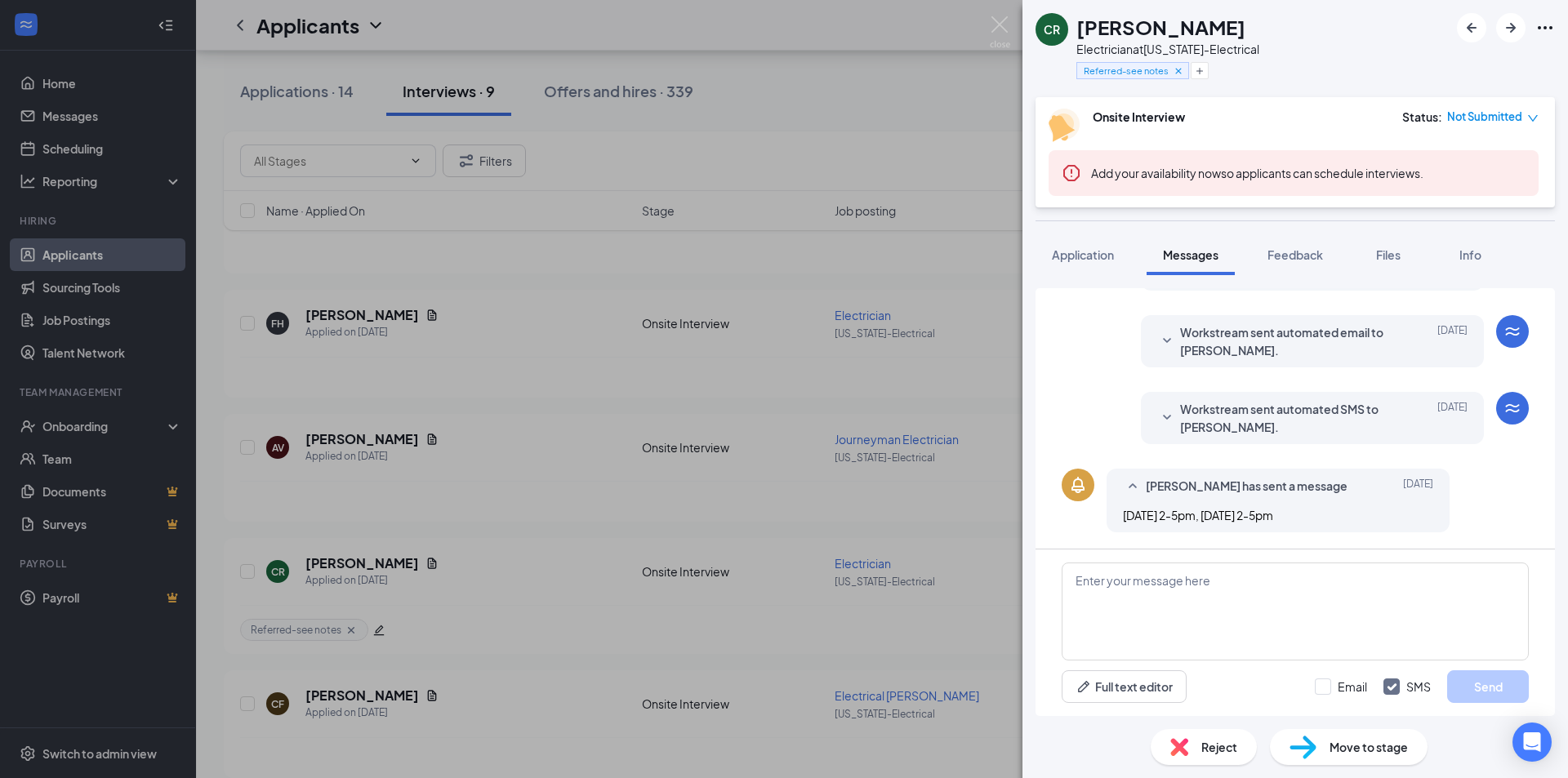
click at [87, 148] on div "[PERSON_NAME] Electrician at [US_STATE]-Electrical Referred-see notes Onsite In…" at bounding box center [784, 389] width 1568 height 778
click at [87, 149] on div "[PERSON_NAME] Electrician at [US_STATE]-Electrical Referred-see notes Onsite In…" at bounding box center [784, 389] width 1568 height 778
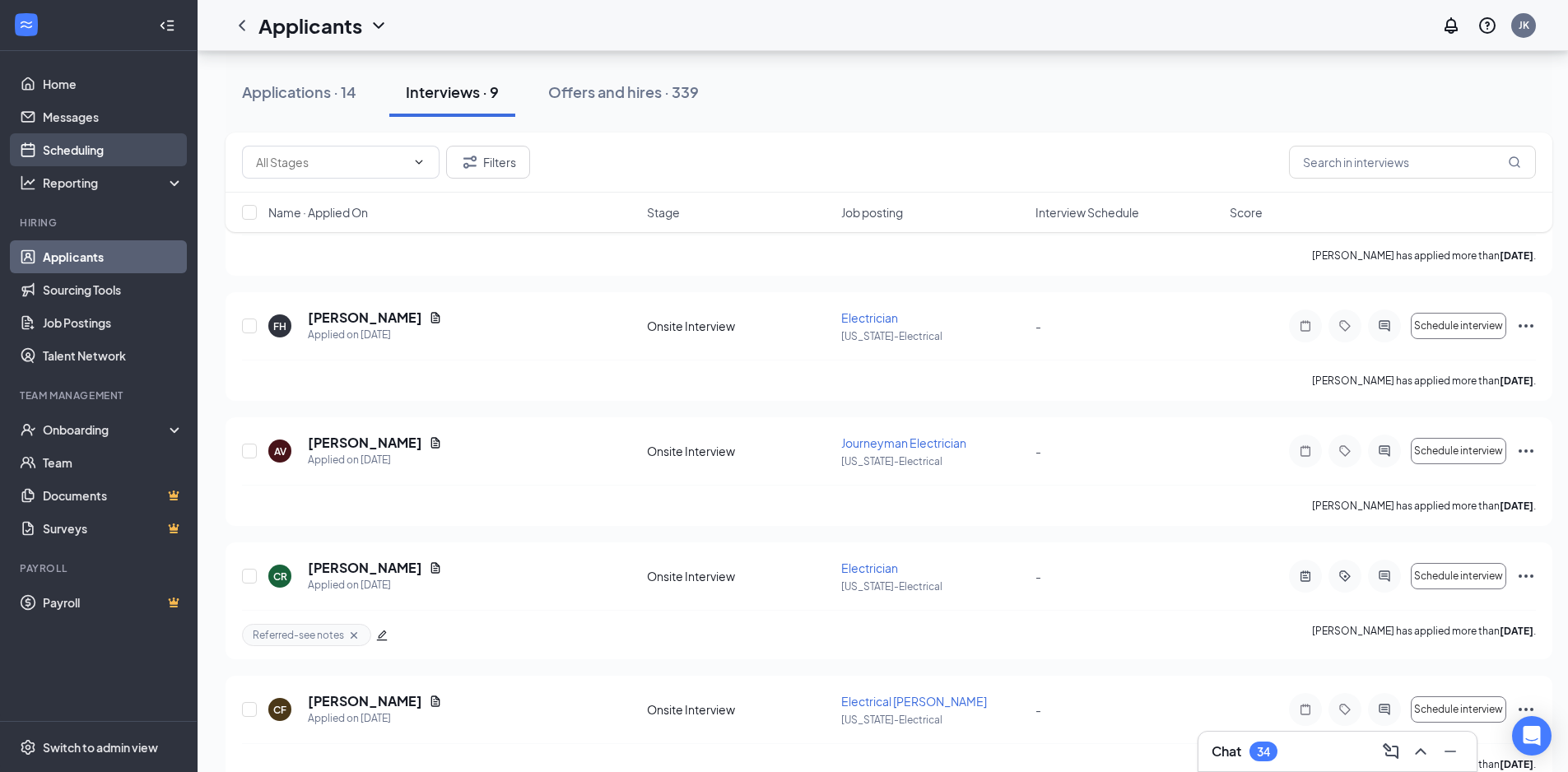
click at [88, 153] on link "Scheduling" at bounding box center [113, 149] width 140 height 33
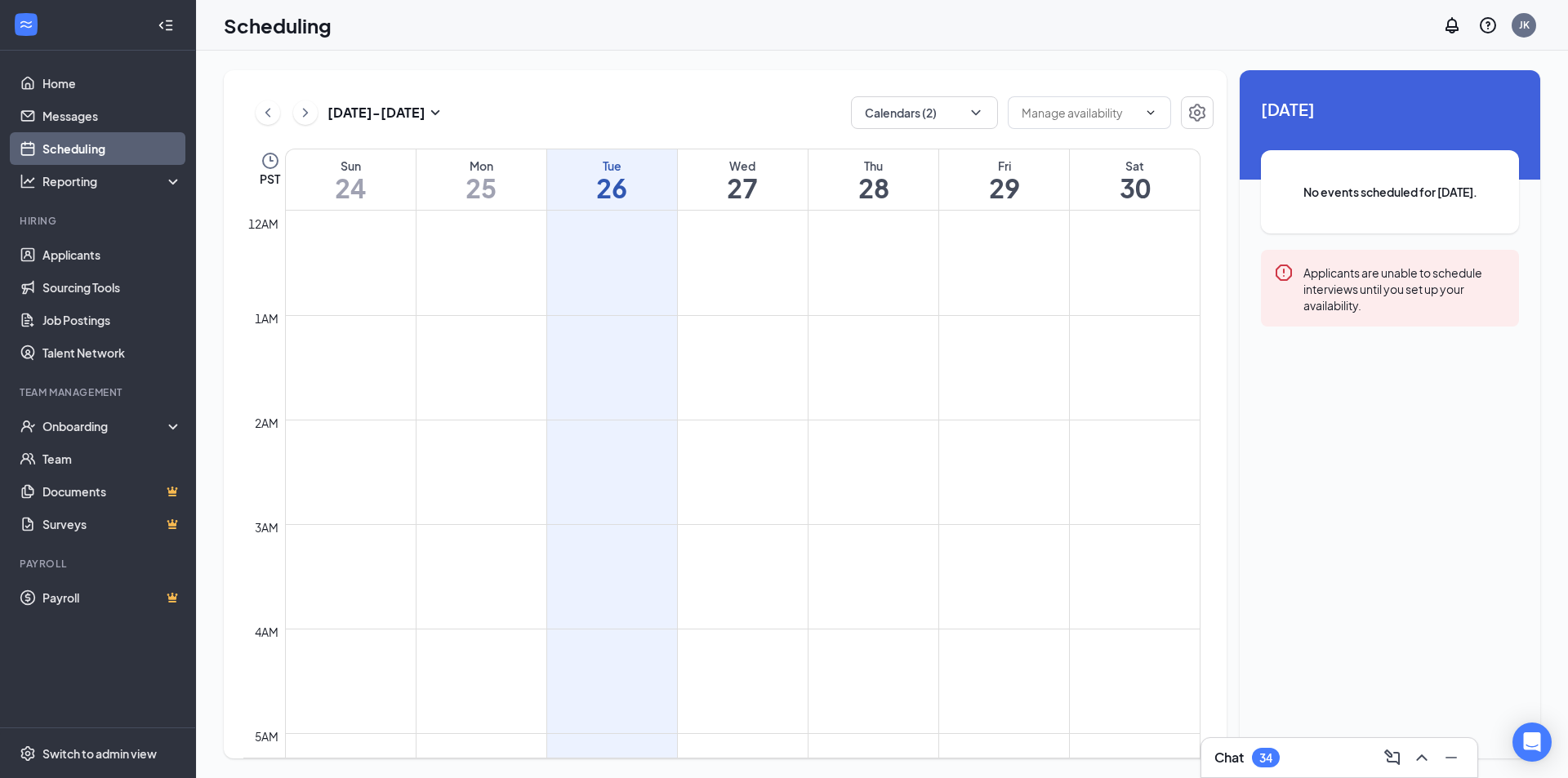
scroll to position [802, 0]
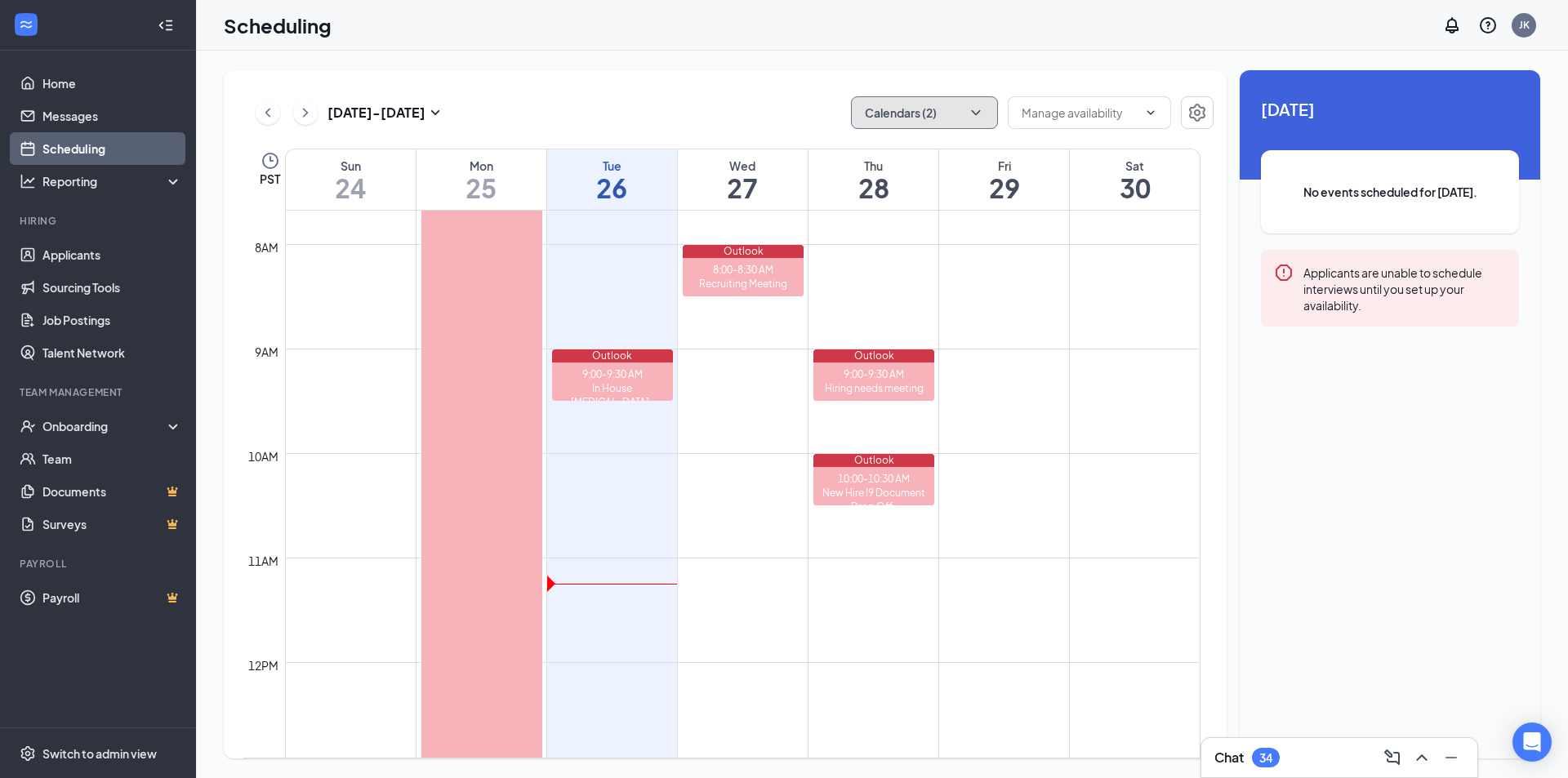
click at [970, 117] on icon "ChevronDown" at bounding box center [976, 113] width 17 height 17
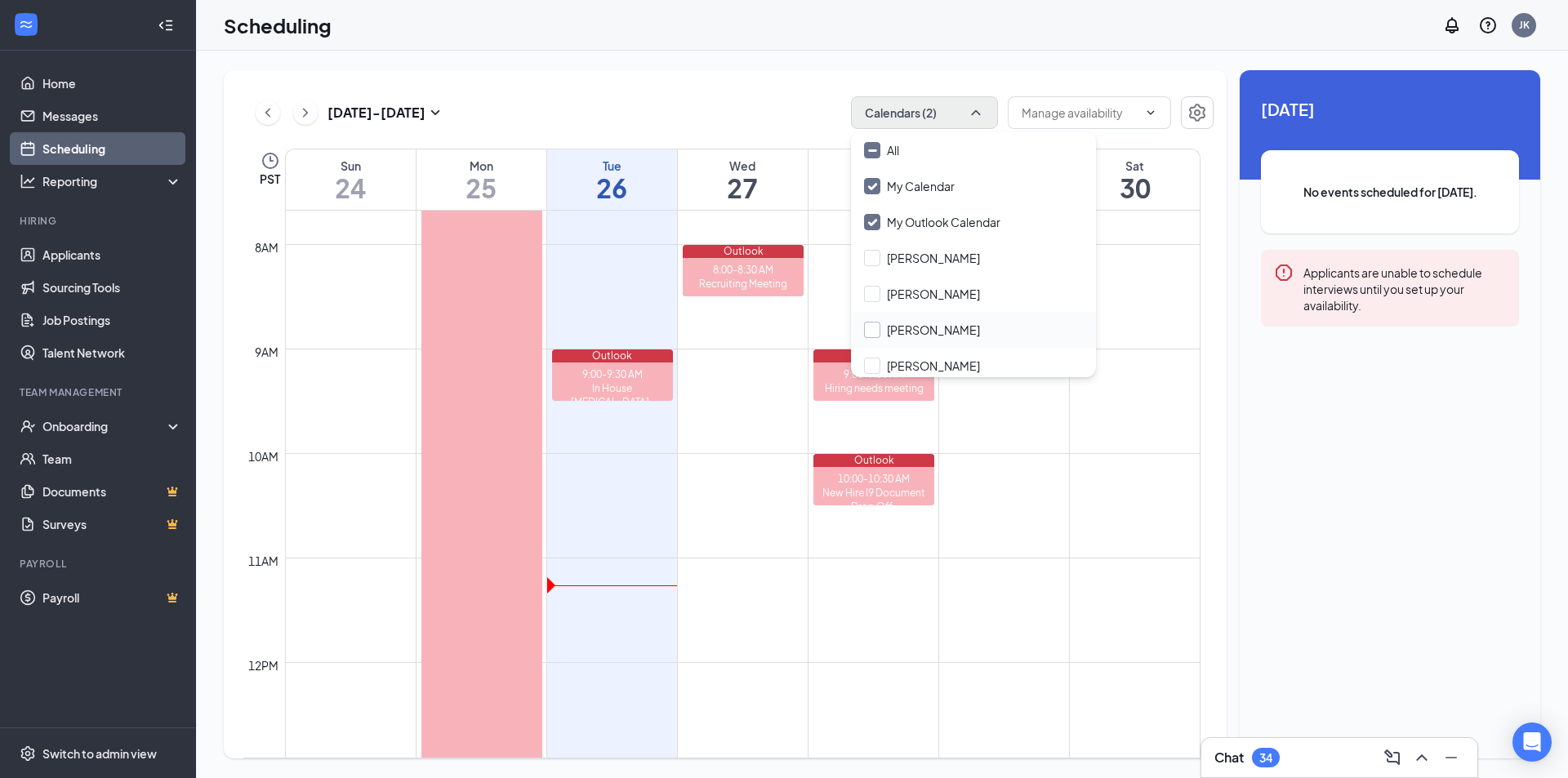
click at [937, 329] on input "[PERSON_NAME]" at bounding box center [921, 330] width 116 height 17
checkbox input "true"
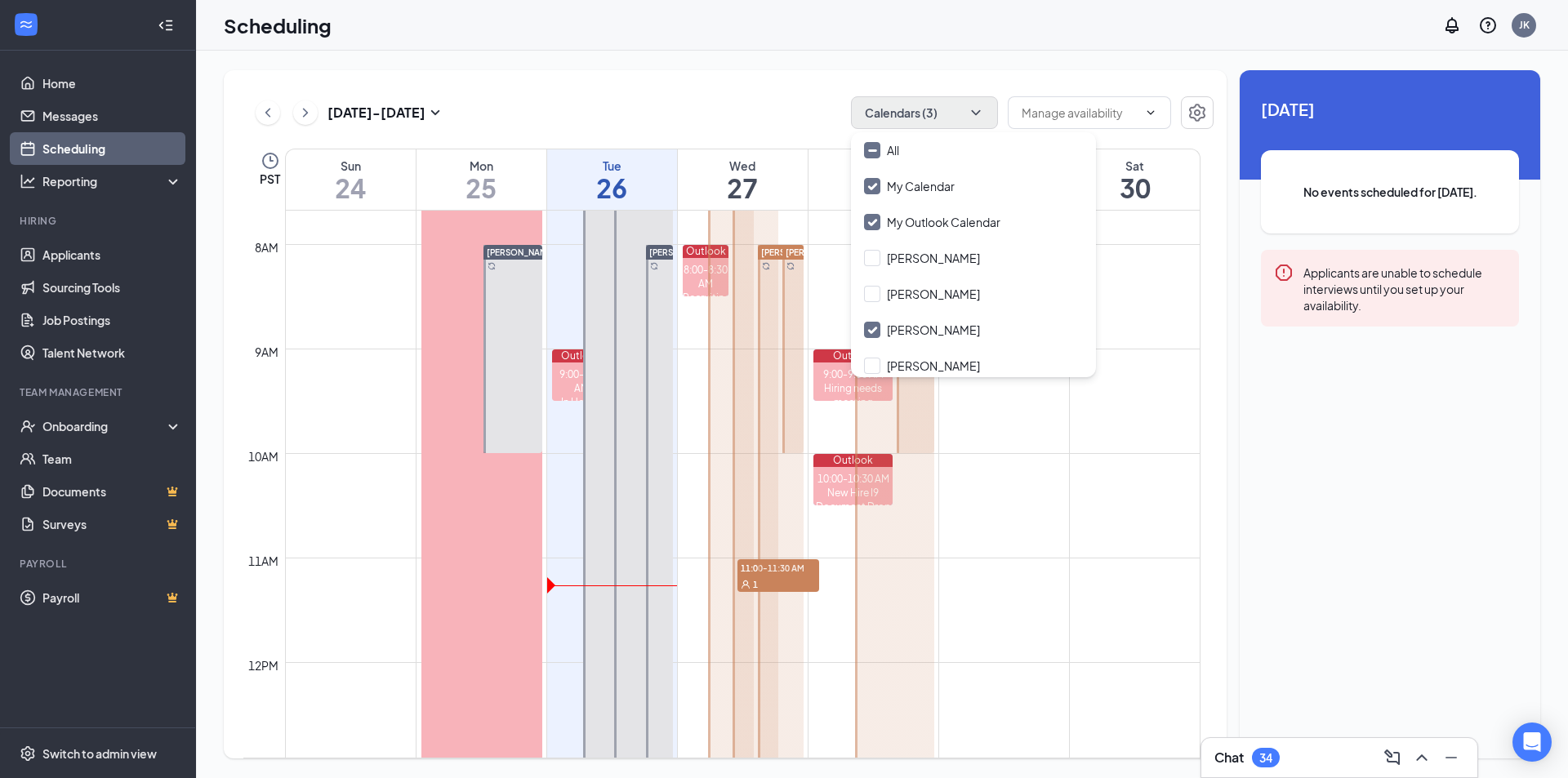
click at [763, 42] on div "Scheduling JK" at bounding box center [882, 25] width 1372 height 51
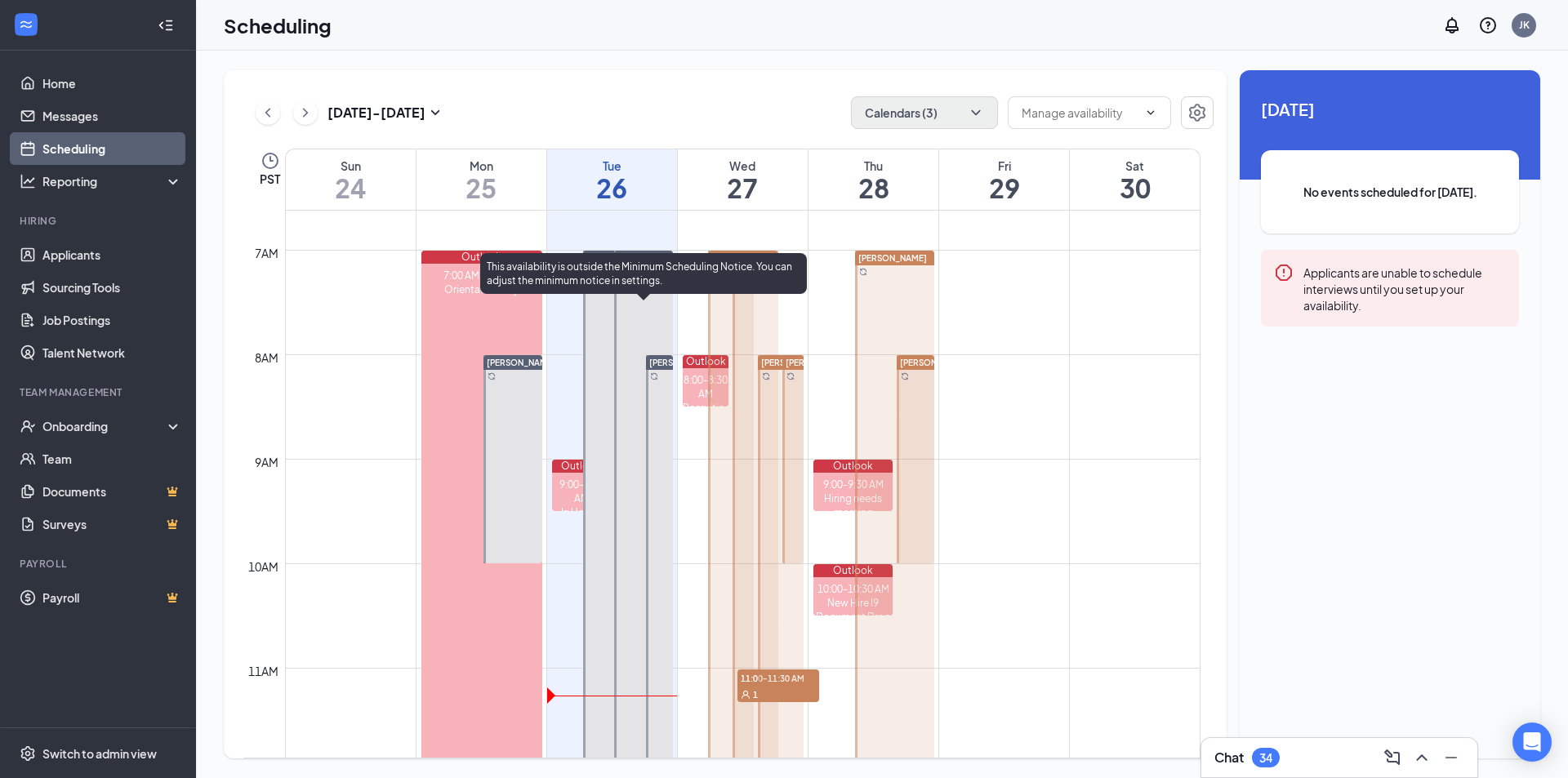
scroll to position [721, 0]
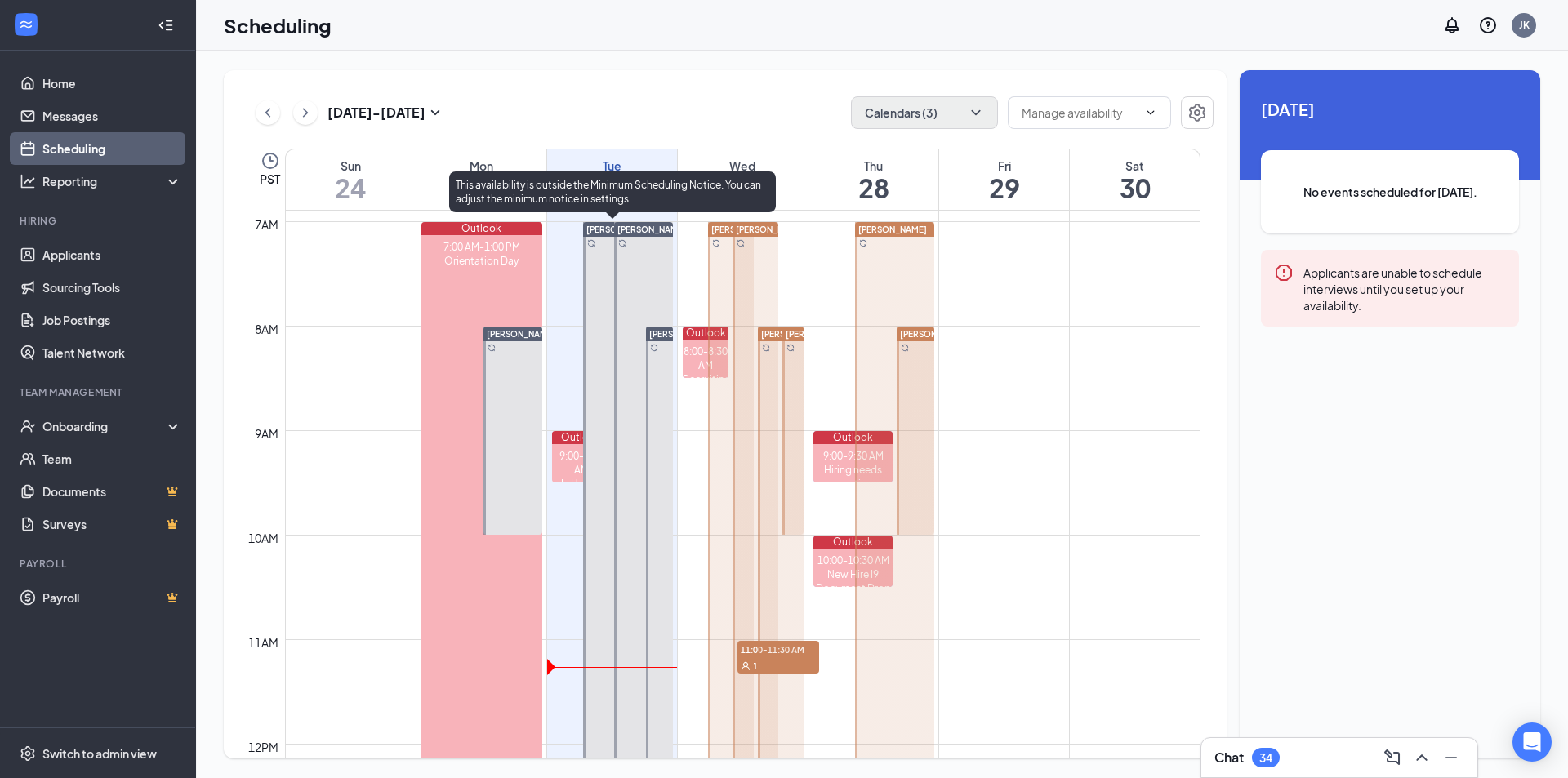
click at [593, 267] on div at bounding box center [612, 613] width 59 height 783
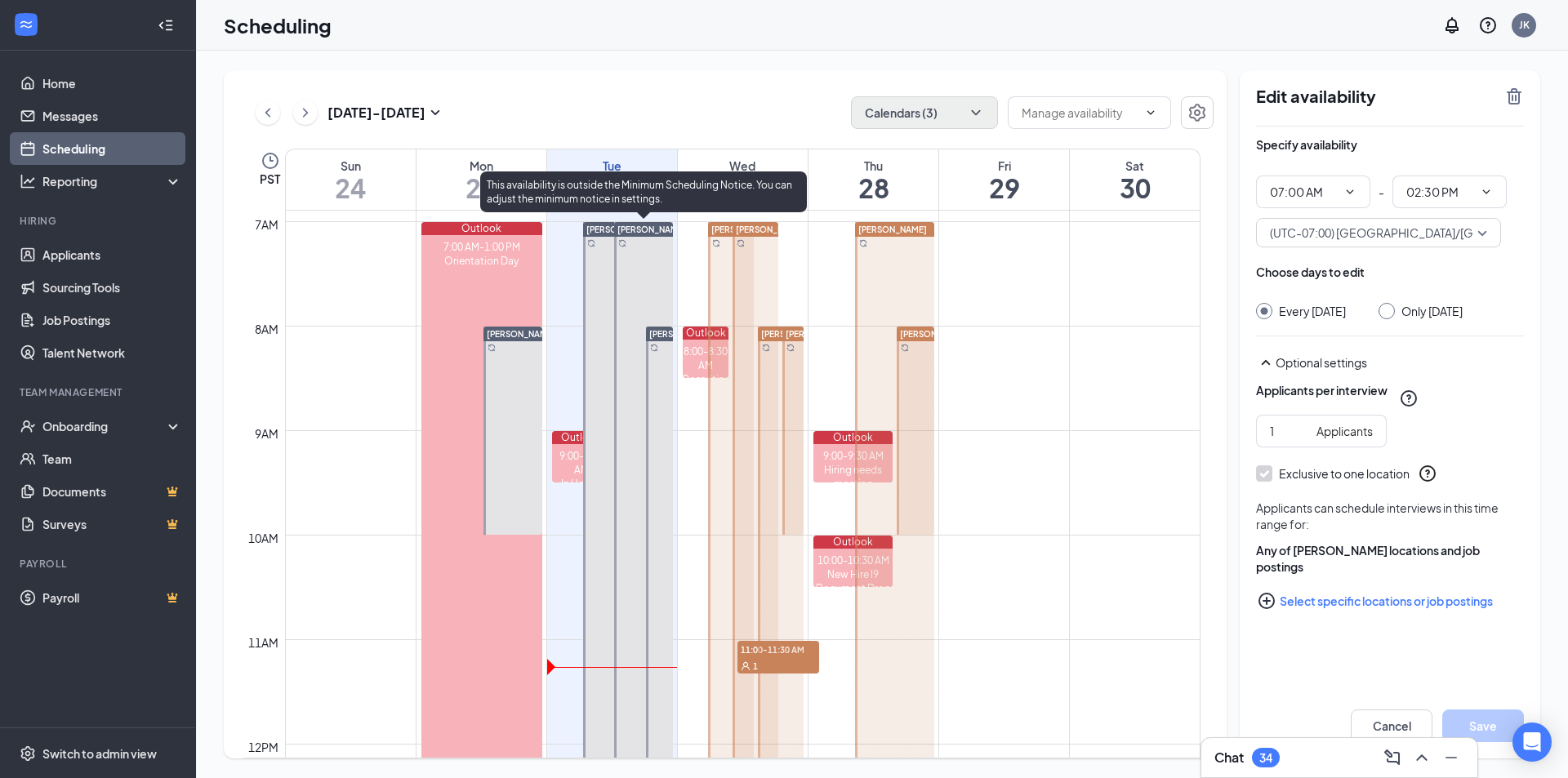
click at [631, 272] on div at bounding box center [643, 613] width 59 height 783
click at [632, 272] on div at bounding box center [643, 613] width 59 height 783
type input "07:00 AM"
type input "02:30 PM"
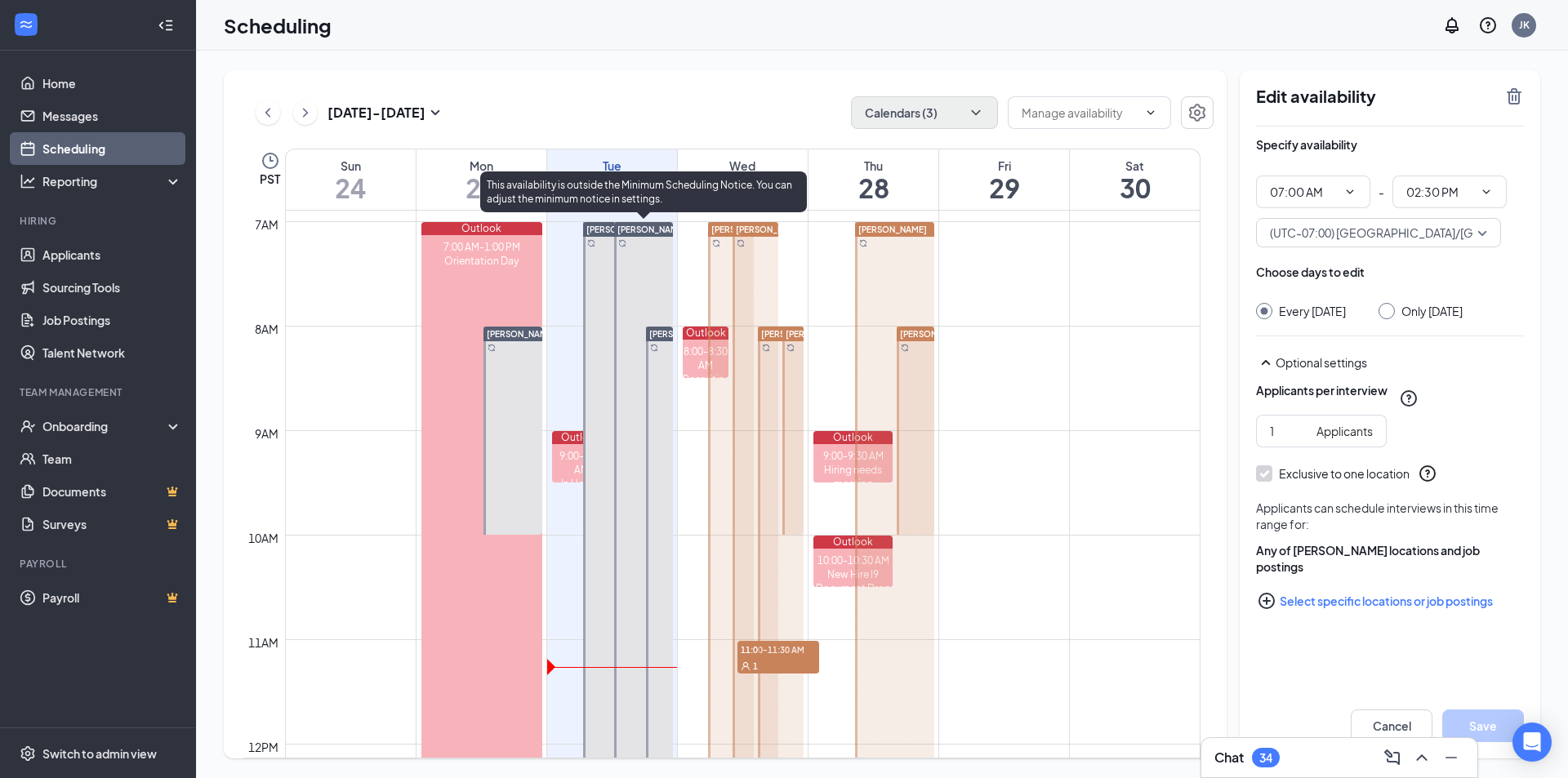
click at [635, 270] on div at bounding box center [643, 613] width 59 height 783
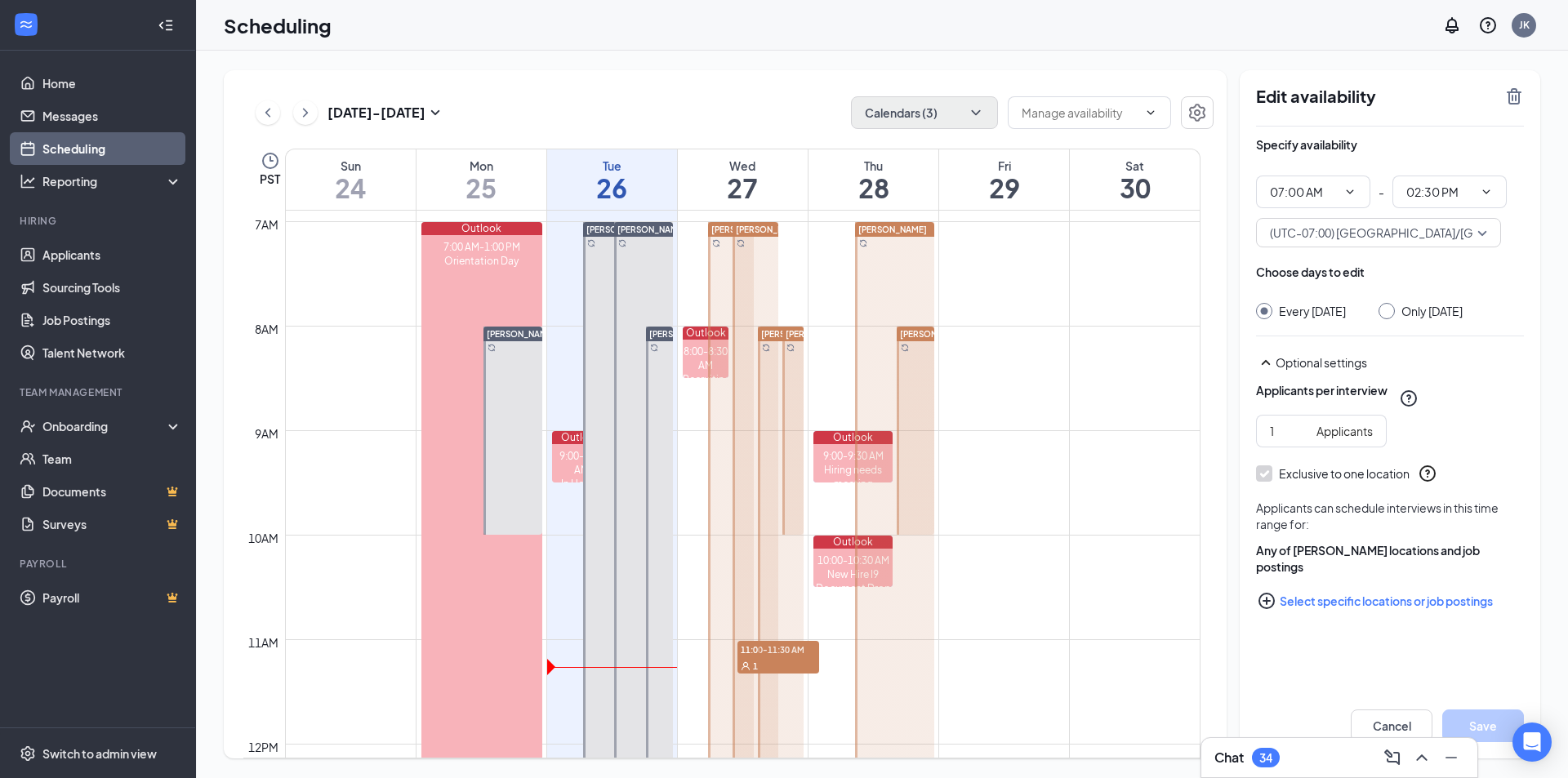
click at [823, 254] on td at bounding box center [743, 260] width 916 height 26
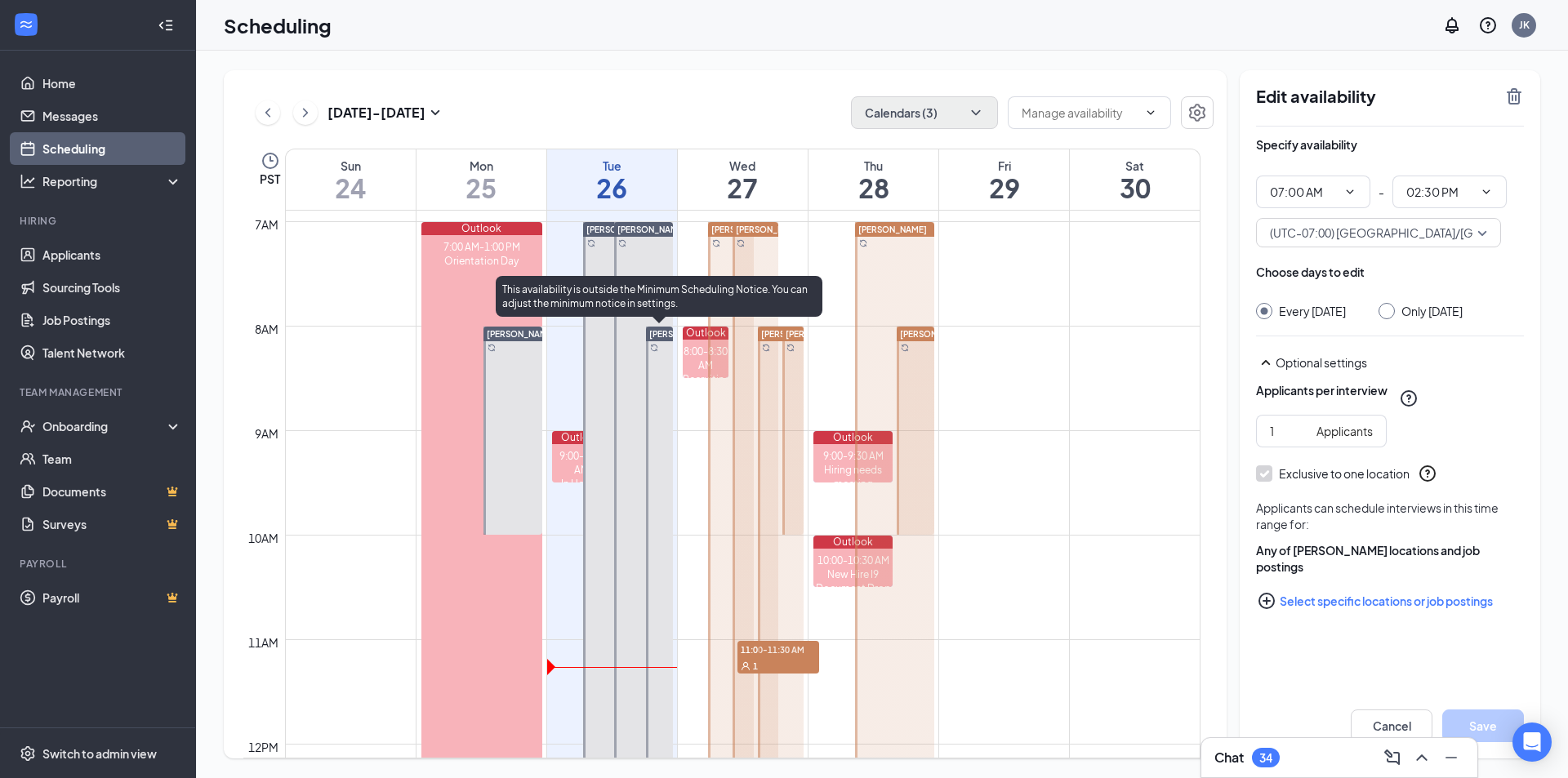
click at [671, 369] on div at bounding box center [660, 640] width 27 height 627
type input "08:00 AM"
type input "02:00 PM"
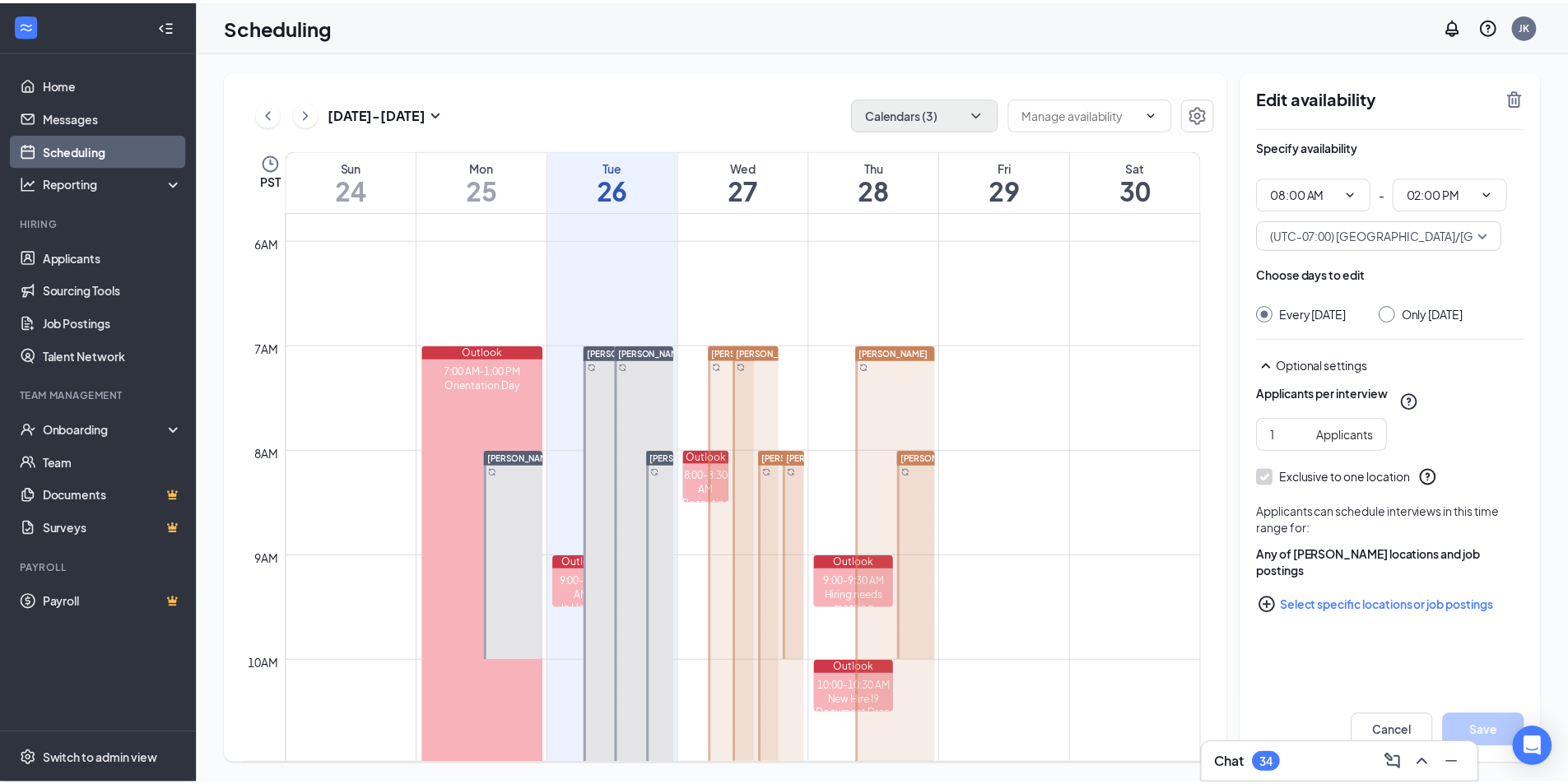
scroll to position [727, 0]
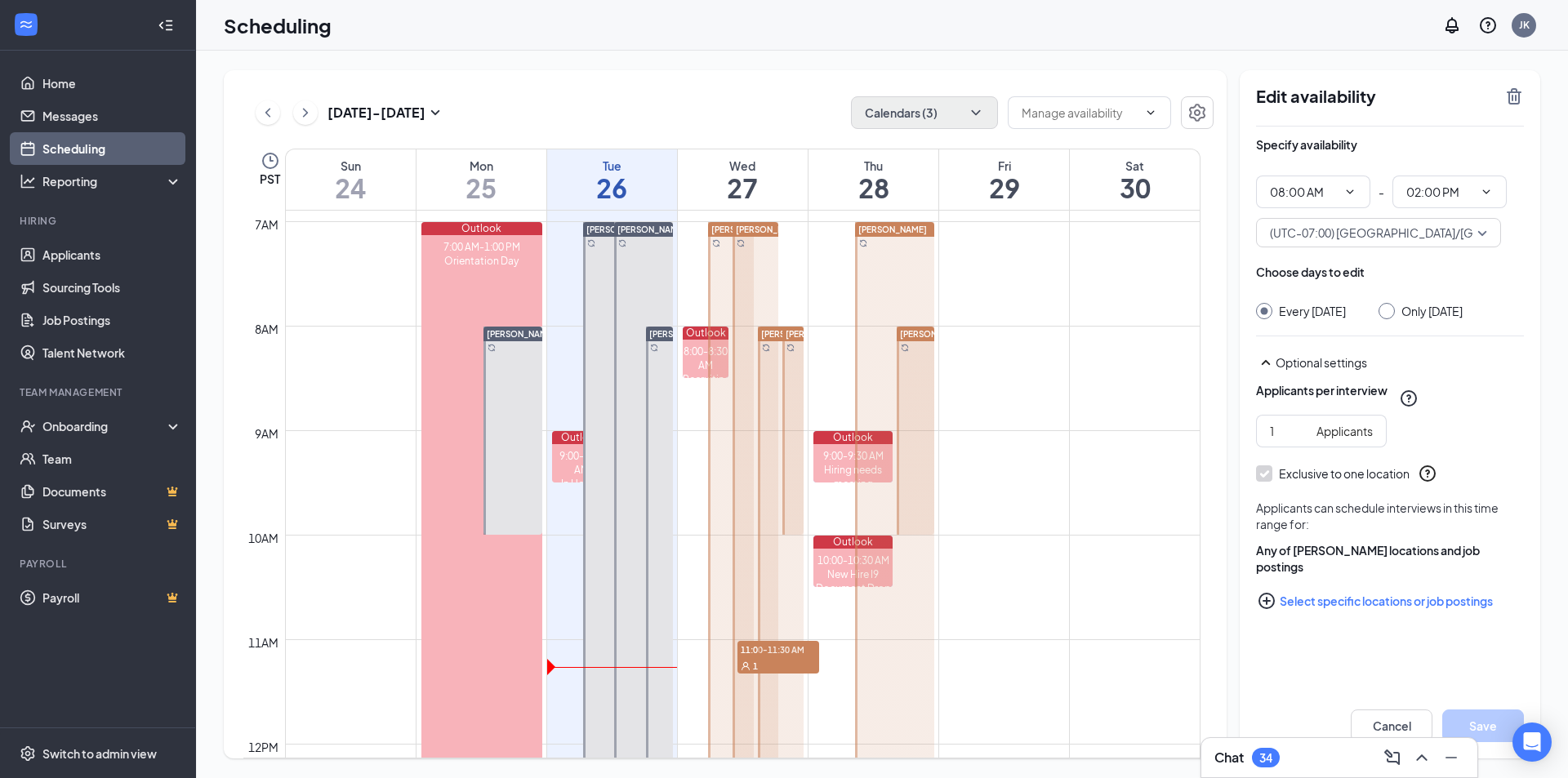
click at [919, 357] on div at bounding box center [916, 431] width 37 height 208
click at [58, 86] on link "Home" at bounding box center [112, 83] width 139 height 32
type input "07:00 AM"
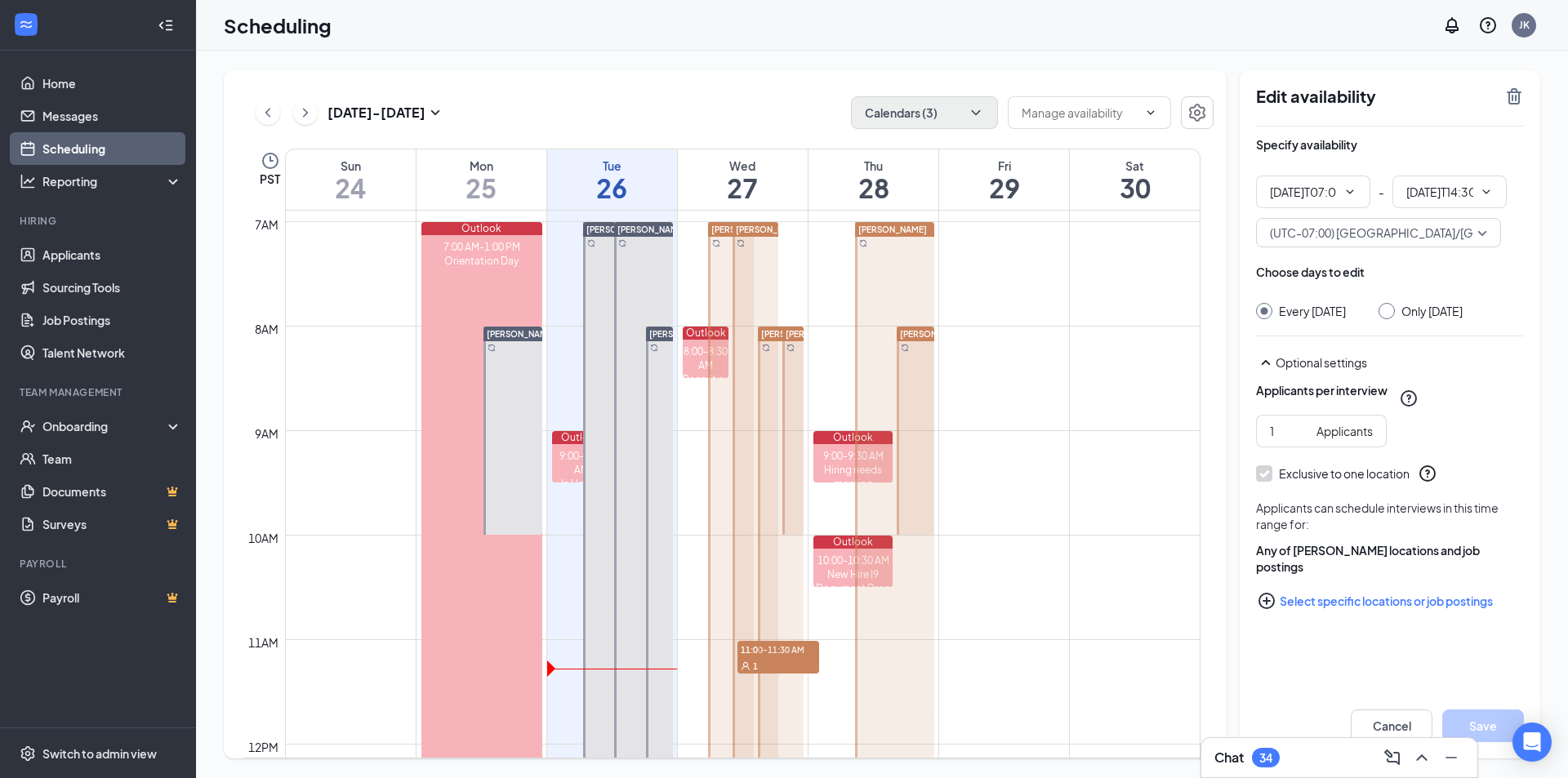
type input "02:30 PM"
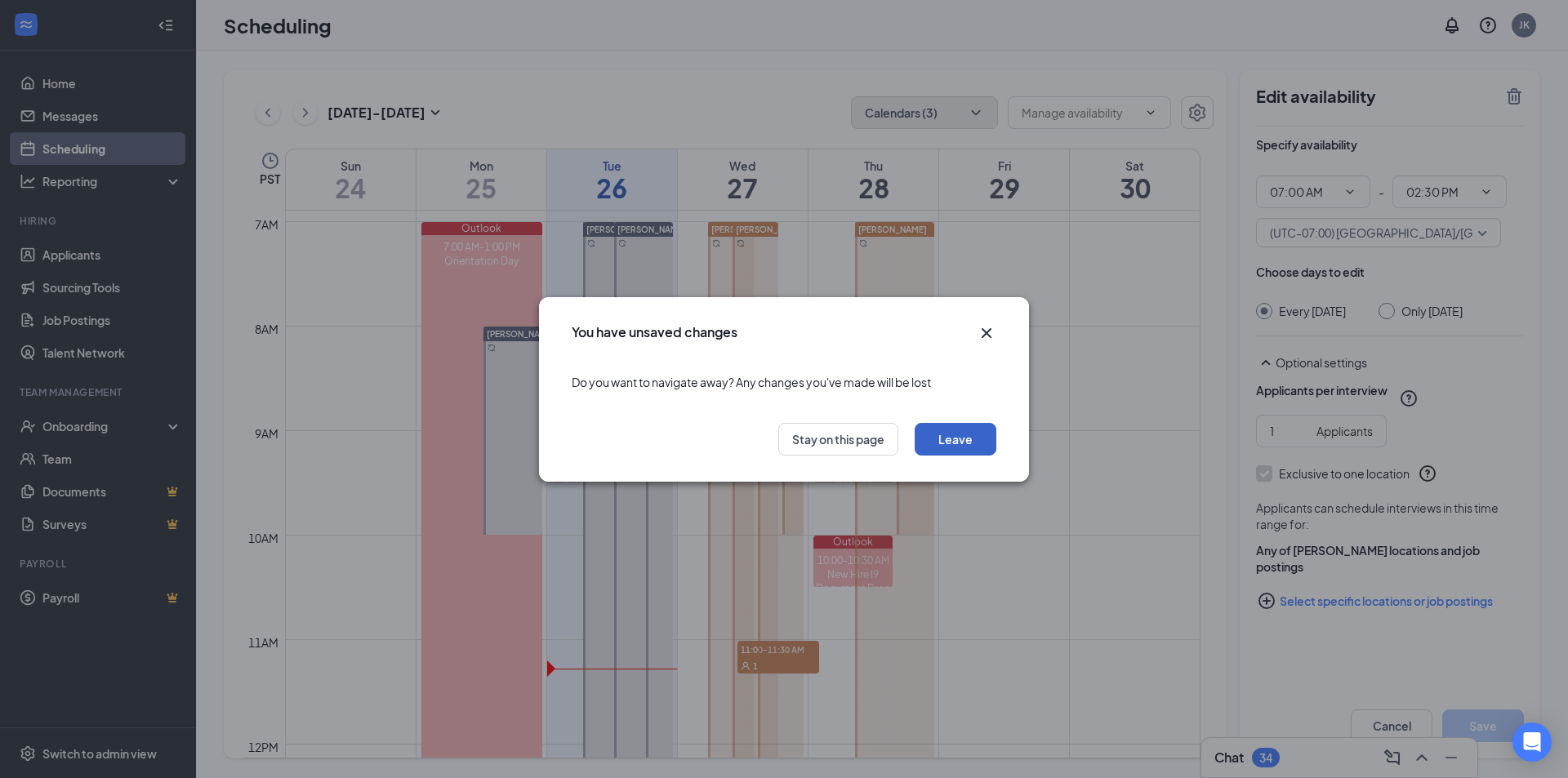
click at [968, 440] on button "Leave" at bounding box center [956, 439] width 82 height 32
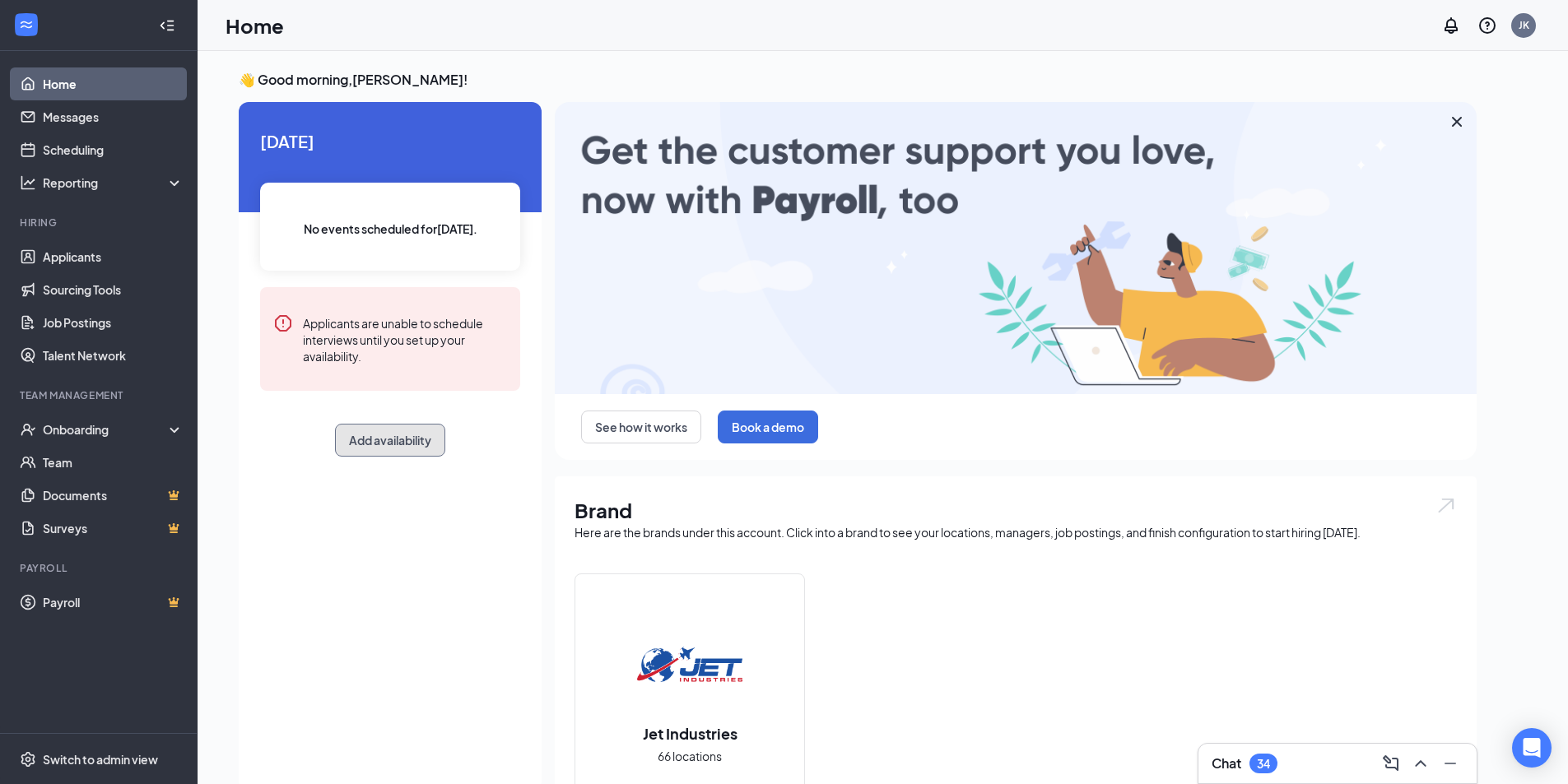
click at [415, 429] on button "Add availability" at bounding box center [390, 440] width 110 height 33
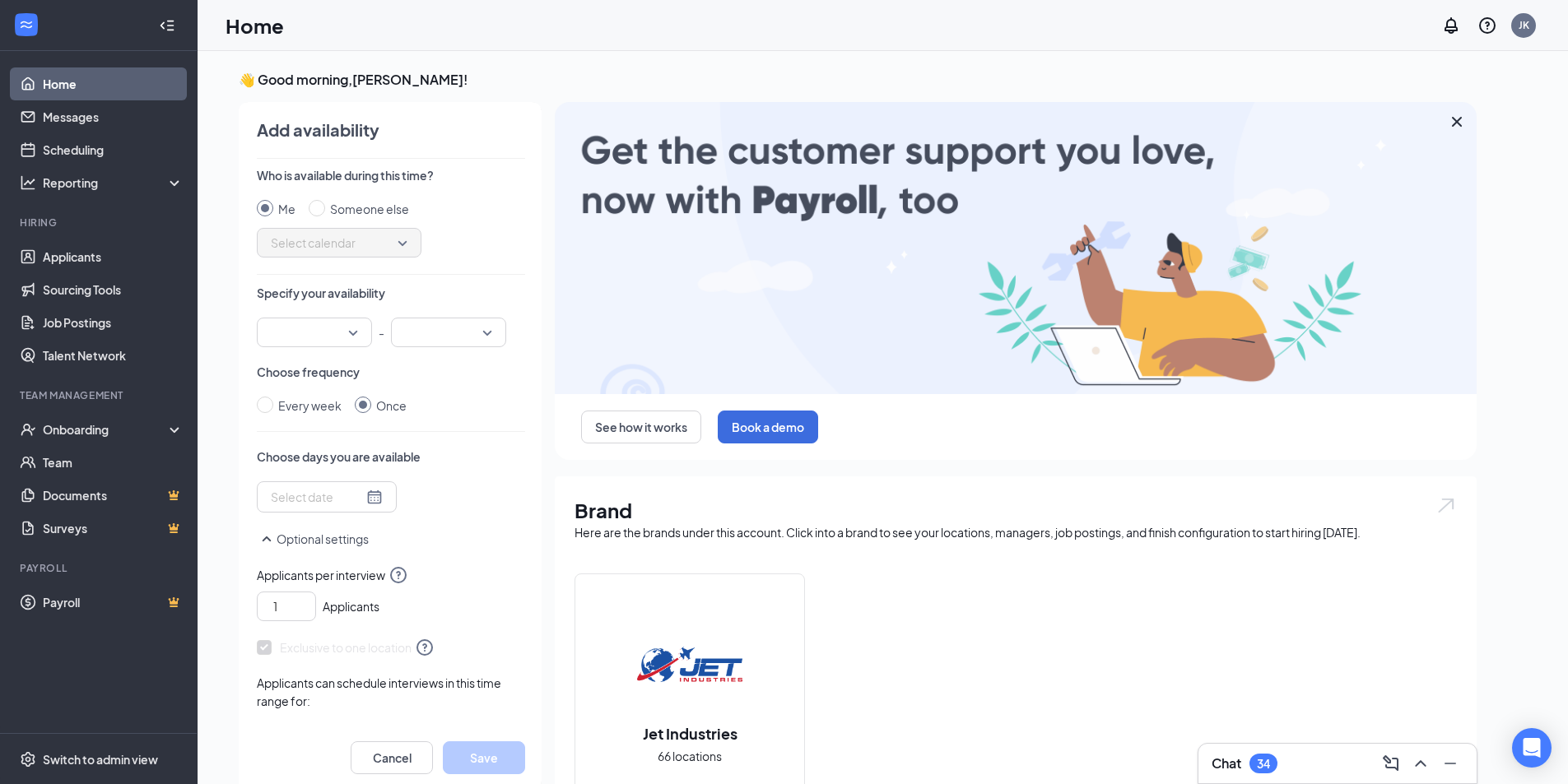
scroll to position [7, 0]
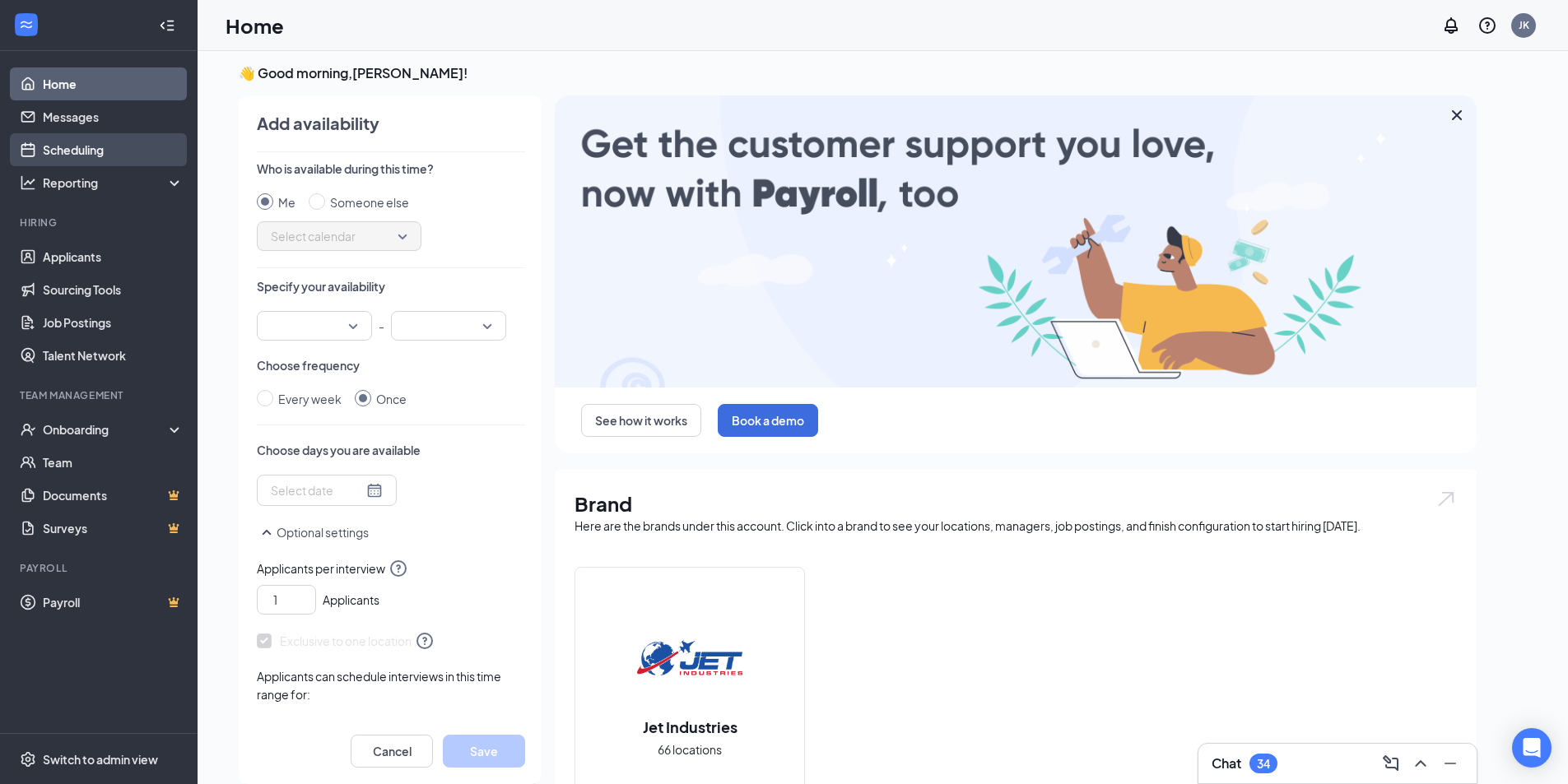
click at [78, 160] on link "Scheduling" at bounding box center [113, 149] width 140 height 33
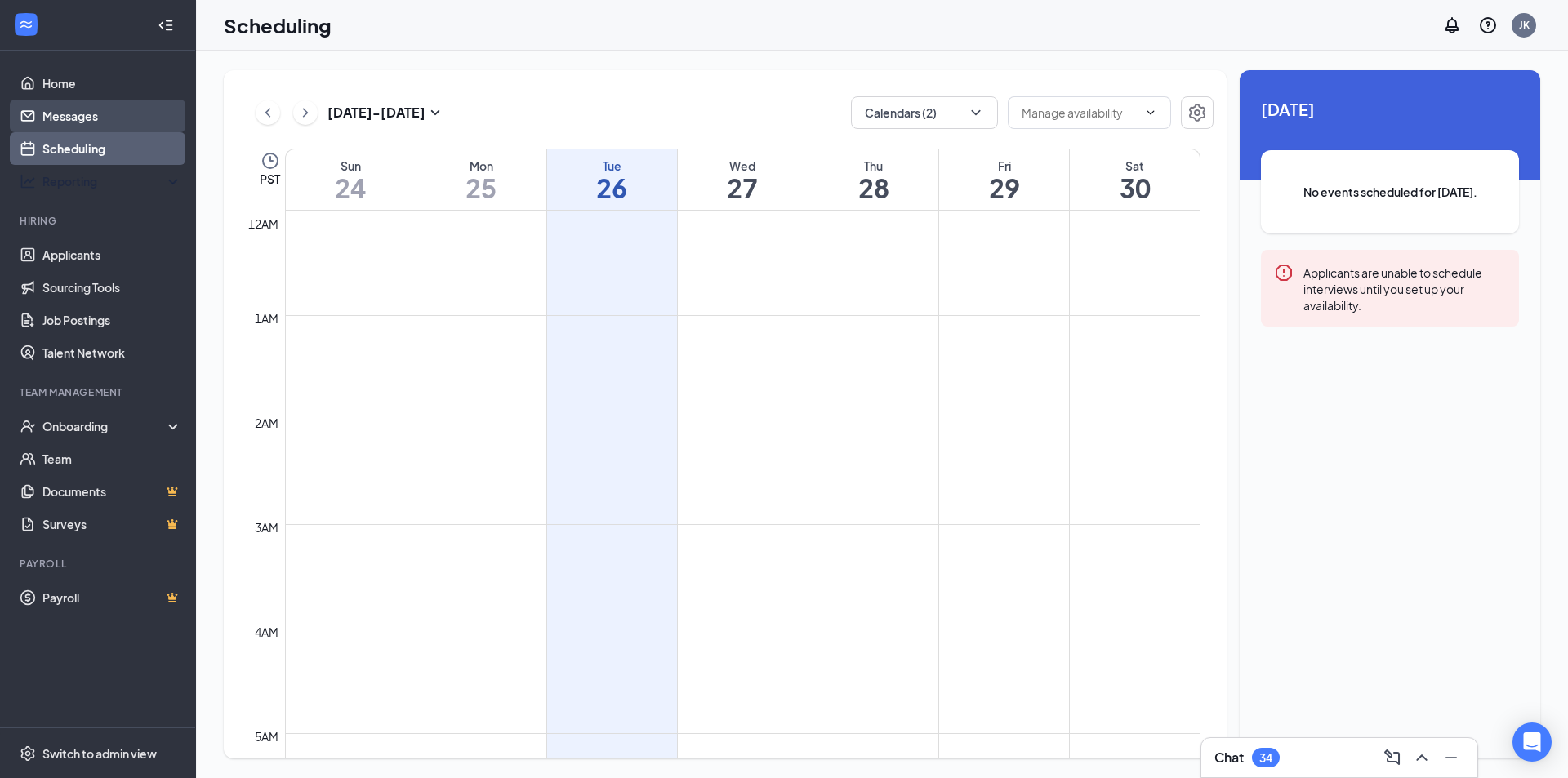
scroll to position [802, 0]
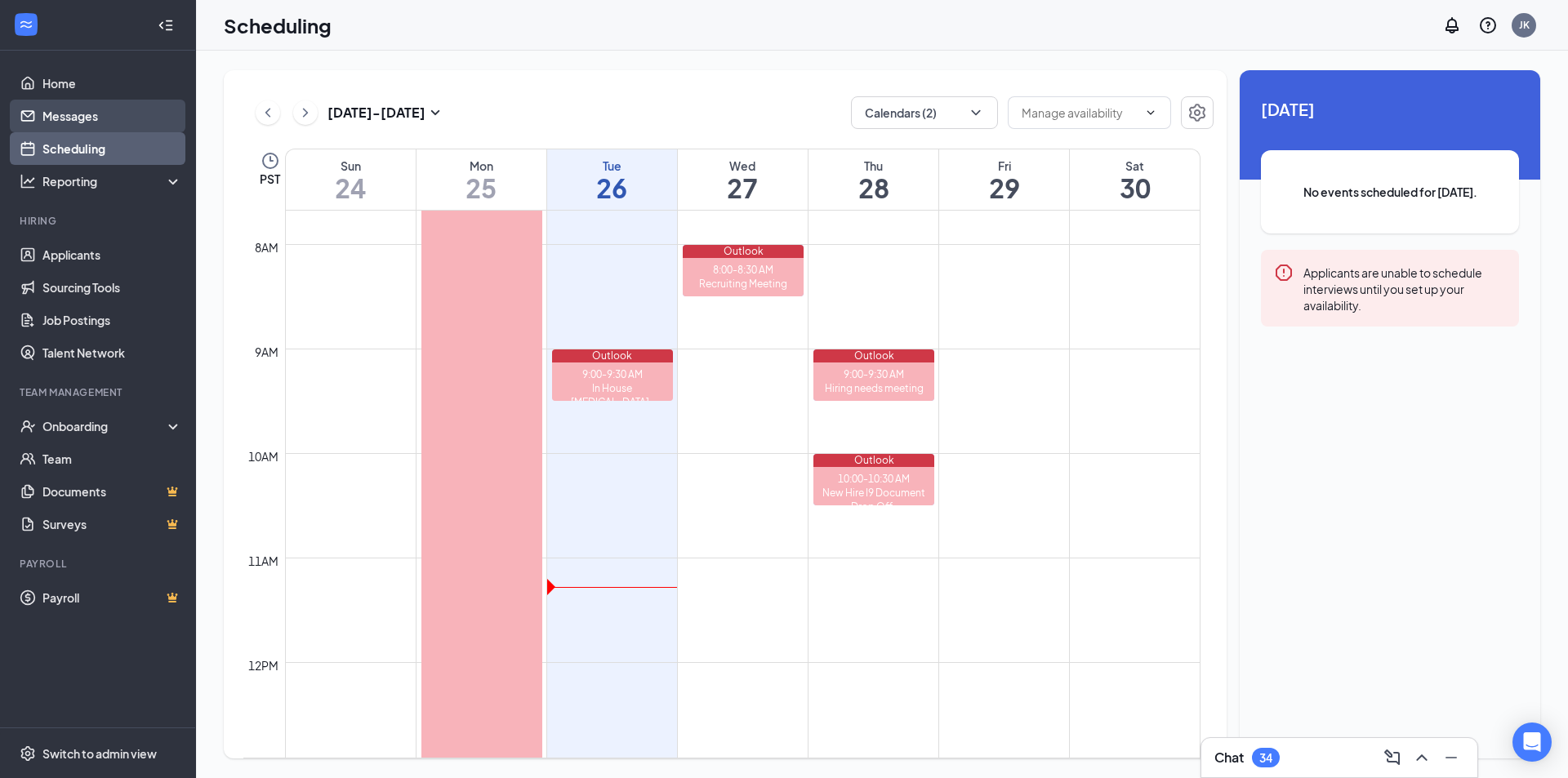
click at [79, 116] on link "Messages" at bounding box center [112, 115] width 139 height 32
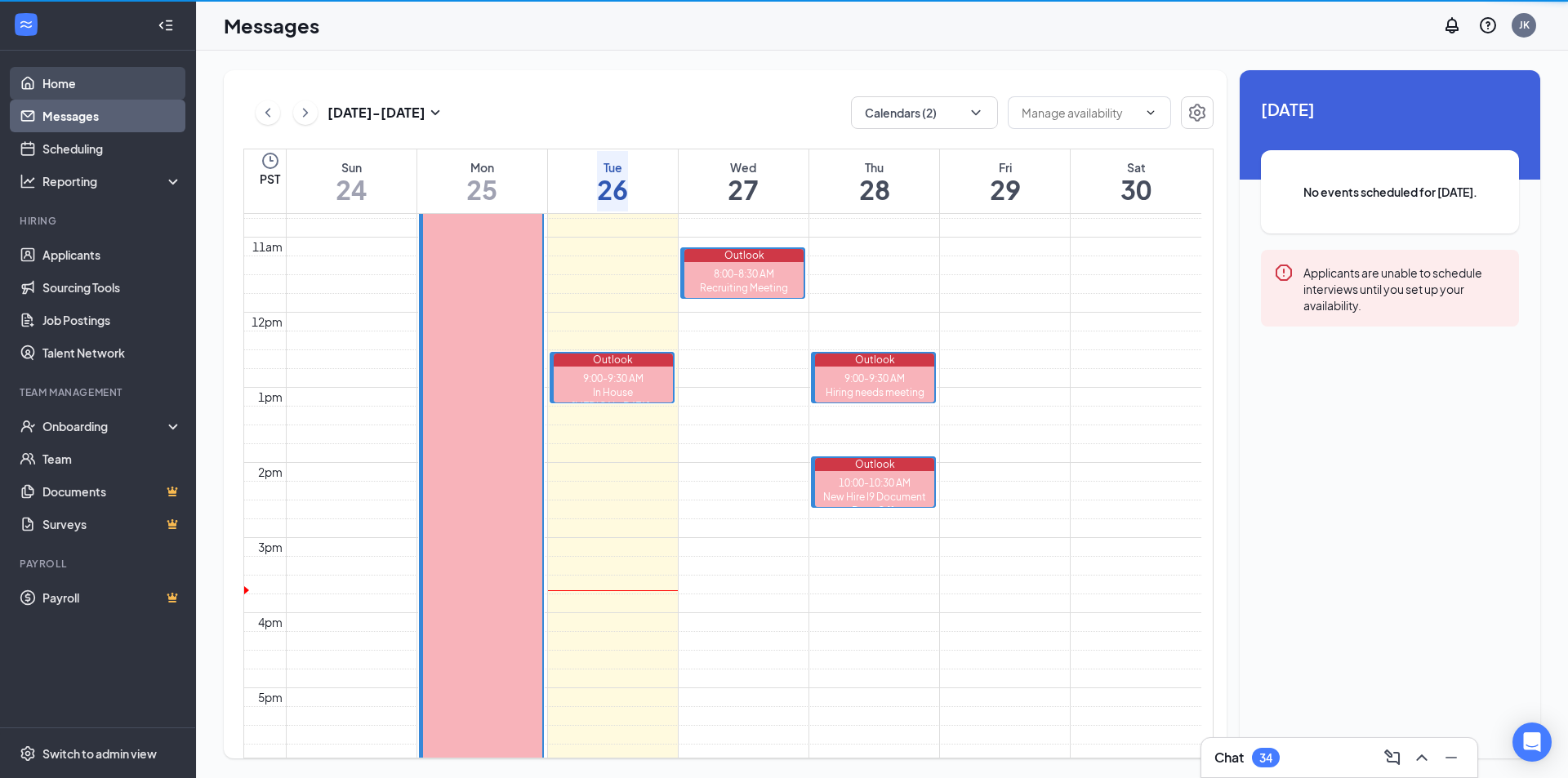
click at [82, 80] on link "Home" at bounding box center [112, 83] width 139 height 32
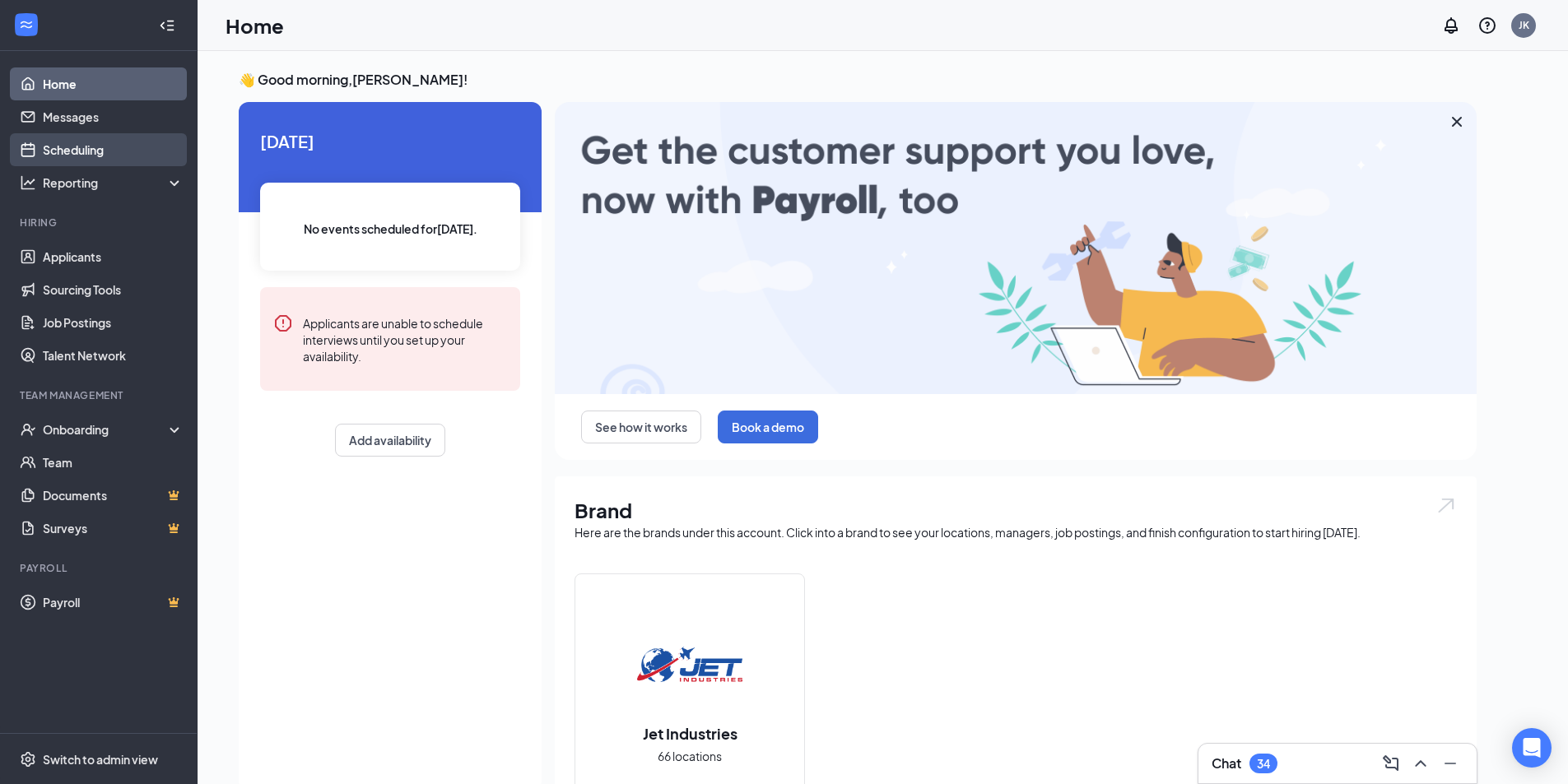
click at [85, 147] on link "Scheduling" at bounding box center [113, 149] width 140 height 33
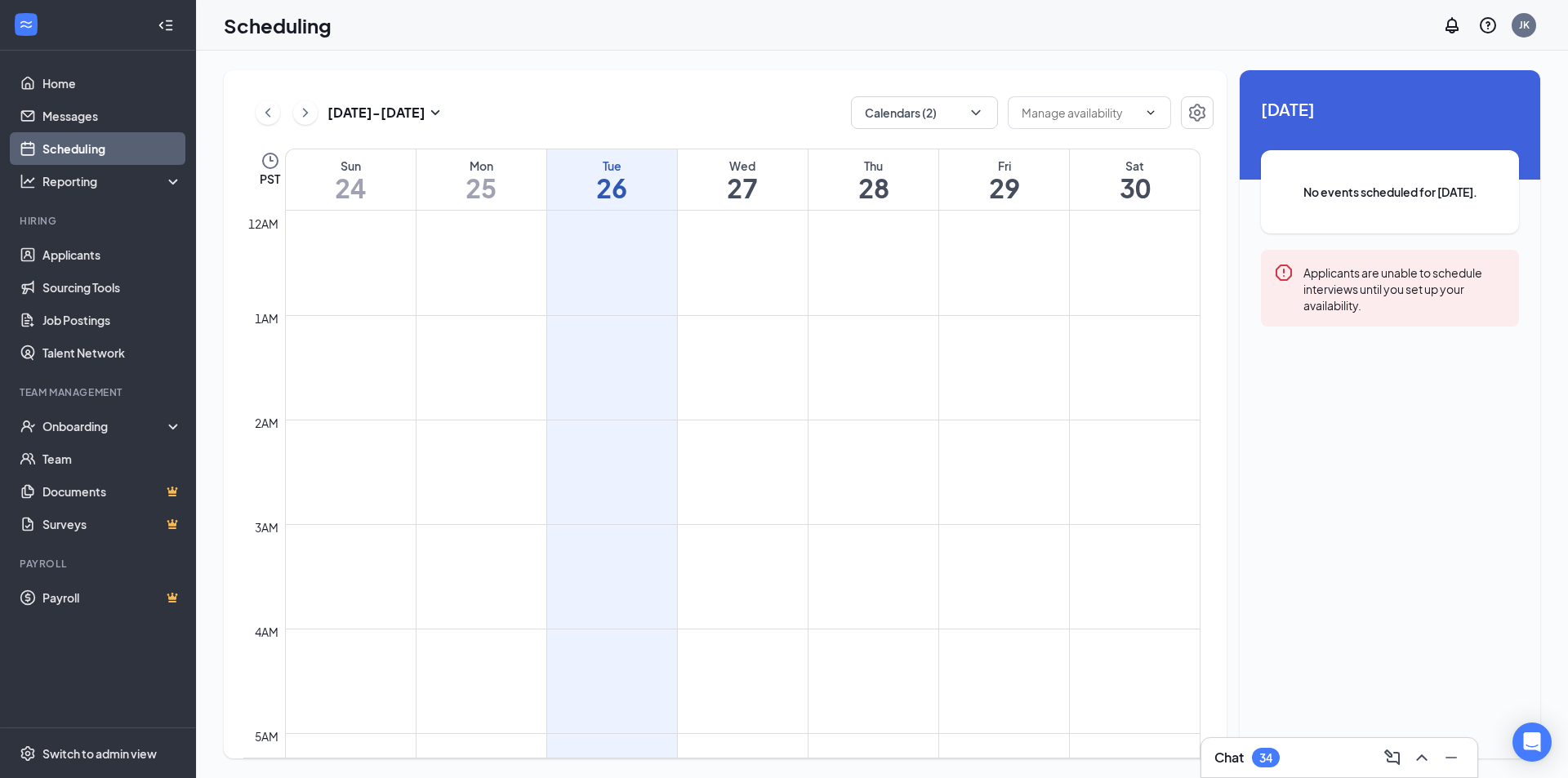
scroll to position [802, 0]
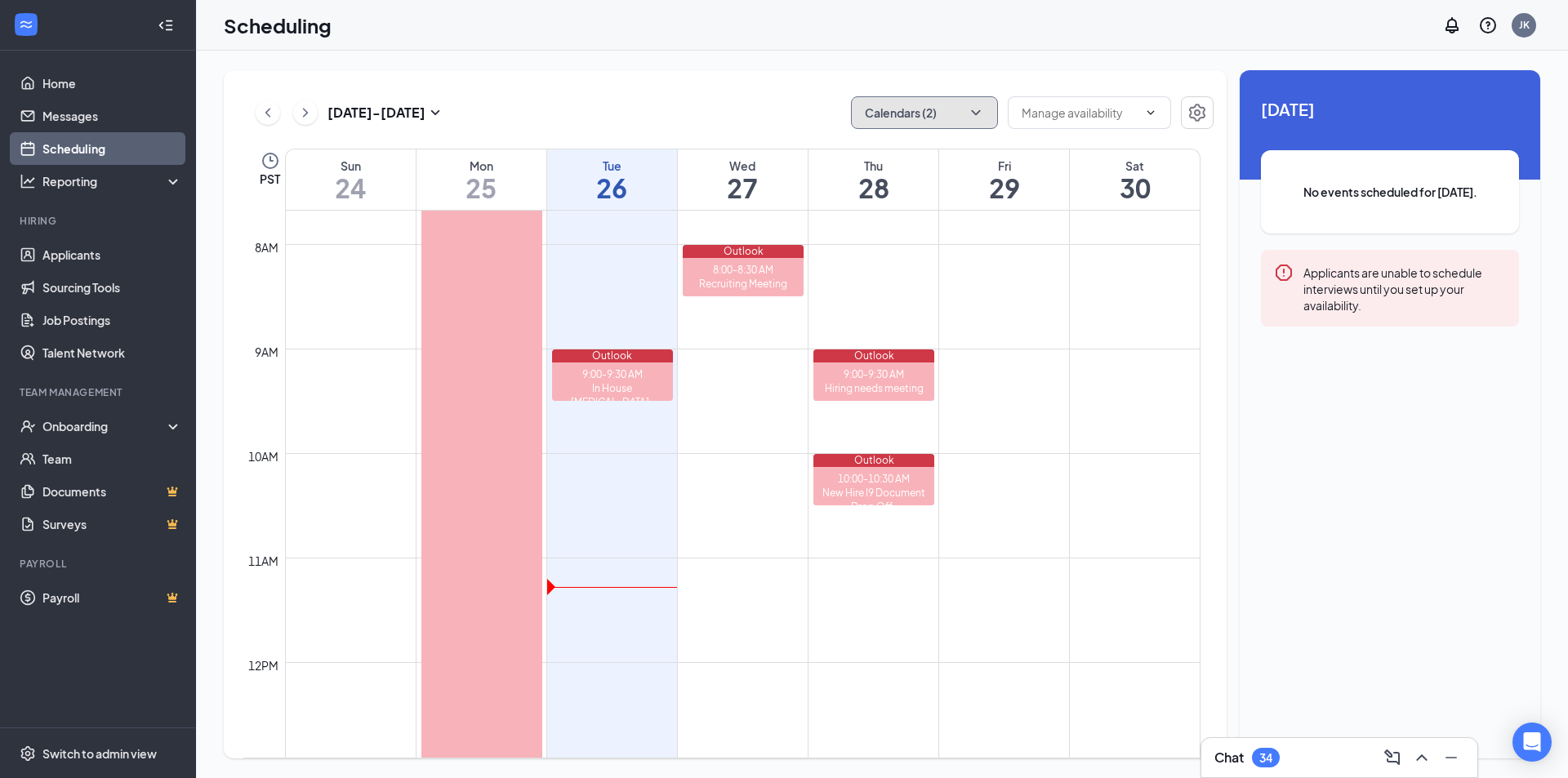
click at [938, 118] on button "Calendars (2)" at bounding box center [924, 112] width 147 height 32
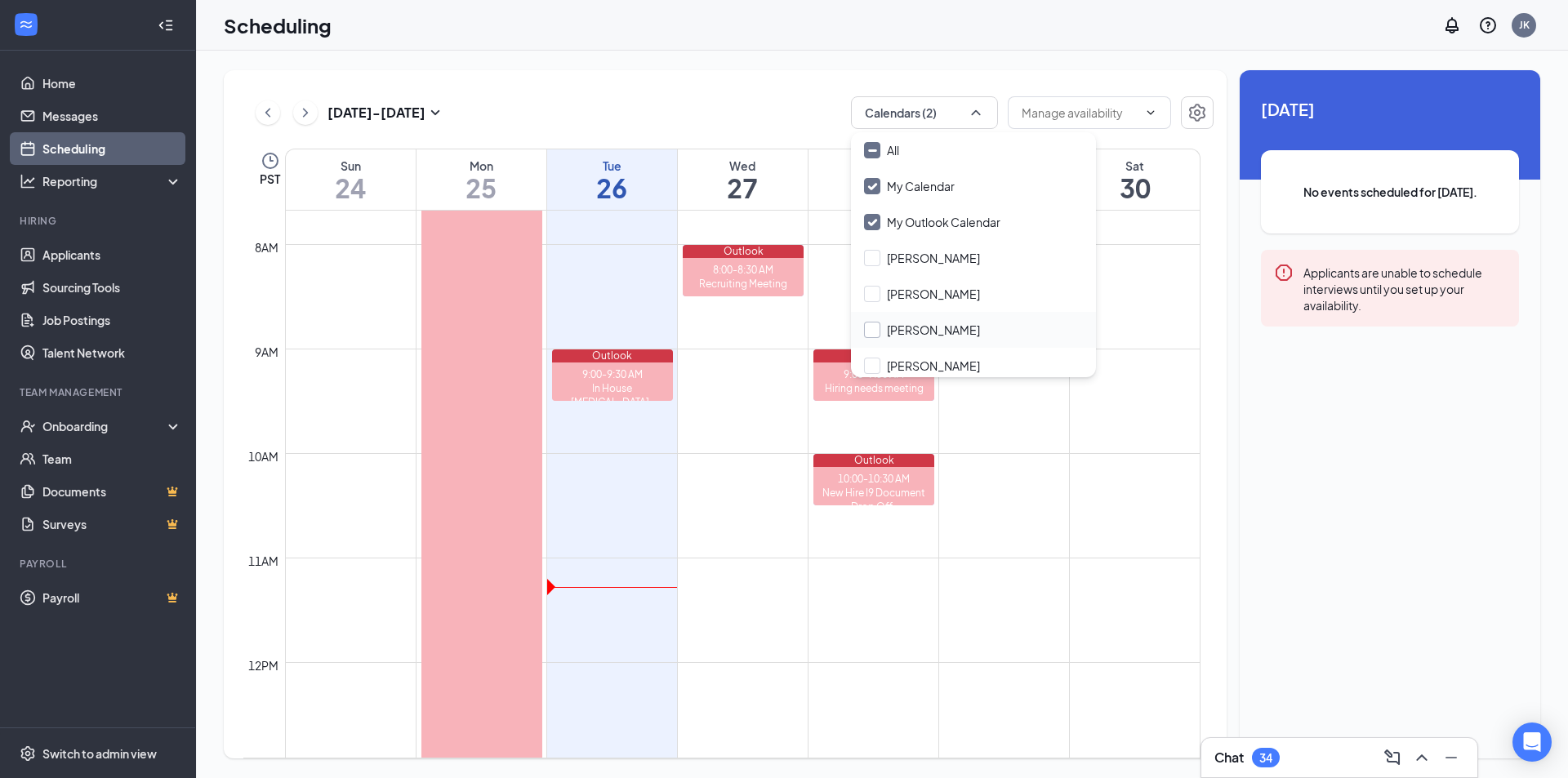
click at [940, 331] on input "[PERSON_NAME]" at bounding box center [921, 330] width 116 height 17
checkbox input "true"
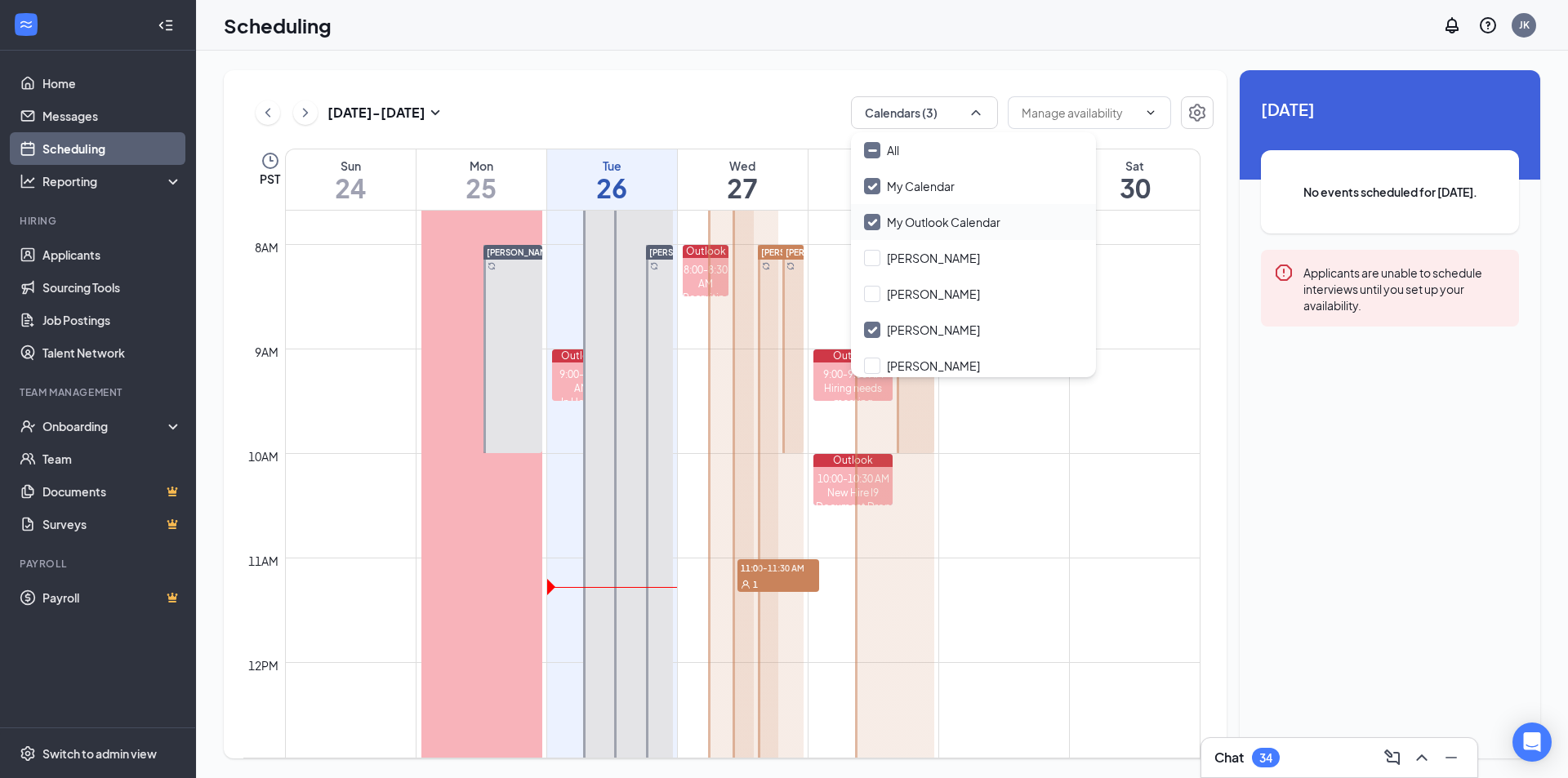
click at [890, 222] on input "My Outlook Calendar" at bounding box center [932, 222] width 137 height 17
checkbox input "false"
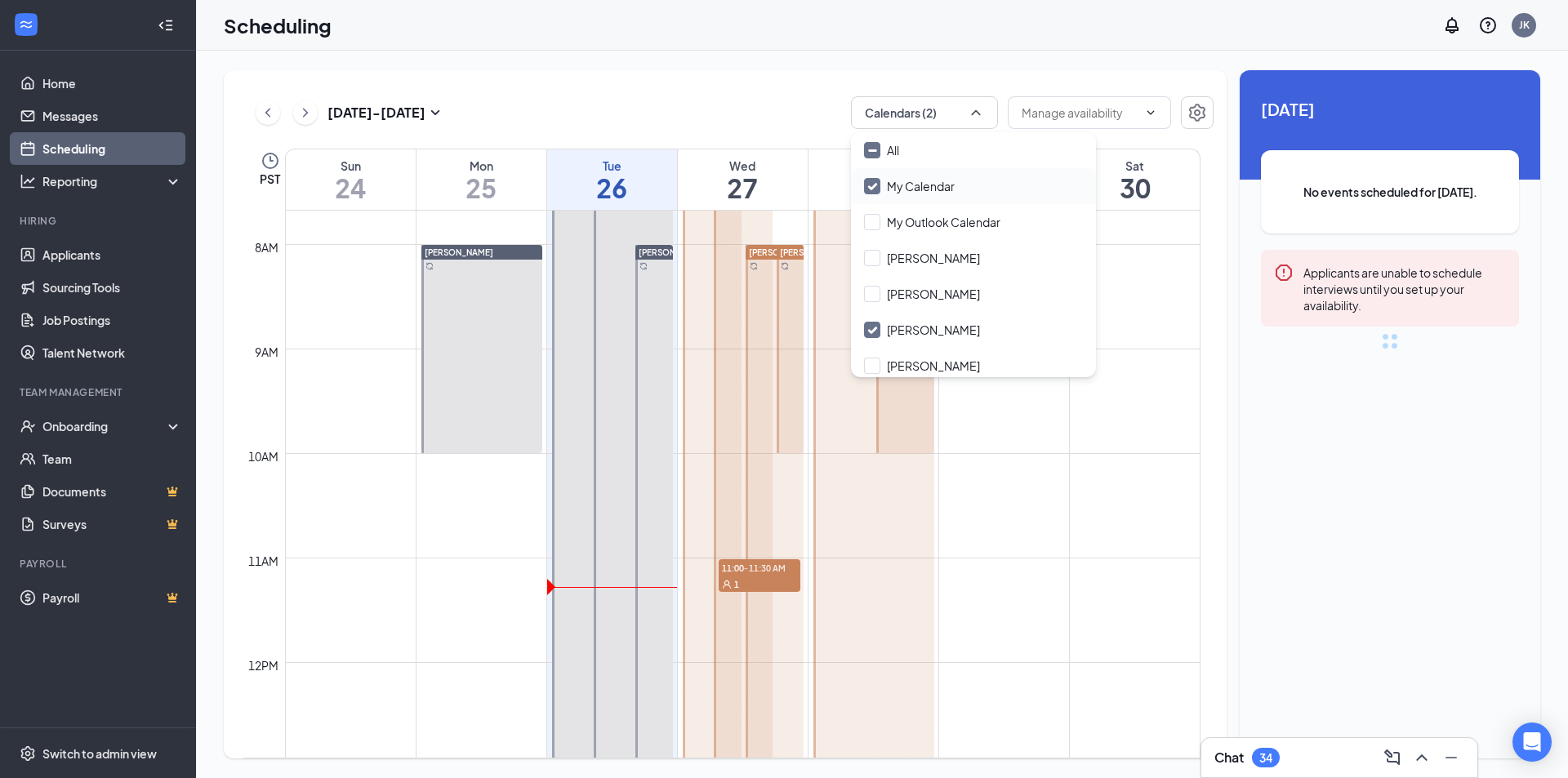
click at [879, 180] on input "My Calendar" at bounding box center [909, 187] width 91 height 17
checkbox input "false"
click at [1060, 110] on input "text" at bounding box center [1079, 112] width 116 height 18
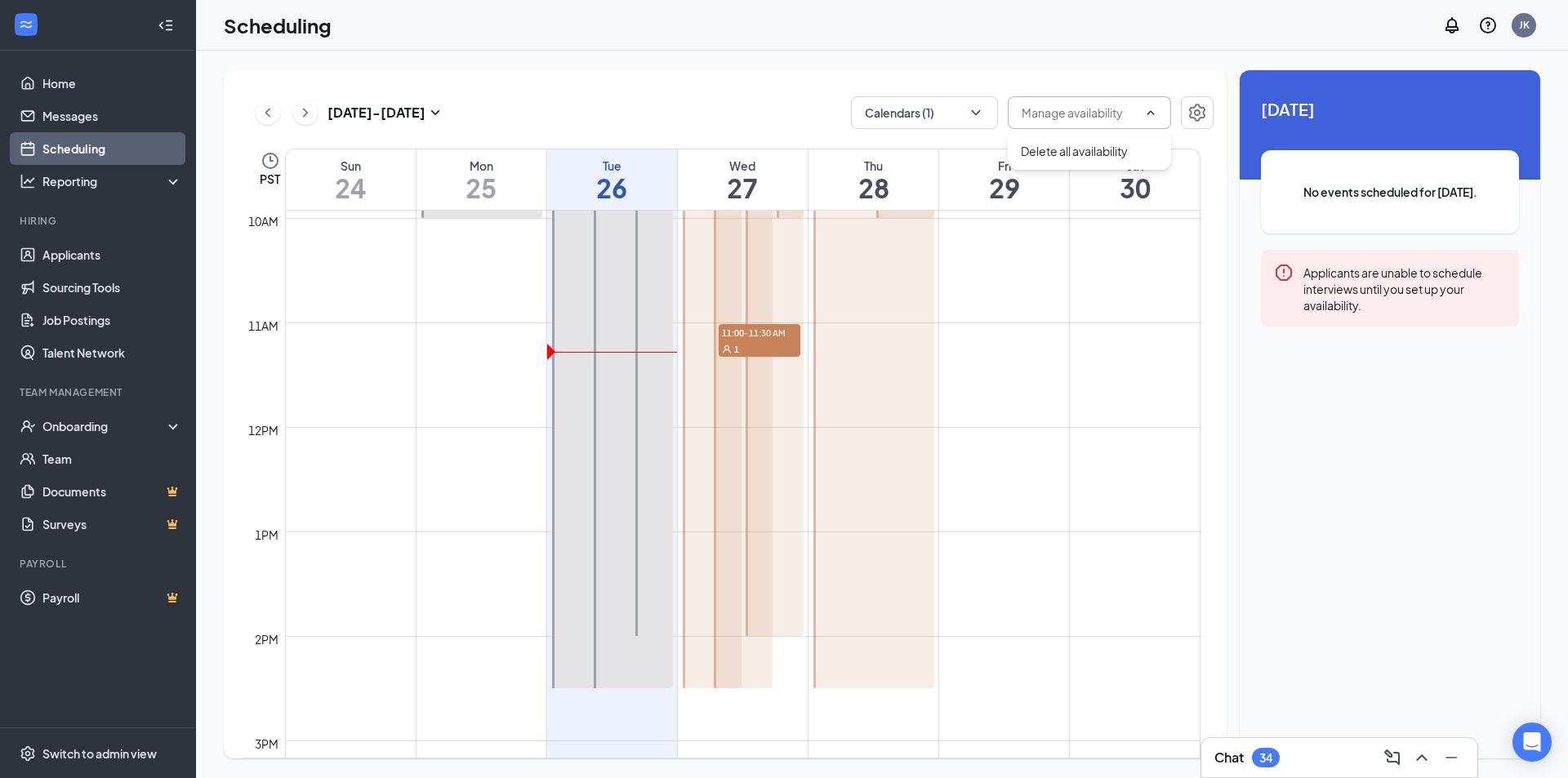
scroll to position [1047, 0]
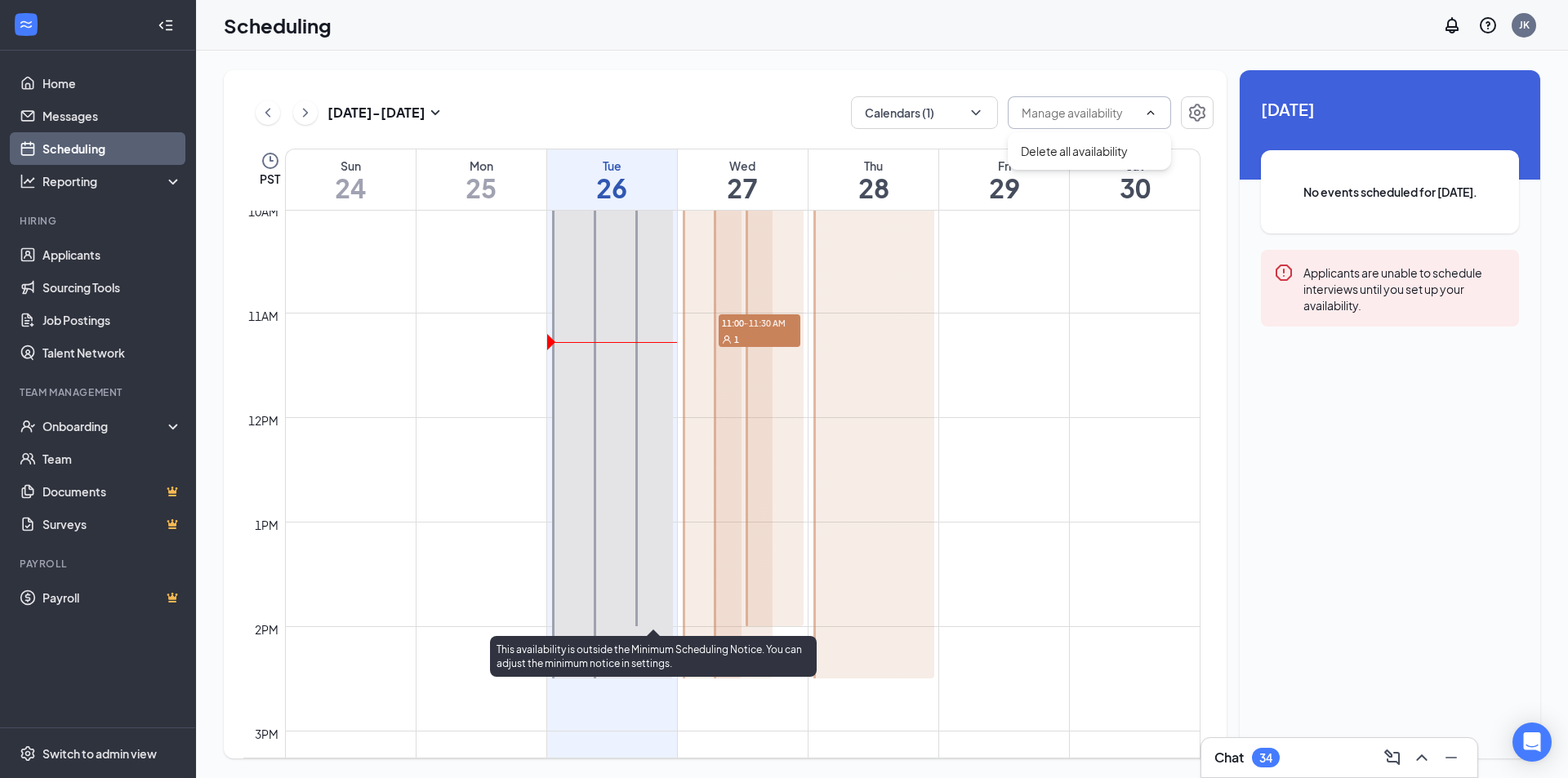
click at [647, 590] on div at bounding box center [654, 313] width 37 height 627
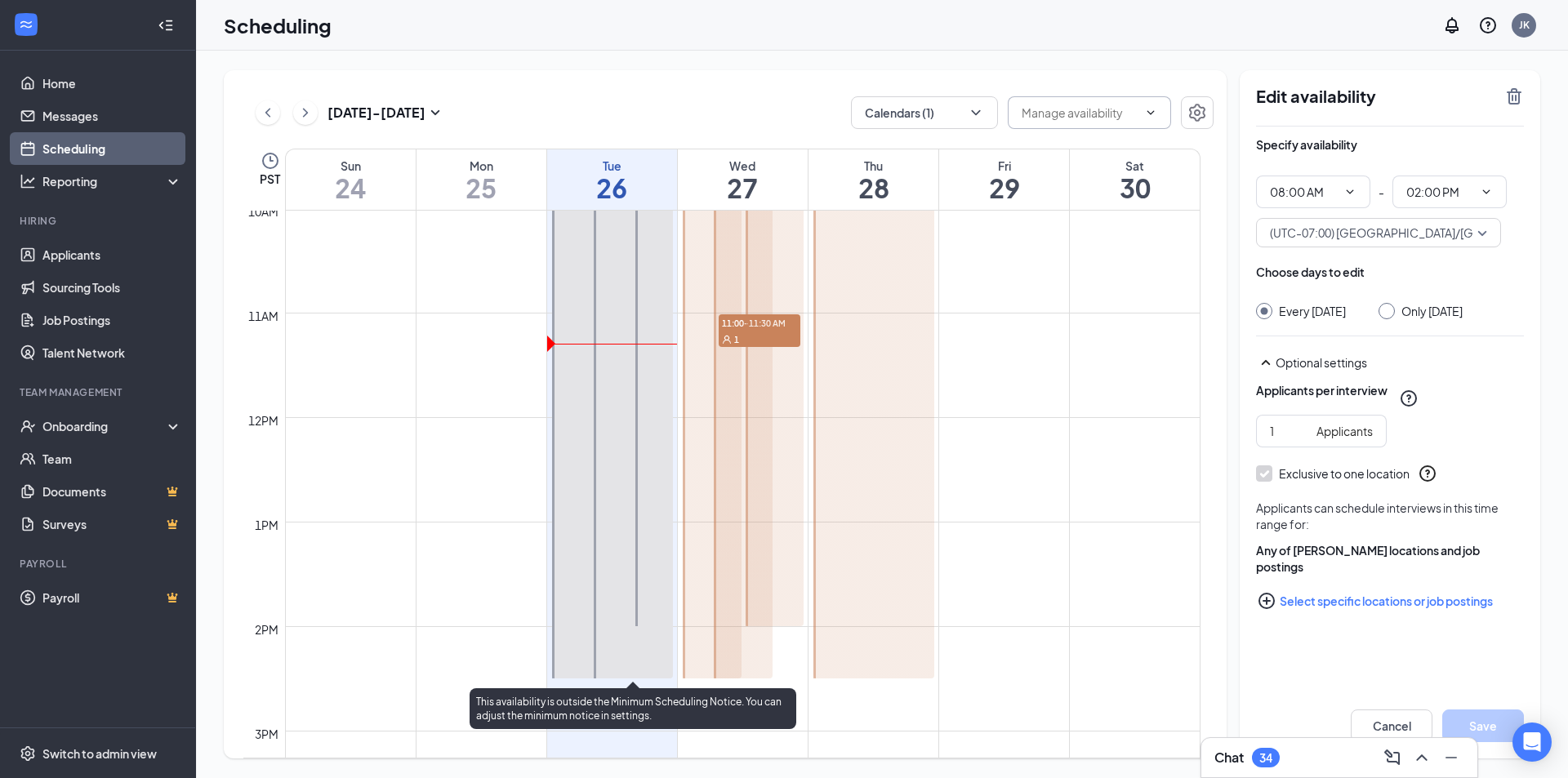
click at [619, 640] on div at bounding box center [633, 286] width 79 height 783
drag, startPoint x: 582, startPoint y: 655, endPoint x: 591, endPoint y: 654, distance: 9.1
click at [582, 655] on div at bounding box center [591, 286] width 79 height 783
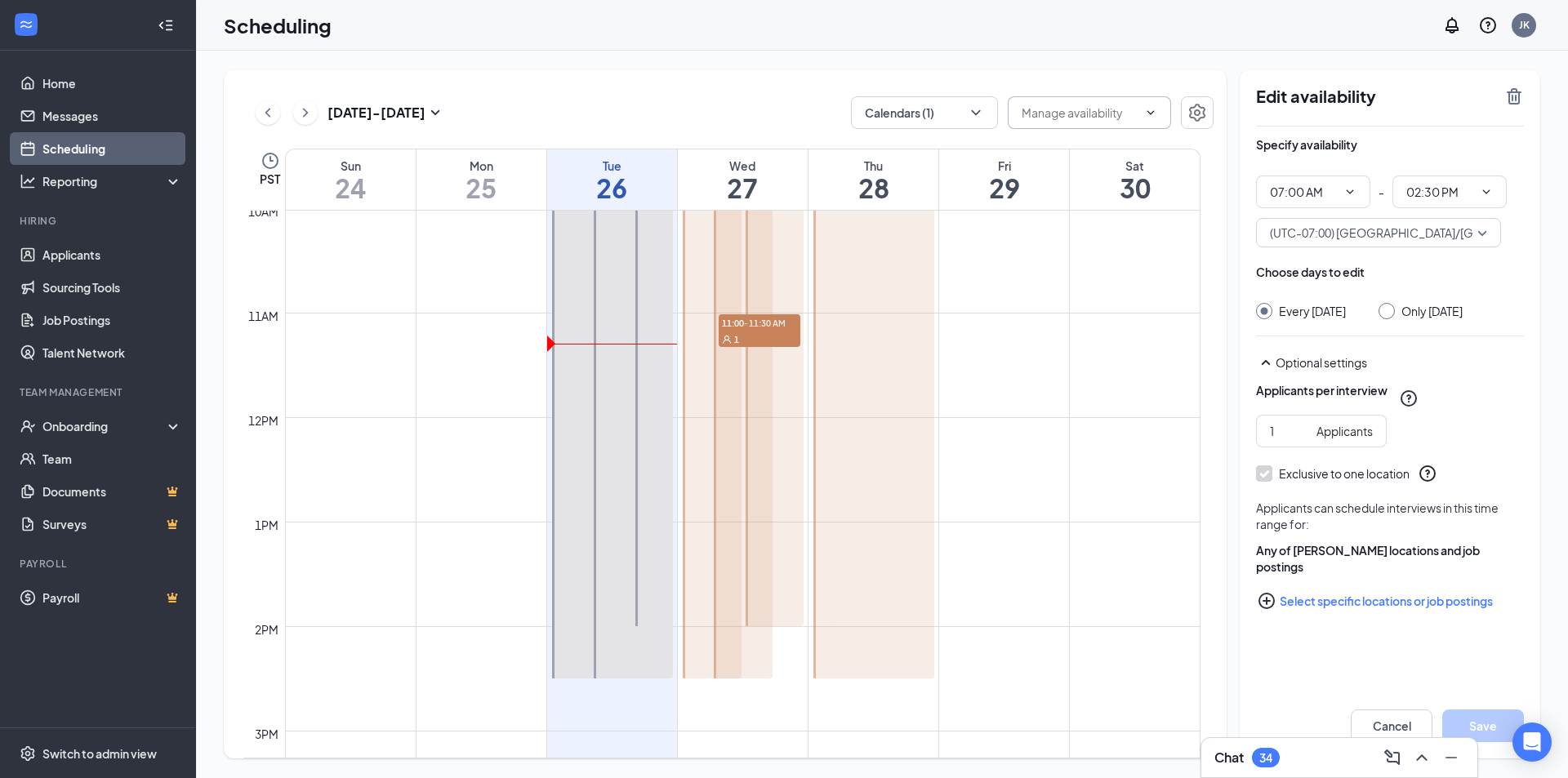
click at [735, 663] on div at bounding box center [743, 286] width 59 height 783
type input "07:00 AM"
type input "02:30 PM"
click at [889, 642] on div at bounding box center [874, 286] width 121 height 783
click at [889, 640] on div at bounding box center [874, 286] width 121 height 783
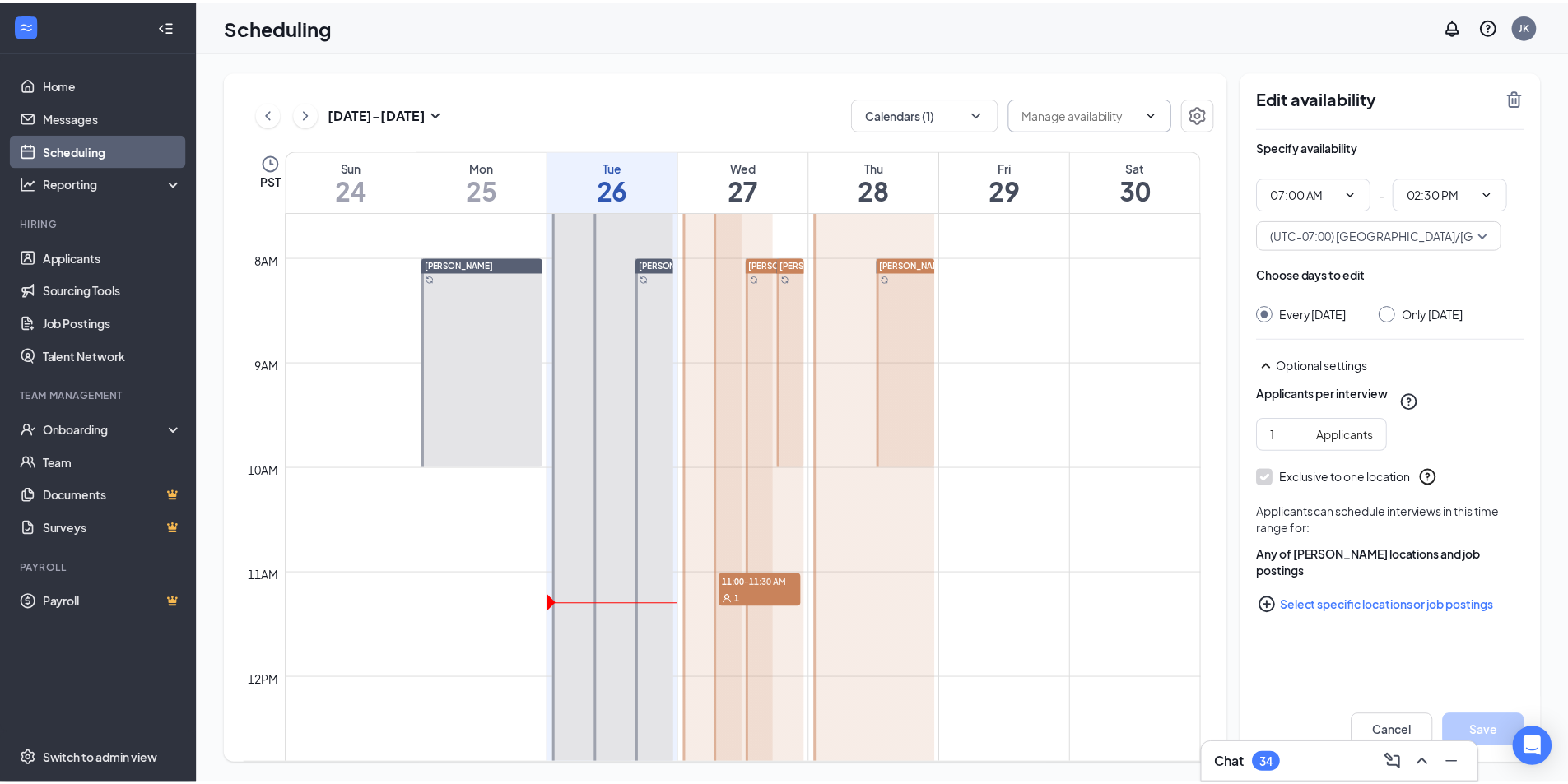
scroll to position [727, 0]
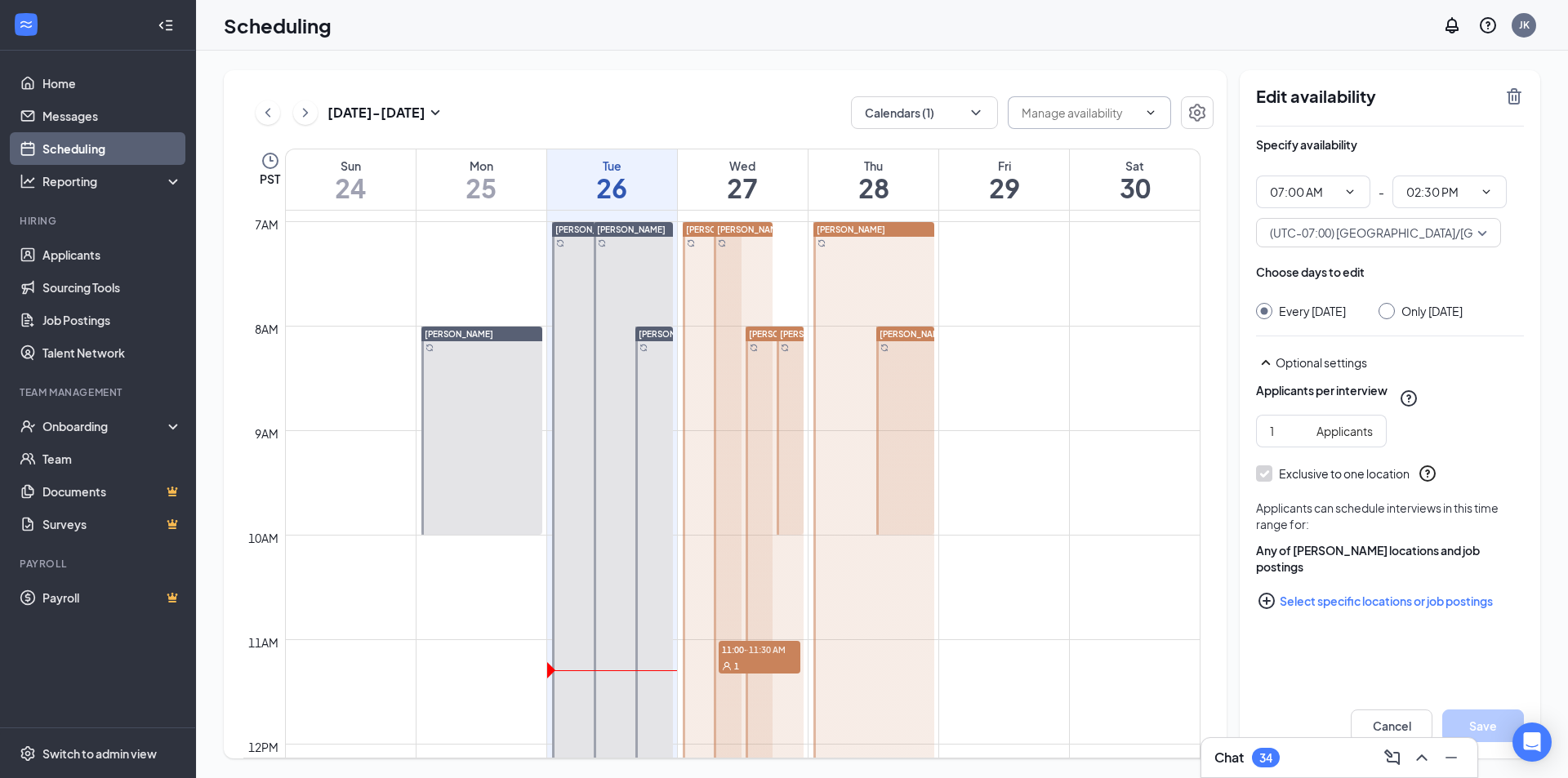
click at [497, 369] on div at bounding box center [482, 431] width 121 height 208
type input "08:00 AM"
type input "10:00 AM"
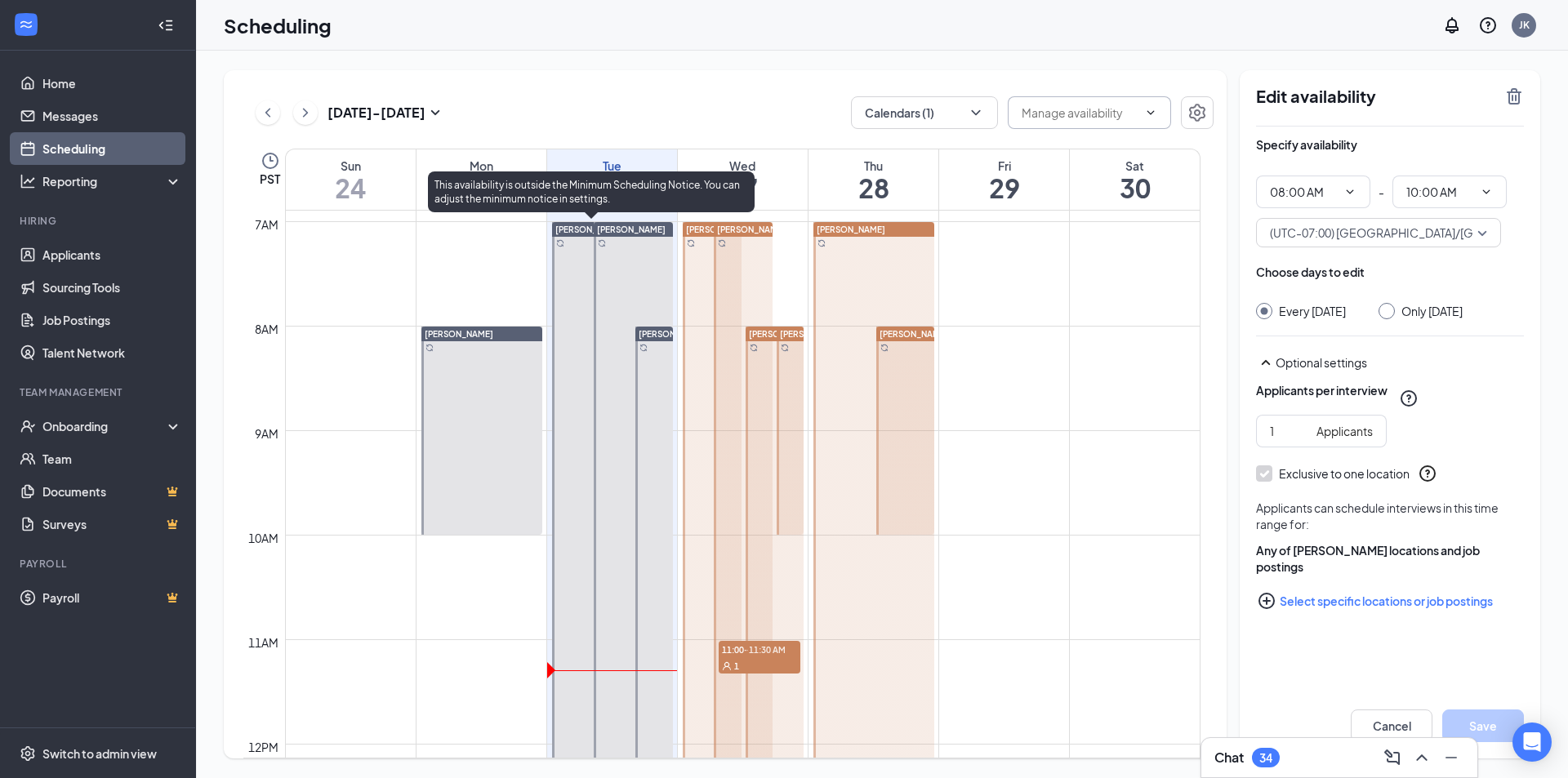
click at [578, 444] on div at bounding box center [591, 613] width 79 height 783
click at [615, 459] on div at bounding box center [633, 613] width 79 height 783
type input "07:00 AM"
type input "02:30 PM"
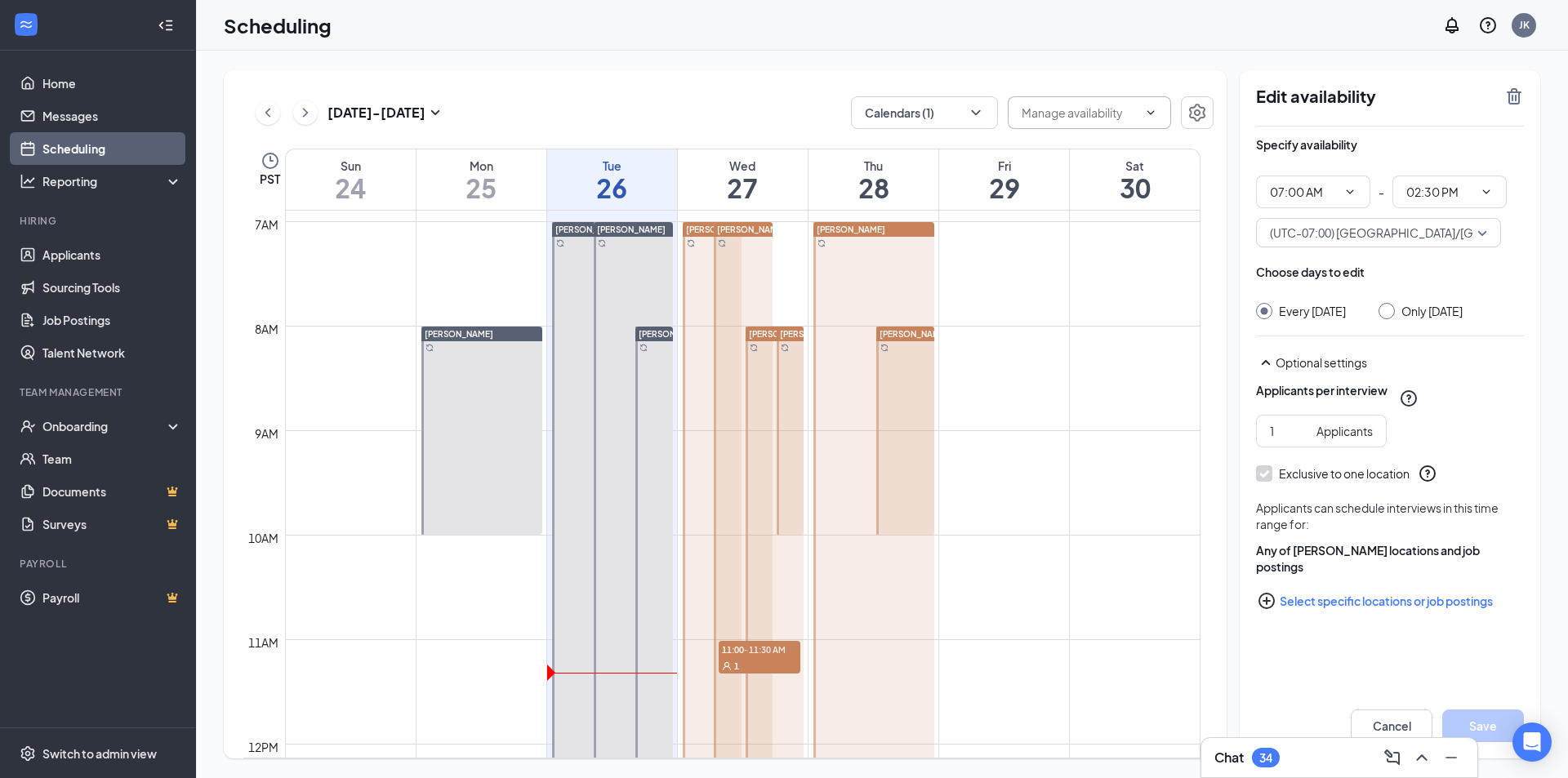
click at [674, 470] on td at bounding box center [743, 470] width 916 height 26
click at [712, 450] on div "Alejandro Amaro-Marquez 11:00-11:30 AM 1" at bounding box center [742, 613] width 63 height 784
click at [69, 84] on link "Home" at bounding box center [112, 83] width 139 height 32
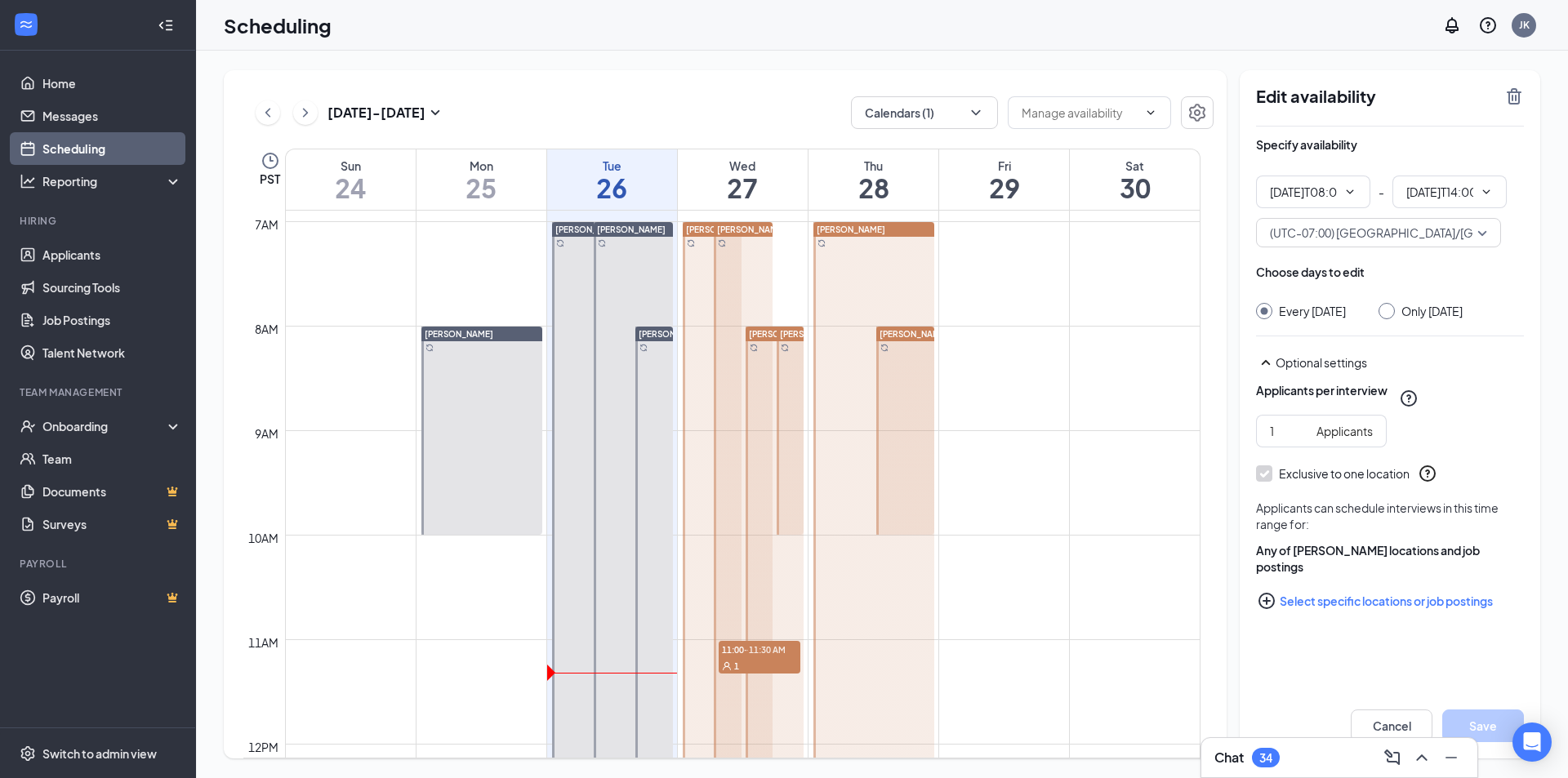
type input "08:00 AM"
type input "02:00 PM"
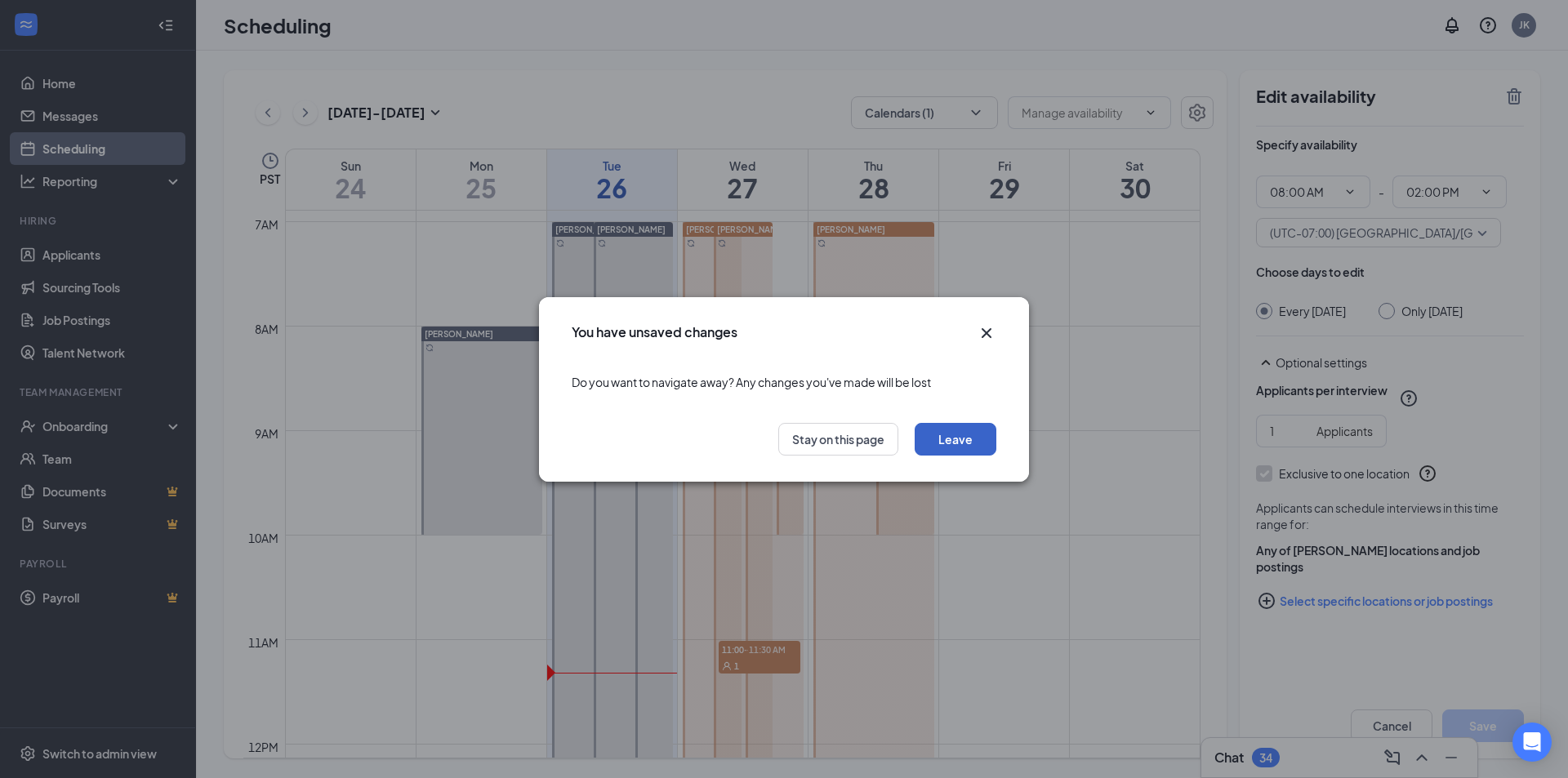
click at [956, 443] on button "Leave" at bounding box center [956, 439] width 82 height 32
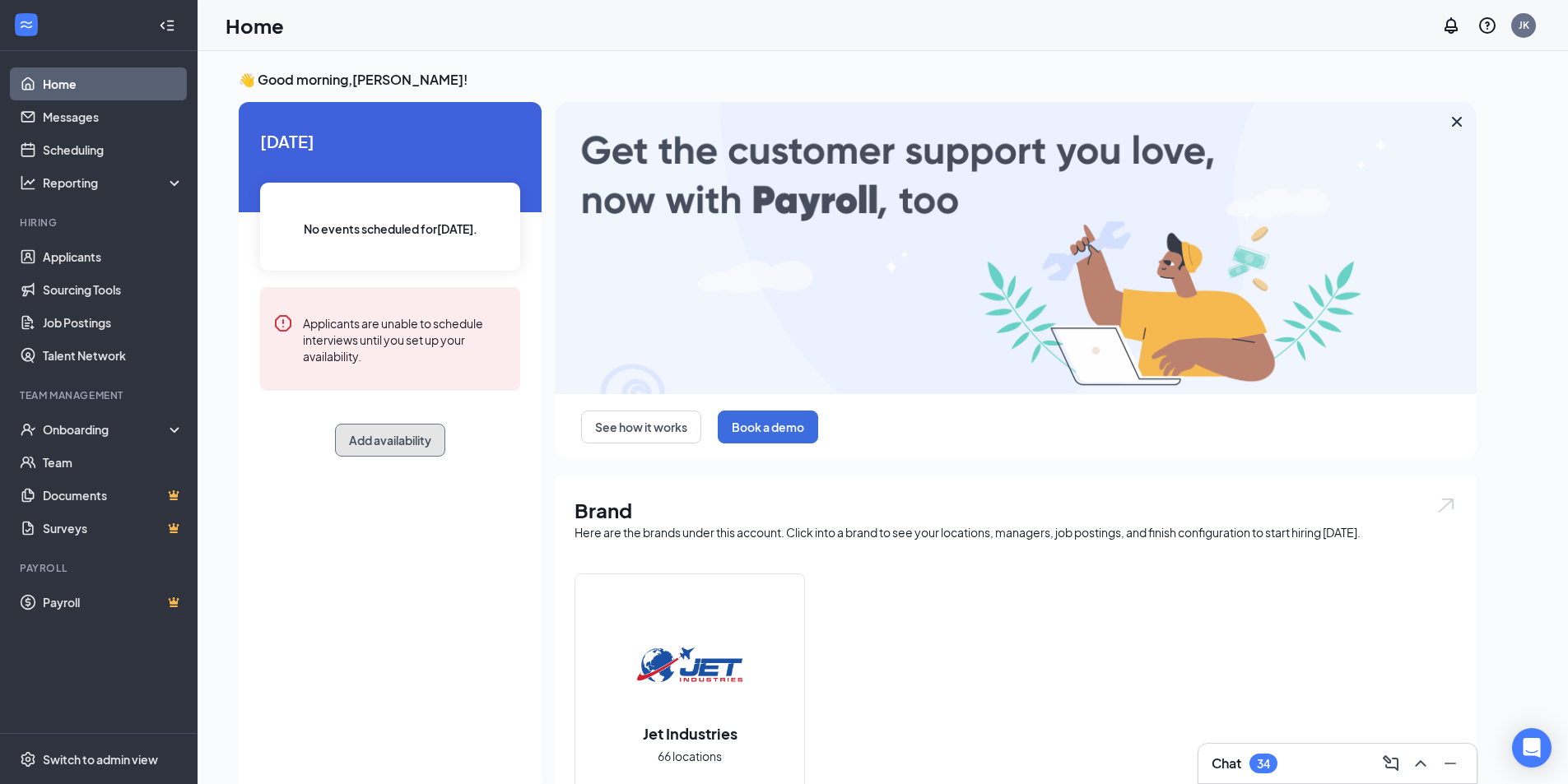
click at [373, 446] on button "Add availability" at bounding box center [390, 440] width 110 height 33
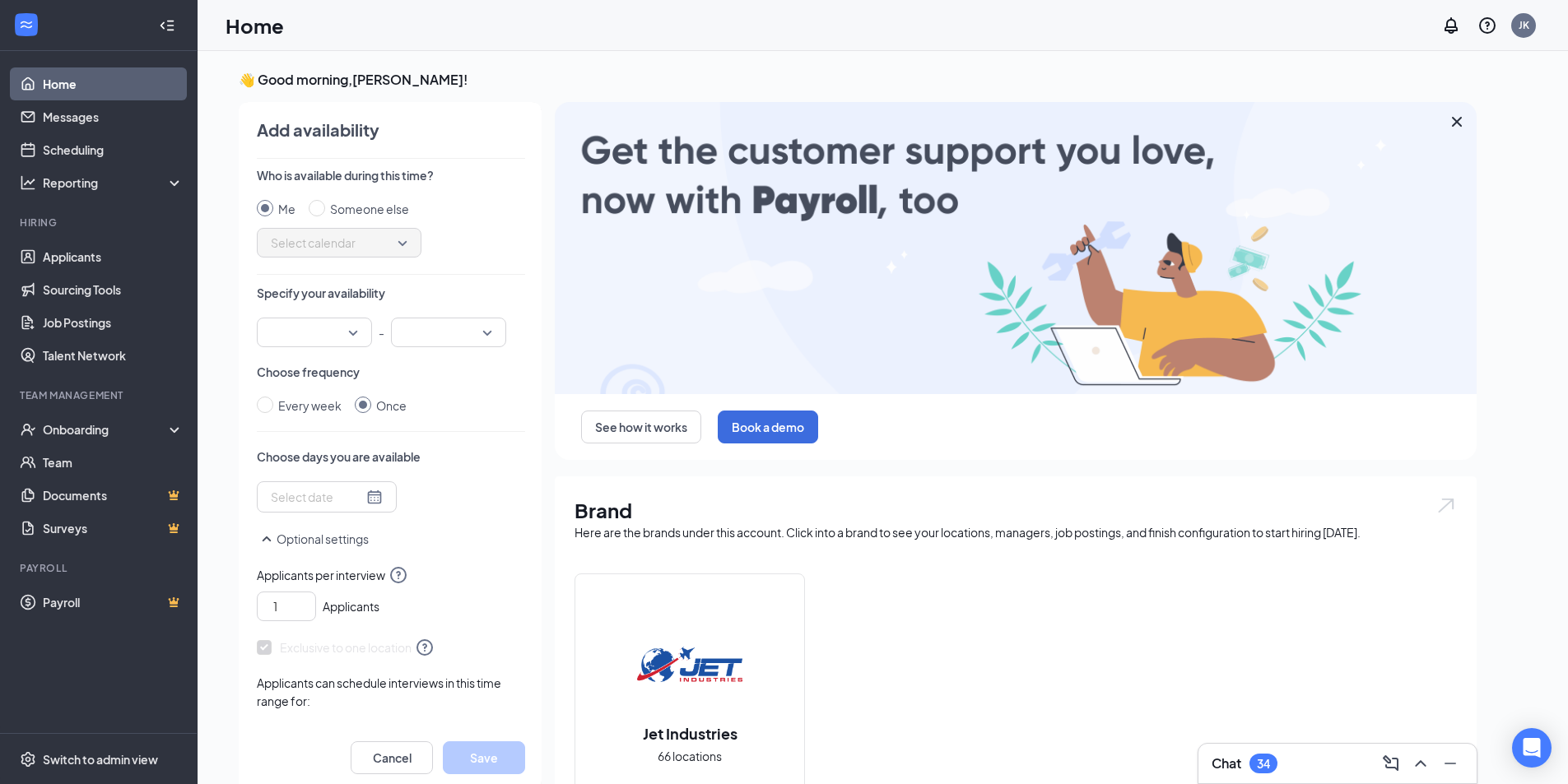
scroll to position [7, 0]
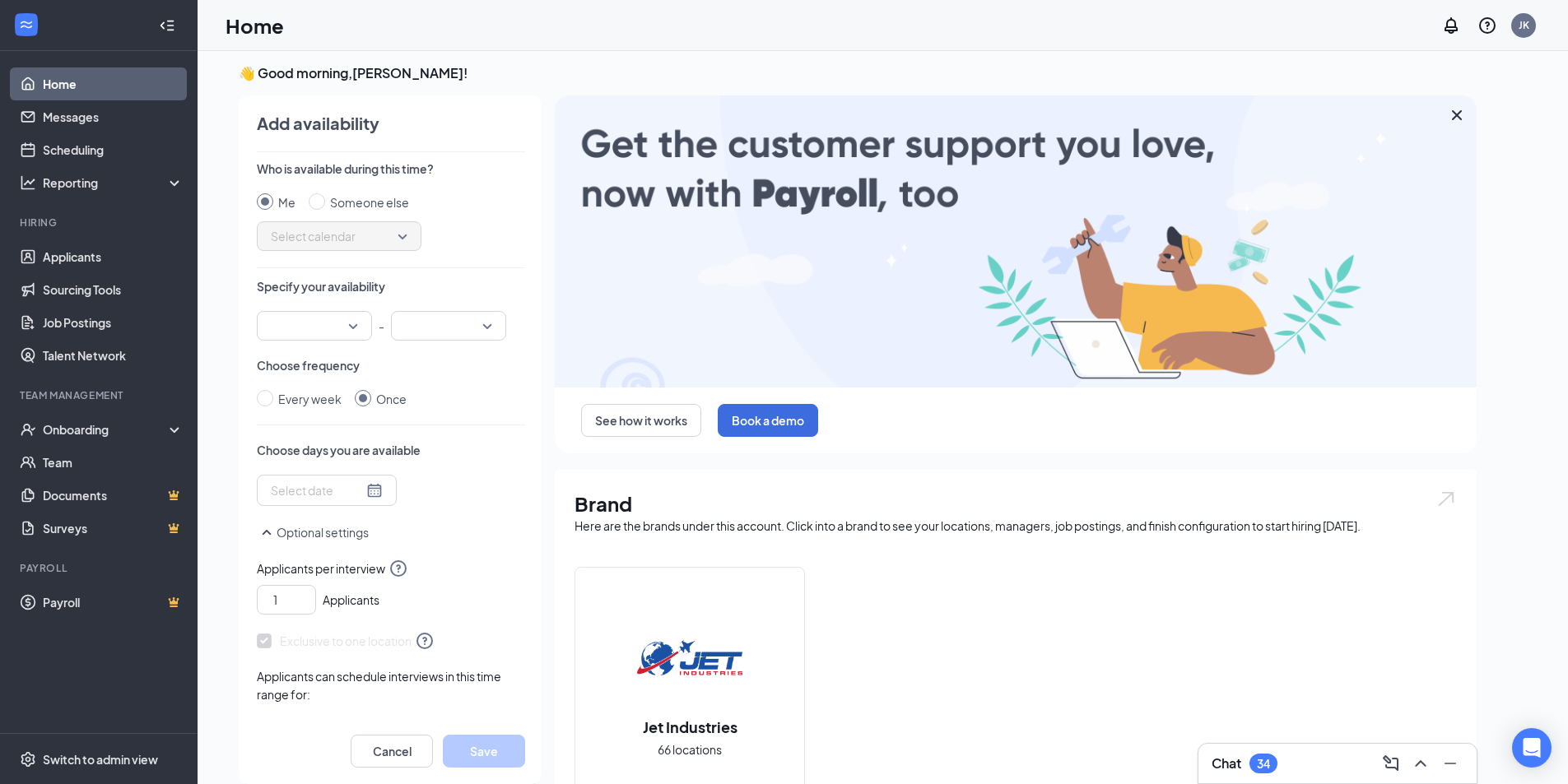
click at [332, 243] on span "Select calendar" at bounding box center [339, 236] width 137 height 24
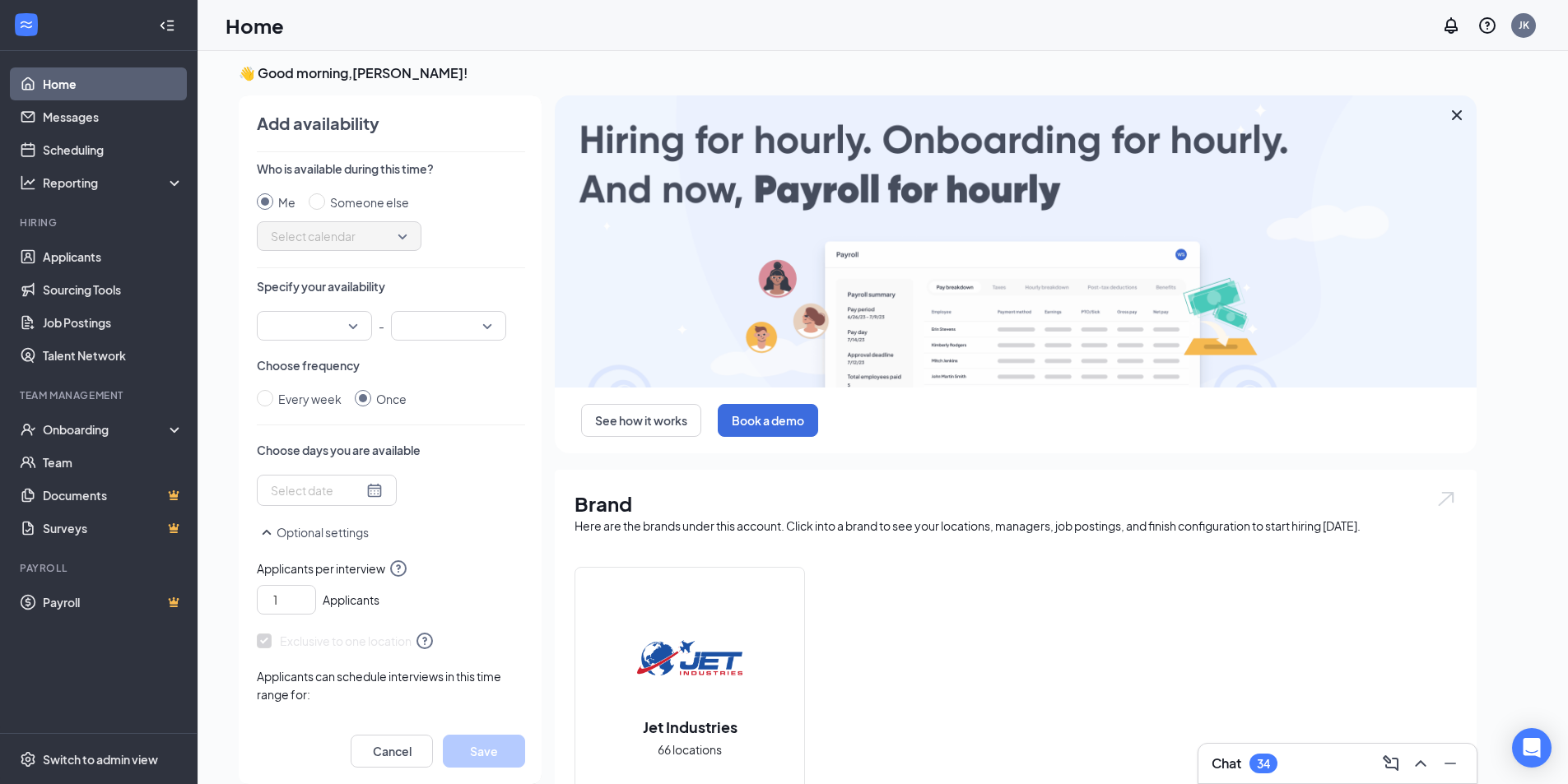
click at [332, 243] on span "Select calendar" at bounding box center [339, 236] width 137 height 24
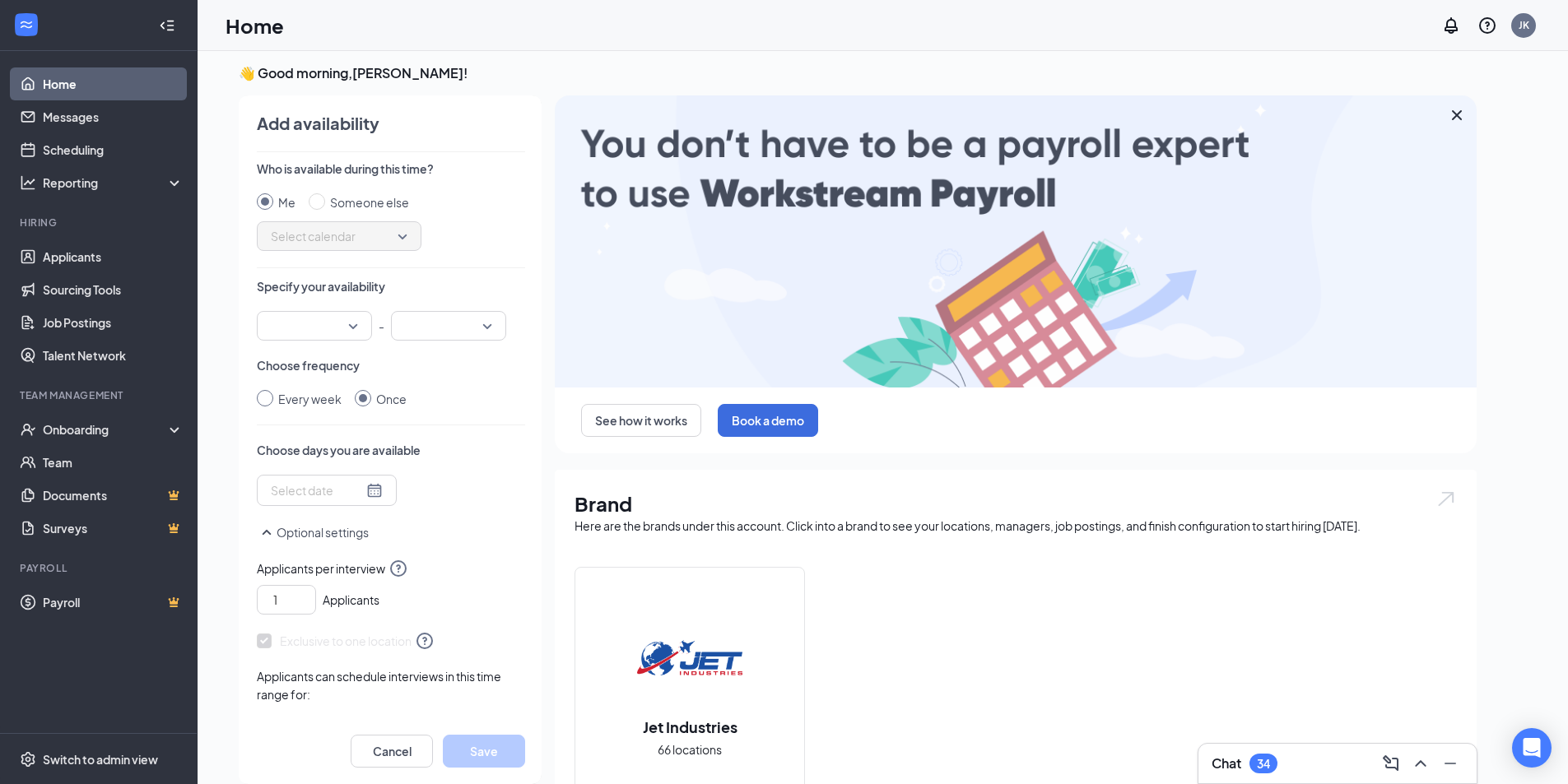
click at [295, 403] on div "Every week" at bounding box center [310, 399] width 64 height 18
click at [273, 403] on input "Every week" at bounding box center [265, 399] width 17 height 17
radio input "true"
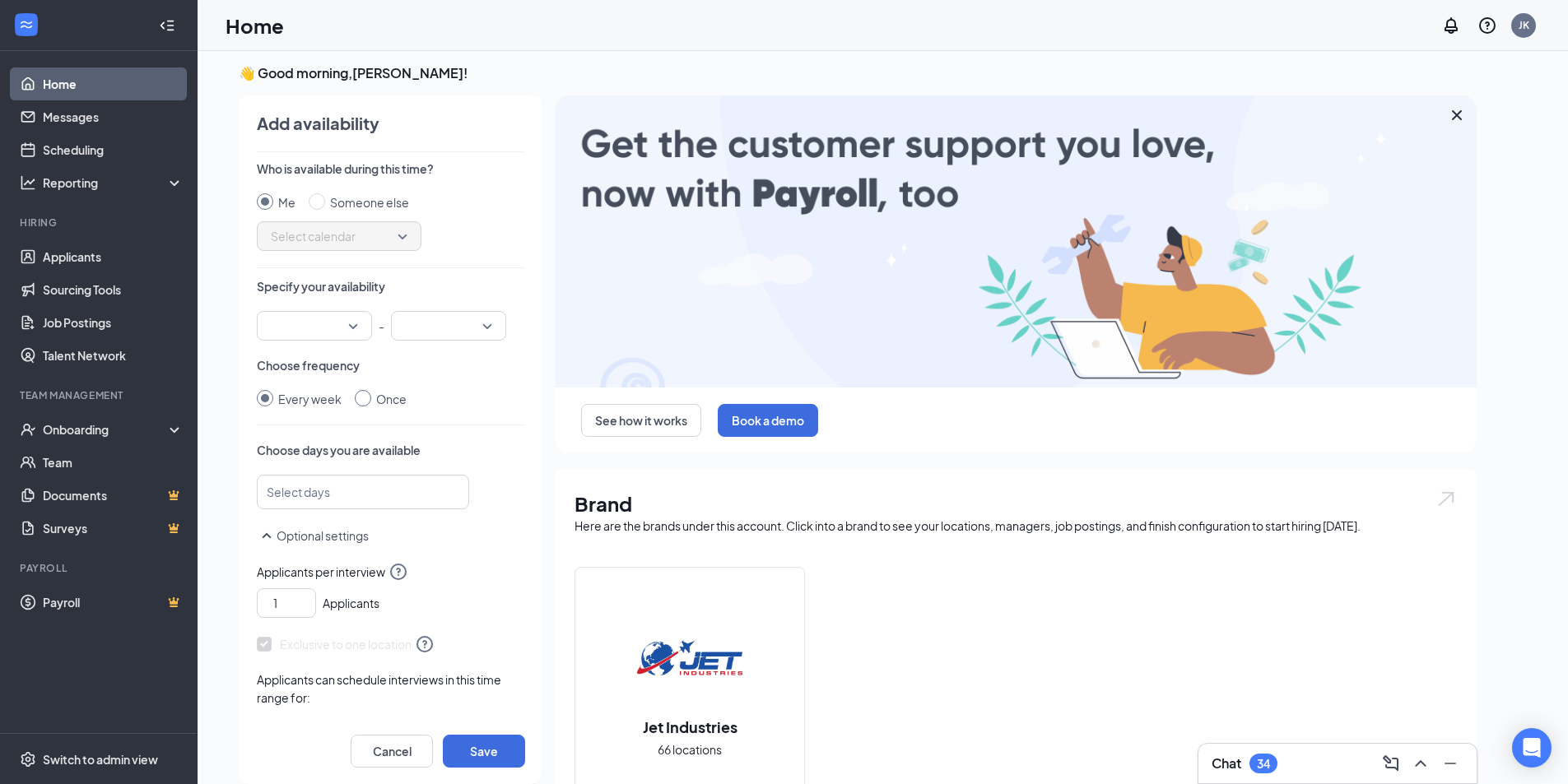
click at [376, 401] on div "Once" at bounding box center [391, 399] width 31 height 18
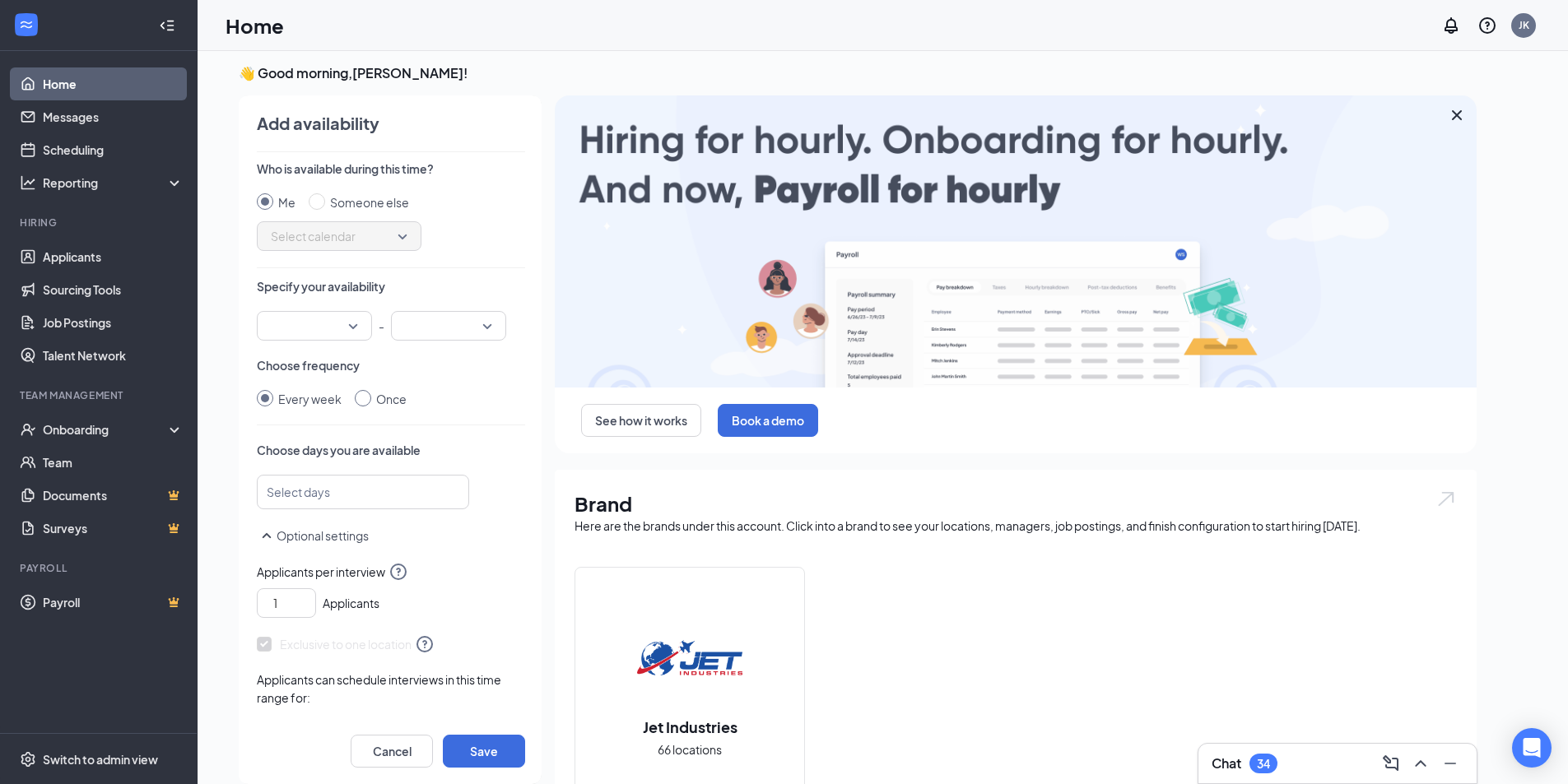
click at [372, 401] on input "Once" at bounding box center [363, 399] width 17 height 17
radio input "true"
radio input "false"
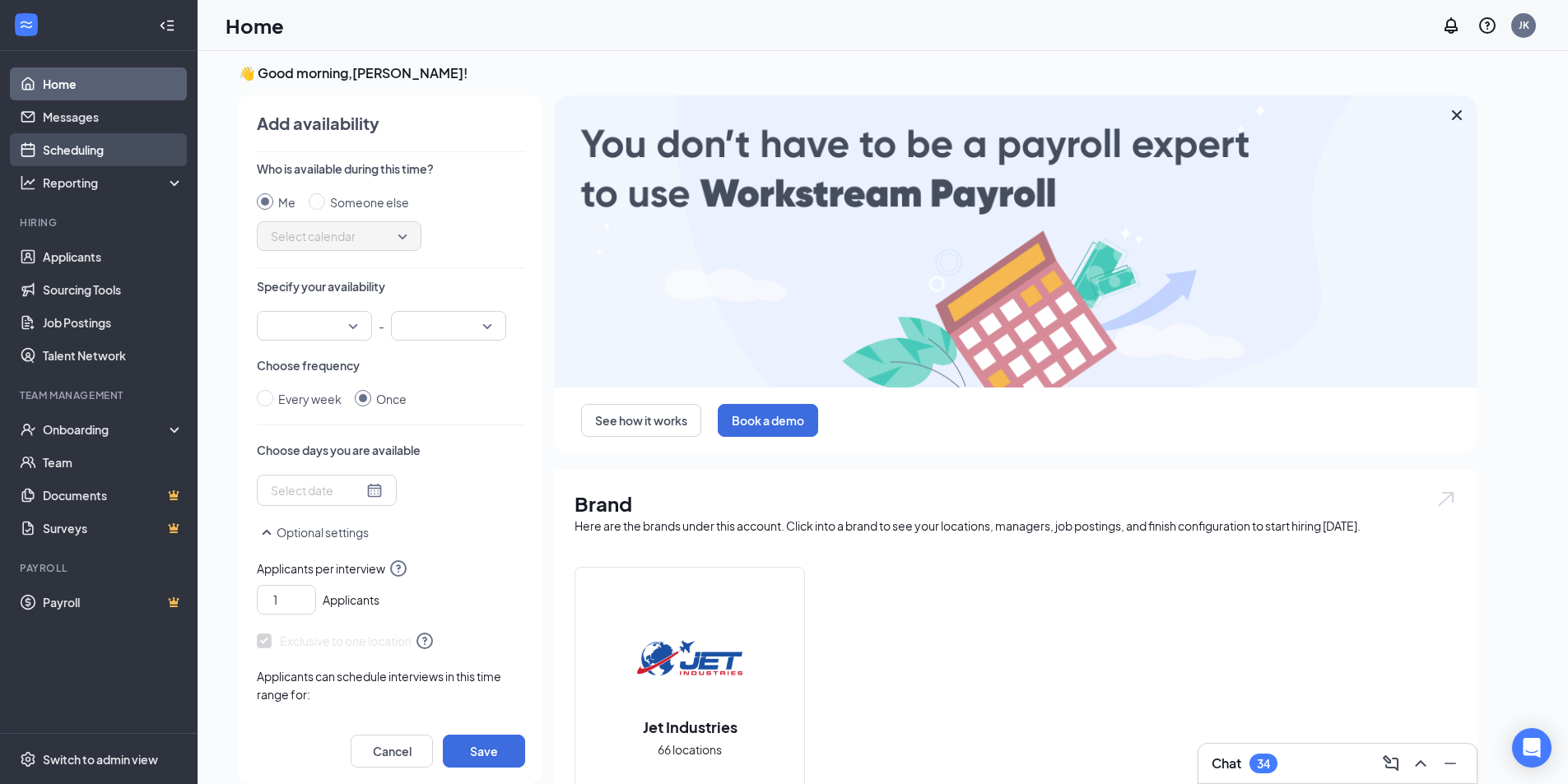
click at [85, 154] on link "Scheduling" at bounding box center [113, 149] width 140 height 33
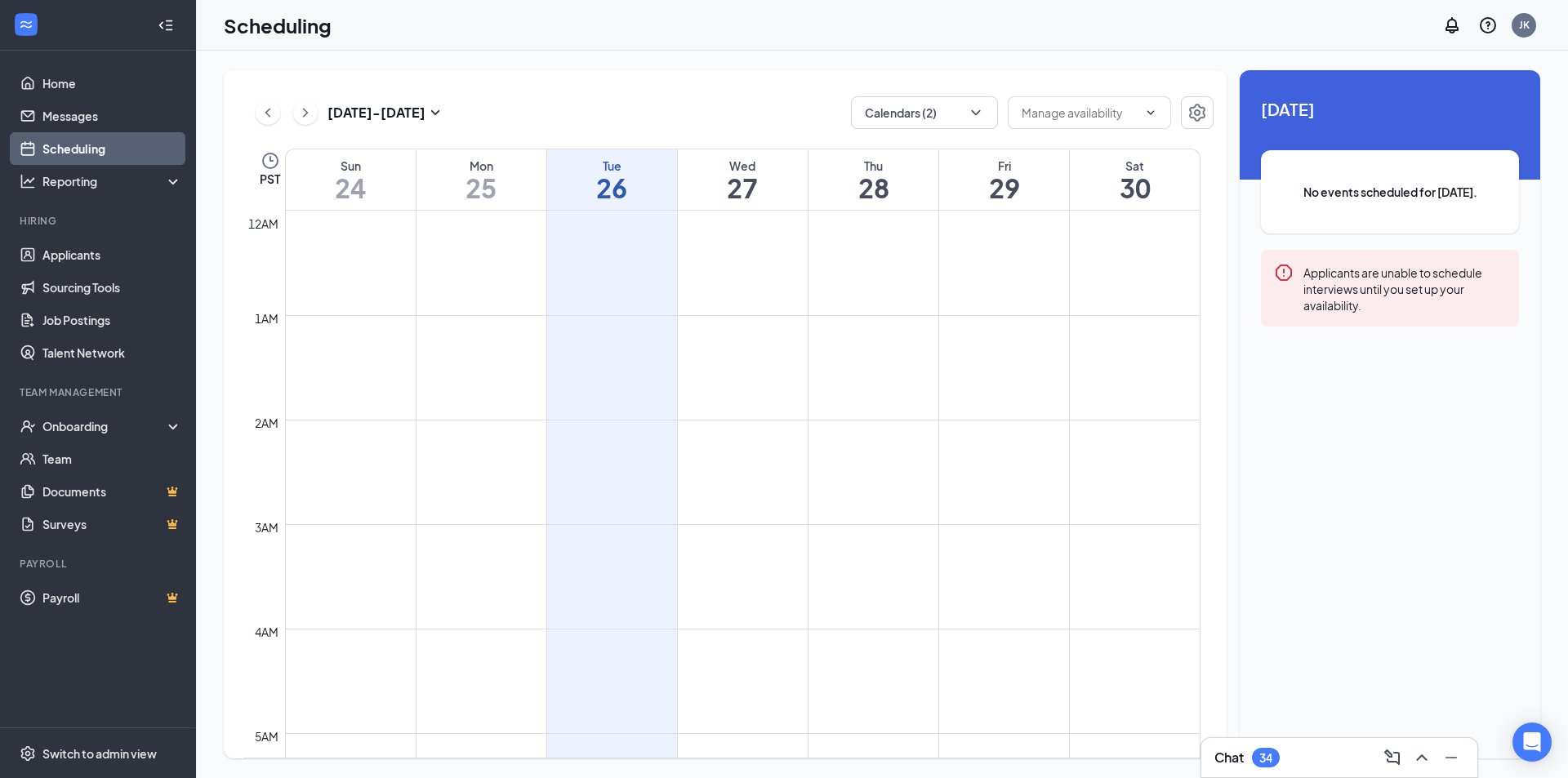
scroll to position [802, 0]
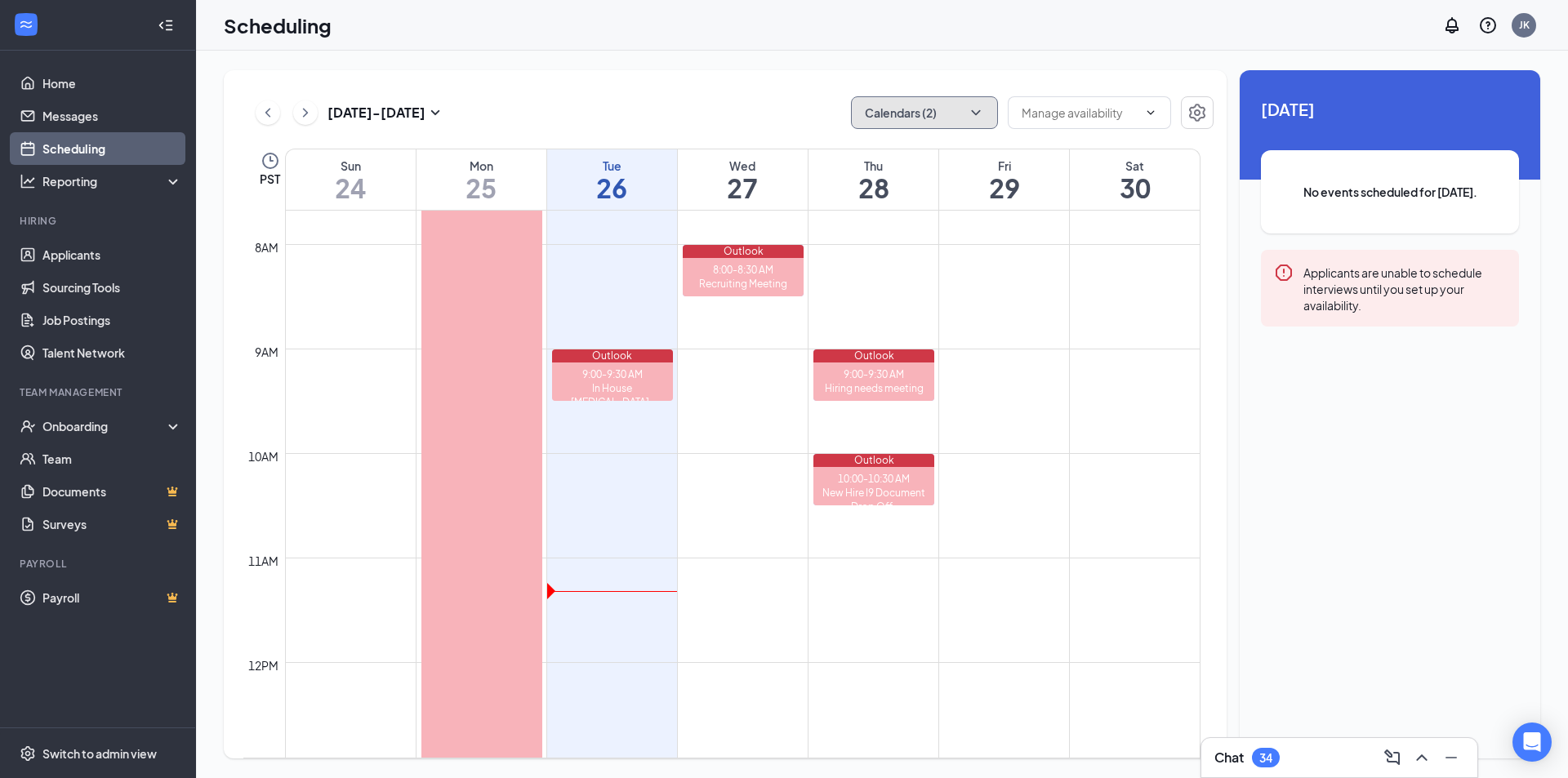
click at [964, 100] on button "Calendars (2)" at bounding box center [924, 112] width 147 height 32
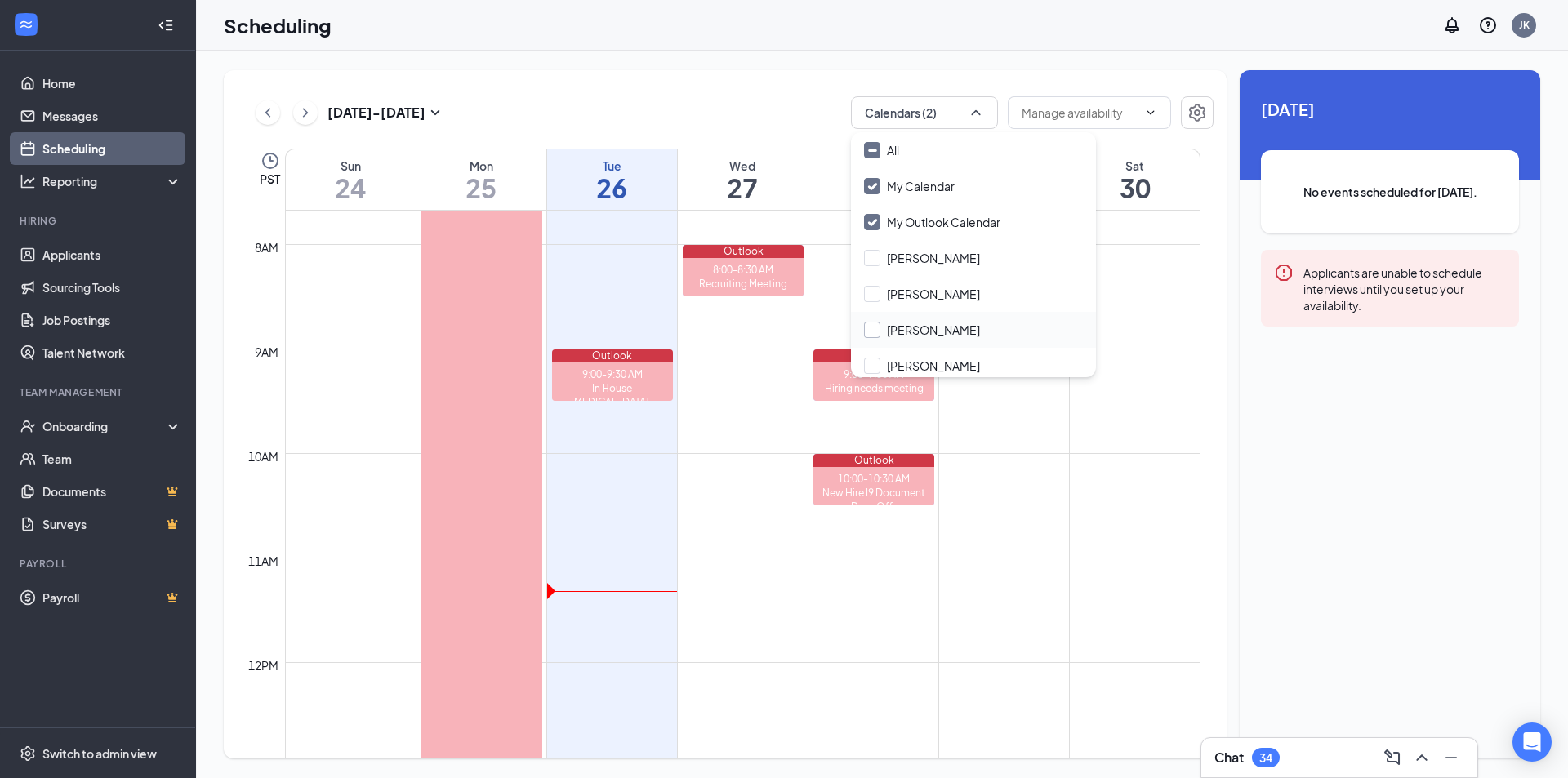
click at [949, 330] on input "Alejandro Amaro-Marquez" at bounding box center [921, 330] width 116 height 17
checkbox input "true"
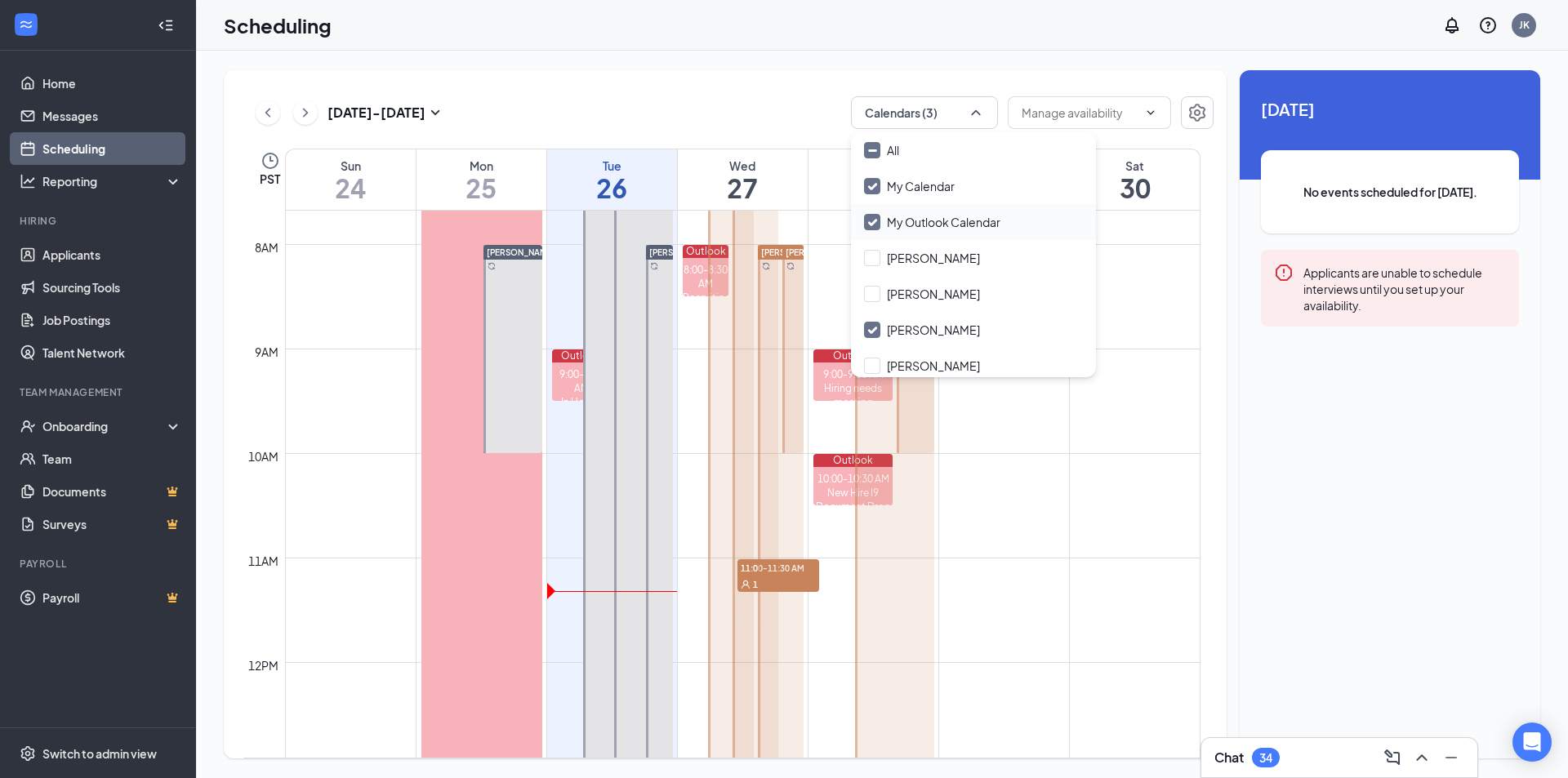
click at [916, 214] on input "My Outlook Calendar" at bounding box center [932, 222] width 137 height 17
checkbox input "false"
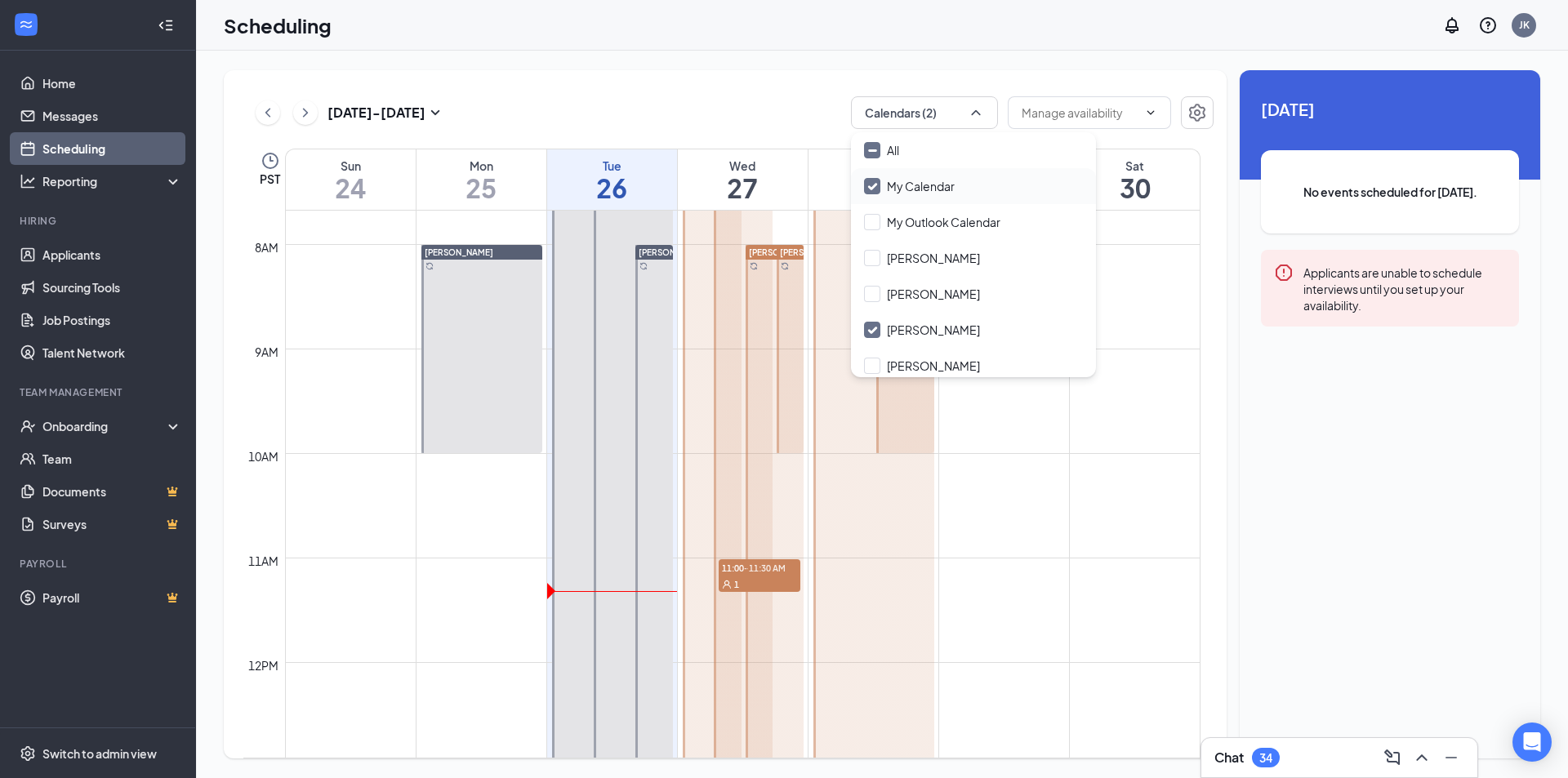
click at [911, 194] on div "My Calendar" at bounding box center [973, 186] width 245 height 36
checkbox input "false"
click at [744, 74] on div "Aug 24 - Aug 30 Calendars (1) PST Sun 24 Mon 25 Tue 26 Wed 27 Thu 28 Fri 29 Sat…" at bounding box center [725, 414] width 1003 height 688
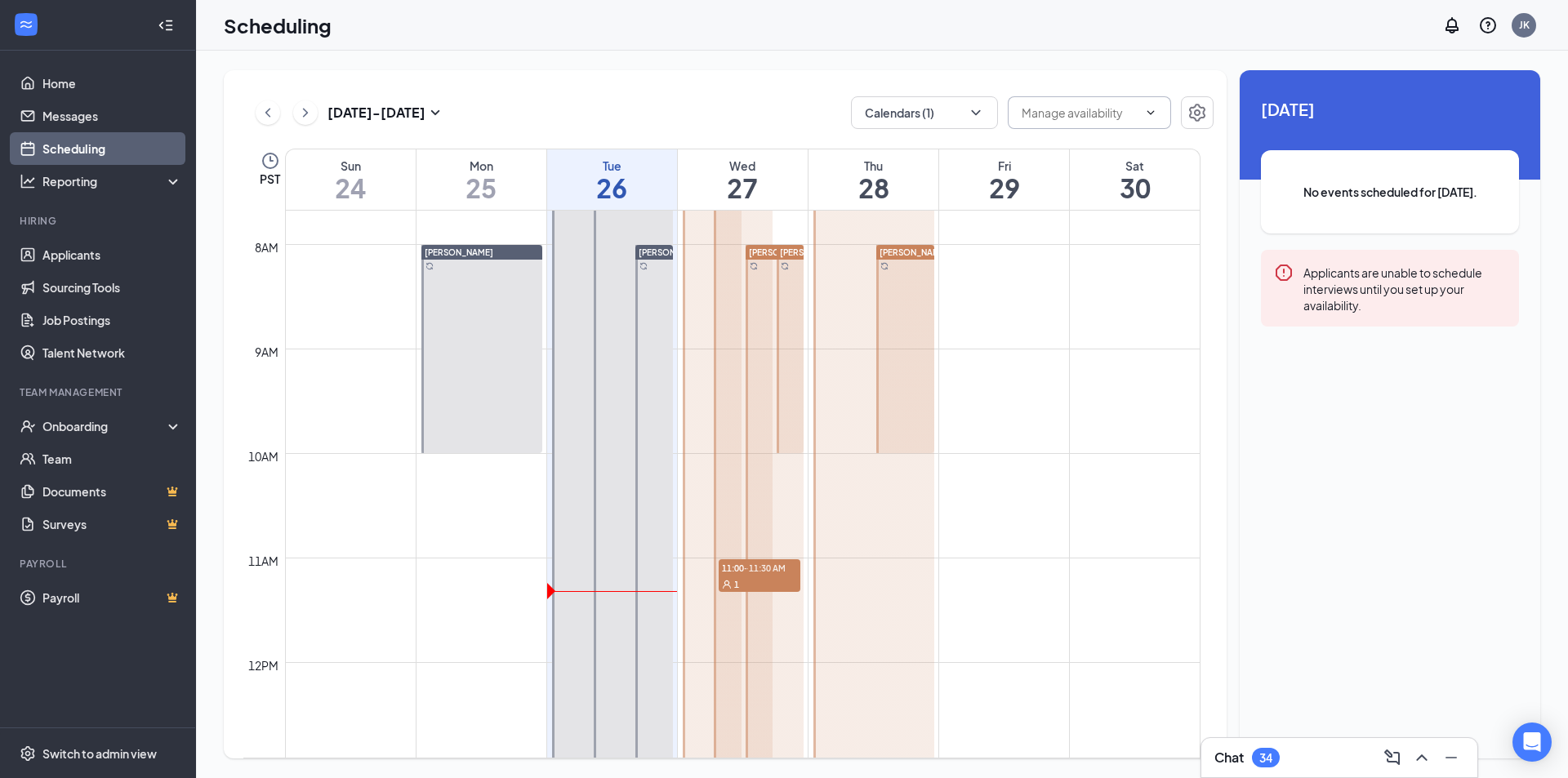
click at [1094, 111] on input "text" at bounding box center [1079, 112] width 116 height 18
click at [1061, 65] on div "Aug 24 - Aug 30 Calendars (1) PST Sun 24 Mon 25 Tue 26 Wed 27 Thu 28 Fri 29 Sat…" at bounding box center [882, 415] width 1372 height 728
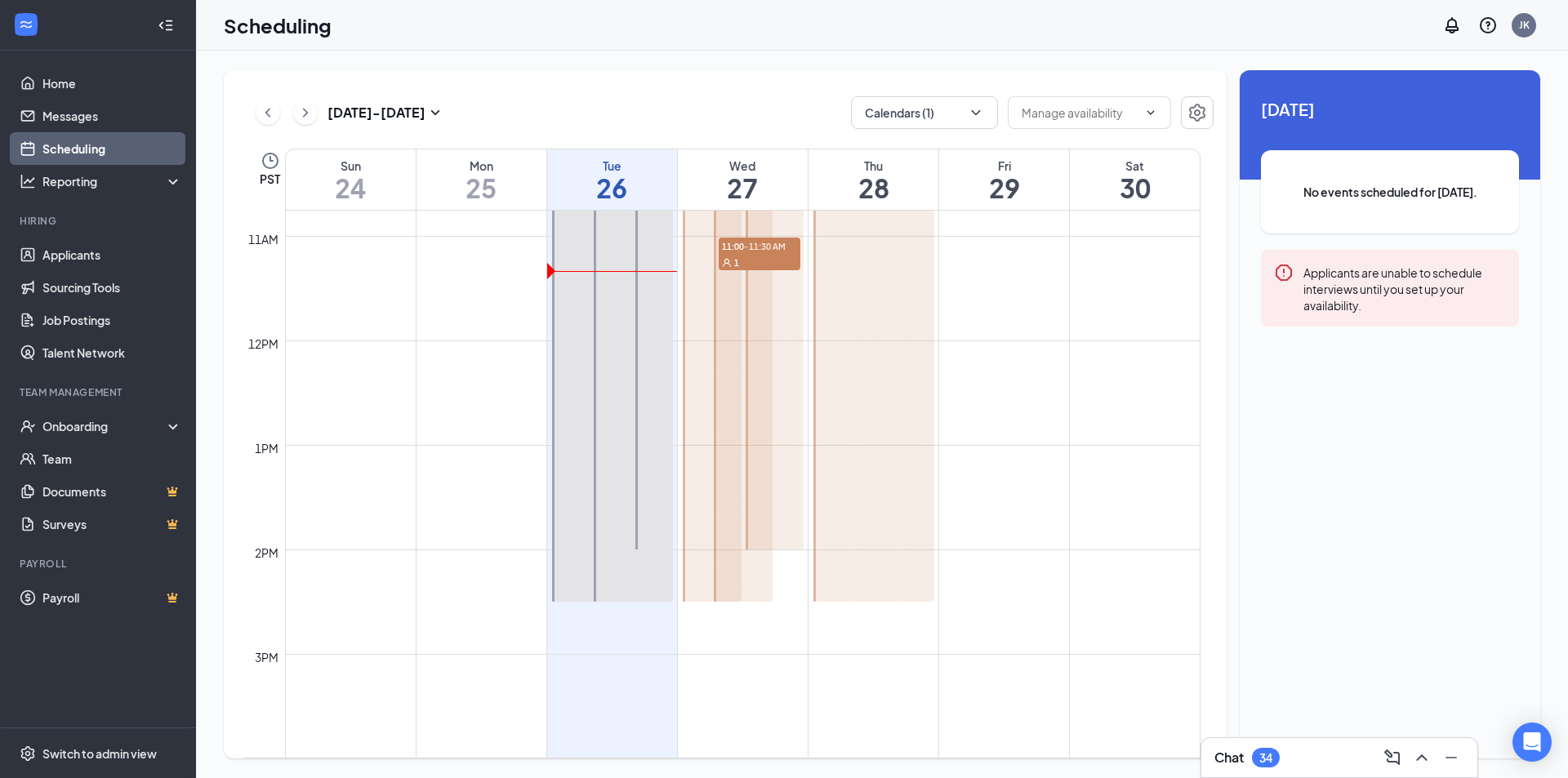
scroll to position [1292, 0]
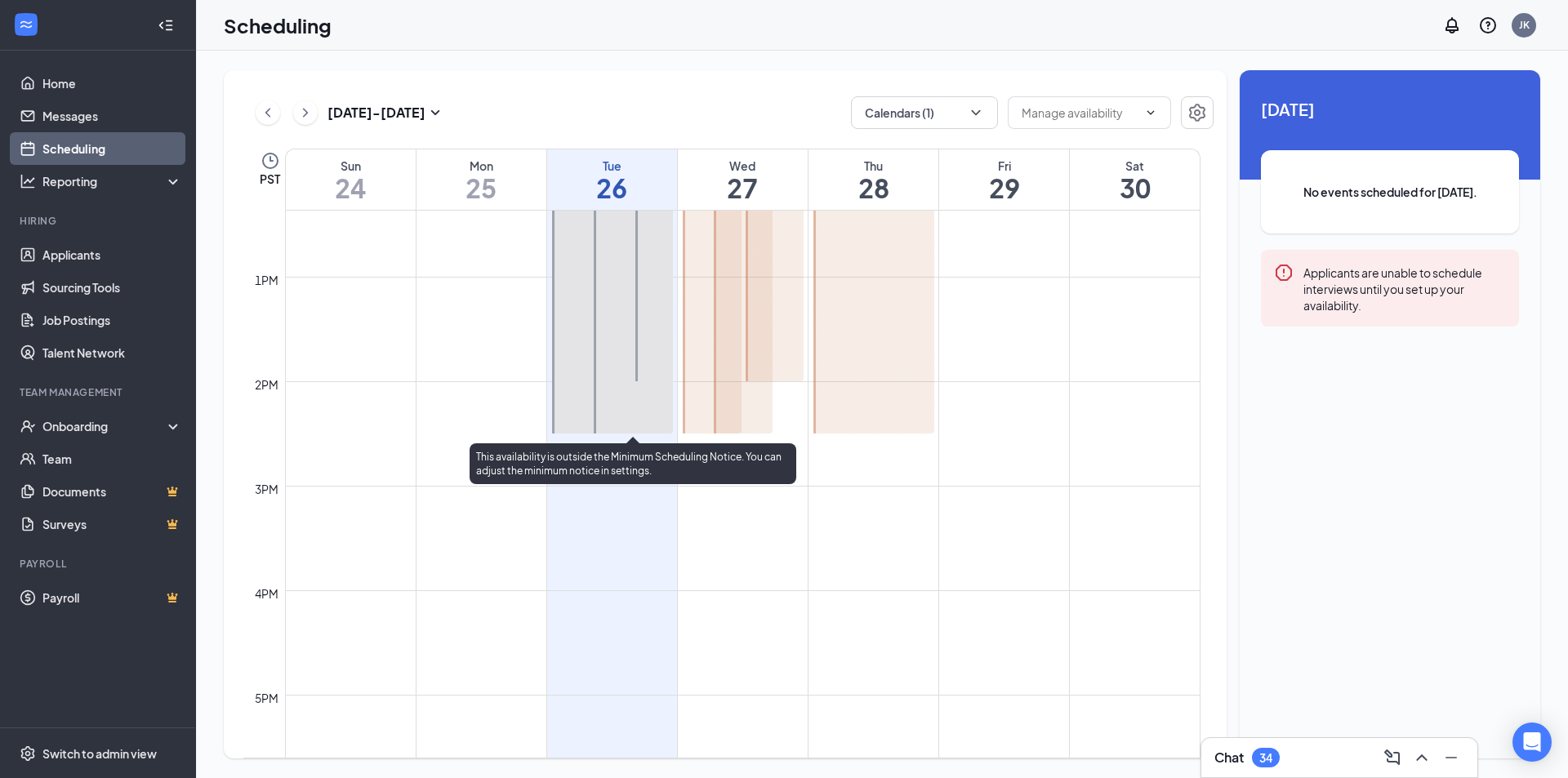
click at [646, 417] on div at bounding box center [633, 42] width 79 height 783
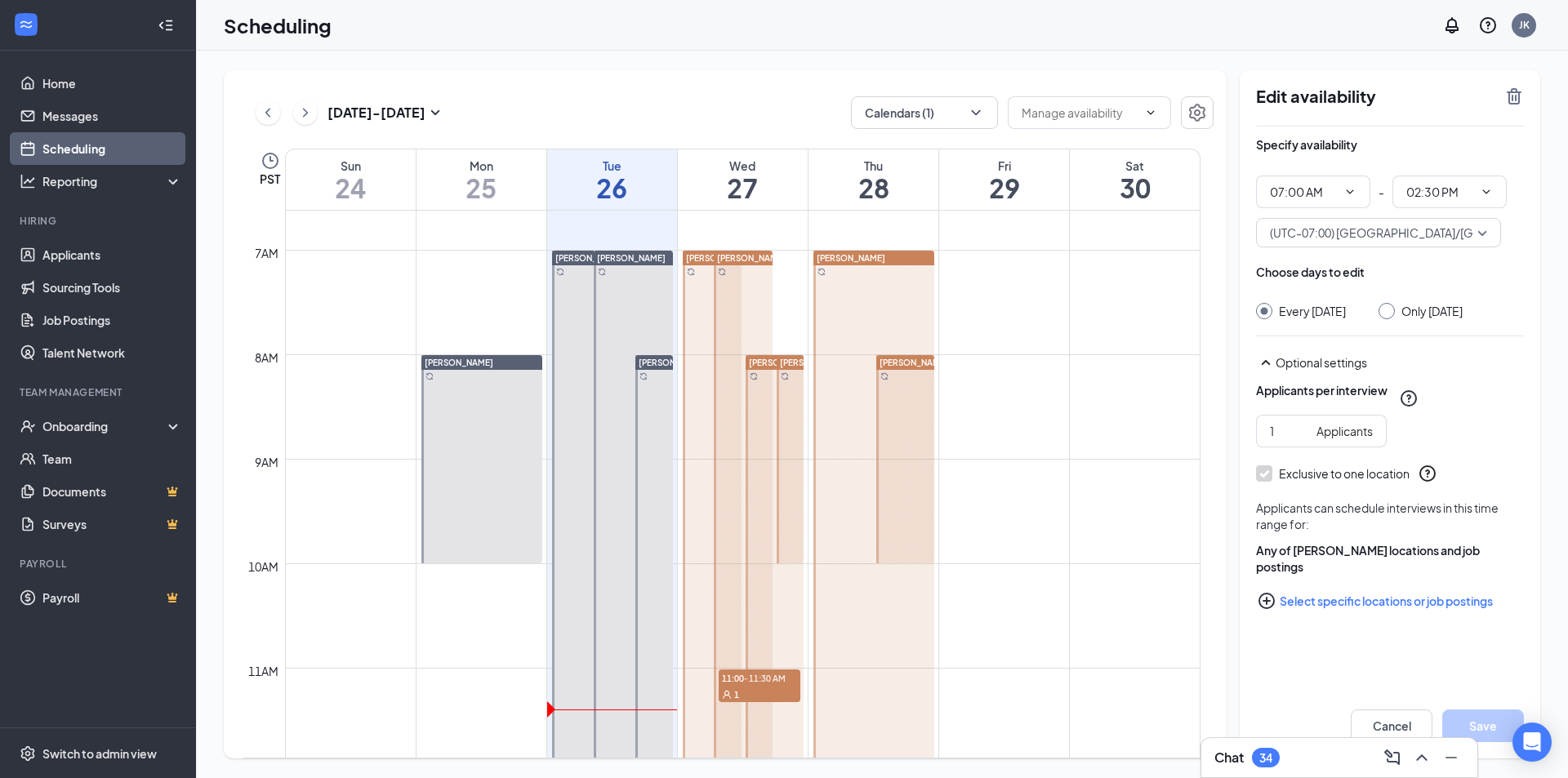
scroll to position [721, 0]
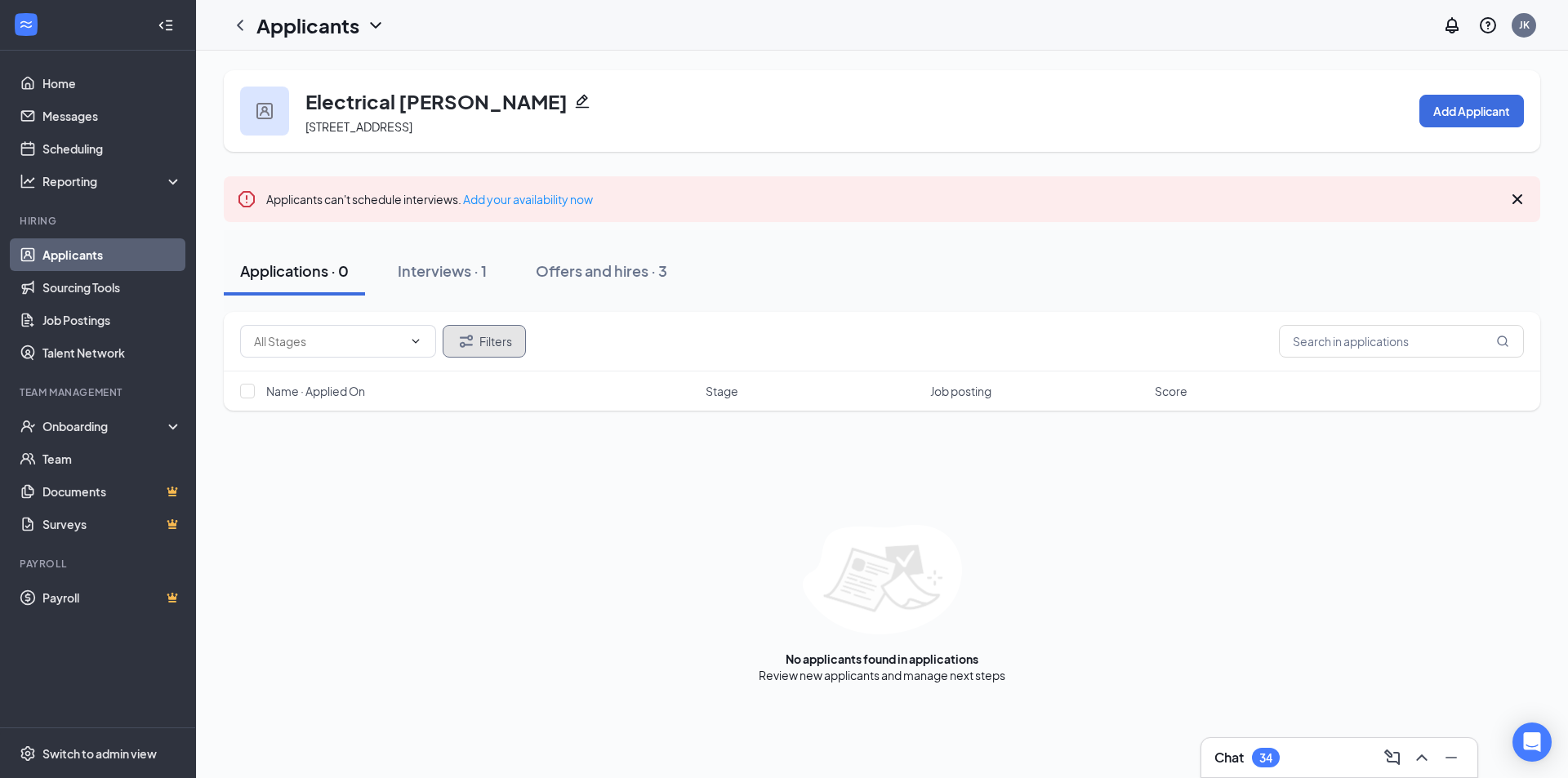
click at [486, 336] on button "Filters" at bounding box center [485, 341] width 84 height 32
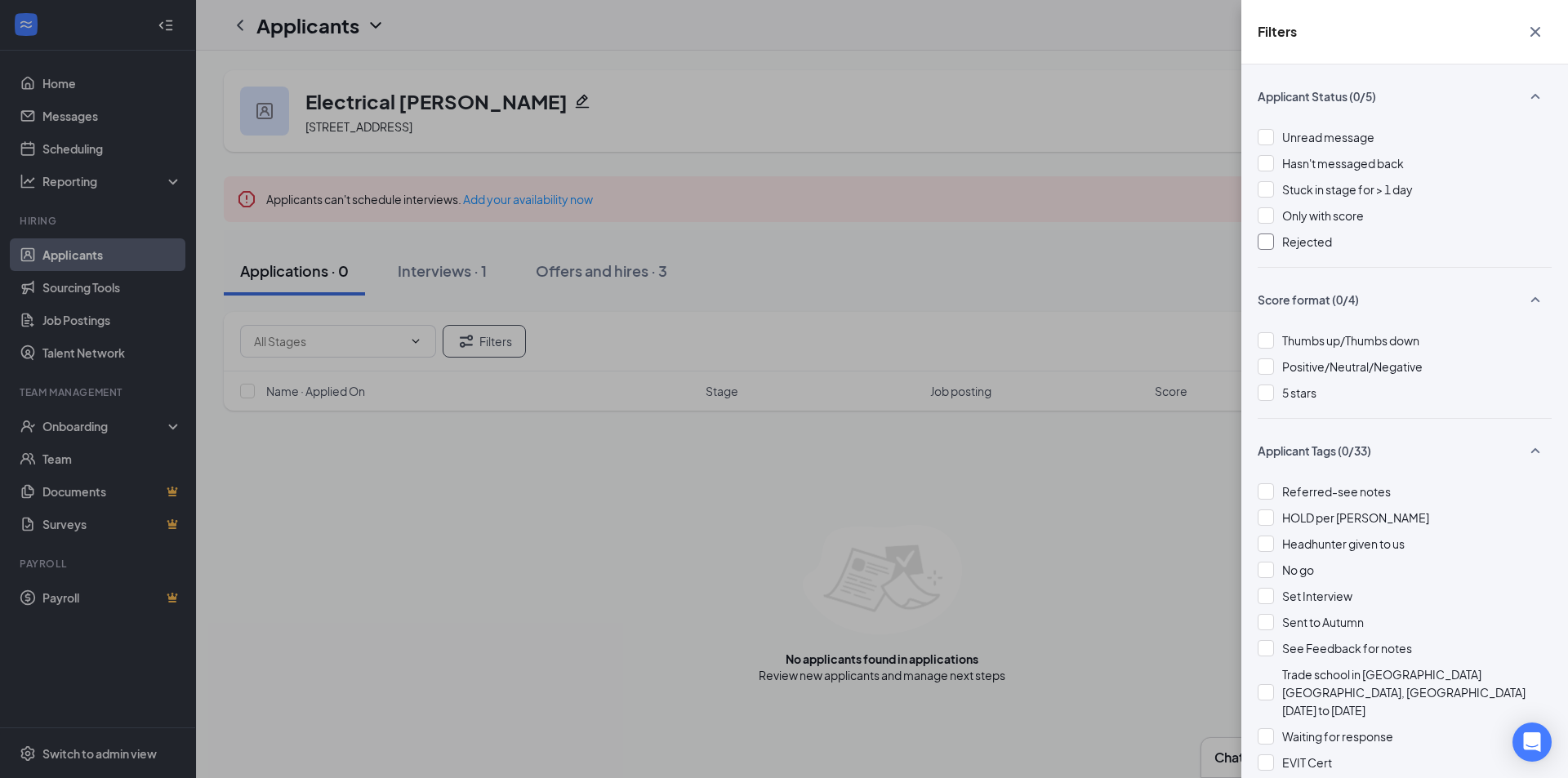
click at [1270, 240] on div at bounding box center [1266, 242] width 17 height 17
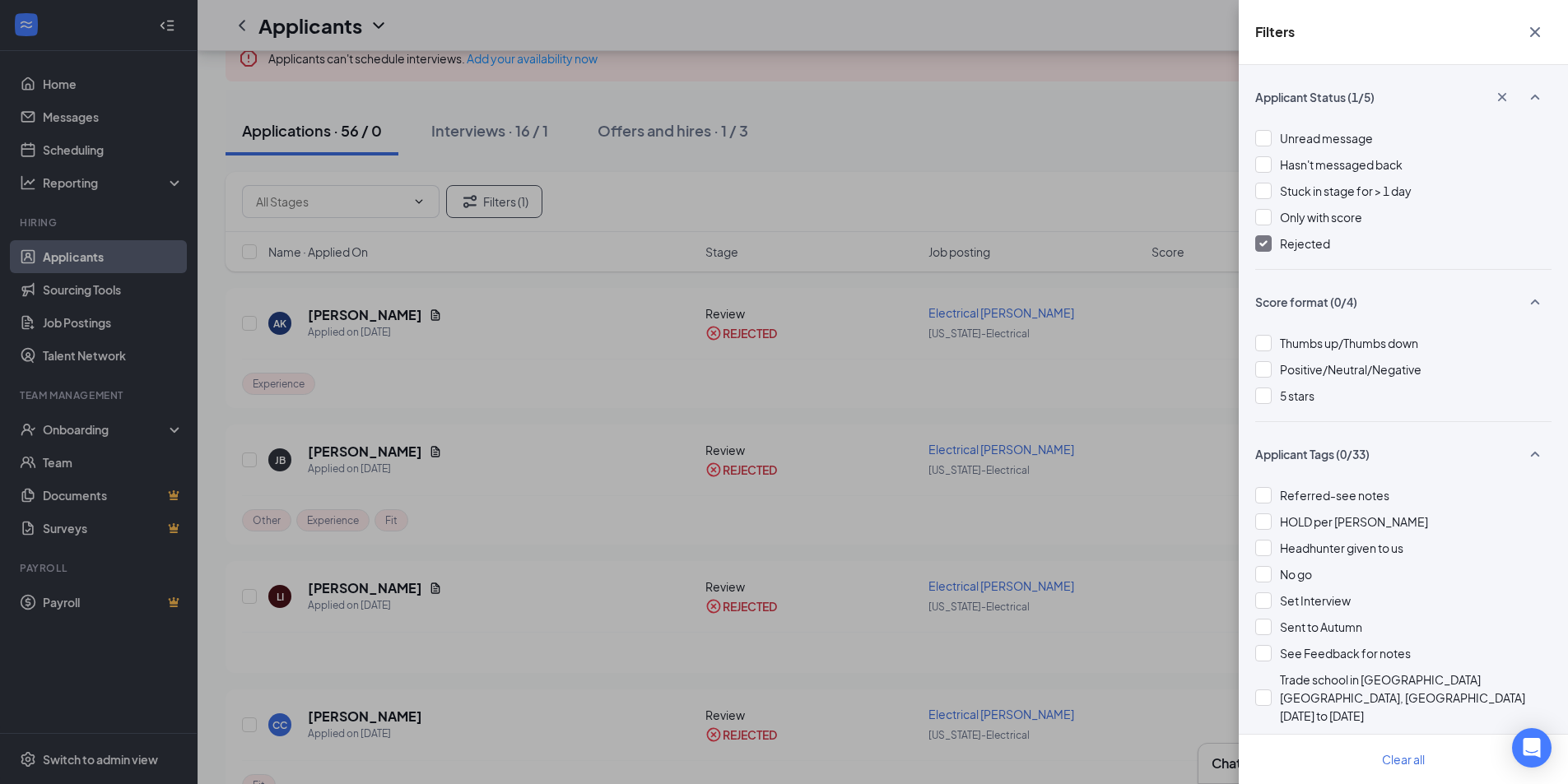
scroll to position [165, 0]
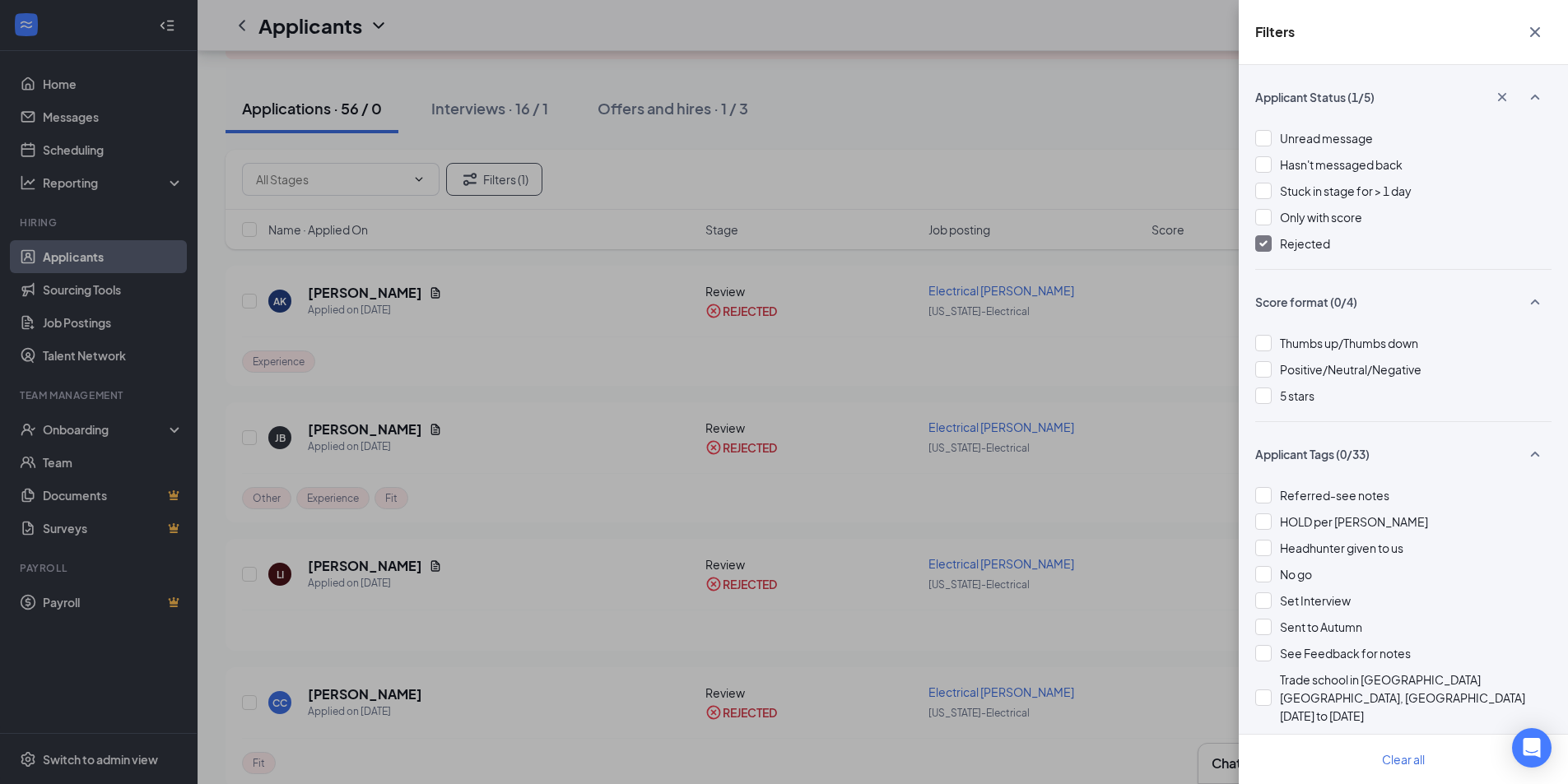
click at [383, 418] on div "Filters Applicant Status (1/5) Unread message Hasn't messaged back Stuck in sta…" at bounding box center [784, 392] width 1568 height 784
click at [423, 390] on div "Filters Applicant Status (1/5) Unread message Hasn't messaged back Stuck in sta…" at bounding box center [784, 392] width 1568 height 784
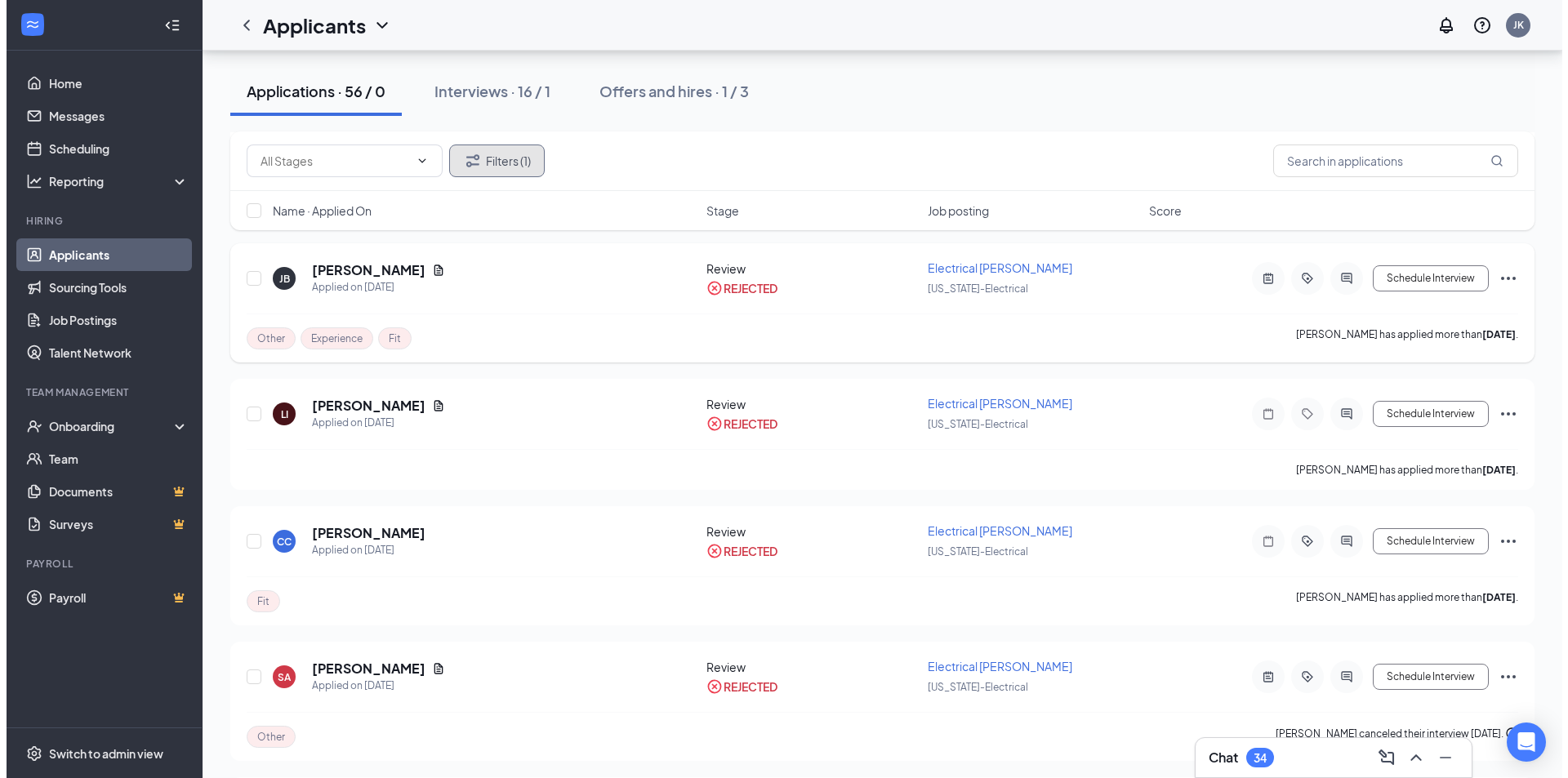
scroll to position [327, 0]
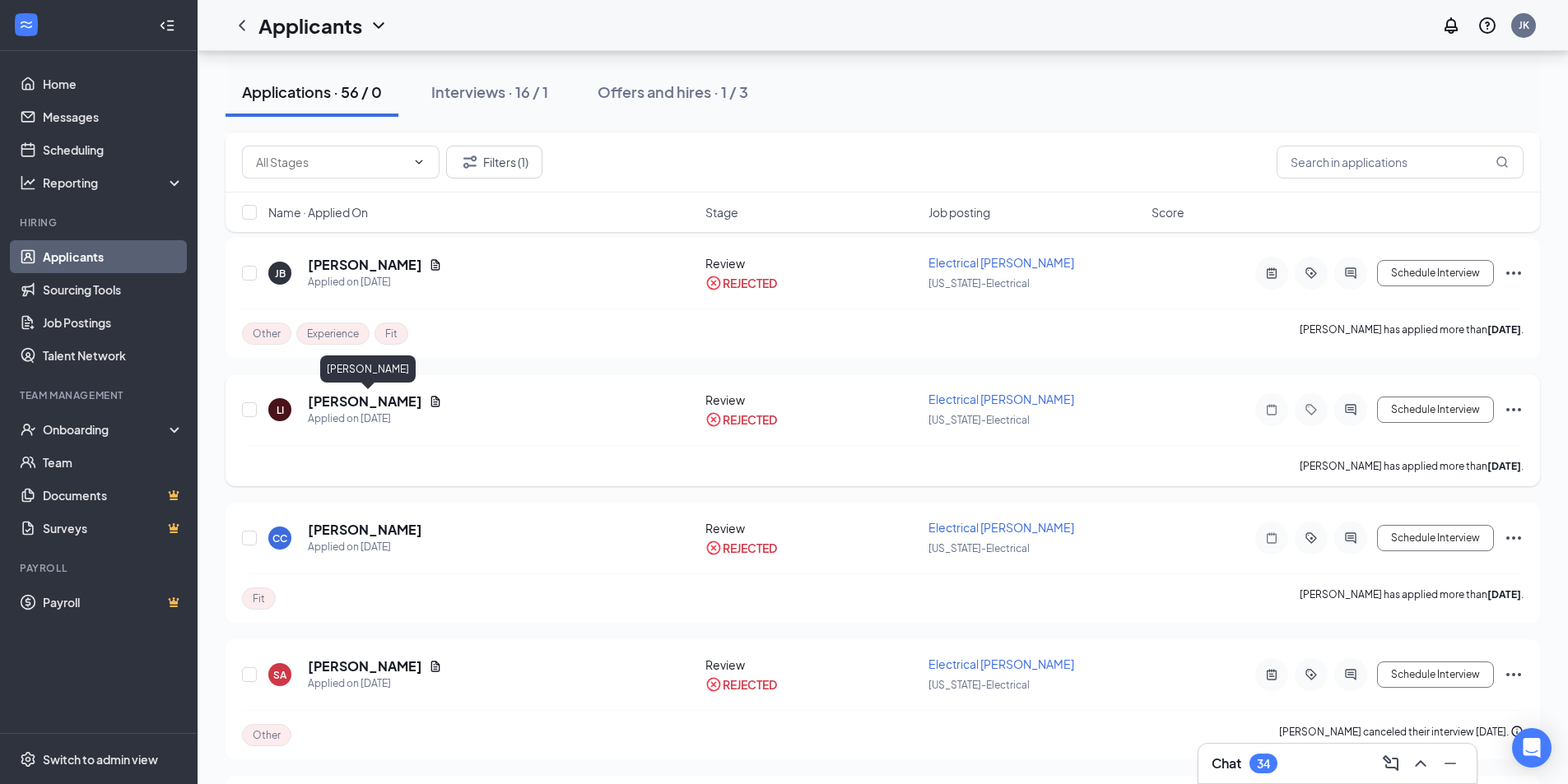
click at [384, 400] on h5 "Luis Enrique Izaguirre" at bounding box center [365, 400] width 114 height 18
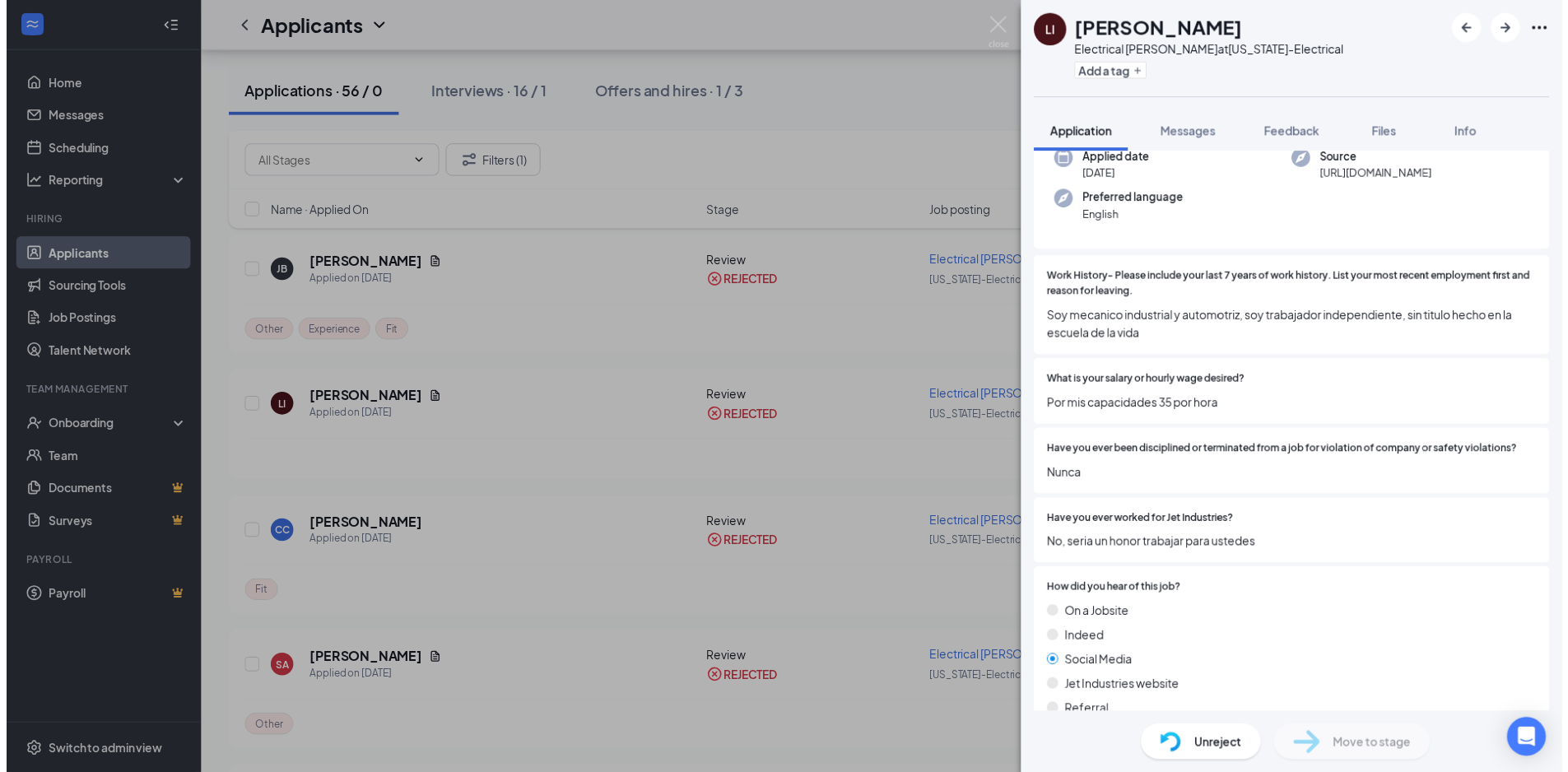
scroll to position [165, 0]
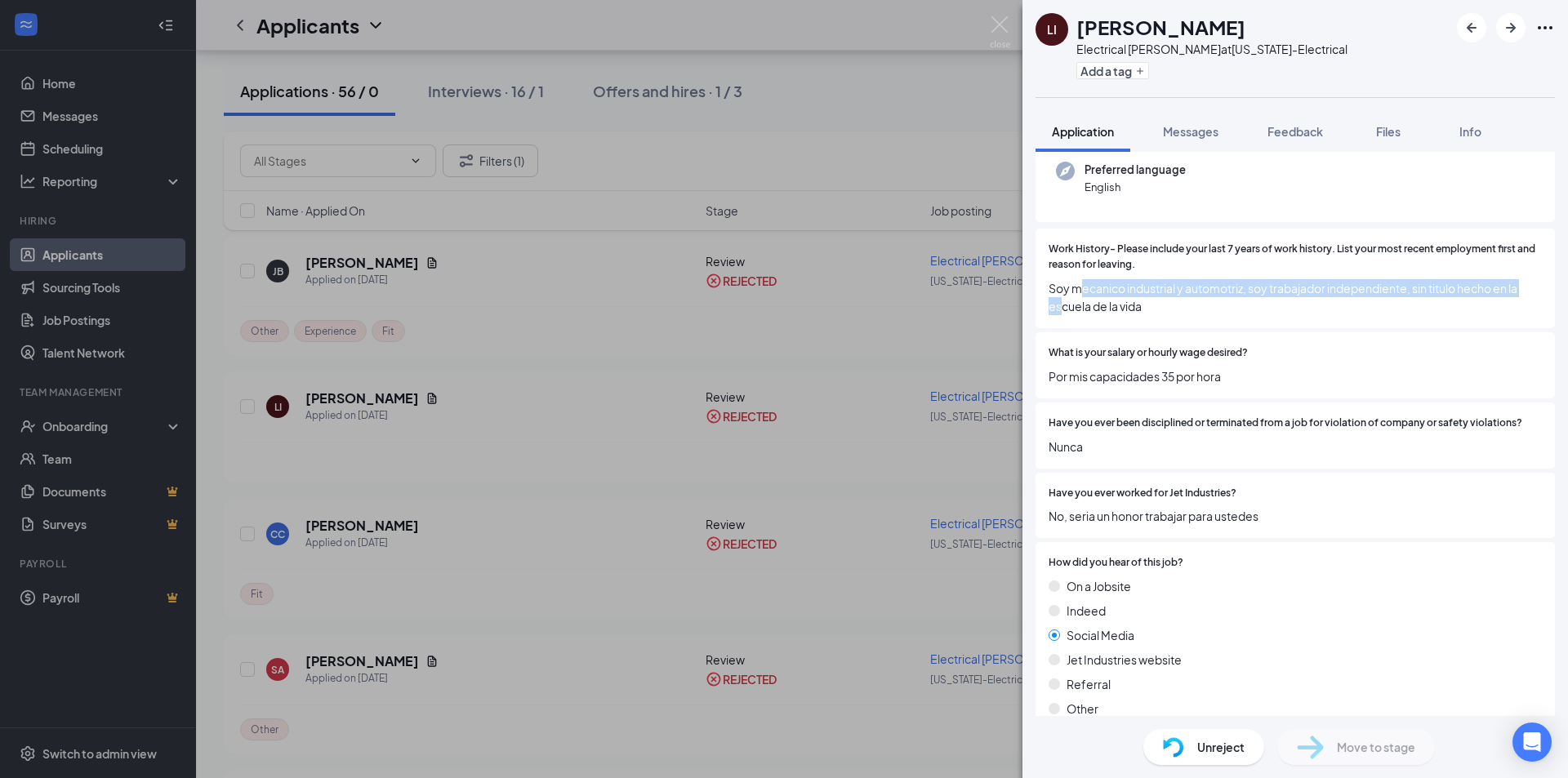
drag, startPoint x: 1060, startPoint y: 297, endPoint x: 1078, endPoint y: 296, distance: 18.0
click at [1078, 296] on span "Soy mecanico industrial y automotriz, soy trabajador independiente, sin titulo …" at bounding box center [1295, 297] width 493 height 36
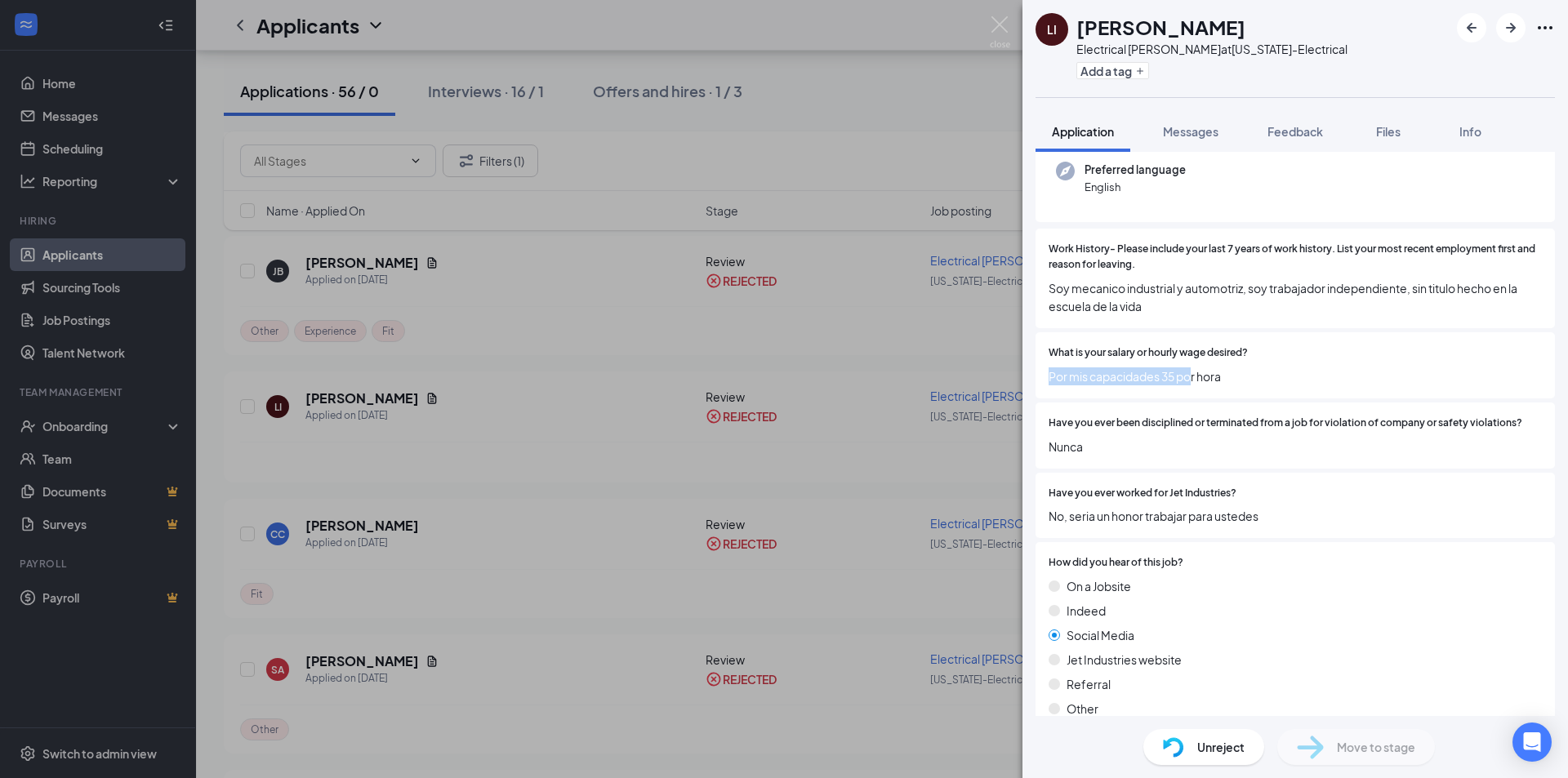
drag, startPoint x: 1190, startPoint y: 373, endPoint x: 1032, endPoint y: 386, distance: 158.5
click at [1032, 386] on div "Collapse all Application Phone +1 (602) 299-6700 Email lisaguirez@gmail.com App…" at bounding box center [1295, 434] width 545 height 564
drag, startPoint x: 484, startPoint y: 525, endPoint x: 553, endPoint y: 445, distance: 105.6
click at [483, 525] on div "LI Luis Enrique Izaguirre Electrical Foreman at Arizona-Electrical Add a tag Ap…" at bounding box center [784, 389] width 1568 height 778
click at [497, 477] on div "Luis Enrique Izaguirre has applied more than 21 days ago ." at bounding box center [882, 462] width 1284 height 41
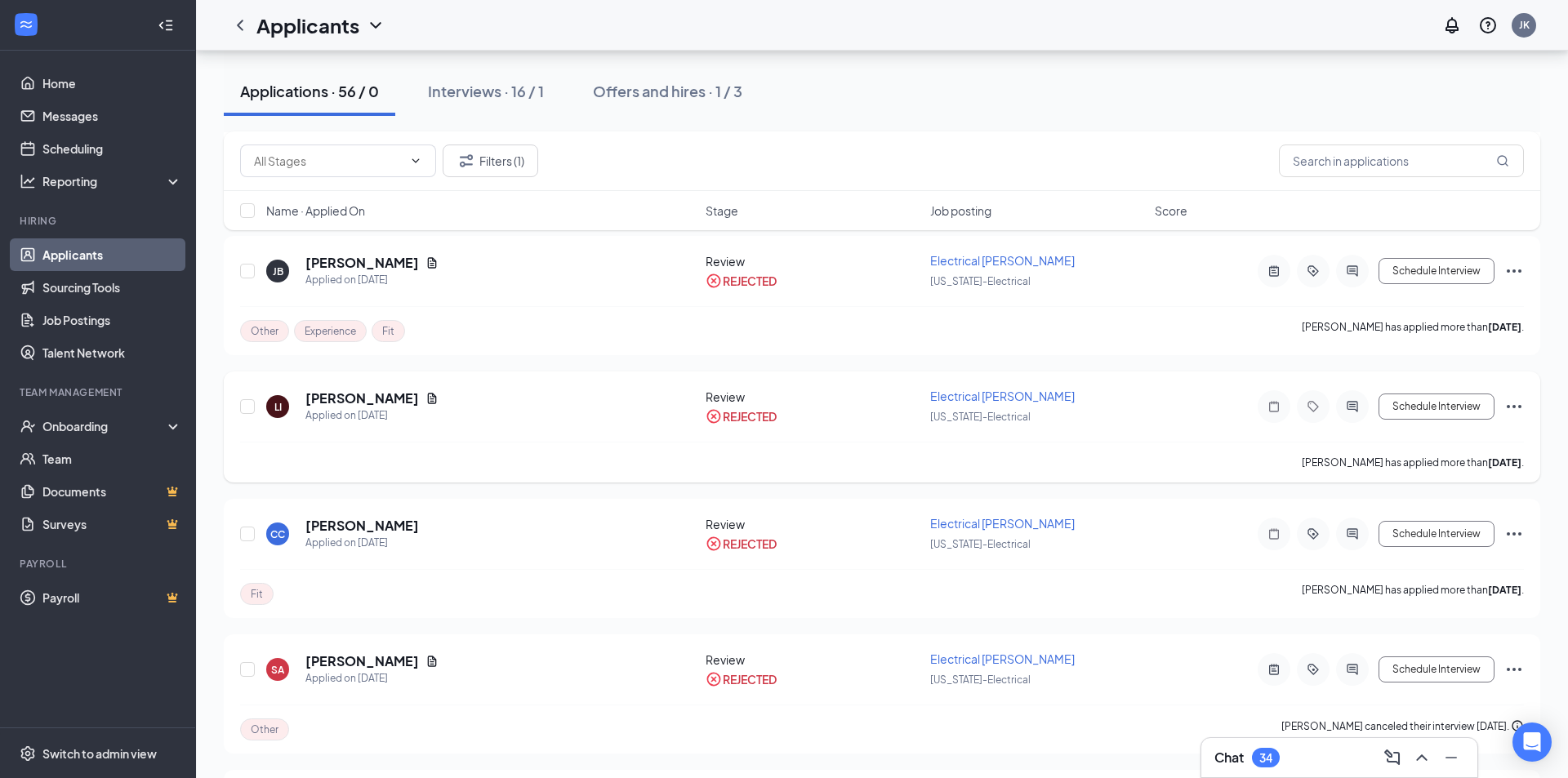
click at [554, 444] on div "Luis Enrique Izaguirre has applied more than 21 days ago ." at bounding box center [882, 462] width 1284 height 41
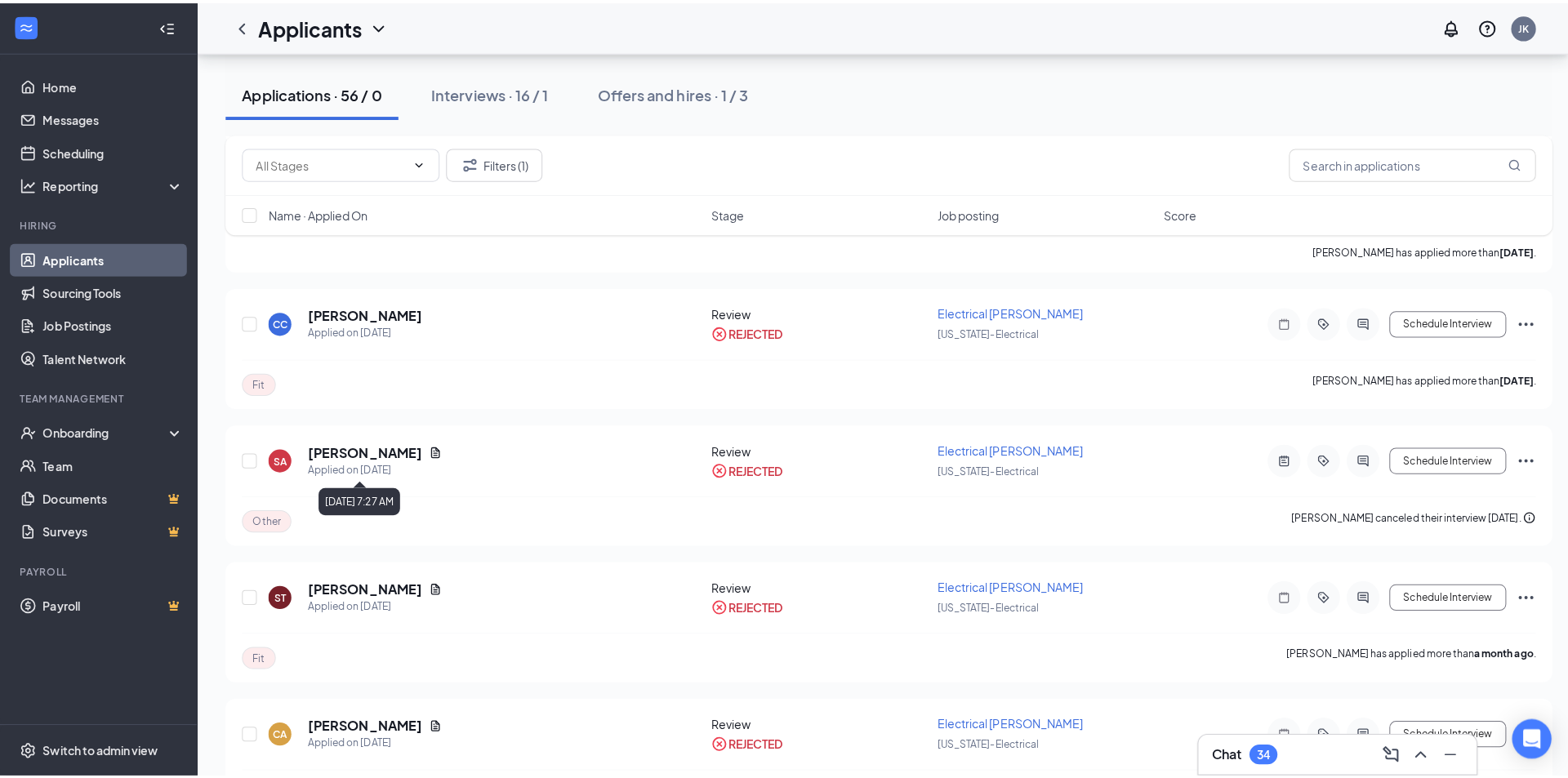
scroll to position [572, 0]
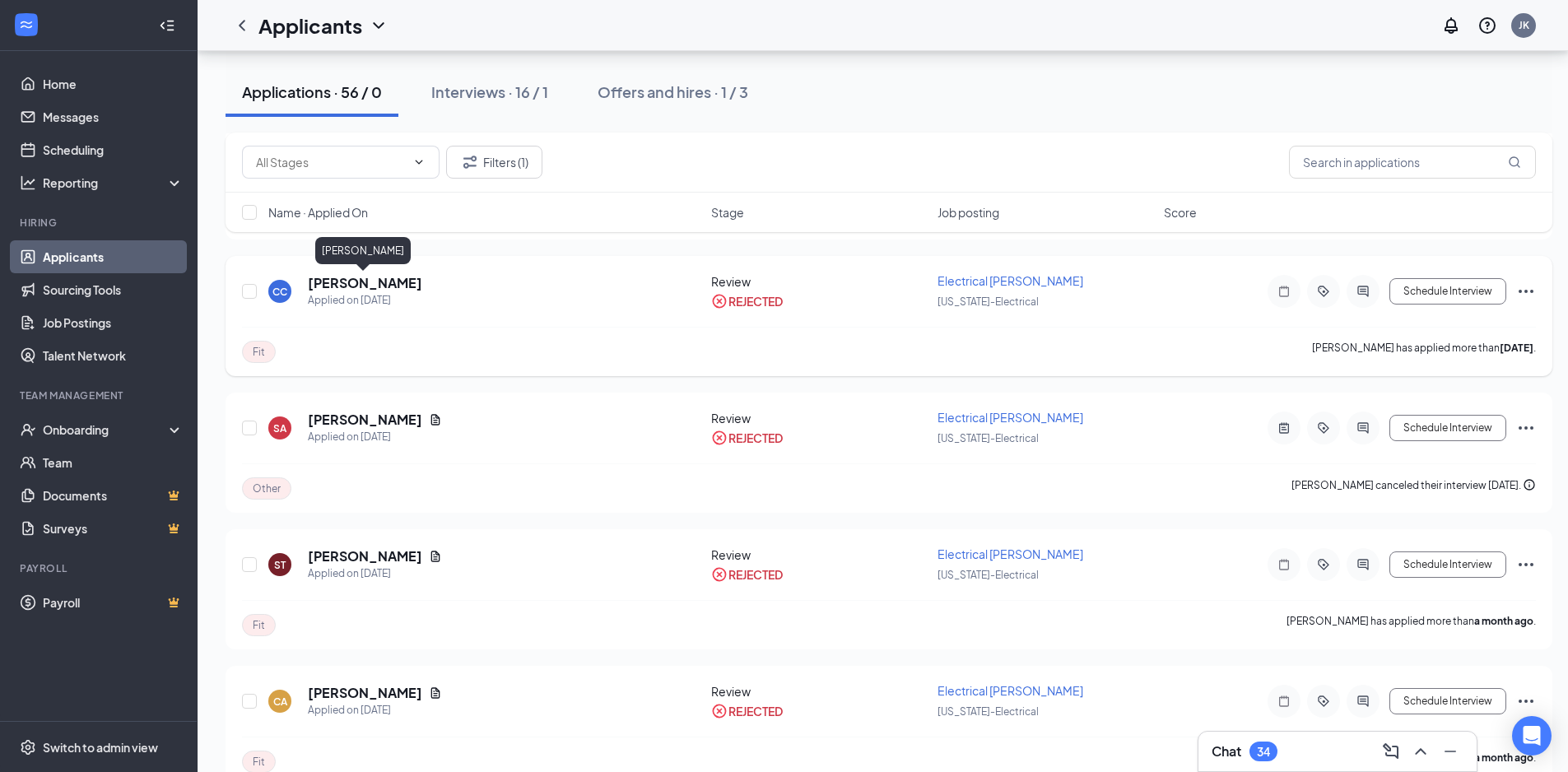
click at [353, 285] on h5 "Cleyver Cuevas" at bounding box center [365, 283] width 114 height 18
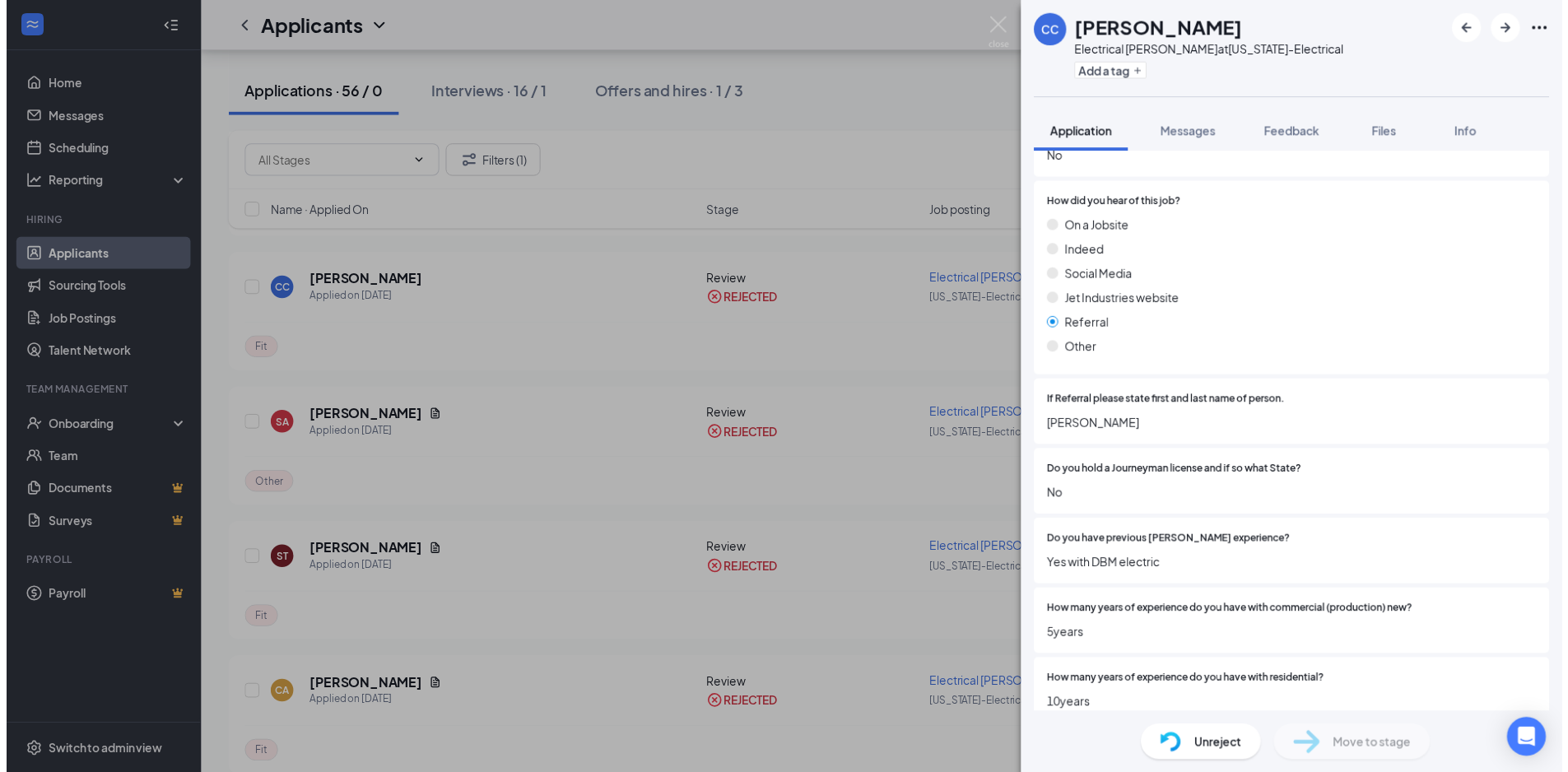
scroll to position [576, 0]
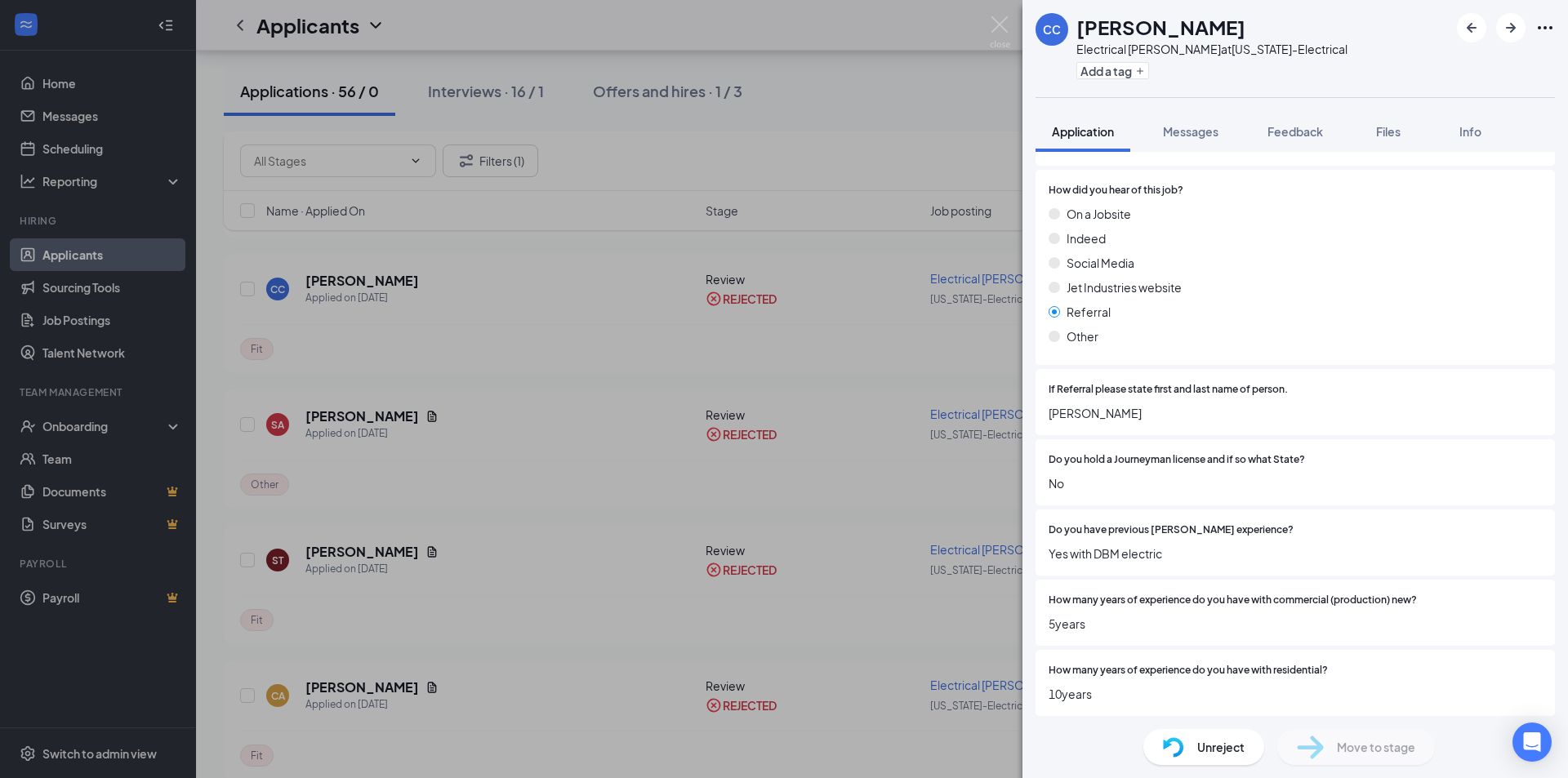
click at [559, 454] on div "CC Cleyver Cuevas Electrical Foreman at Arizona-Electrical Add a tag Applicatio…" at bounding box center [784, 389] width 1568 height 778
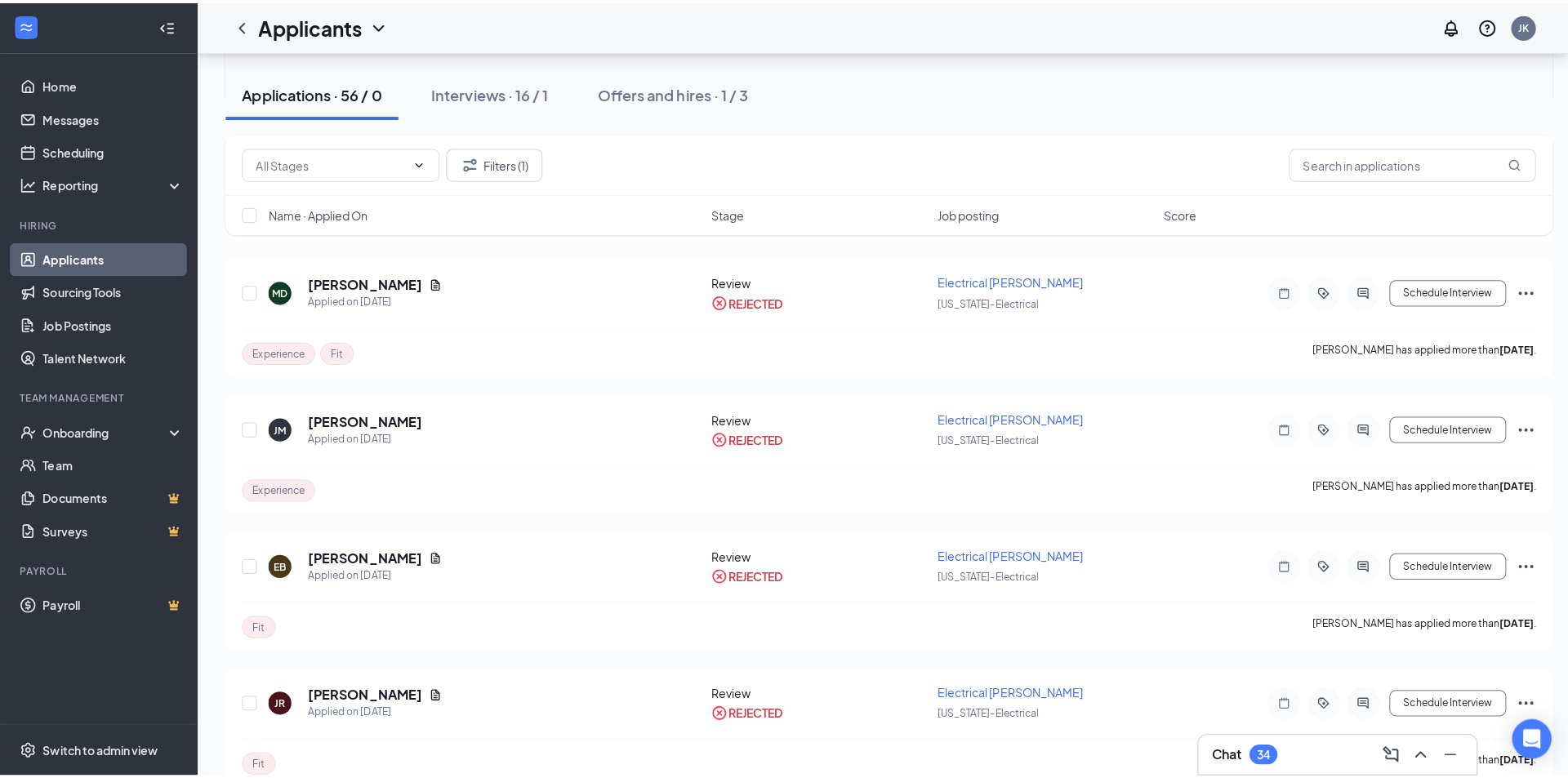
scroll to position [1551, 0]
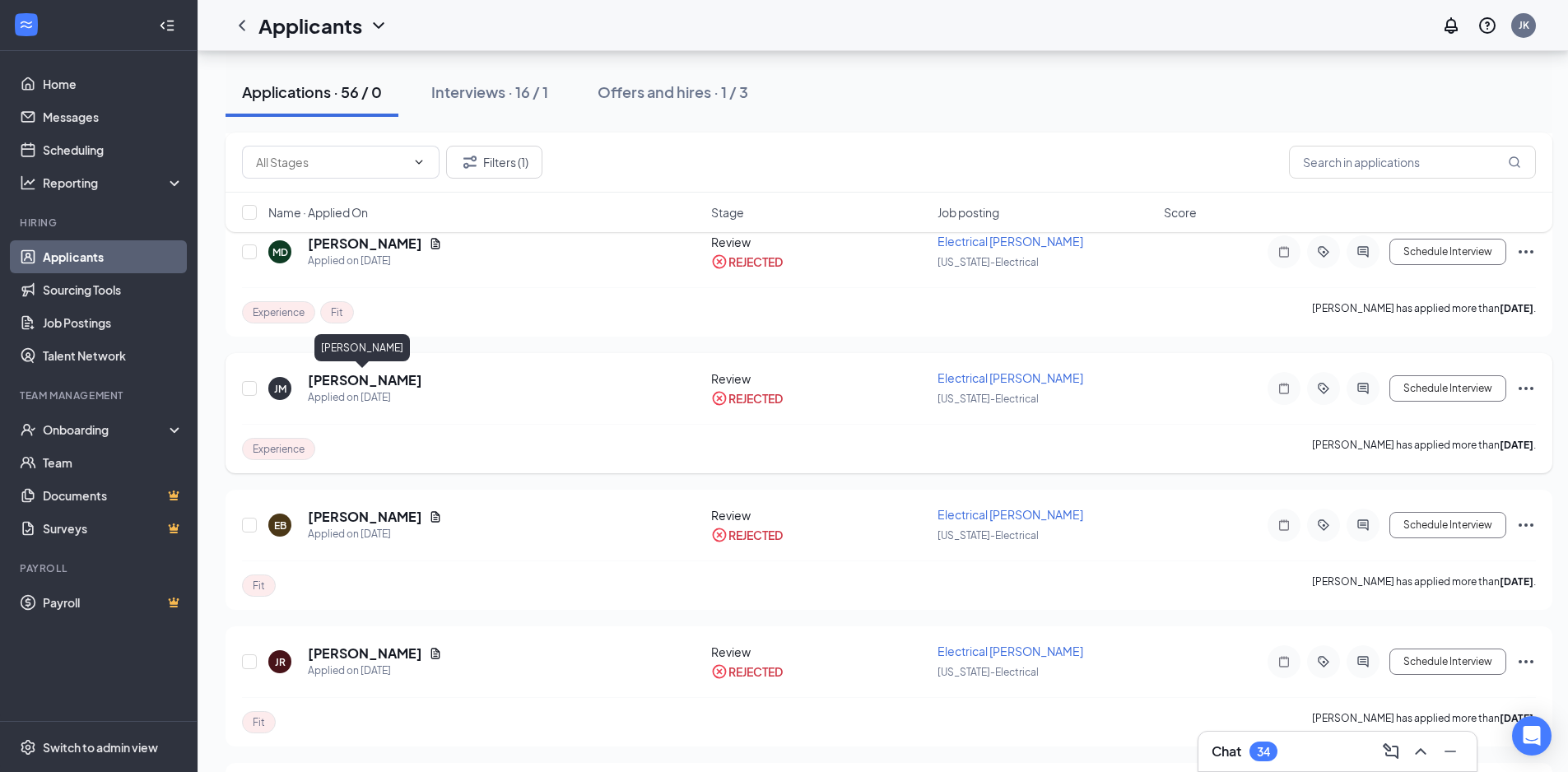
click at [346, 384] on h5 "Jonathan Matej" at bounding box center [365, 380] width 114 height 18
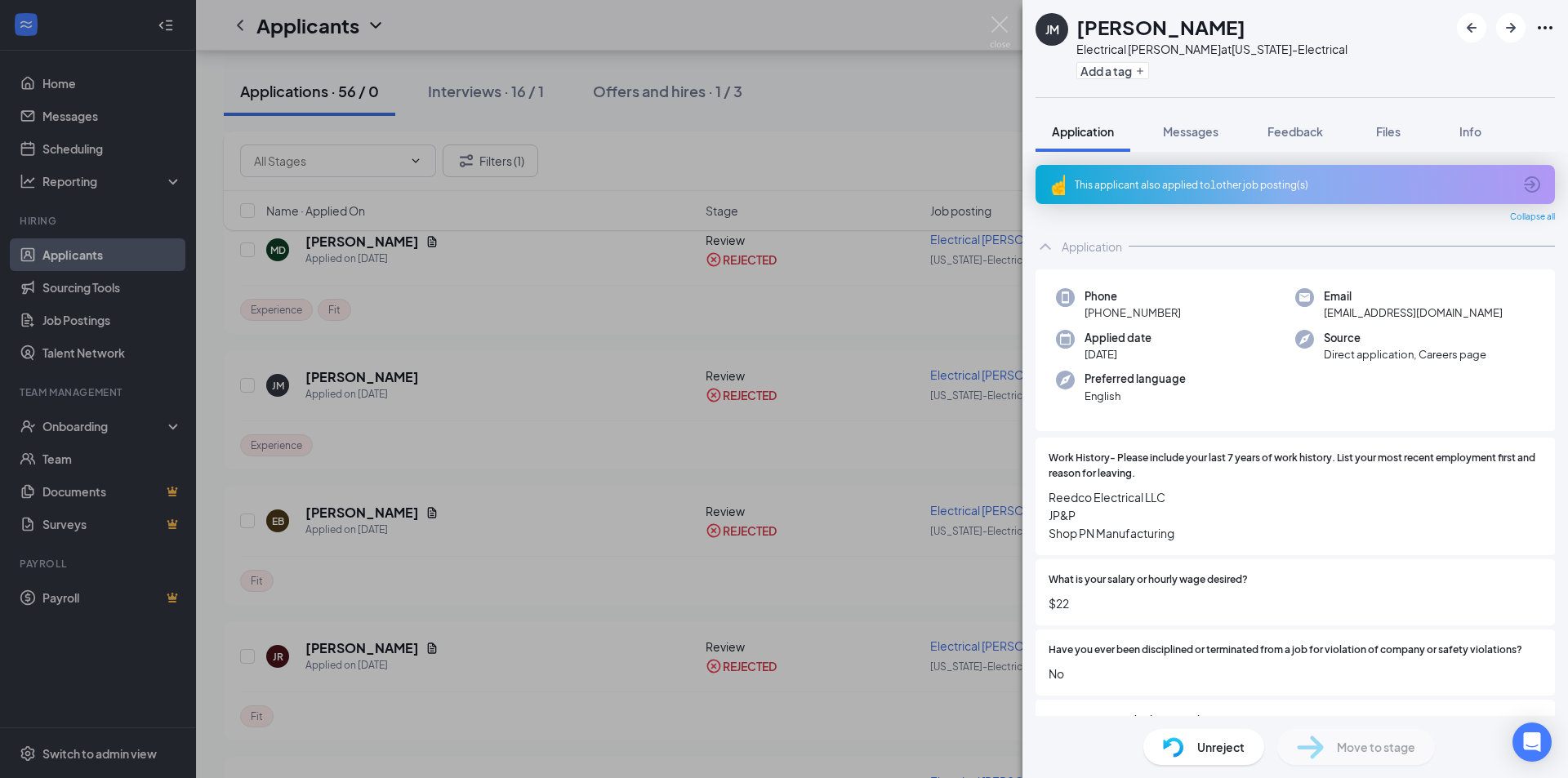
click at [529, 445] on div "JM Jonathan Matej Electrical Foreman at Arizona-Electrical Add a tag Applicatio…" at bounding box center [784, 389] width 1568 height 778
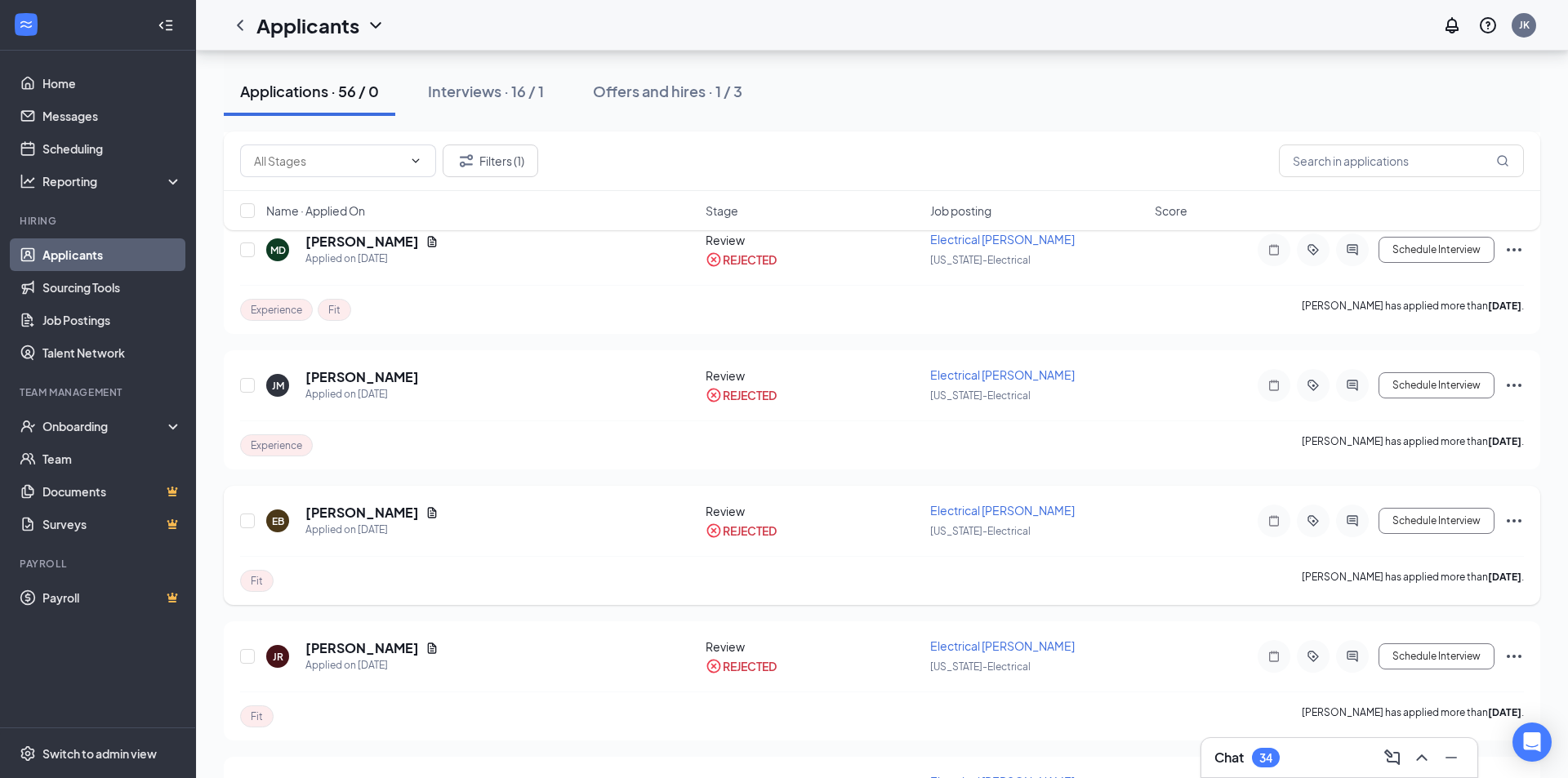
scroll to position [1633, 0]
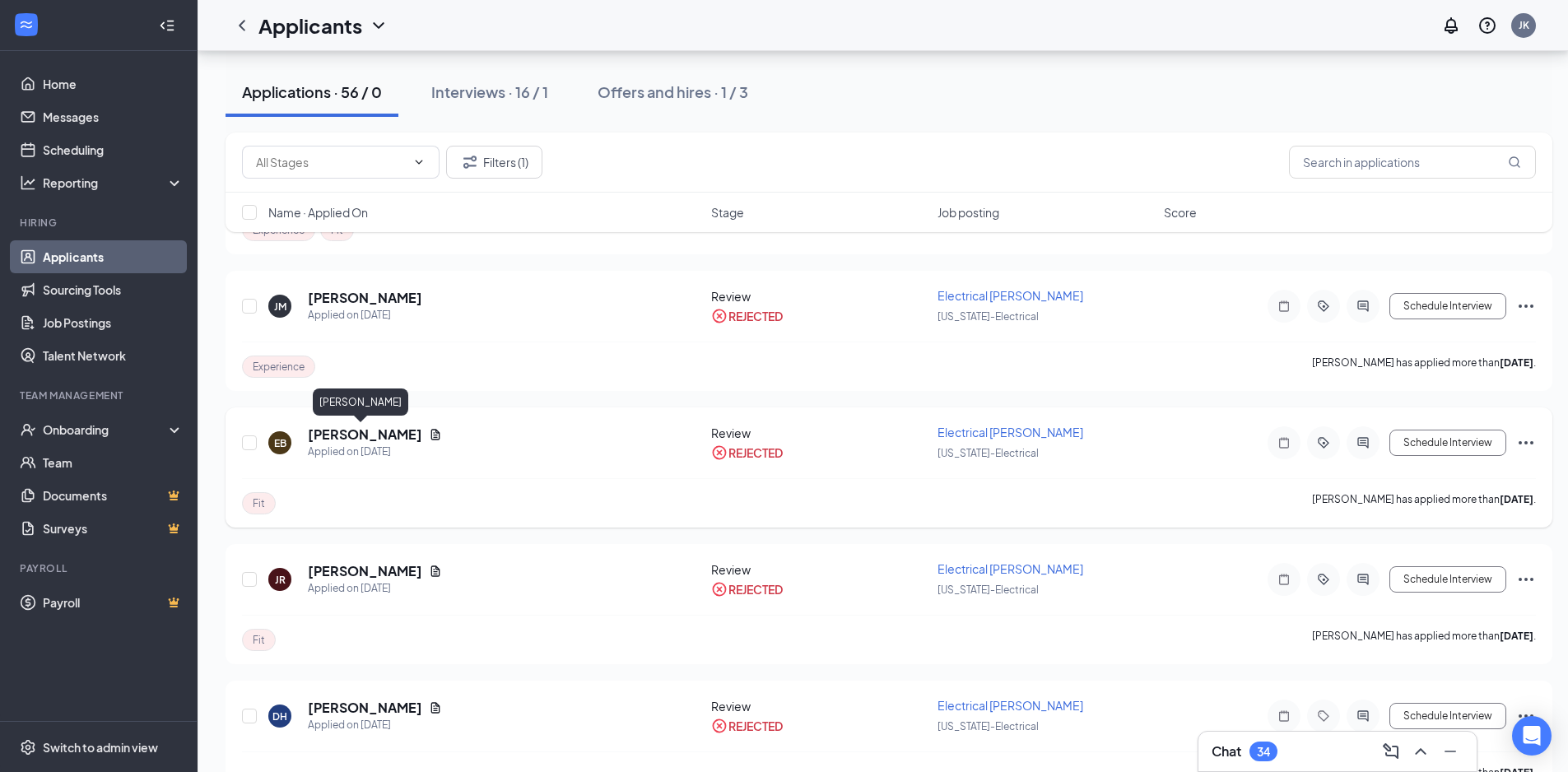
click at [356, 432] on h5 "Eddie Belcher" at bounding box center [365, 434] width 114 height 18
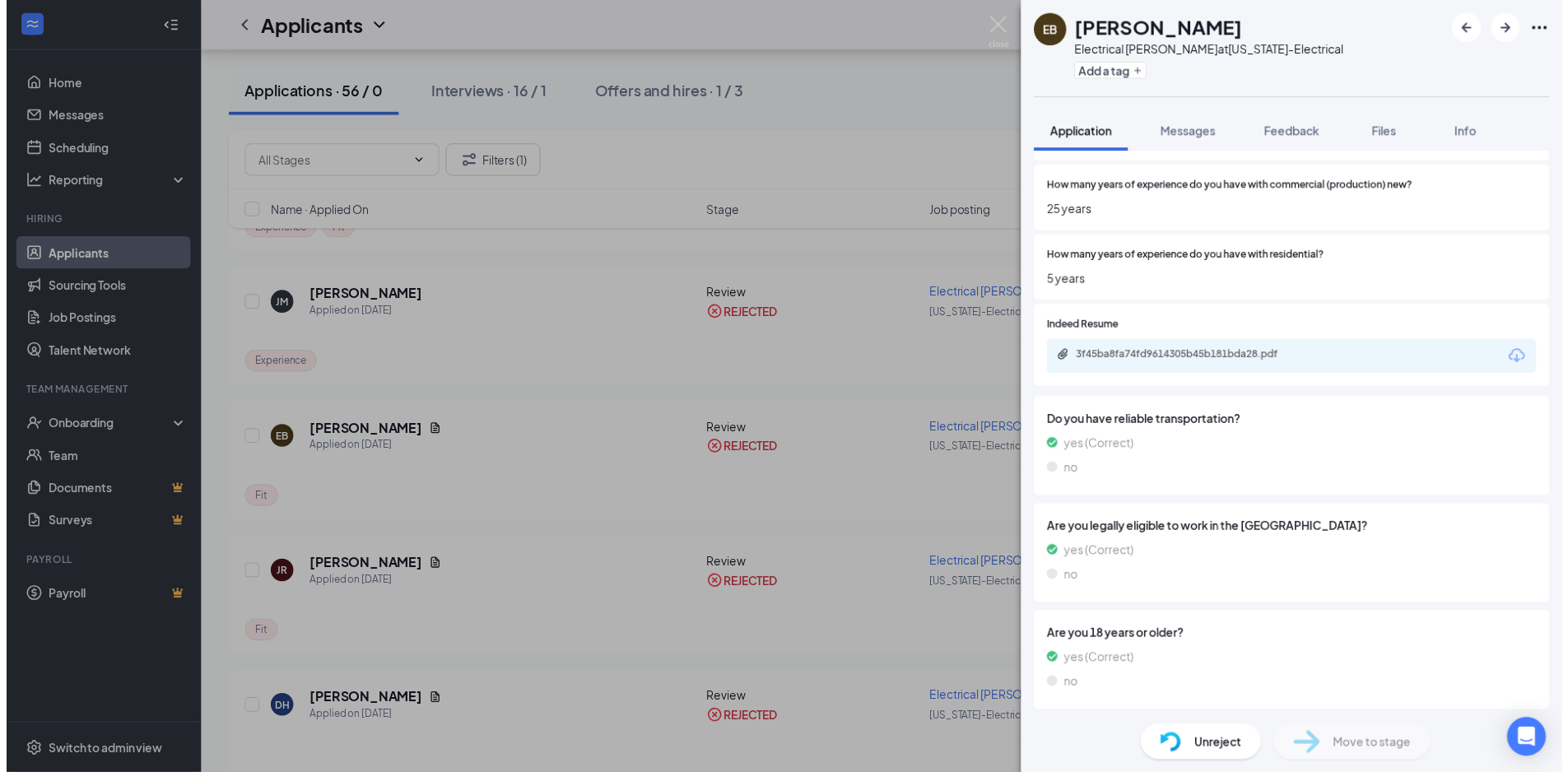
scroll to position [870, 0]
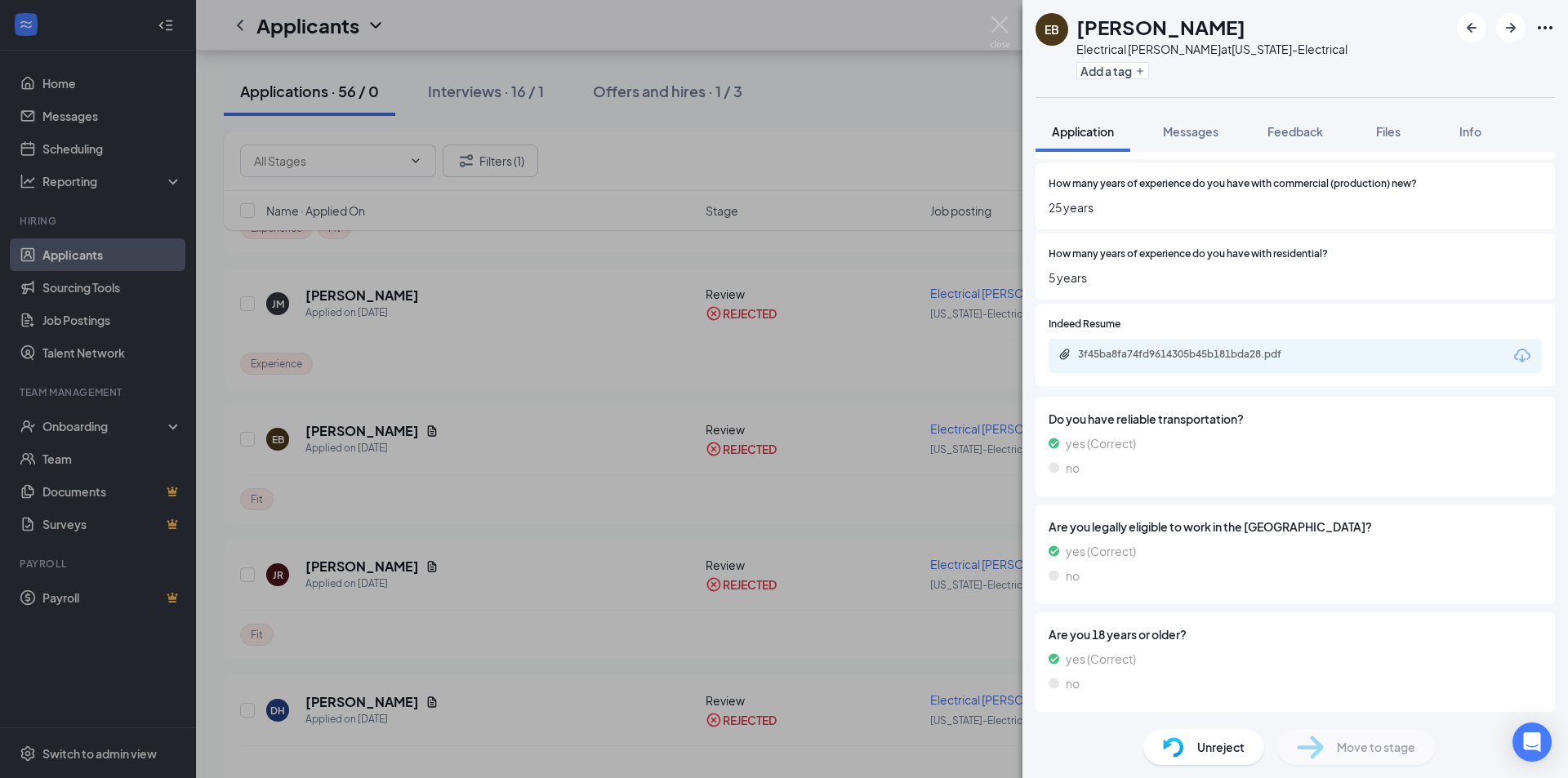
click at [545, 538] on div "EB Eddie Belcher Electrical Foreman at Arizona-Electrical Add a tag Application…" at bounding box center [784, 389] width 1568 height 778
click at [531, 486] on div "EB Eddie Belcher Electrical Foreman at Arizona-Electrical Add a tag Application…" at bounding box center [784, 389] width 1568 height 778
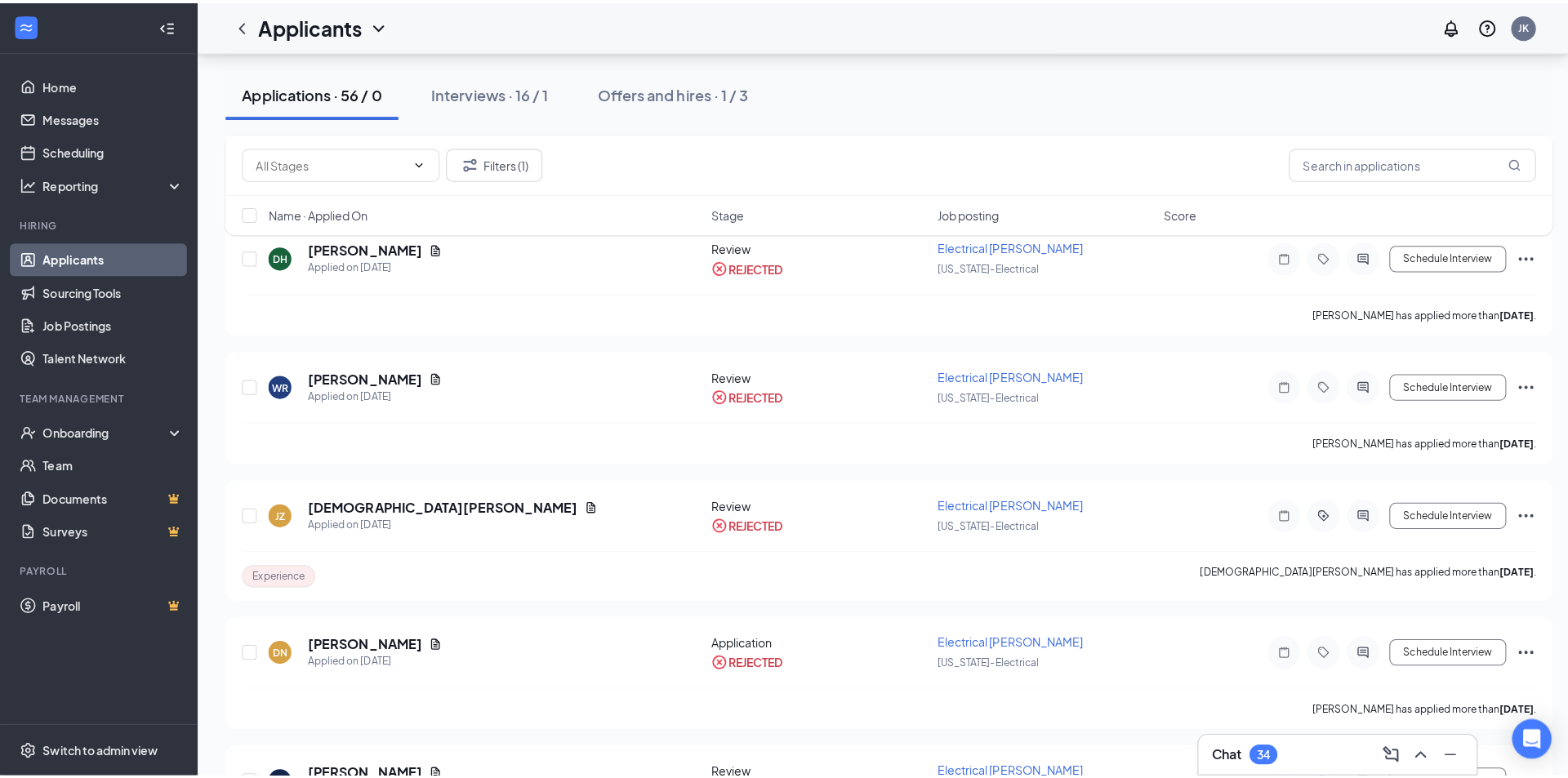
scroll to position [2531, 0]
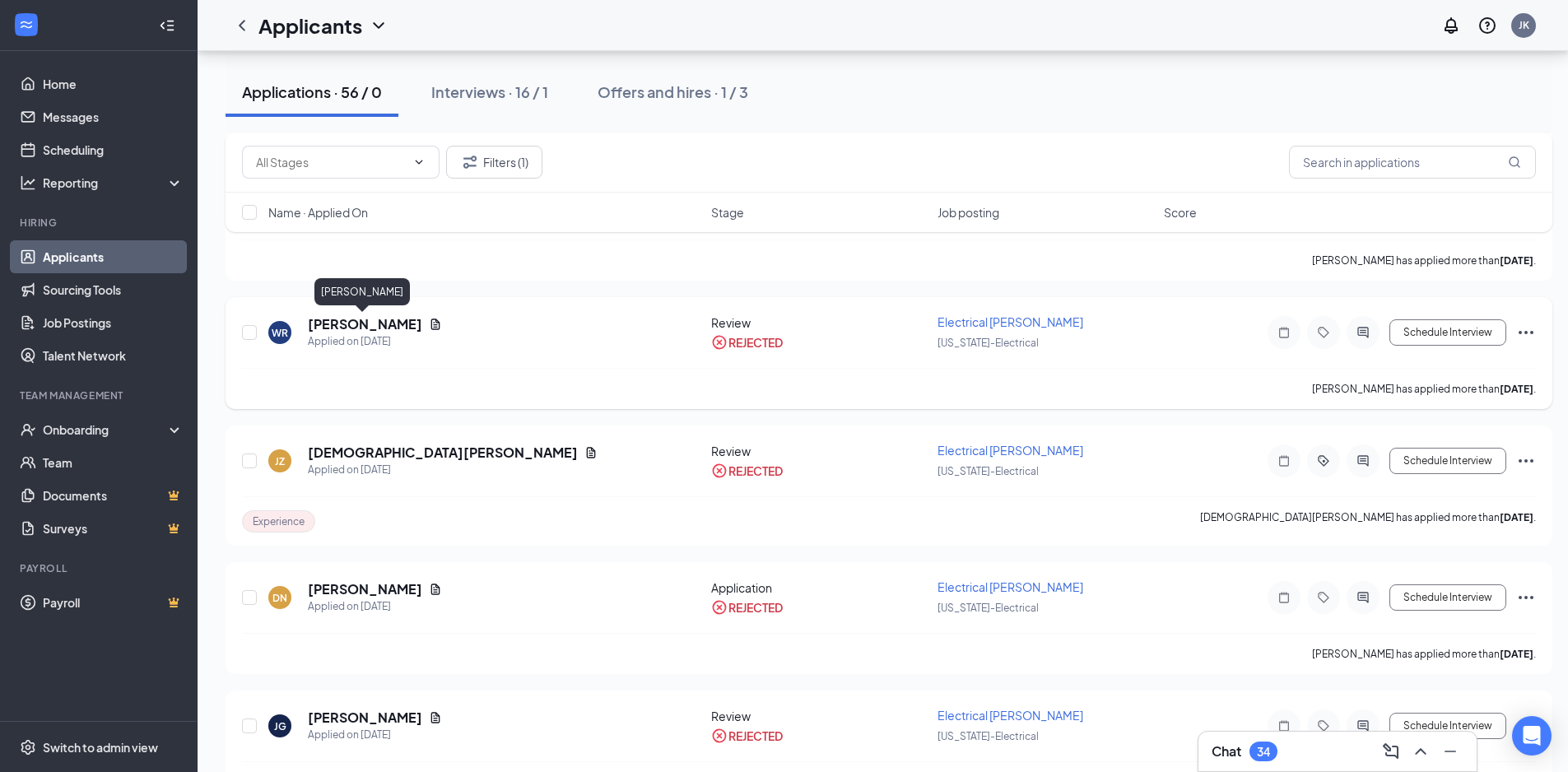
click at [356, 328] on h5 "Wayne Randall" at bounding box center [365, 324] width 114 height 18
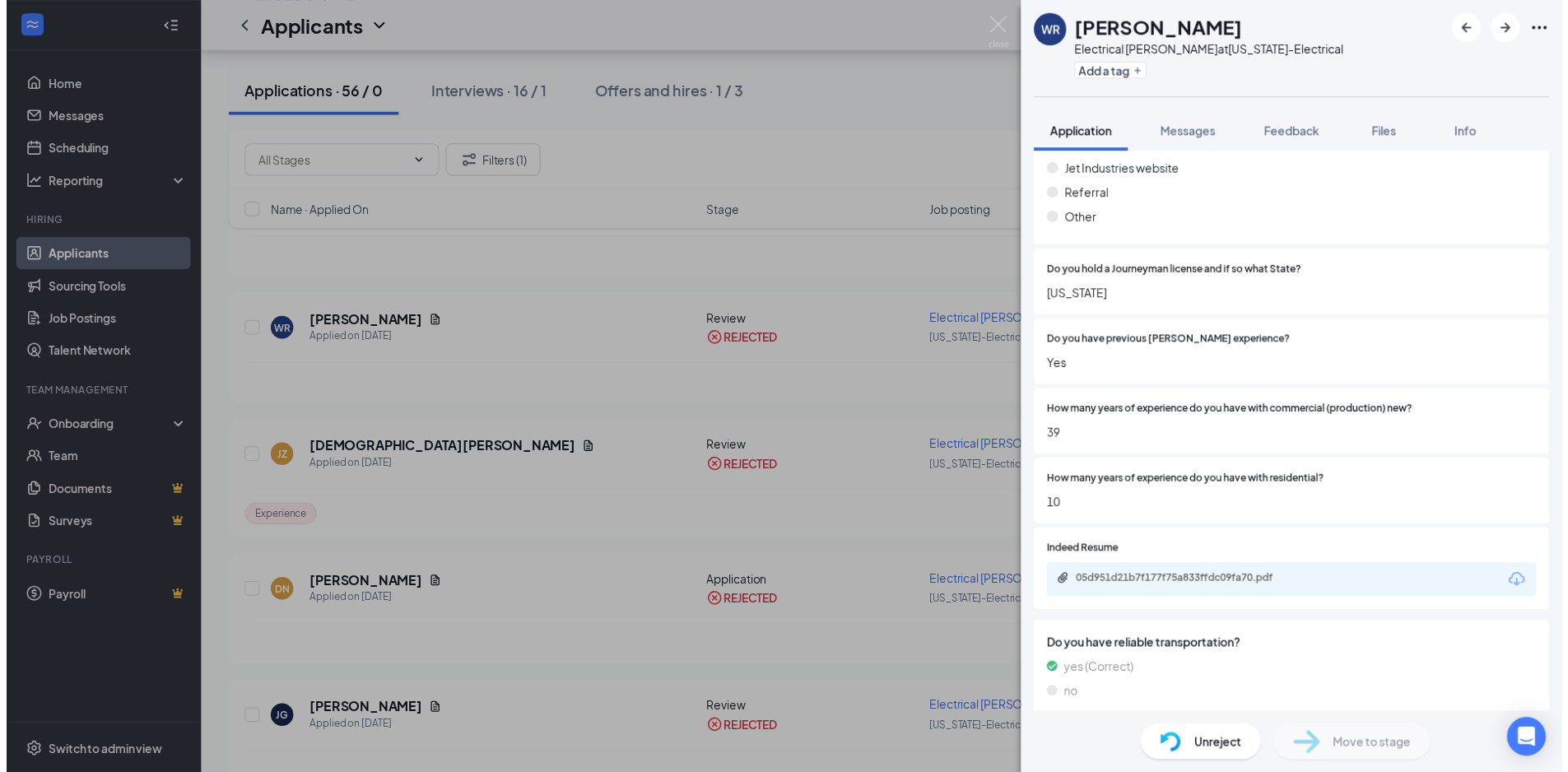
scroll to position [823, 0]
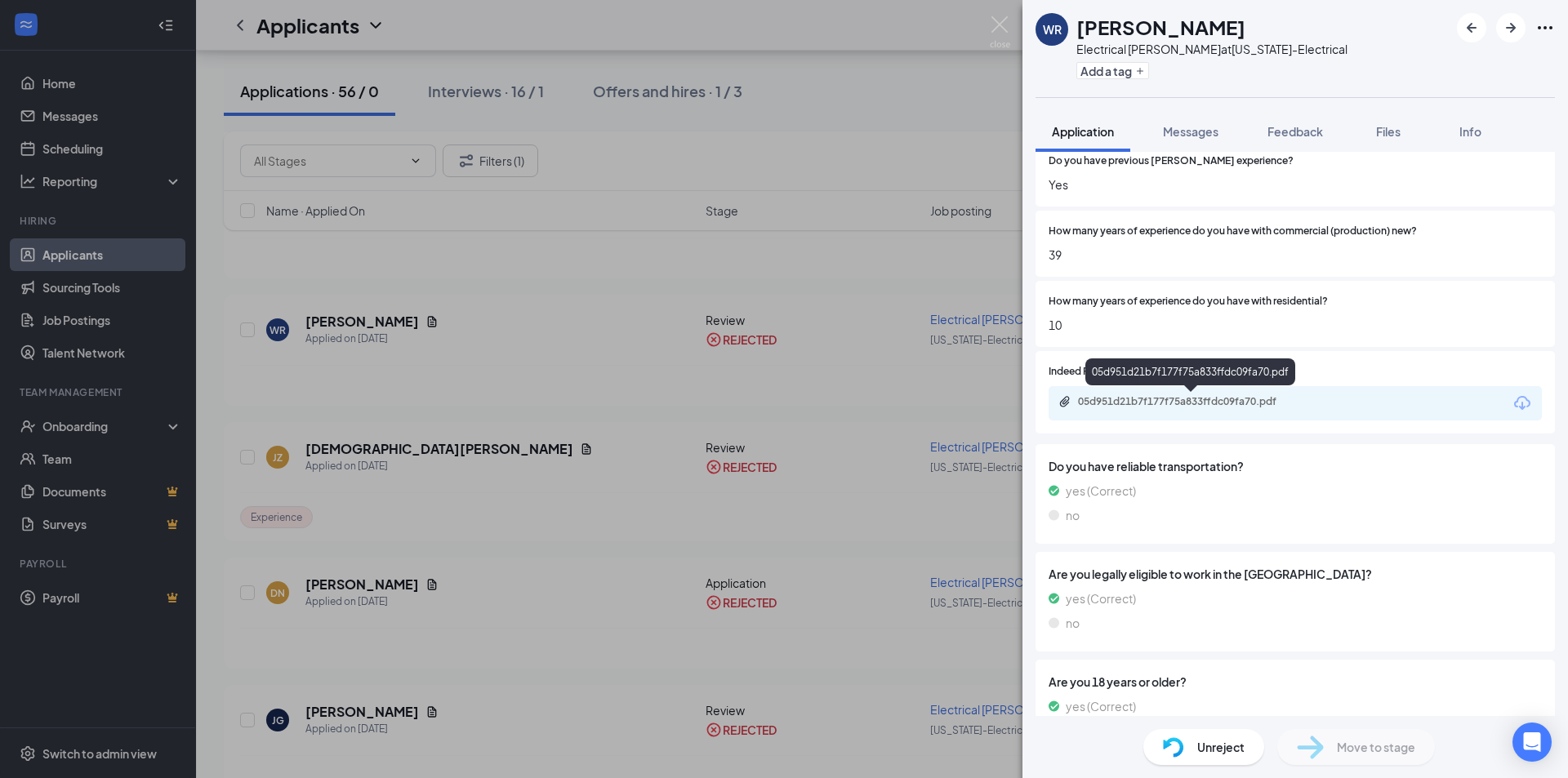
click at [1154, 404] on div "05d951d21b7f177f75a833ffdc09fa70.pdf" at bounding box center [1193, 402] width 229 height 13
click at [493, 448] on div "WR Wayne Randall Electrical Foreman at Arizona-Electrical Add a tag Application…" at bounding box center [784, 389] width 1568 height 778
click at [493, 448] on div "JZ Jesus Zepeda Applied on Mar 8" at bounding box center [481, 457] width 430 height 34
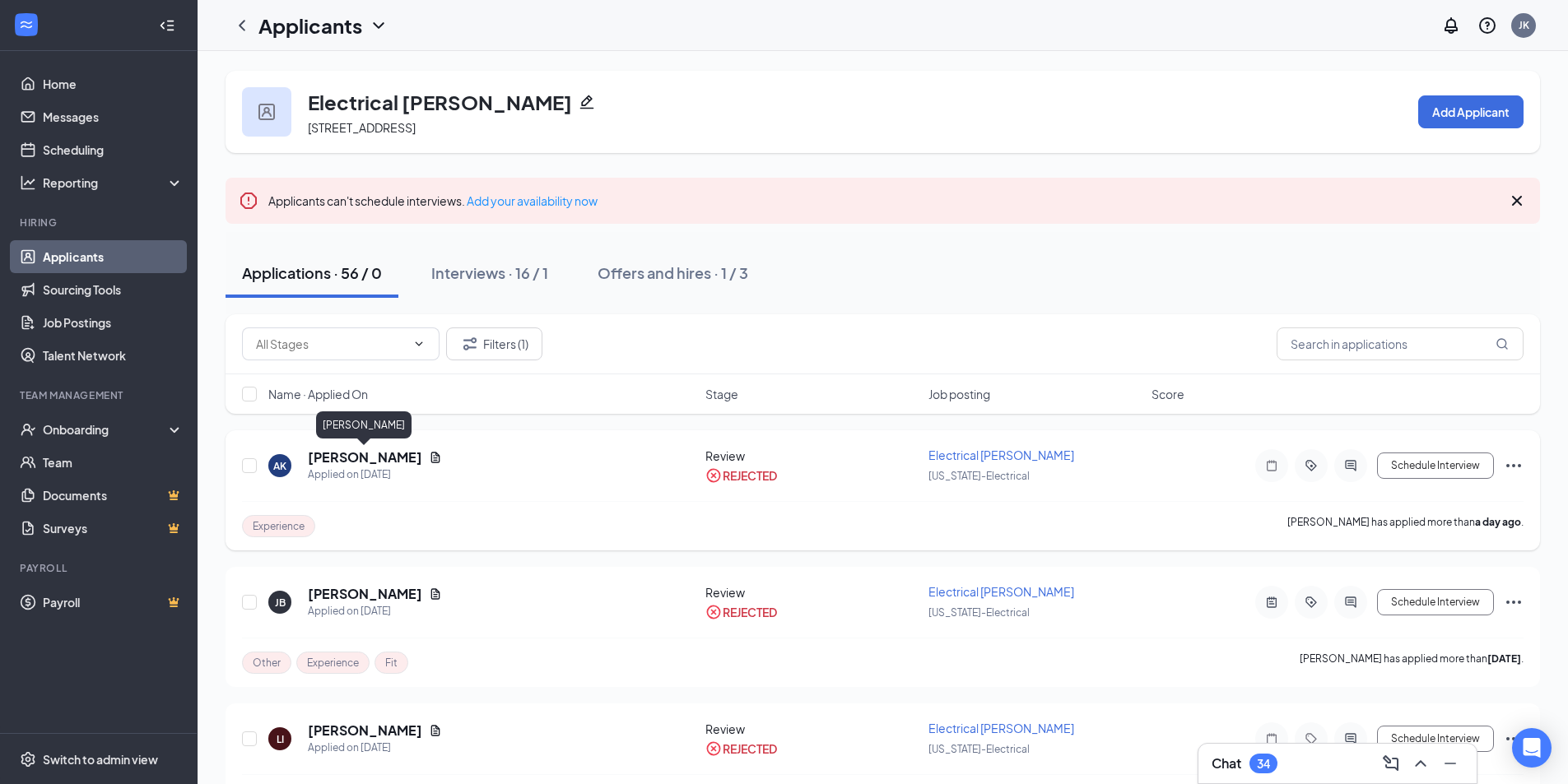
click at [338, 454] on h5 "Andrew Kaeppel" at bounding box center [365, 457] width 114 height 18
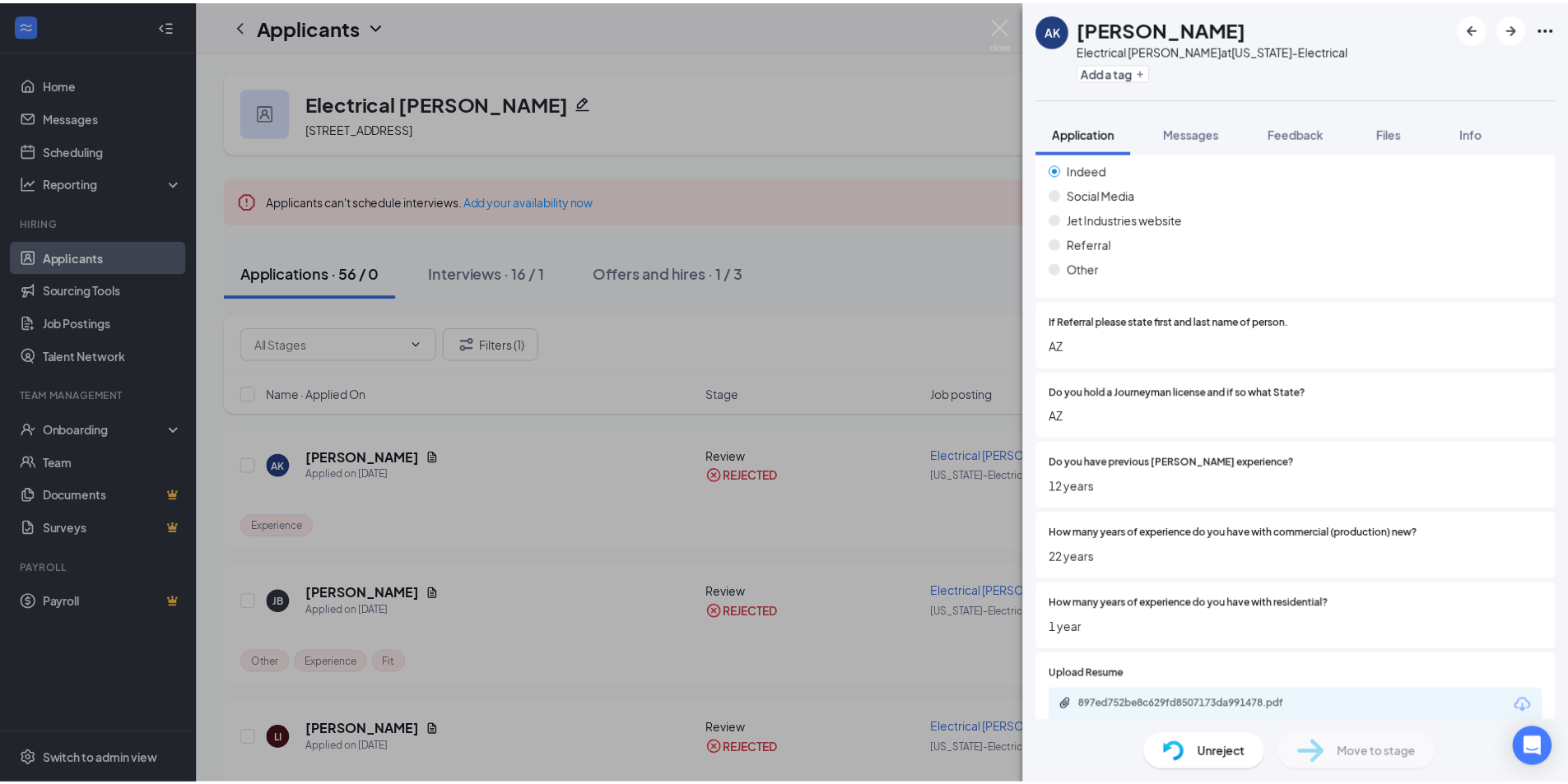
scroll to position [822, 0]
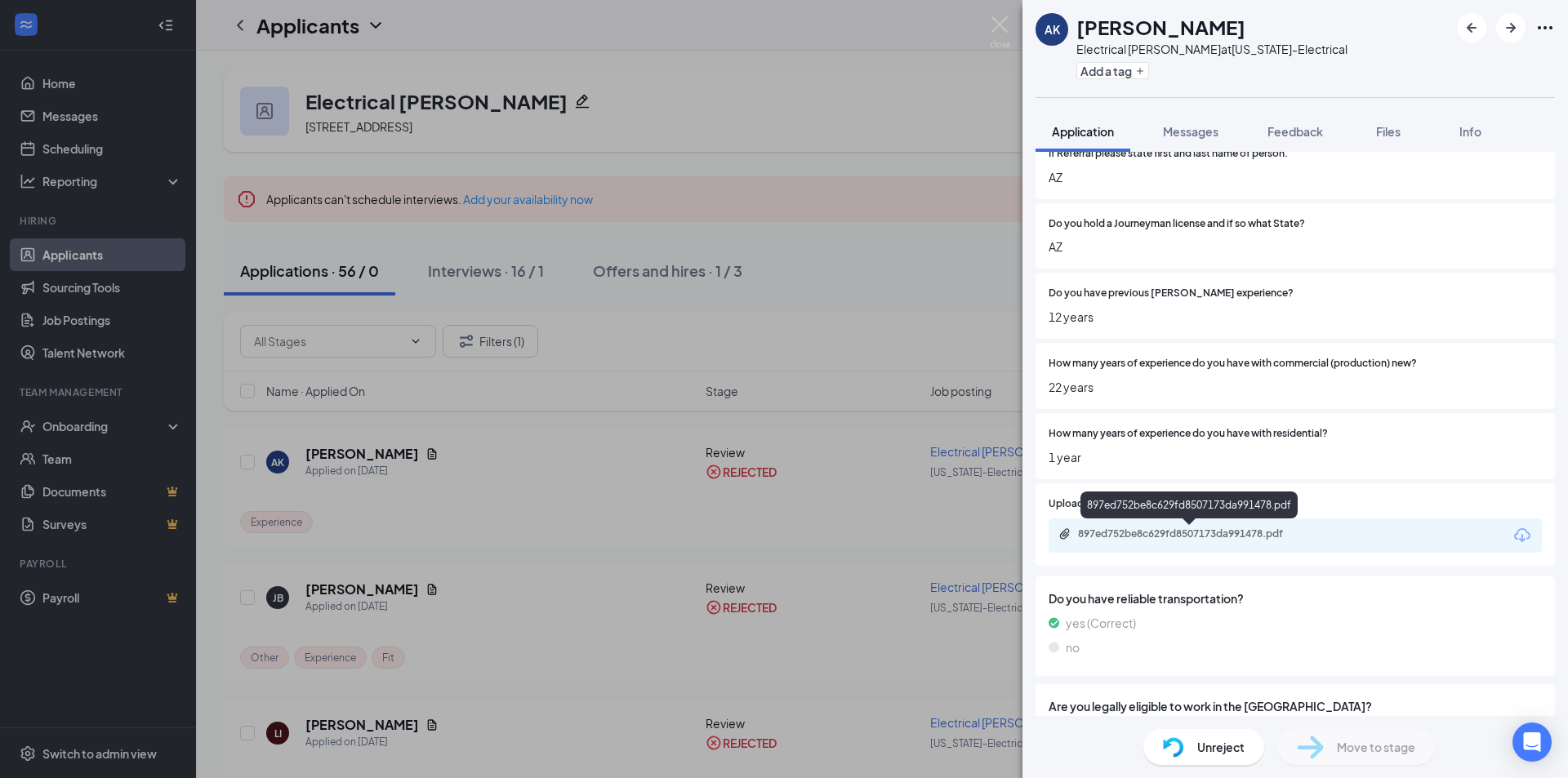
click at [1152, 537] on div "897ed752be8c629fd8507173da991478.pdf" at bounding box center [1193, 534] width 229 height 13
drag, startPoint x: 790, startPoint y: 75, endPoint x: 1562, endPoint y: 127, distance: 773.7
click at [790, 75] on div "AK Andrew Kaeppel Electrical Foreman at Arizona-Electrical Add a tag Applicatio…" at bounding box center [784, 389] width 1568 height 778
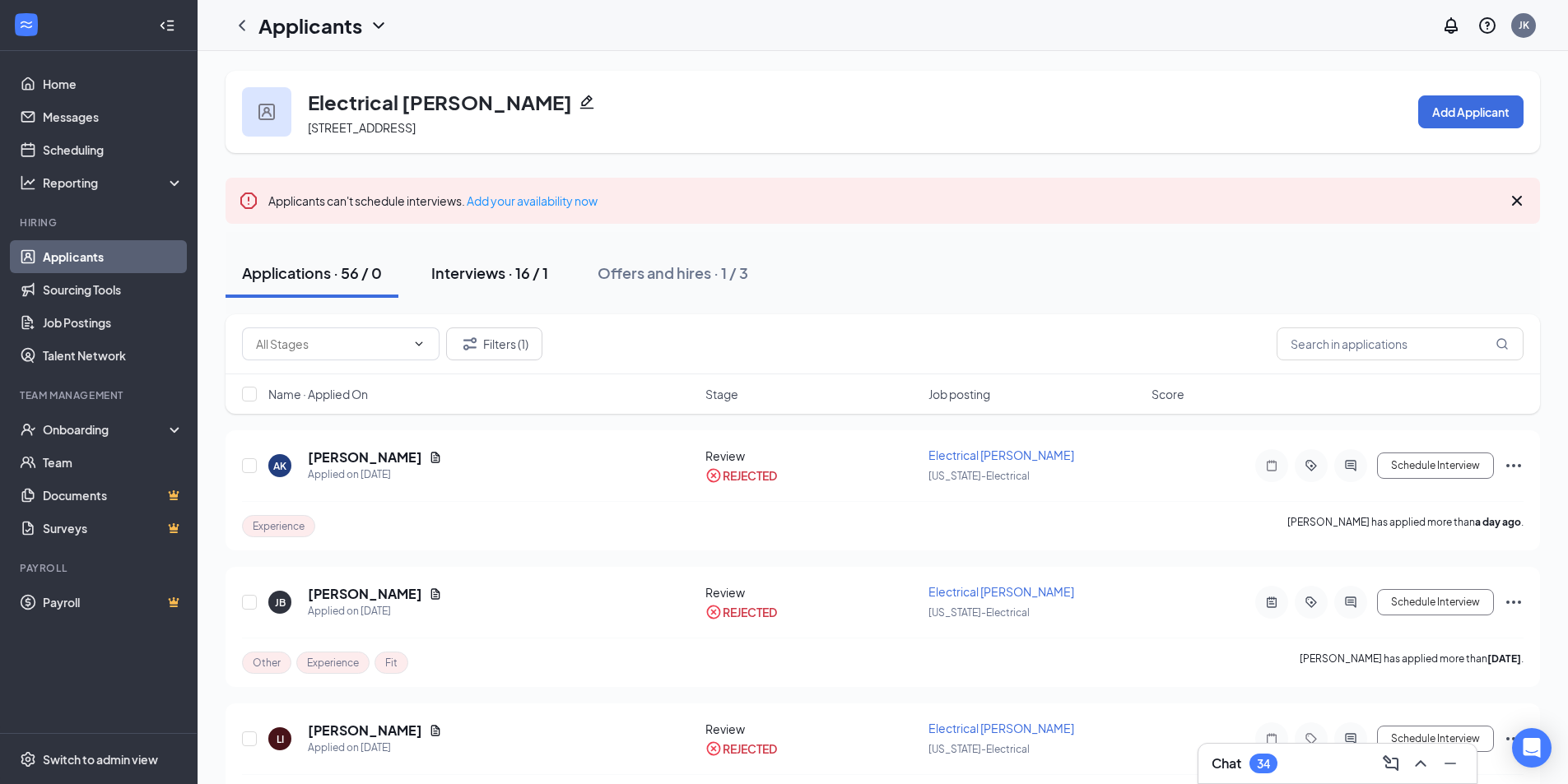
click at [512, 264] on div "Interviews · 16 / 1" at bounding box center [490, 273] width 117 height 21
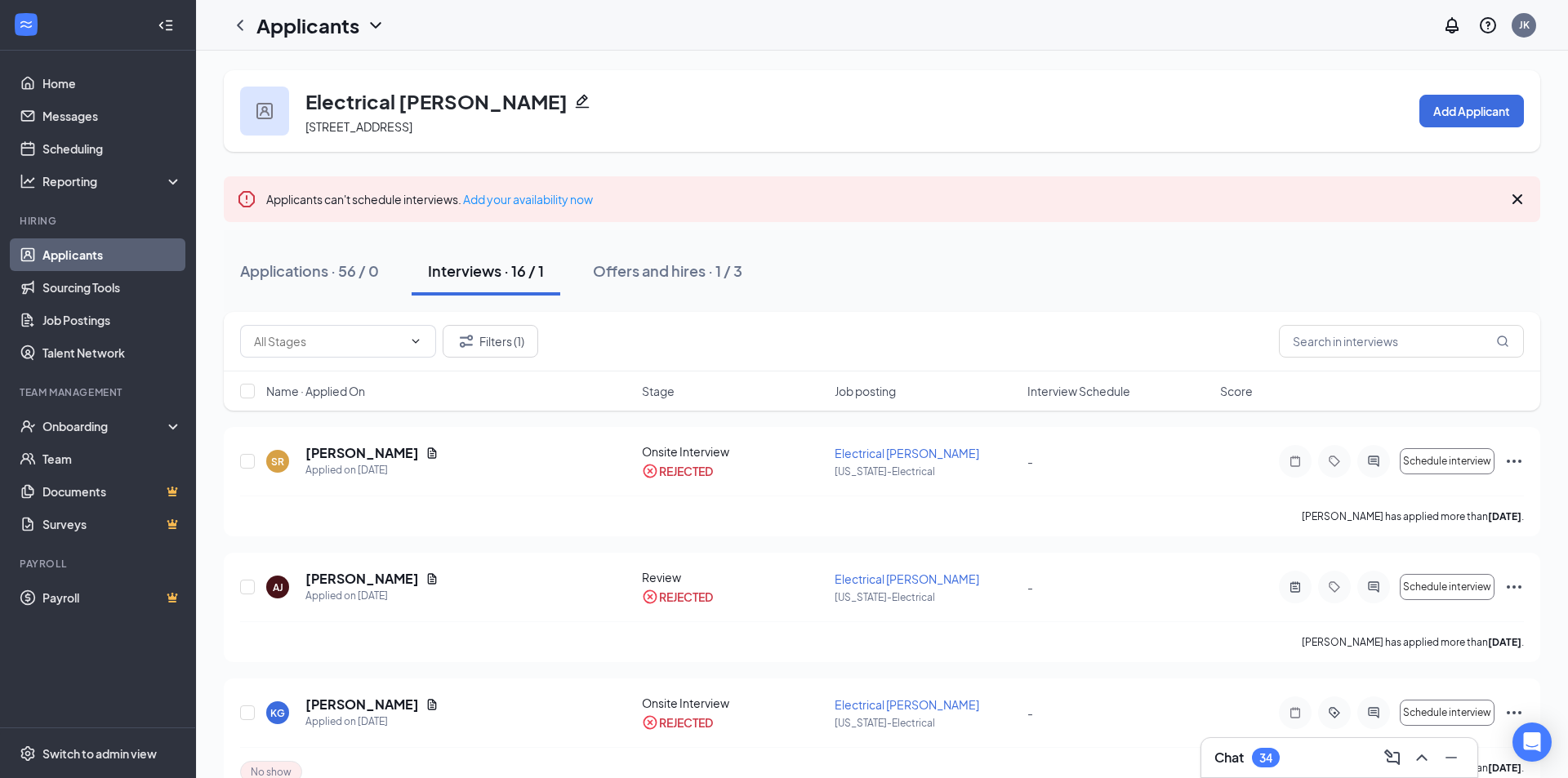
click at [83, 253] on link "Applicants" at bounding box center [112, 254] width 139 height 32
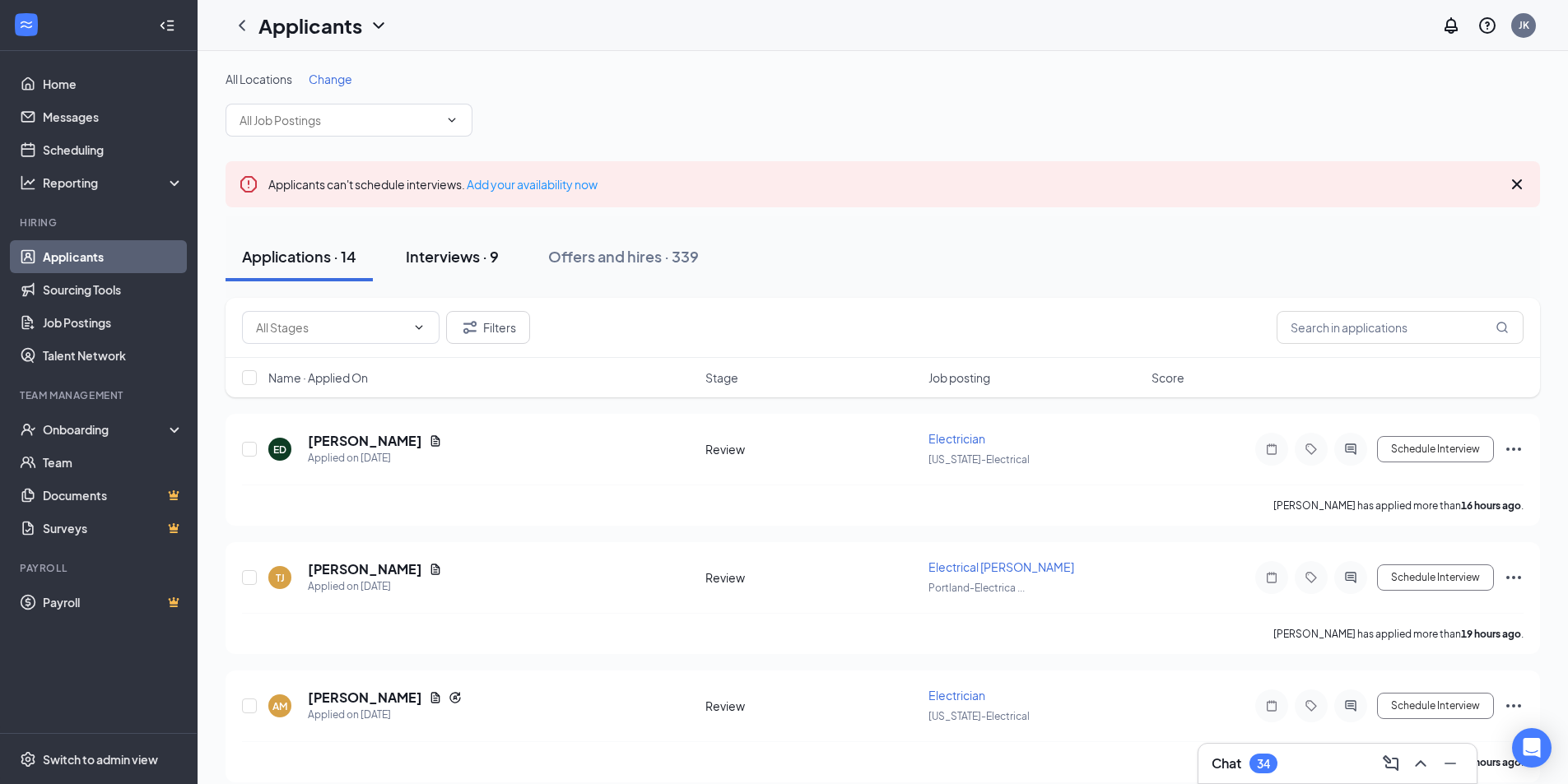
click at [455, 258] on div "Interviews · 9" at bounding box center [452, 256] width 93 height 21
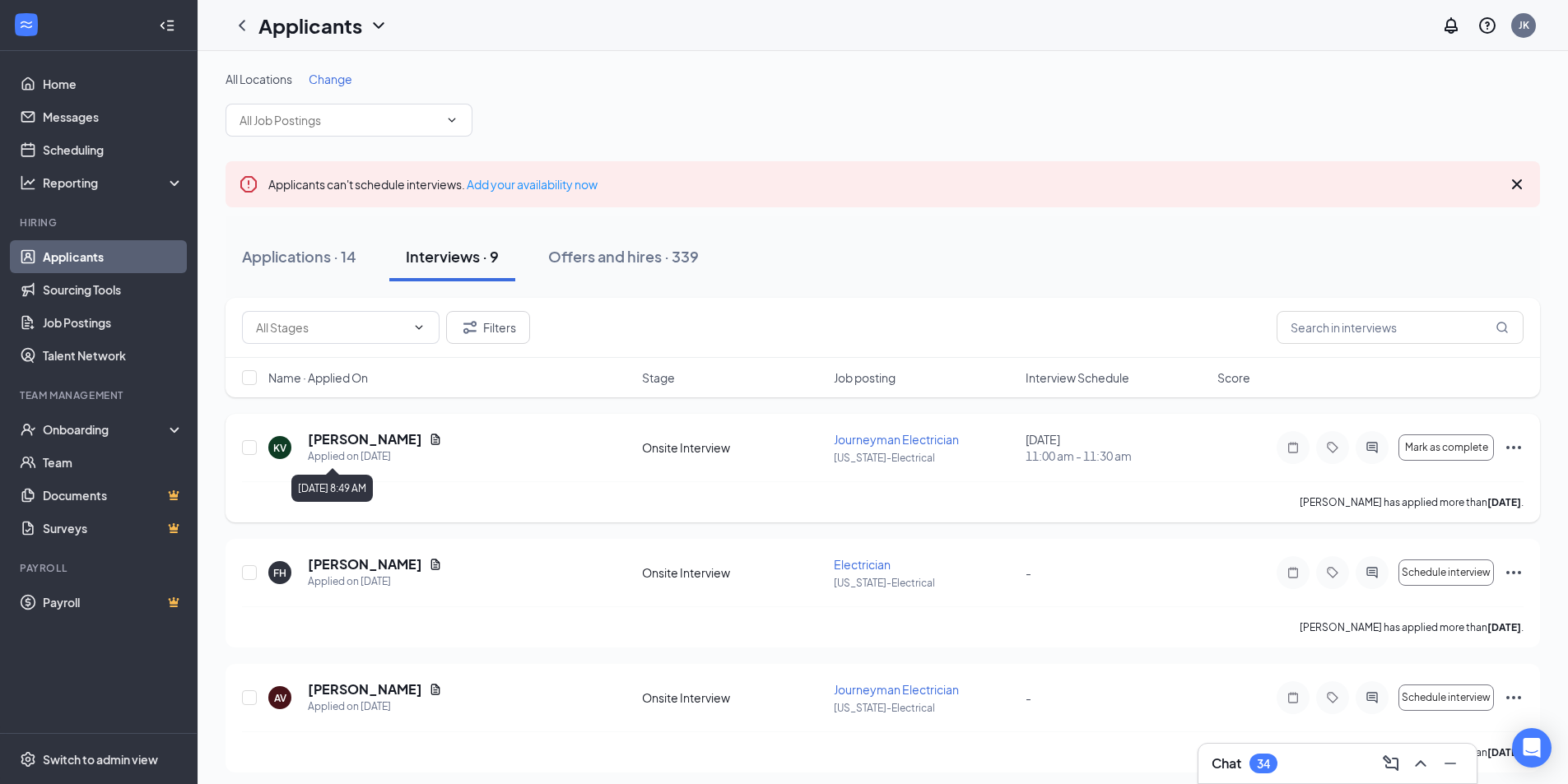
click at [365, 451] on div "Applied on [DATE]" at bounding box center [374, 457] width 134 height 17
click at [324, 440] on h5 "[PERSON_NAME]" at bounding box center [365, 439] width 114 height 18
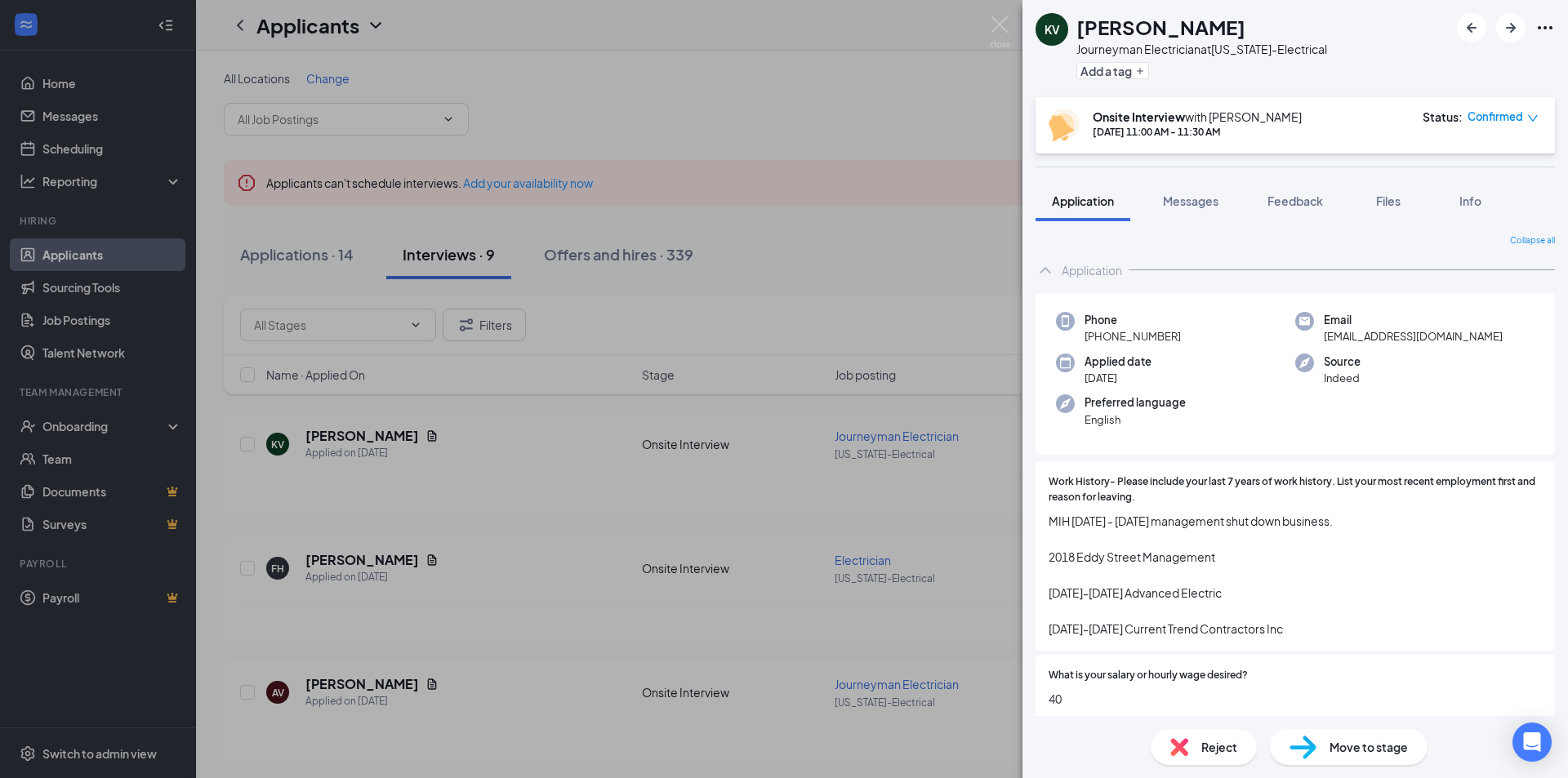
drag, startPoint x: 1200, startPoint y: 329, endPoint x: 1104, endPoint y: 342, distance: 96.9
click at [1104, 342] on div "Phone +1 (818) 486-2379" at bounding box center [1176, 329] width 240 height 33
click at [1193, 58] on div "KV [PERSON_NAME] Journeyman Electrician at [US_STATE]-Electrical Add a tag" at bounding box center [1295, 48] width 545 height 97
click at [1176, 50] on div "Journeyman Electrician at Arizona-Electrical" at bounding box center [1202, 49] width 251 height 17
click at [1183, 51] on div "Journeyman Electrician at Arizona-Electrical" at bounding box center [1202, 49] width 251 height 17
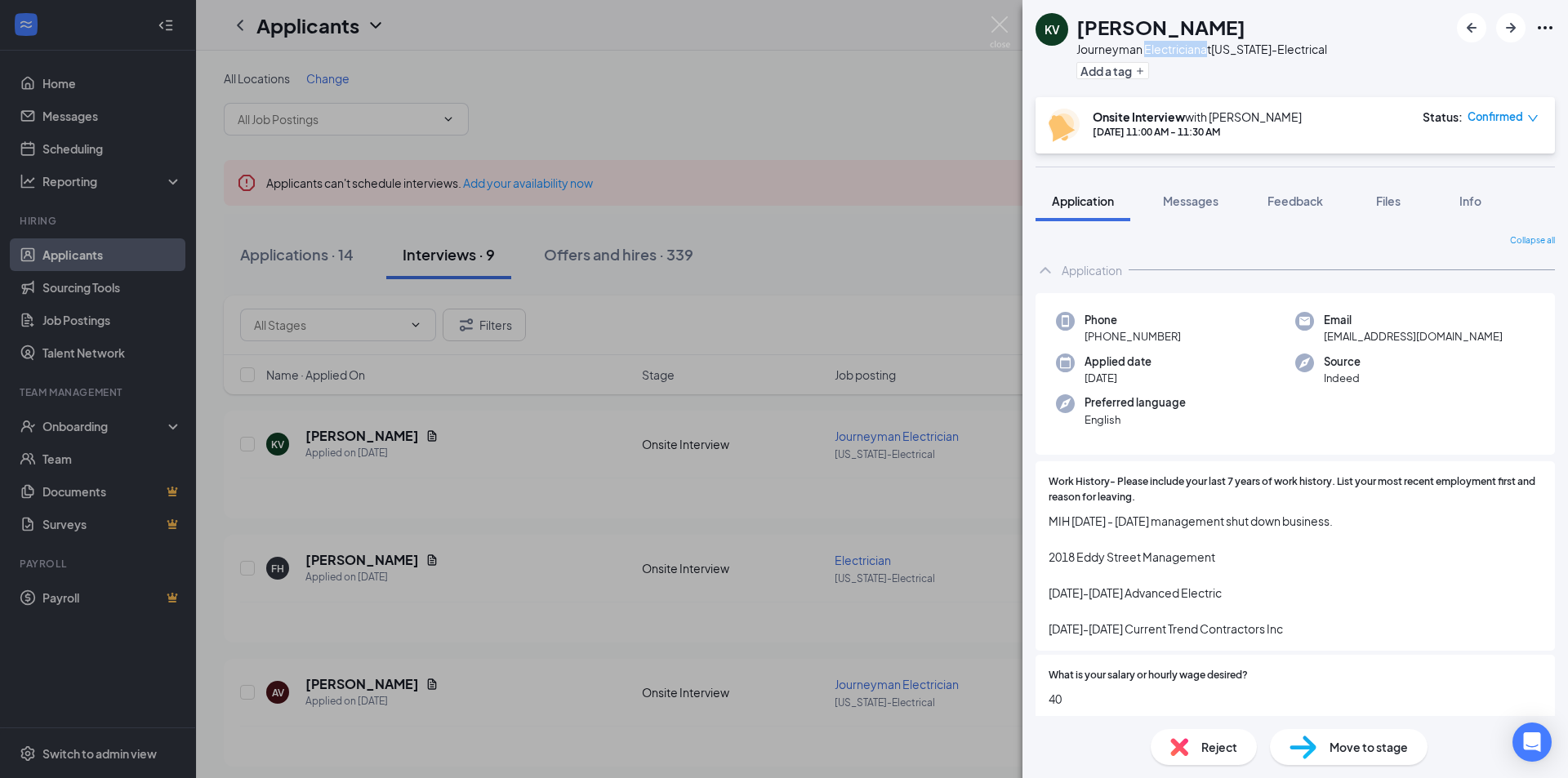
click at [1183, 51] on div "Journeyman Electrician at Arizona-Electrical" at bounding box center [1202, 49] width 251 height 17
click at [1307, 56] on div "Journeyman Electrician at Arizona-Electrical" at bounding box center [1202, 49] width 251 height 17
drag, startPoint x: 1335, startPoint y: 51, endPoint x: 1081, endPoint y: 31, distance: 254.8
click at [1081, 31] on div "KV [PERSON_NAME] Journeyman Electrician at [US_STATE]-Electrical Add a tag" at bounding box center [1295, 48] width 545 height 97
copy div "Kevin Vassil Journeyman Electrician at Arizona-Electrical"
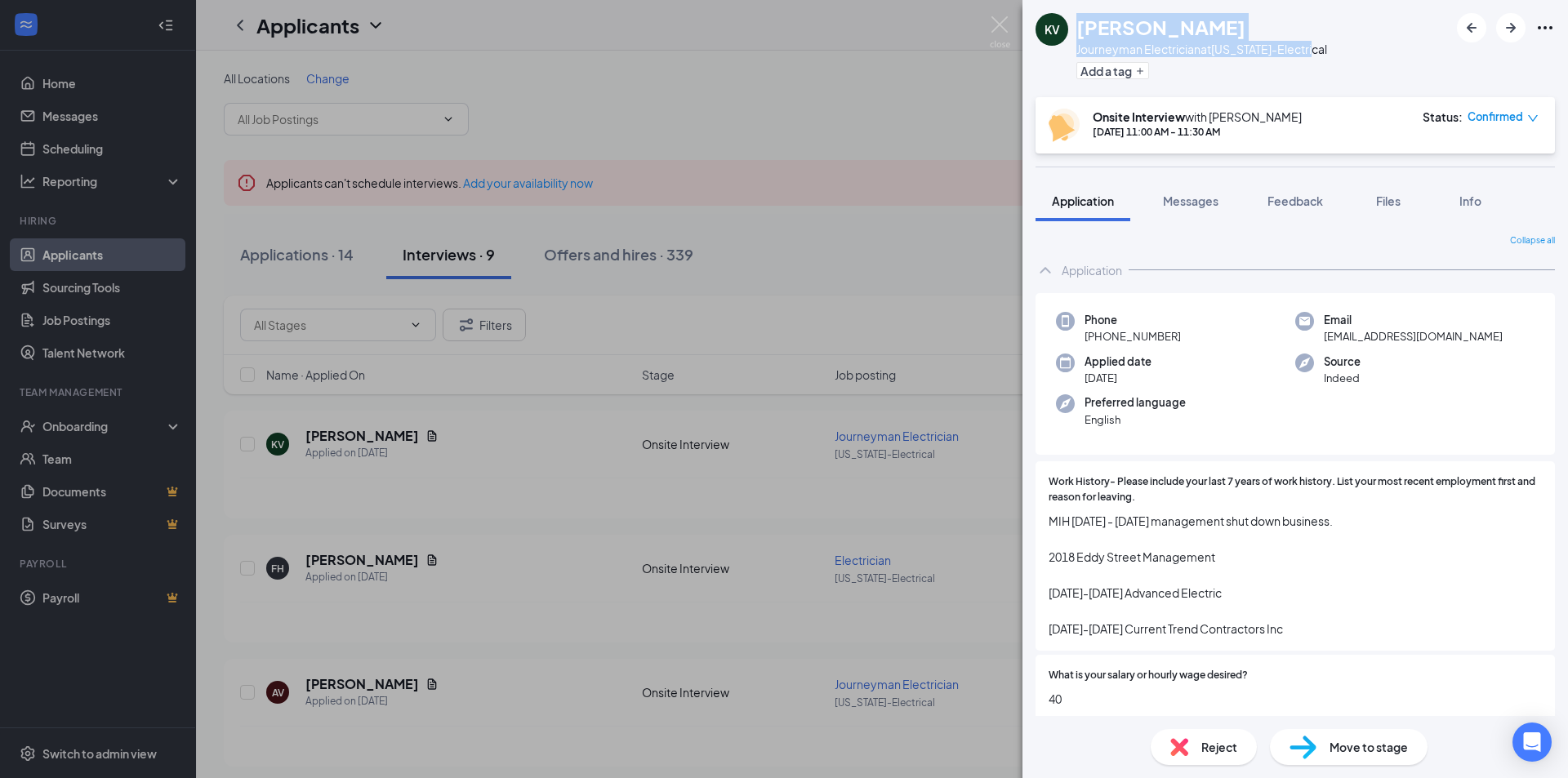
click at [1315, 102] on div "Onsite Interview with Alejandro Amaro-Marquez Aug 27, 11:00 AM - 11:30 AM Statu…" at bounding box center [1295, 125] width 519 height 57
click at [1314, 96] on div "KV [PERSON_NAME] Journeyman Electrician at [US_STATE]-Electrical Add a tag" at bounding box center [1295, 48] width 545 height 97
click at [1184, 54] on div "Journeyman Electrician at Arizona-Electrical" at bounding box center [1202, 49] width 251 height 17
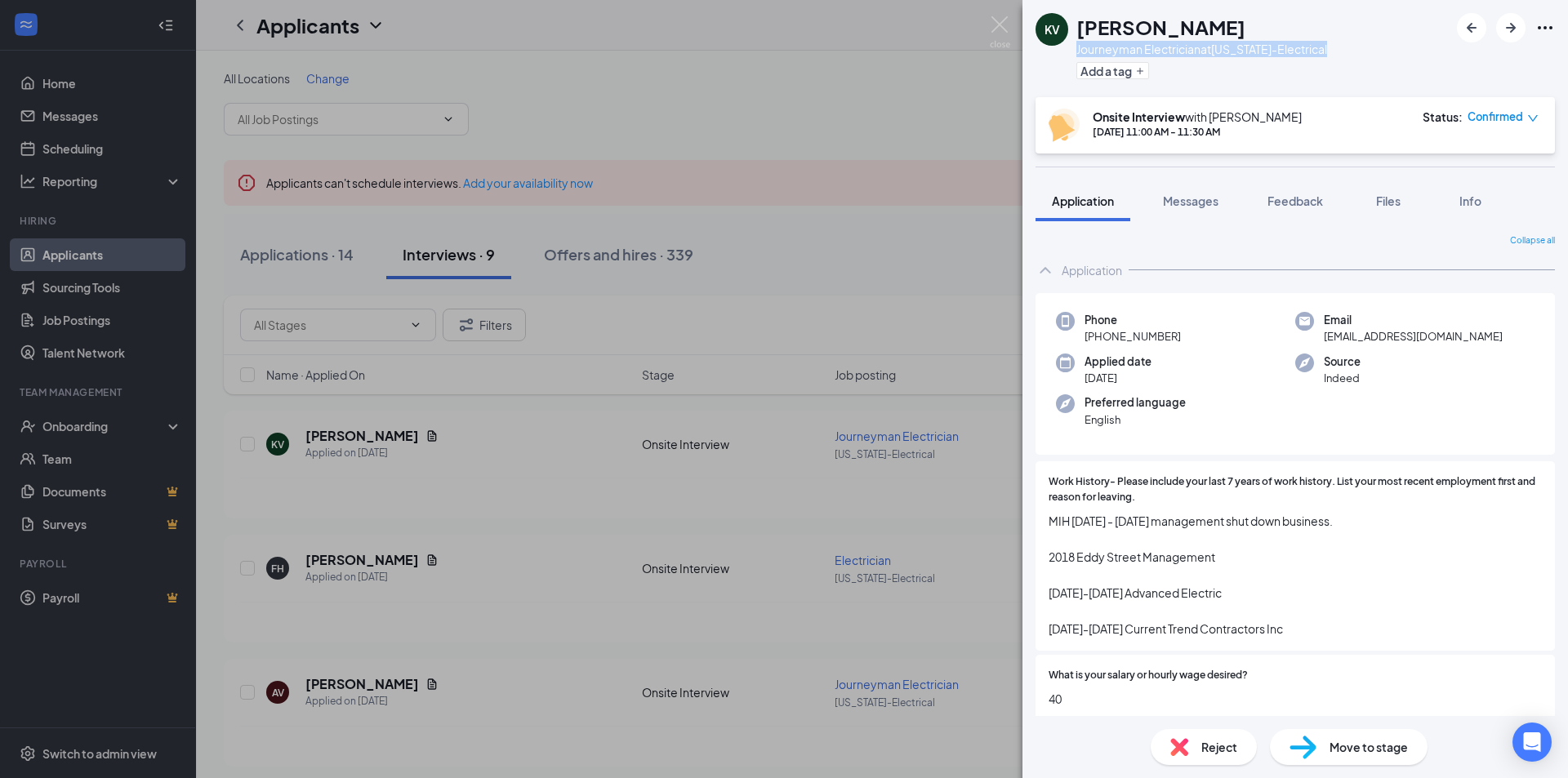
click at [1184, 54] on div "Journeyman Electrician at Arizona-Electrical" at bounding box center [1202, 49] width 251 height 17
copy div "Journeyman Electrician at Arizona-Electrical"
click at [1241, 131] on div "Aug 27, 11:00 AM - 11:30 AM" at bounding box center [1197, 132] width 209 height 14
drag, startPoint x: 1237, startPoint y: 130, endPoint x: 1112, endPoint y: 123, distance: 125.2
click at [1086, 127] on div "Onsite Interview with Alejandro Amaro-Marquez Aug 27, 11:00 AM - 11:30 AM" at bounding box center [1175, 125] width 254 height 33
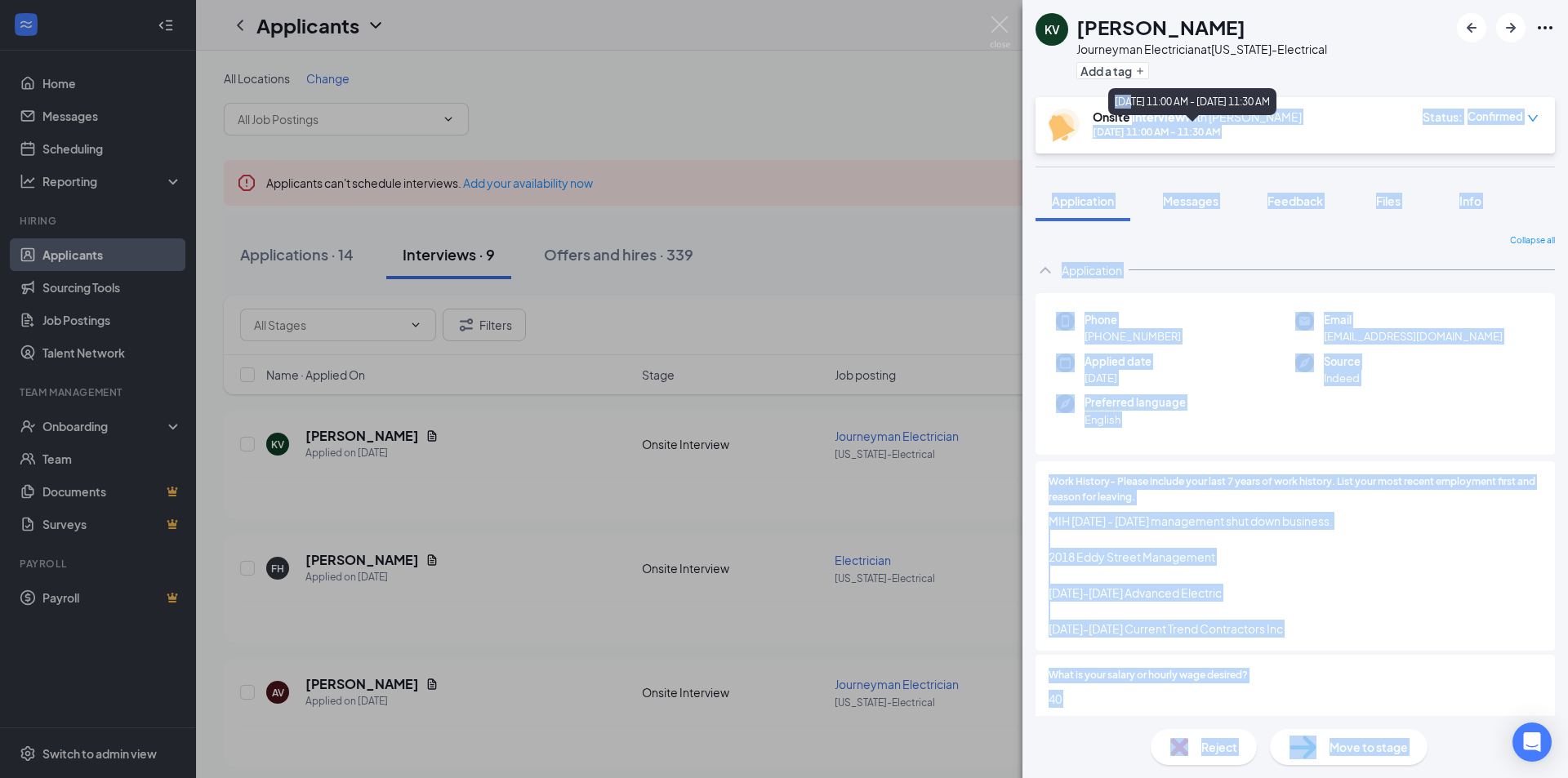
click at [1134, 121] on body "Home Messages Scheduling Reporting Hiring Applicants Sourcing Tools Job Posting…" at bounding box center [784, 389] width 1568 height 778
click at [1134, 121] on div "Aug 27, 2025 11:00 AM - Aug 27, 2025 11:30 AM" at bounding box center [1192, 105] width 168 height 33
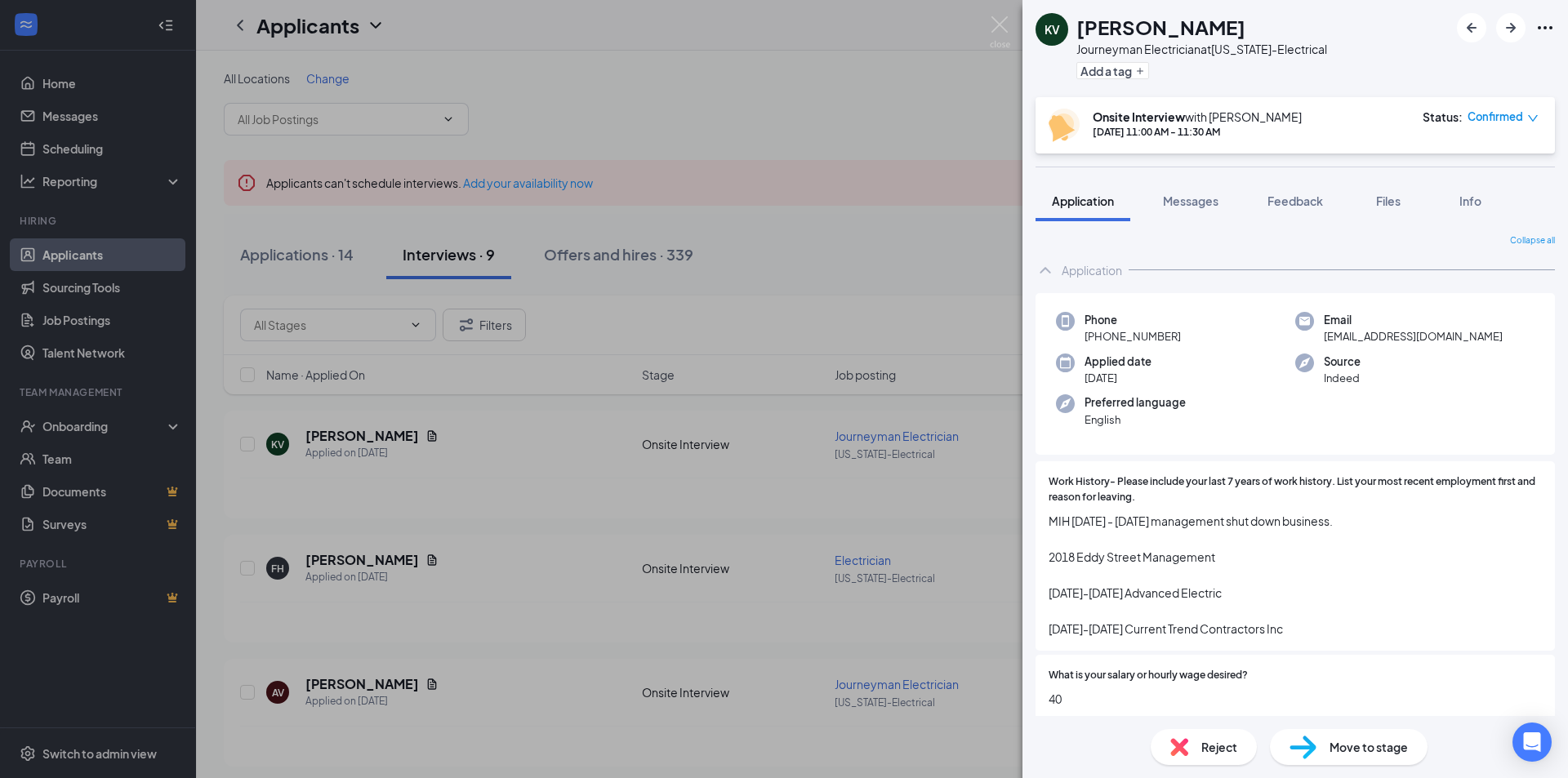
click at [1078, 87] on div "KV Kevin Vassil Journeyman Electrician at Arizona-Electrical Add a tag" at bounding box center [1295, 48] width 545 height 97
drag, startPoint x: 1087, startPoint y: 105, endPoint x: 1249, endPoint y: 149, distance: 167.9
click at [1266, 152] on div "Onsite Interview with Alejandro Amaro-Marquez Aug 27, 11:00 AM - 11:30 AM Statu…" at bounding box center [1295, 125] width 519 height 57
copy div "Onsite Interview with Alejandro Amaro-Marquez Aug 27, 11:00 AM - 11:30 AM"
click at [776, 58] on div "KV Kevin Vassil Journeyman Electrician at Arizona-Electrical Add a tag Onsite I…" at bounding box center [784, 389] width 1568 height 778
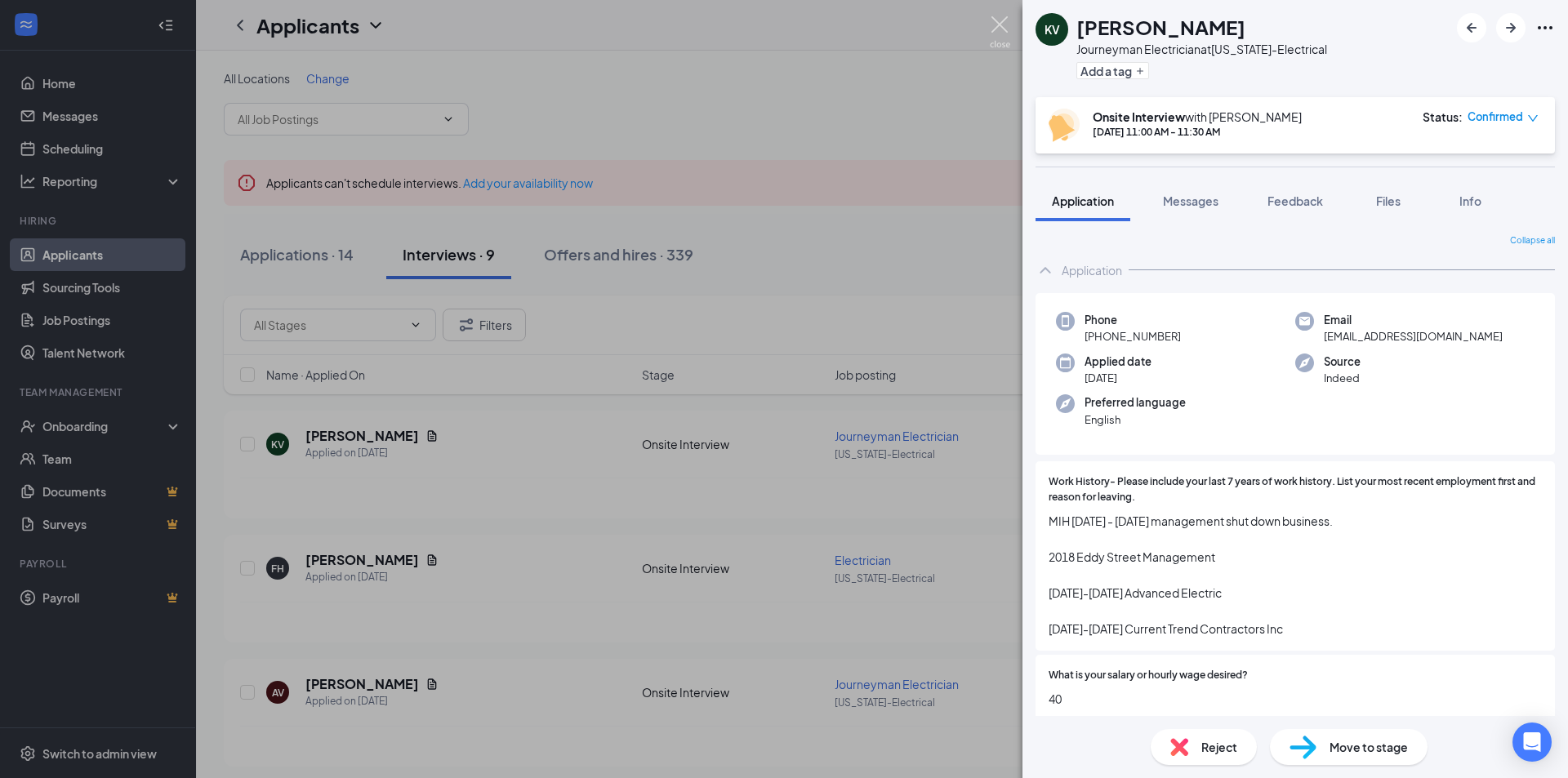
click at [997, 24] on img at bounding box center [1000, 32] width 20 height 32
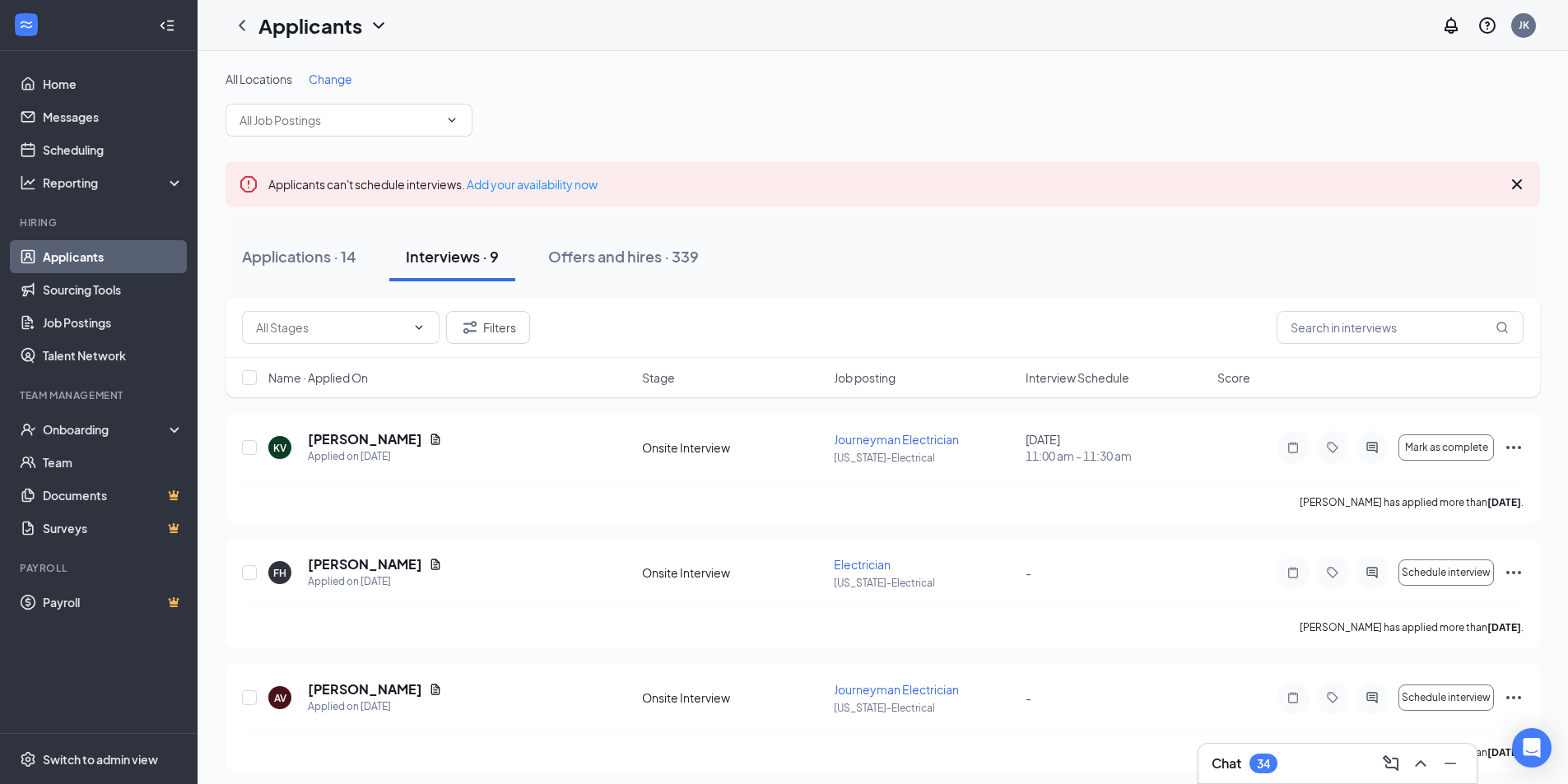
drag, startPoint x: 639, startPoint y: 254, endPoint x: 713, endPoint y: 347, distance: 118.8
click at [639, 254] on div "Offers and hires · 339" at bounding box center [623, 256] width 151 height 21
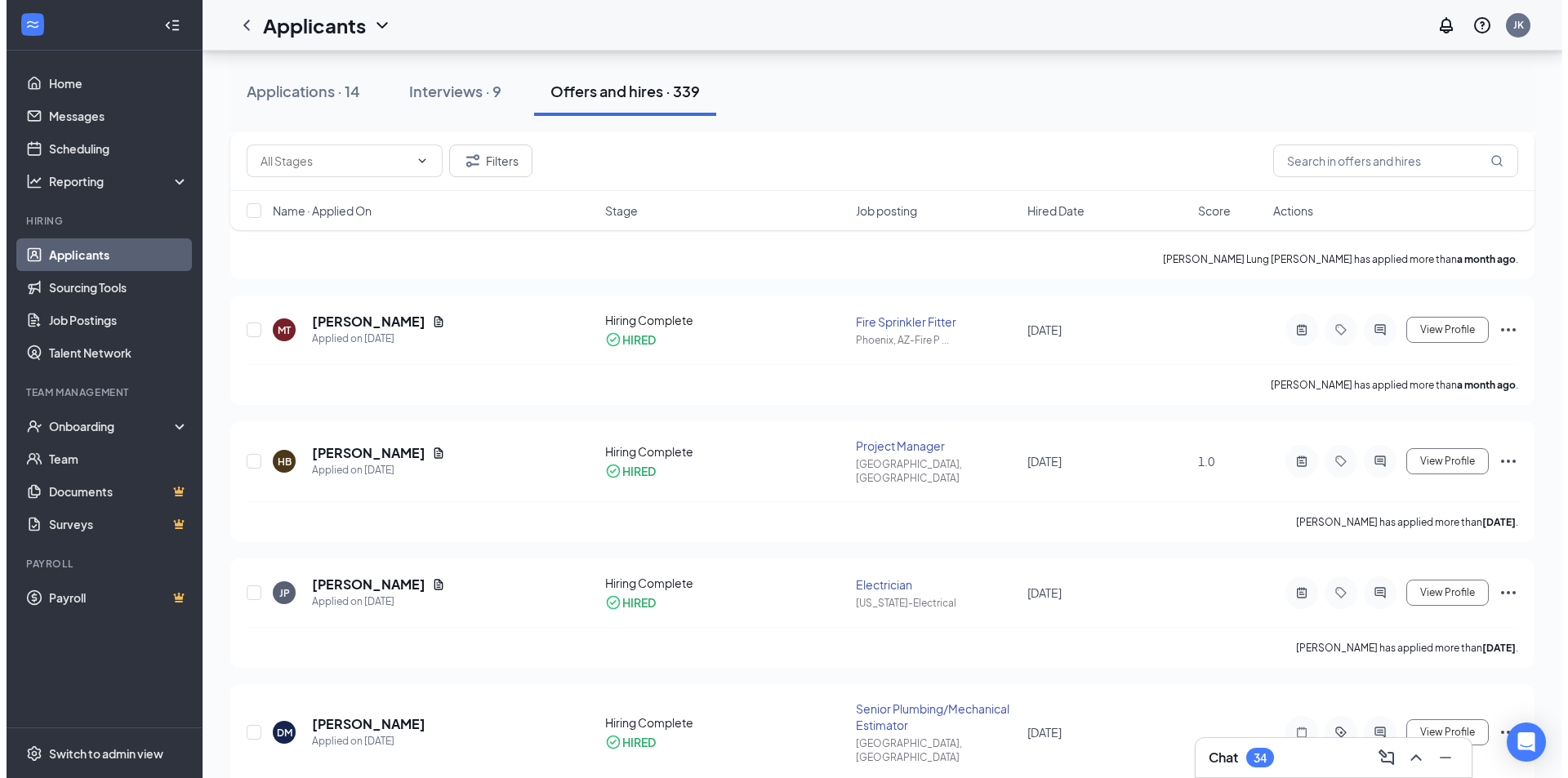
scroll to position [654, 0]
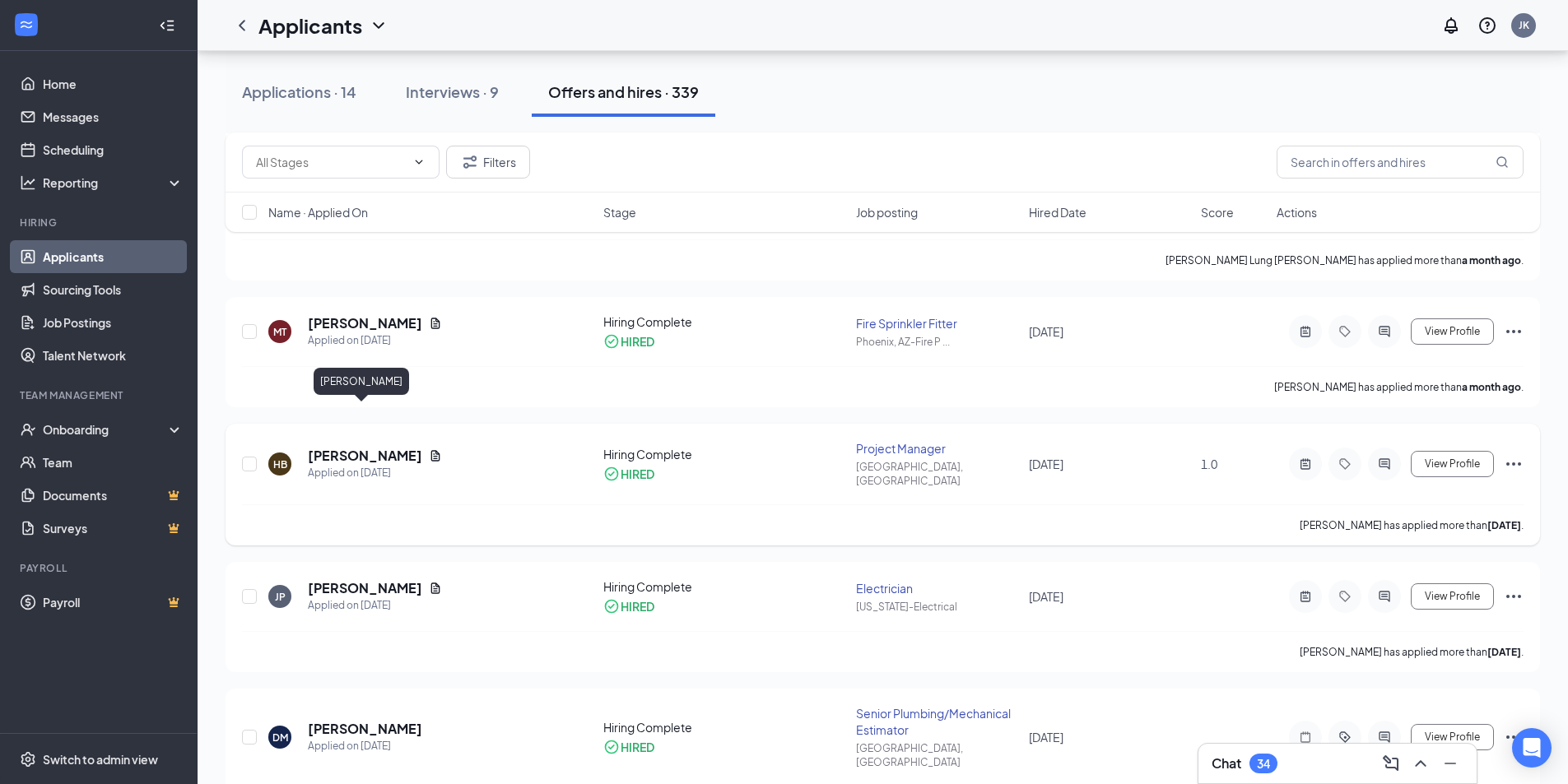
click at [380, 447] on h5 "[PERSON_NAME]" at bounding box center [365, 456] width 114 height 18
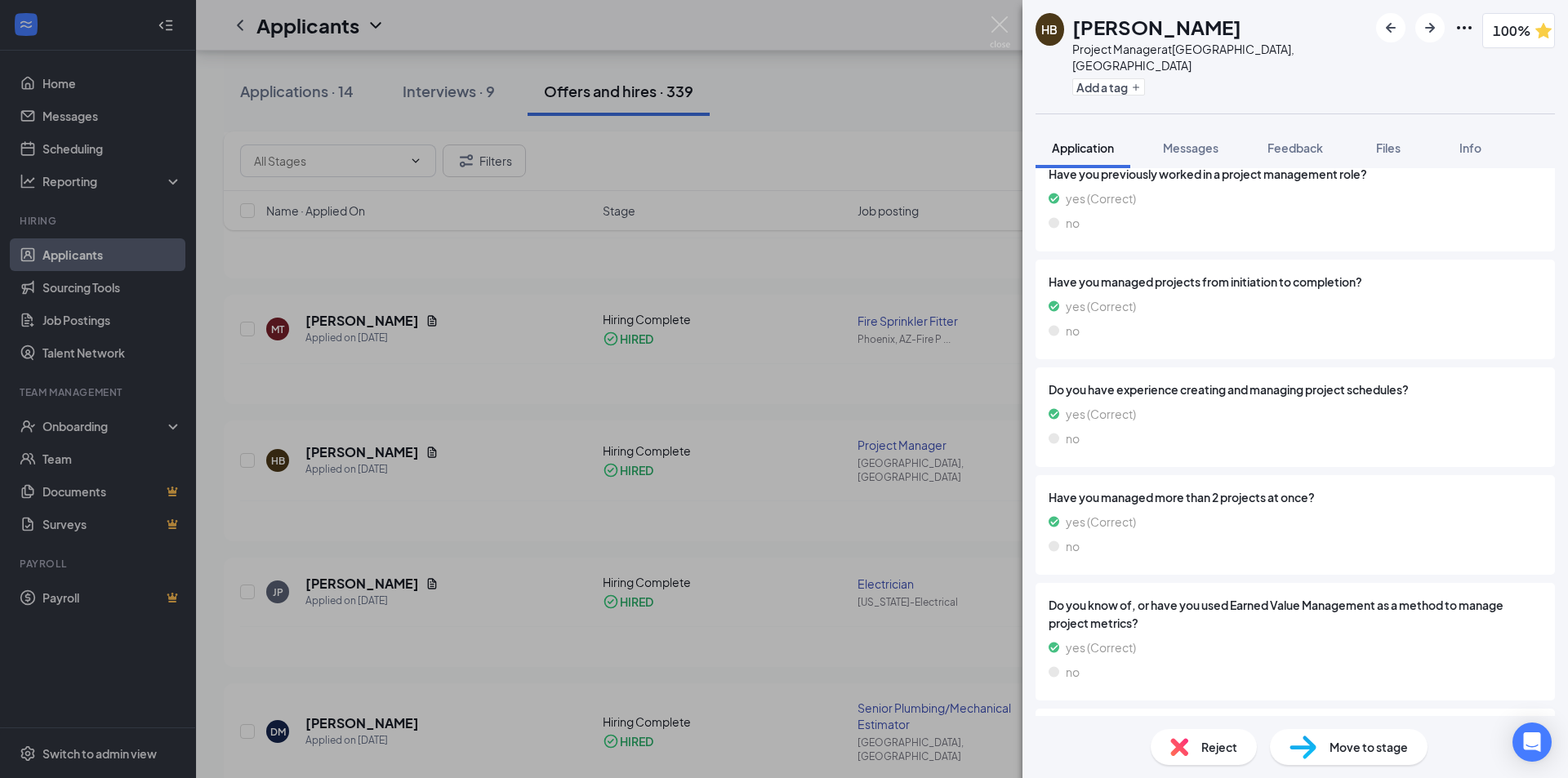
scroll to position [2121, 0]
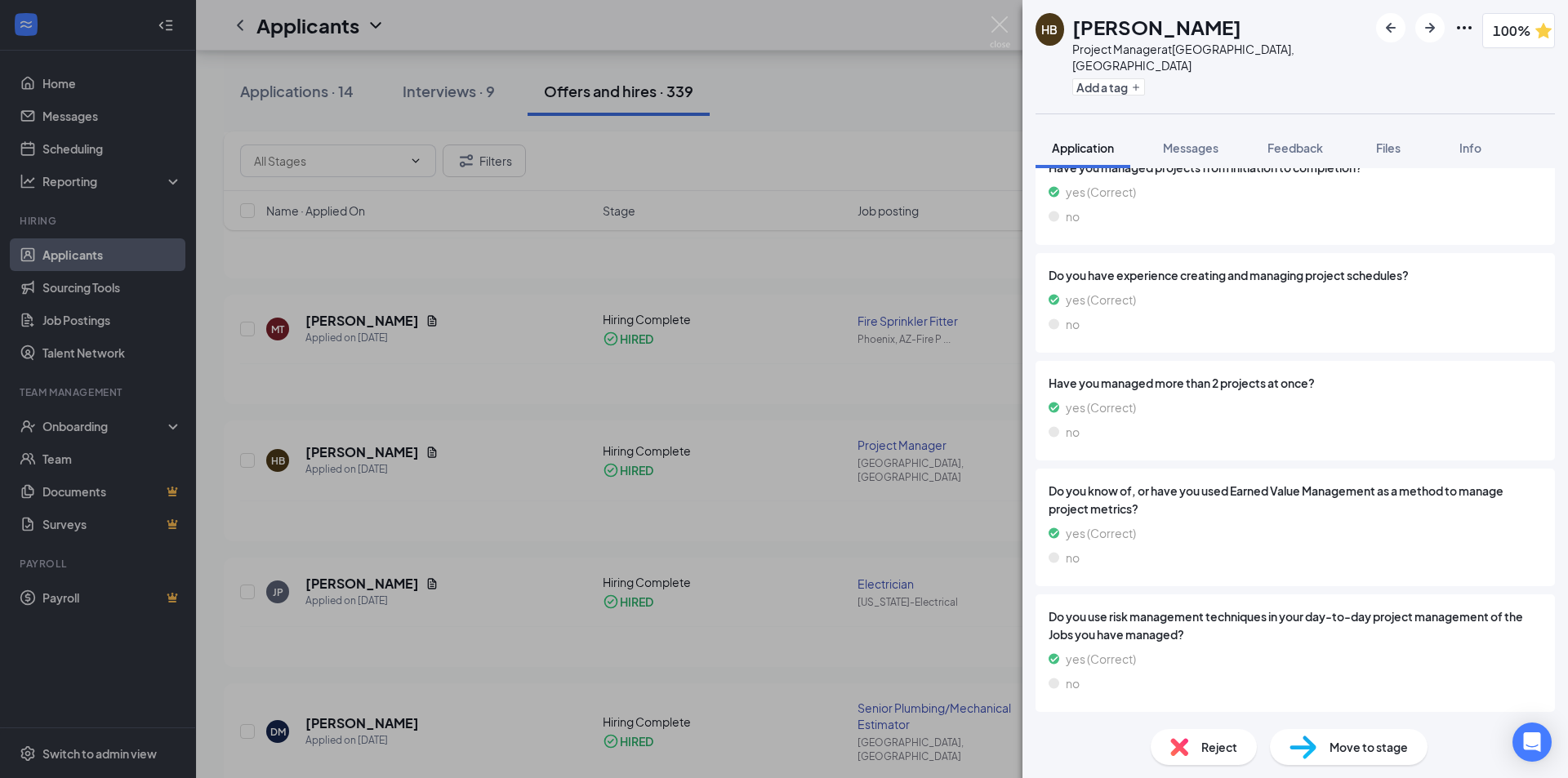
click at [1053, 722] on icon "ChevronDown" at bounding box center [1045, 732] width 20 height 19
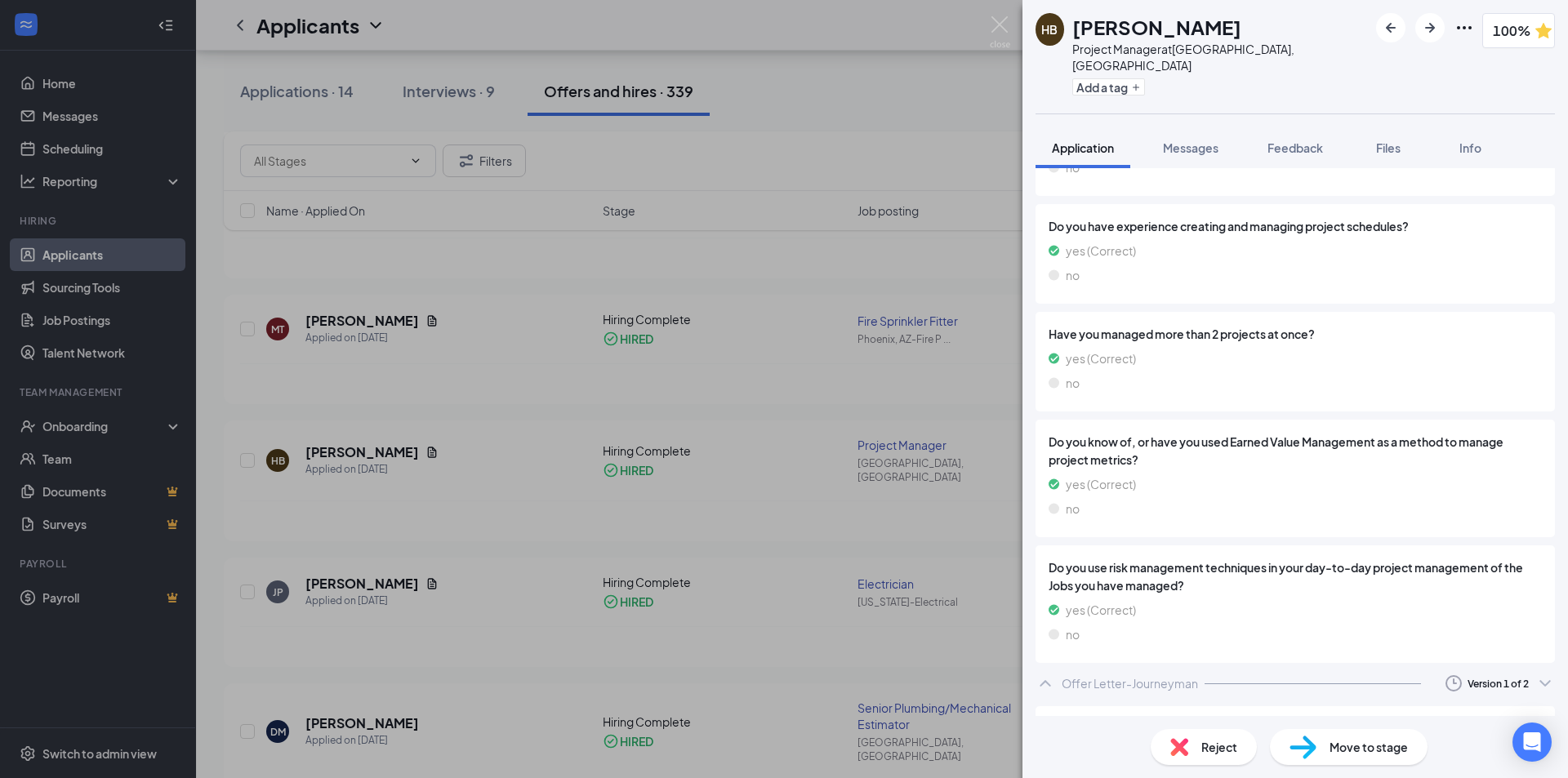
scroll to position [2220, 0]
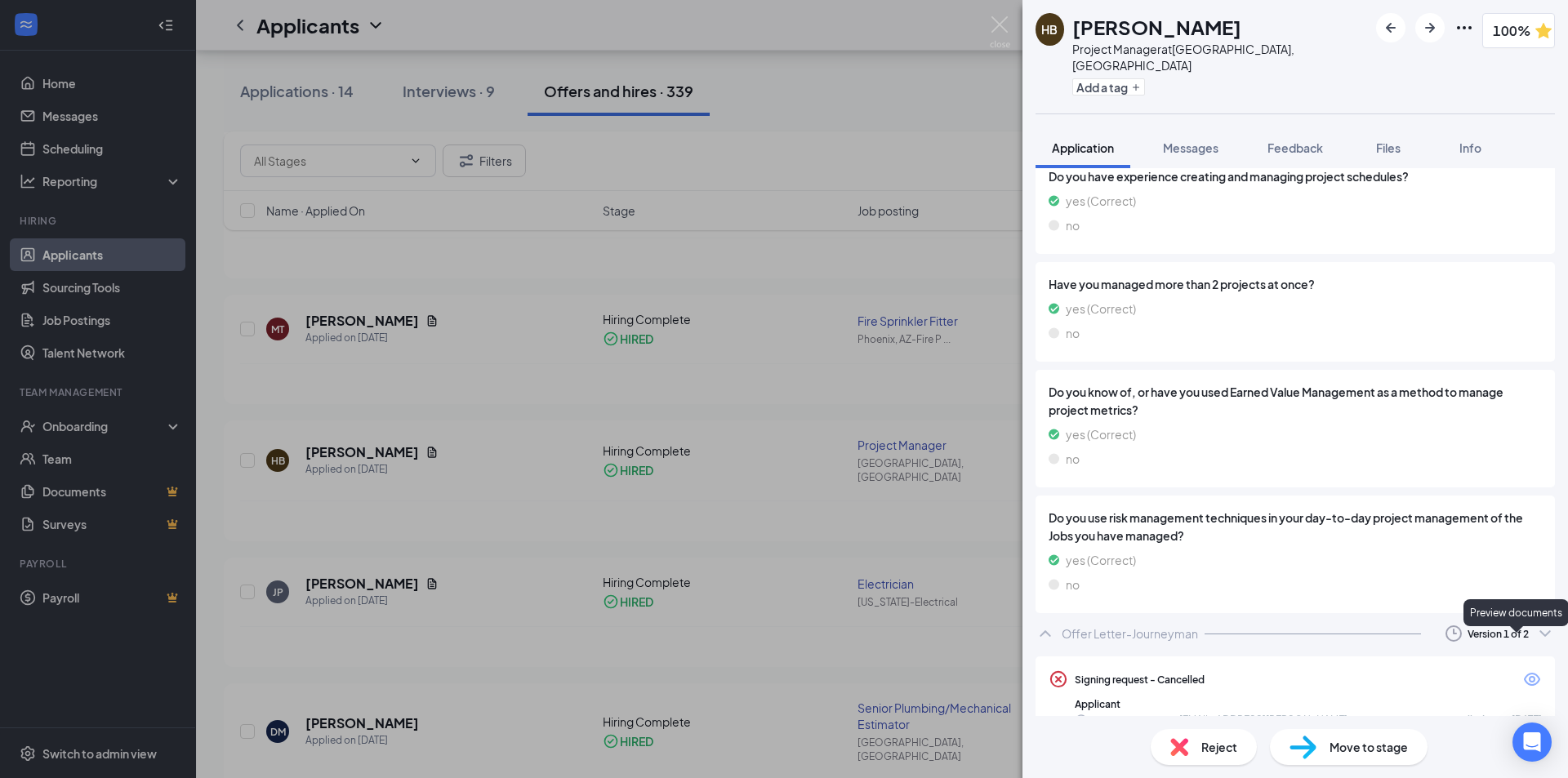
click at [1524, 669] on icon "Eye" at bounding box center [1532, 679] width 20 height 19
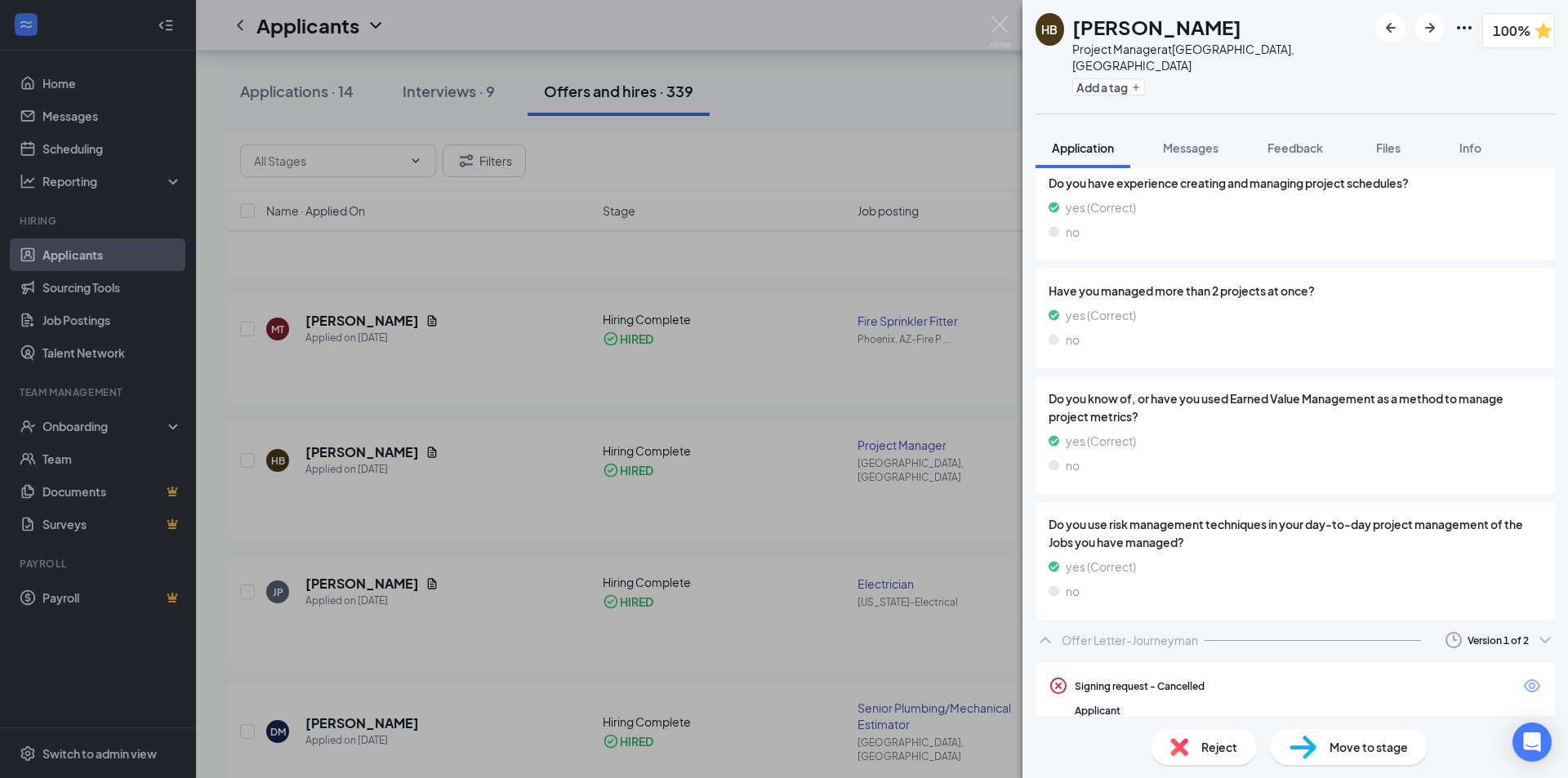
scroll to position [654, 0]
